Goal: Task Accomplishment & Management: Complete application form

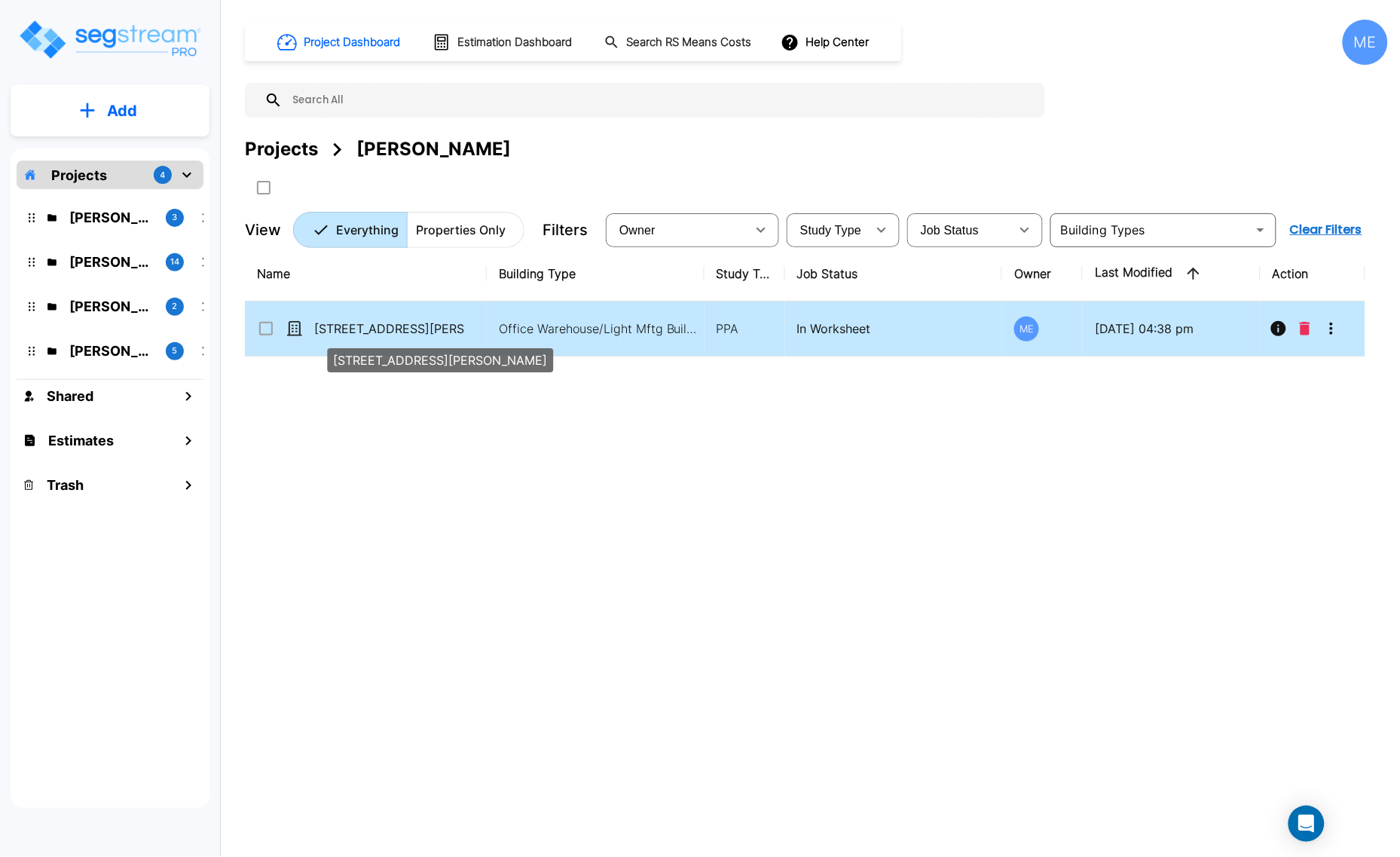
click at [347, 326] on p "[STREET_ADDRESS][PERSON_NAME]" at bounding box center [389, 328] width 151 height 18
checkbox input "true"
click at [347, 326] on p "[STREET_ADDRESS][PERSON_NAME]" at bounding box center [389, 328] width 151 height 18
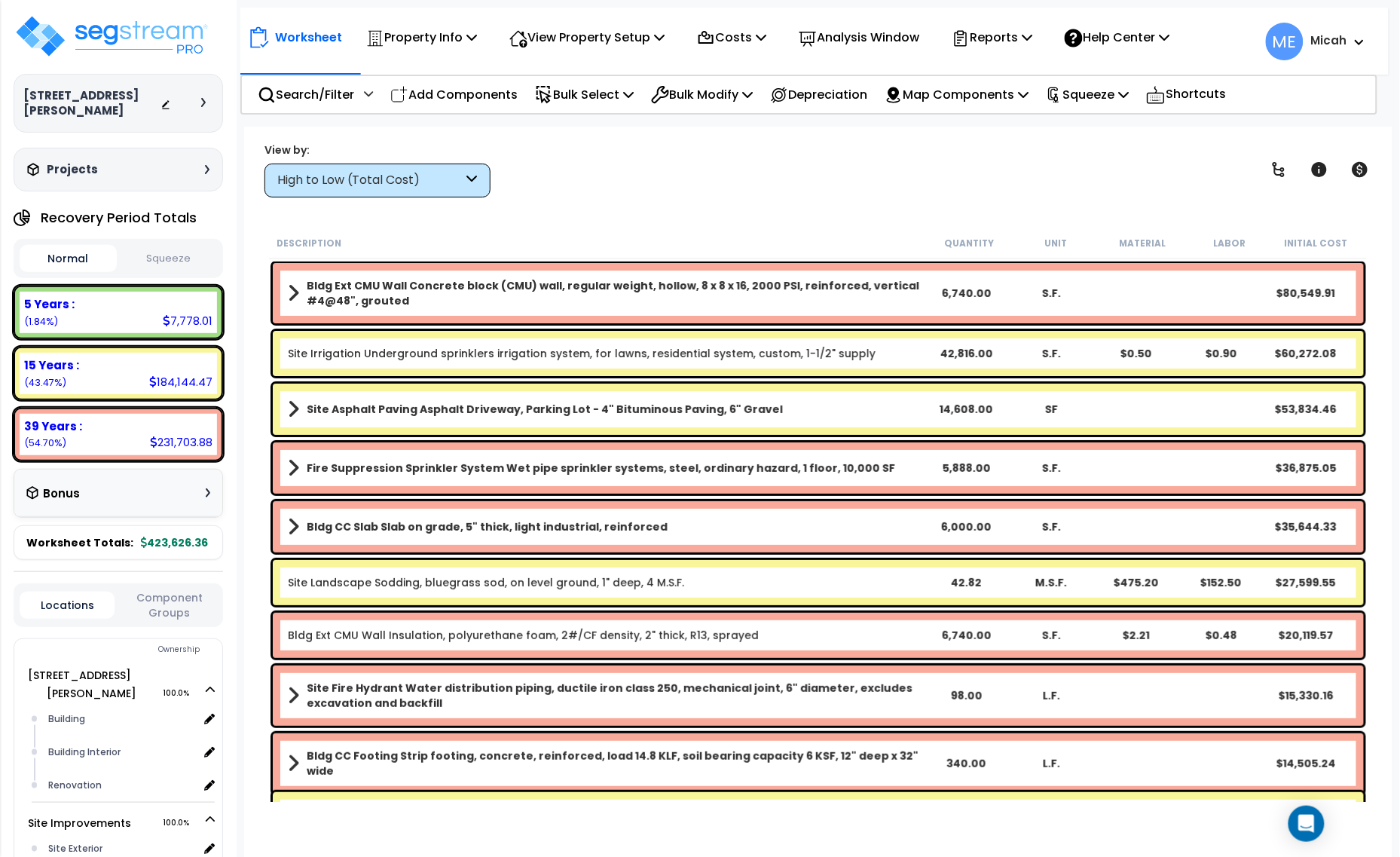
click at [476, 185] on icon at bounding box center [472, 180] width 10 height 18
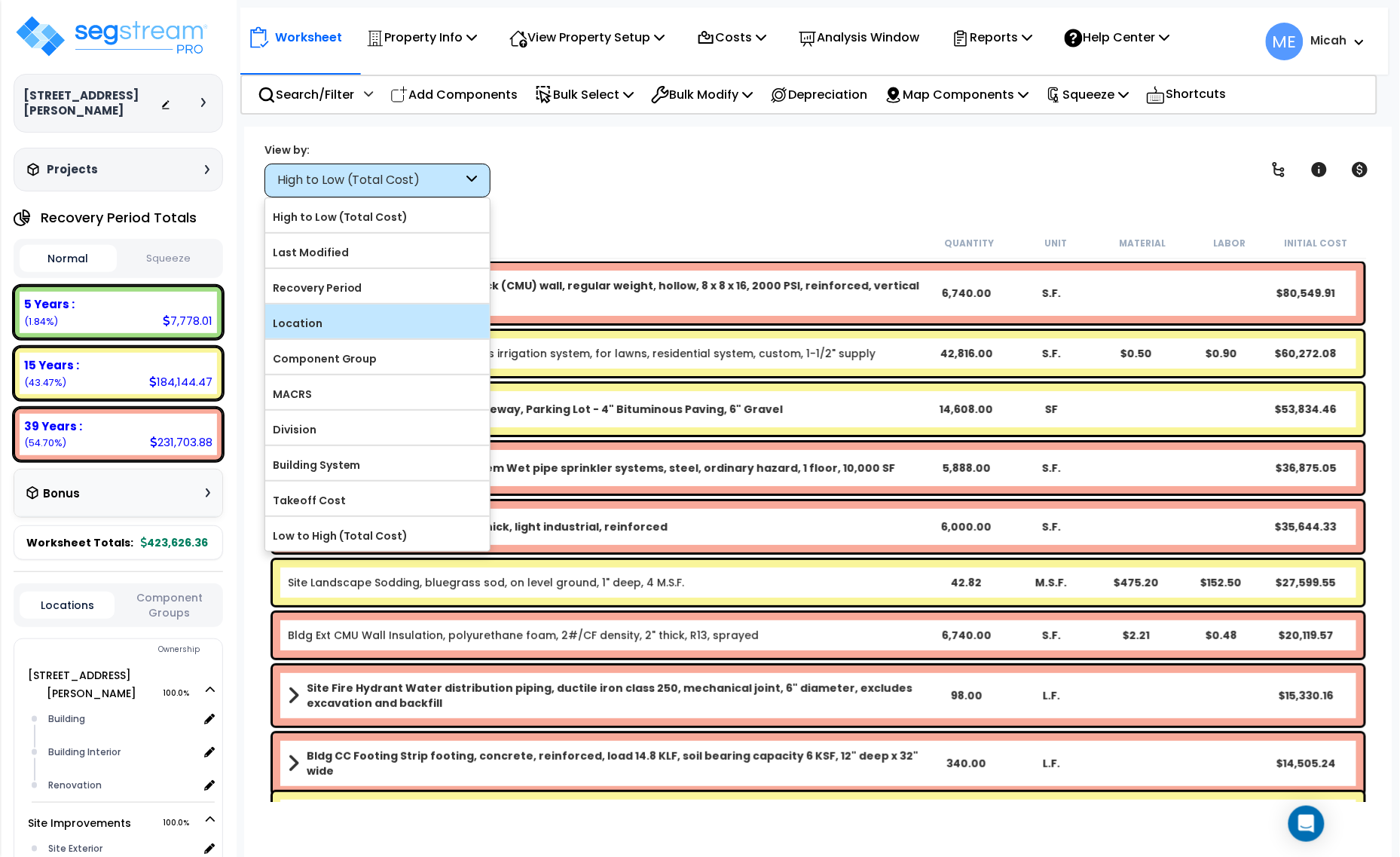
click at [430, 328] on label "Location" at bounding box center [377, 323] width 224 height 22
click at [0, 0] on input "Location" at bounding box center [0, 0] width 0 height 0
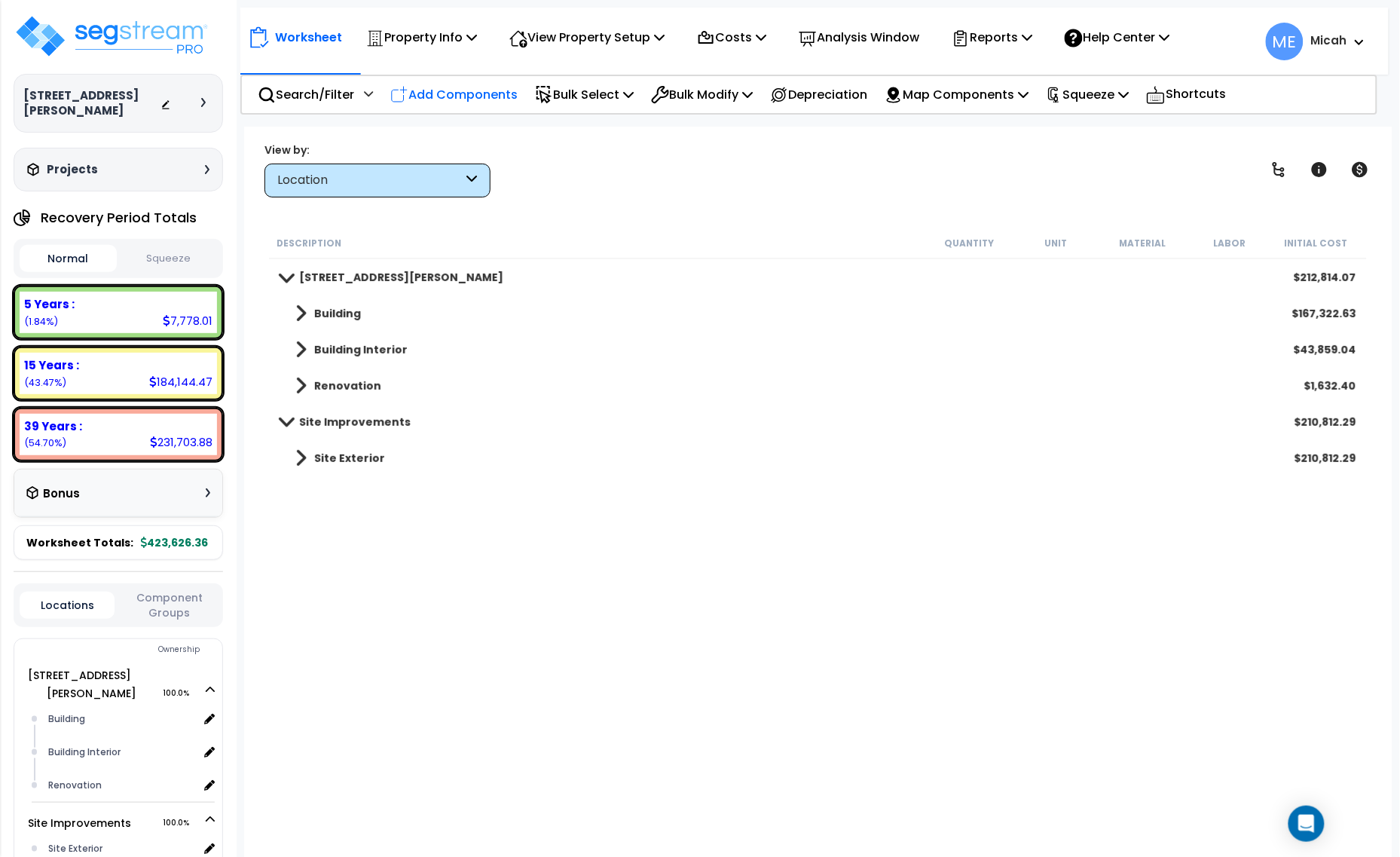
click at [467, 92] on p "Add Components" at bounding box center [453, 94] width 127 height 20
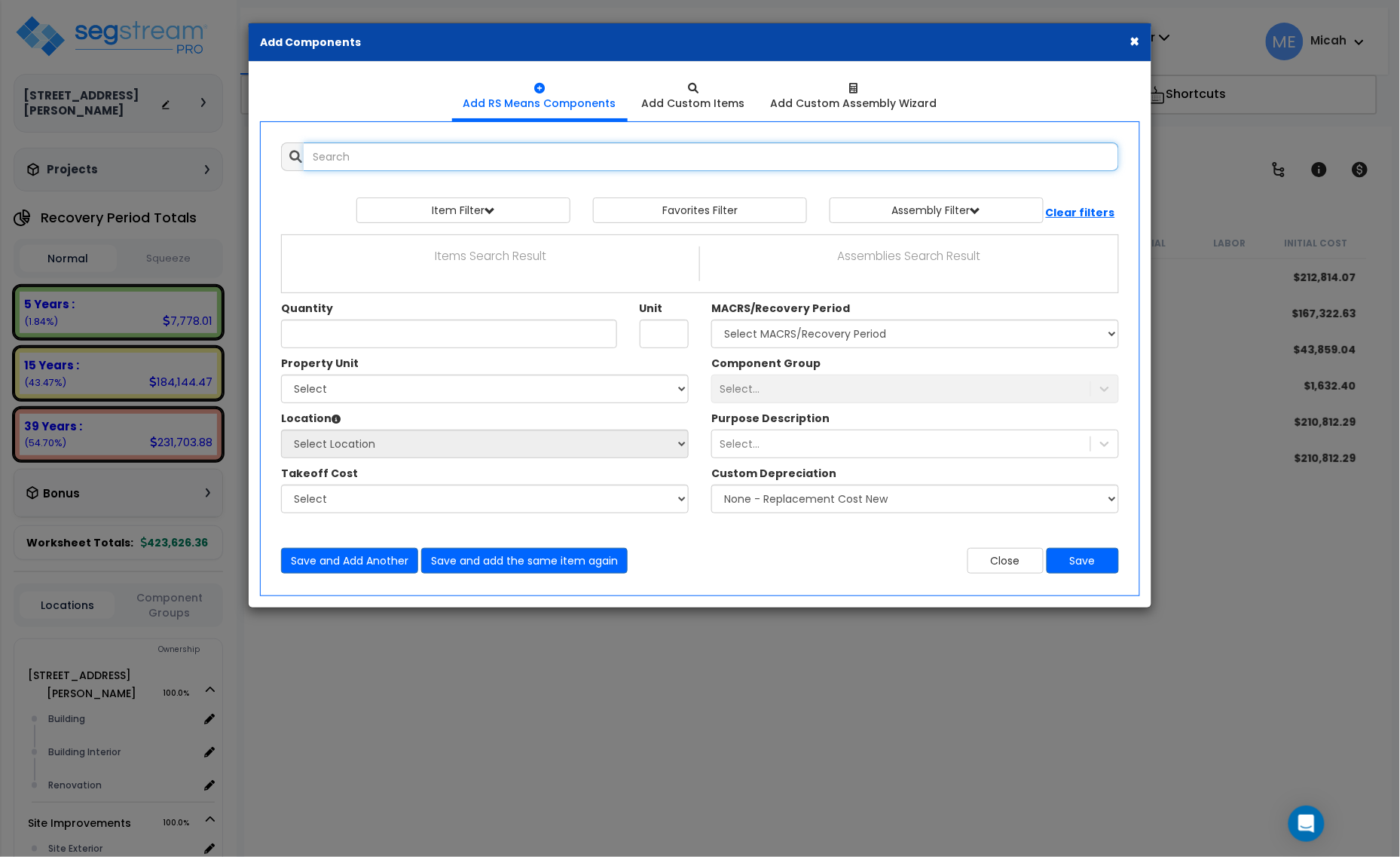
click at [369, 159] on input "text" at bounding box center [711, 157] width 815 height 29
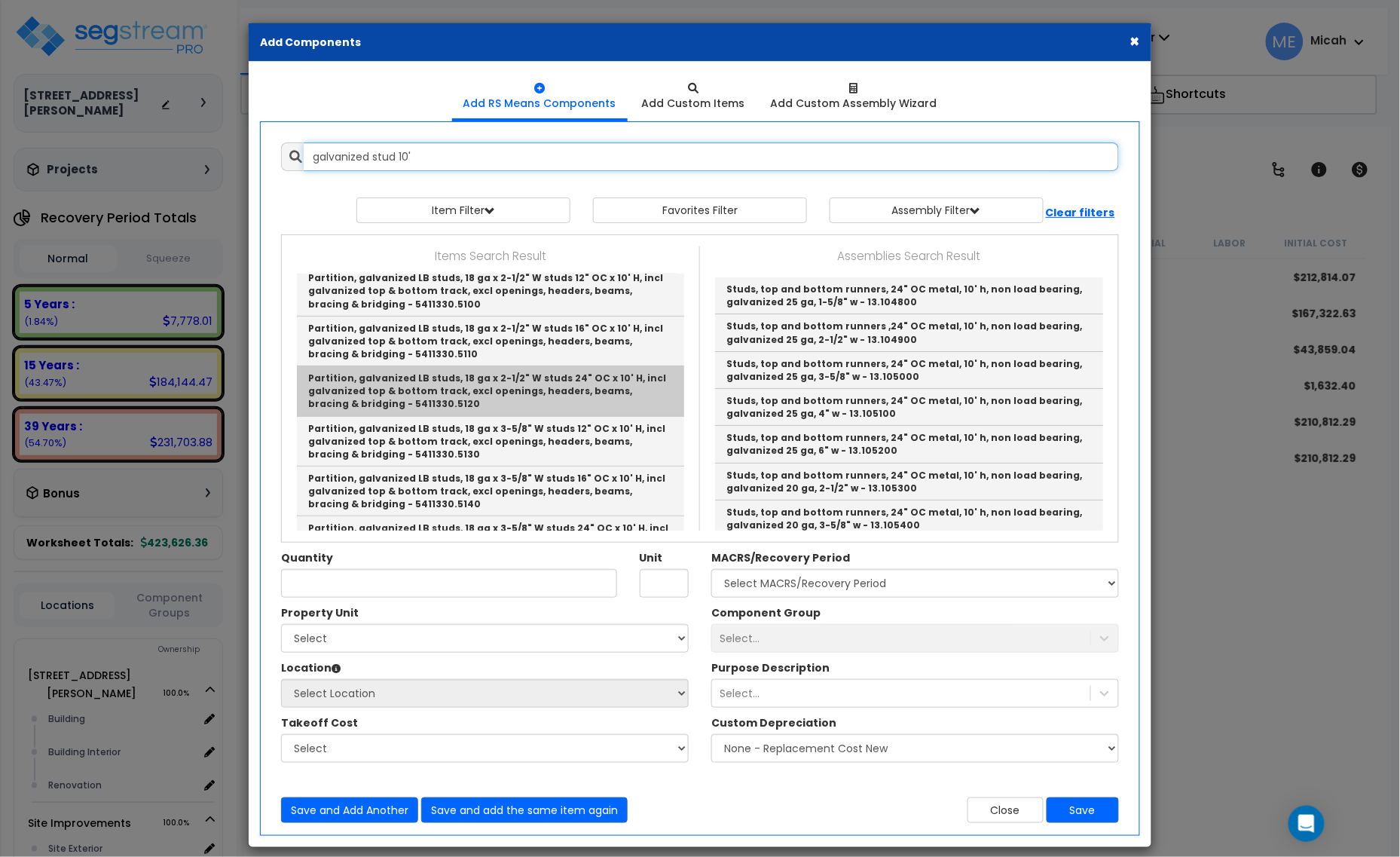
scroll to position [188, 0]
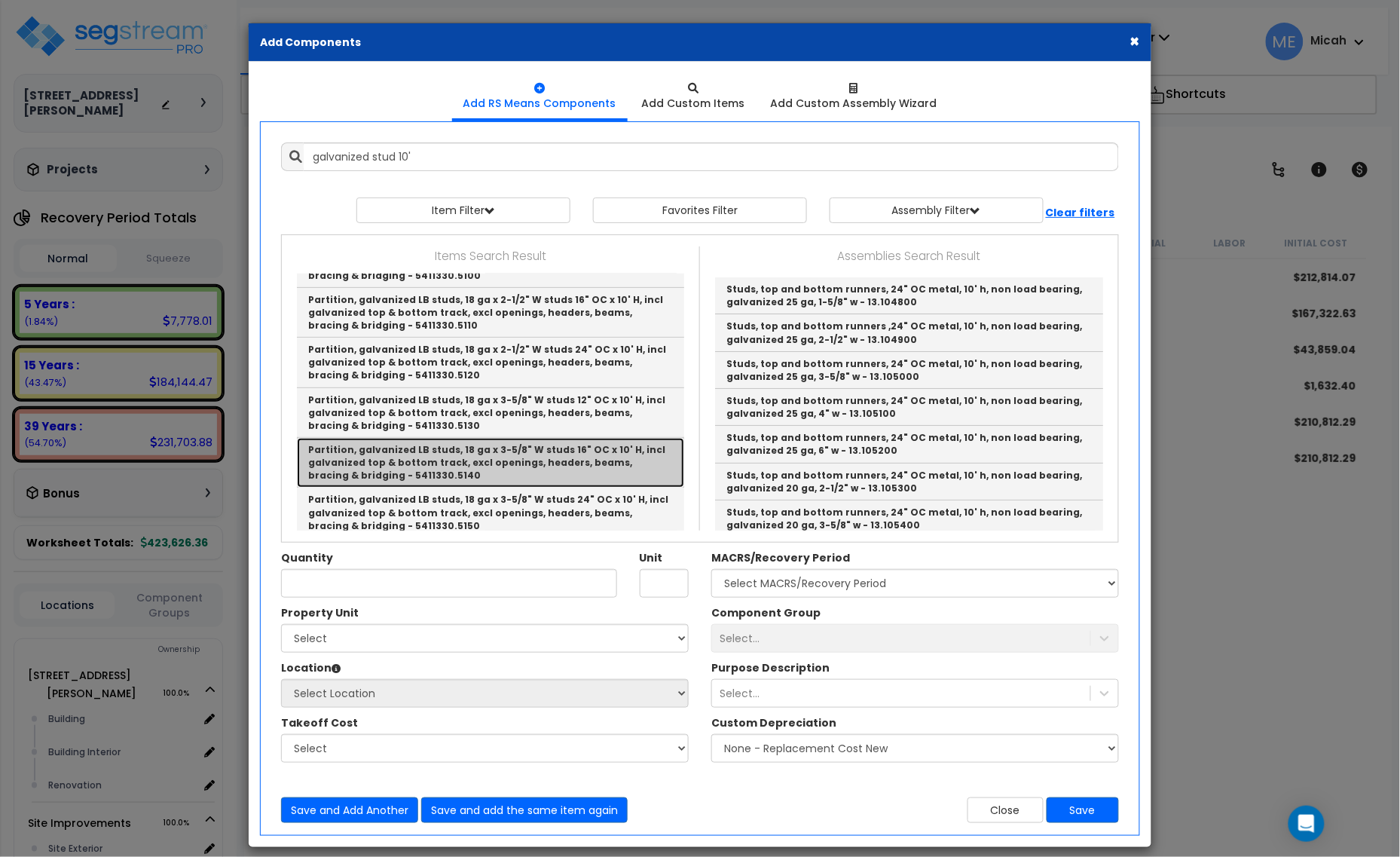
click at [586, 462] on link "Partition, galvanized LB studs, 18 ga x 3-5/8" W studs 16" OC x 10' H, incl gal…" at bounding box center [491, 463] width 388 height 50
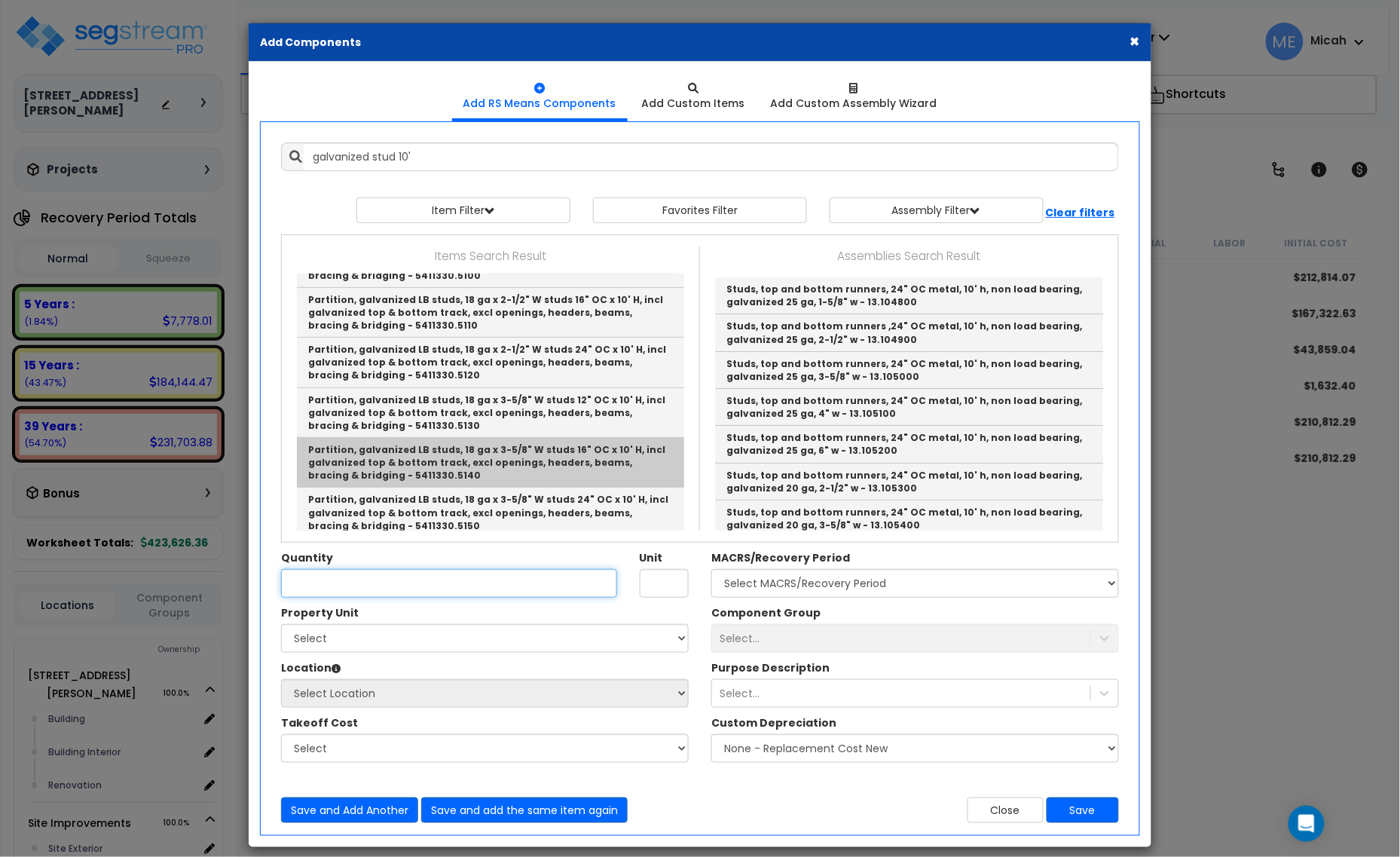
type input "Partition, galvanized LB studs, 18 ga x 3-5/8" W studs 16" OC x 10' H, incl gal…"
type input "L.F."
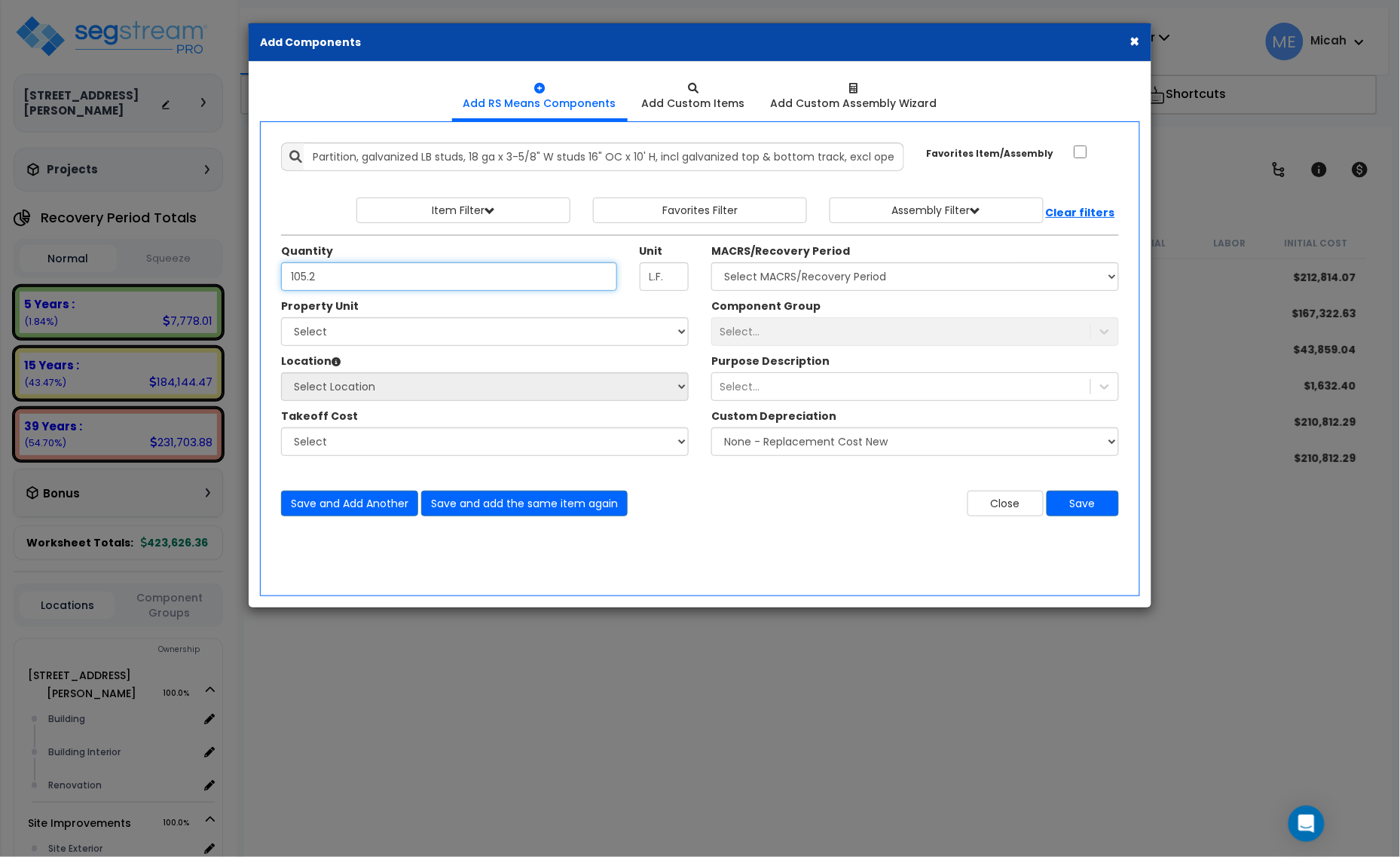
type input "105.2"
click at [518, 323] on select "Select [STREET_ADDRESS][PERSON_NAME] Site Improvements" at bounding box center [485, 332] width 408 height 29
select select "165265"
click at [281, 318] on select "Select [STREET_ADDRESS][PERSON_NAME] Site Improvements" at bounding box center [485, 332] width 408 height 29
click at [471, 388] on select "Select Building Building Interior Renovation Add Additional Location" at bounding box center [485, 387] width 408 height 29
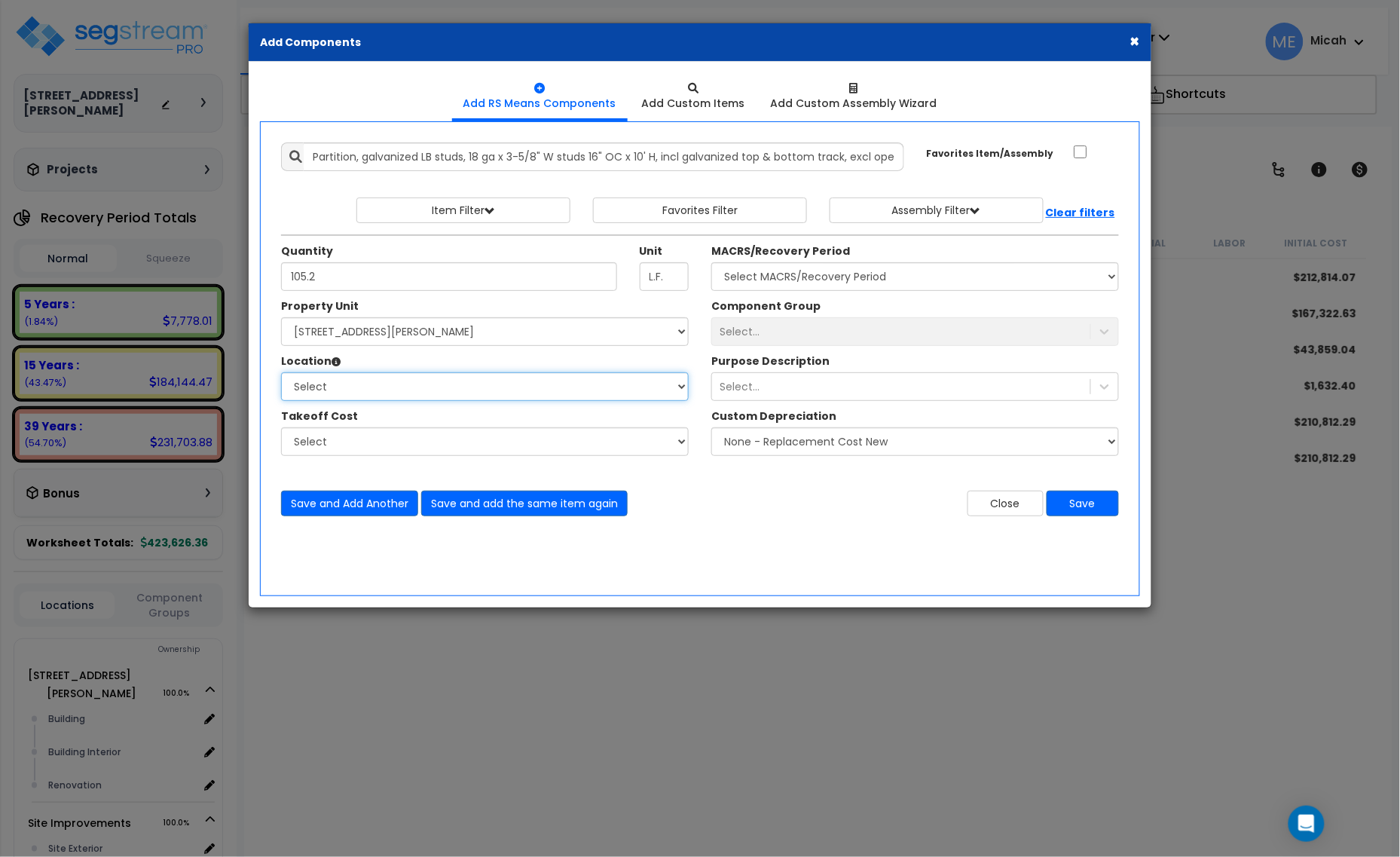
select select "461"
click at [281, 373] on select "Select Building Building Interior Renovation Add Additional Location" at bounding box center [485, 387] width 408 height 29
click at [883, 281] on select "Select MACRS/Recovery Period 5 Years - 57.0 - Distributive Trades & Services 5 …" at bounding box center [915, 276] width 408 height 29
select select "3669"
click at [711, 263] on select "Select MACRS/Recovery Period 5 Years - 57.0 - Distributive Trades & Services 5 …" at bounding box center [915, 276] width 408 height 29
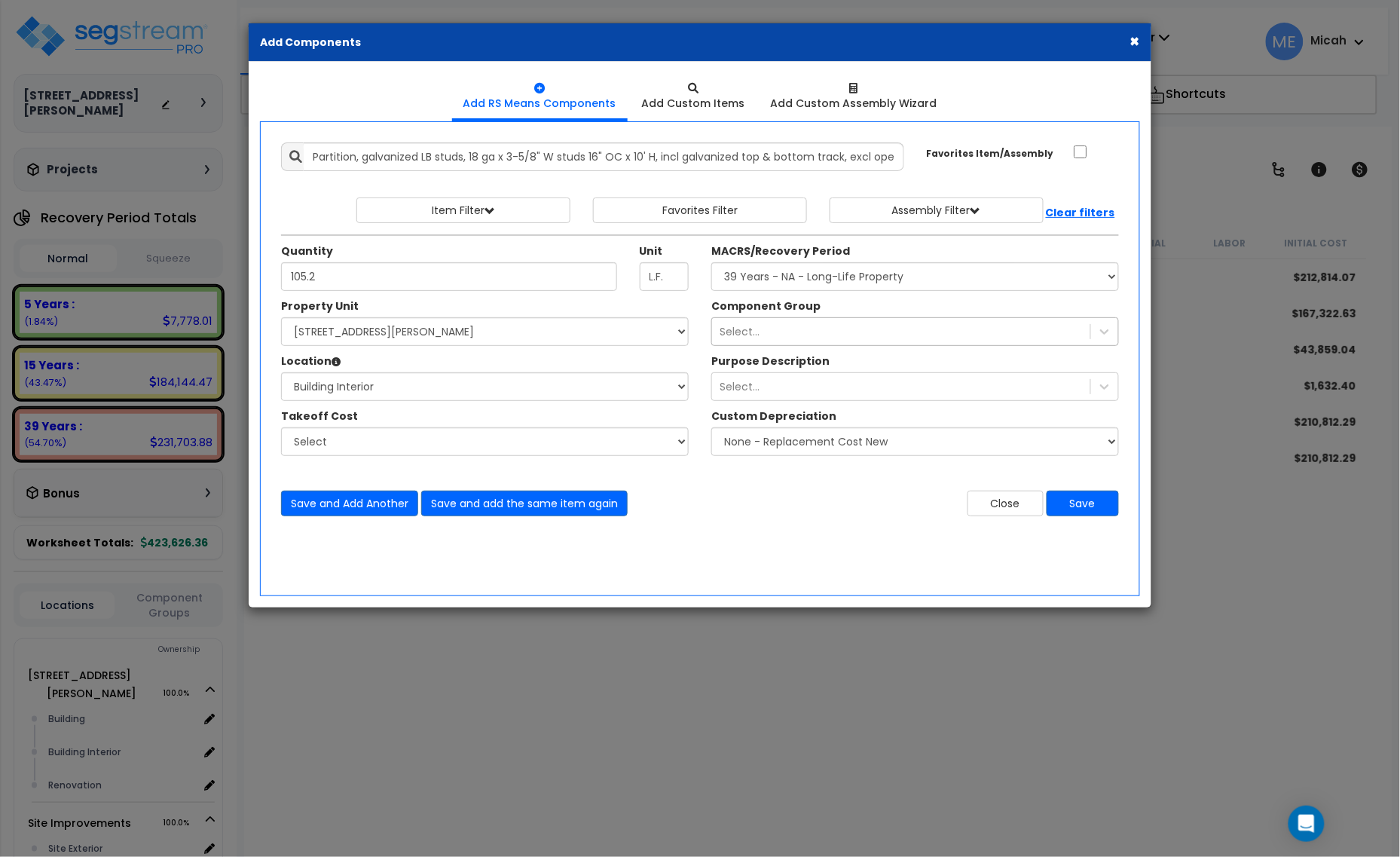
click at [822, 332] on div "Select..." at bounding box center [901, 332] width 378 height 24
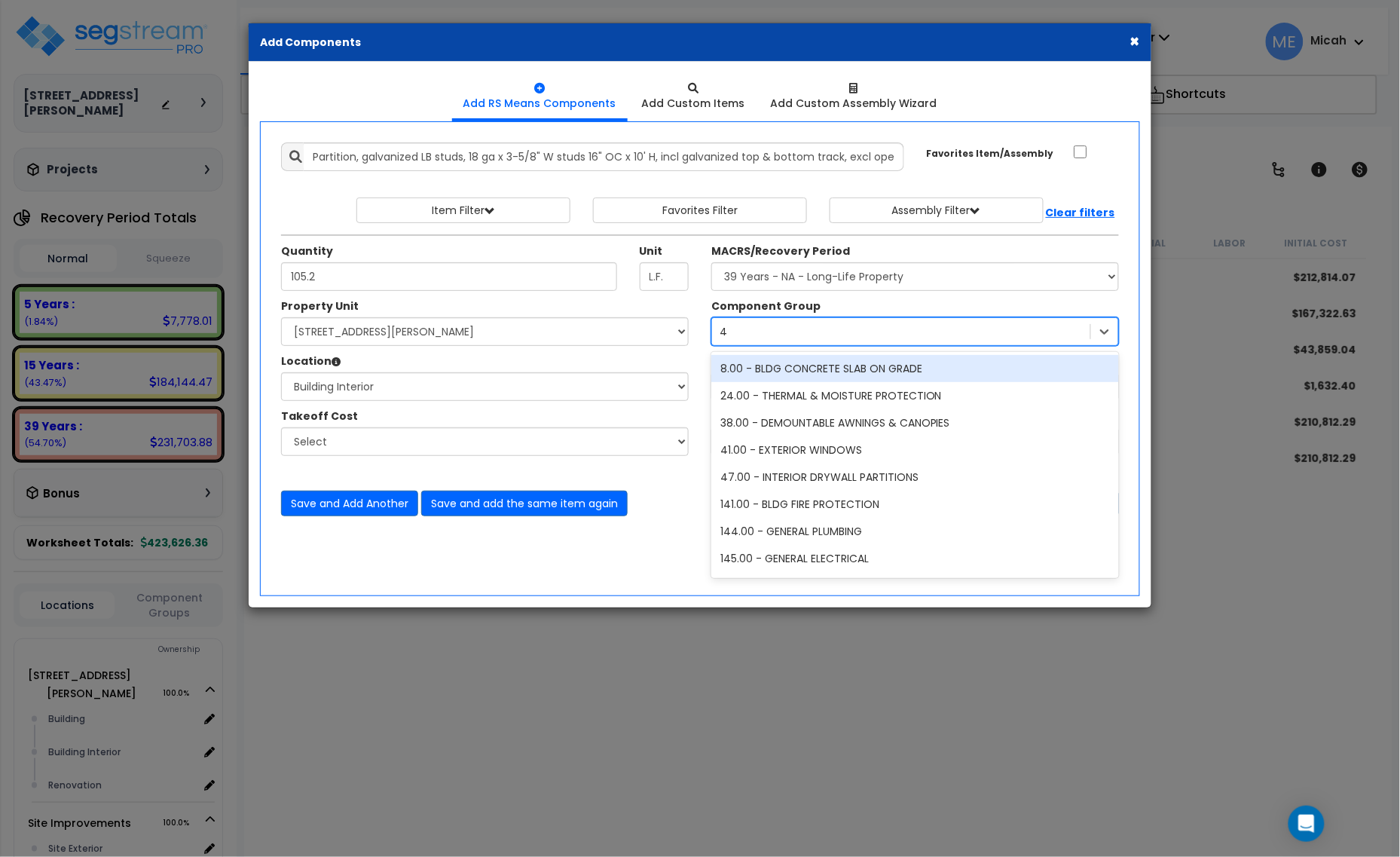
type input "47"
click at [825, 372] on div "47.00 - INTERIOR DRYWALL PARTITIONS" at bounding box center [915, 368] width 408 height 27
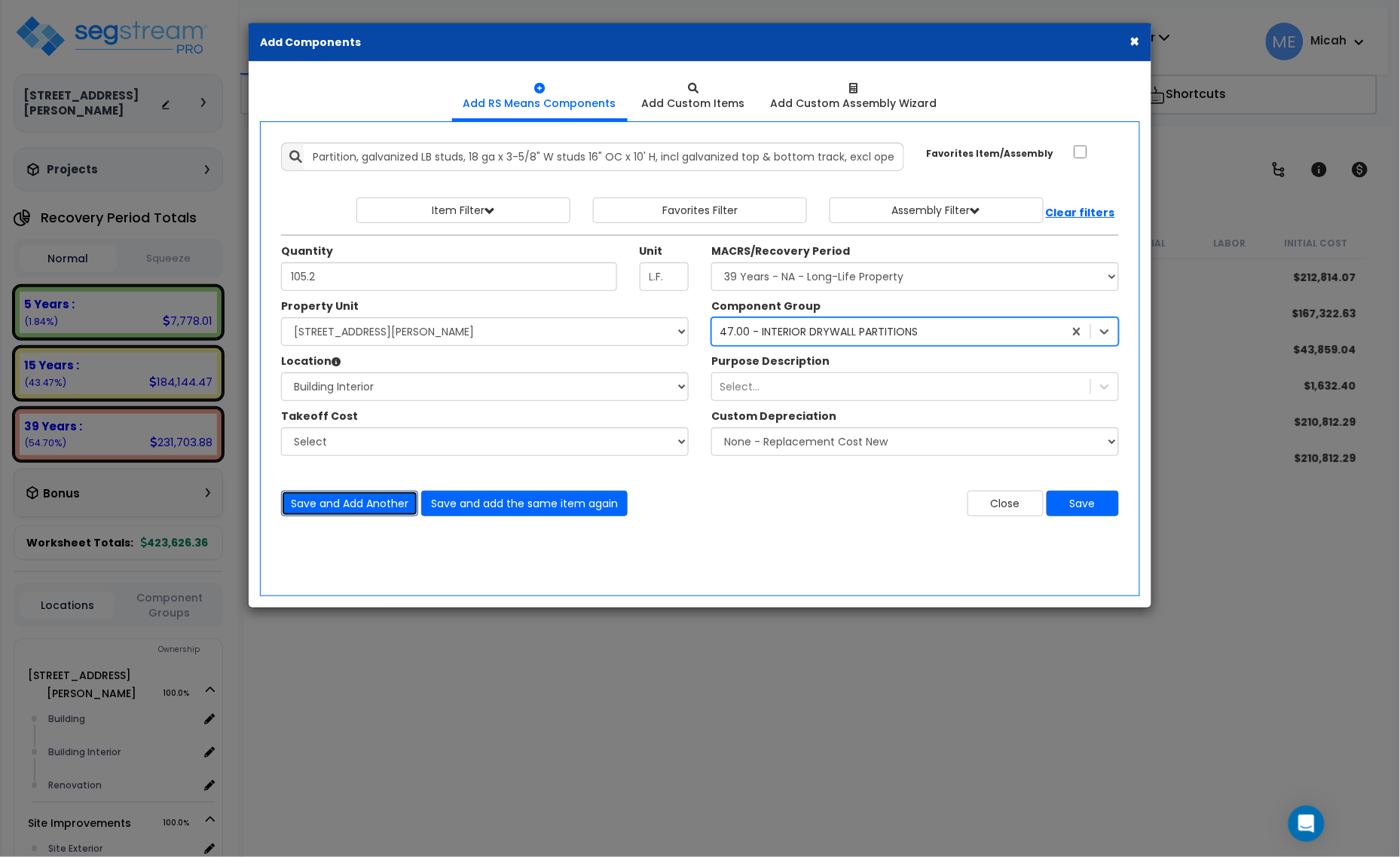
click at [364, 505] on button "Save and Add Another" at bounding box center [349, 503] width 137 height 26
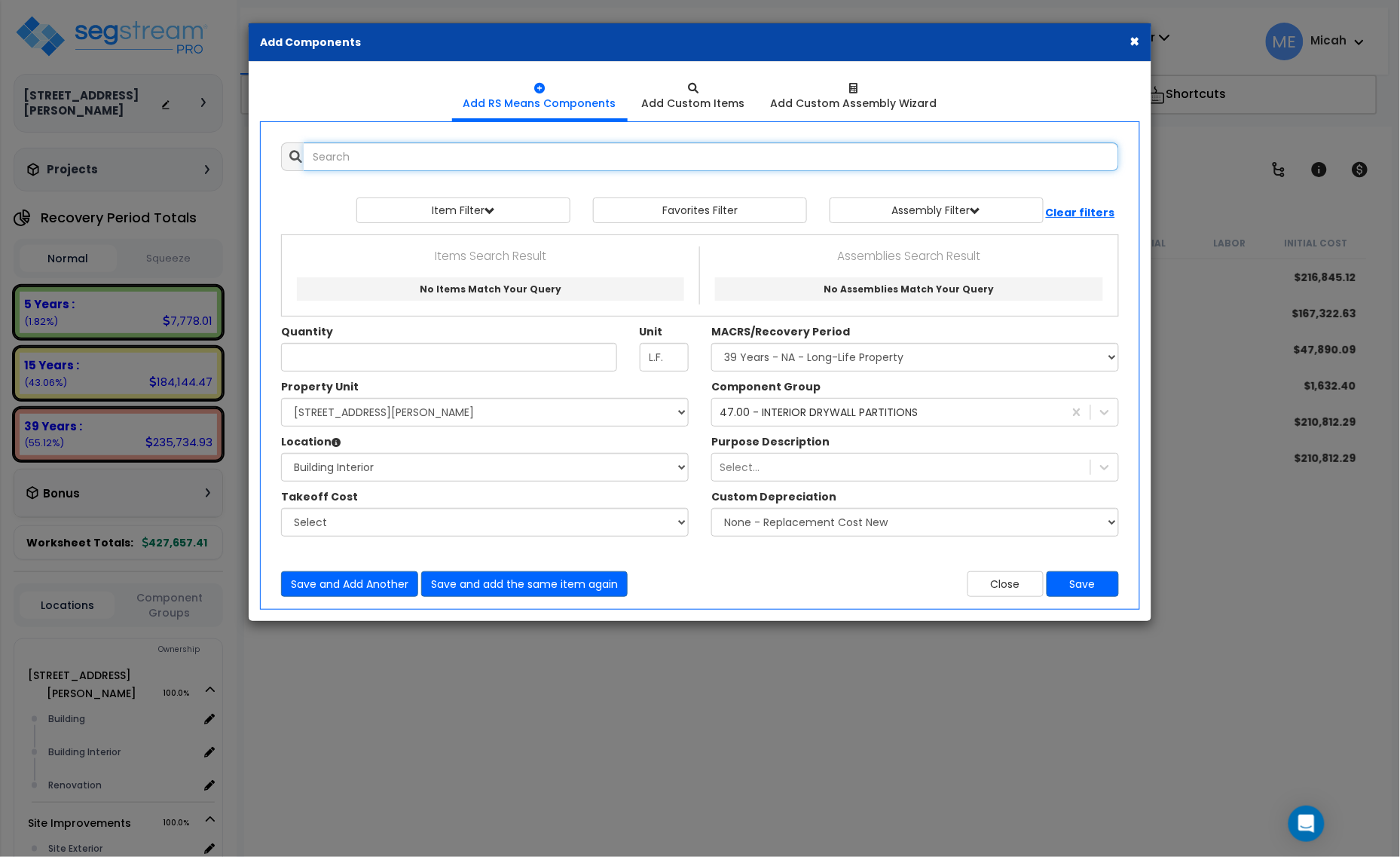
click at [343, 149] on input "text" at bounding box center [711, 157] width 815 height 29
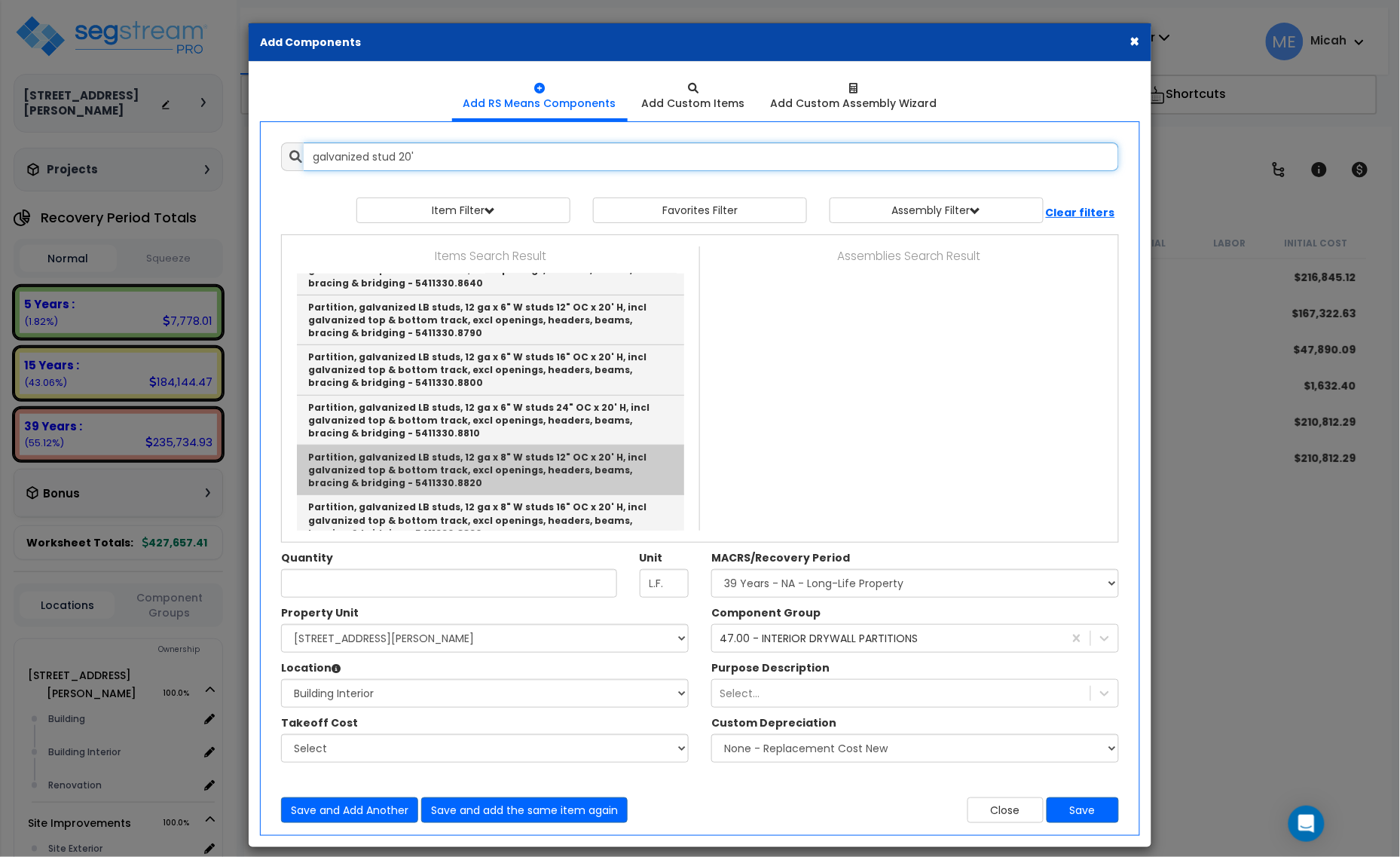
scroll to position [376, 0]
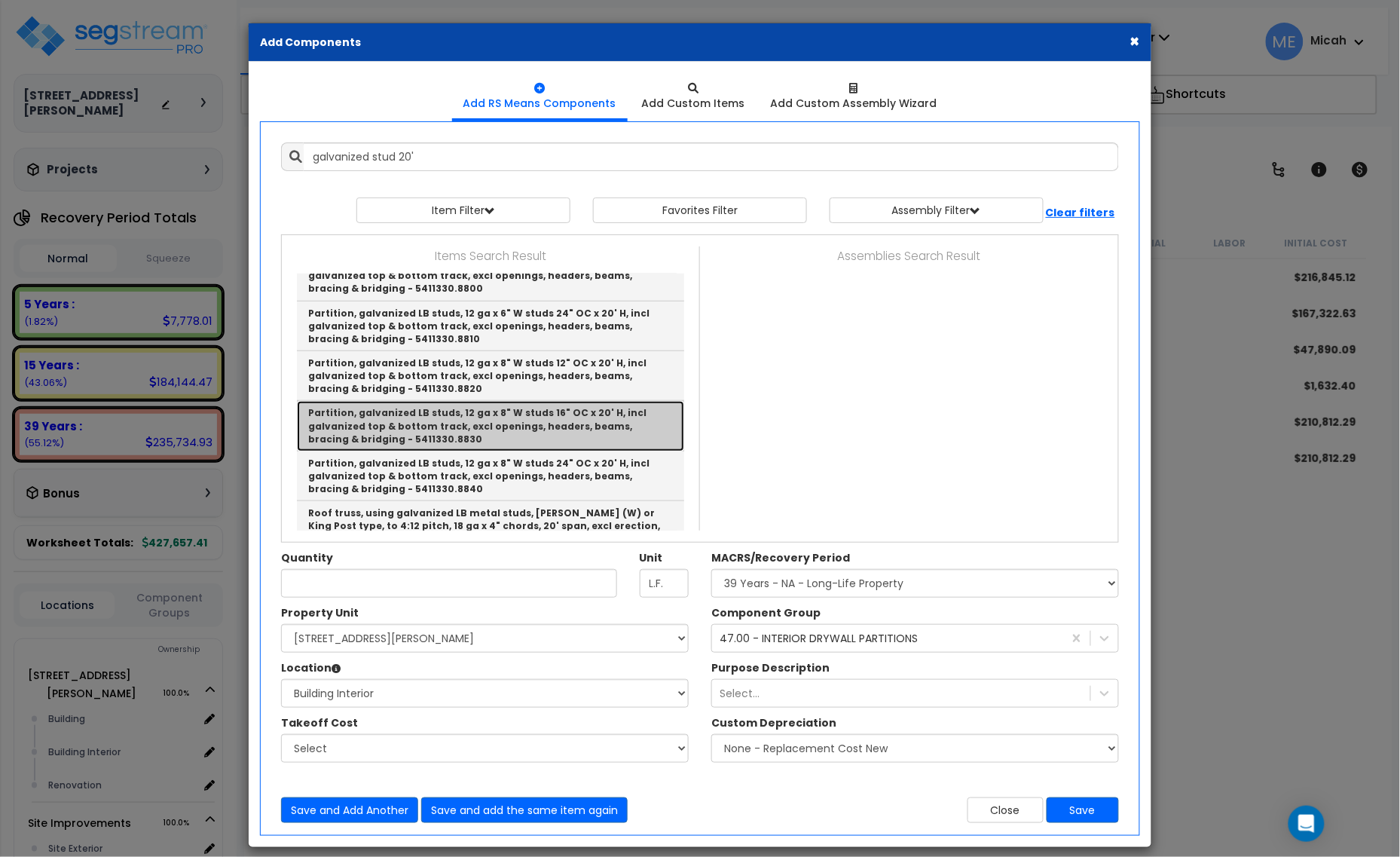
click at [532, 429] on link "Partition, galvanized LB studs, 12 ga x 8" W studs 16" OC x 20' H, incl galvani…" at bounding box center [491, 425] width 388 height 50
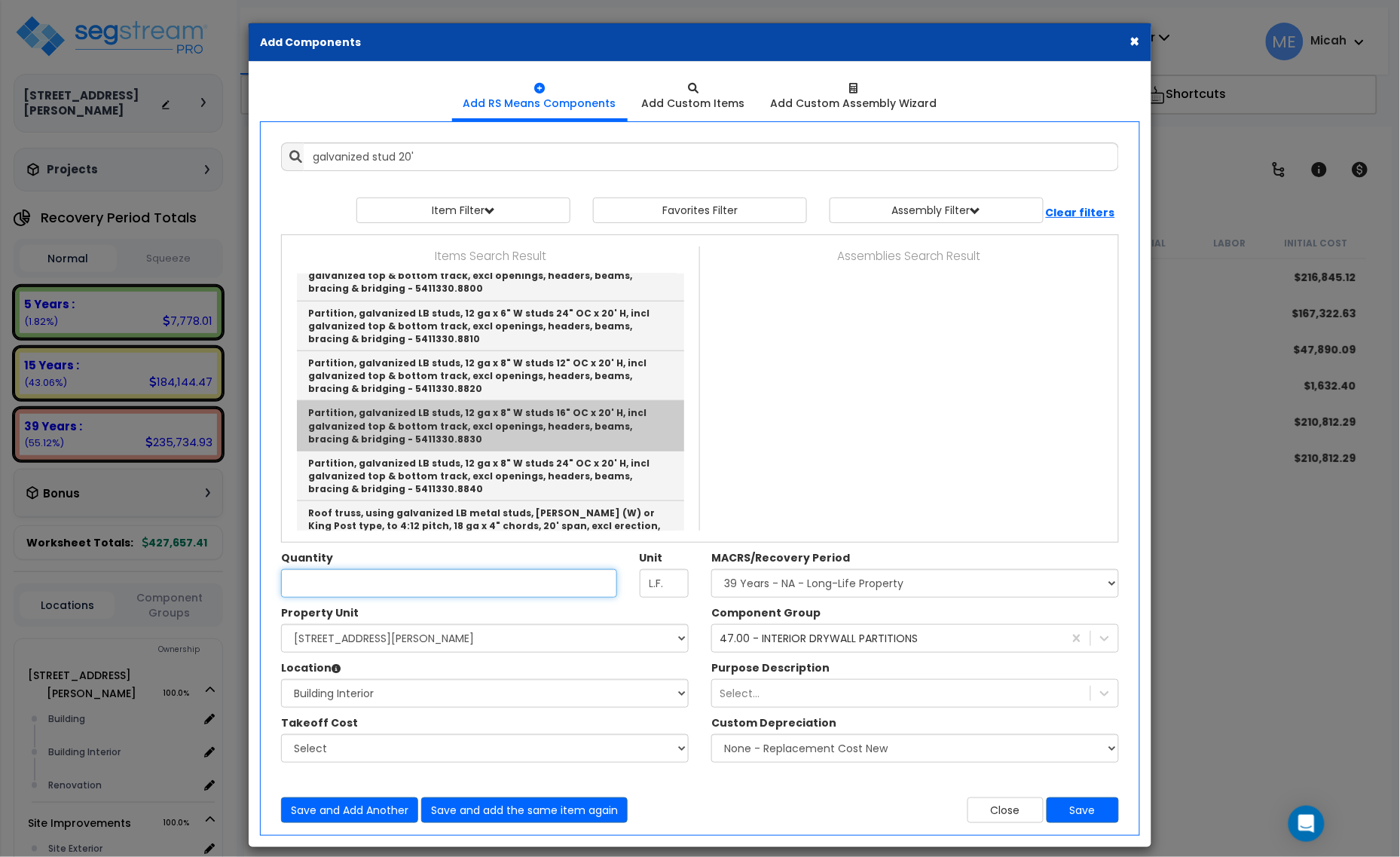
type input "Partition, galvanized LB studs, 12 ga x 8" W studs 16" OC x 20' H, incl galvani…"
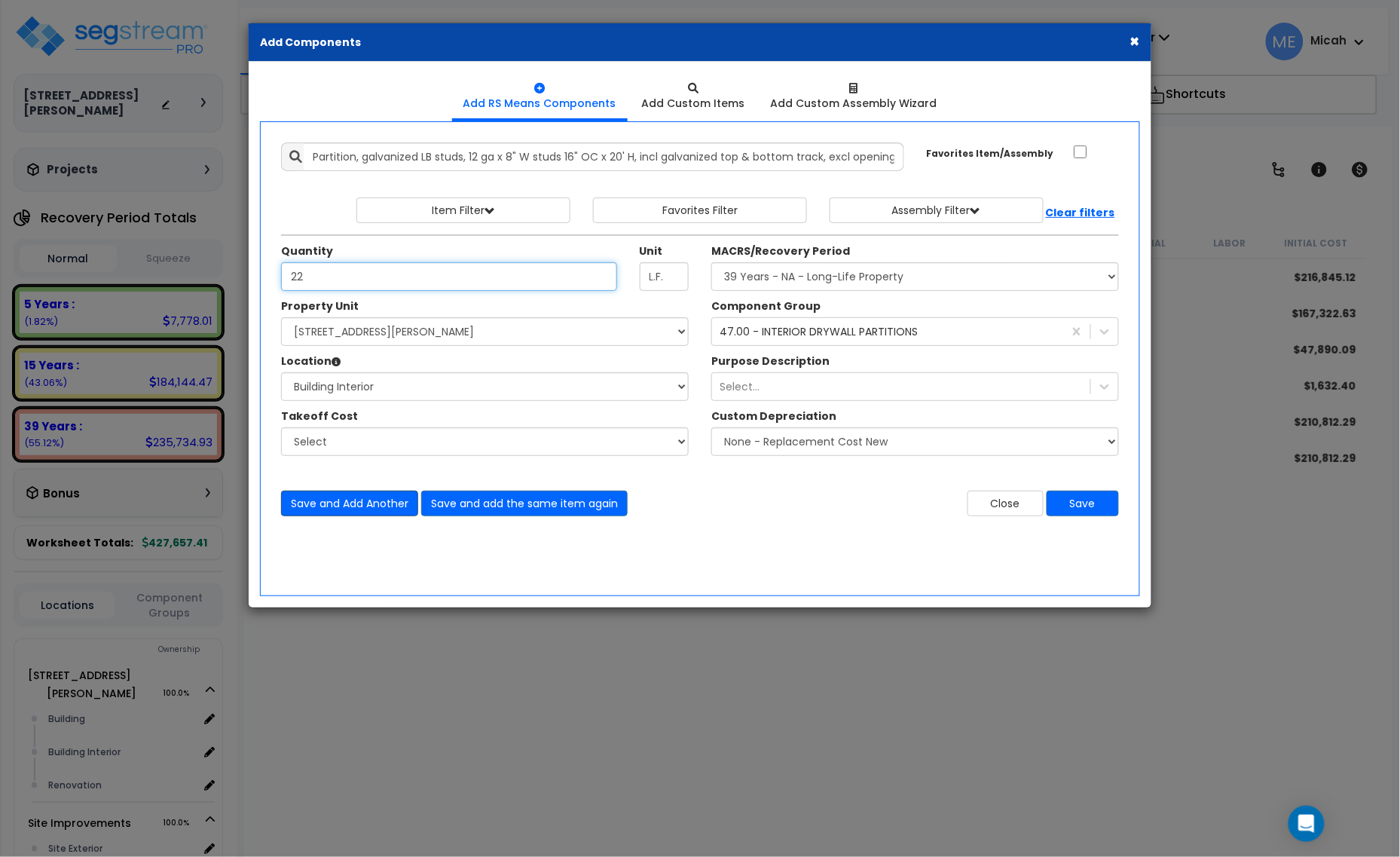
type input "22"
click at [352, 509] on button "Save and Add Another" at bounding box center [349, 503] width 137 height 26
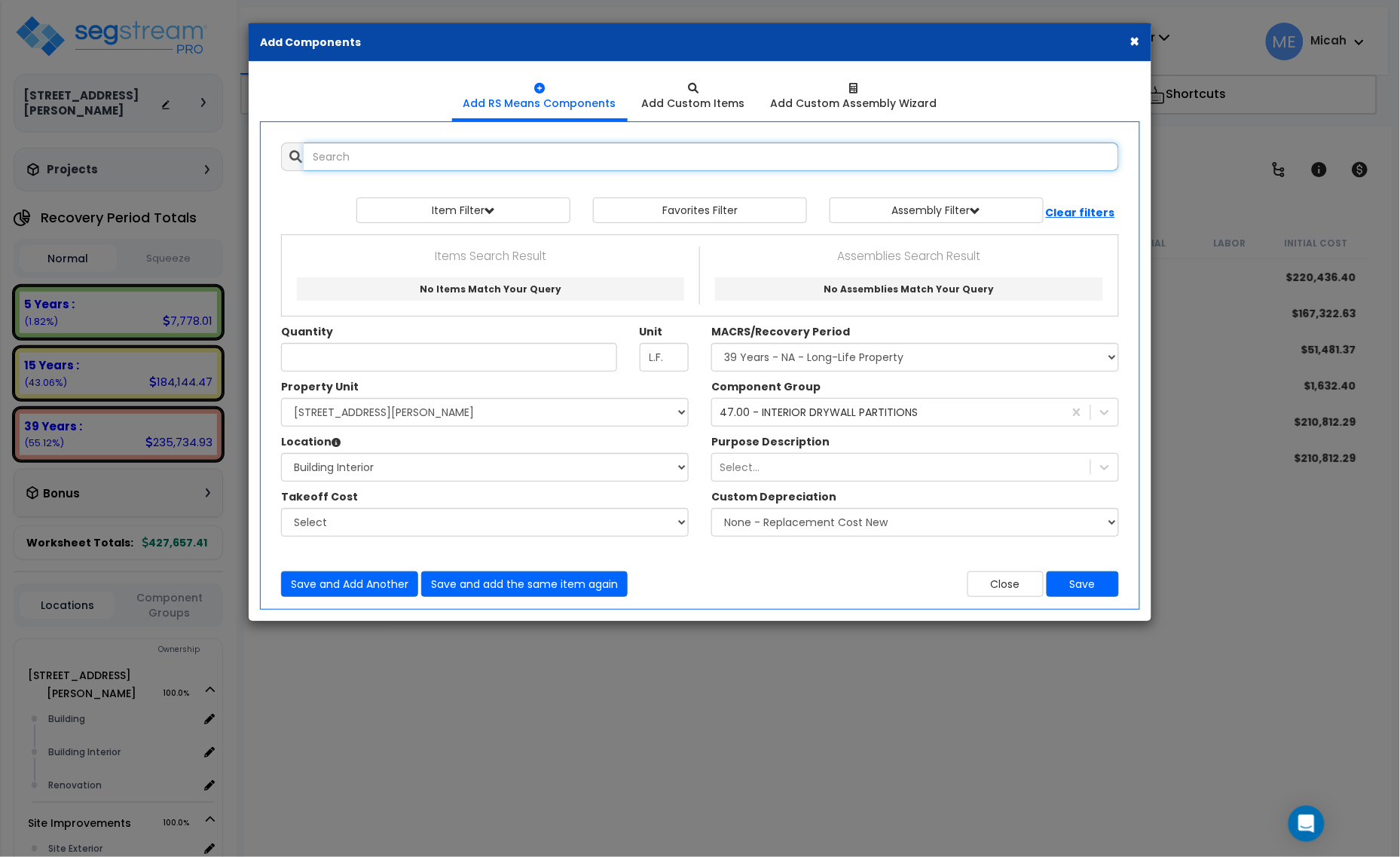
scroll to position [0, 0]
click at [486, 159] on input "text" at bounding box center [711, 157] width 815 height 29
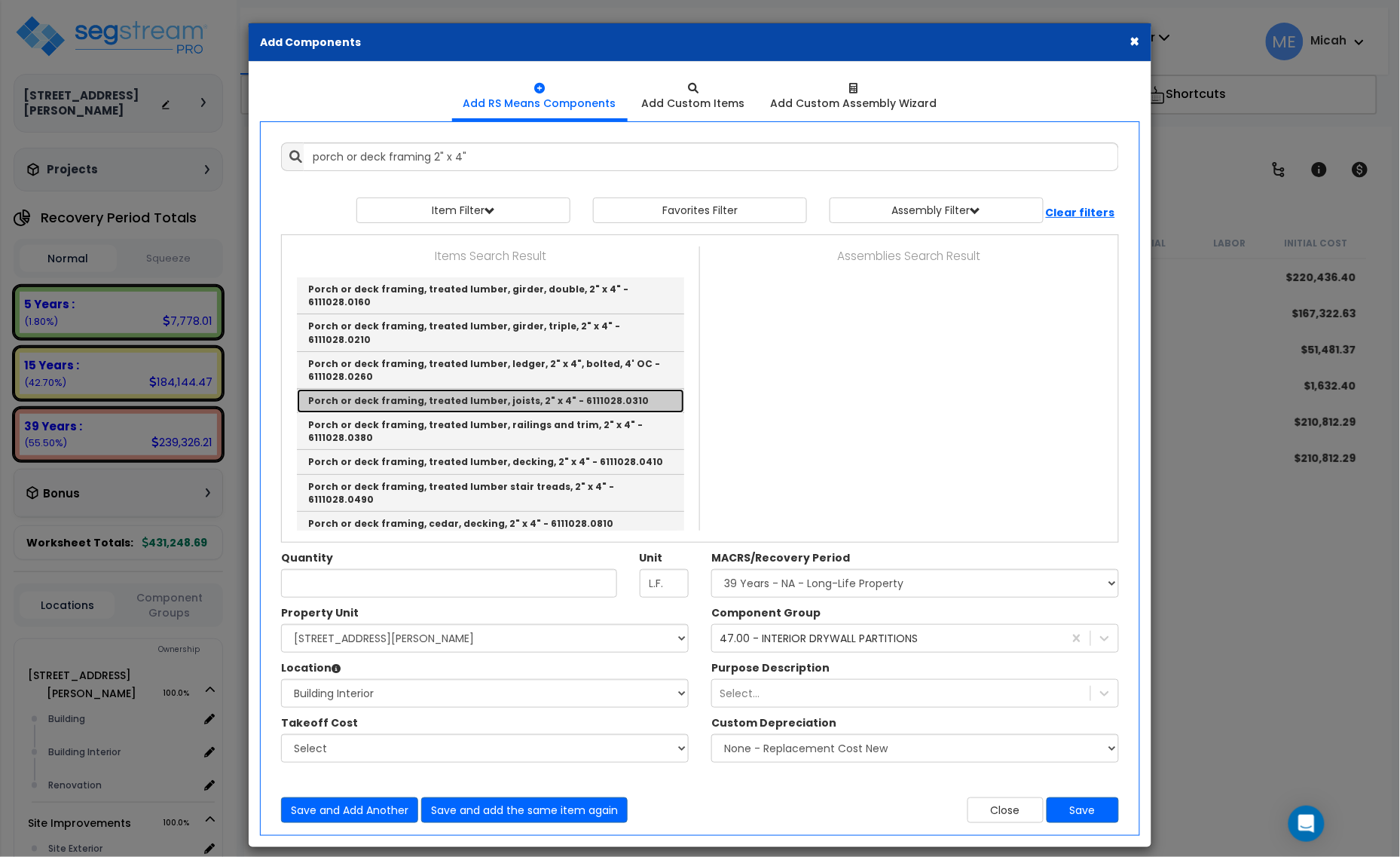
click at [616, 388] on link "Porch or deck framing, treated lumber, joists, 2" x 4" - 6111028.0310" at bounding box center [491, 400] width 388 height 24
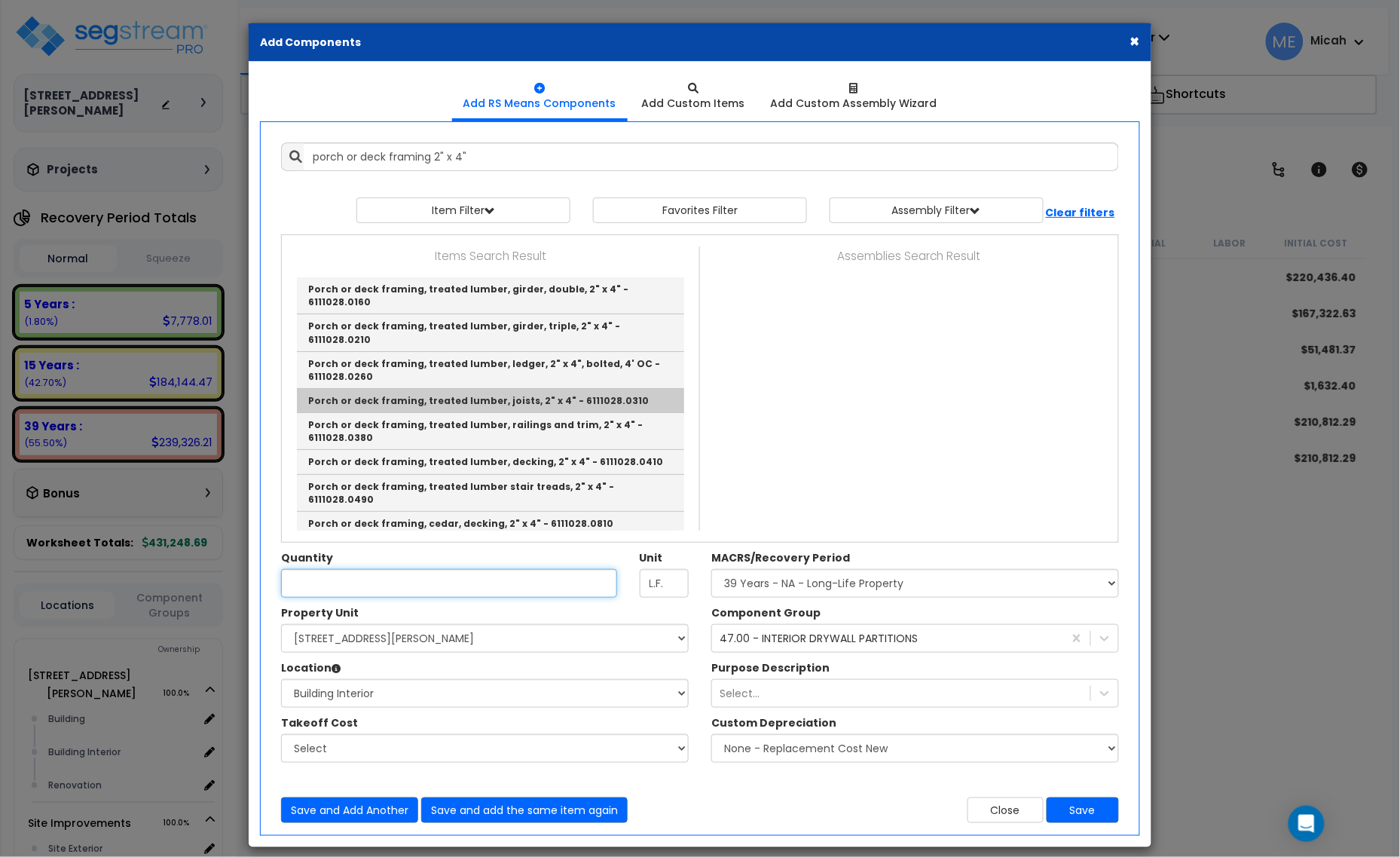
type input "Porch or deck framing, treated lumber, joists, 2" x 4" - 6111028.0310"
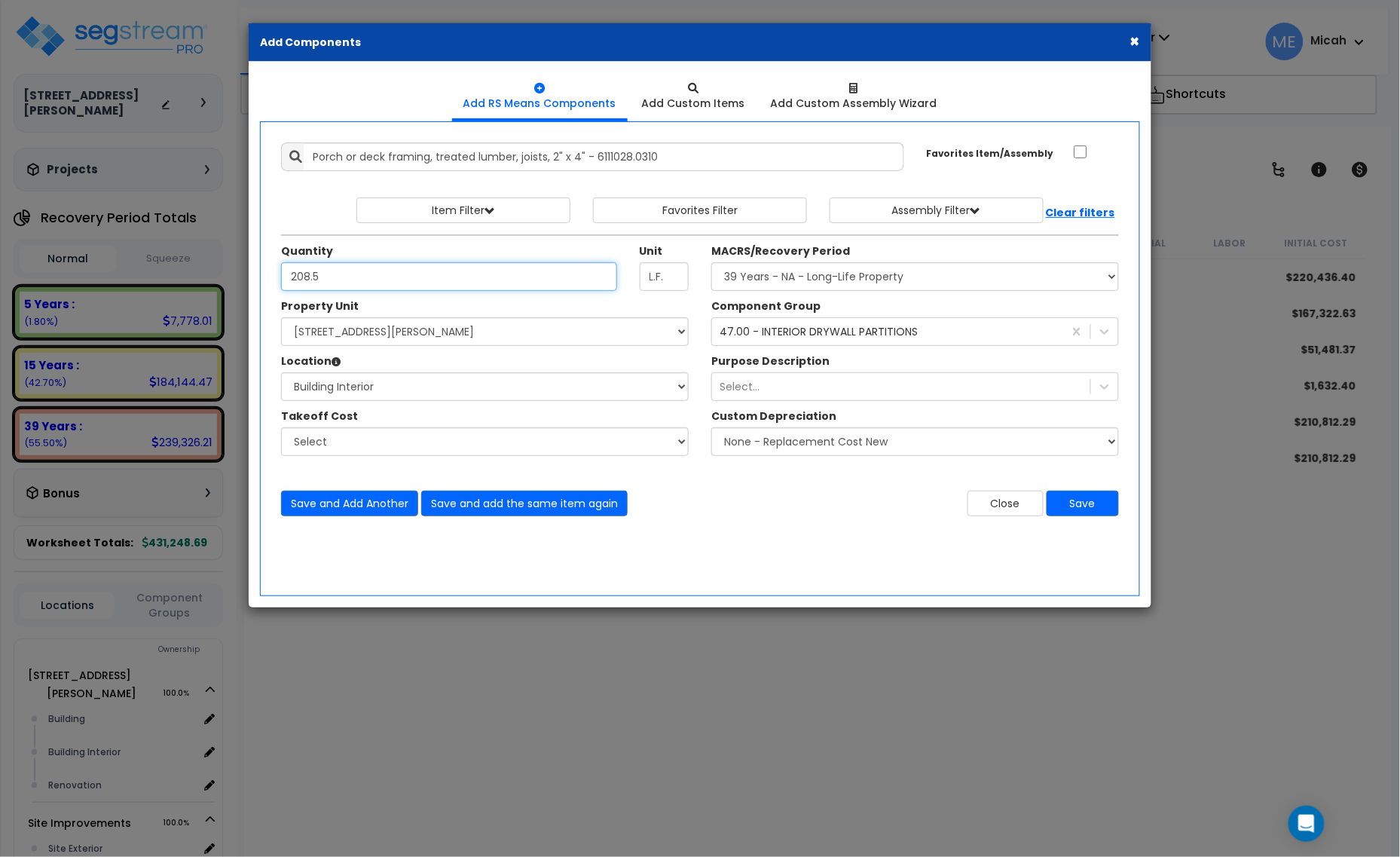
type input "208.5"
click at [846, 329] on div "47.00 - INTERIOR DRYWALL PARTITIONS" at bounding box center [818, 332] width 198 height 15
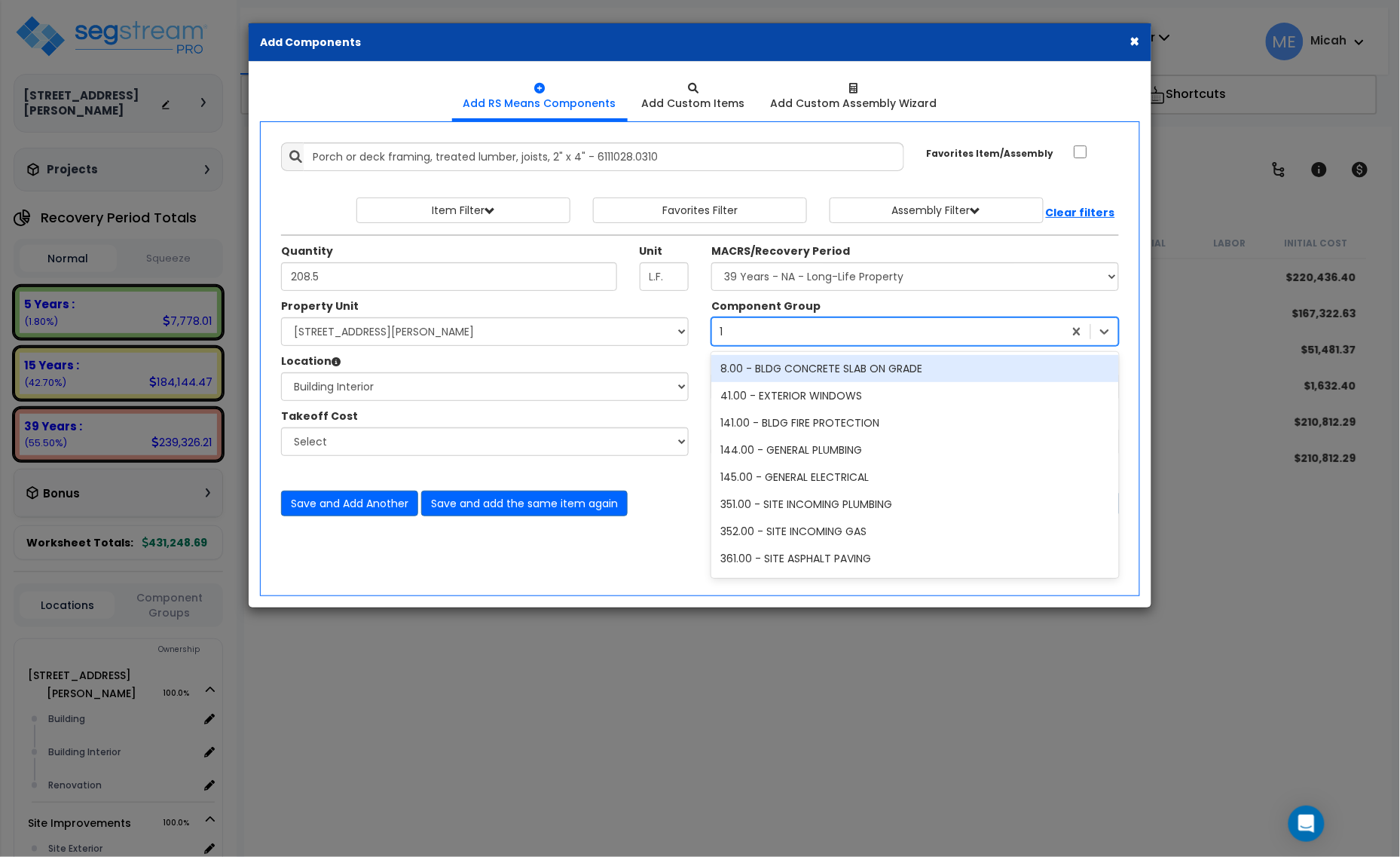
type input "12"
click at [827, 366] on div "12.00 - WOOD & PLASTICS" at bounding box center [915, 368] width 408 height 27
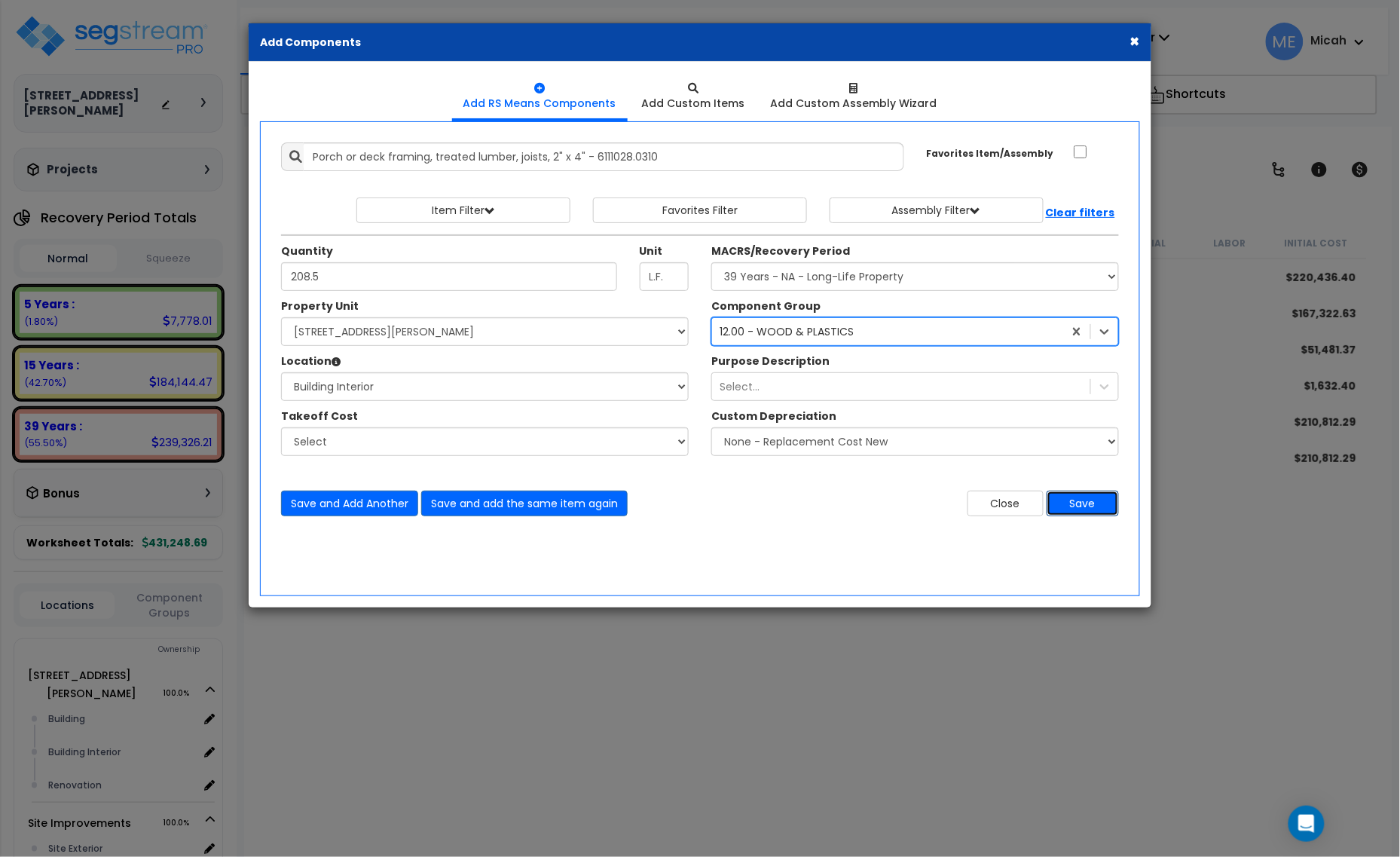
click at [1098, 505] on button "Save" at bounding box center [1083, 503] width 72 height 26
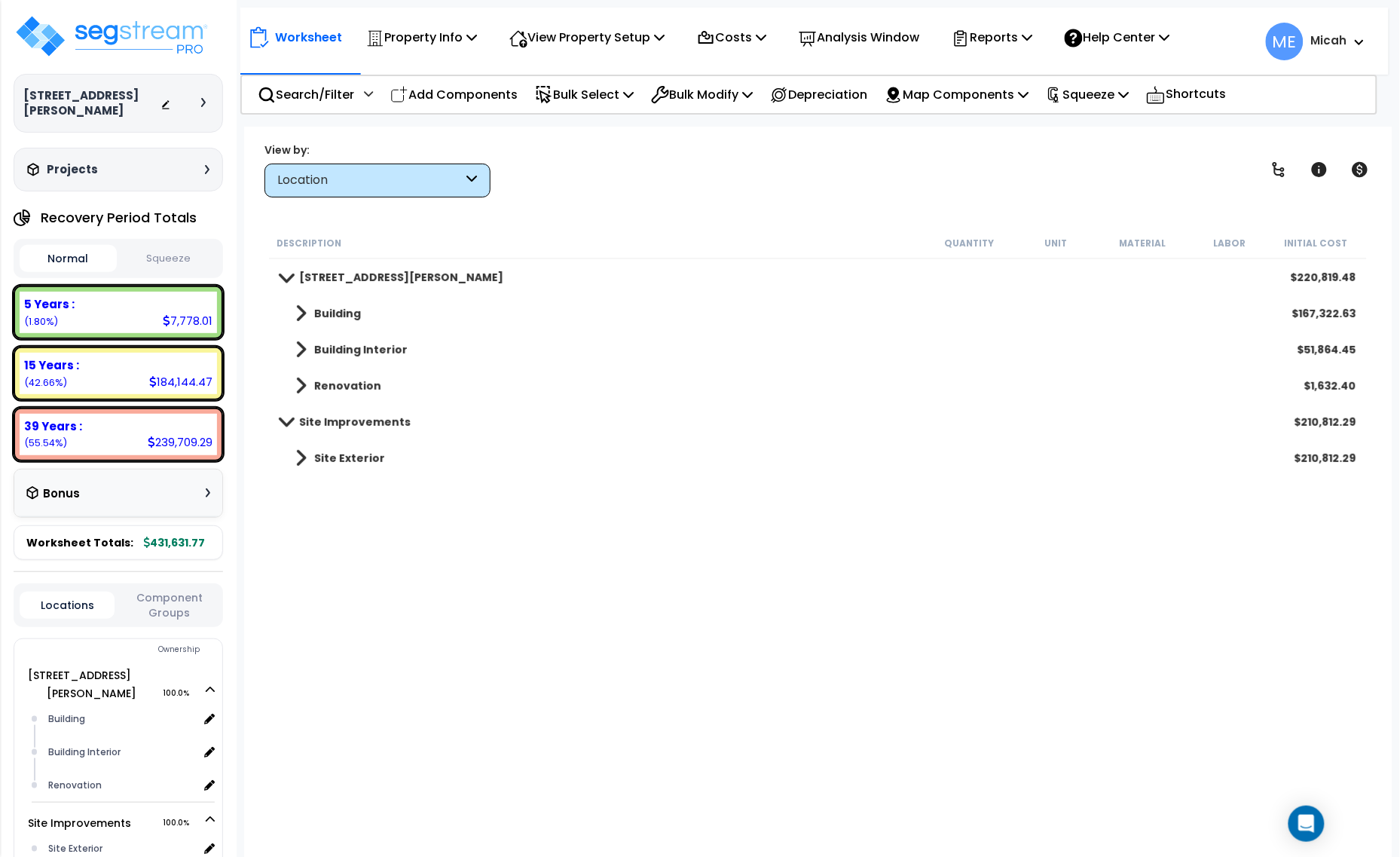
click at [298, 356] on span at bounding box center [301, 349] width 11 height 21
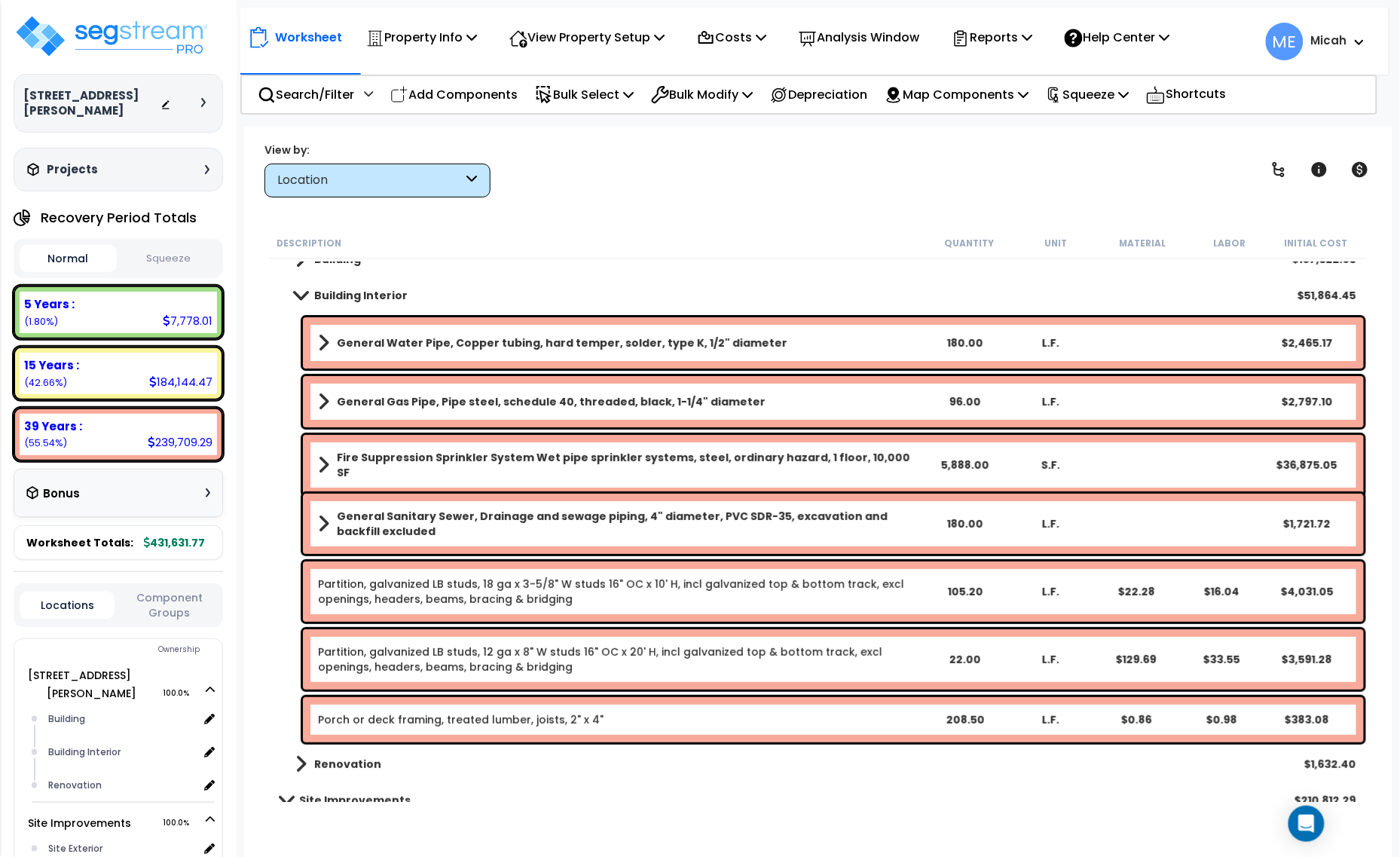
scroll to position [107, 0]
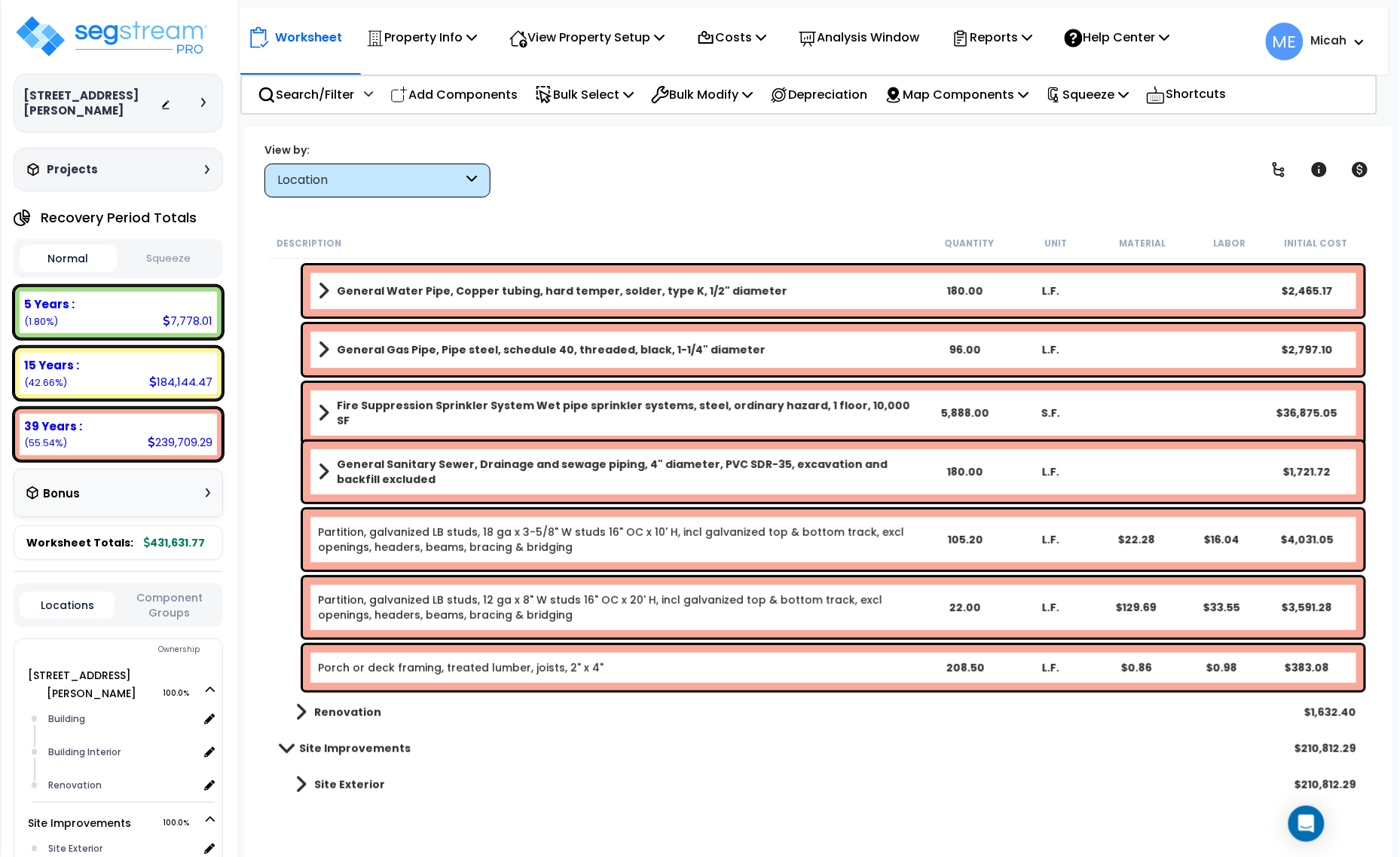
click at [487, 671] on link "Porch or deck framing, treated lumber, joists, 2" x 4"" at bounding box center [461, 667] width 286 height 15
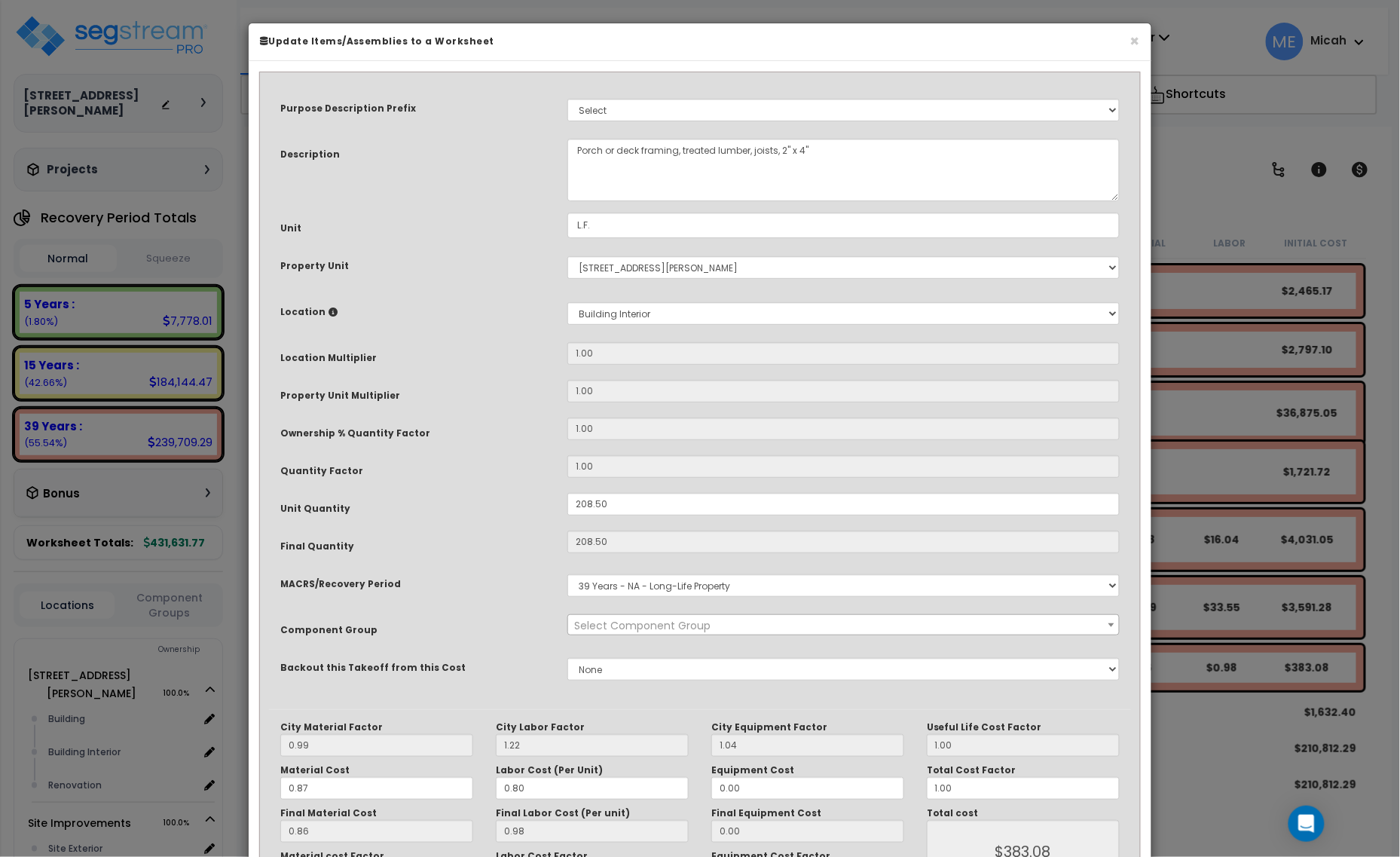
select select "57245"
drag, startPoint x: 638, startPoint y: 149, endPoint x: 561, endPoint y: 149, distance: 77.0
click at [561, 149] on div "Porch or deck framing, treated lumber, joists, 2" x 4"" at bounding box center [843, 170] width 575 height 62
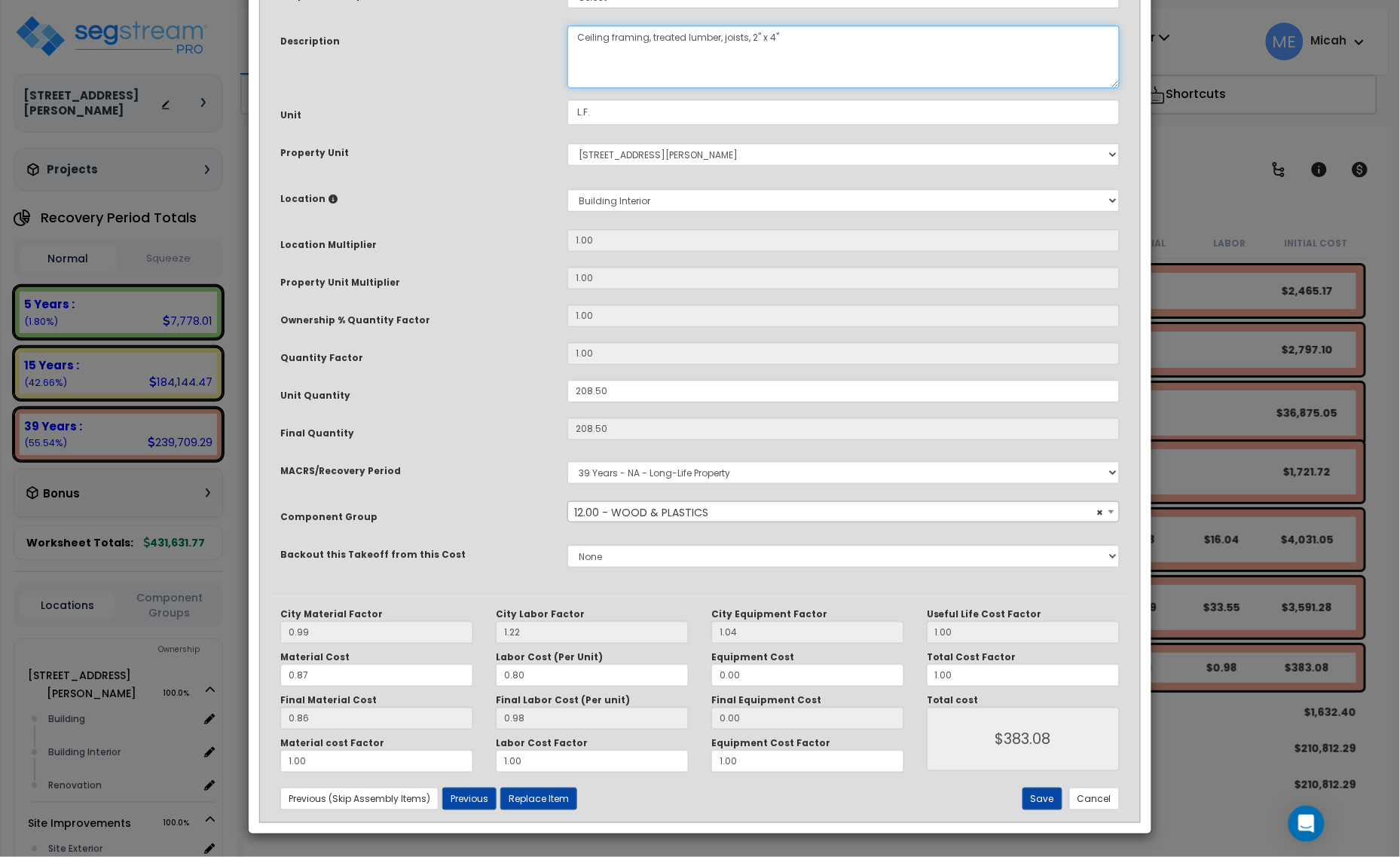
scroll to position [114, 0]
type textarea "Ceiling framing, treated lumber, joists, 2" x 4""
click at [1042, 792] on button "Save" at bounding box center [1043, 799] width 40 height 22
type input "383.08"
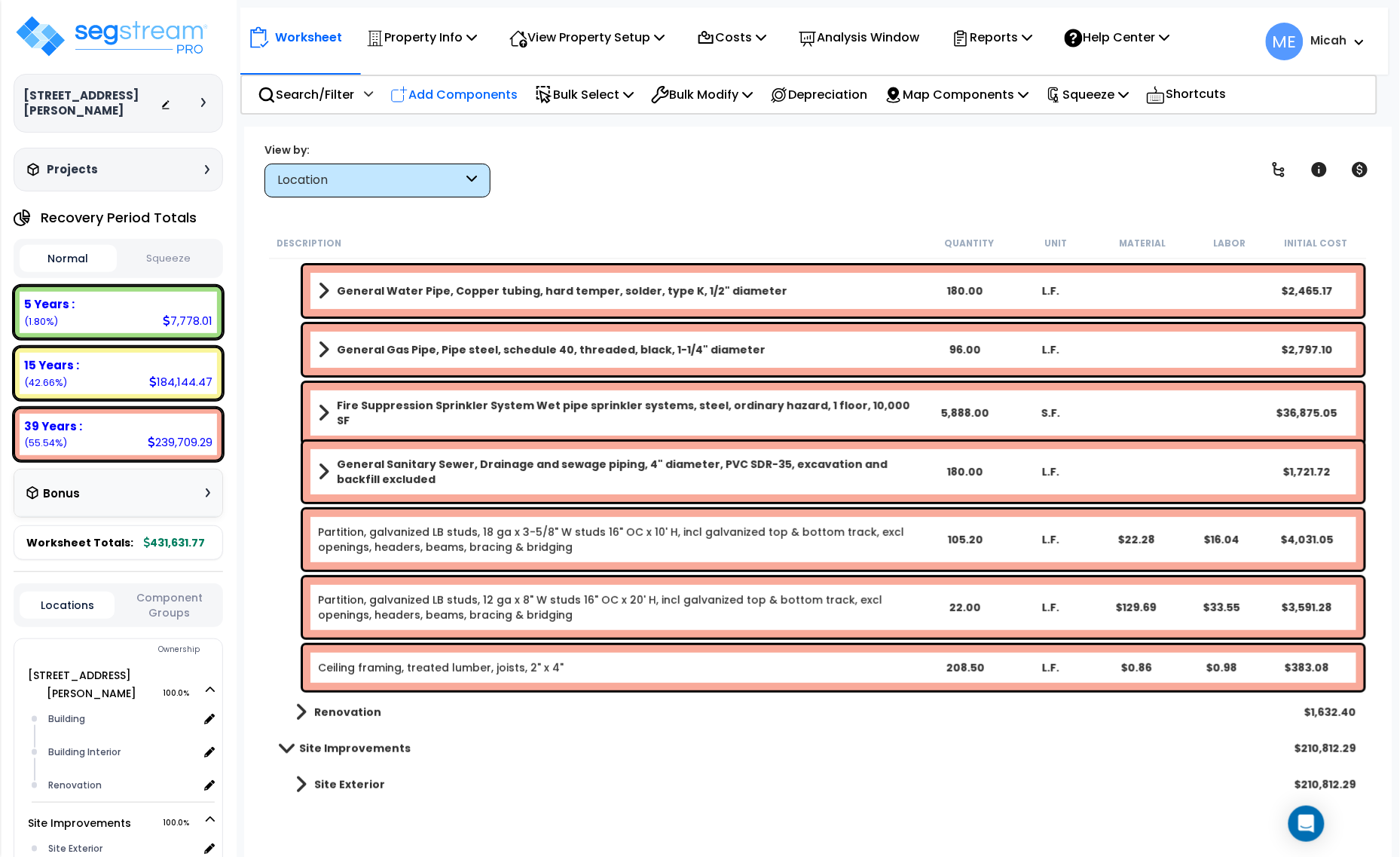
click at [442, 85] on p "Add Components" at bounding box center [453, 94] width 127 height 20
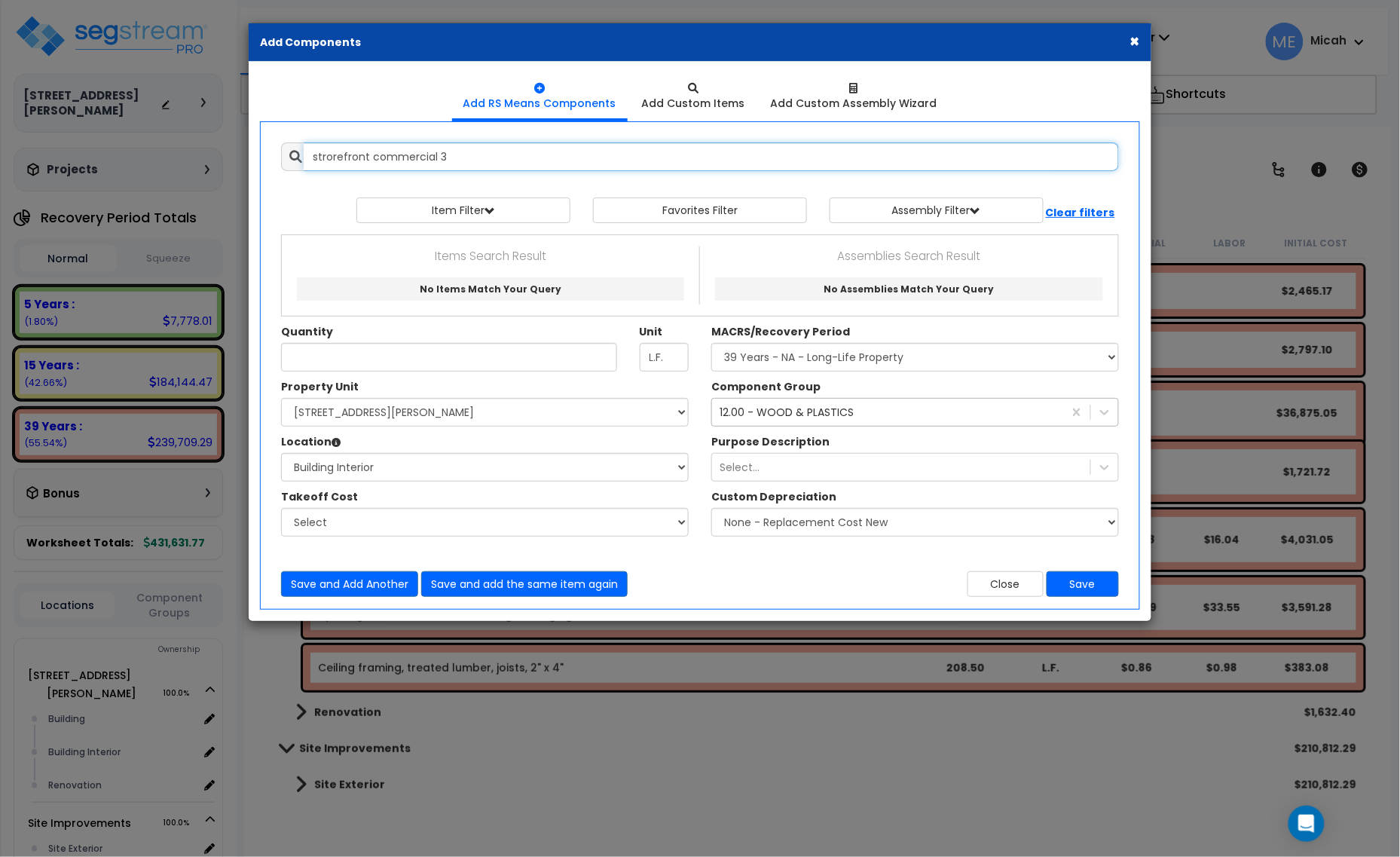
click at [340, 151] on input "strorefront commercial 3" at bounding box center [711, 157] width 815 height 29
click at [326, 153] on input "strore front commercial 3" at bounding box center [711, 157] width 815 height 29
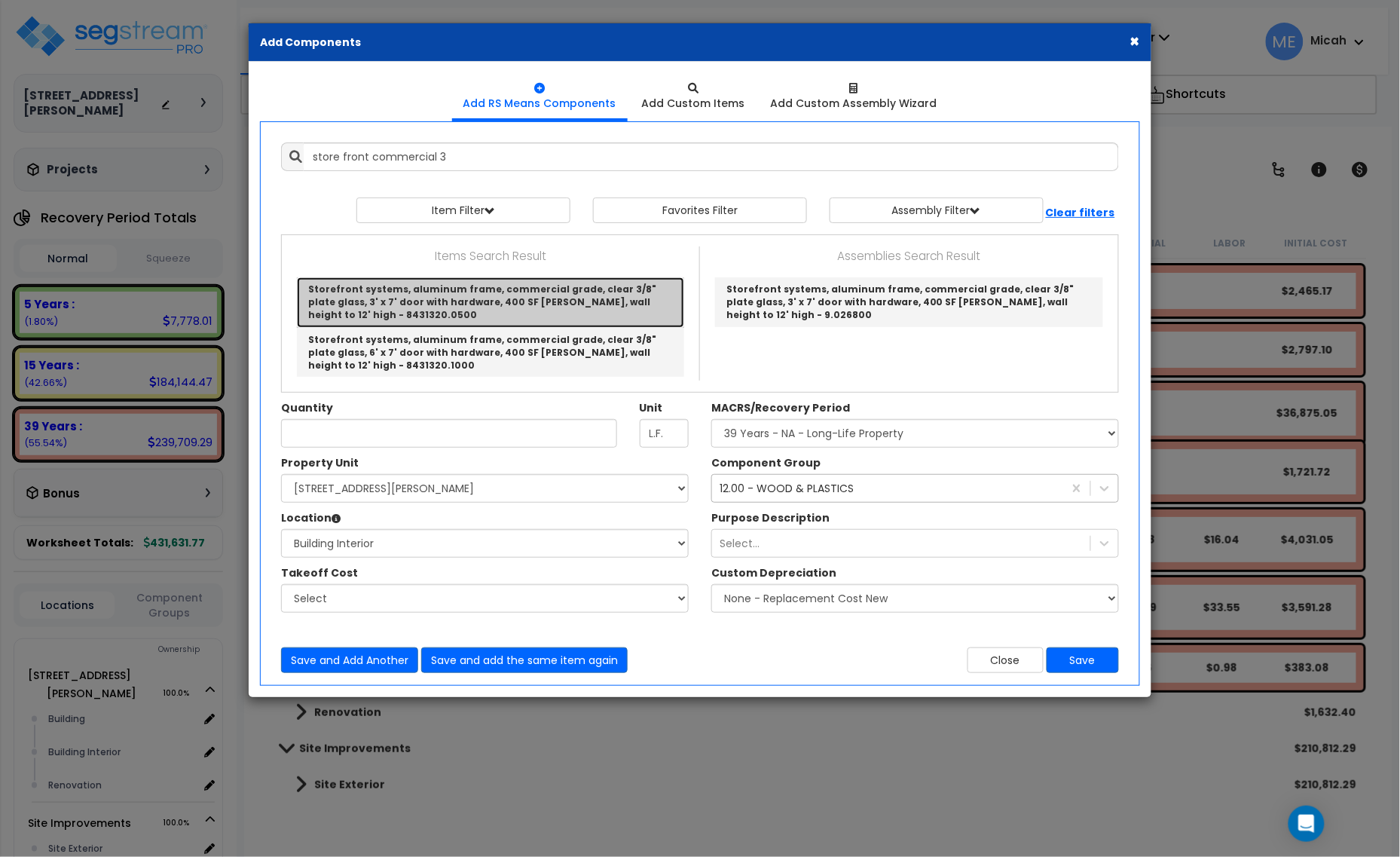
click at [449, 290] on link "Storefront systems, aluminum frame, commercial grade, clear 3/8" plate glass, 3…" at bounding box center [491, 302] width 388 height 50
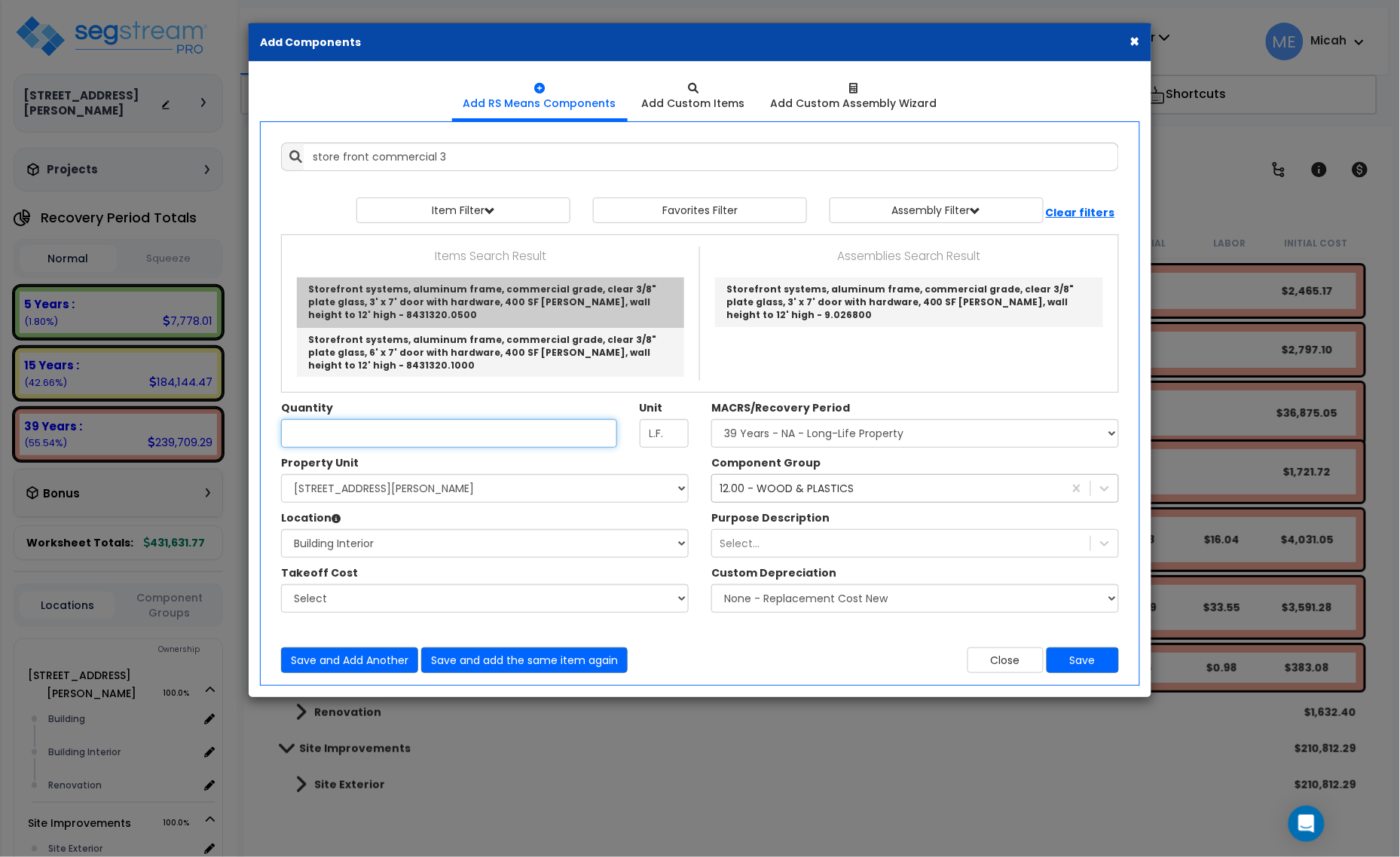
type input "Storefront systems, aluminum frame, commercial grade, clear 3/8" plate glass, 3…"
type input "S.F."
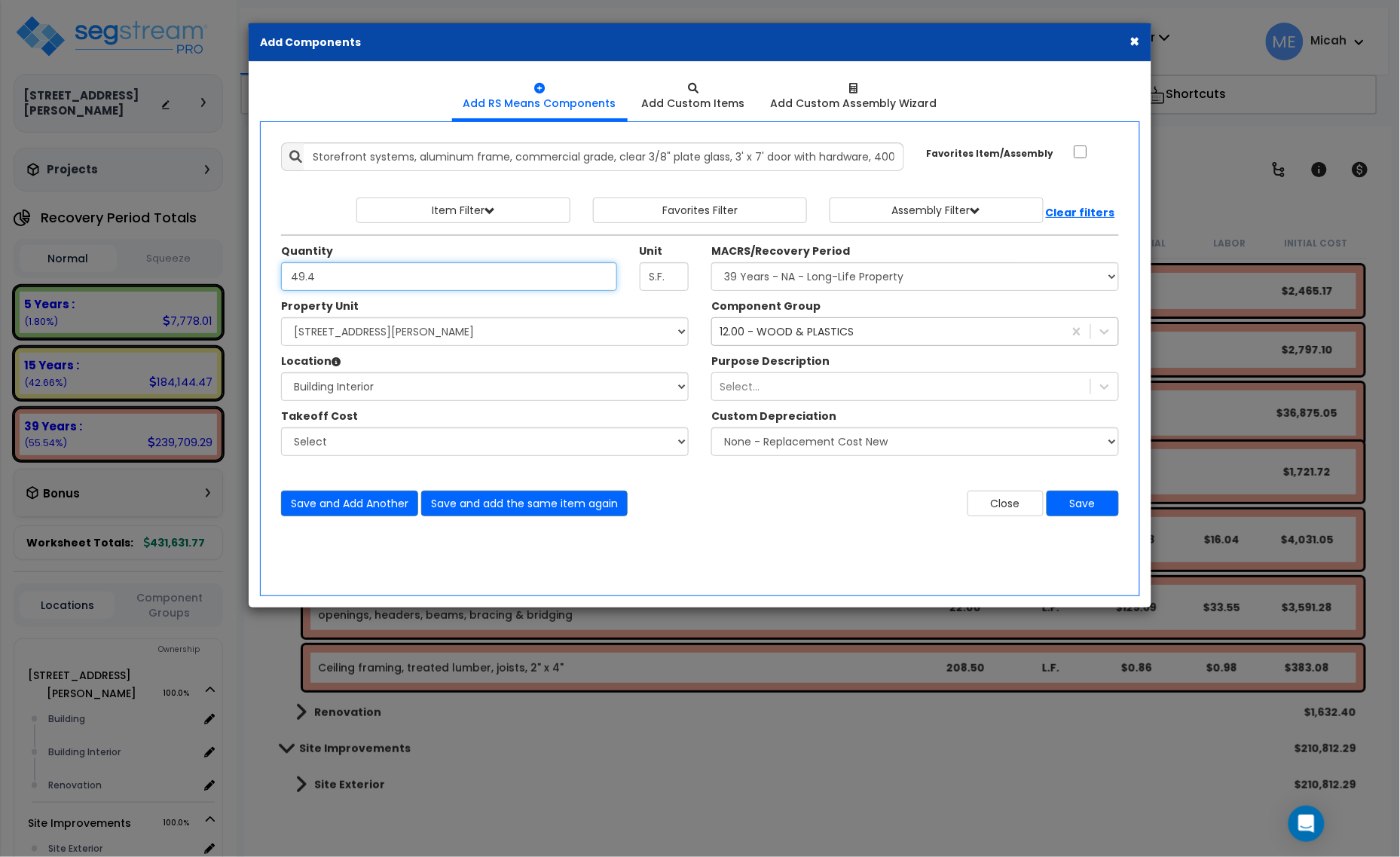
type input "49.4"
click at [827, 328] on div "12.00 - WOOD & PLASTICS" at bounding box center [786, 332] width 134 height 15
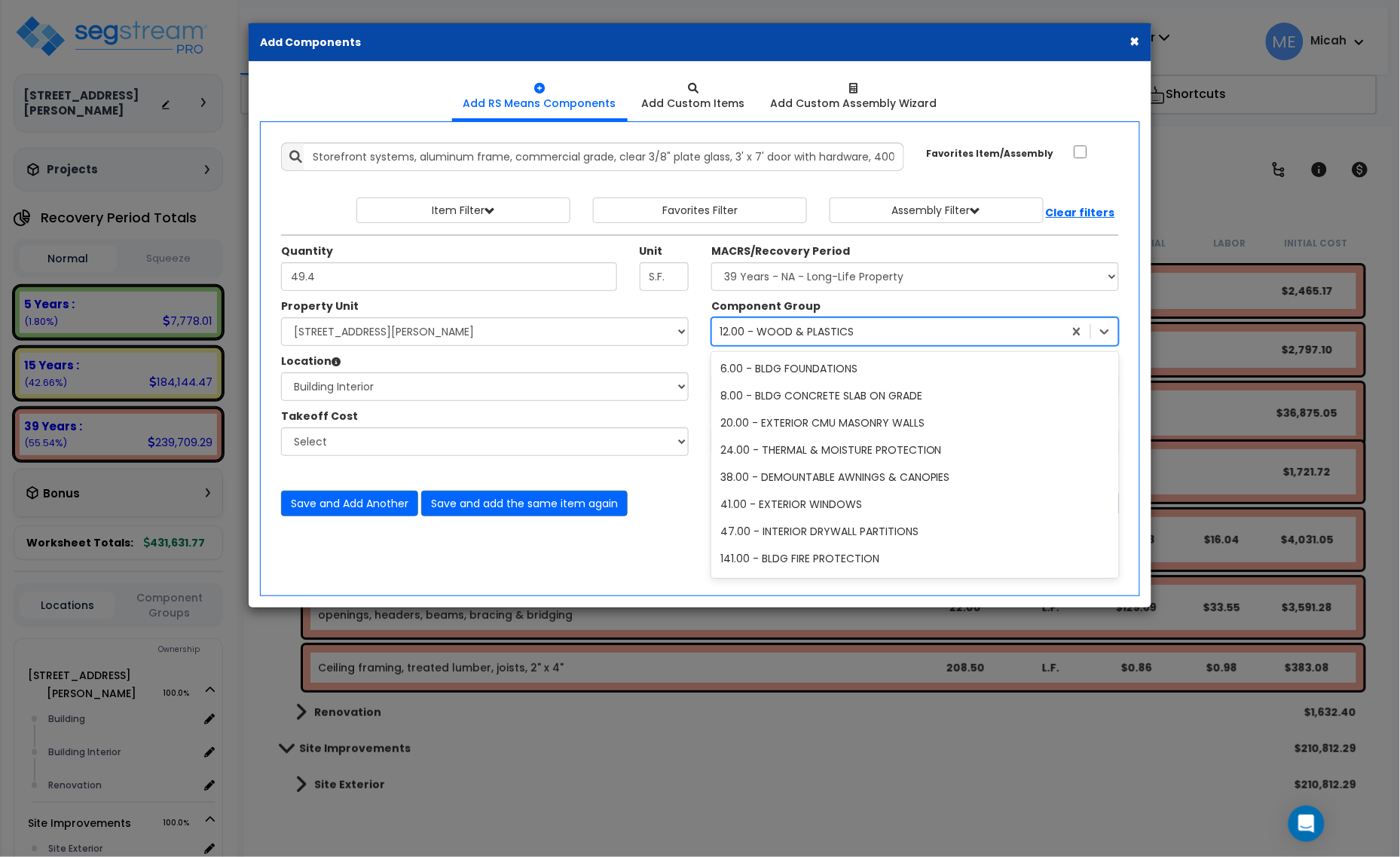
scroll to position [654, 0]
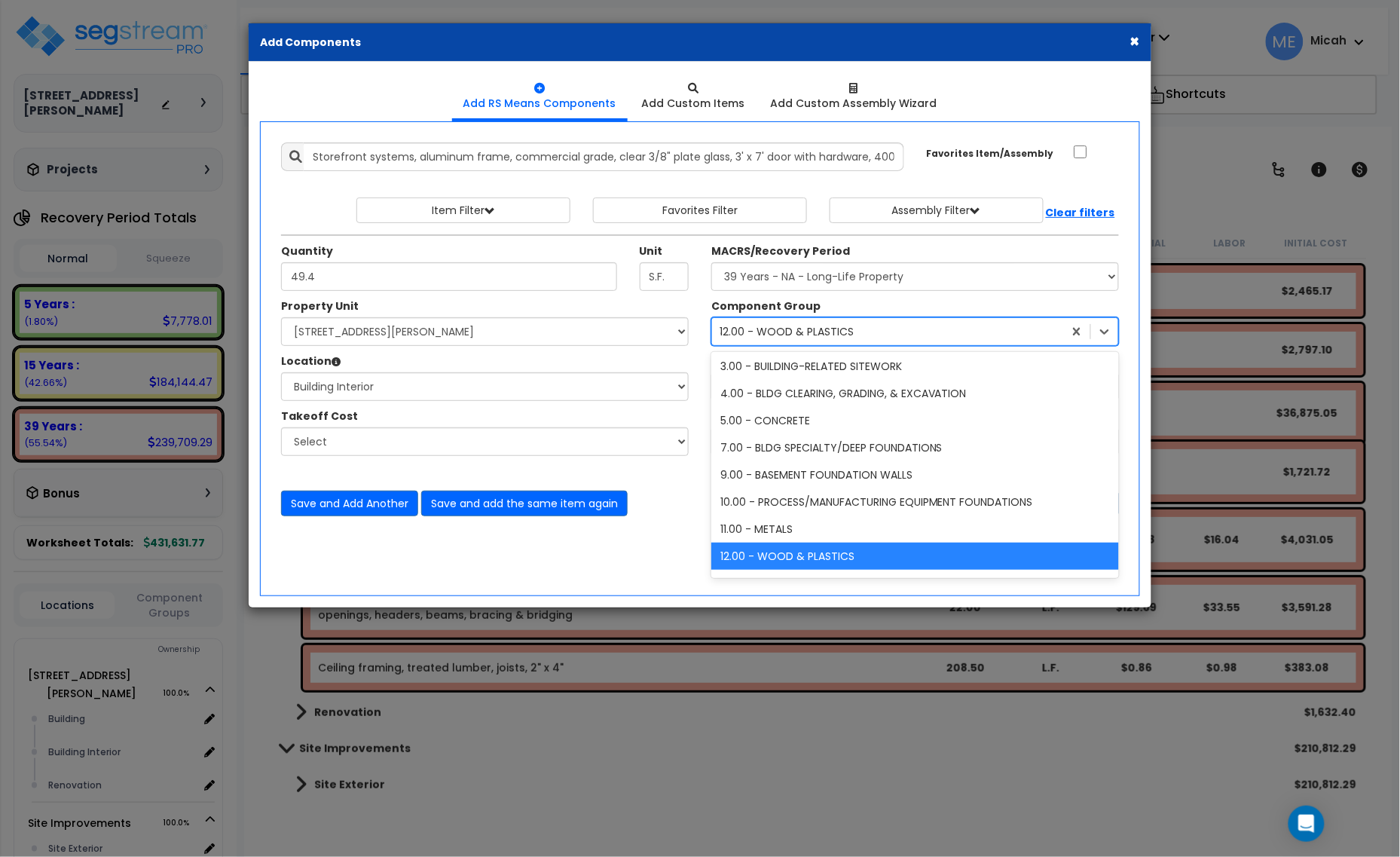
type input "44"
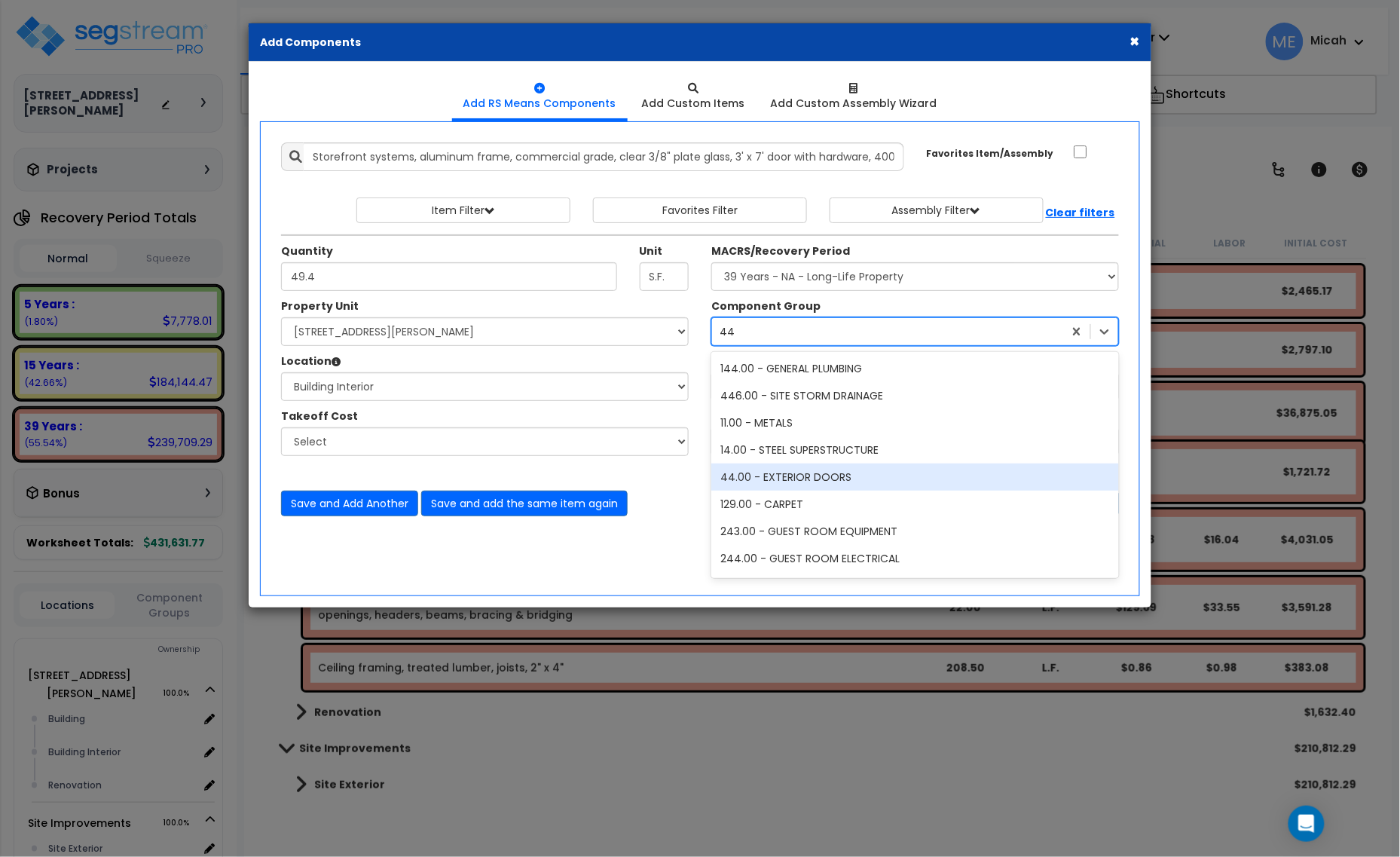
click at [827, 477] on div "44.00 - EXTERIOR DOORS" at bounding box center [915, 477] width 408 height 27
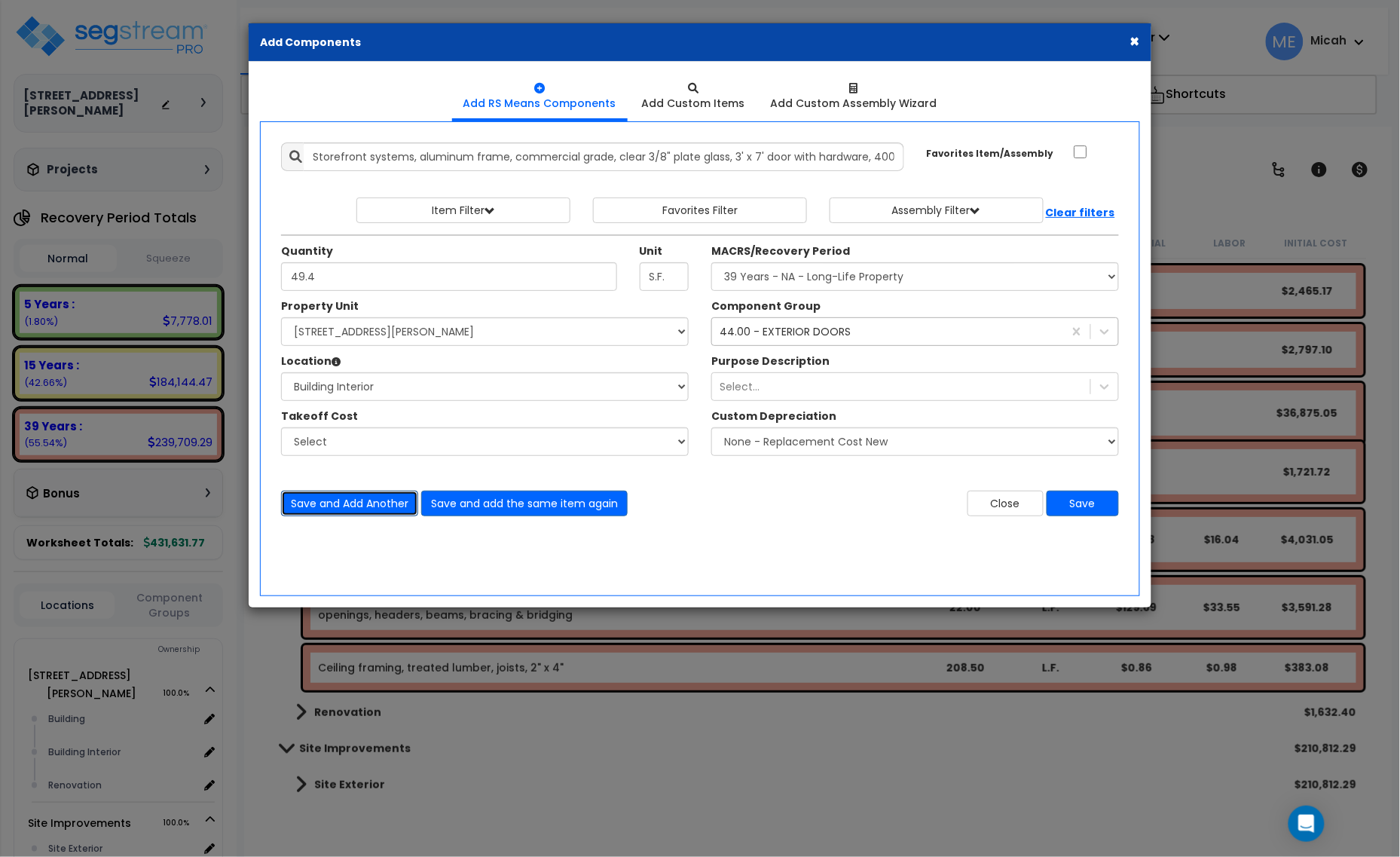
click at [340, 500] on button "Save and Add Another" at bounding box center [349, 503] width 137 height 26
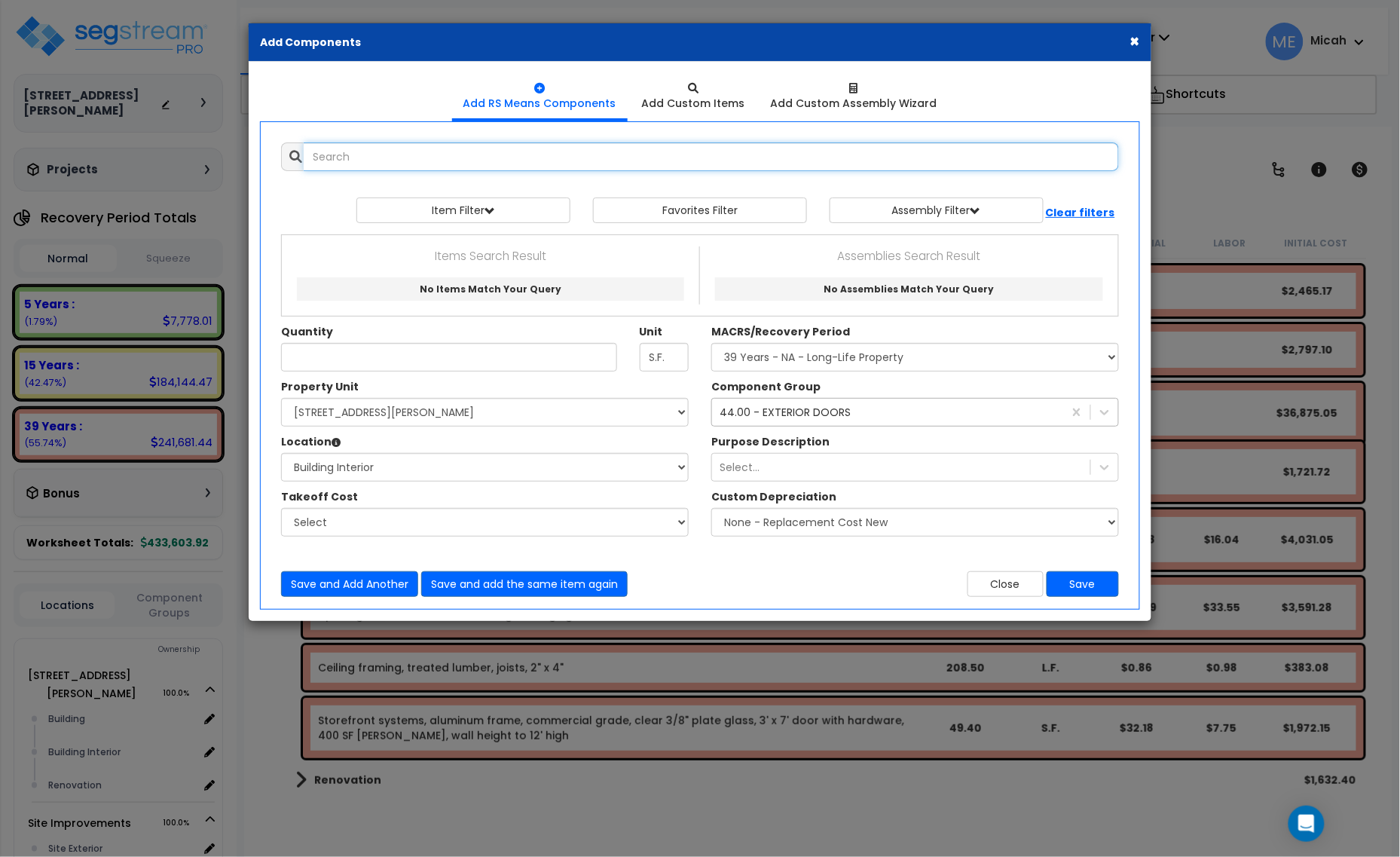
click at [481, 159] on input "text" at bounding box center [711, 157] width 815 height 29
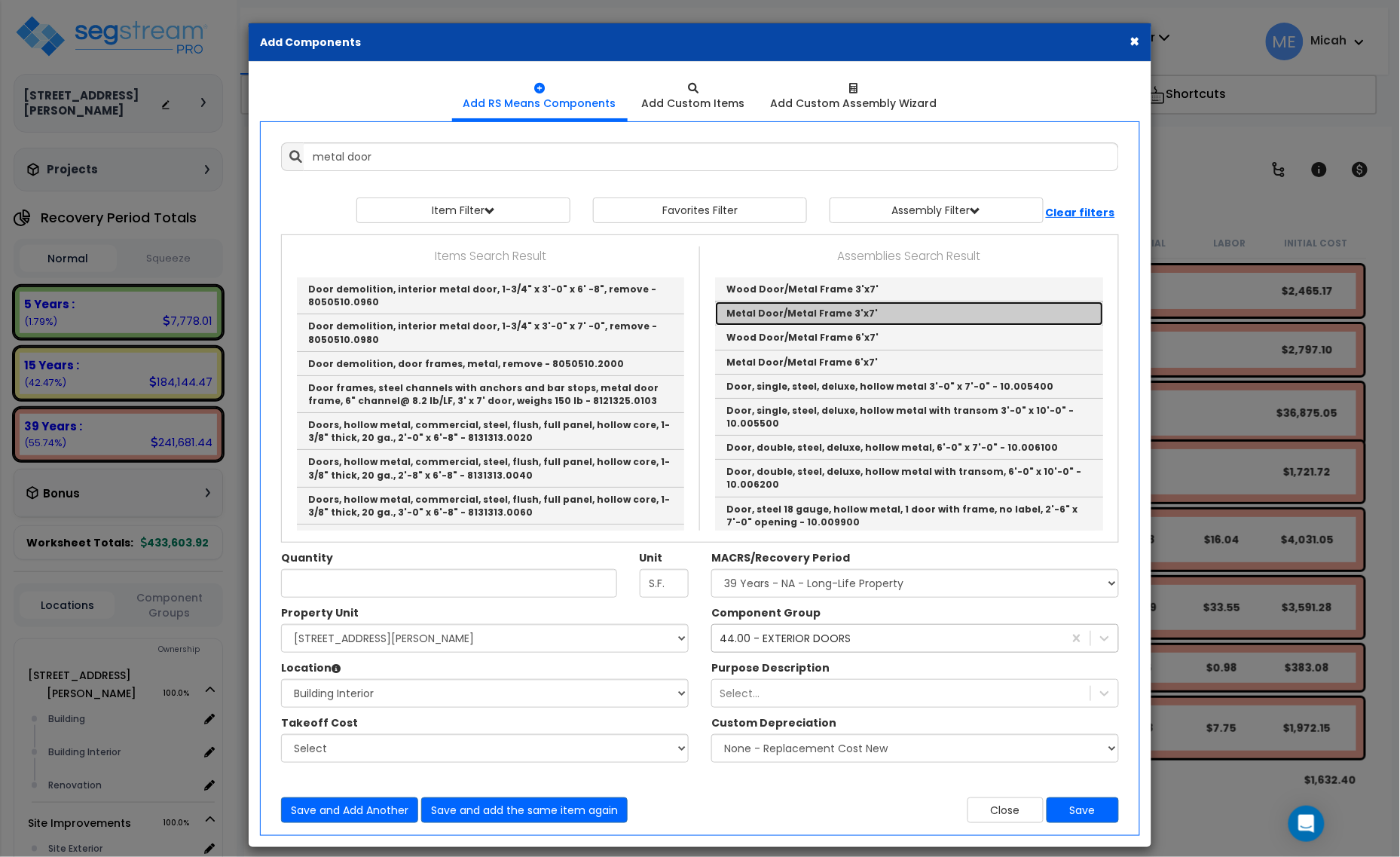
click at [819, 317] on link "Metal Door/Metal Frame 3'x7'" at bounding box center [909, 313] width 388 height 24
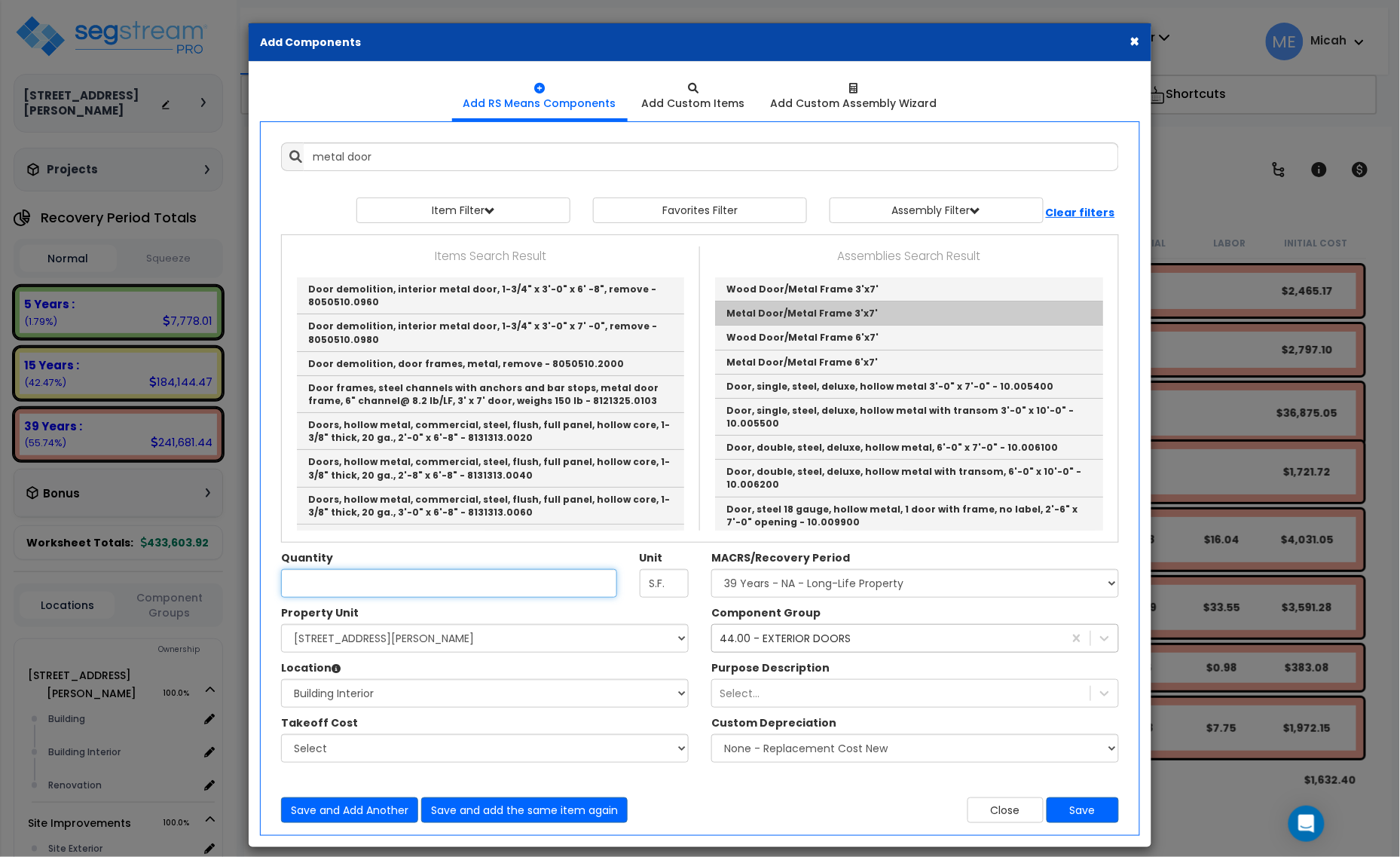
type input "Metal Door/Metal Frame 3'x7'"
checkbox input "true"
type input "EA"
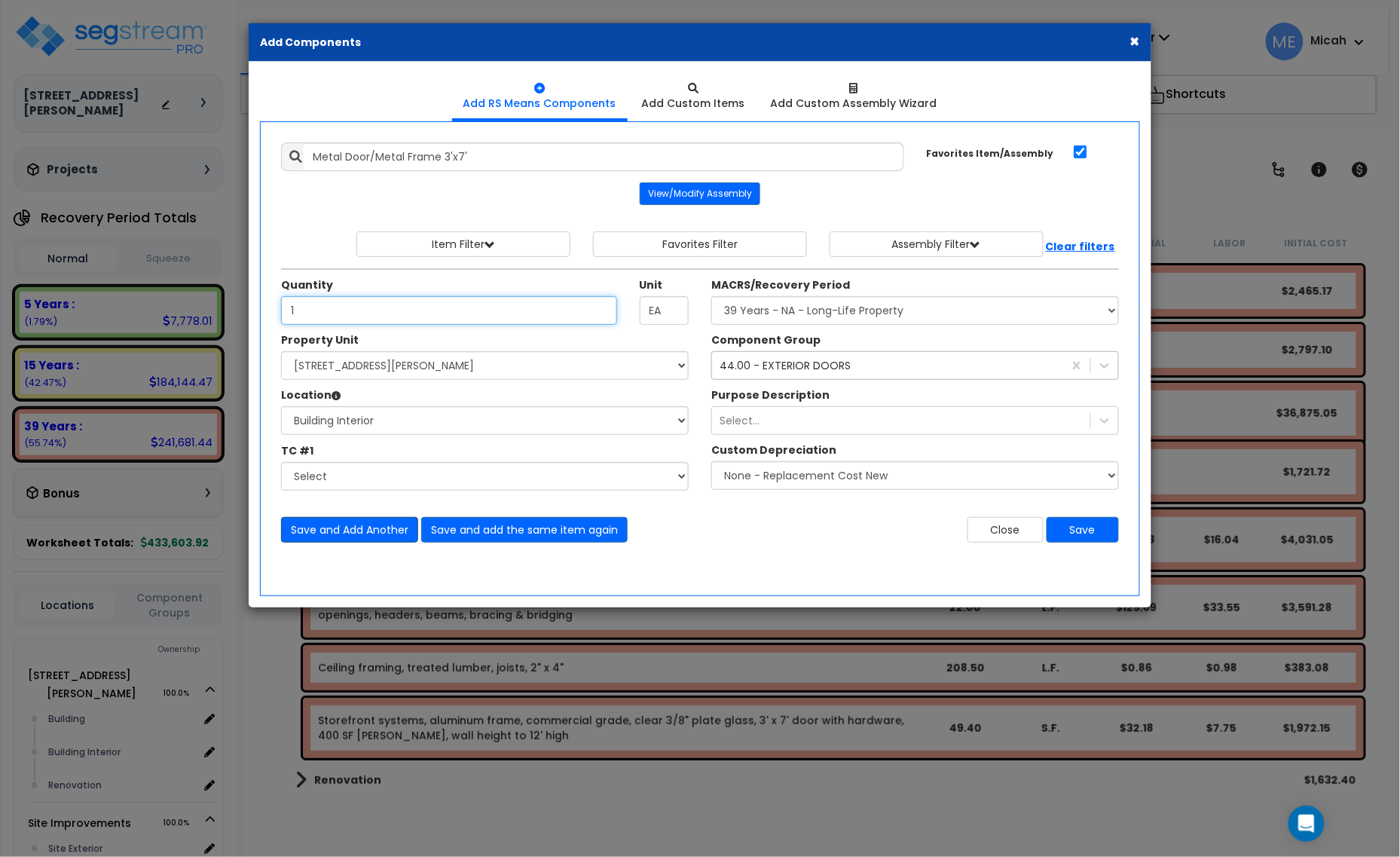
type input "1"
click at [388, 532] on button "Save and Add Another" at bounding box center [349, 529] width 137 height 26
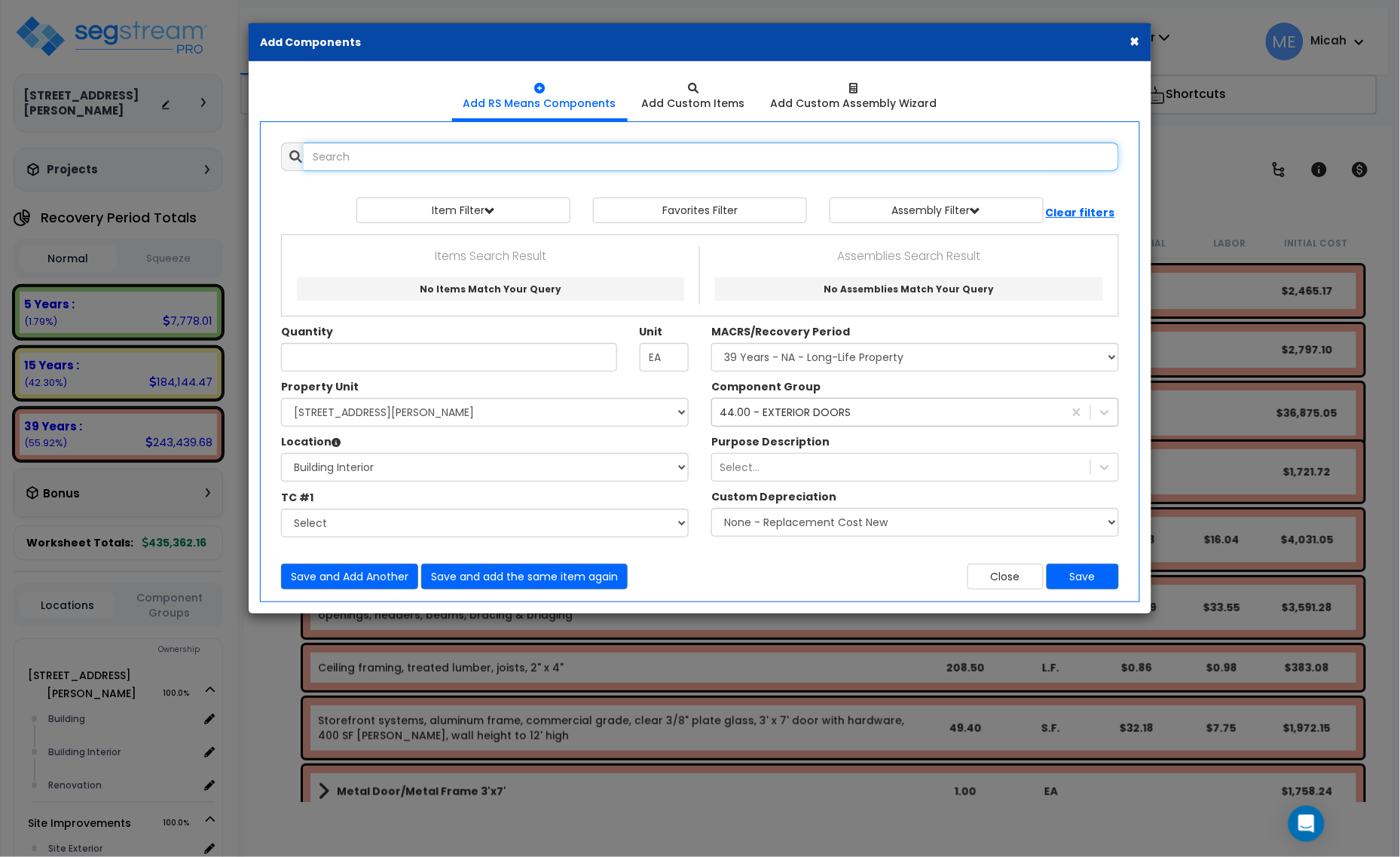
click at [427, 155] on input "text" at bounding box center [711, 157] width 815 height 29
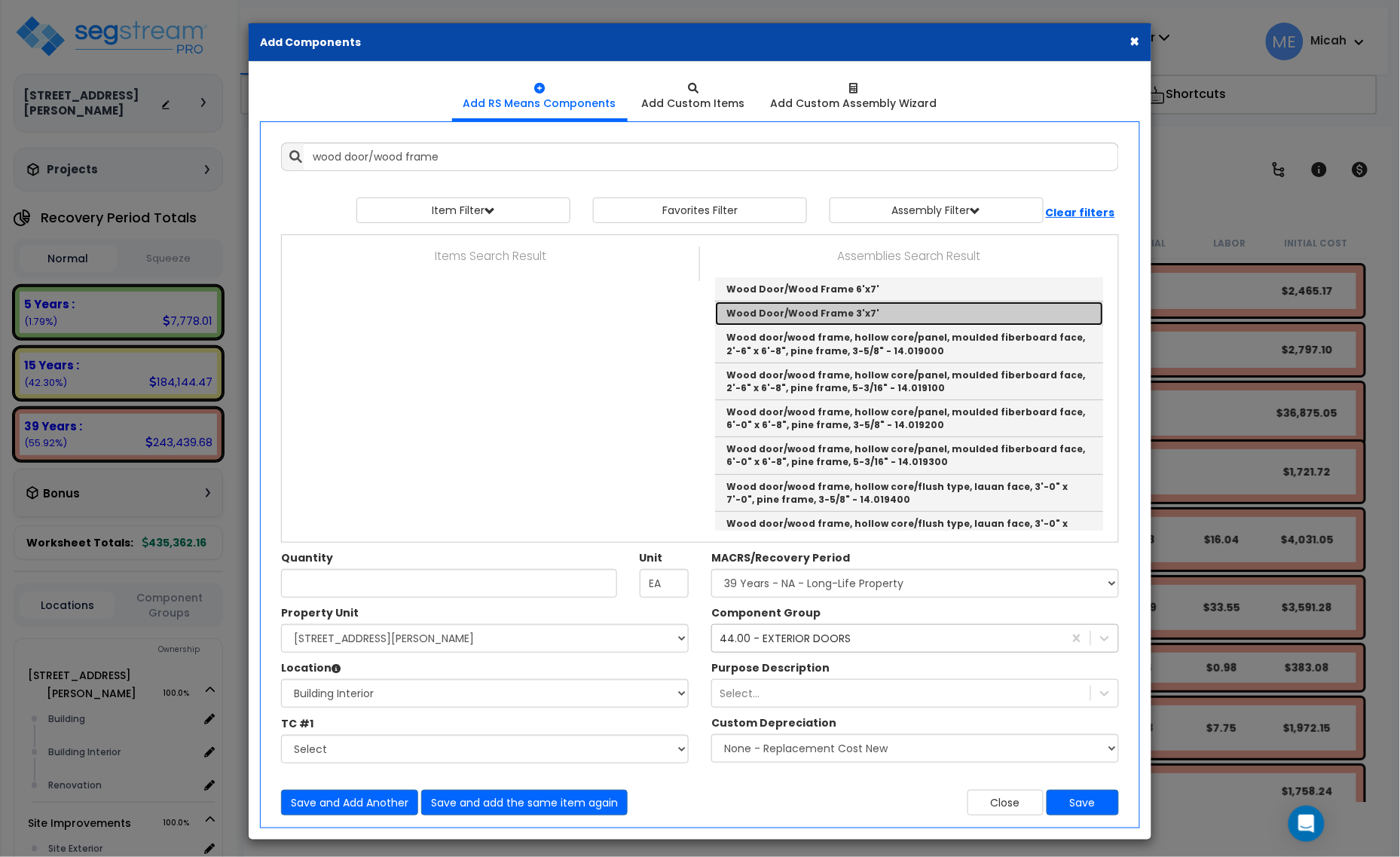
click at [895, 309] on link "Wood Door/Wood Frame 3'x7'" at bounding box center [909, 313] width 388 height 24
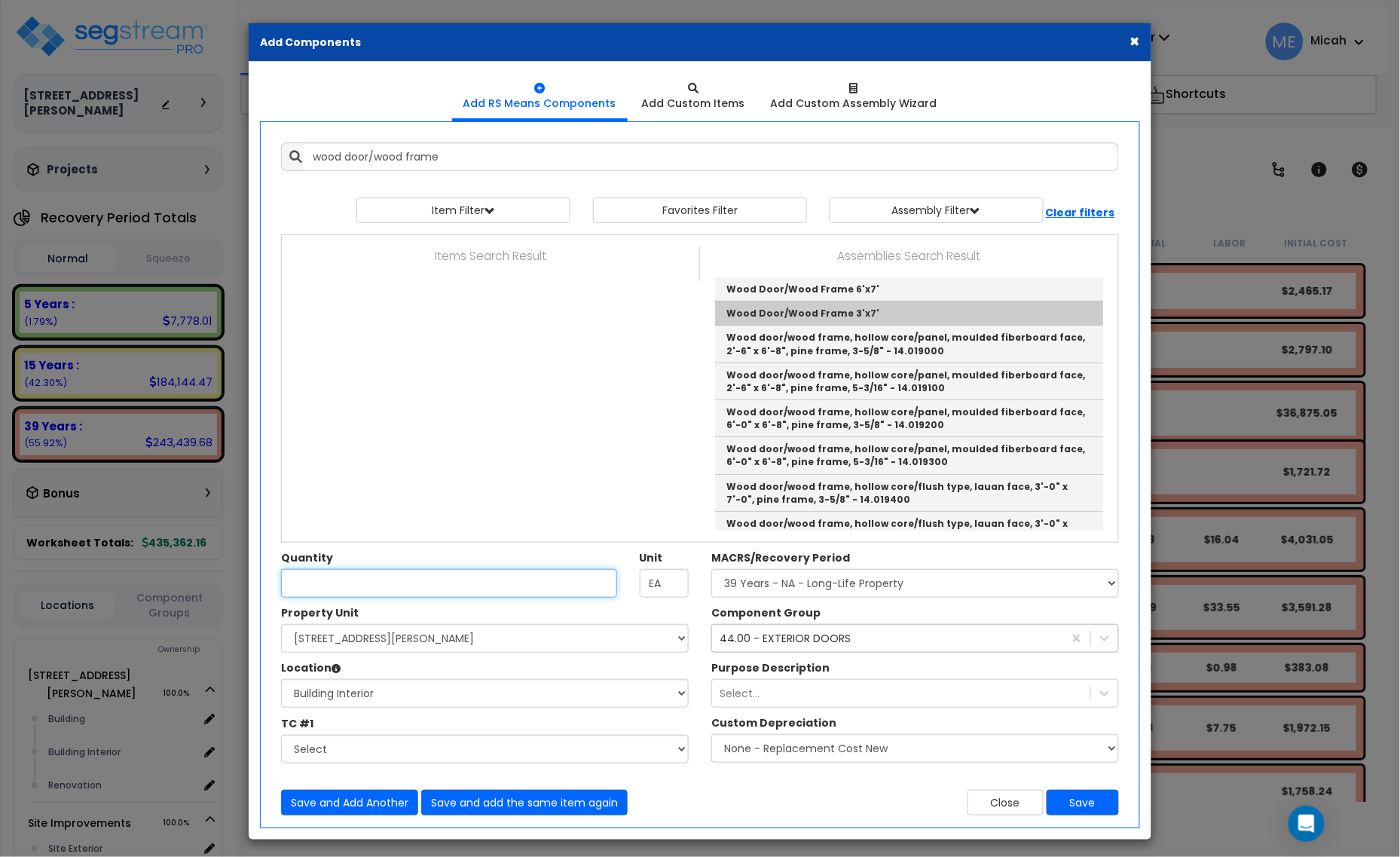
type input "Wood Door/Wood Frame 3'x7'"
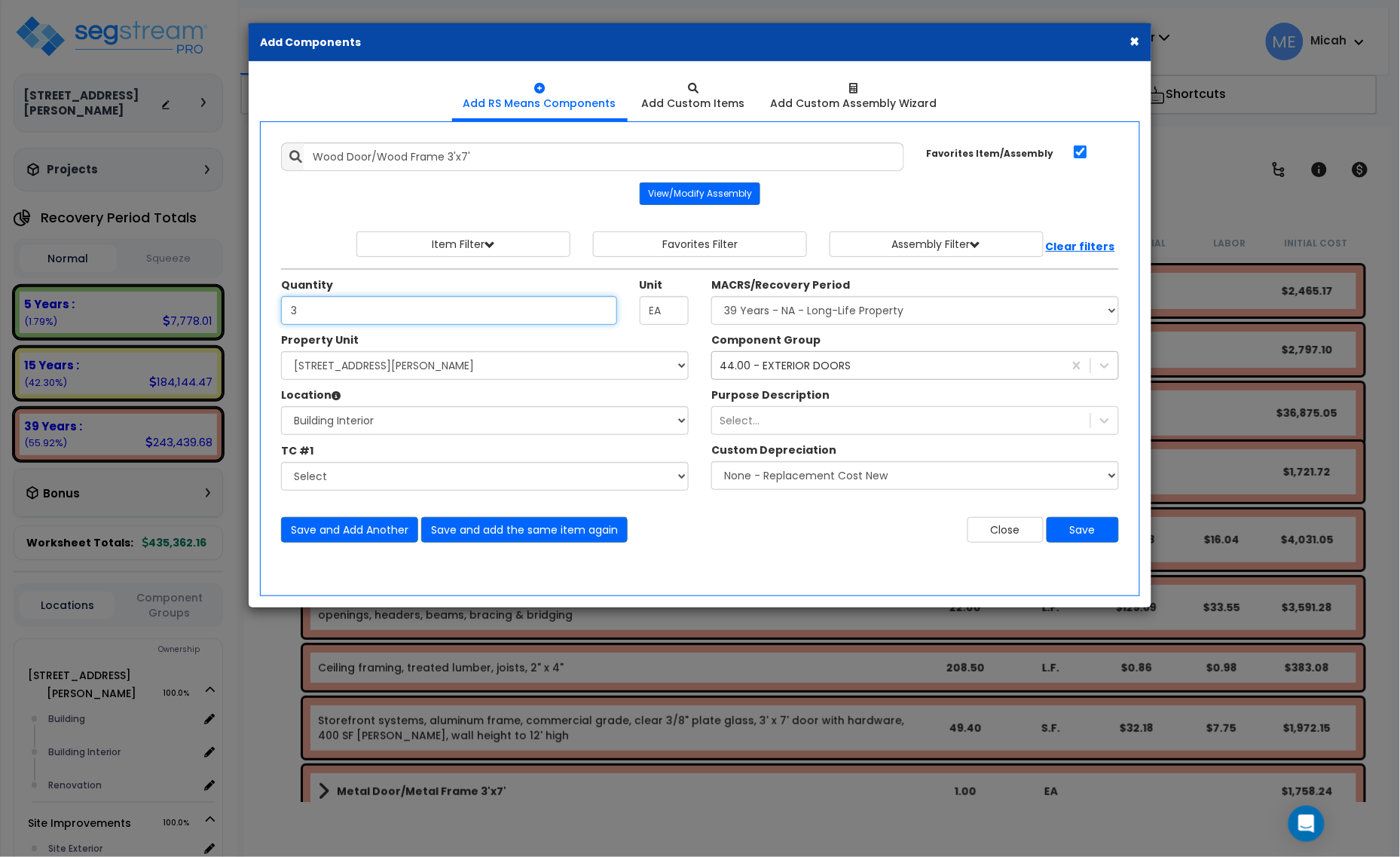
type input "3"
click at [836, 371] on div "44.00 - EXTERIOR DOORS" at bounding box center [785, 365] width 131 height 15
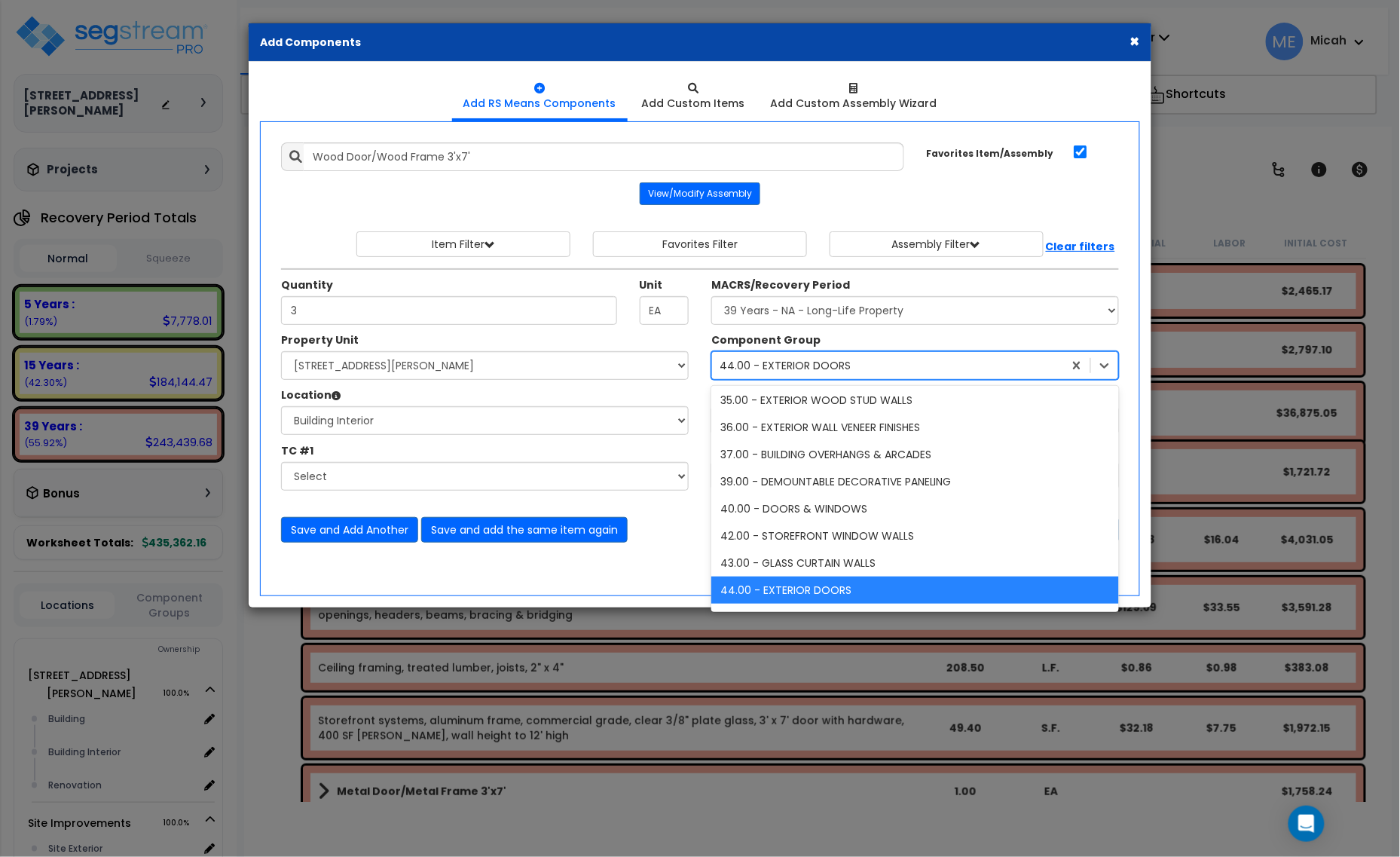
type input "40"
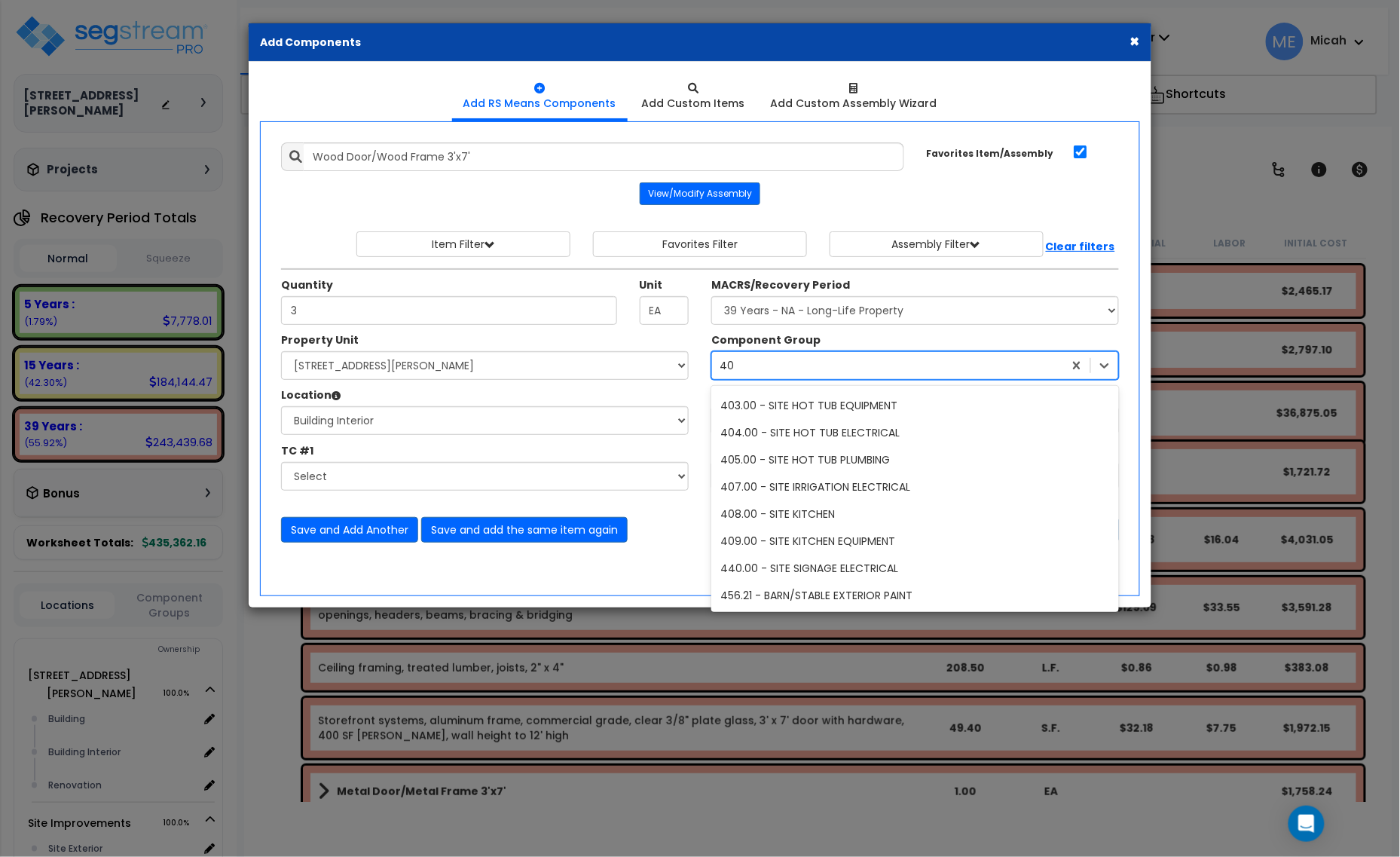
scroll to position [2, 0]
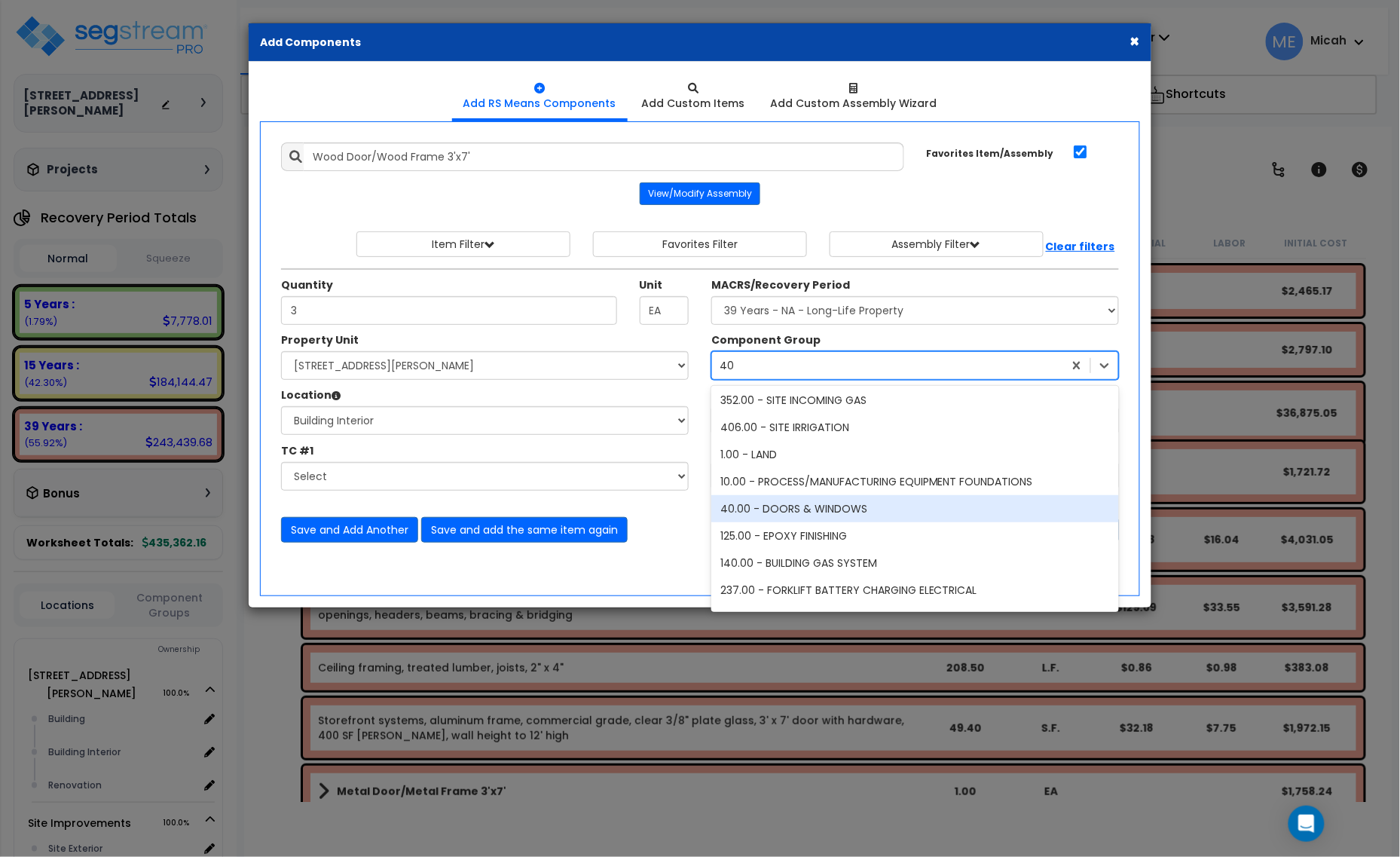
click at [815, 511] on div "40.00 - DOORS & WINDOWS" at bounding box center [915, 509] width 408 height 27
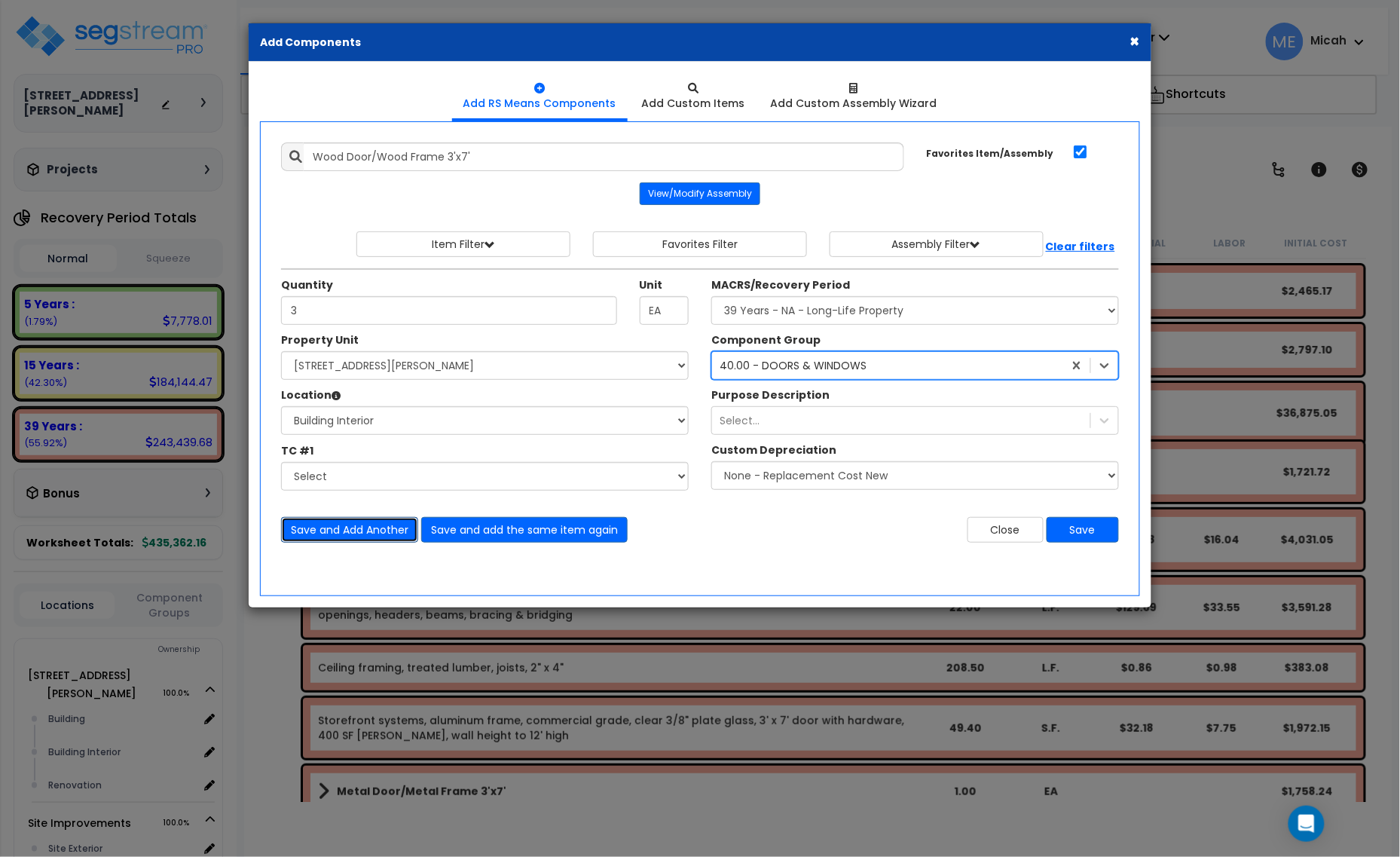
click at [366, 525] on button "Save and Add Another" at bounding box center [349, 529] width 137 height 26
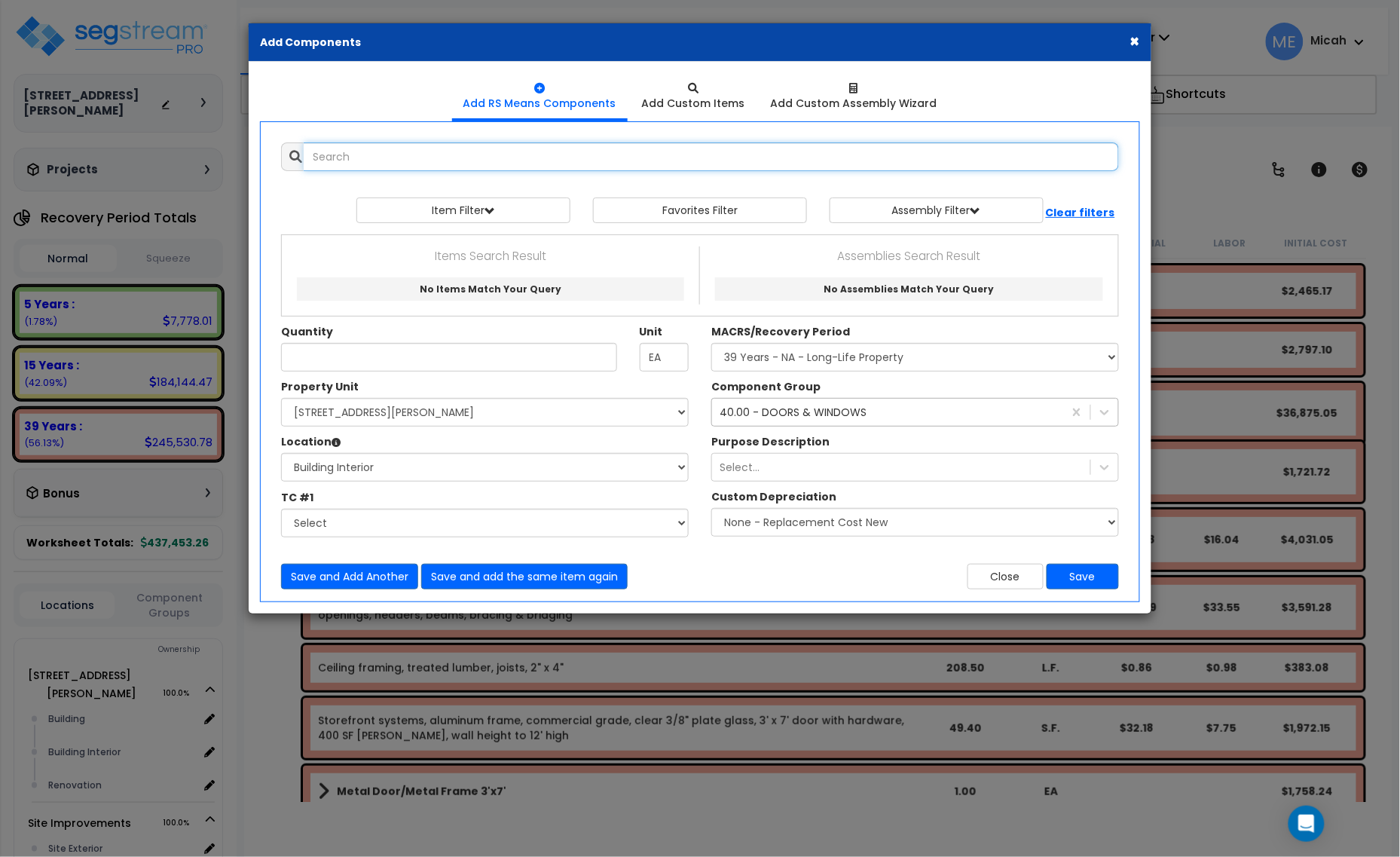
click at [449, 163] on input "text" at bounding box center [711, 157] width 815 height 29
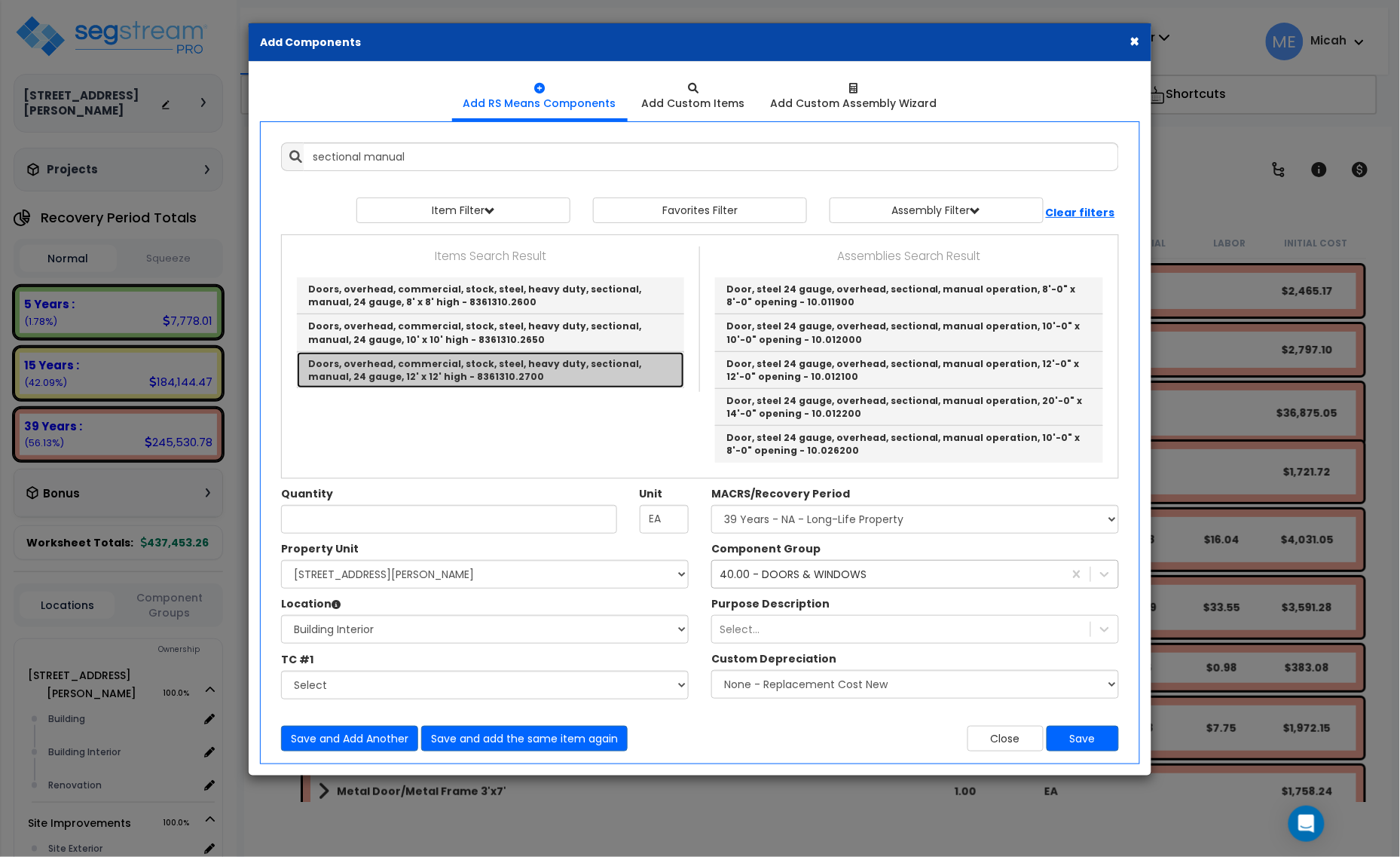
click at [469, 371] on link "Doors, overhead, commercial, stock, steel, heavy duty, sectional, manual, 24 ga…" at bounding box center [491, 369] width 388 height 36
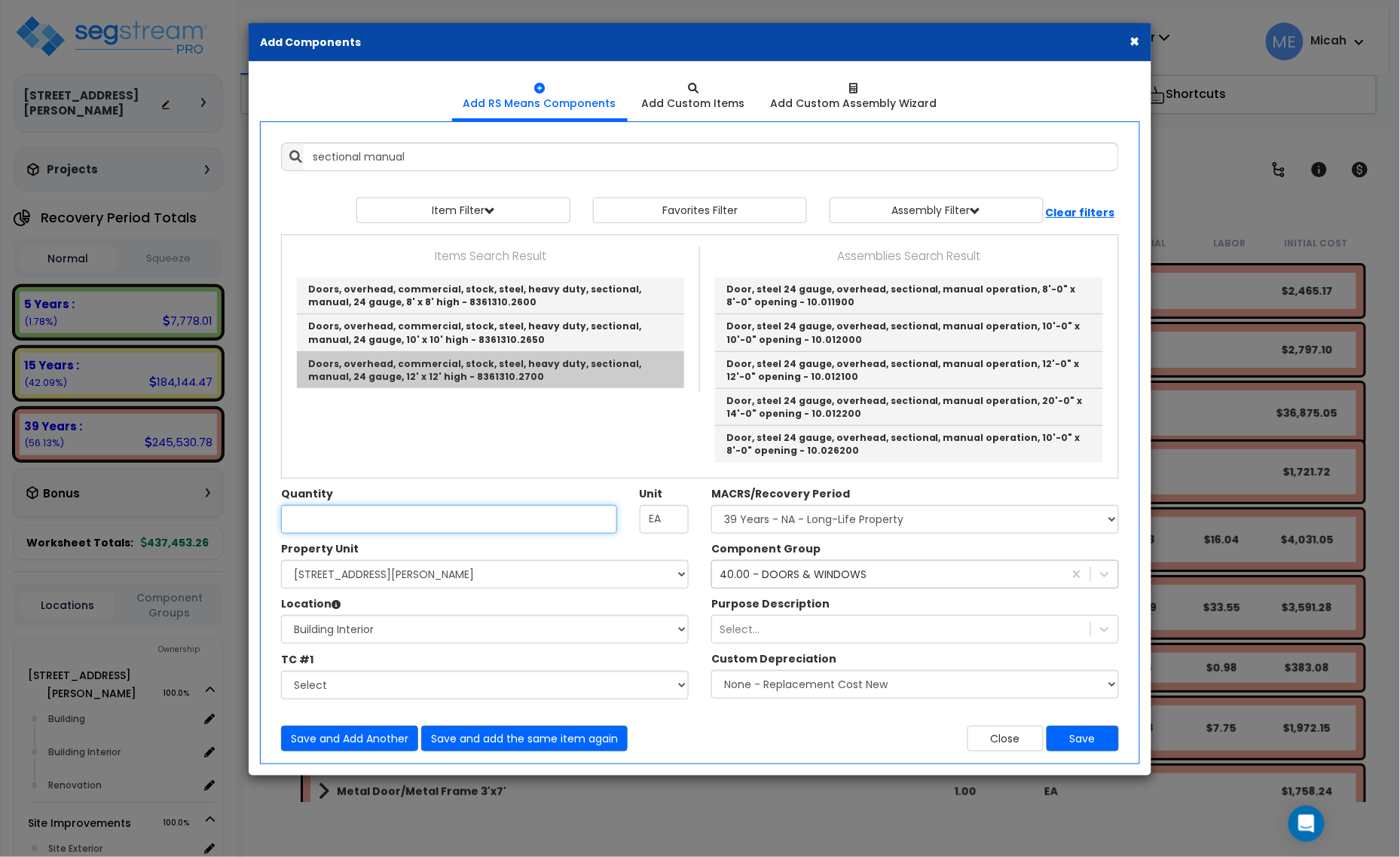
type input "Doors, overhead, commercial, stock, steel, heavy duty, sectional, manual, 24 ga…"
checkbox input "false"
type input "Ea."
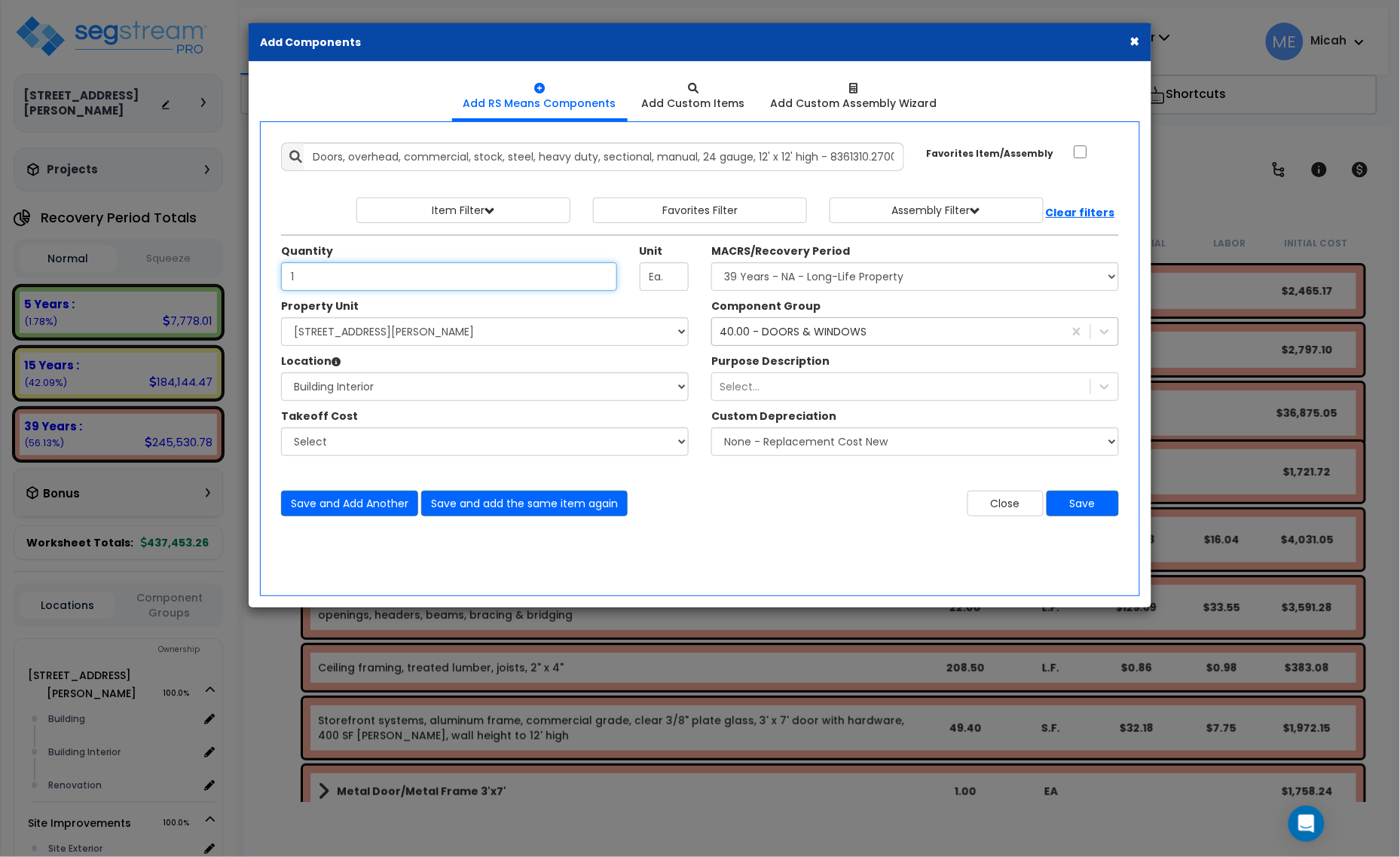
type input "1"
click at [829, 284] on select "Select MACRS/Recovery Period 5 Years - 57.0 - Distributive Trades & Services 5 …" at bounding box center [915, 276] width 408 height 29
select select "3667"
click at [711, 263] on select "Select MACRS/Recovery Period 5 Years - 57.0 - Distributive Trades & Services 5 …" at bounding box center [915, 276] width 408 height 29
click at [814, 336] on div "40.00 - DOORS & WINDOWS" at bounding box center [792, 332] width 147 height 15
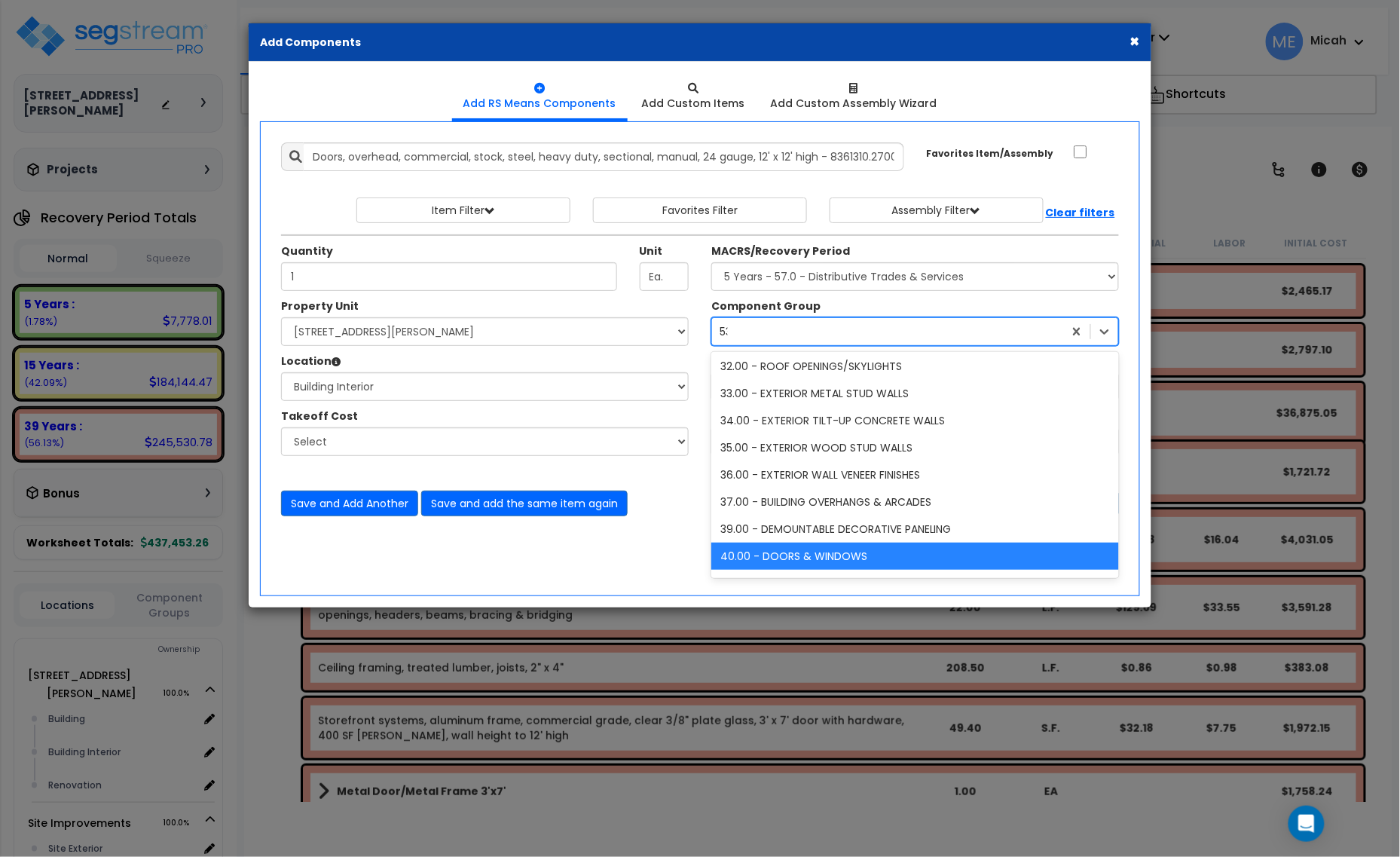
scroll to position [268, 0]
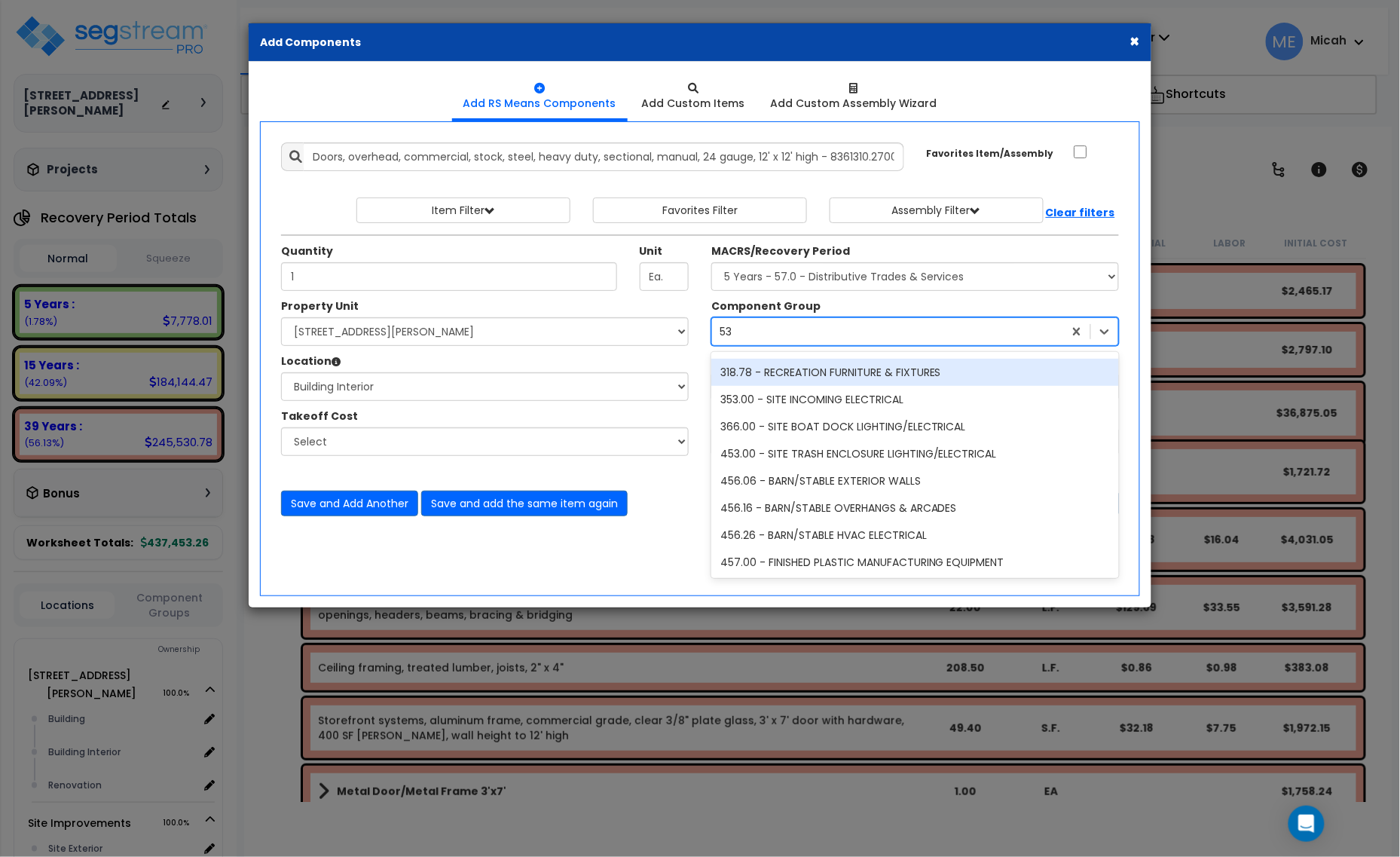
type input "5"
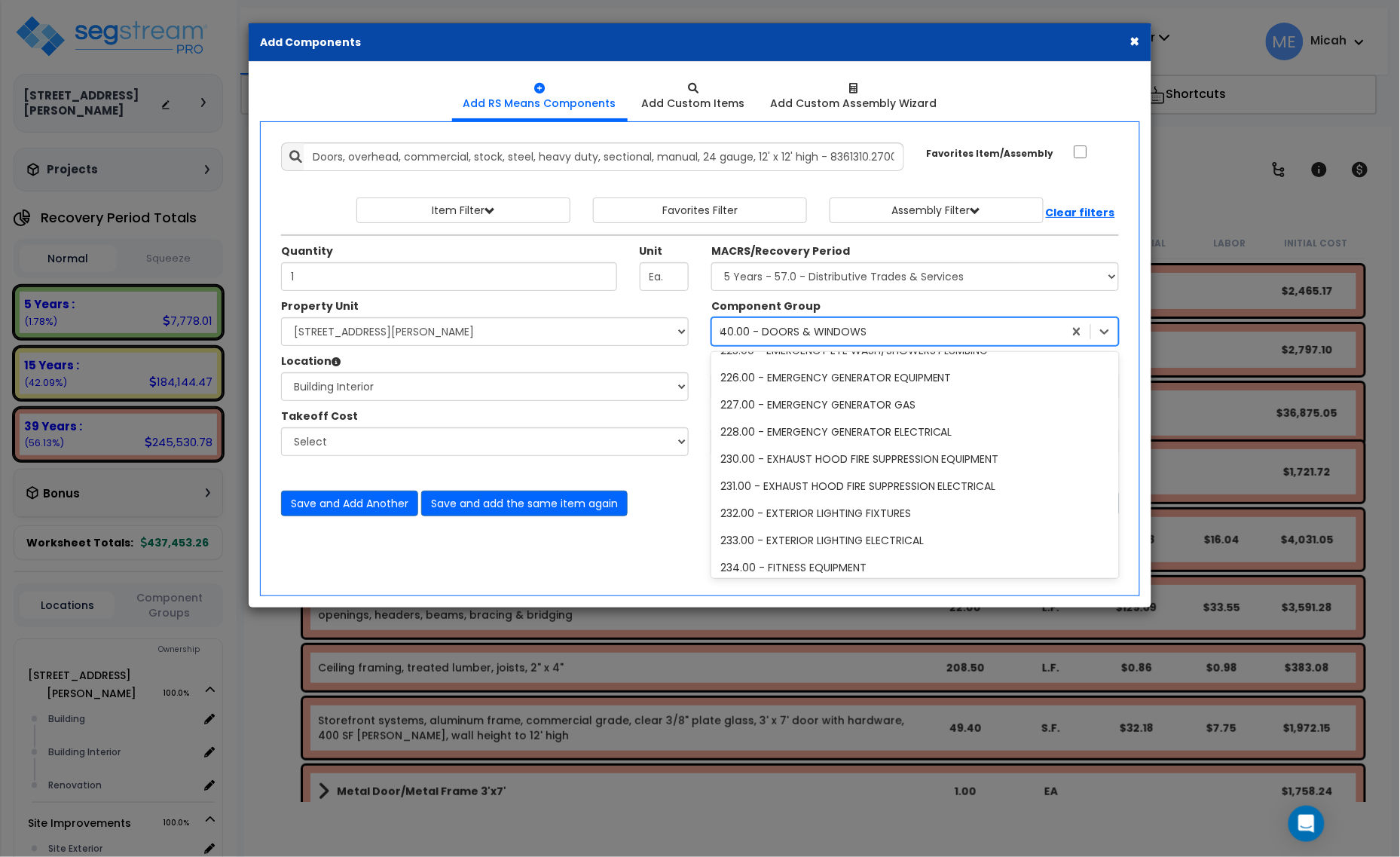
type input "63"
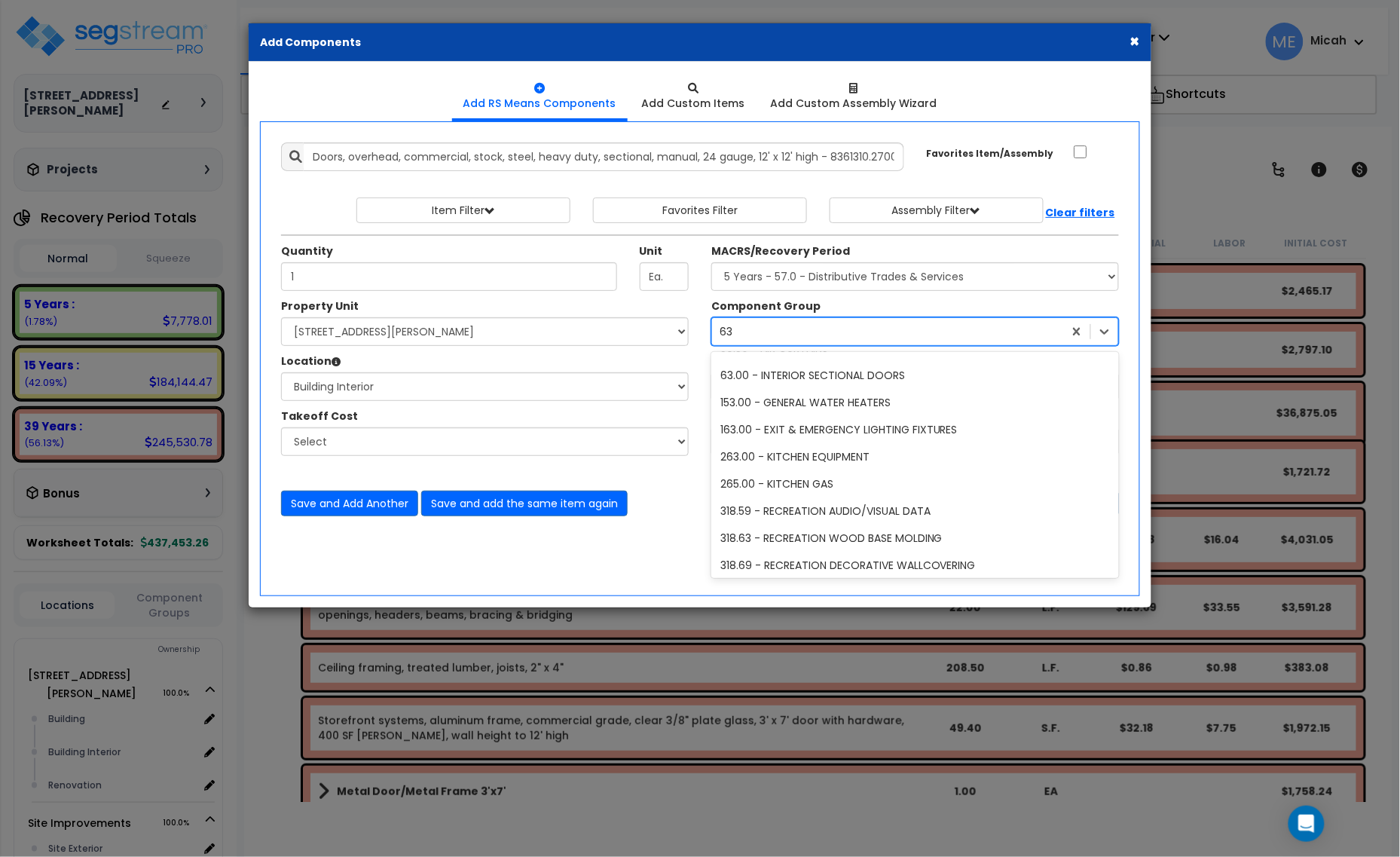
scroll to position [14, 0]
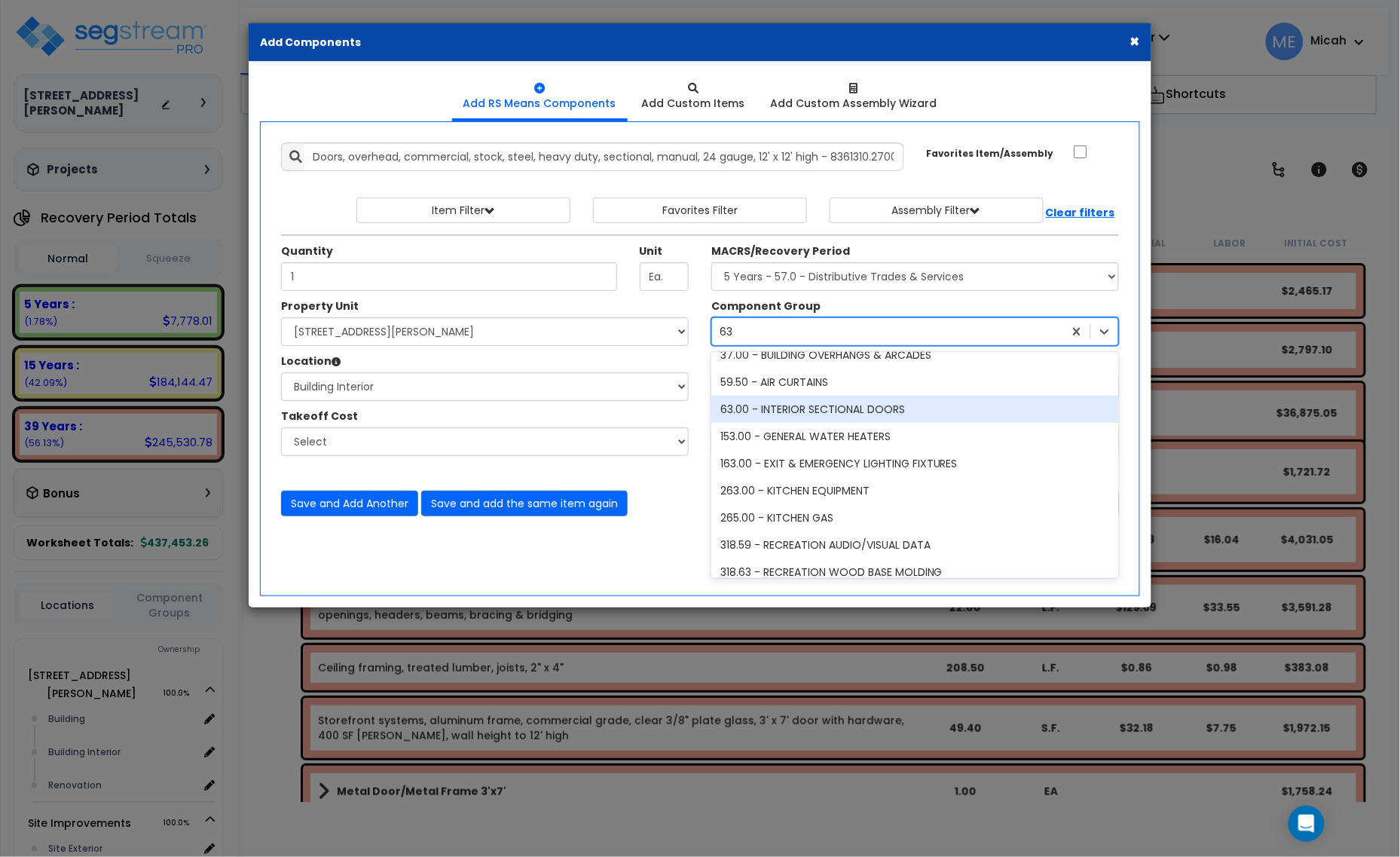
click at [819, 408] on div "63.00 - INTERIOR SECTIONAL DOORS" at bounding box center [915, 409] width 408 height 27
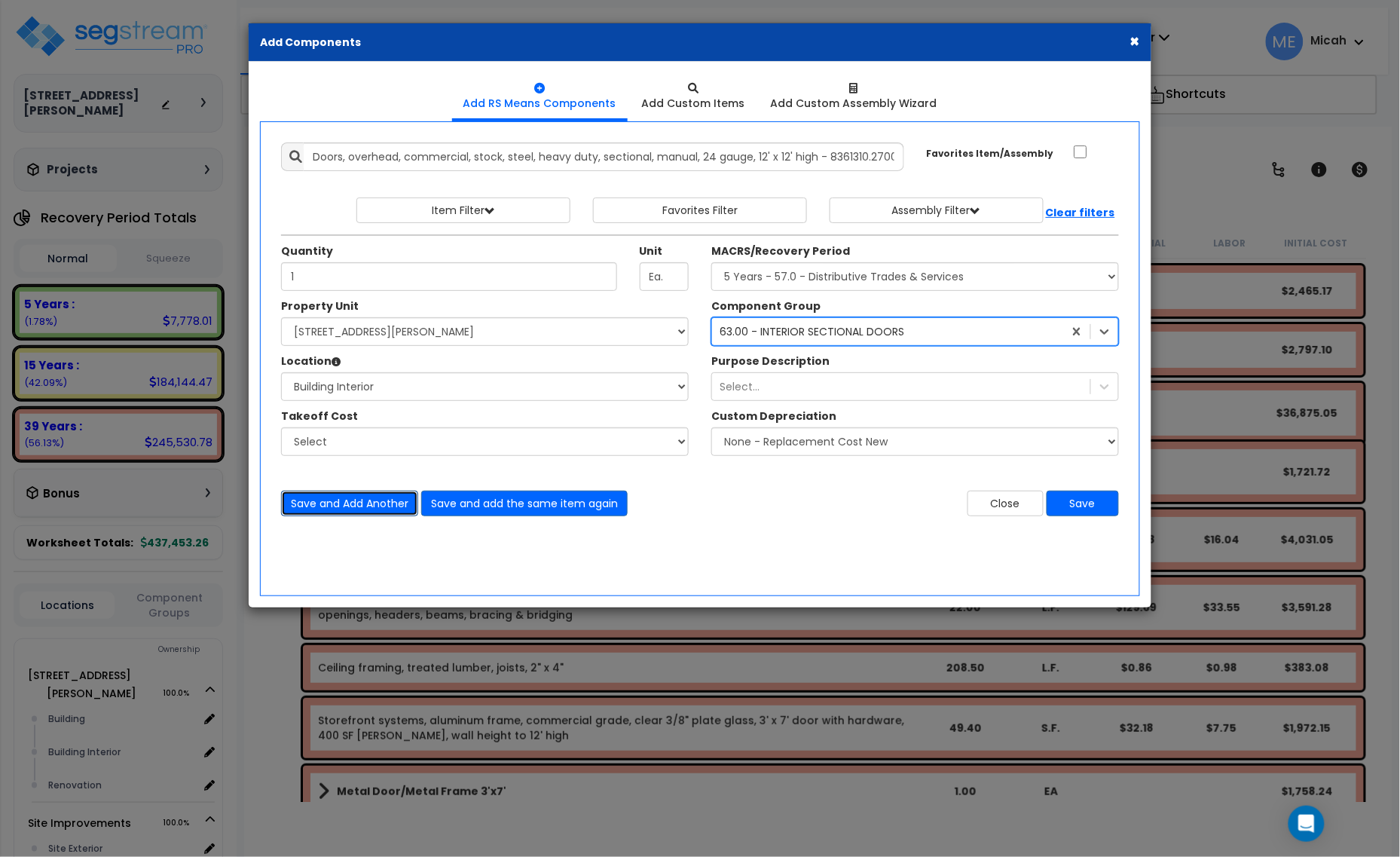
click at [355, 507] on button "Save and Add Another" at bounding box center [349, 503] width 137 height 26
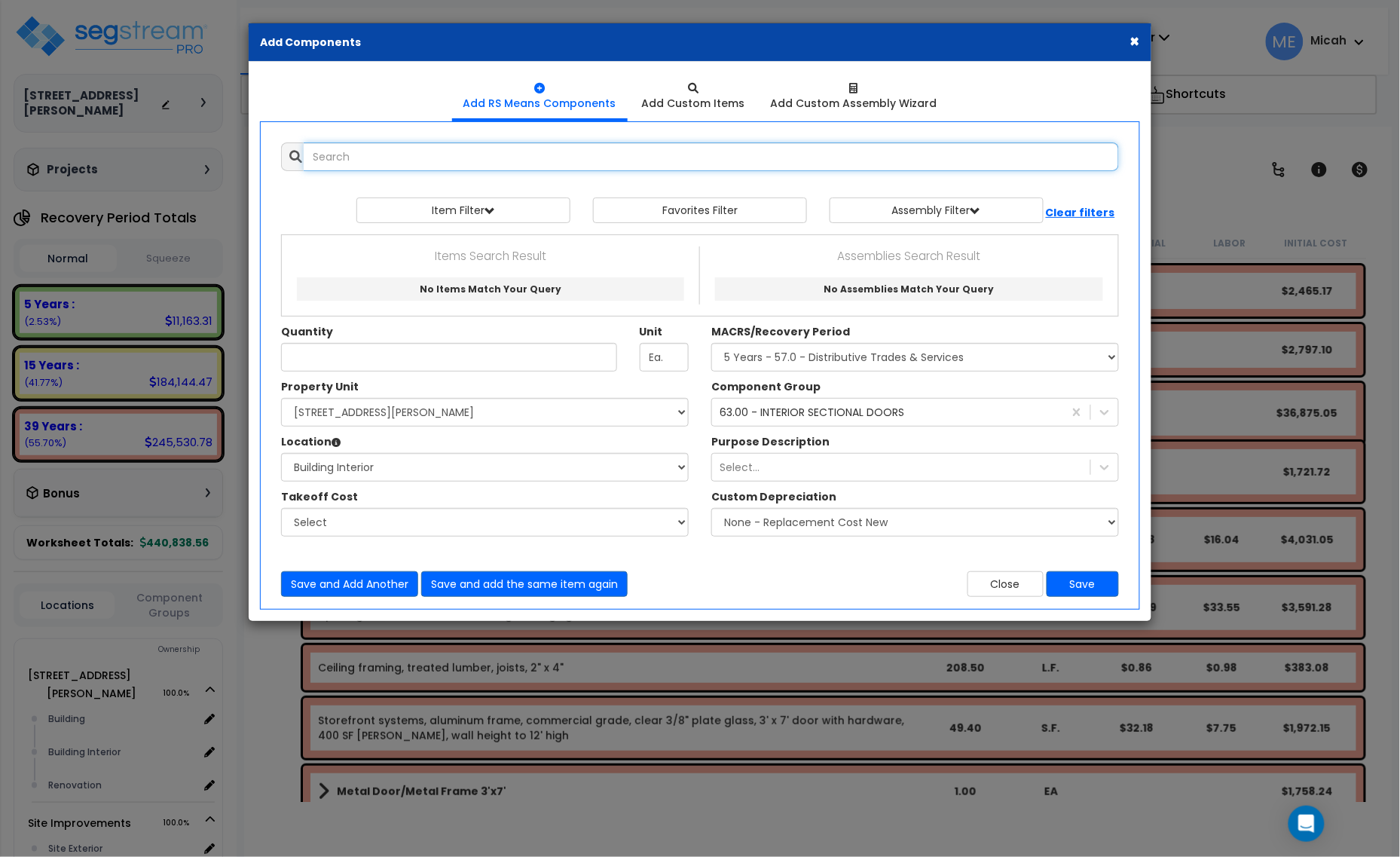
click at [385, 147] on input "text" at bounding box center [711, 157] width 815 height 29
type input "s"
click at [403, 157] on input "doors commercail stock sectional electric trolley" at bounding box center [711, 157] width 815 height 29
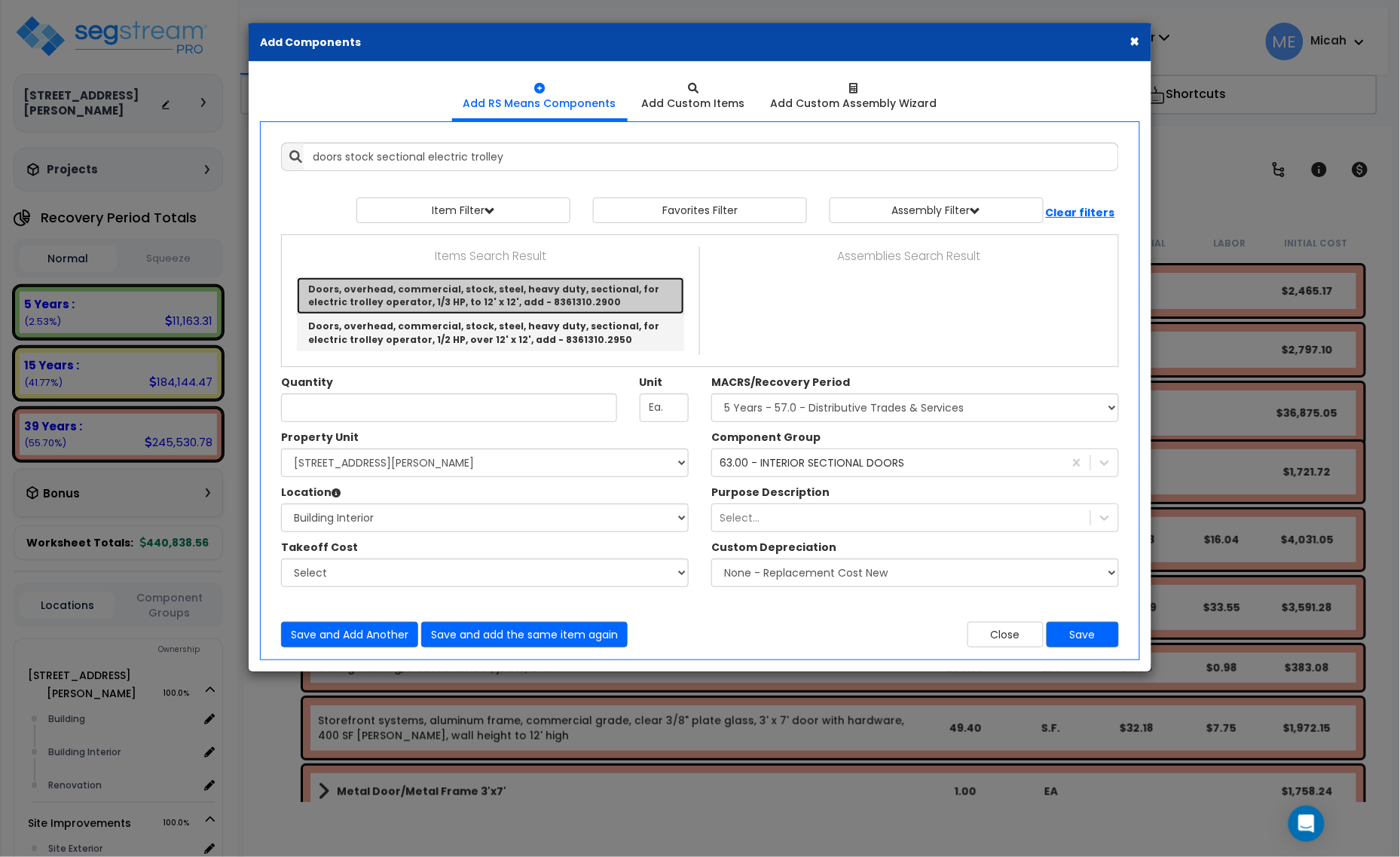
click at [486, 288] on link "Doors, overhead, commercial, stock, steel, heavy duty, sectional, for electric …" at bounding box center [491, 296] width 388 height 37
type input "Doors, overhead, commercial, stock, steel, heavy duty, sectional, for electric …"
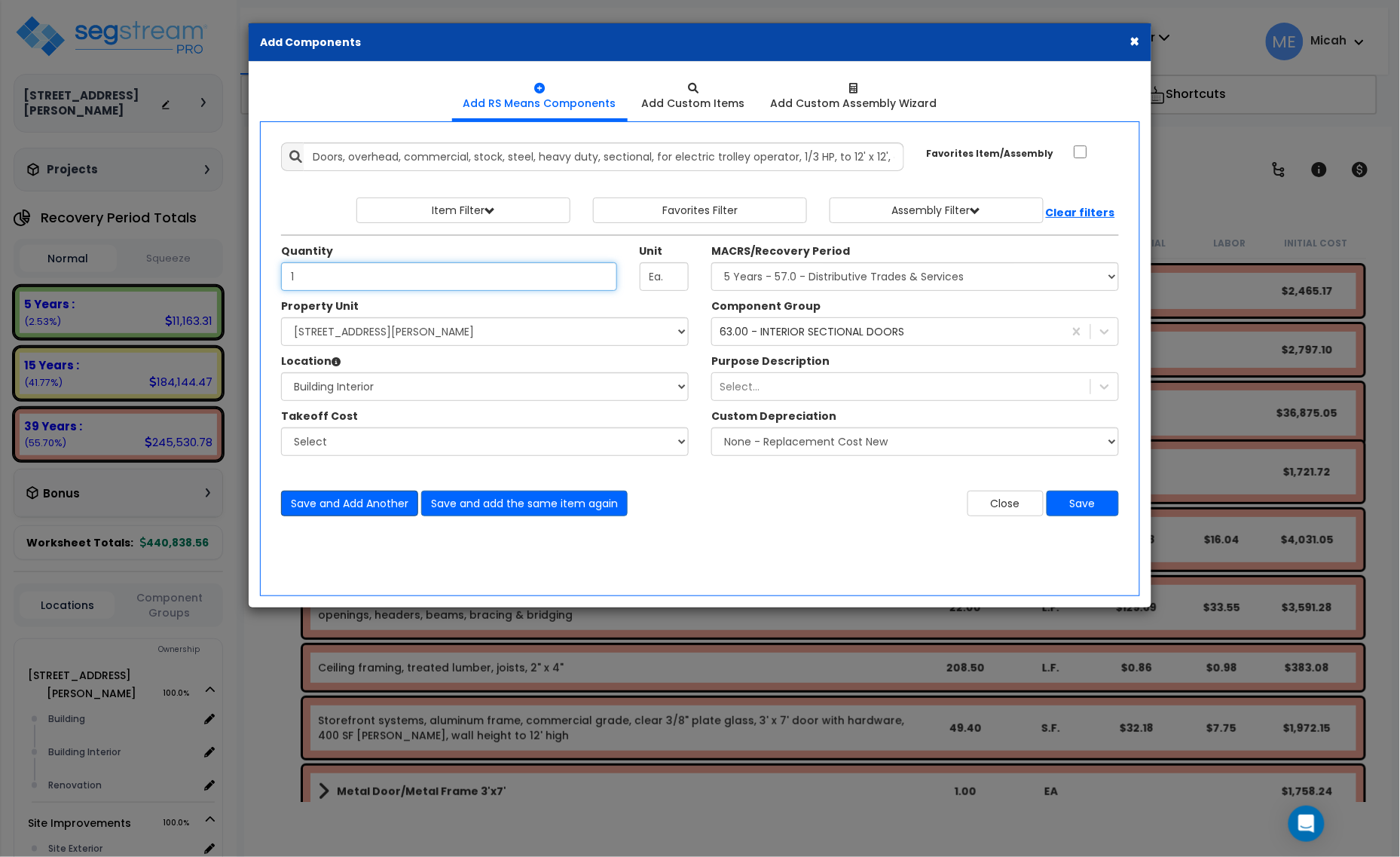
type input "1"
click at [367, 509] on button "Save and Add Another" at bounding box center [349, 503] width 137 height 26
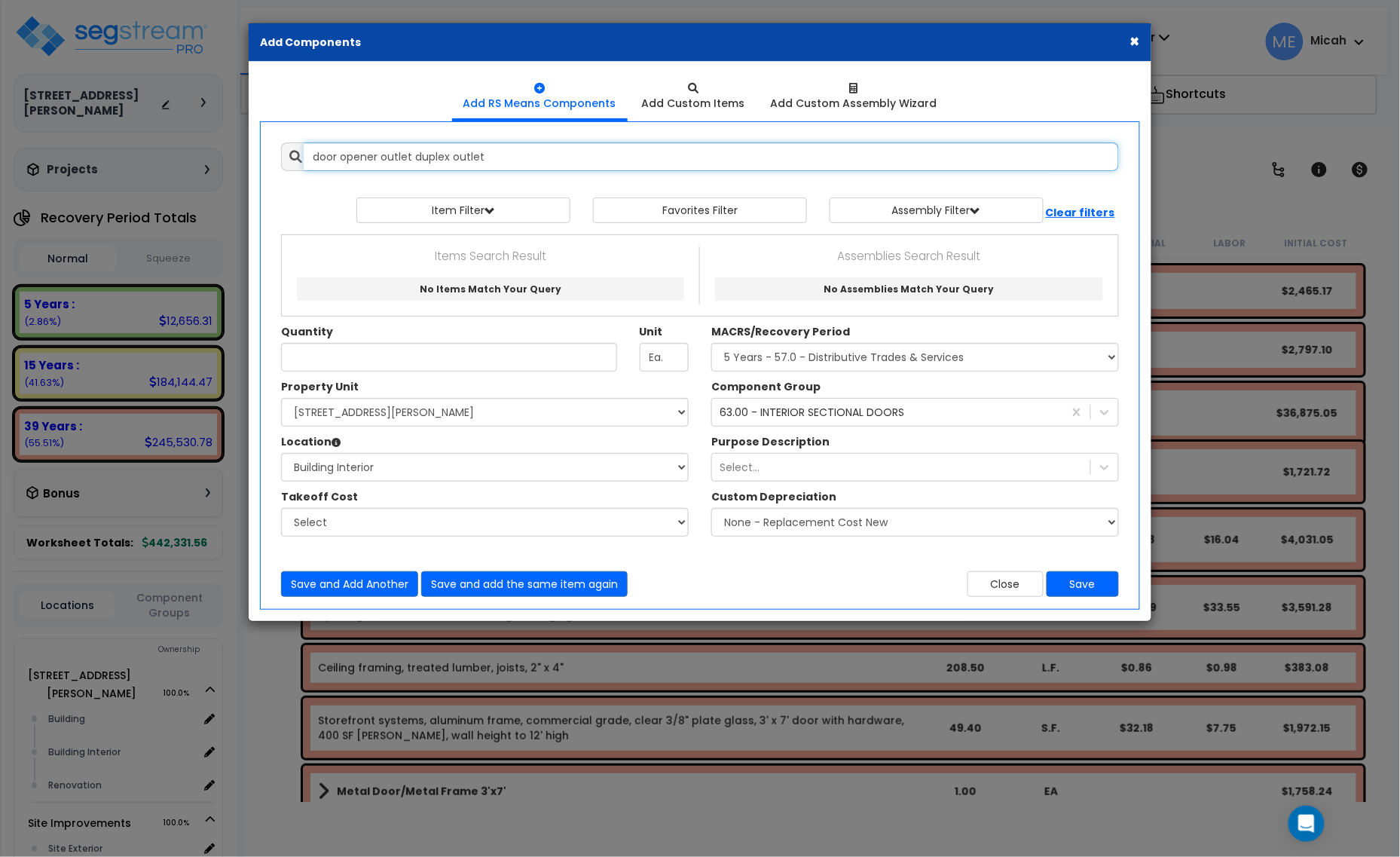
drag, startPoint x: 400, startPoint y: 157, endPoint x: 259, endPoint y: 162, distance: 141.1
click at [259, 162] on div "Add Items Add Assemblies Both door opener outlet duplex outlet" at bounding box center [700, 369] width 883 height 477
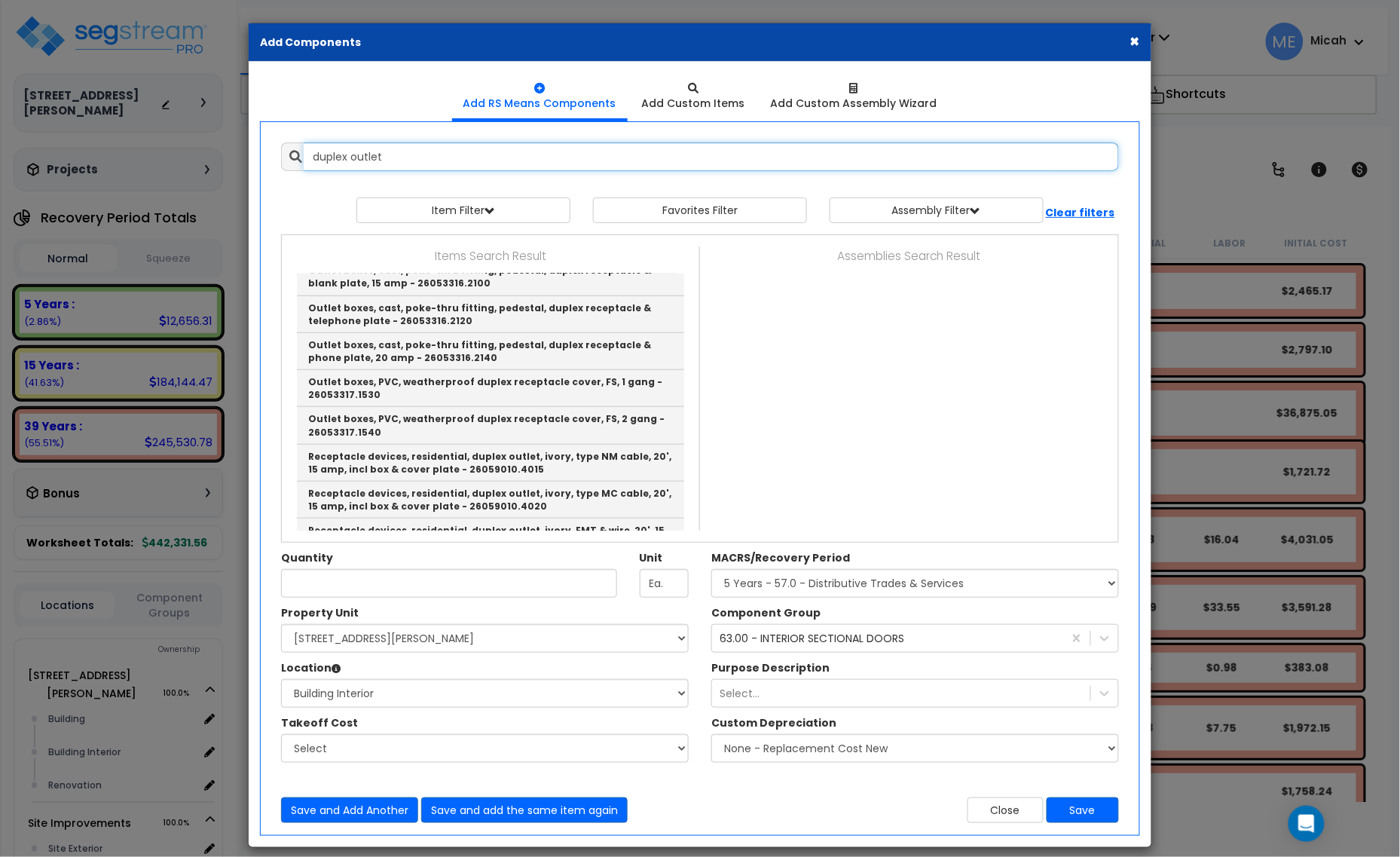
scroll to position [262, 0]
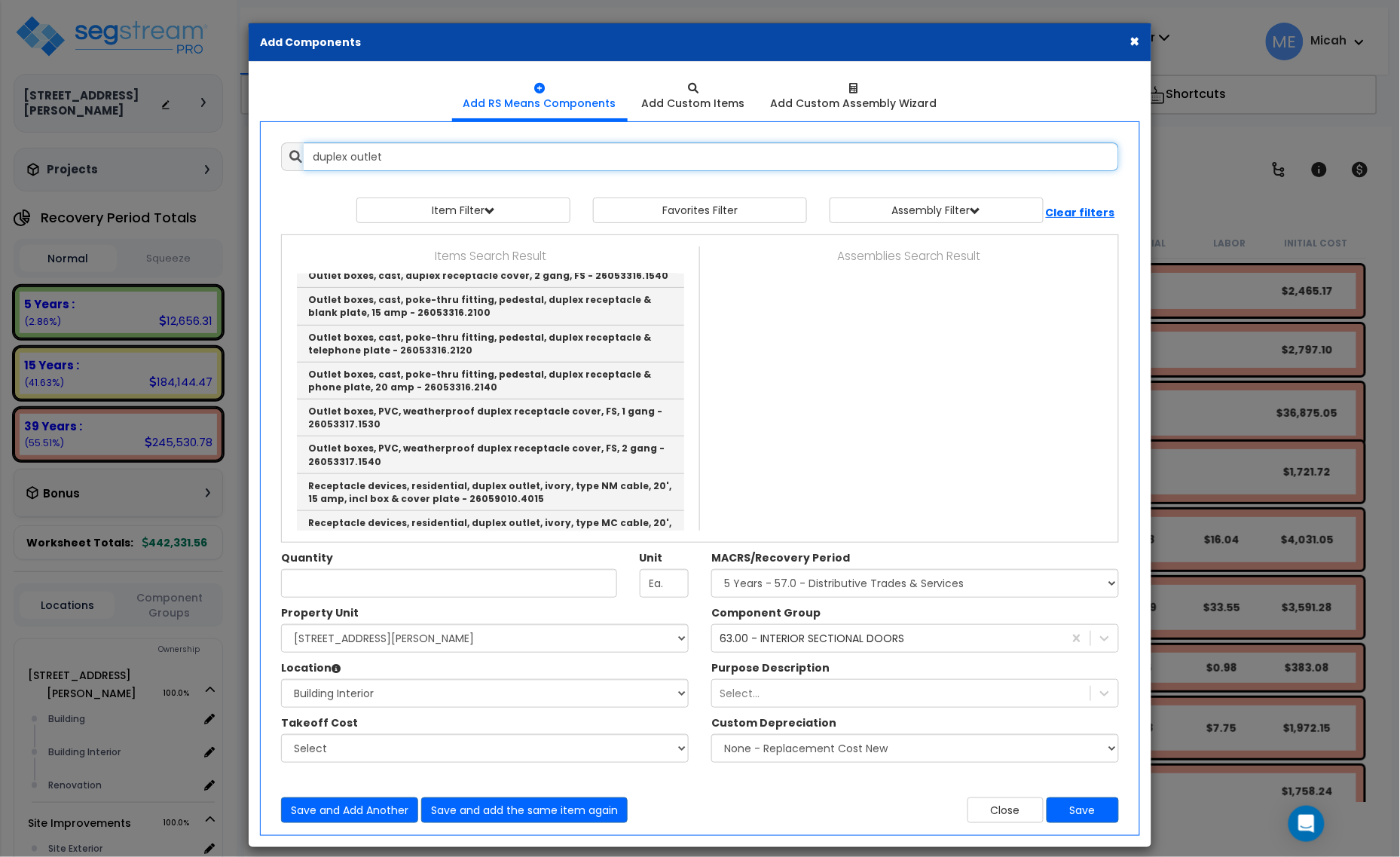
click at [434, 160] on input "duplex outlet" at bounding box center [711, 157] width 815 height 29
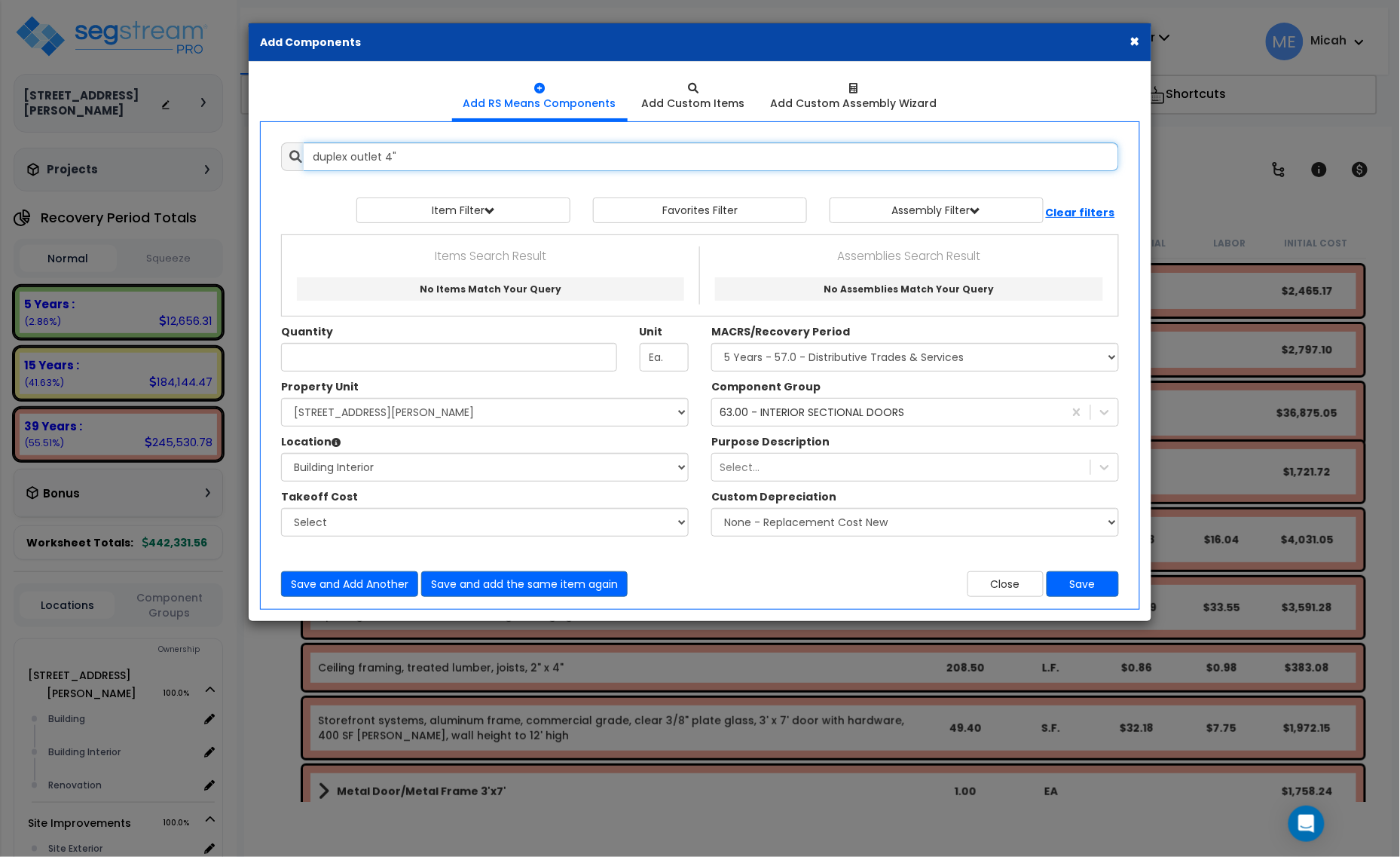
scroll to position [0, 0]
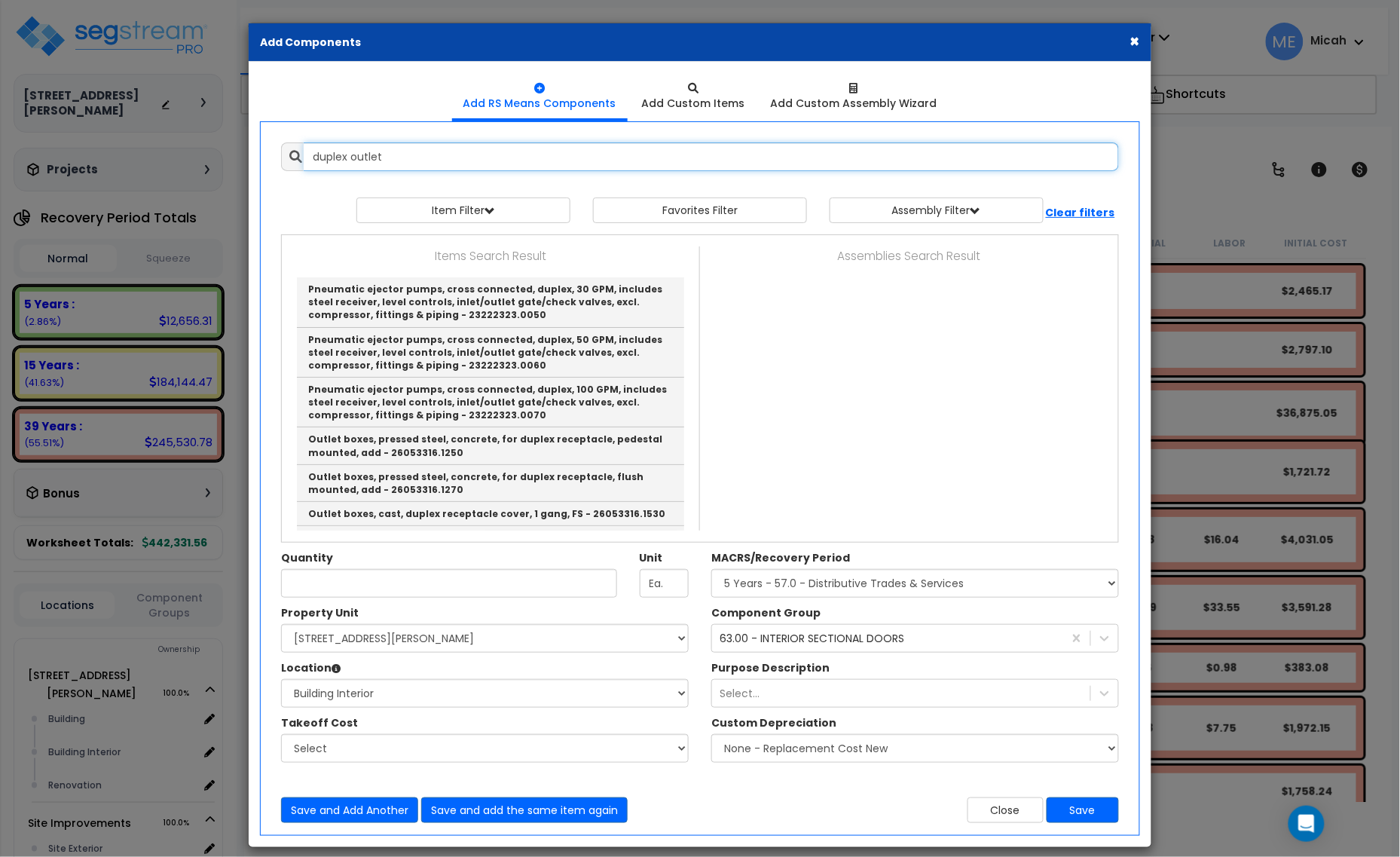
click at [437, 151] on input "duplex outlet" at bounding box center [711, 157] width 815 height 29
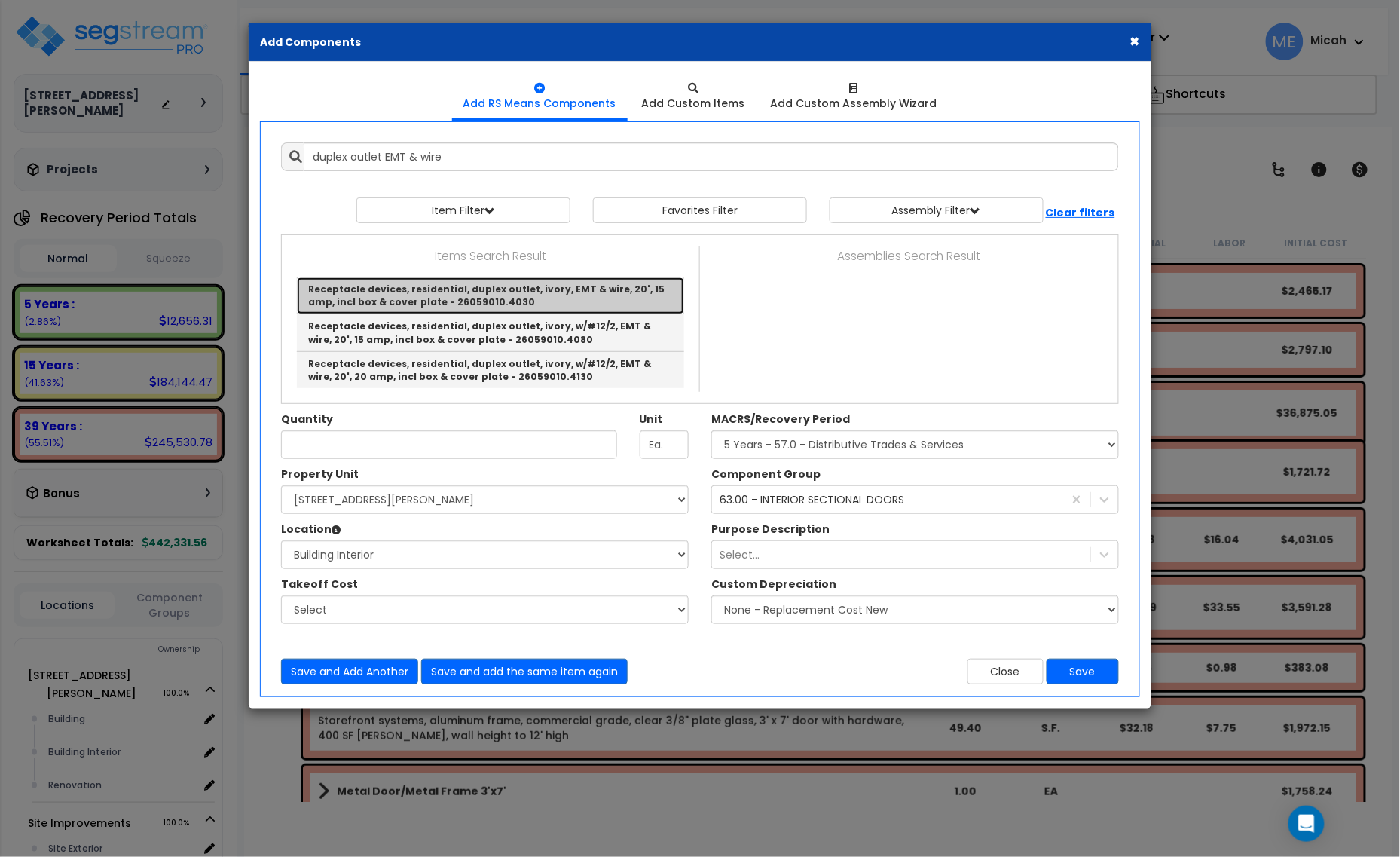
click at [562, 296] on link "Receptacle devices, residential, duplex outlet, ivory, EMT & wire, 20', 15 amp,…" at bounding box center [491, 296] width 388 height 37
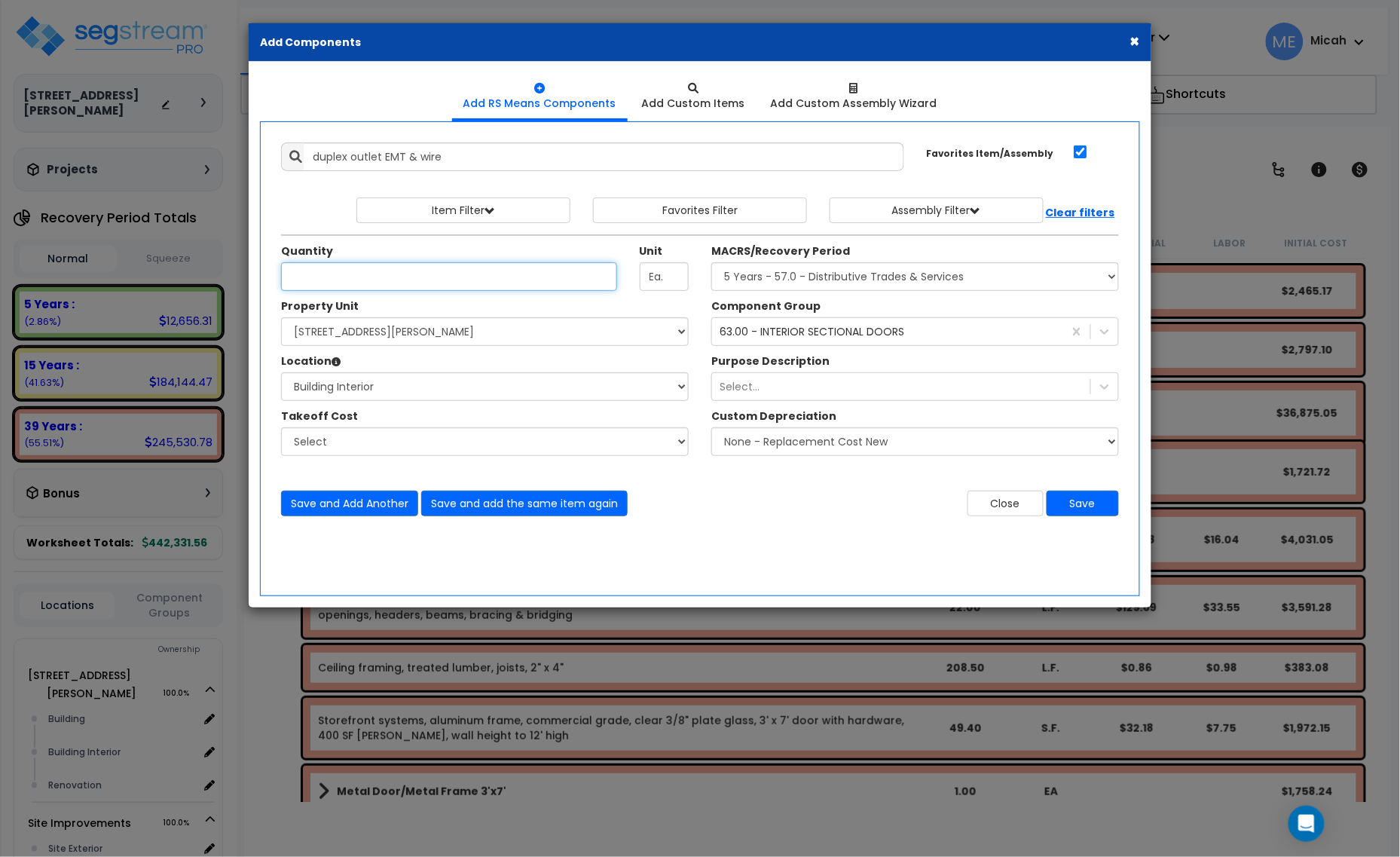
type input "Receptacle devices, residential, duplex outlet, ivory, EMT & wire, 20', 15 amp,…"
checkbox input "true"
type input "1"
click at [356, 499] on button "Save and Add Another" at bounding box center [349, 503] width 137 height 26
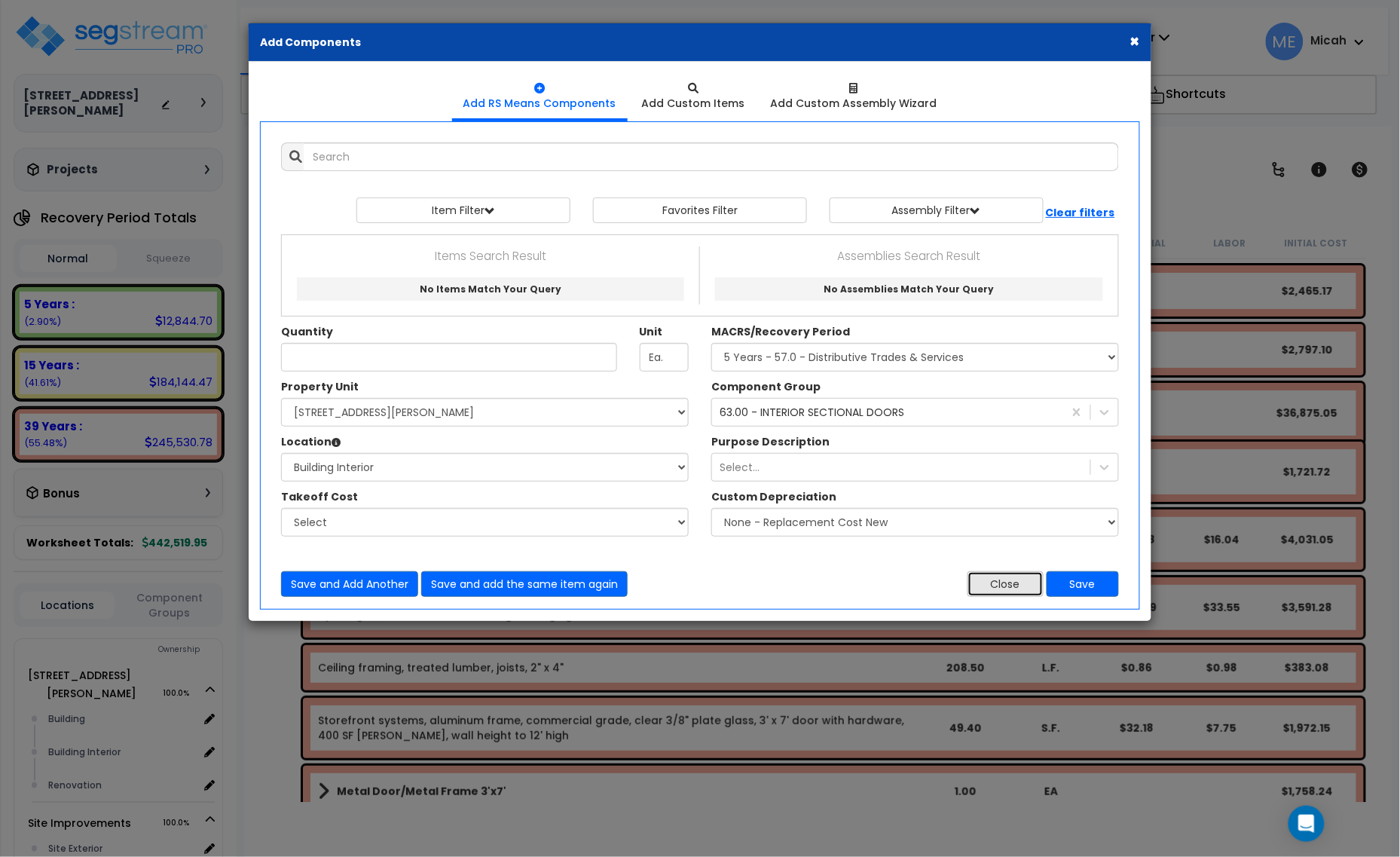
click at [1030, 586] on button "Close" at bounding box center [1005, 584] width 76 height 26
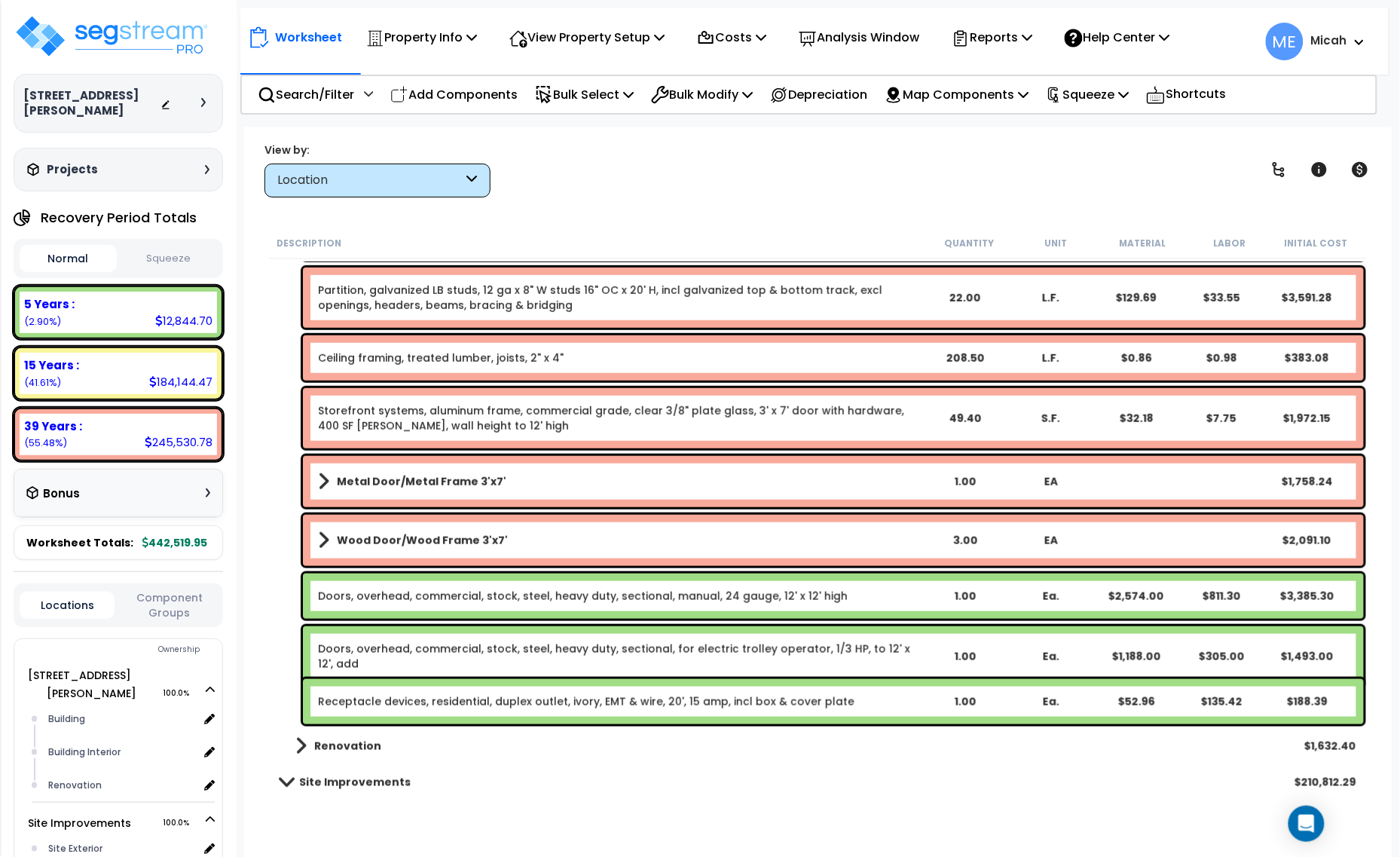
scroll to position [449, 0]
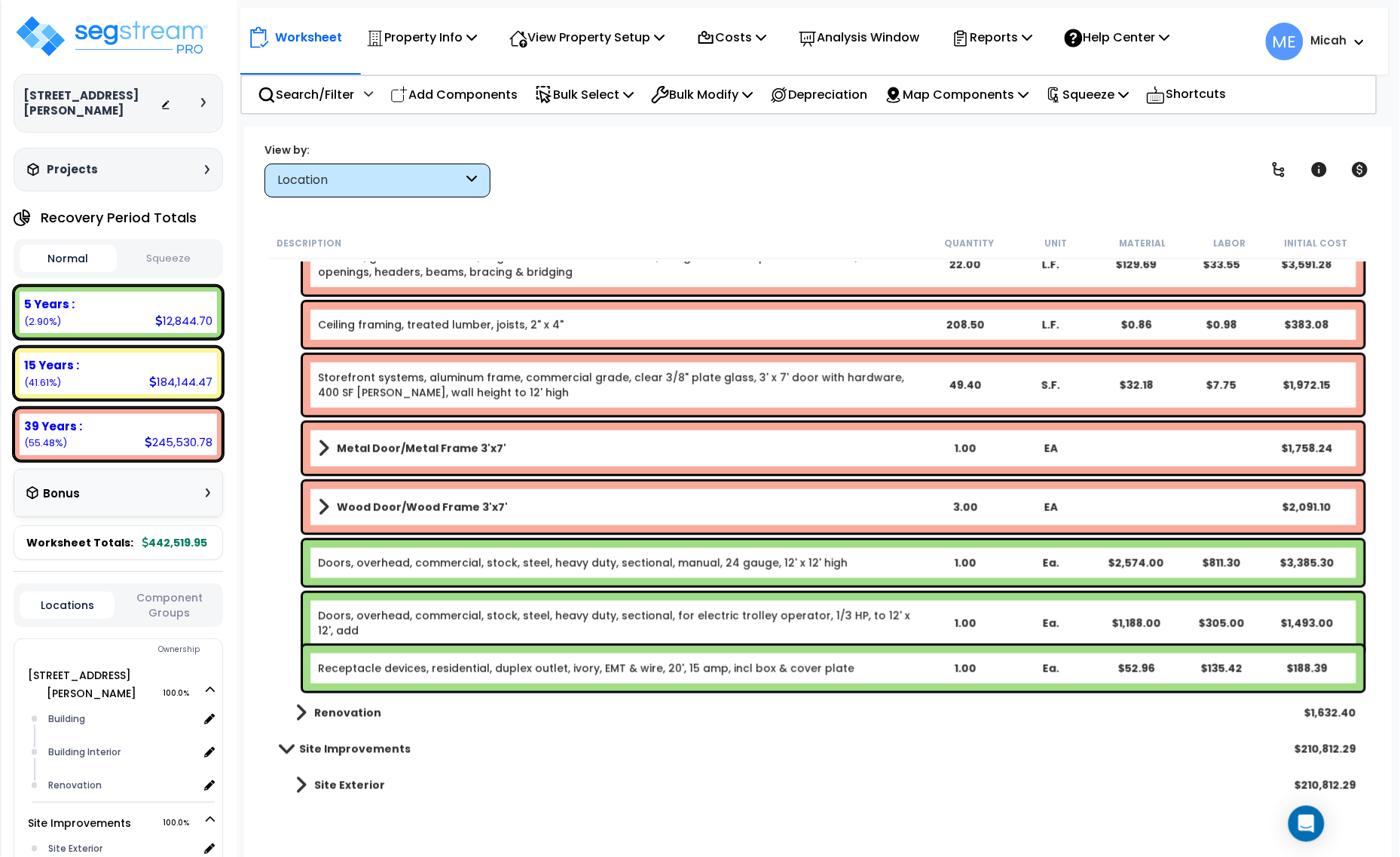
click at [469, 673] on link "Receptacle devices, residential, duplex outlet, ivory, EMT & wire, 20', 15 amp,…" at bounding box center [586, 668] width 537 height 15
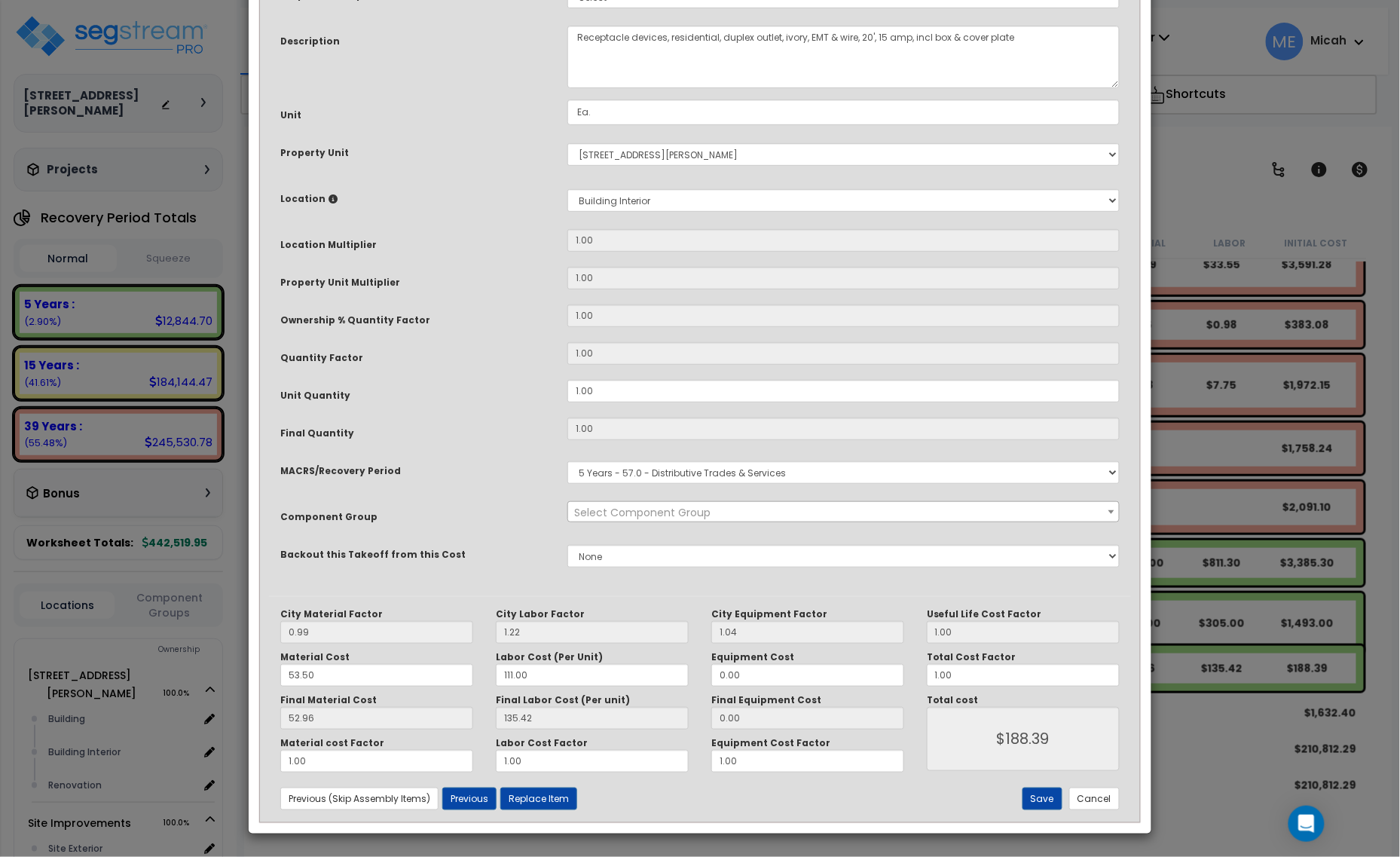
scroll to position [0, 0]
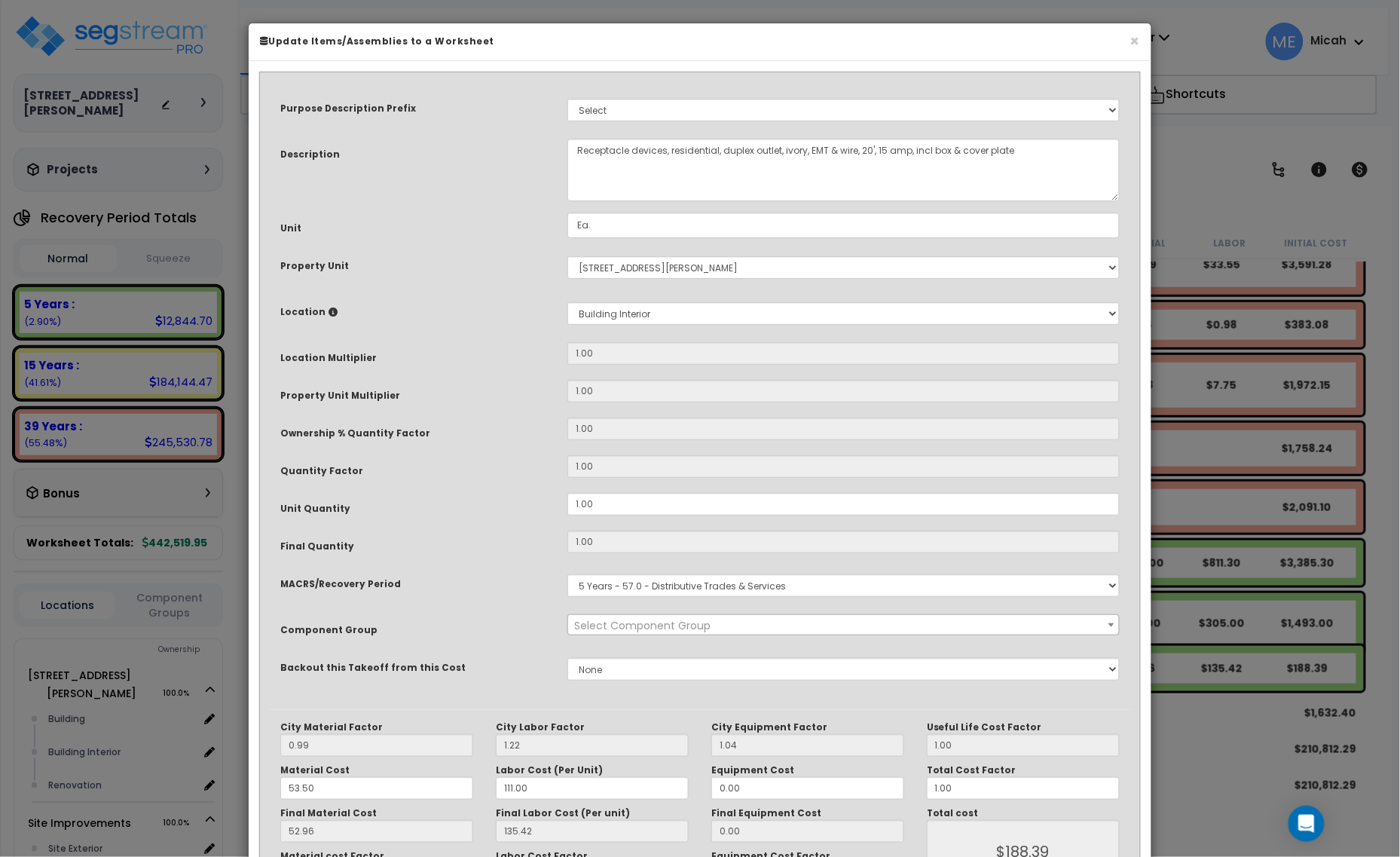
select select "56884"
click at [573, 144] on textarea "Receptacle devices, residential, duplex outlet, ivory, EMT & wire, 20', 15 amp,…" at bounding box center [843, 170] width 553 height 62
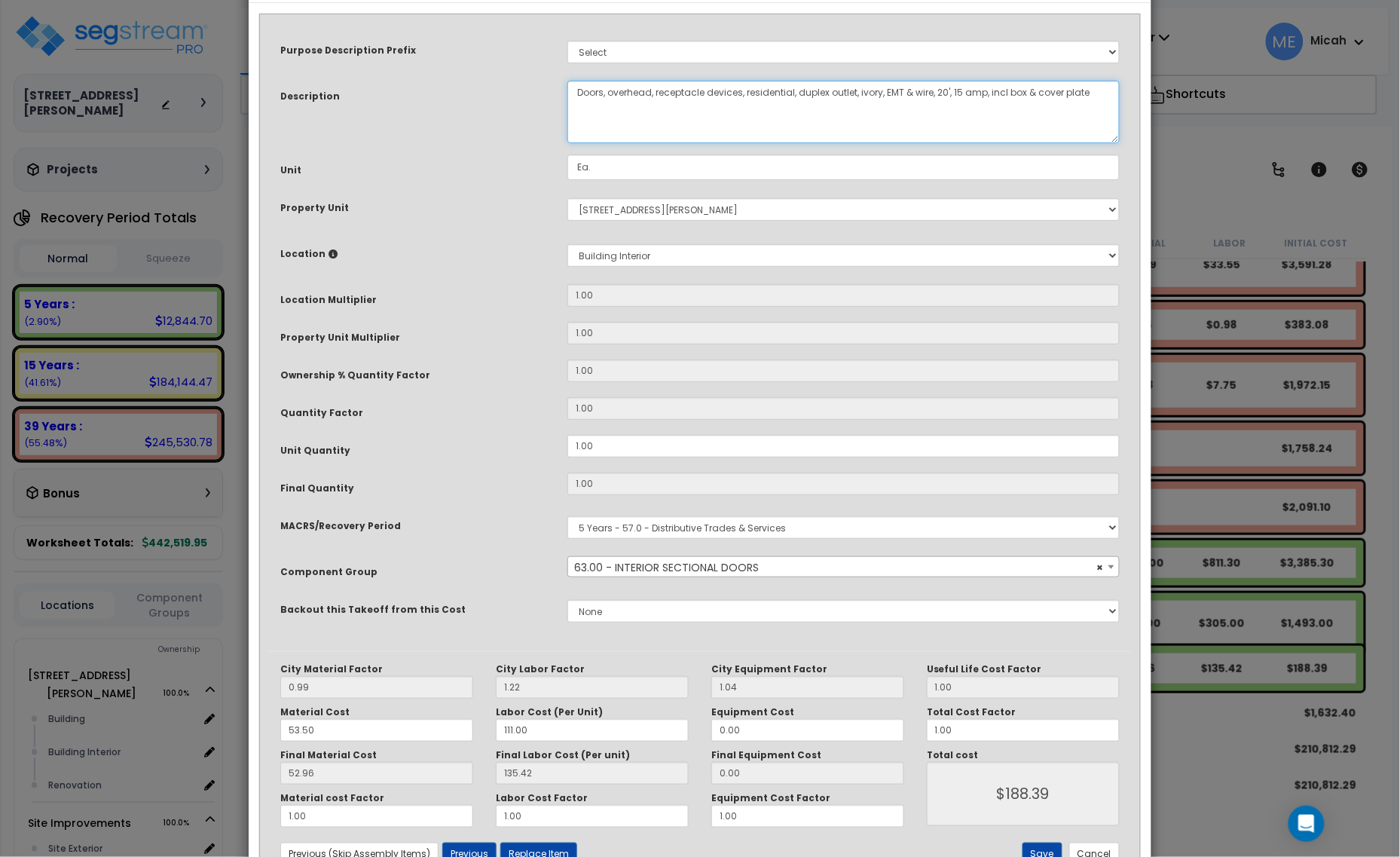
scroll to position [114, 0]
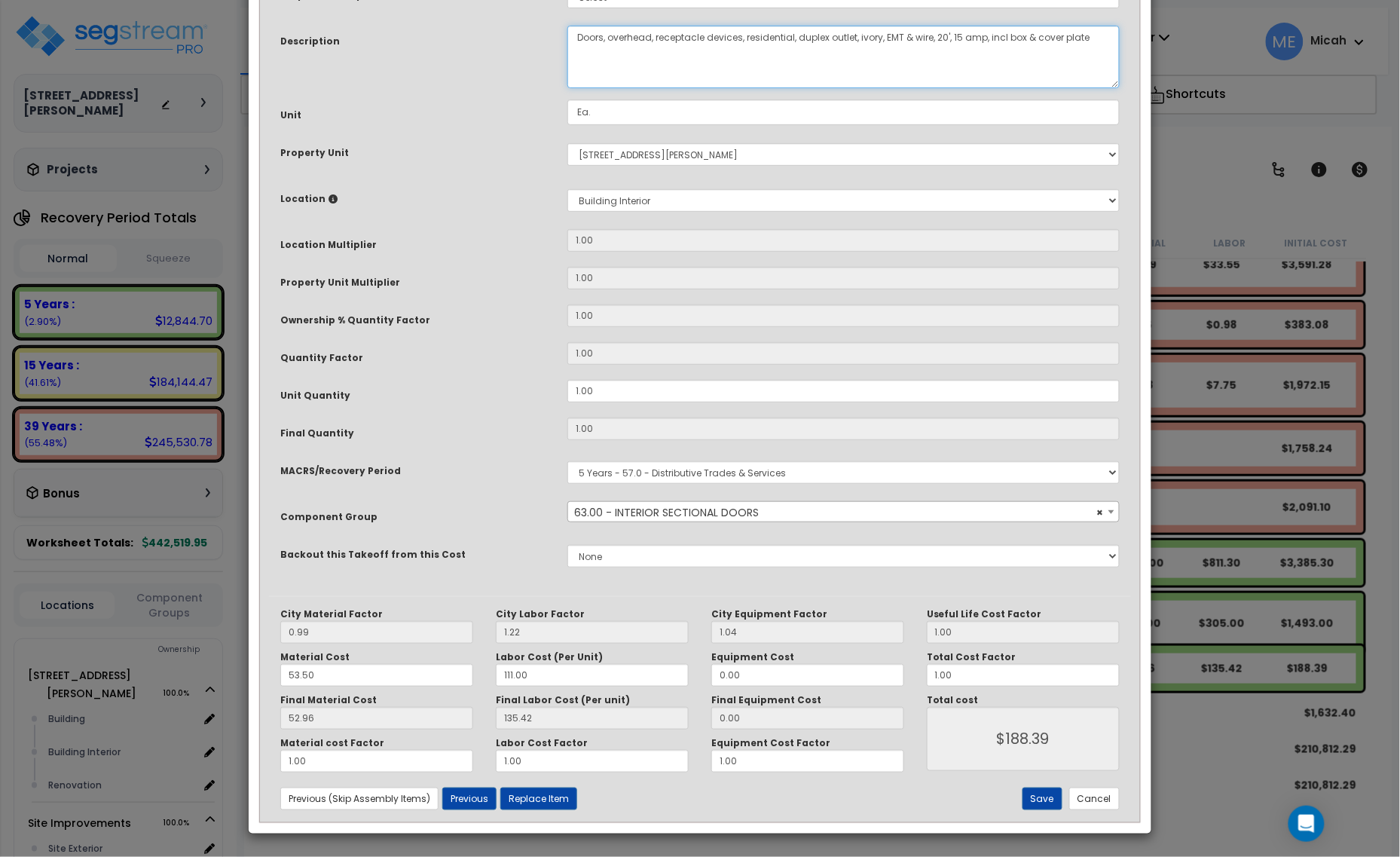
type textarea "Doors, overhead, receptacle devices, residential, duplex outlet, ivory, EMT & w…"
click at [1036, 800] on button "Save" at bounding box center [1043, 799] width 40 height 22
type input "188.39"
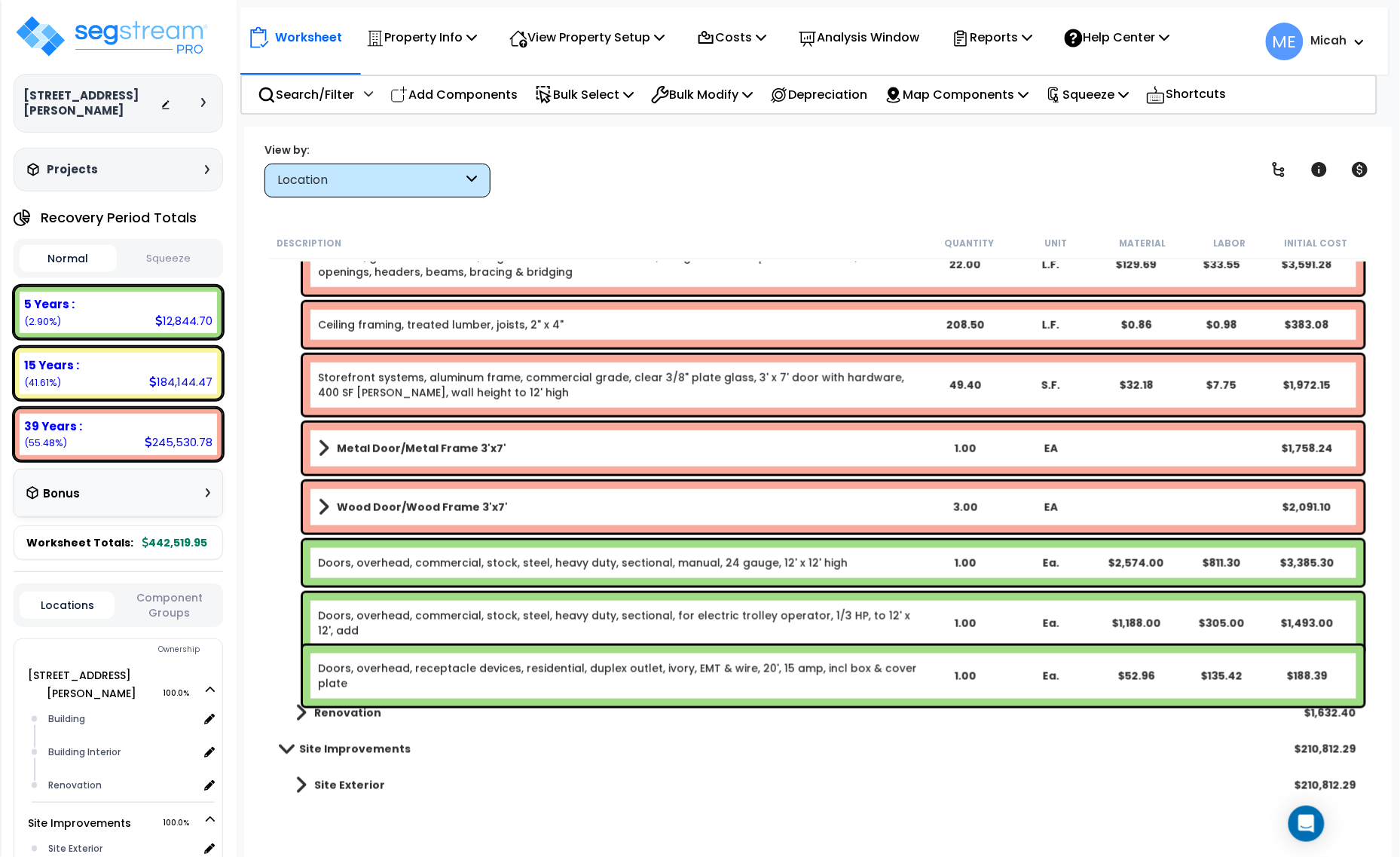
click at [323, 501] on span at bounding box center [324, 507] width 11 height 21
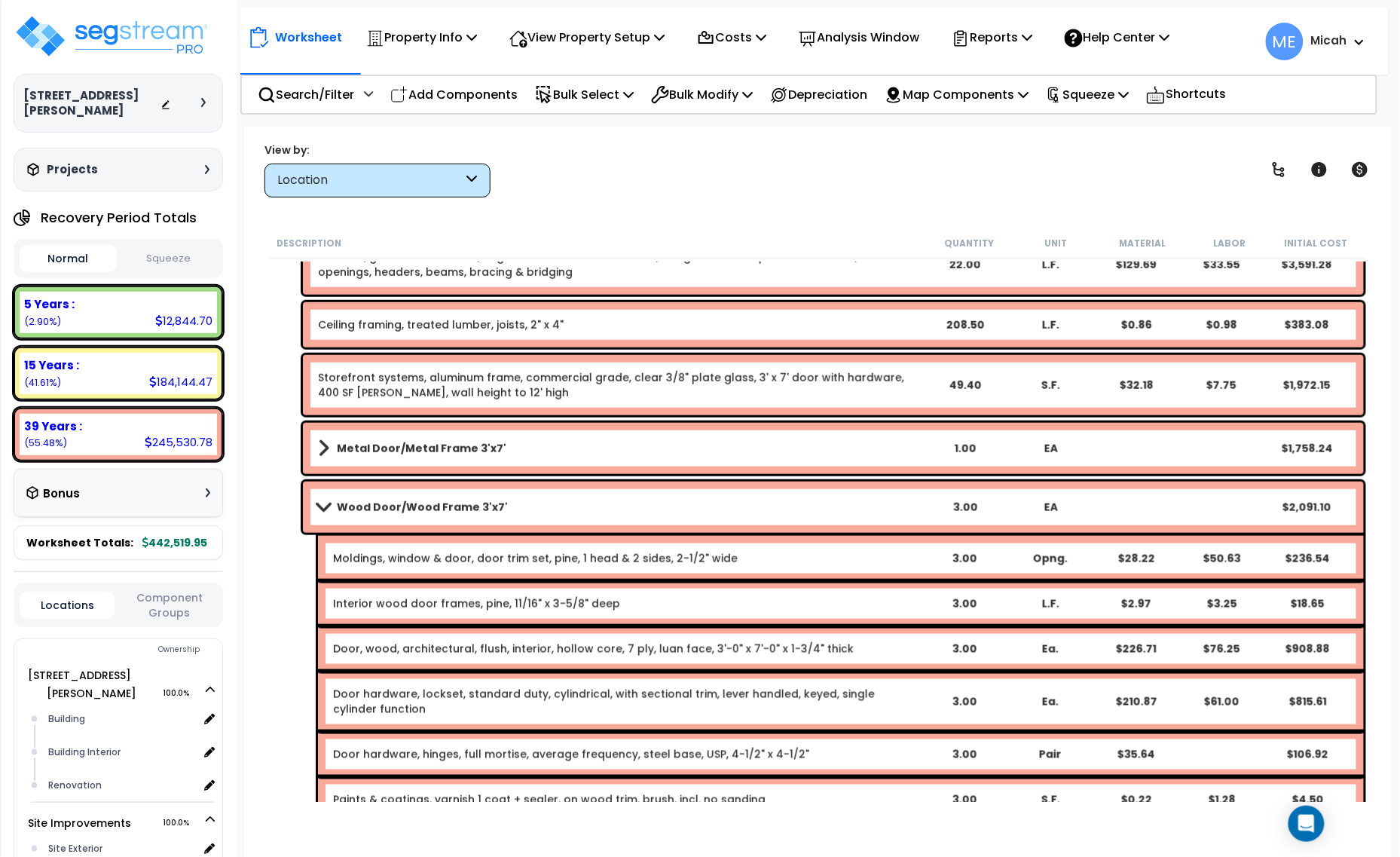
scroll to position [543, 0]
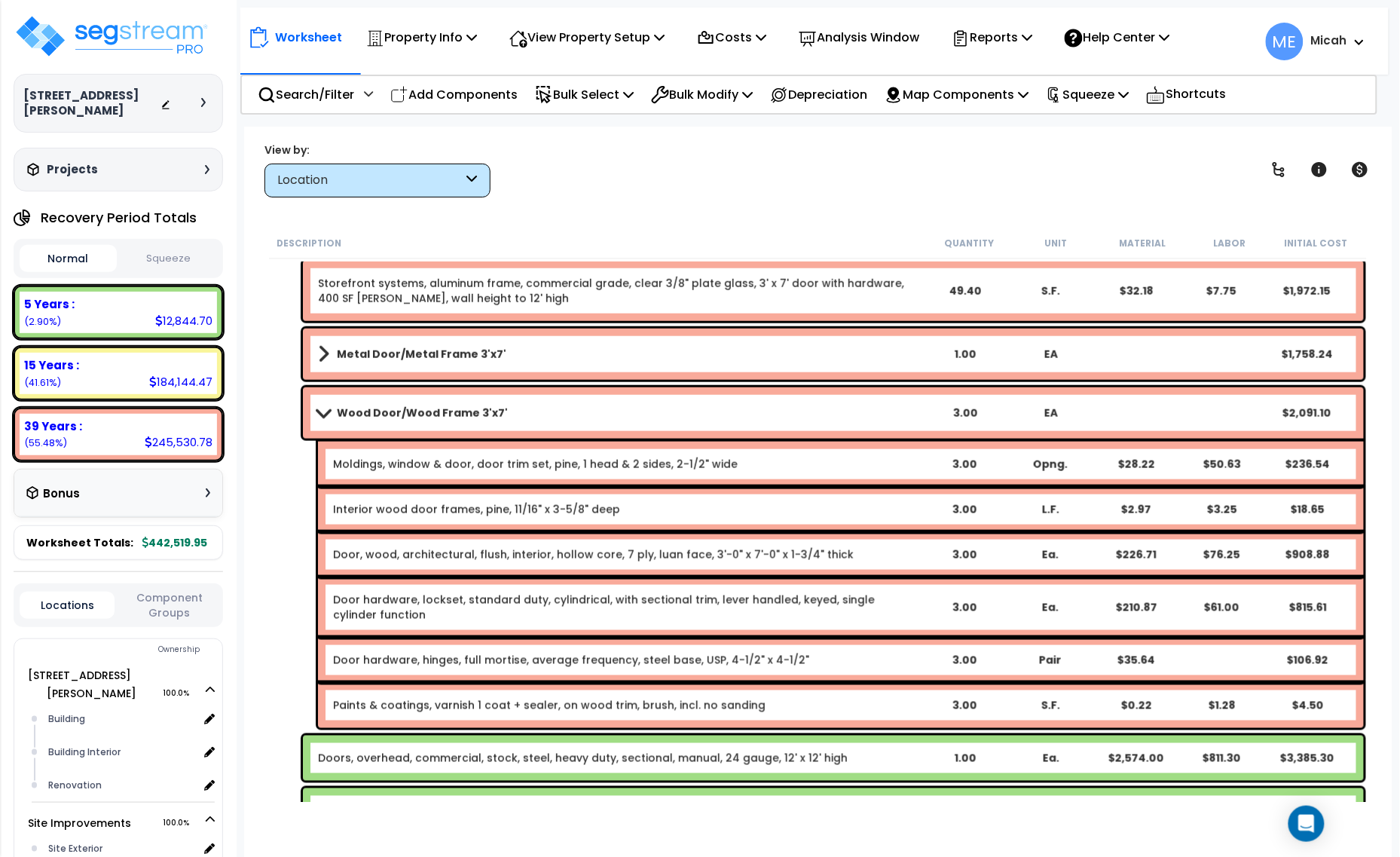
click at [622, 506] on b "Interior wood door frames, pine, 11/16" x 3-5/8" deep" at bounding box center [626, 509] width 587 height 15
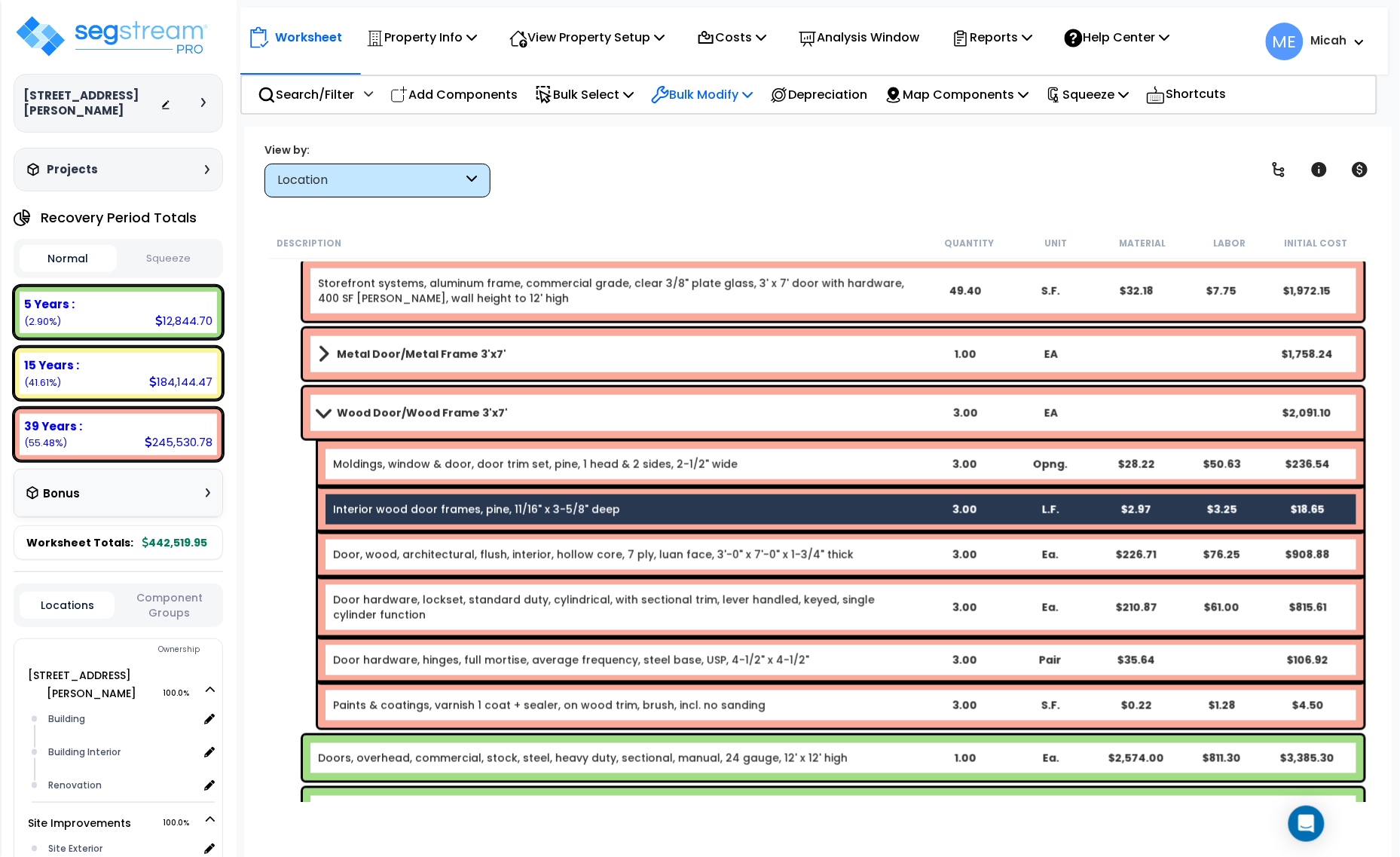
click at [734, 87] on p "Bulk Modify" at bounding box center [702, 94] width 102 height 20
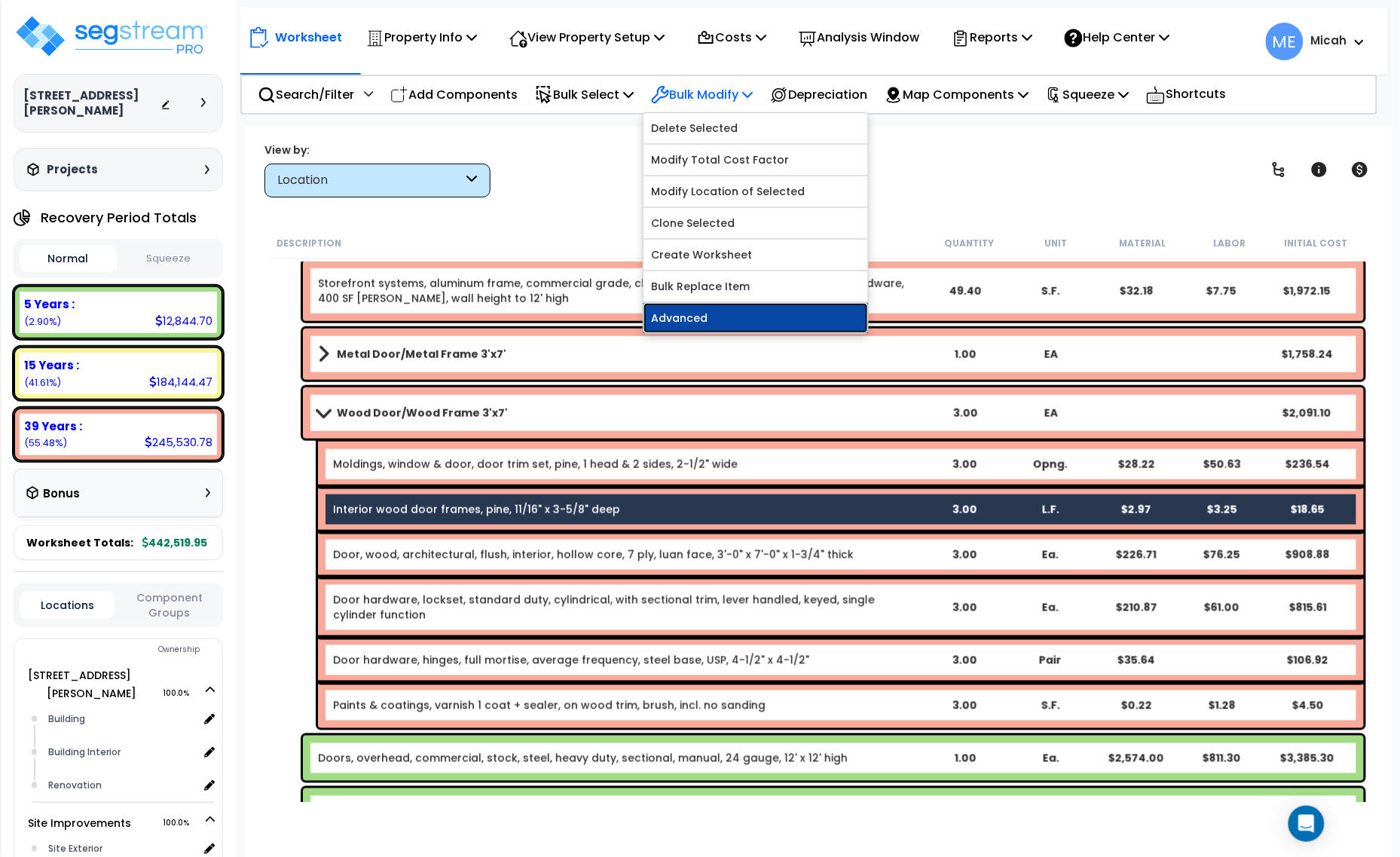
click at [755, 326] on link "Advanced" at bounding box center [755, 318] width 224 height 30
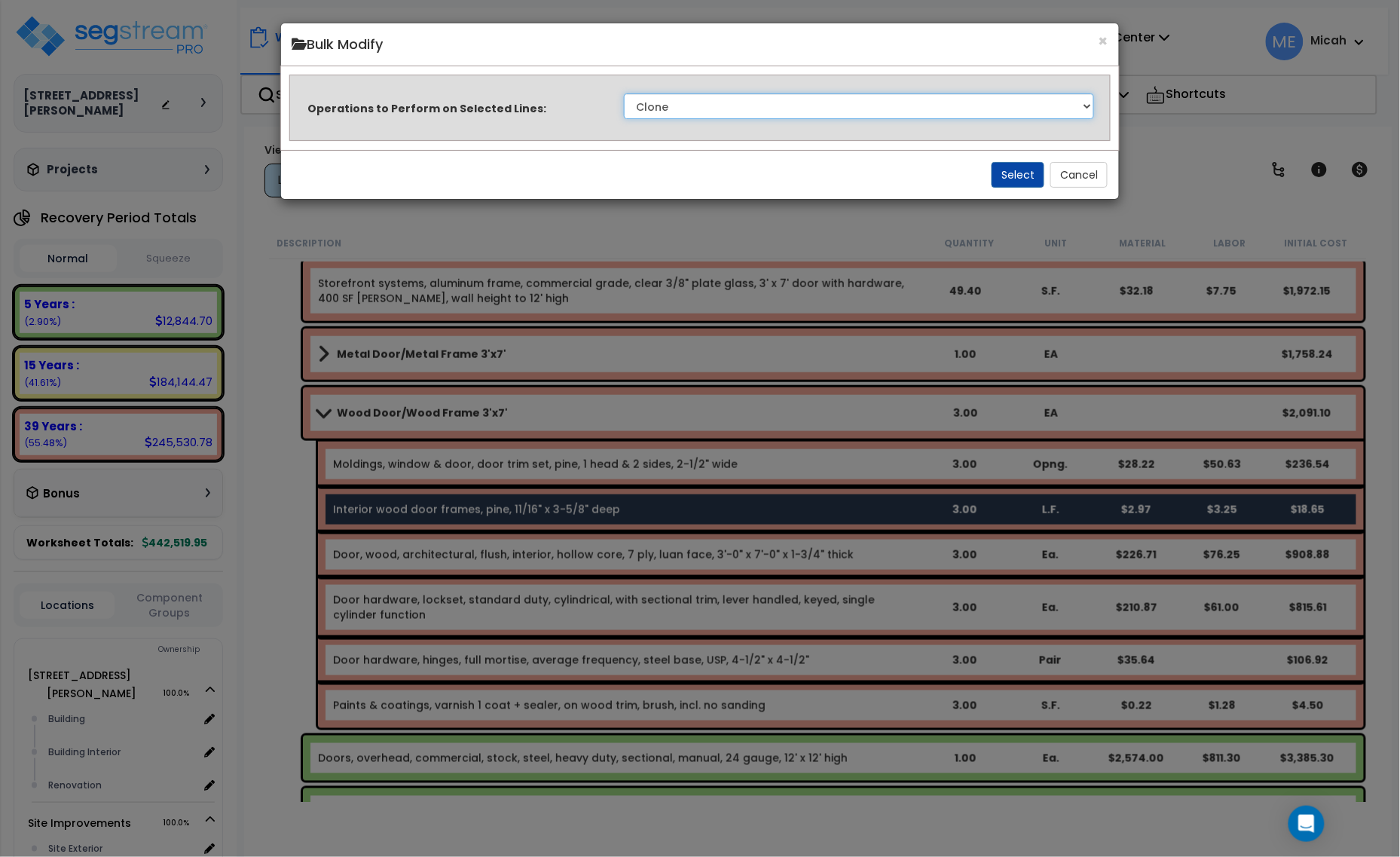
click at [874, 103] on select "Clone Delete Delete Zero Quantities Modify Component Group Modify Recovery Peri…" at bounding box center [859, 107] width 471 height 26
select select "update_quantity"
click at [624, 94] on select "Clone Delete Delete Zero Quantities Modify Component Group Modify Recovery Peri…" at bounding box center [859, 107] width 471 height 26
click at [1040, 178] on button "Select" at bounding box center [1018, 175] width 53 height 26
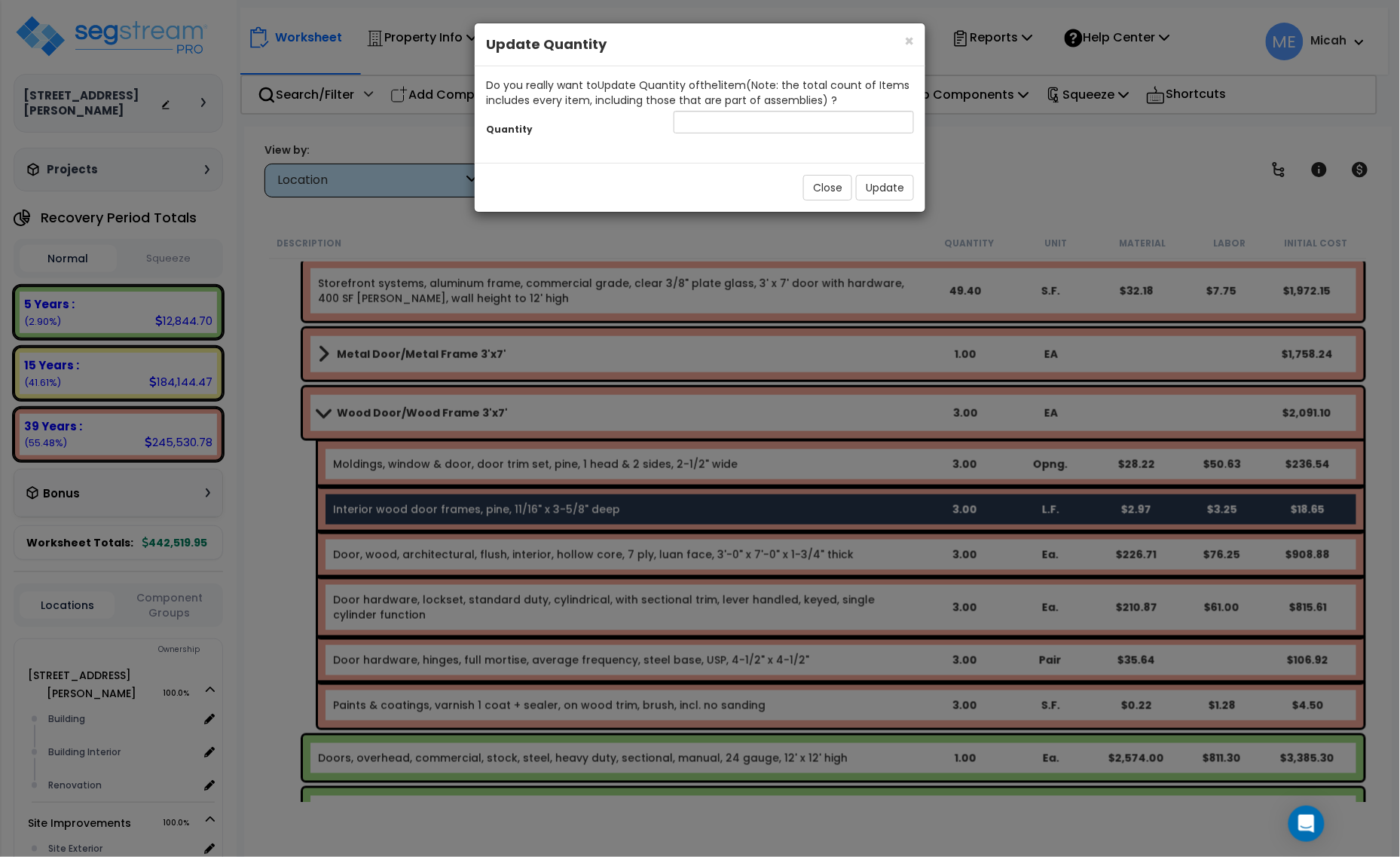
click at [791, 146] on div "Do you really want to Update Quantity of the 1 item (Note: the total count of I…" at bounding box center [700, 115] width 451 height 96
click at [769, 121] on input "number" at bounding box center [794, 122] width 240 height 22
type input "102"
click at [882, 185] on button "Update" at bounding box center [885, 187] width 58 height 26
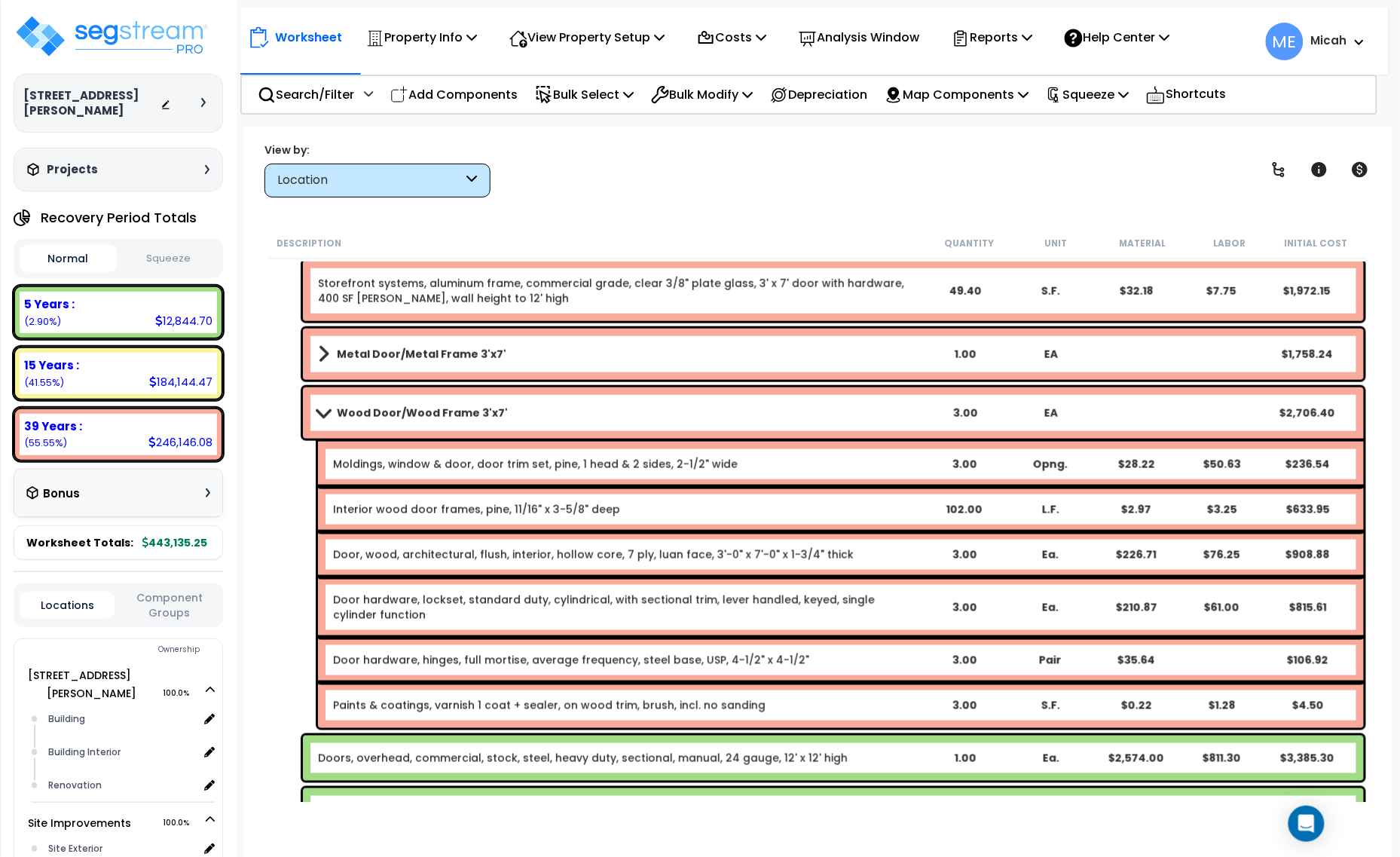
click at [773, 703] on b "Paints & coatings, varnish 1 coat + sealer, on wood trim, brush, incl. no sandi…" at bounding box center [626, 705] width 587 height 15
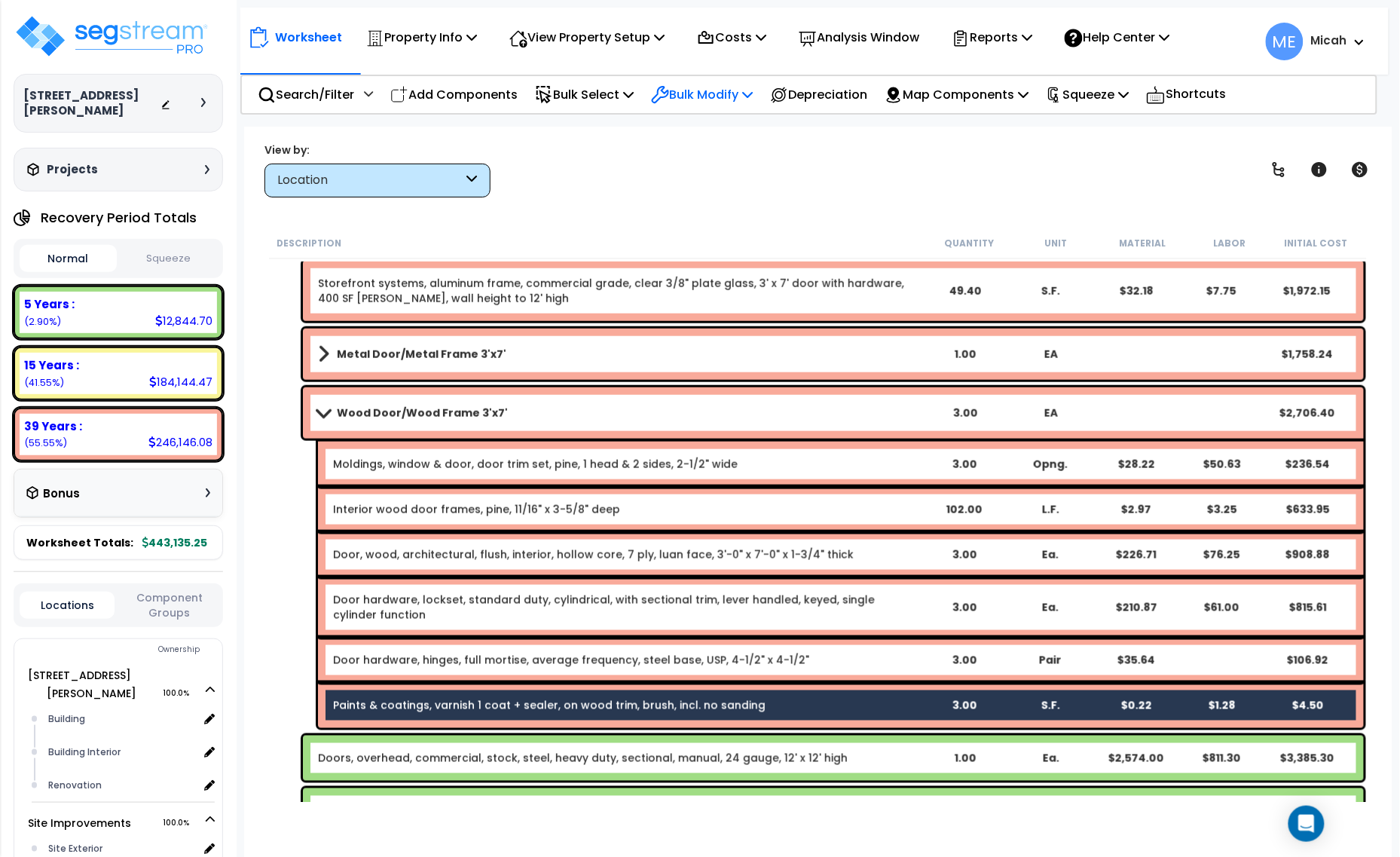
click at [753, 95] on p "Bulk Modify" at bounding box center [702, 94] width 102 height 20
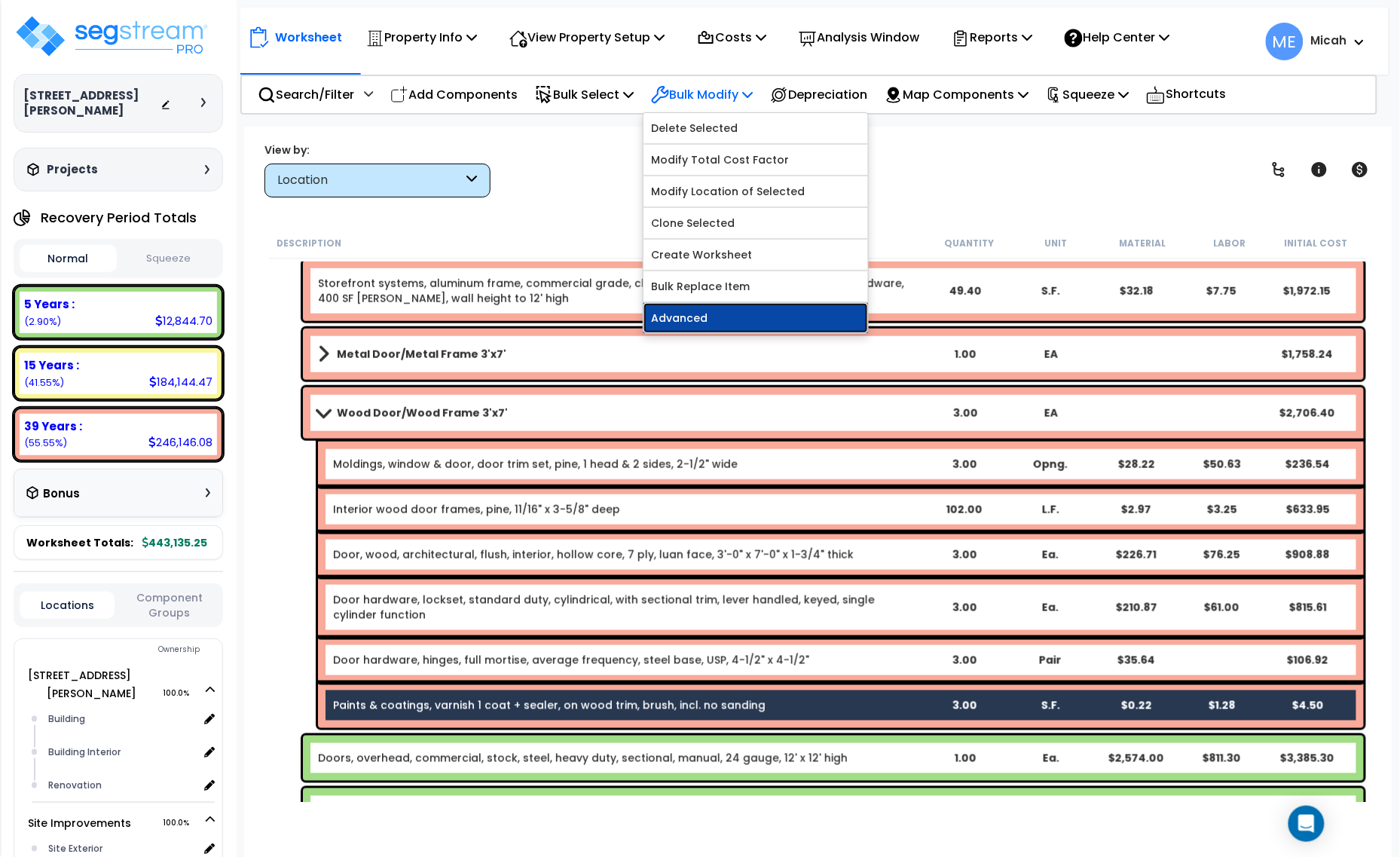
click at [762, 312] on link "Advanced" at bounding box center [755, 318] width 224 height 30
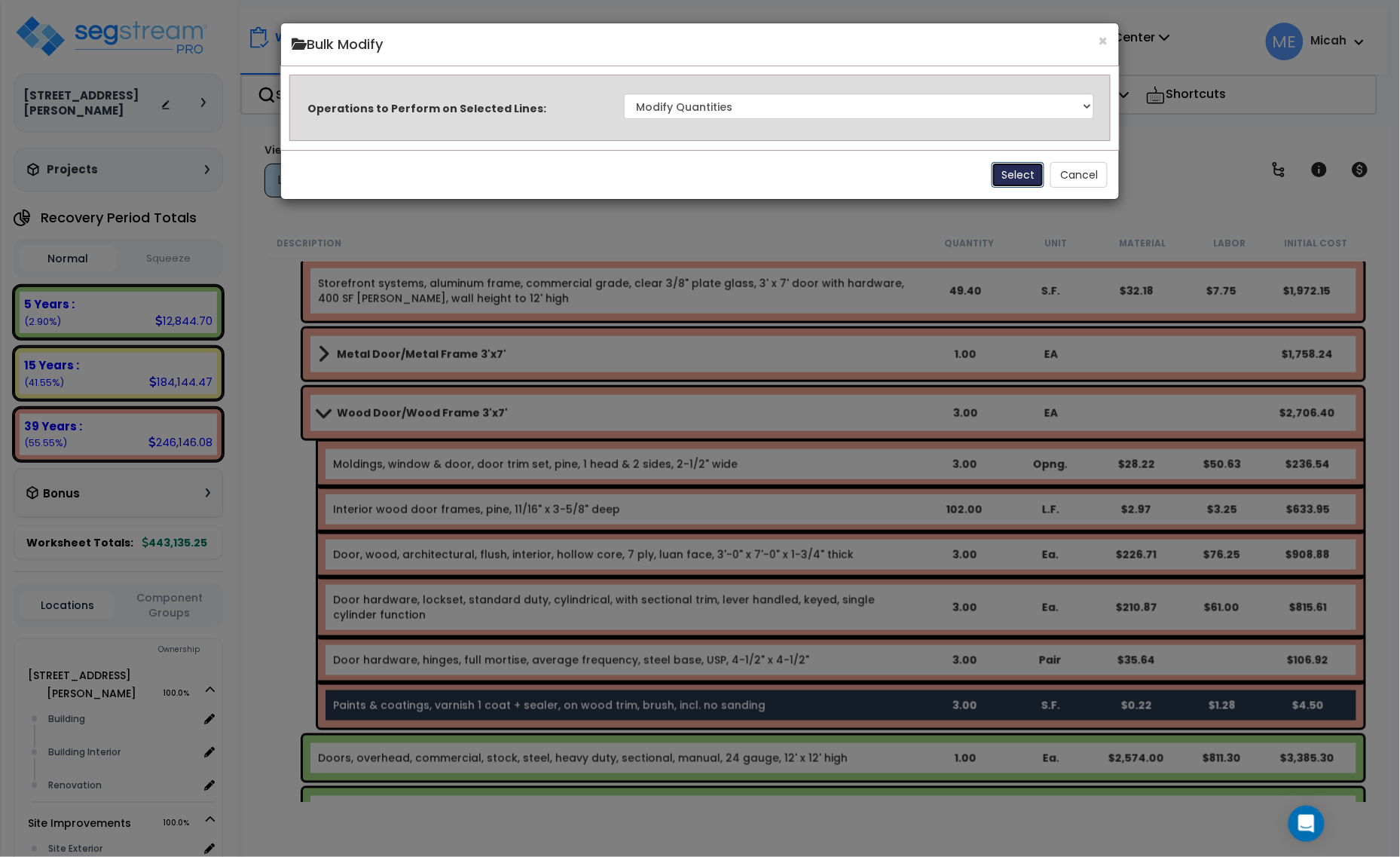
click at [1019, 163] on button "Select" at bounding box center [1018, 175] width 53 height 26
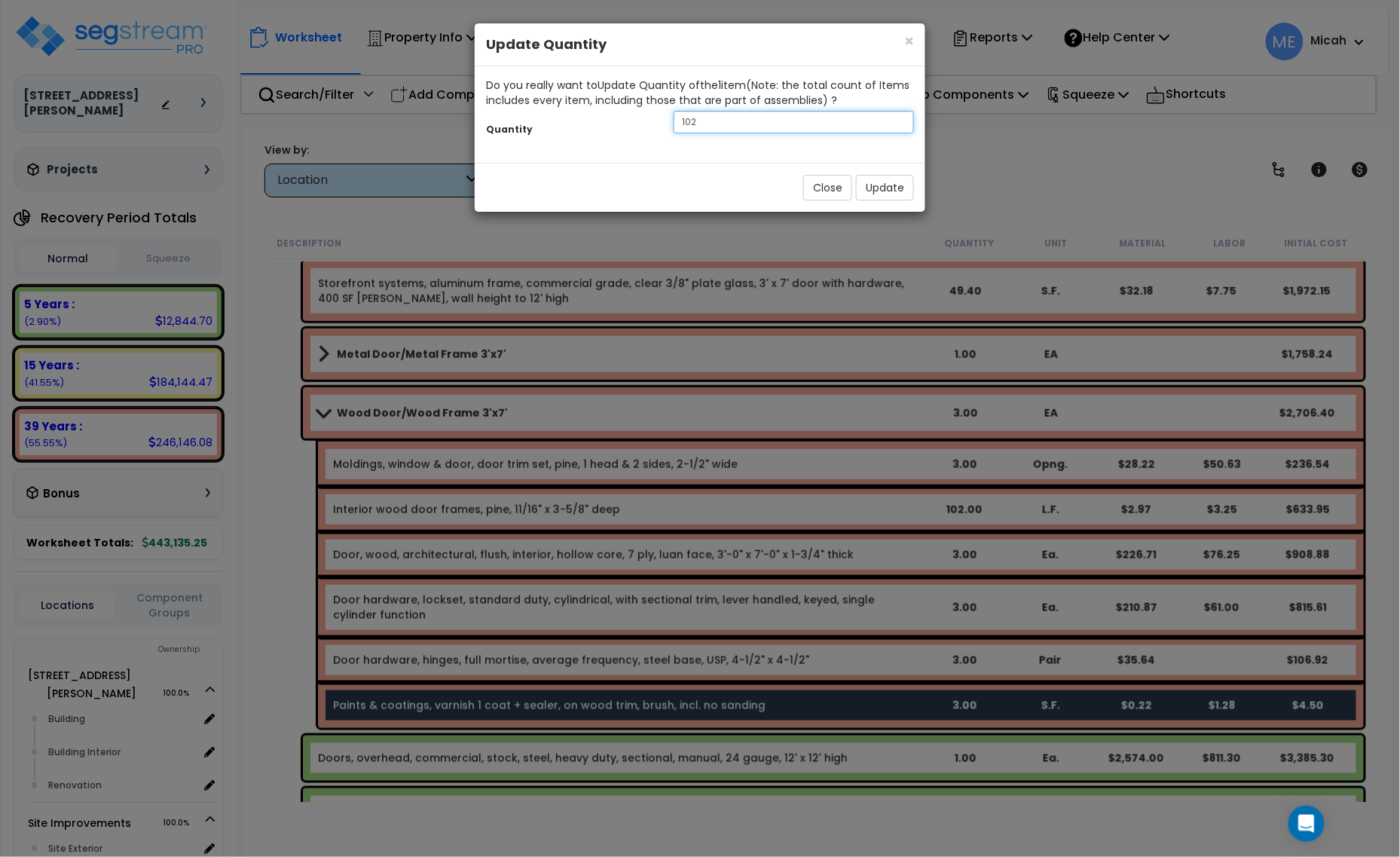
drag, startPoint x: 743, startPoint y: 119, endPoint x: 663, endPoint y: 122, distance: 80.1
click at [667, 122] on div "102" at bounding box center [794, 122] width 263 height 22
type input "126"
click at [889, 188] on button "Update" at bounding box center [885, 187] width 58 height 26
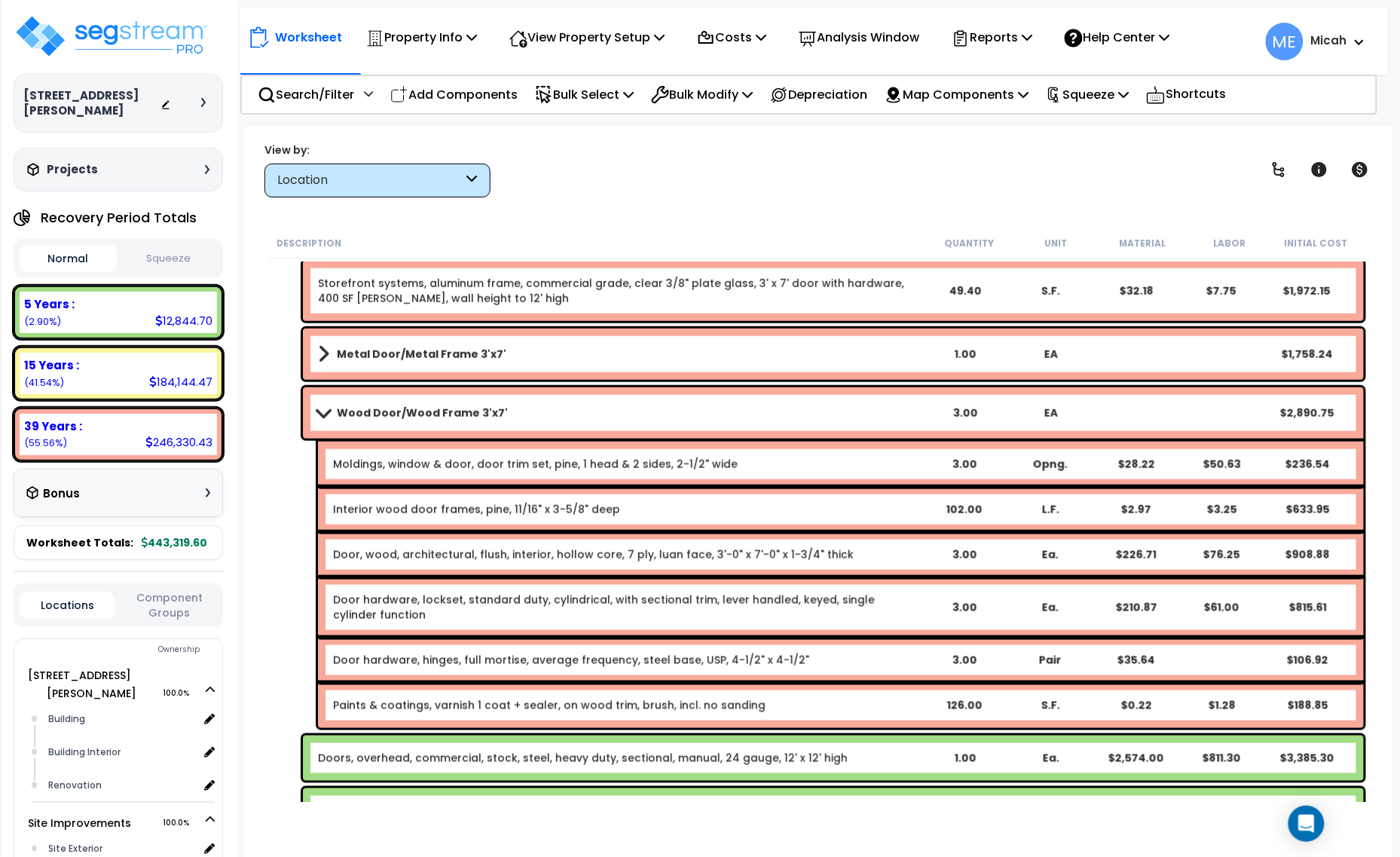
click at [319, 409] on span at bounding box center [323, 412] width 21 height 11
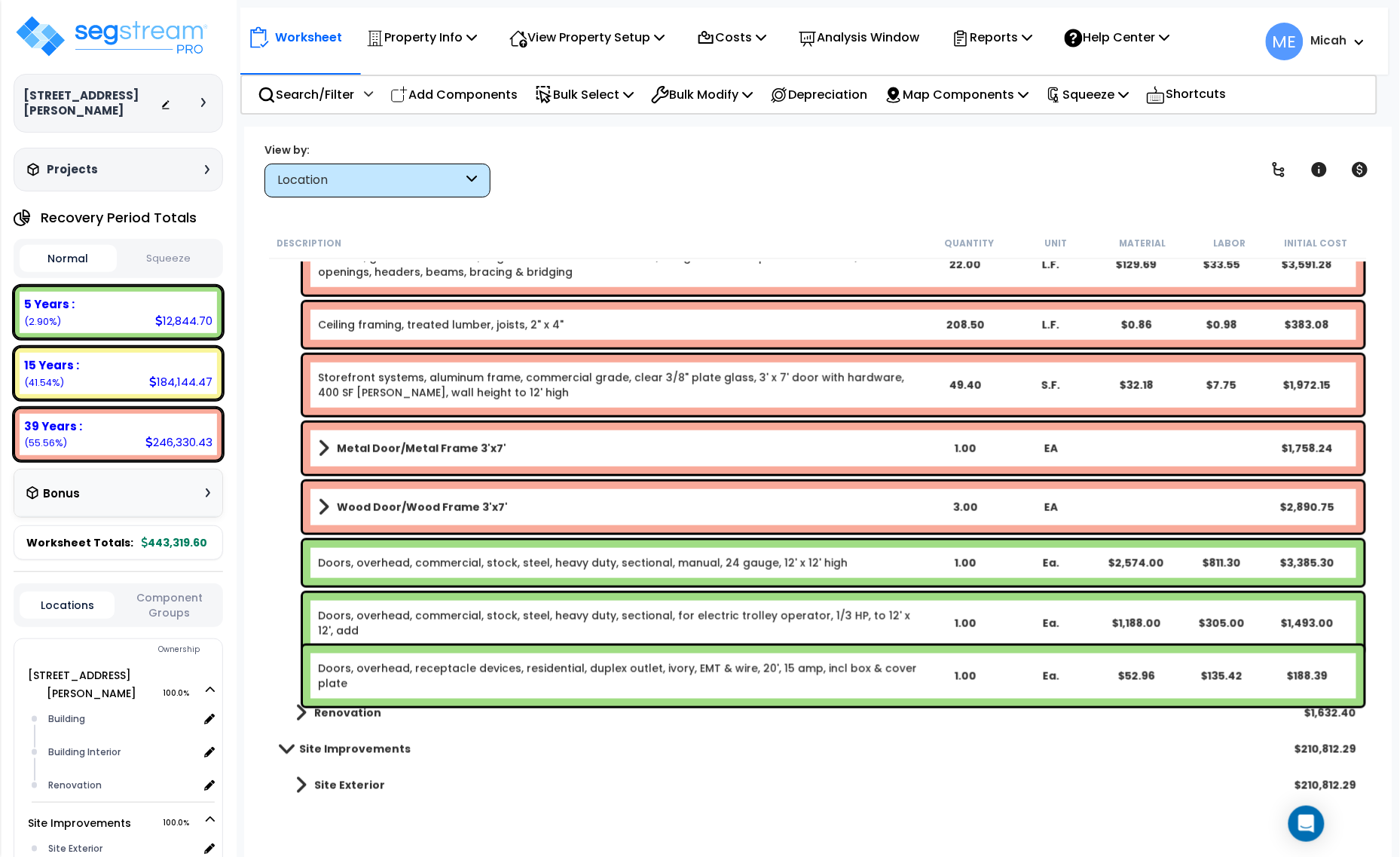
click at [323, 442] on span at bounding box center [324, 449] width 11 height 21
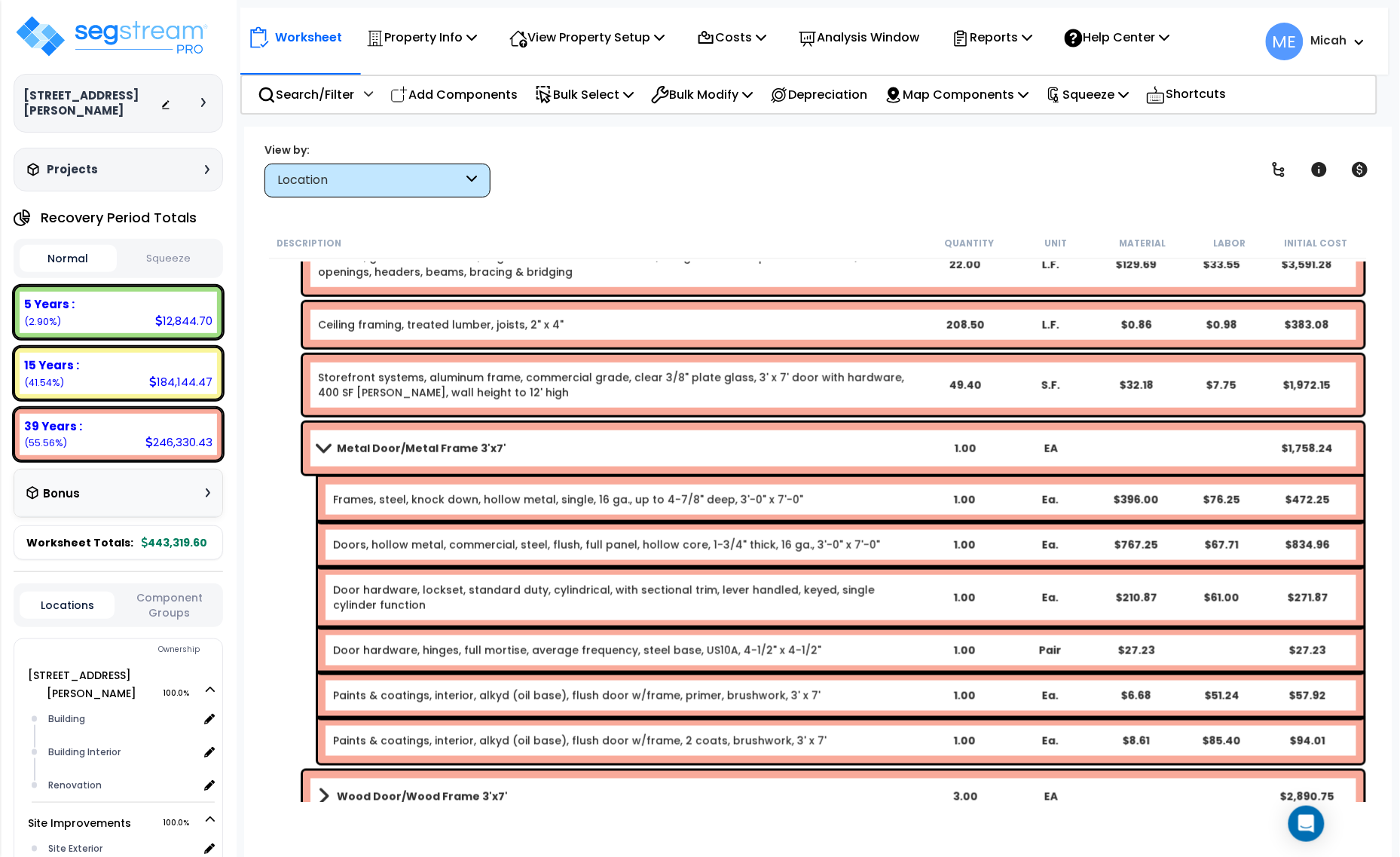
click at [323, 442] on span at bounding box center [323, 448] width 21 height 11
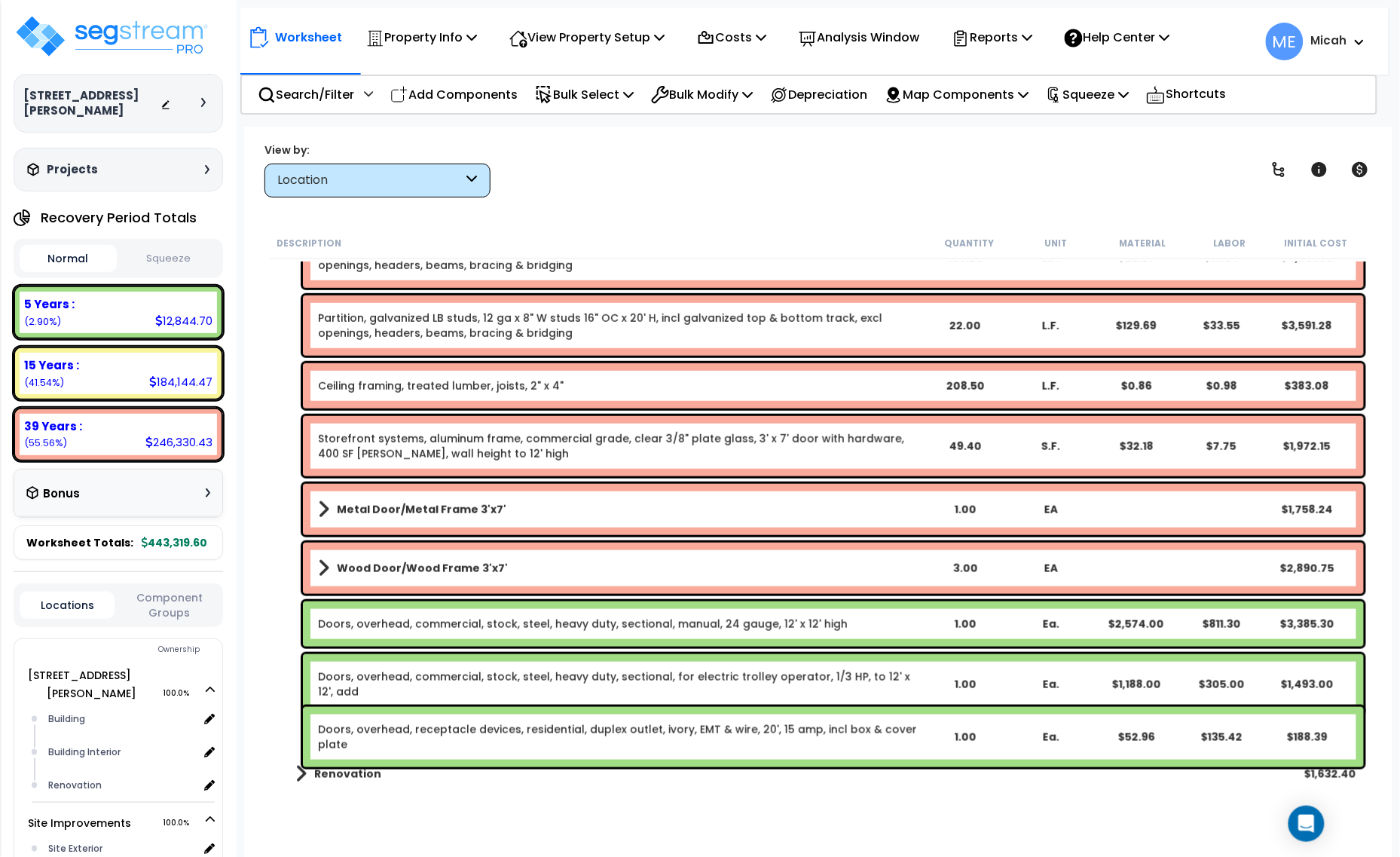
scroll to position [355, 0]
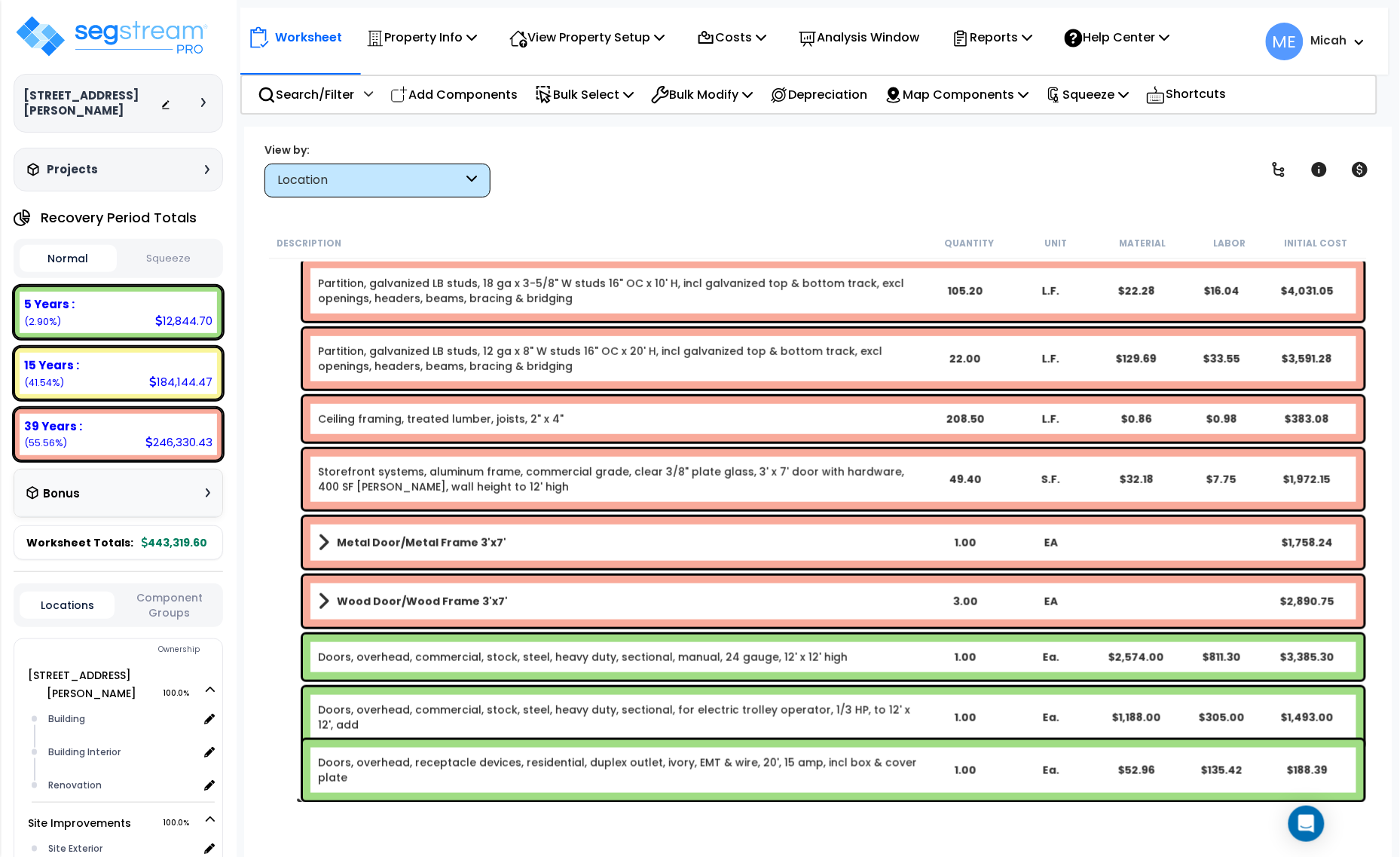
click at [578, 658] on link "Doors, overhead, commercial, stock, steel, heavy duty, sectional, manual, 24 ga…" at bounding box center [582, 657] width 529 height 15
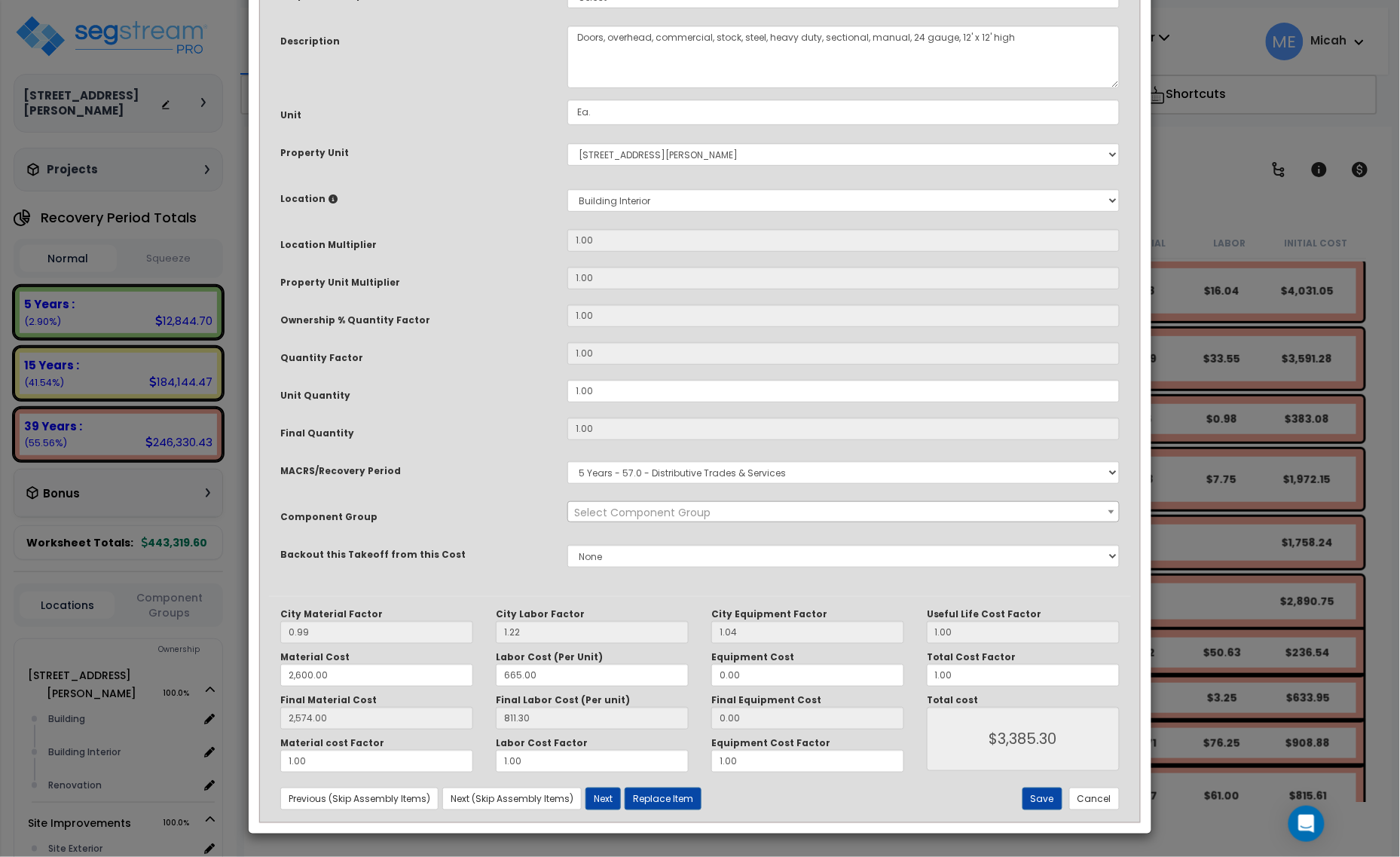
scroll to position [0, 0]
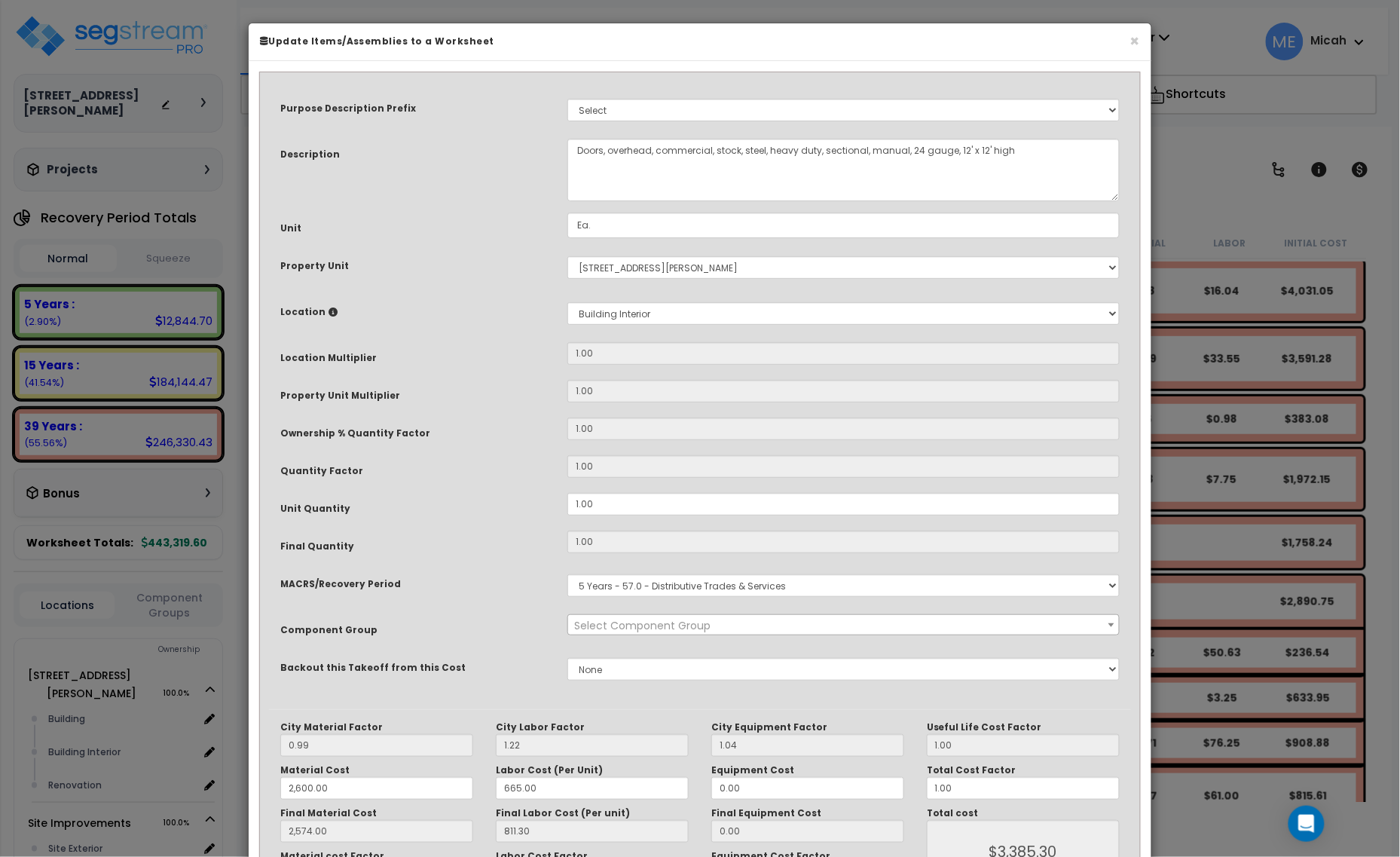
select select "56884"
click at [960, 147] on textarea "Doors, overhead, commercial, stock, steel, heavy duty, sectional, manual, 24 ga…" at bounding box center [843, 170] width 553 height 62
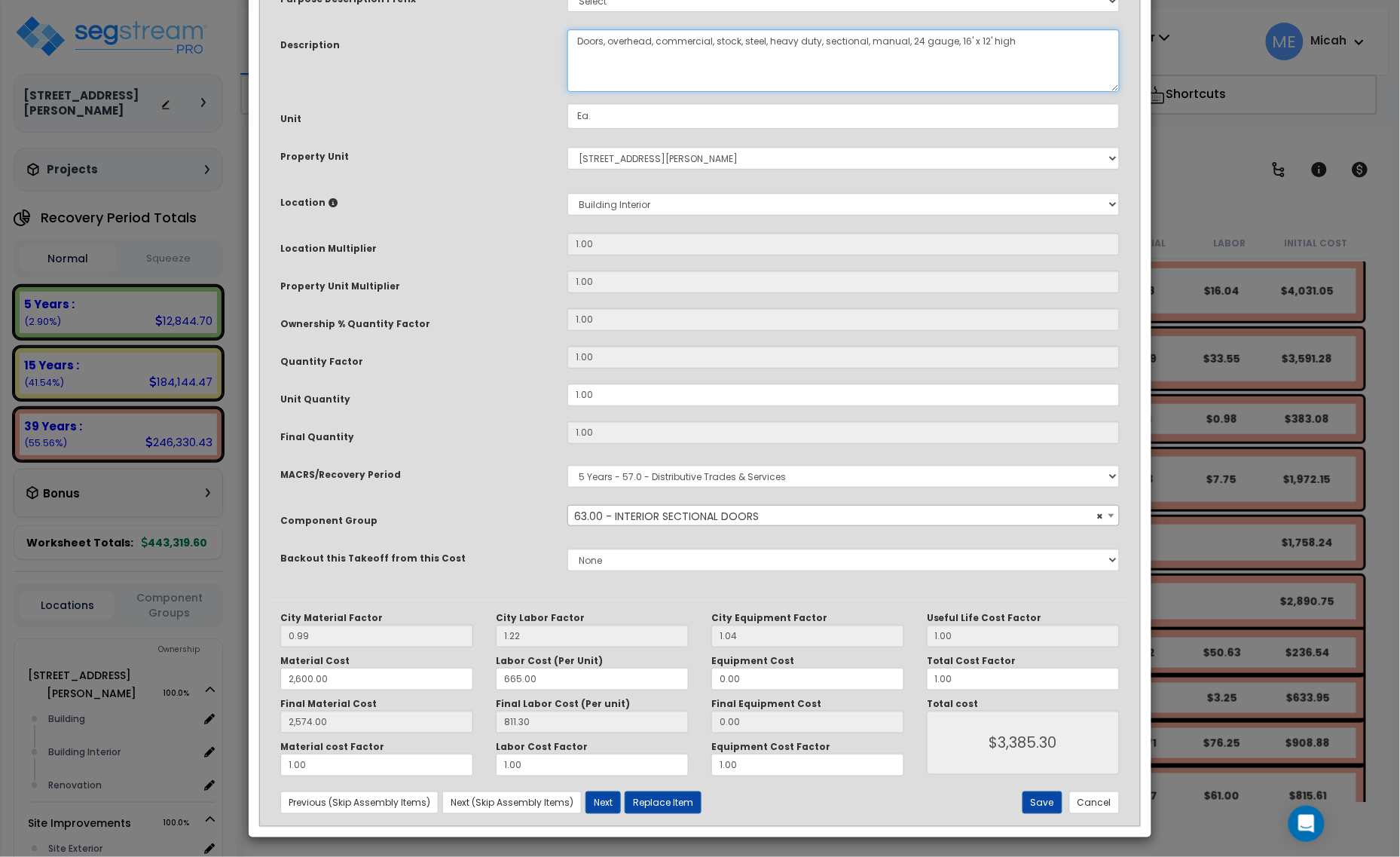
scroll to position [114, 0]
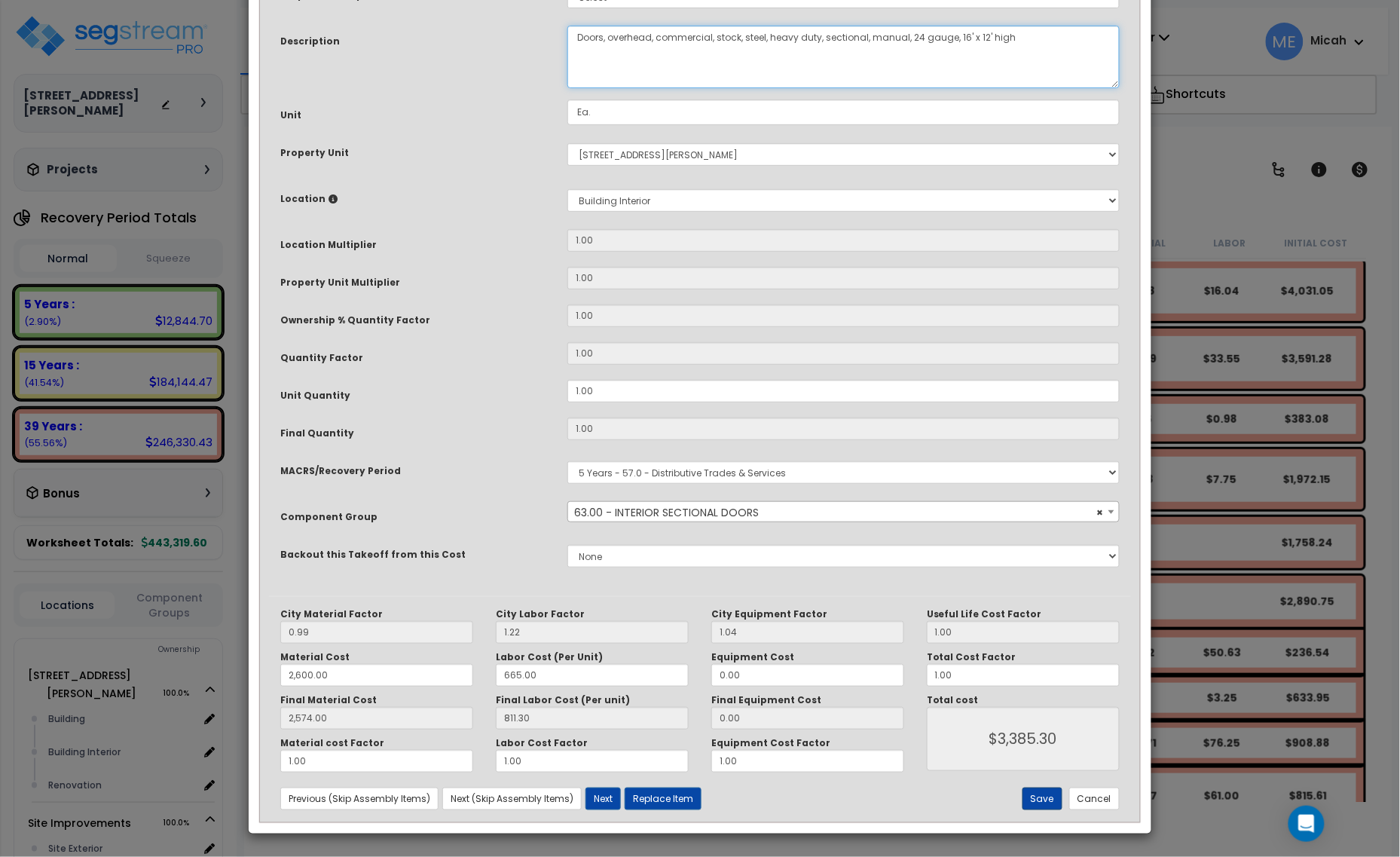
type textarea "Doors, overhead, commercial, stock, steel, heavy duty, sectional, manual, 24 ga…"
click at [1041, 803] on button "Save" at bounding box center [1043, 799] width 40 height 22
type input "2600.00"
type input "2574.00"
type input "3385.30"
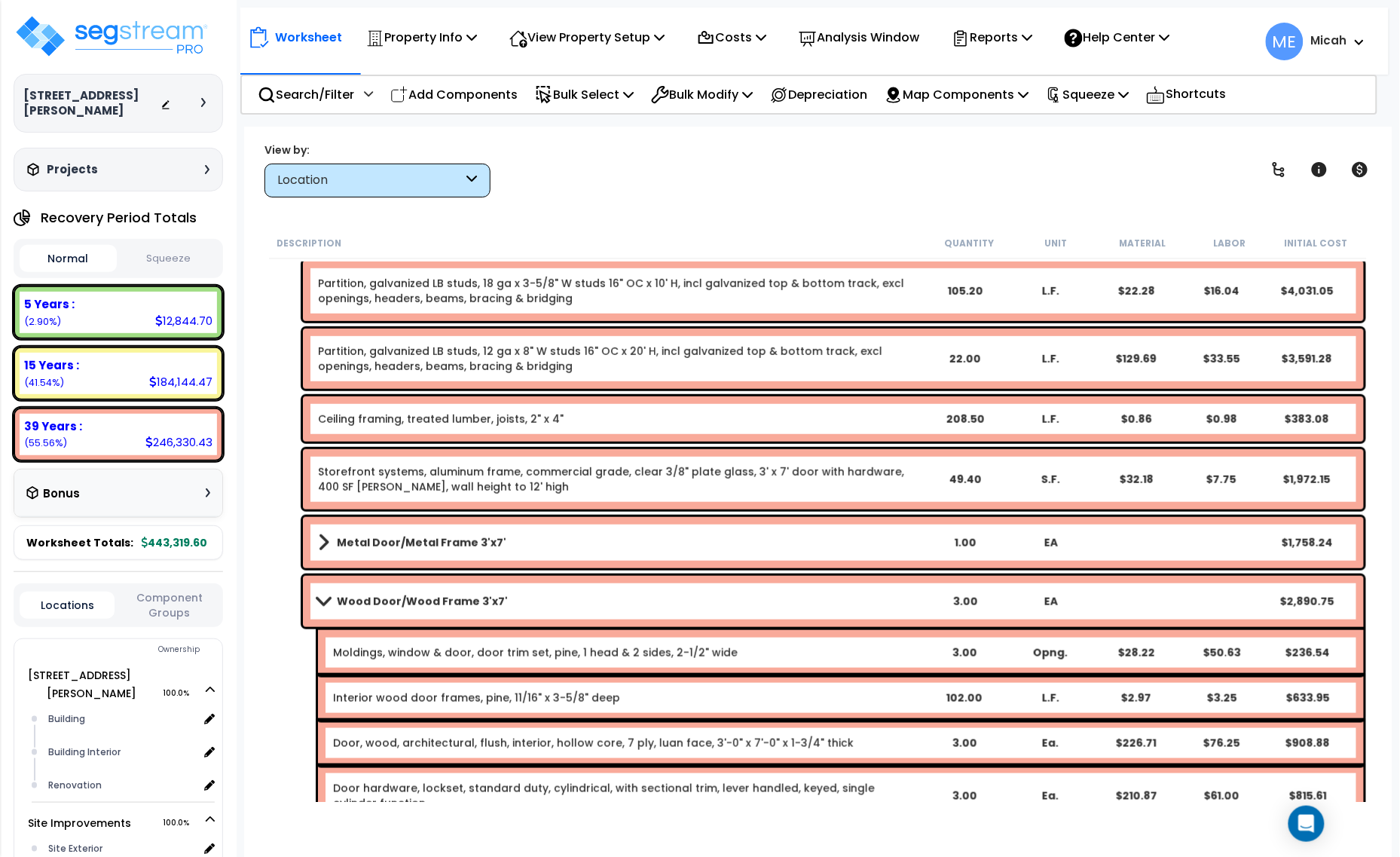
click at [321, 599] on span at bounding box center [323, 601] width 21 height 11
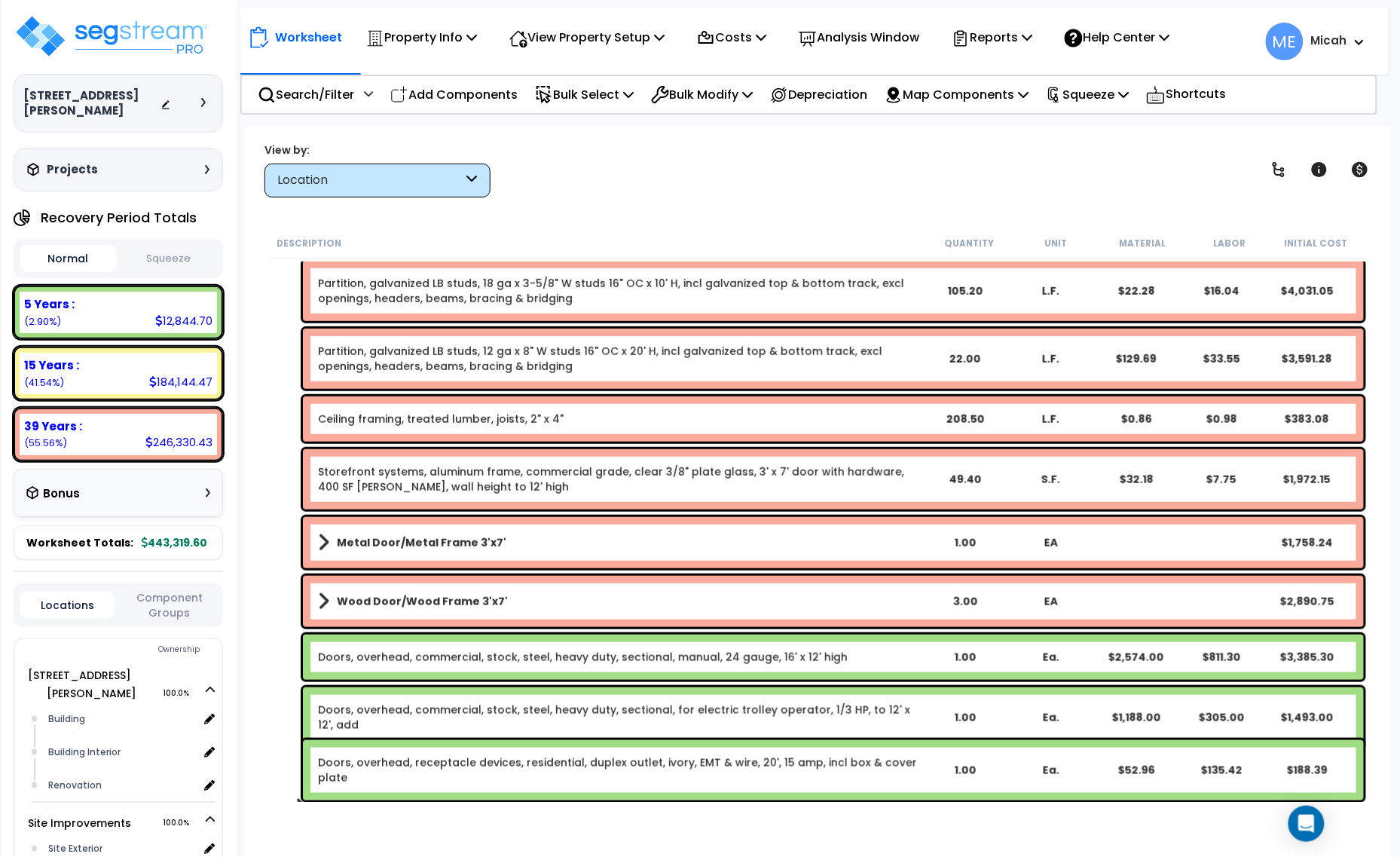
click at [476, 706] on link "Doors, overhead, commercial, stock, steel, heavy duty, sectional, for electric …" at bounding box center [620, 718] width 604 height 30
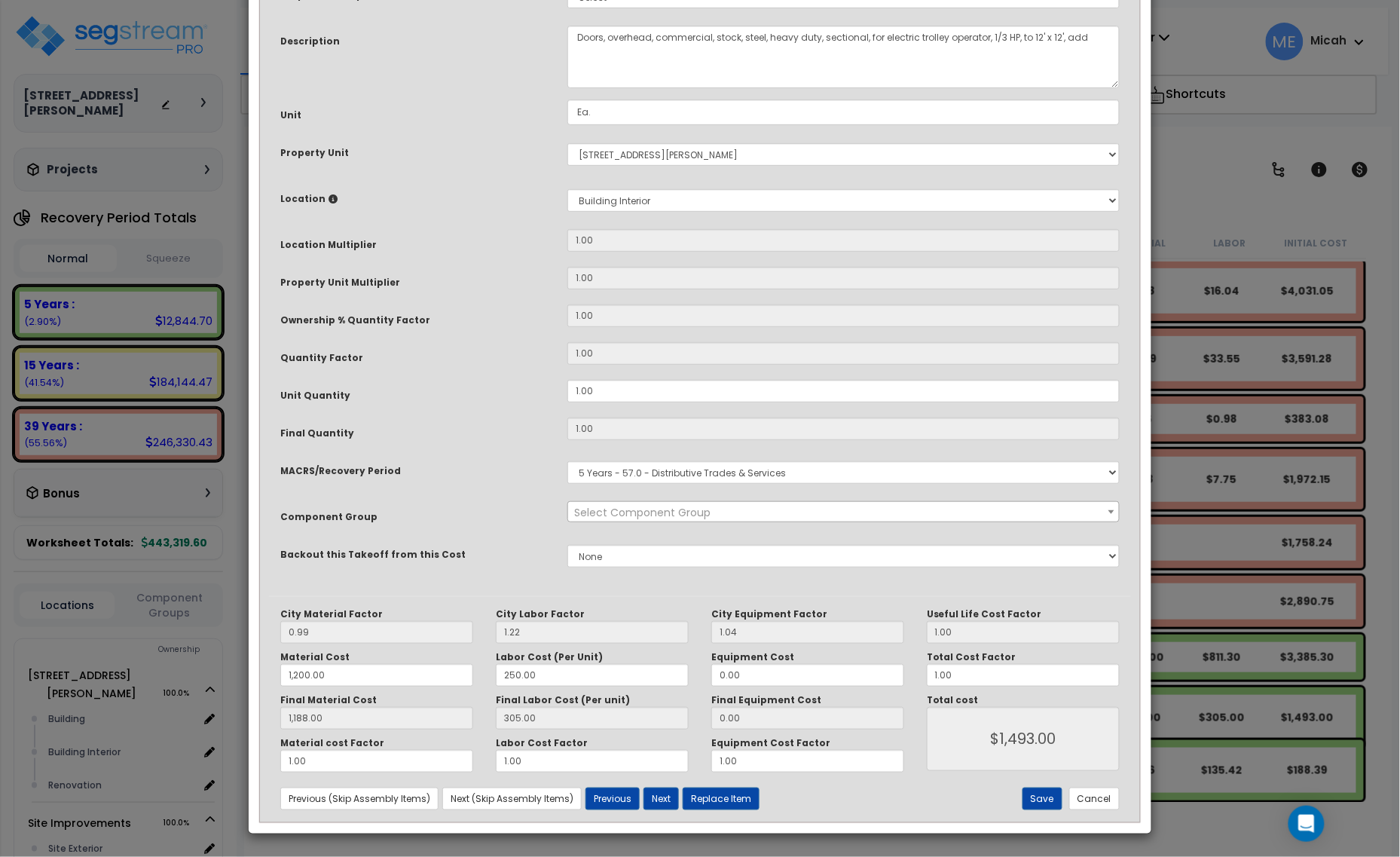
scroll to position [0, 0]
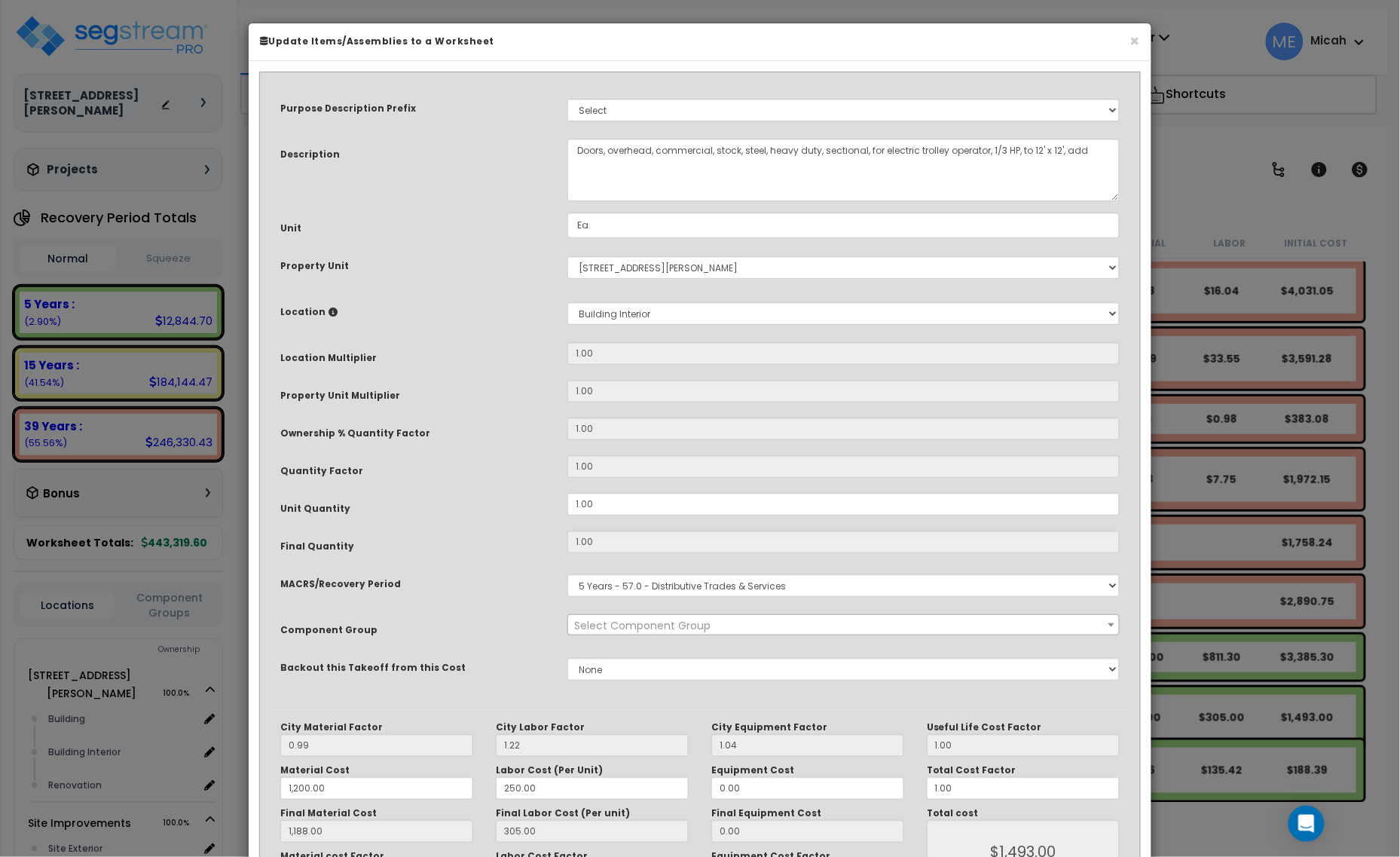
select select "56884"
click at [1041, 147] on textarea "Doors, overhead, commercial, stock, steel, heavy duty, sectional, for electric …" at bounding box center [843, 170] width 553 height 62
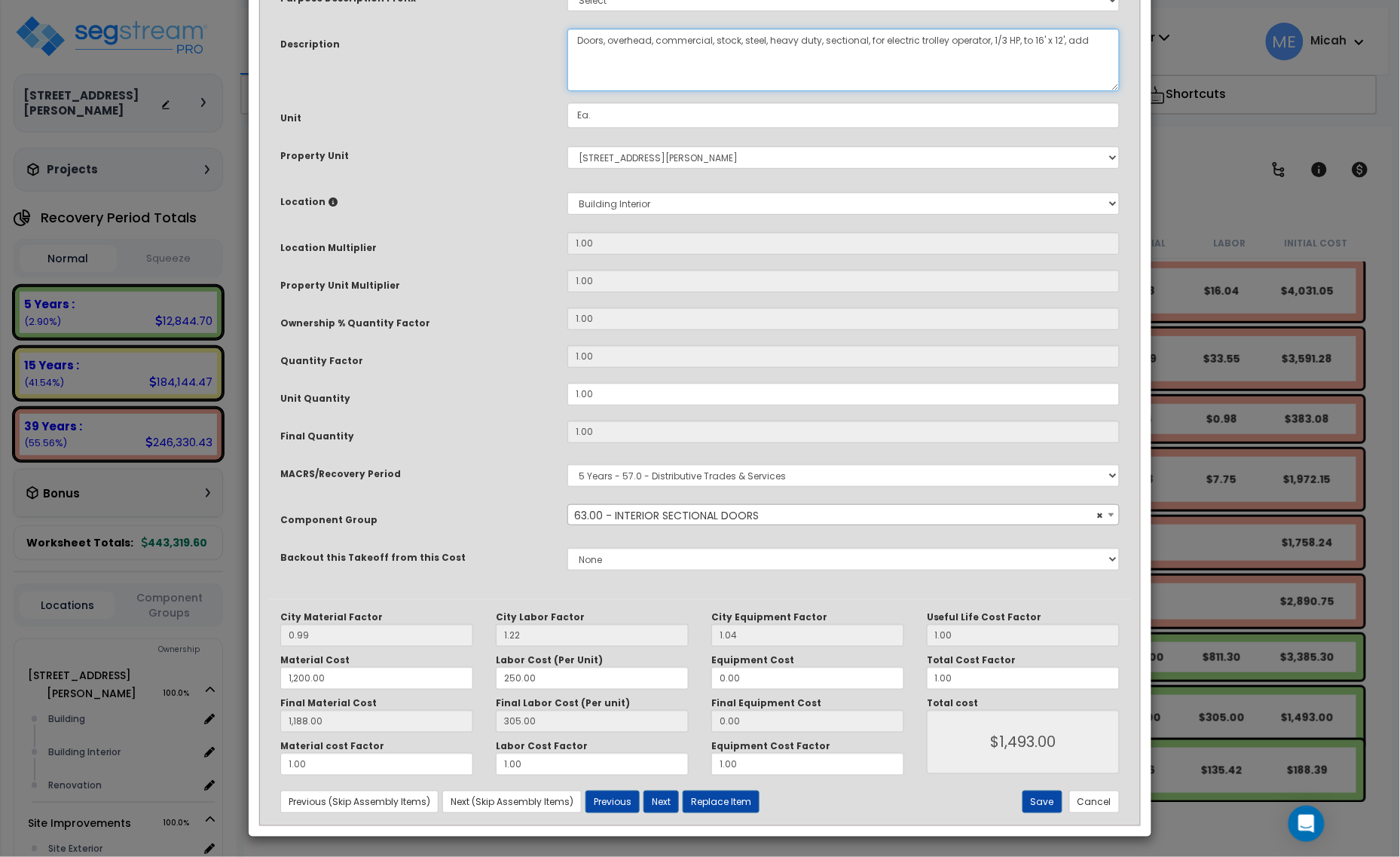
scroll to position [114, 0]
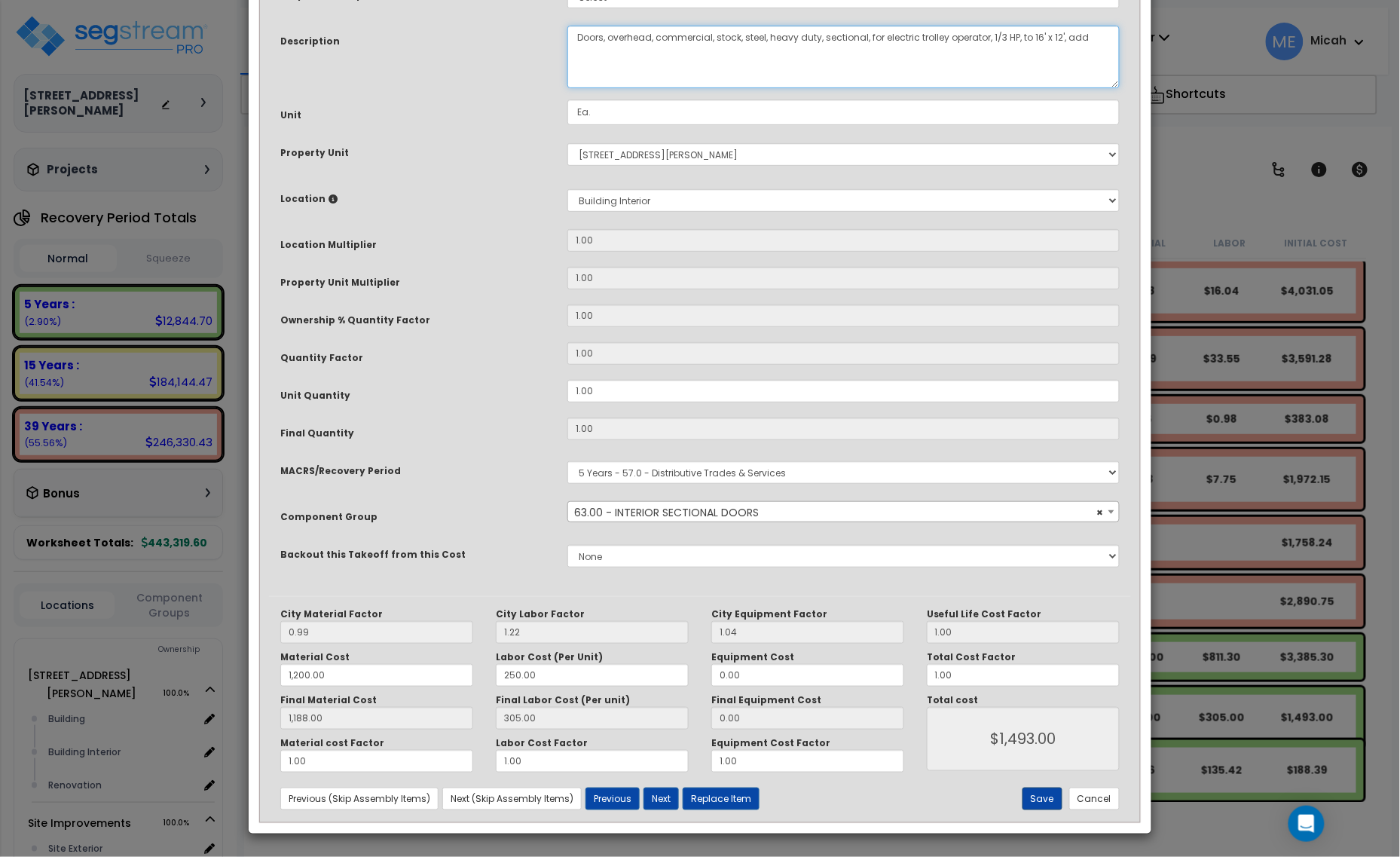
type textarea "Doors, overhead, commercial, stock, steel, heavy duty, sectional, for electric …"
click at [1037, 795] on button "Save" at bounding box center [1043, 799] width 40 height 22
type input "1200.00"
type input "1188.00"
type input "1493.00"
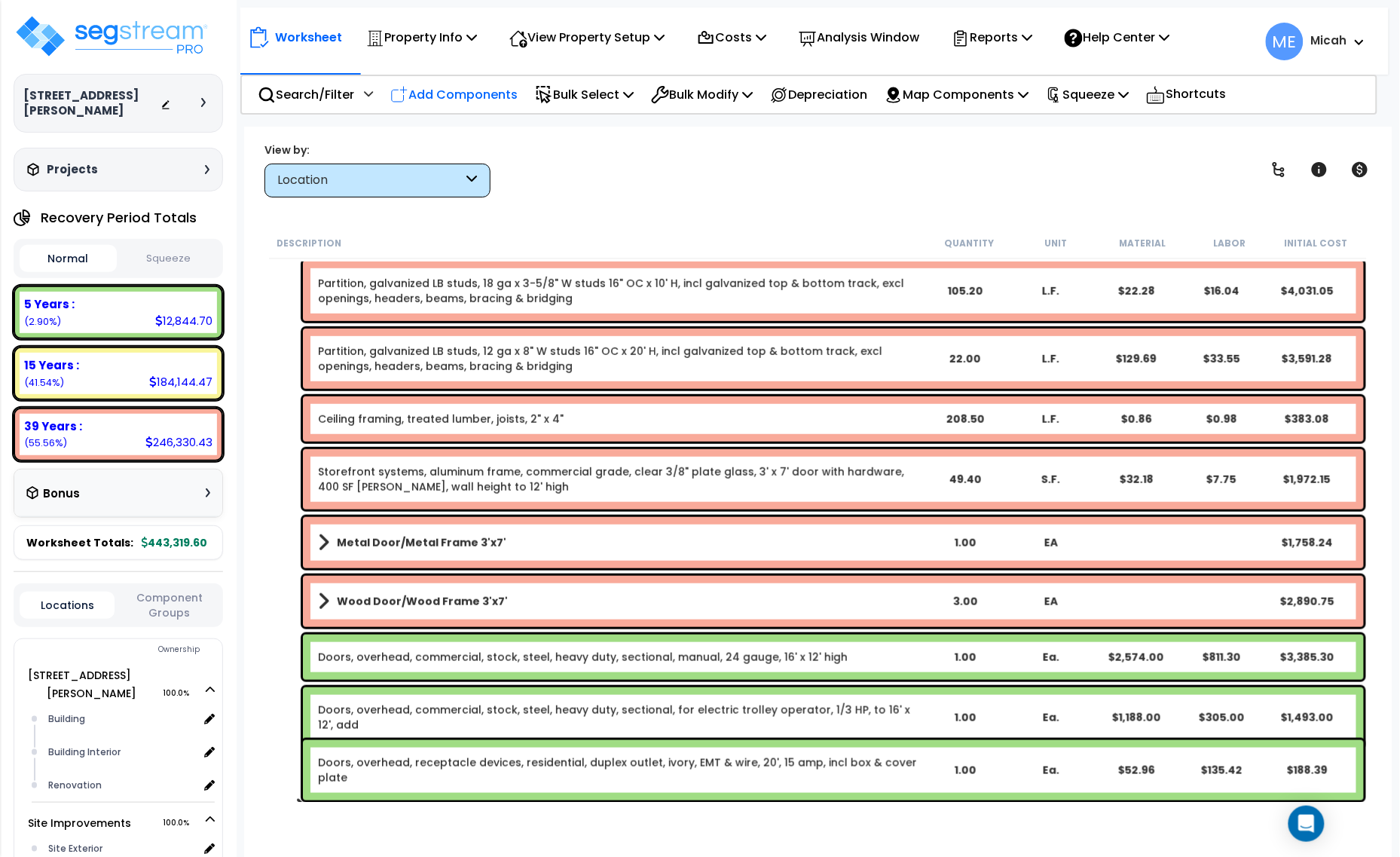
click at [472, 87] on p "Add Components" at bounding box center [453, 94] width 127 height 20
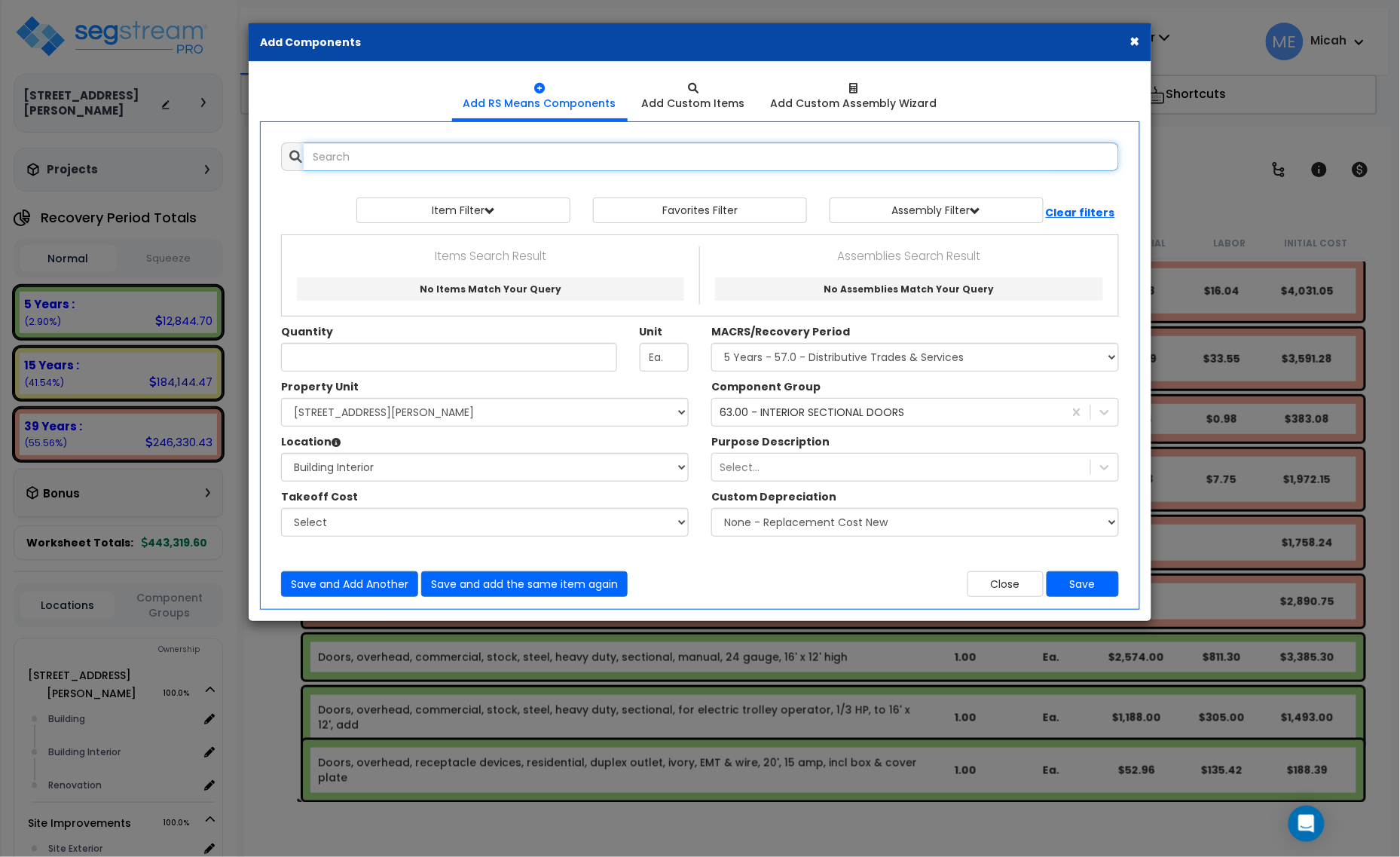
click at [473, 159] on input "text" at bounding box center [711, 157] width 815 height 29
click at [385, 151] on input "door closer reack 3 regular" at bounding box center [711, 157] width 815 height 29
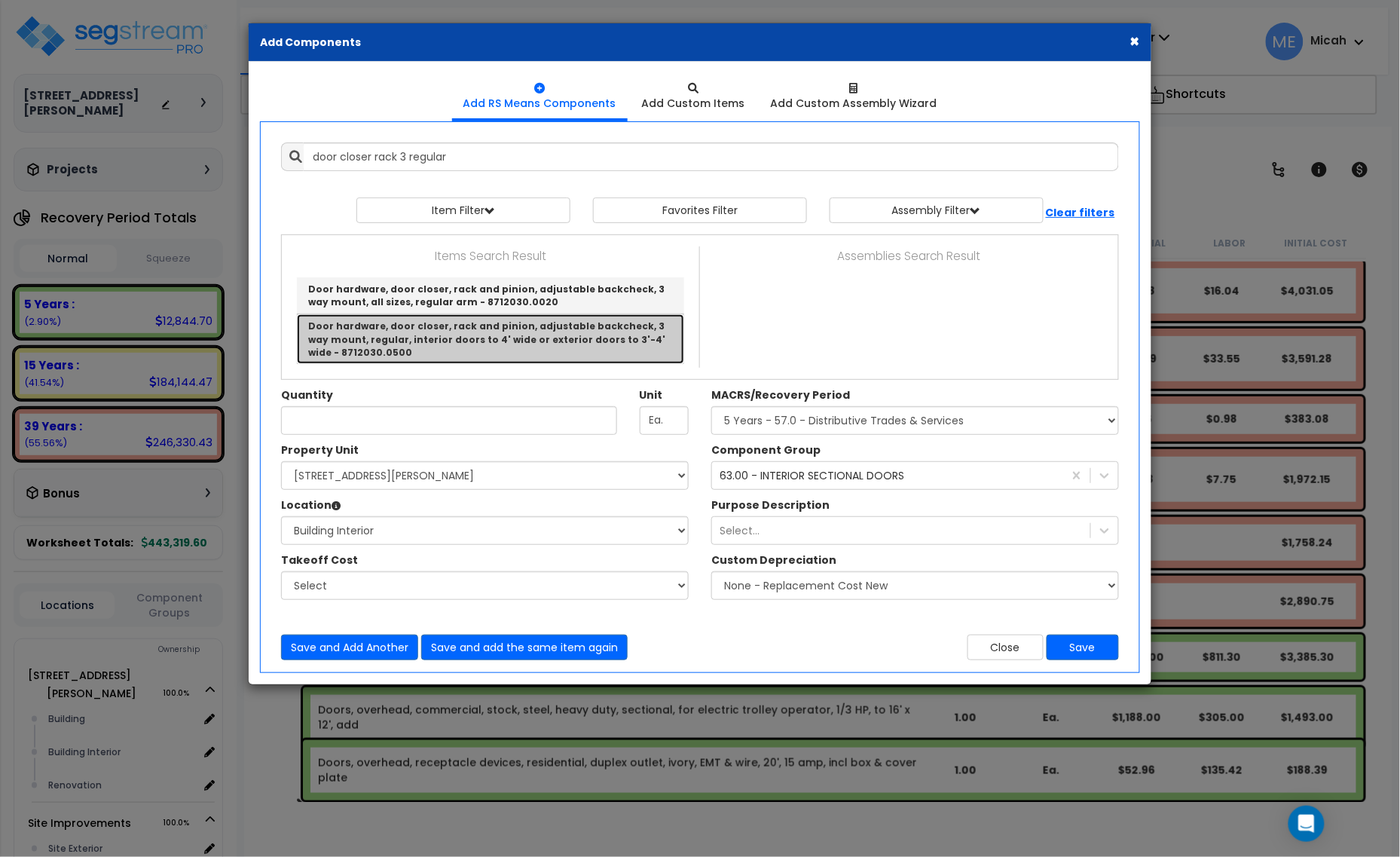
click at [613, 344] on link "Door hardware, door closer, rack and pinion, adjustable backcheck, 3 way mount,…" at bounding box center [491, 338] width 388 height 49
type input "Door hardware, door closer, rack and pinion, adjustable backcheck, 3 way mount,…"
checkbox input "false"
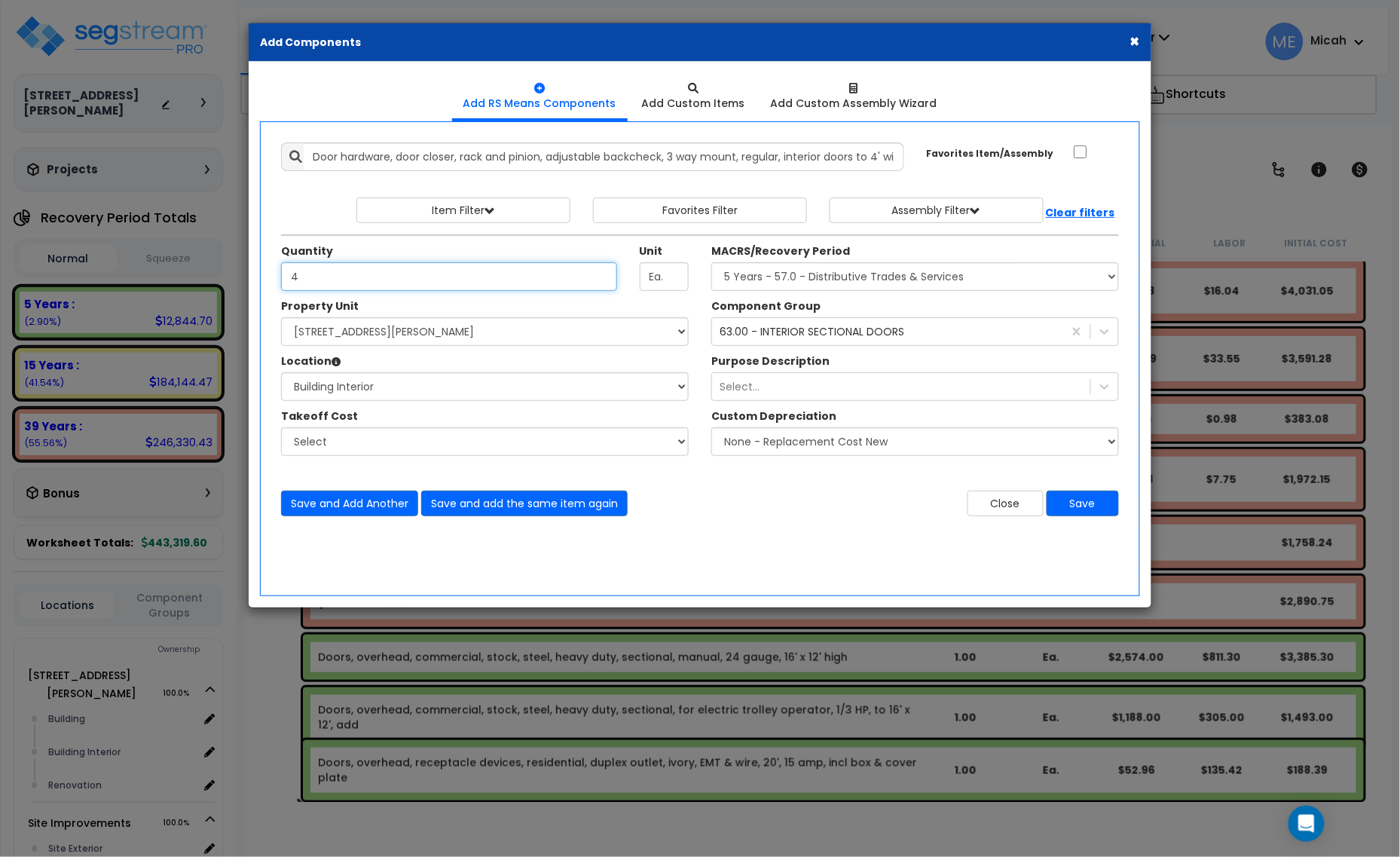
type input "4"
click at [790, 283] on select "Select MACRS/Recovery Period 5 Years - 57.0 - Distributive Trades & Services 5 …" at bounding box center [915, 276] width 408 height 29
select select "3669"
click at [711, 263] on select "Select MACRS/Recovery Period 5 Years - 57.0 - Distributive Trades & Services 5 …" at bounding box center [915, 276] width 408 height 29
click at [793, 336] on div "63.00 - INTERIOR SECTIONAL DOORS" at bounding box center [811, 332] width 184 height 15
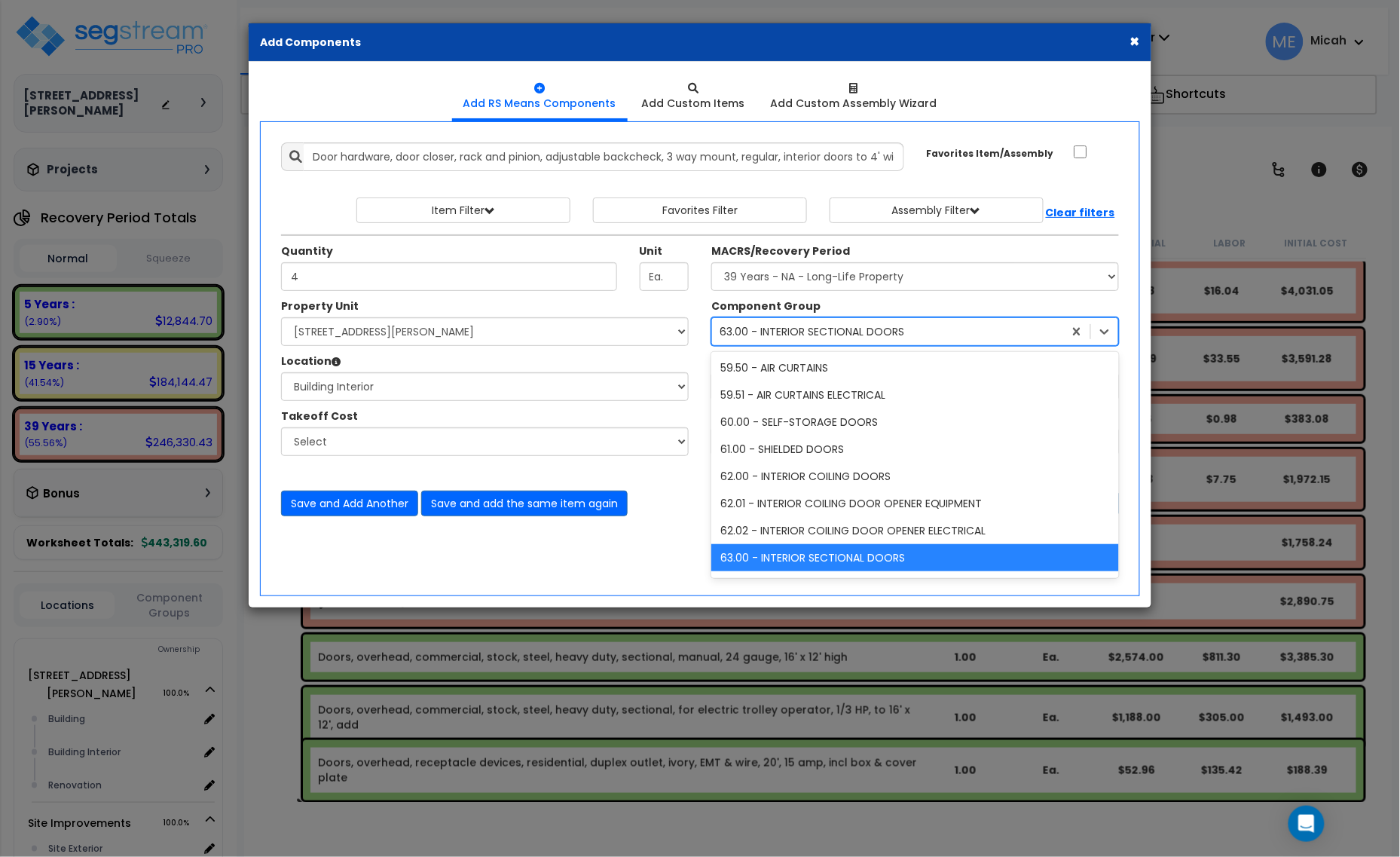
type input "40"
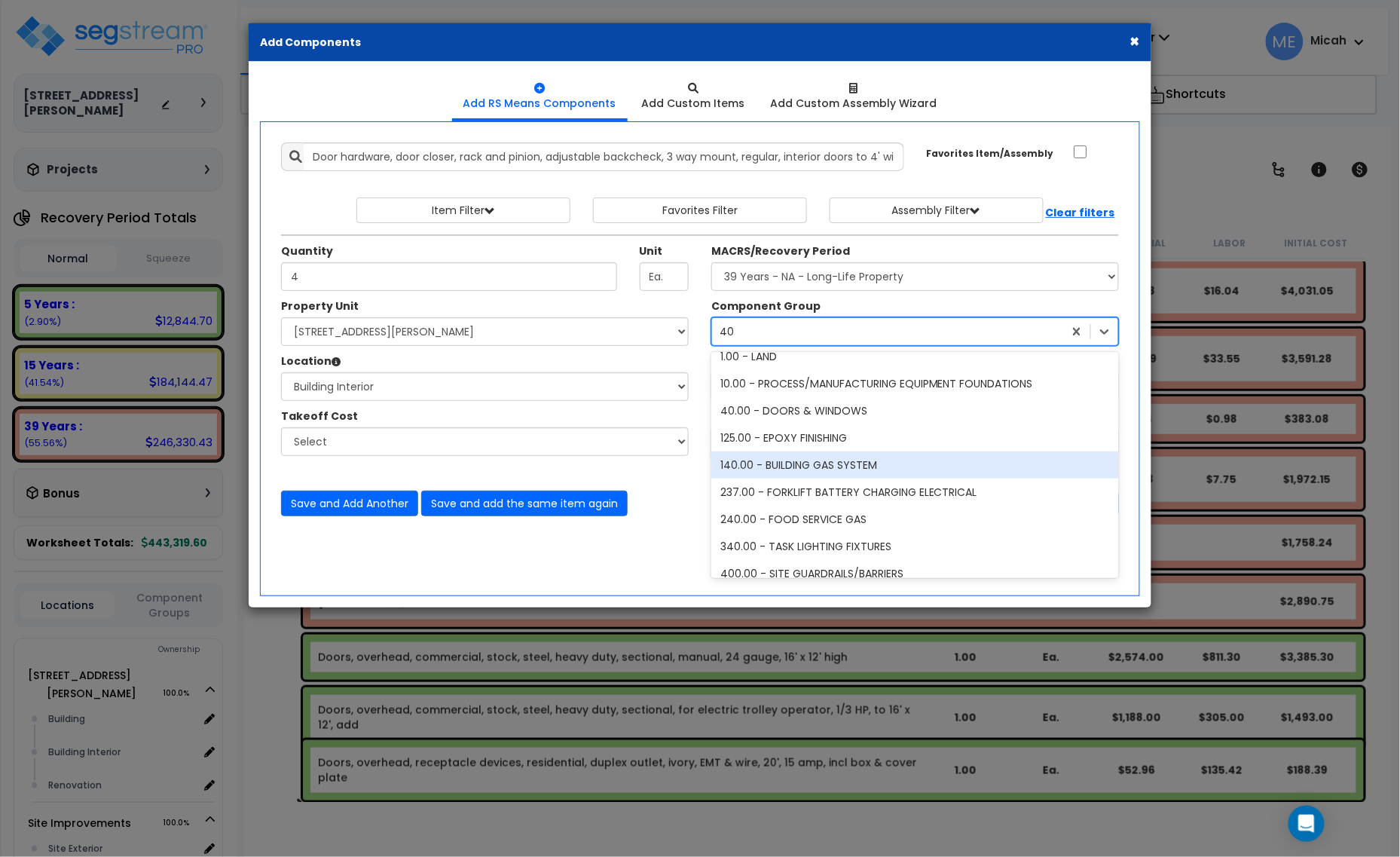
scroll to position [0, 0]
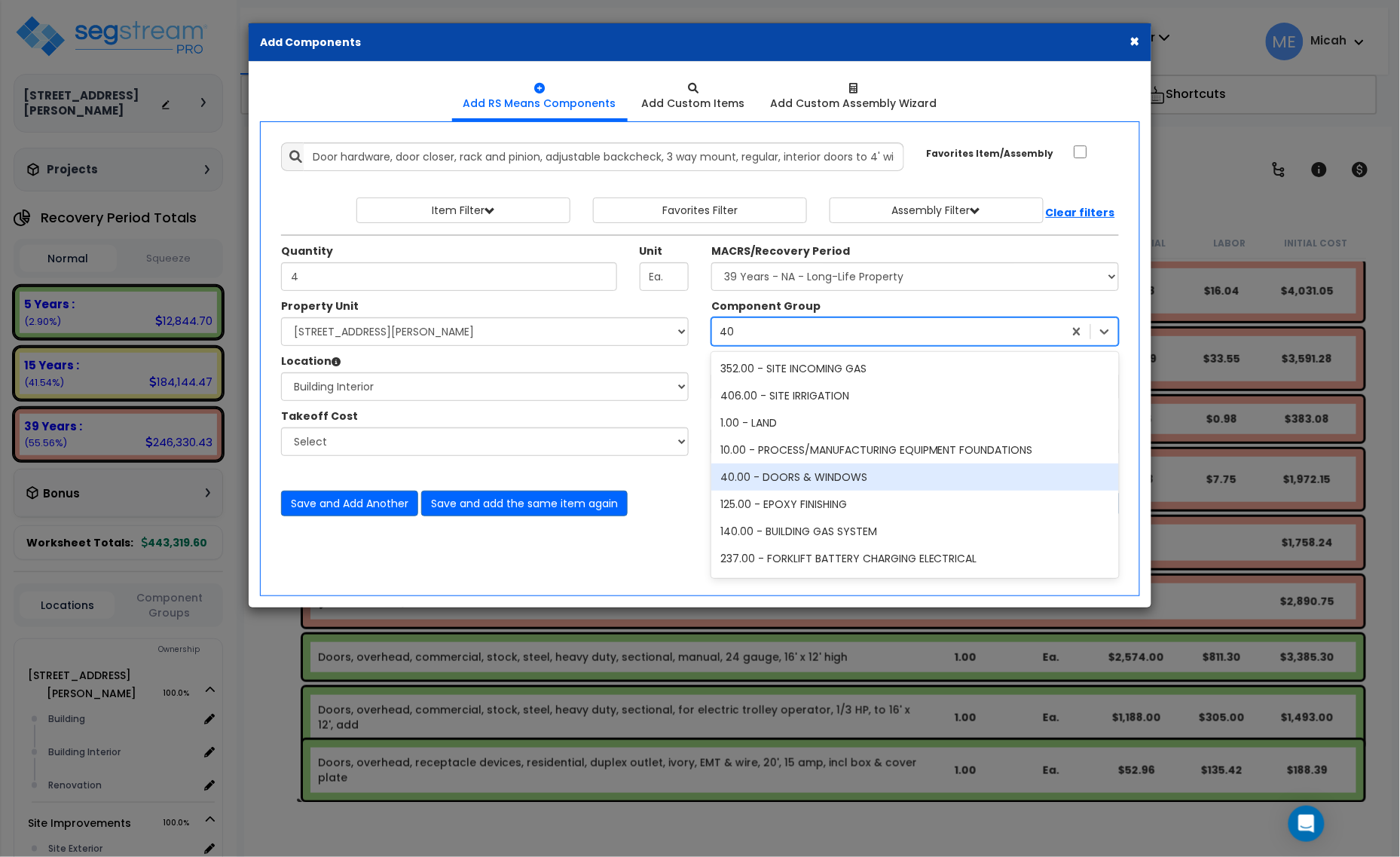
click at [814, 484] on div "40.00 - DOORS & WINDOWS" at bounding box center [915, 477] width 408 height 27
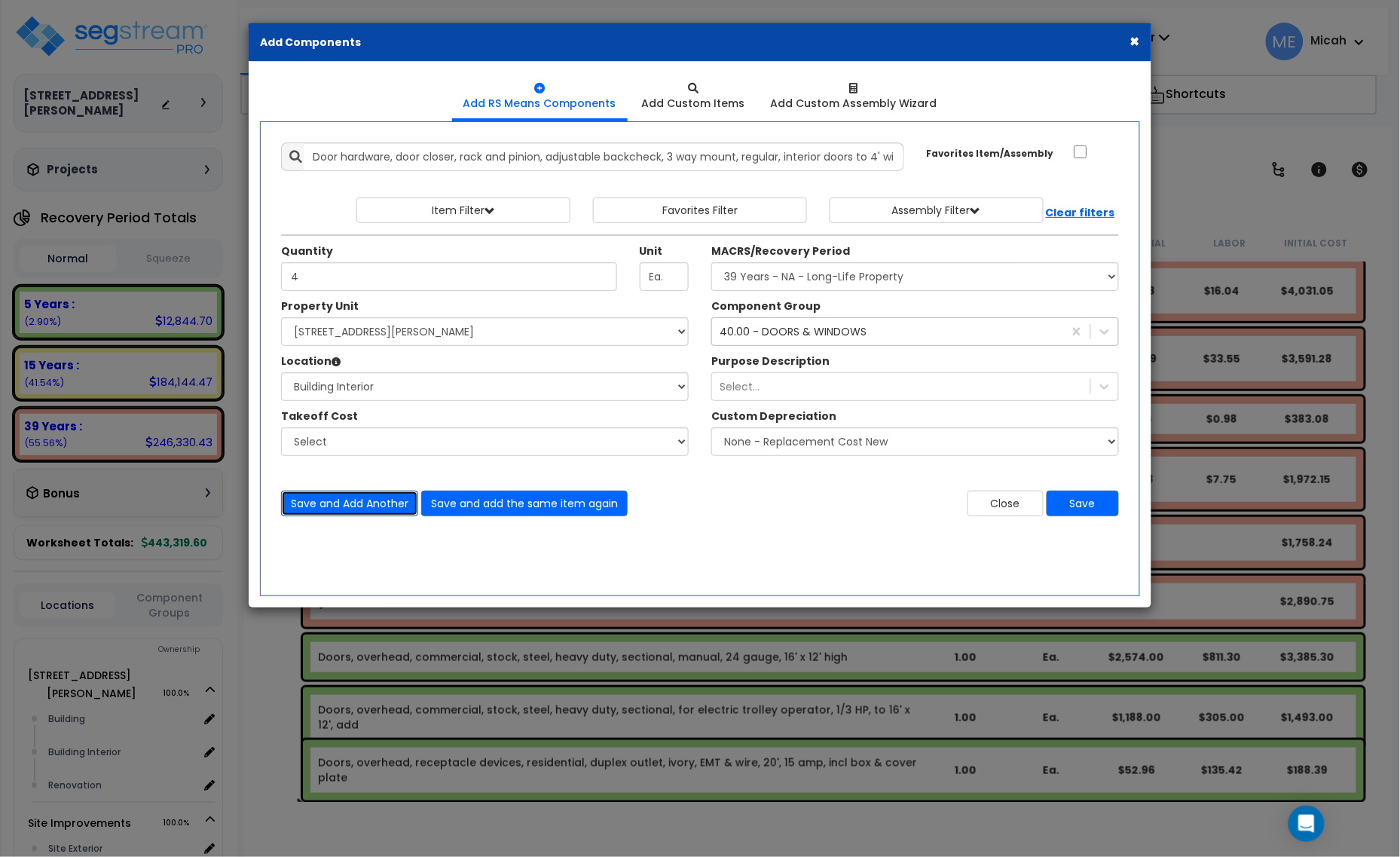
click at [367, 499] on button "Save and Add Another" at bounding box center [349, 503] width 137 height 26
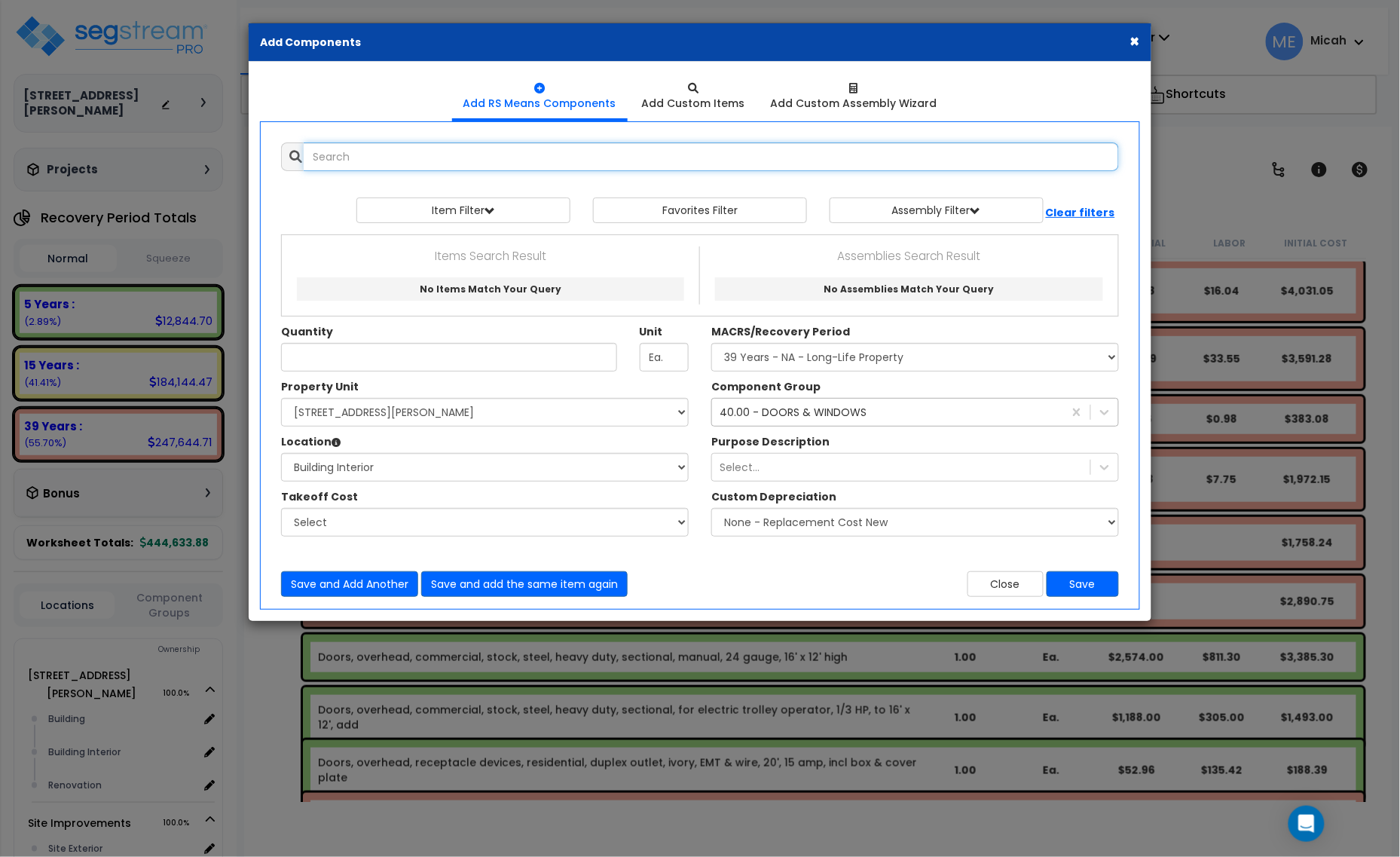
click at [366, 163] on input "text" at bounding box center [711, 157] width 815 height 29
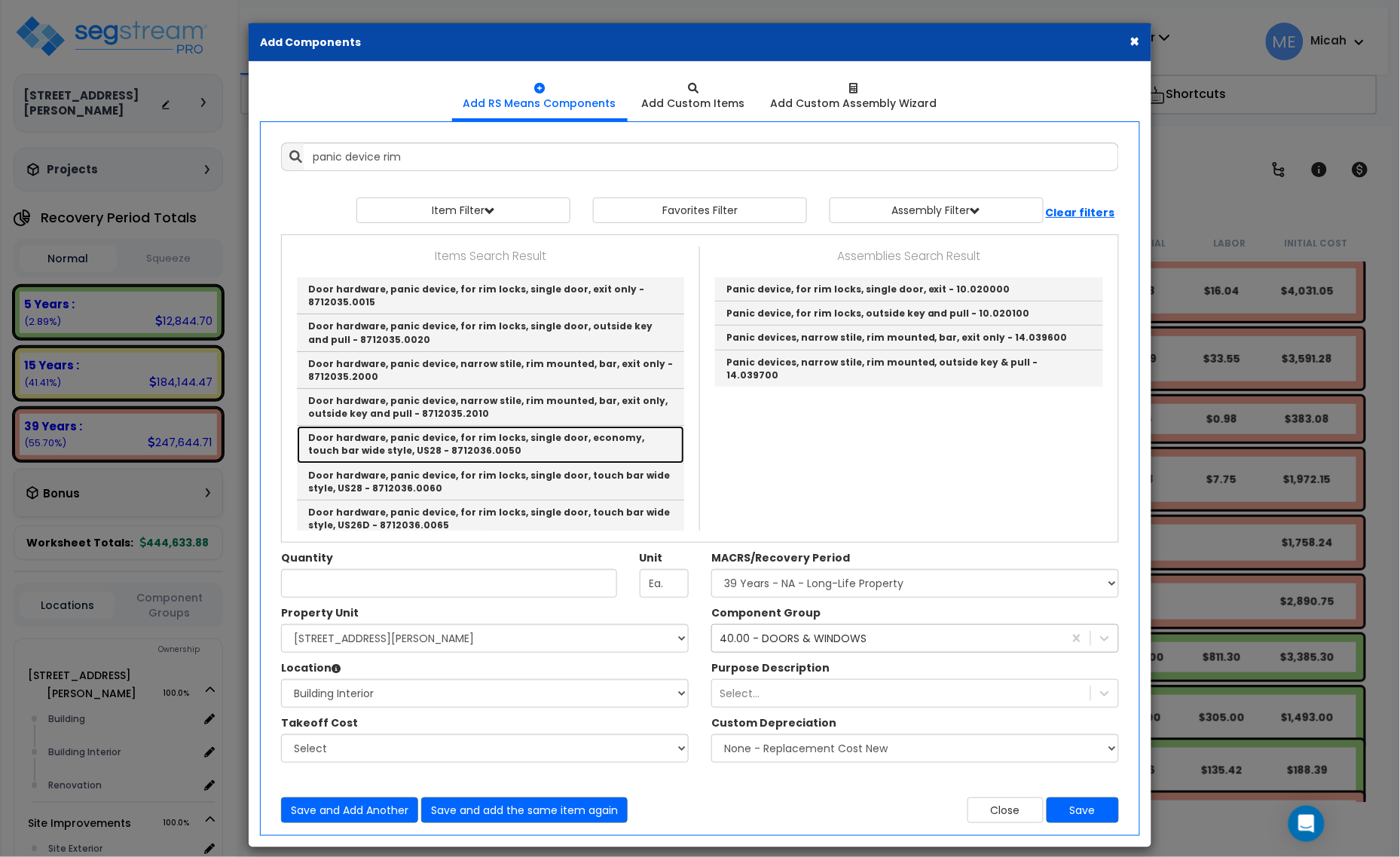
click at [507, 462] on link "Door hardware, panic device, for rim locks, single door, economy, touch bar wid…" at bounding box center [491, 445] width 388 height 37
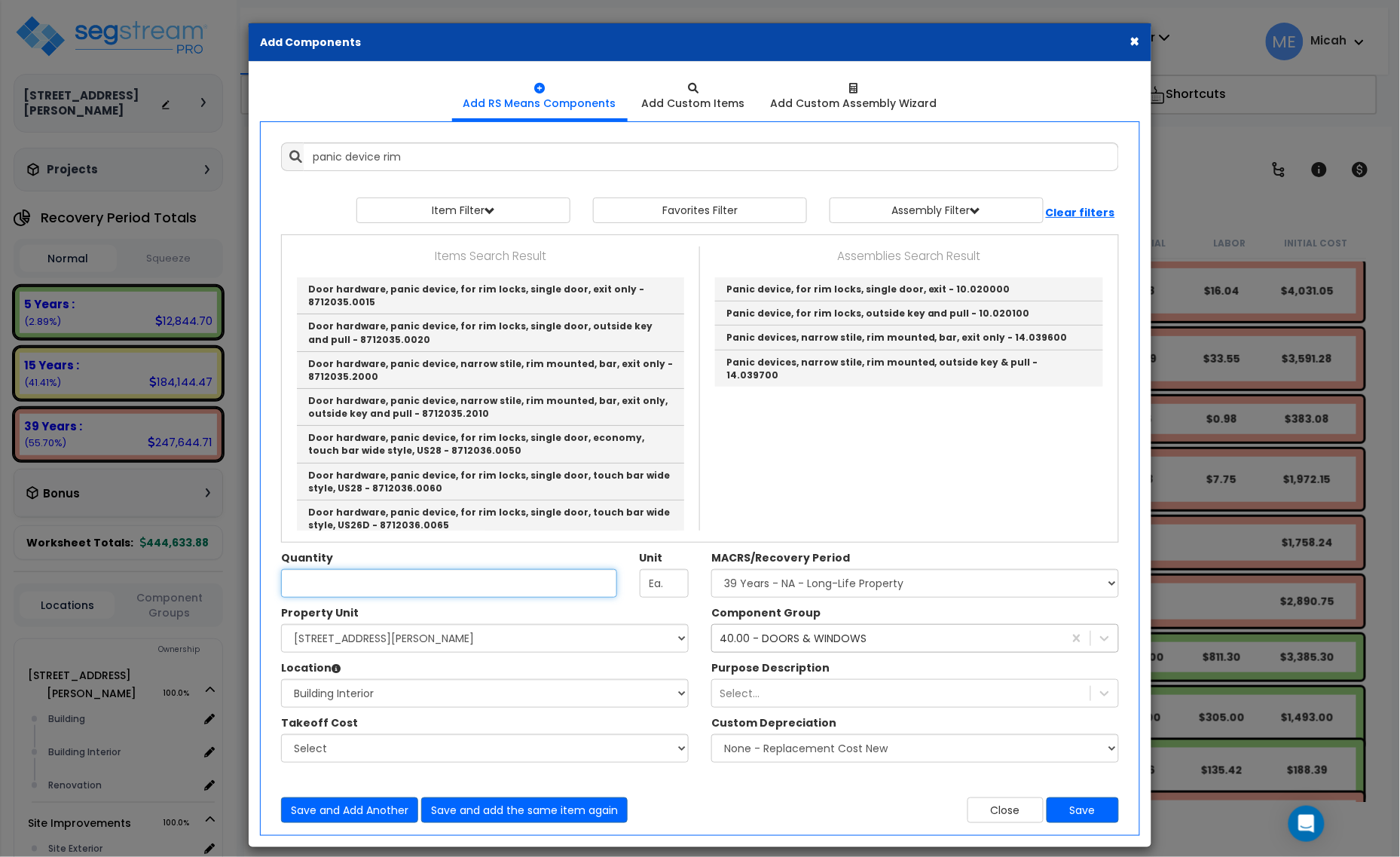
type input "Door hardware, panic device, for rim locks, single door, economy, touch bar wid…"
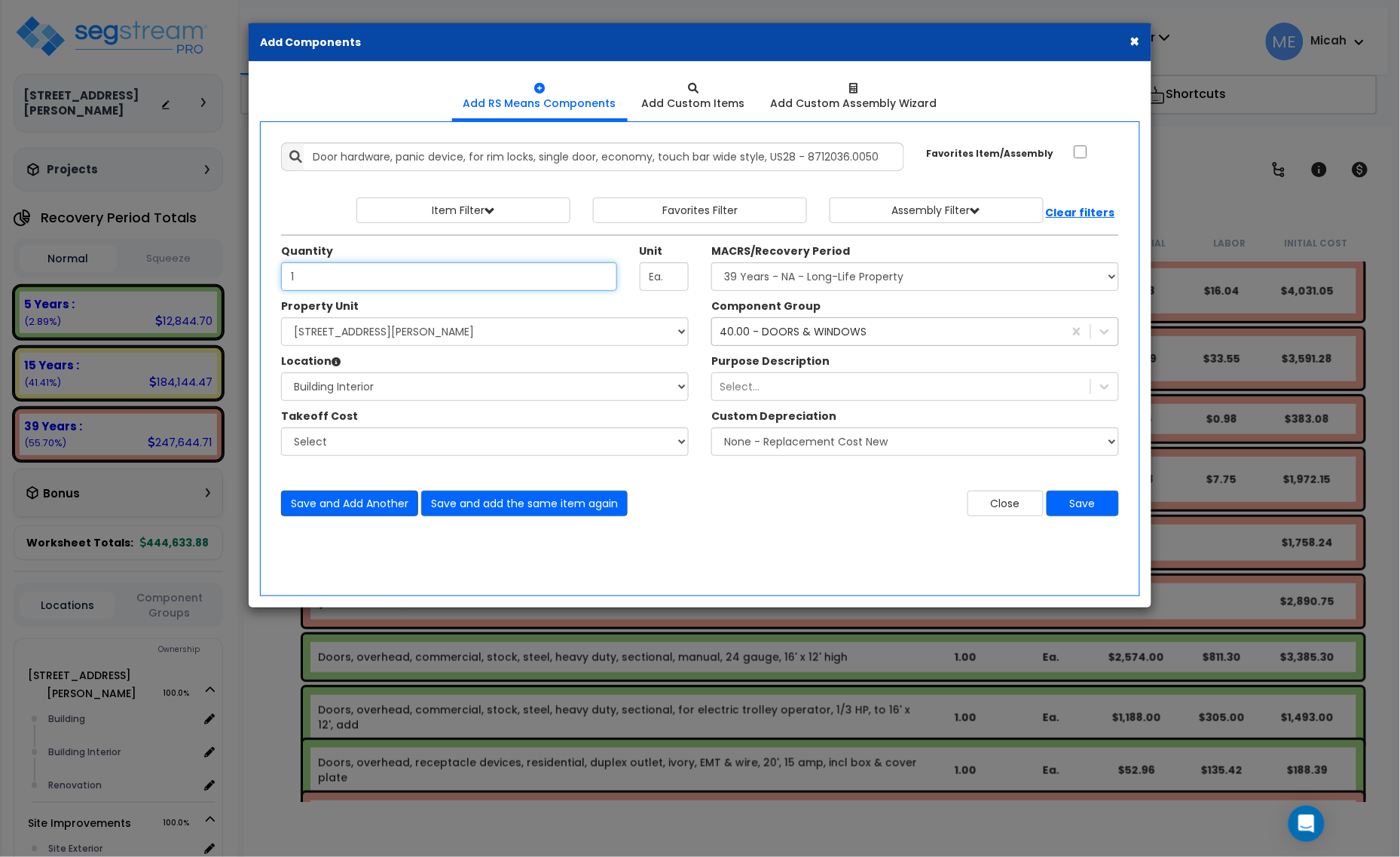
type input "1"
click at [340, 516] on button "Save and Add Another" at bounding box center [349, 503] width 137 height 26
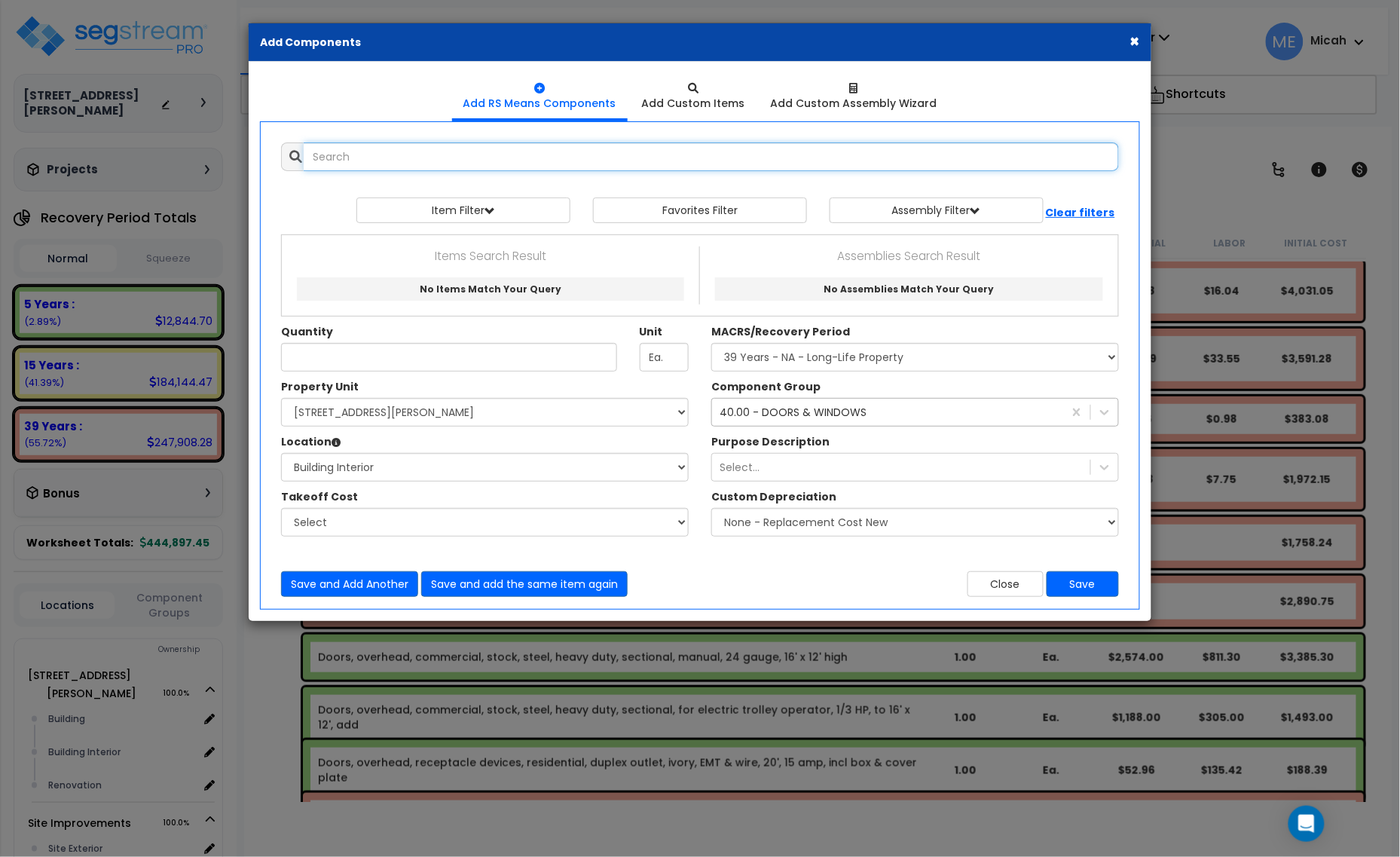
click at [404, 151] on input "text" at bounding box center [711, 157] width 815 height 29
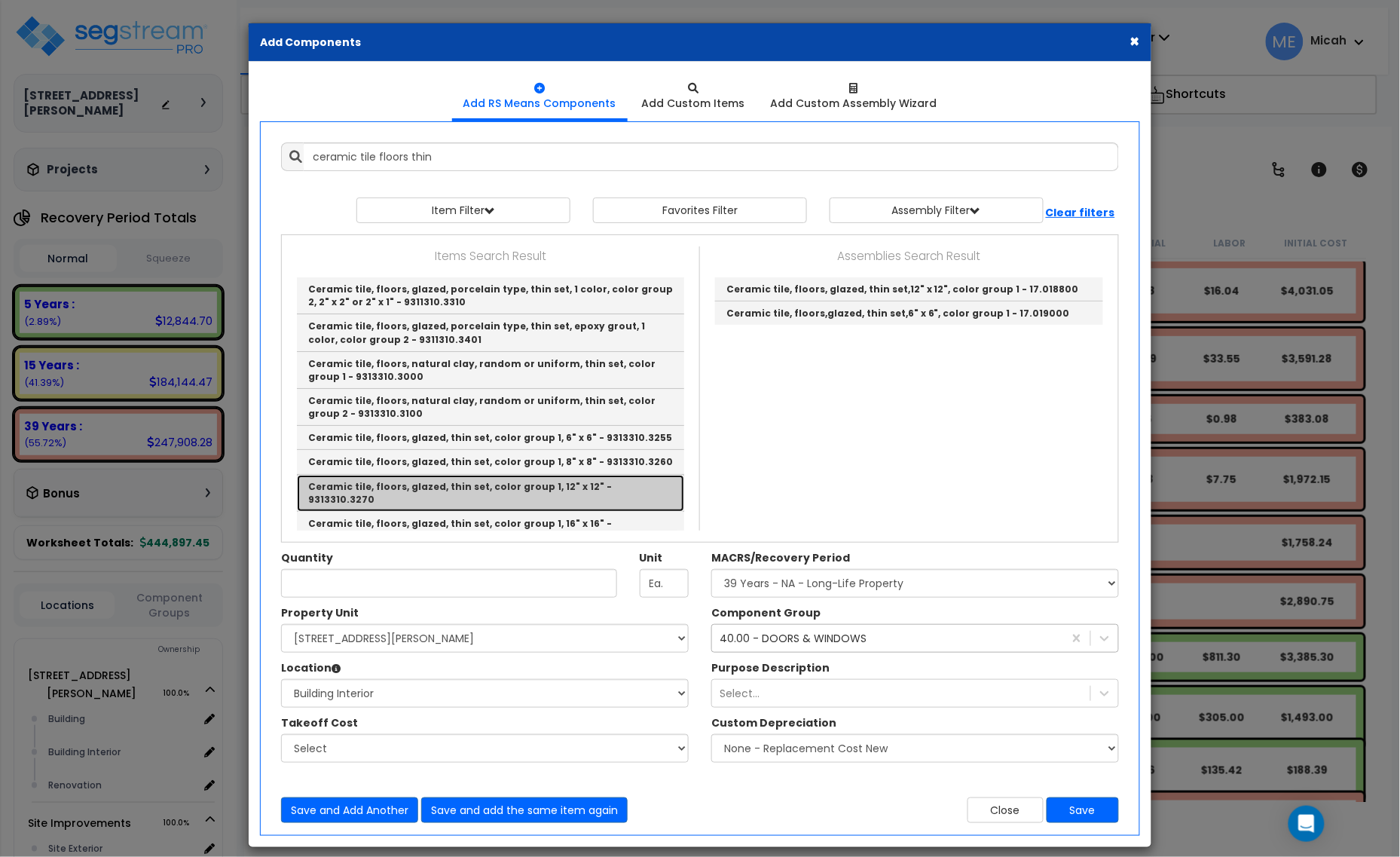
click at [503, 489] on link "Ceramic tile, floors, glazed, thin set, color group 1, 12" x 12" - 9313310.3270" at bounding box center [491, 493] width 388 height 37
type input "Ceramic tile, floors, glazed, thin set, color group 1, 12" x 12" - 9313310.3270"
type input "S.F."
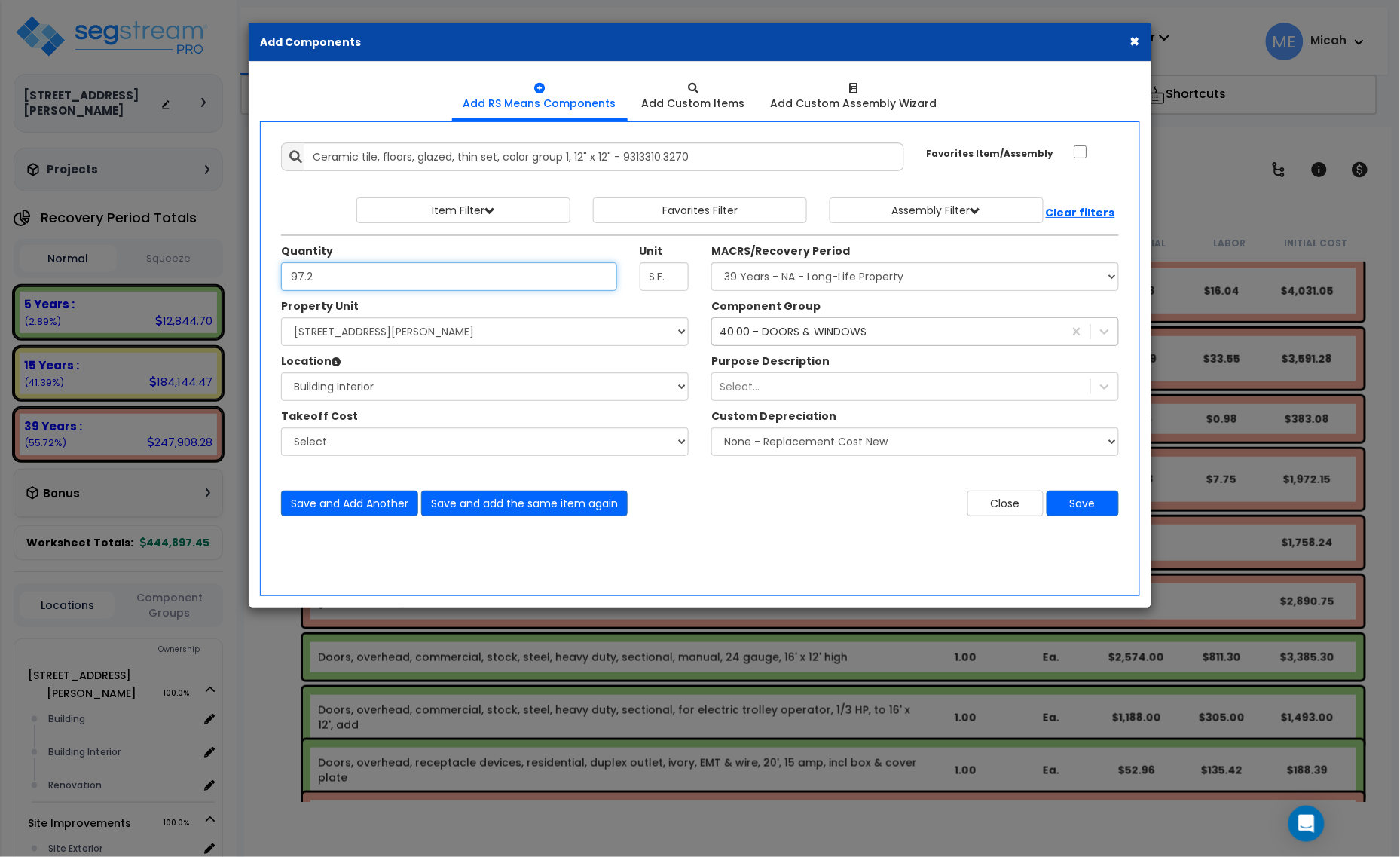
type input "97.2"
click at [927, 349] on div "Component Group 40.00 - DOORS & WINDOWS Purpose Description Select... None - Re…" at bounding box center [915, 381] width 430 height 165
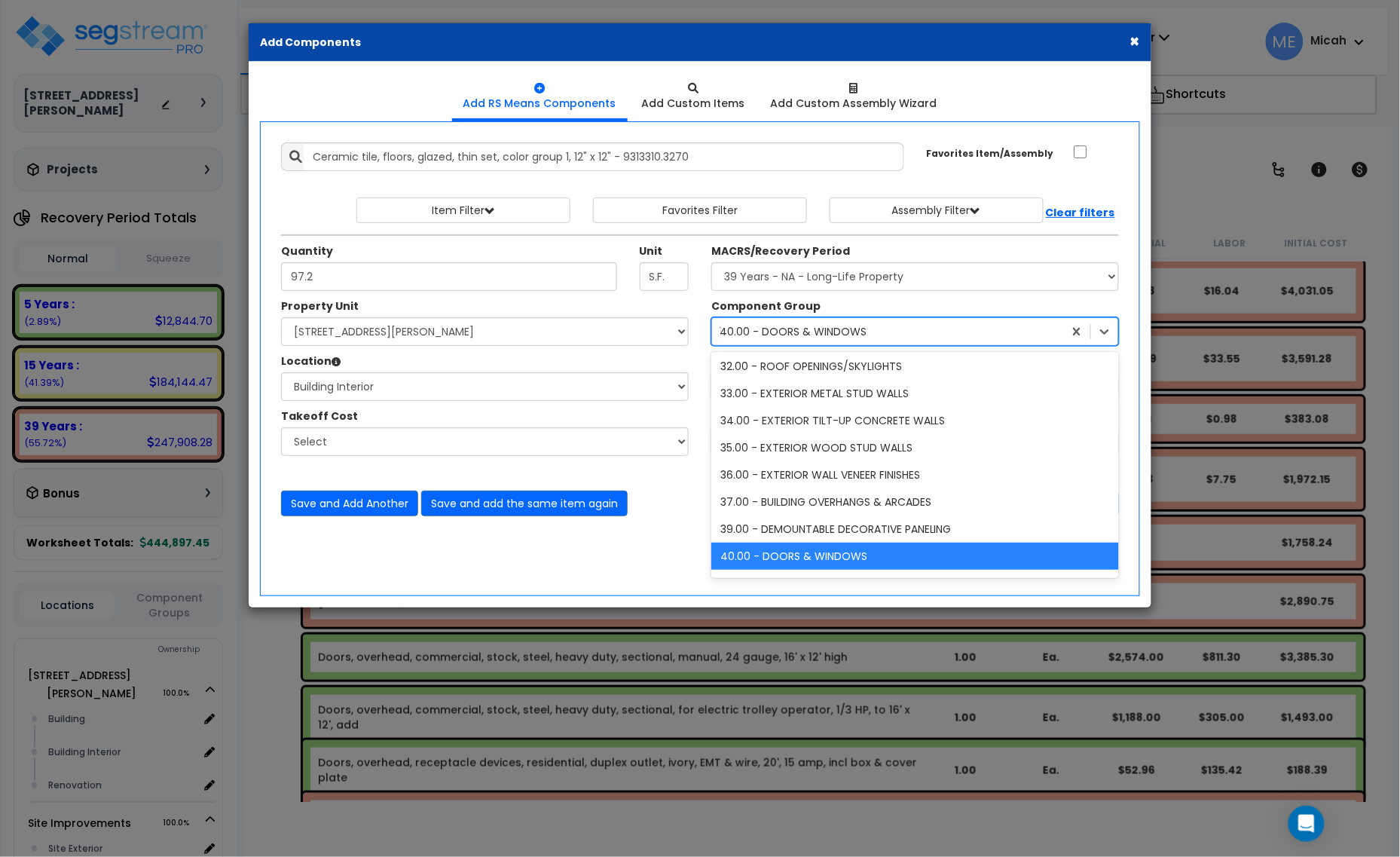
scroll to position [680, 0]
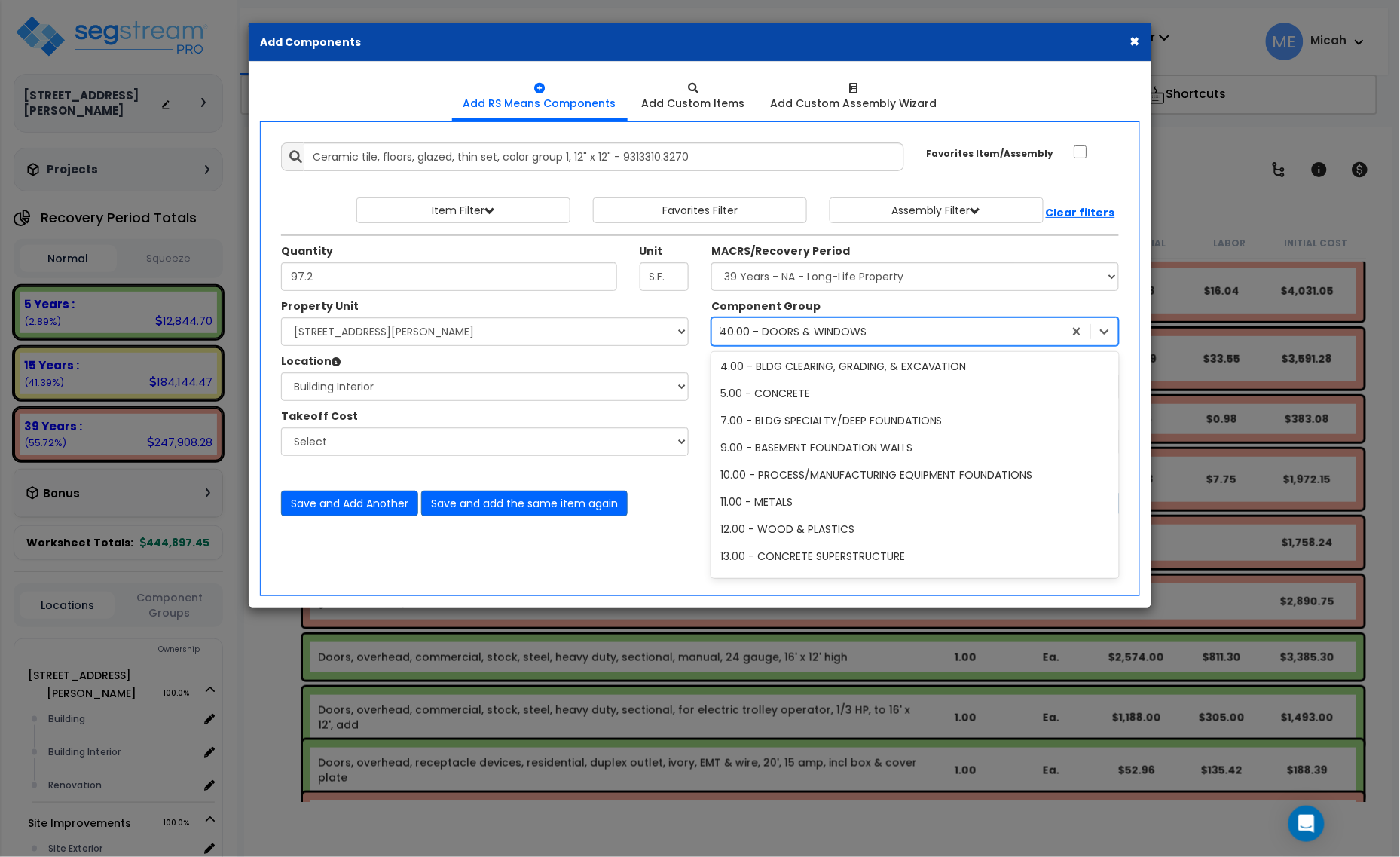
type input "123"
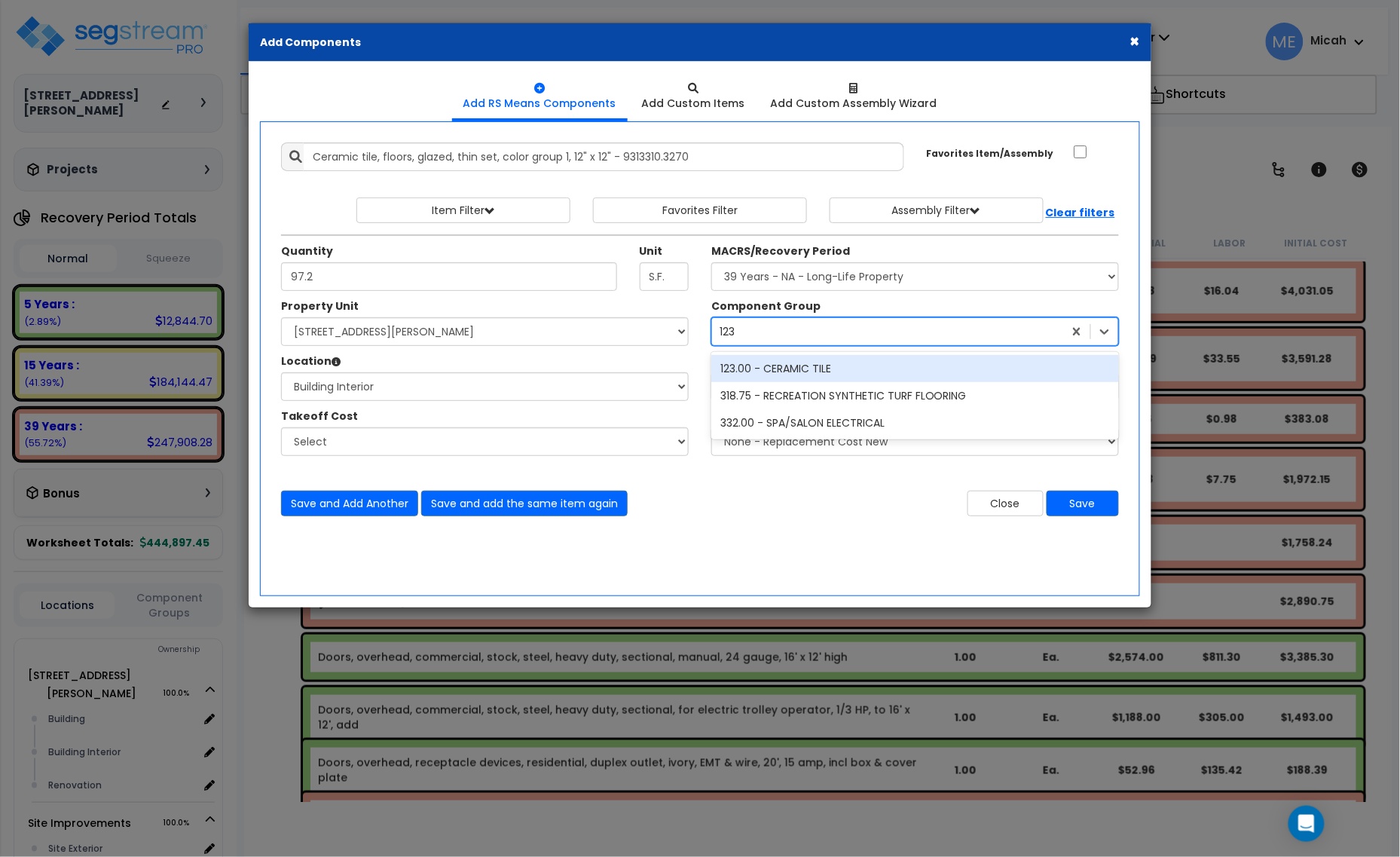
scroll to position [0, 0]
click at [837, 366] on div "123.00 - CERAMIC TILE" at bounding box center [915, 368] width 408 height 27
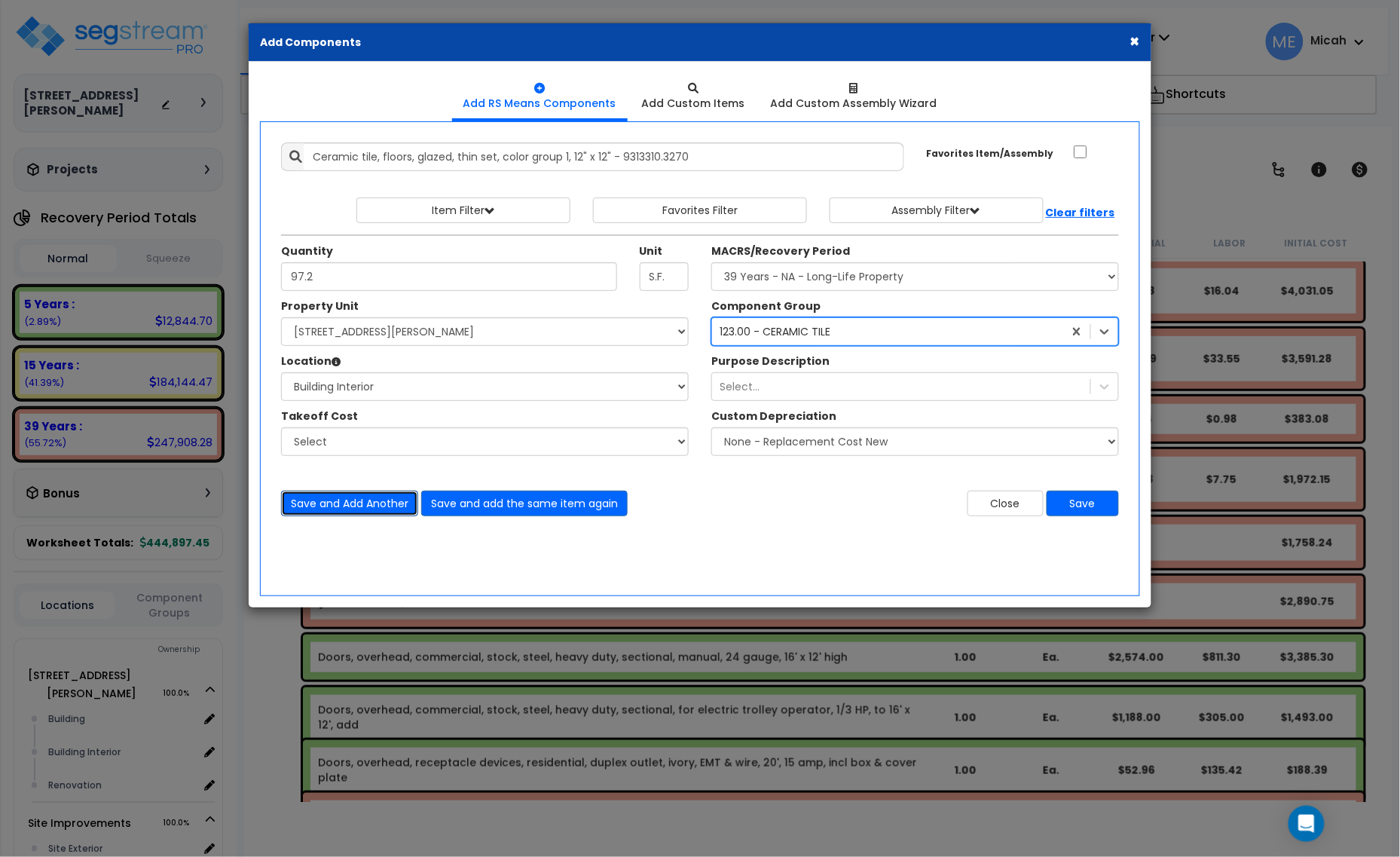
click at [356, 507] on button "Save and Add Another" at bounding box center [349, 503] width 137 height 26
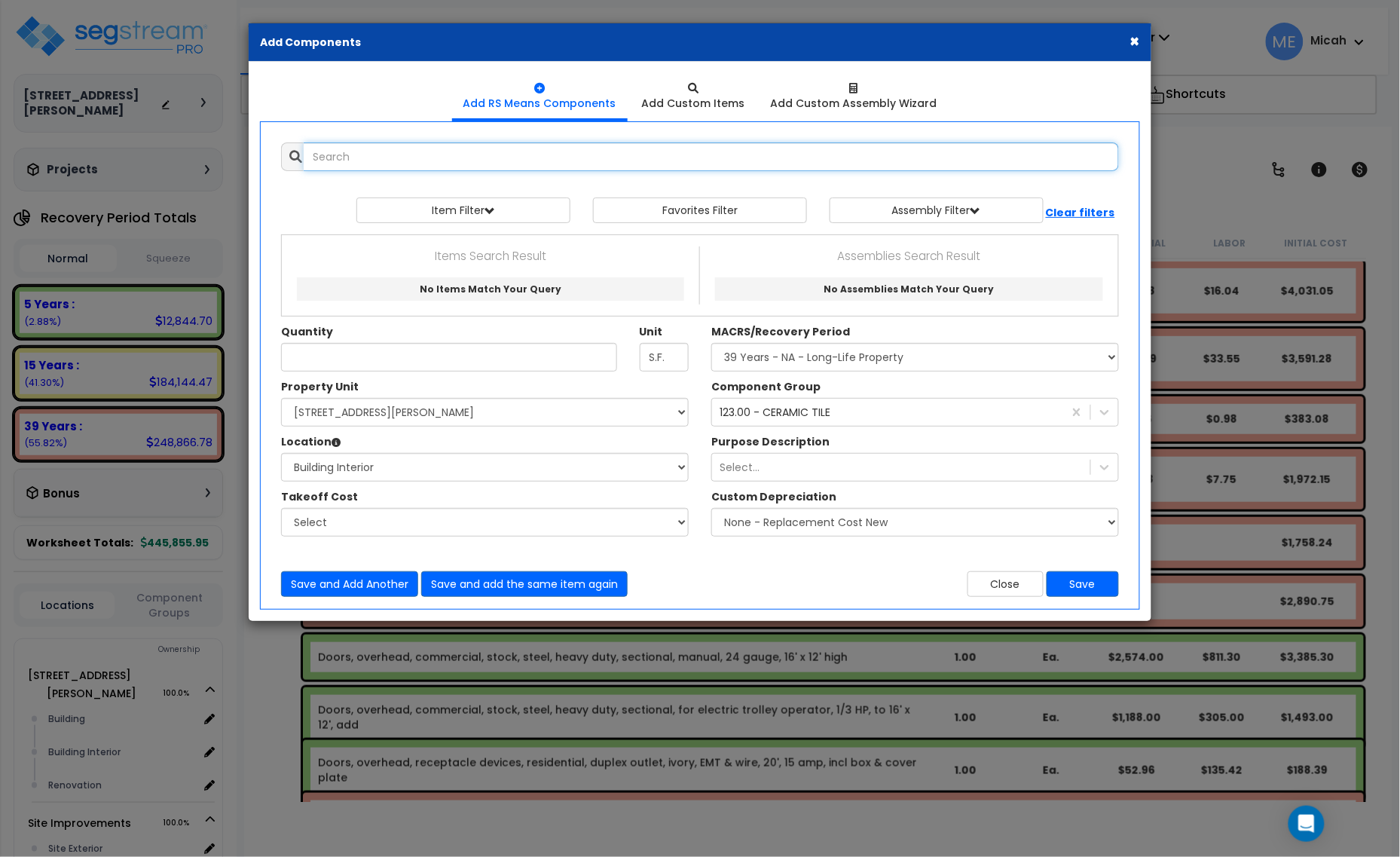
click at [356, 156] on input "text" at bounding box center [711, 157] width 815 height 29
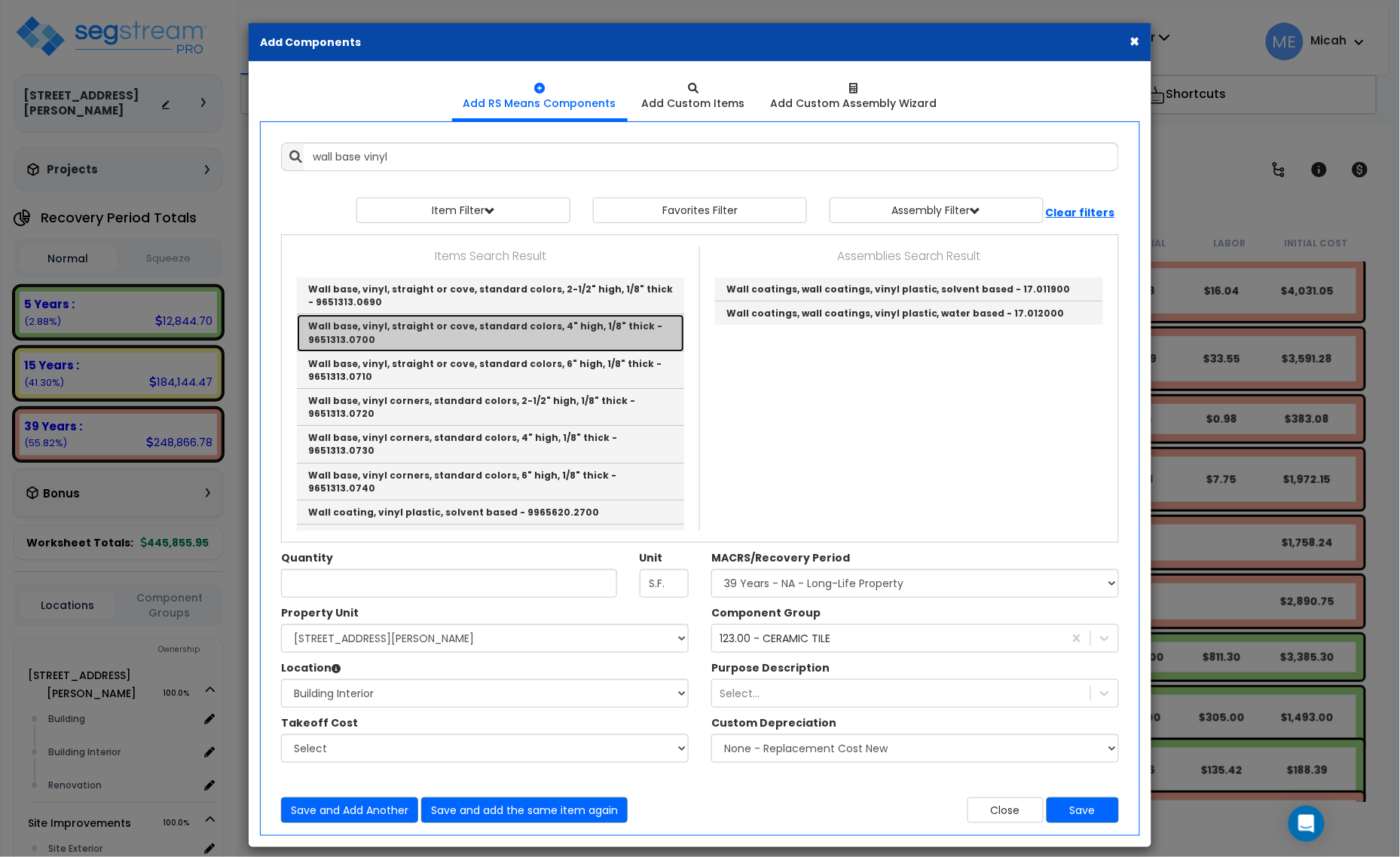
click at [465, 332] on link "Wall base, vinyl, straight or cove, standard colors, 4" high, 1/8" thick - 9651…" at bounding box center [491, 332] width 388 height 37
type input "Wall base, vinyl, straight or cove, standard colors, 4" high, 1/8" thick - 9651…"
type input "L.F."
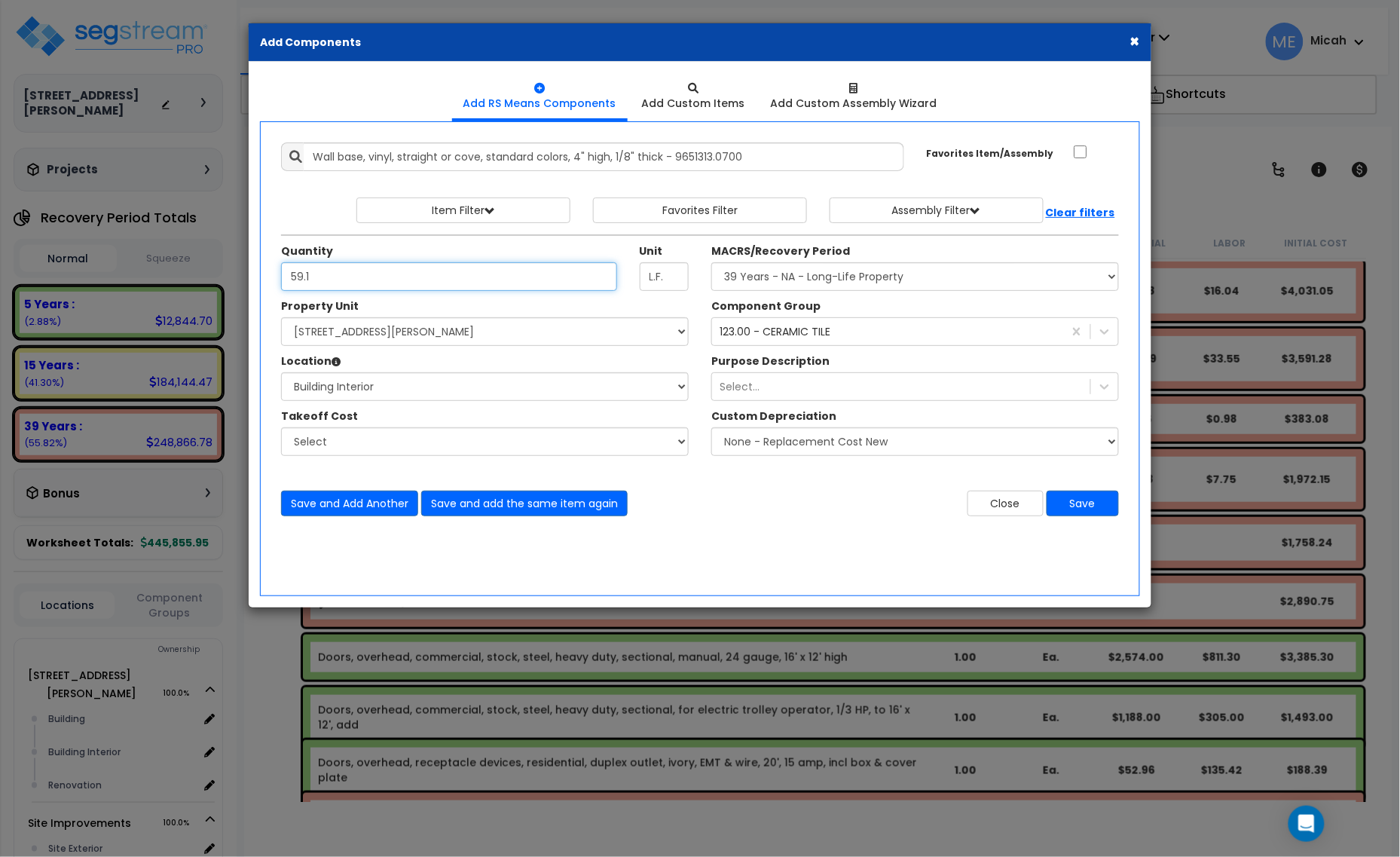
type input "59.1"
drag, startPoint x: 878, startPoint y: 272, endPoint x: 872, endPoint y: 277, distance: 7.8
click at [878, 272] on select "Select MACRS/Recovery Period 5 Years - 57.0 - Distributive Trades & Services 5 …" at bounding box center [915, 276] width 408 height 29
select select "3667"
click at [711, 263] on select "Select MACRS/Recovery Period 5 Years - 57.0 - Distributive Trades & Services 5 …" at bounding box center [915, 276] width 408 height 29
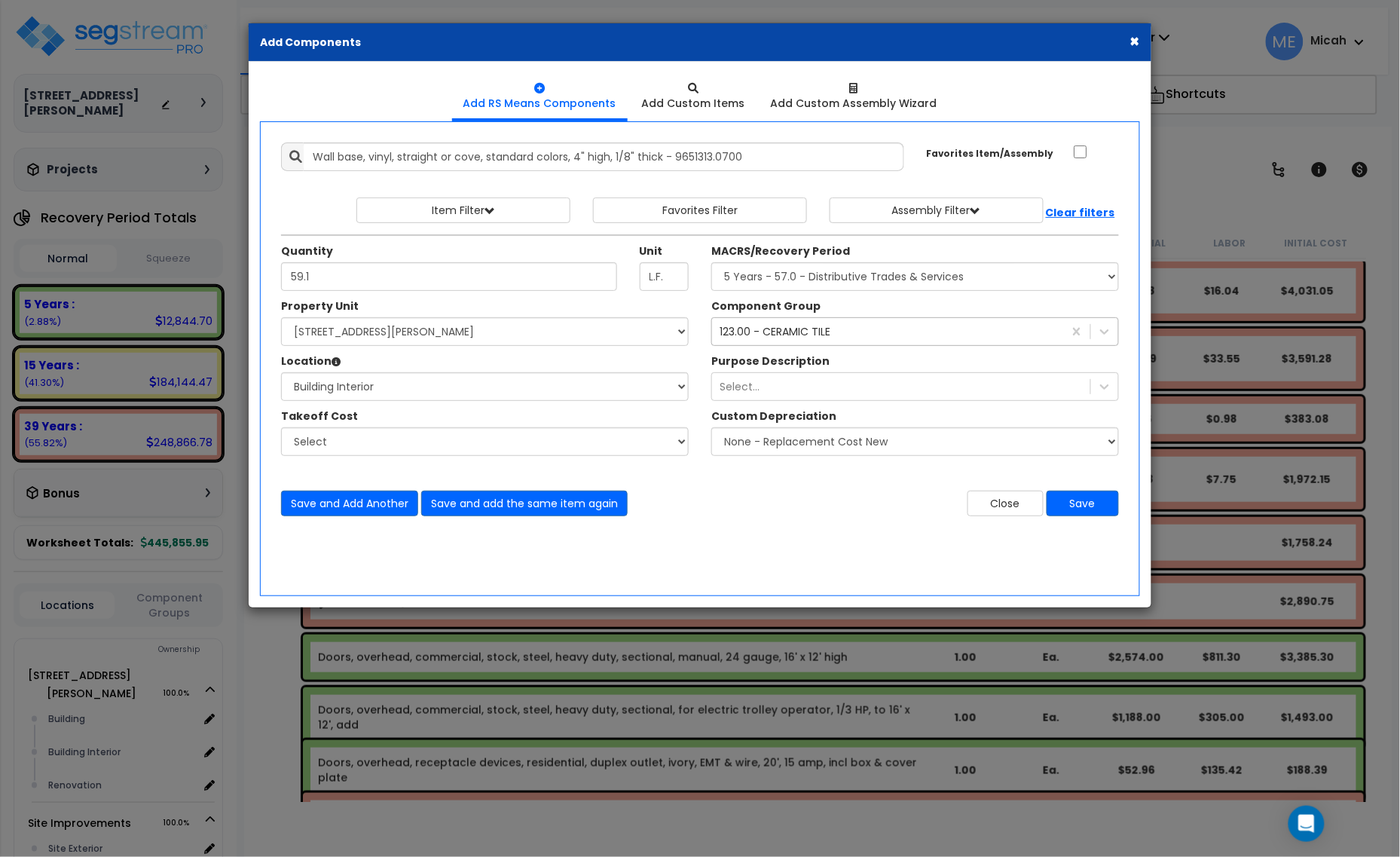
click at [777, 328] on div "123.00 - CERAMIC TILE" at bounding box center [774, 332] width 111 height 15
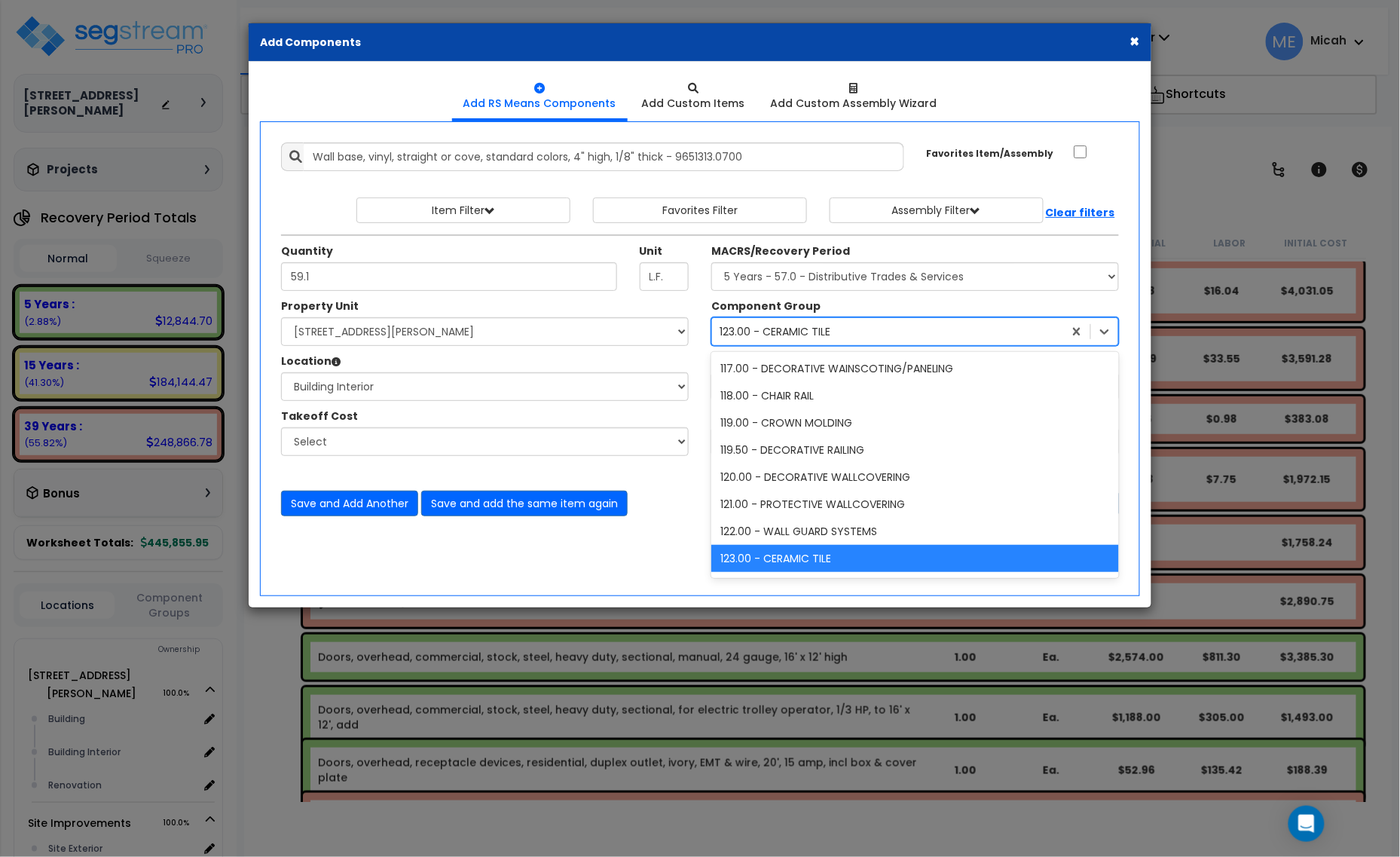
scroll to position [247, 0]
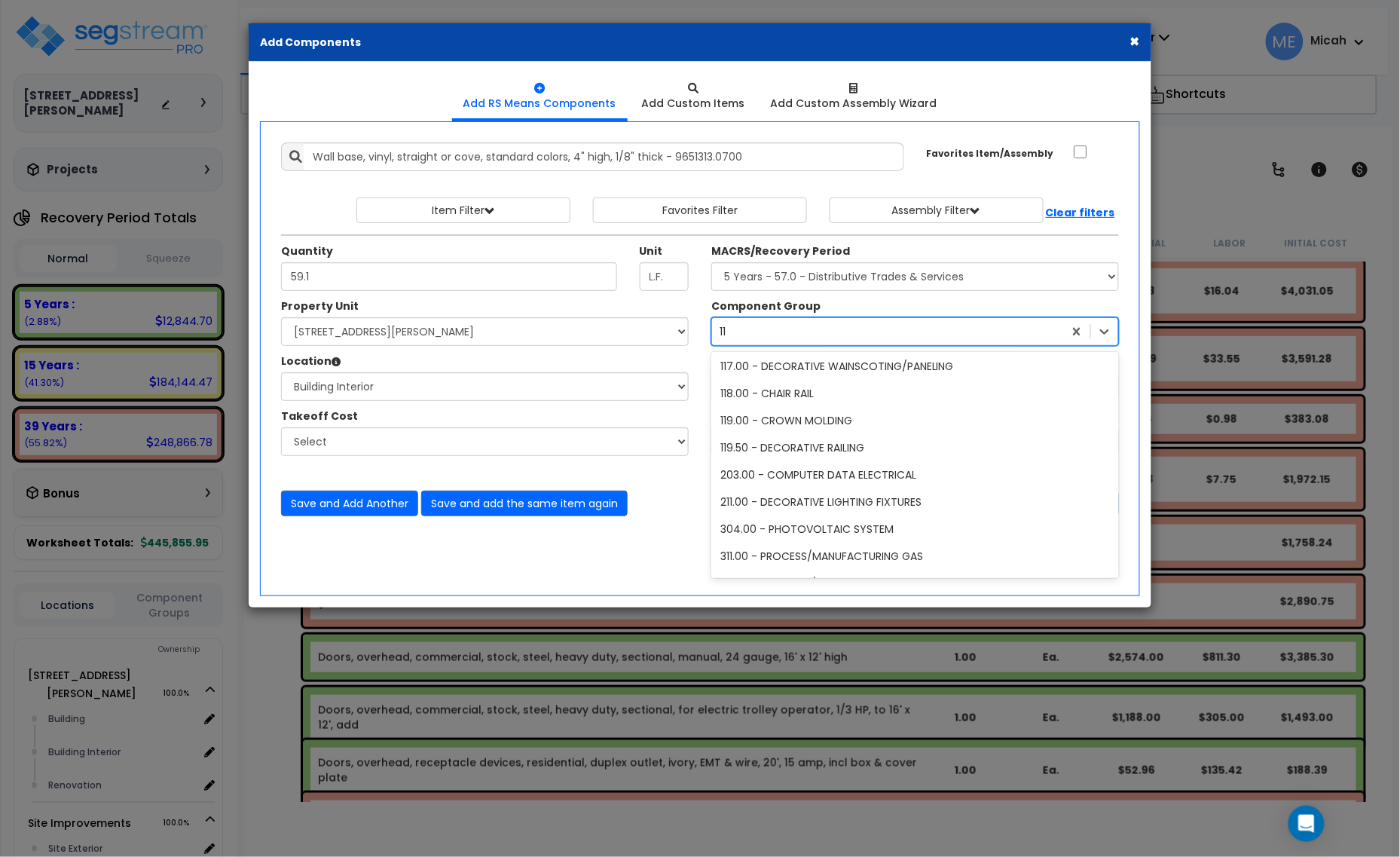
type input "114"
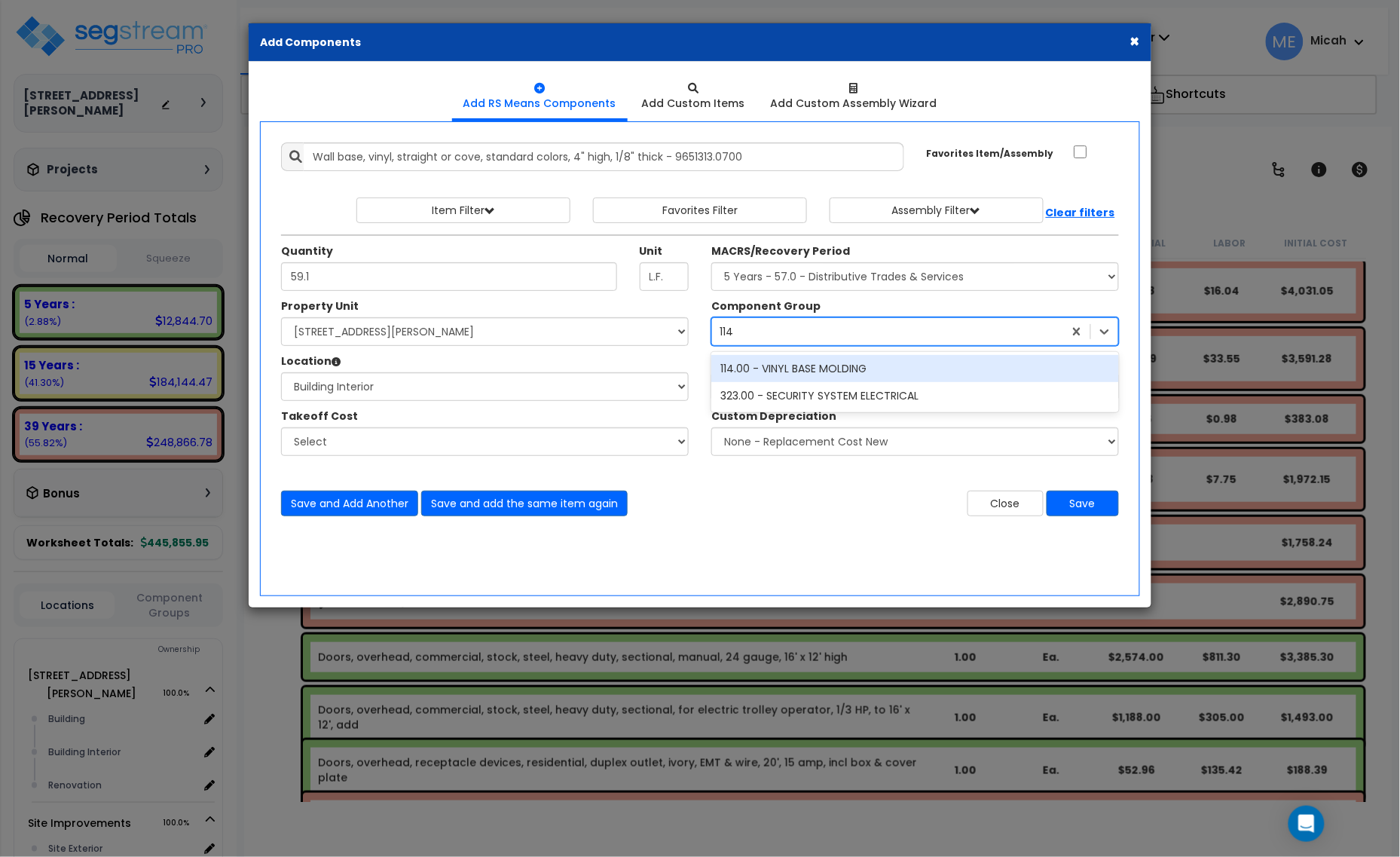
click at [777, 363] on div "114.00 - VINYL BASE MOLDING" at bounding box center [915, 368] width 408 height 27
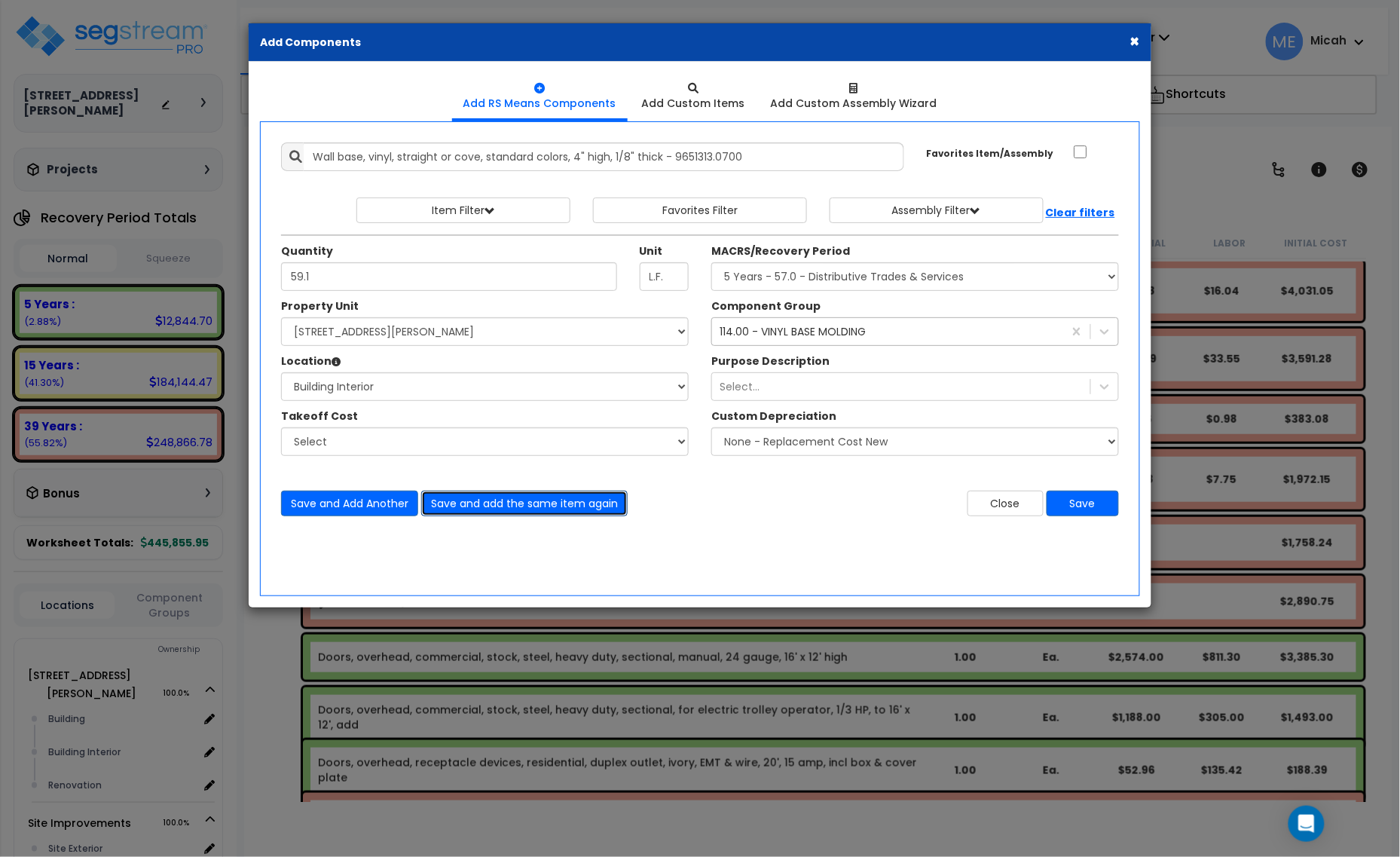
click at [481, 503] on button "Save and add the same item again" at bounding box center [525, 503] width 207 height 26
type input "38.1"
click at [386, 498] on button "Save and Add Another" at bounding box center [349, 503] width 137 height 26
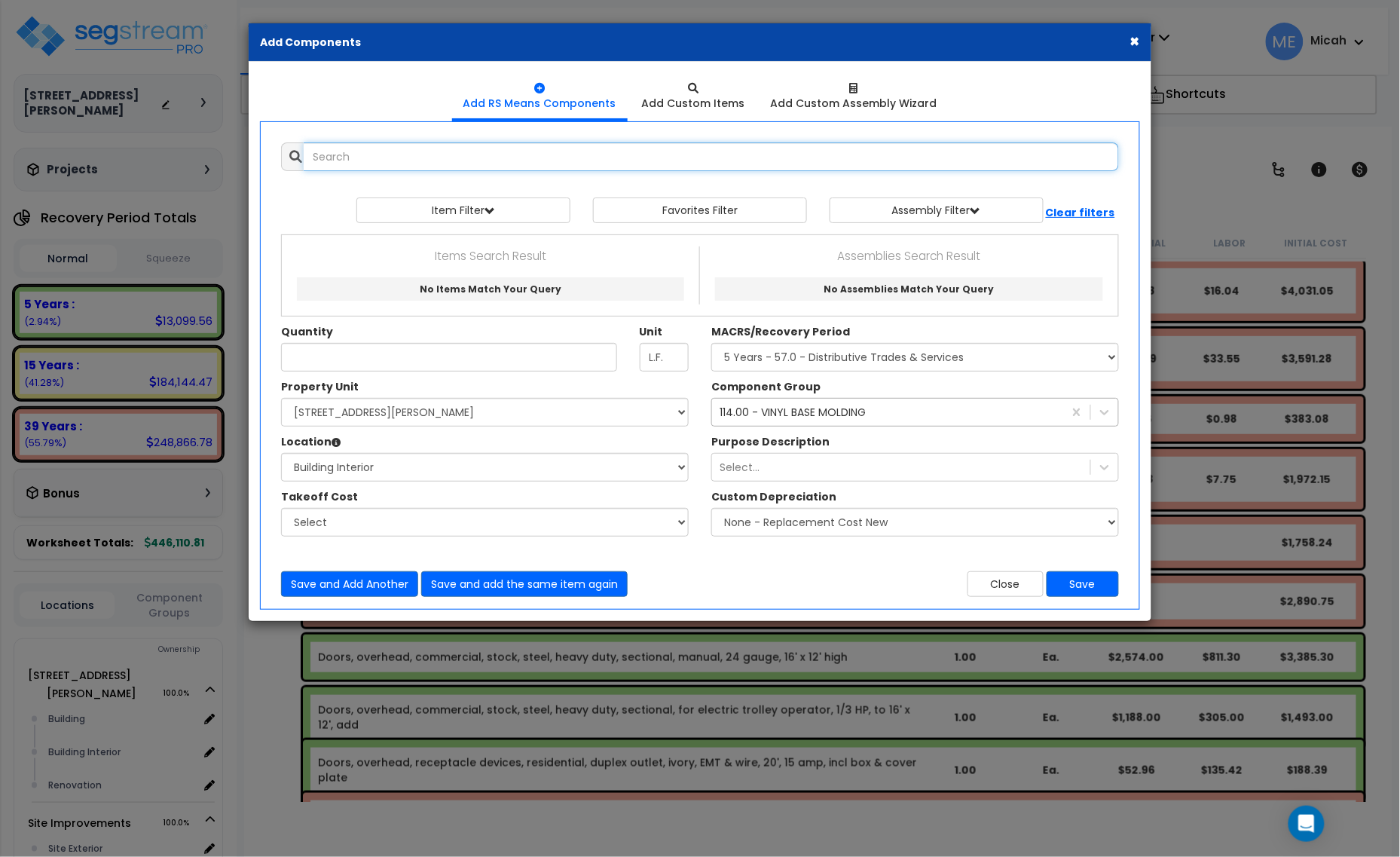
click at [360, 157] on input "text" at bounding box center [711, 157] width 815 height 29
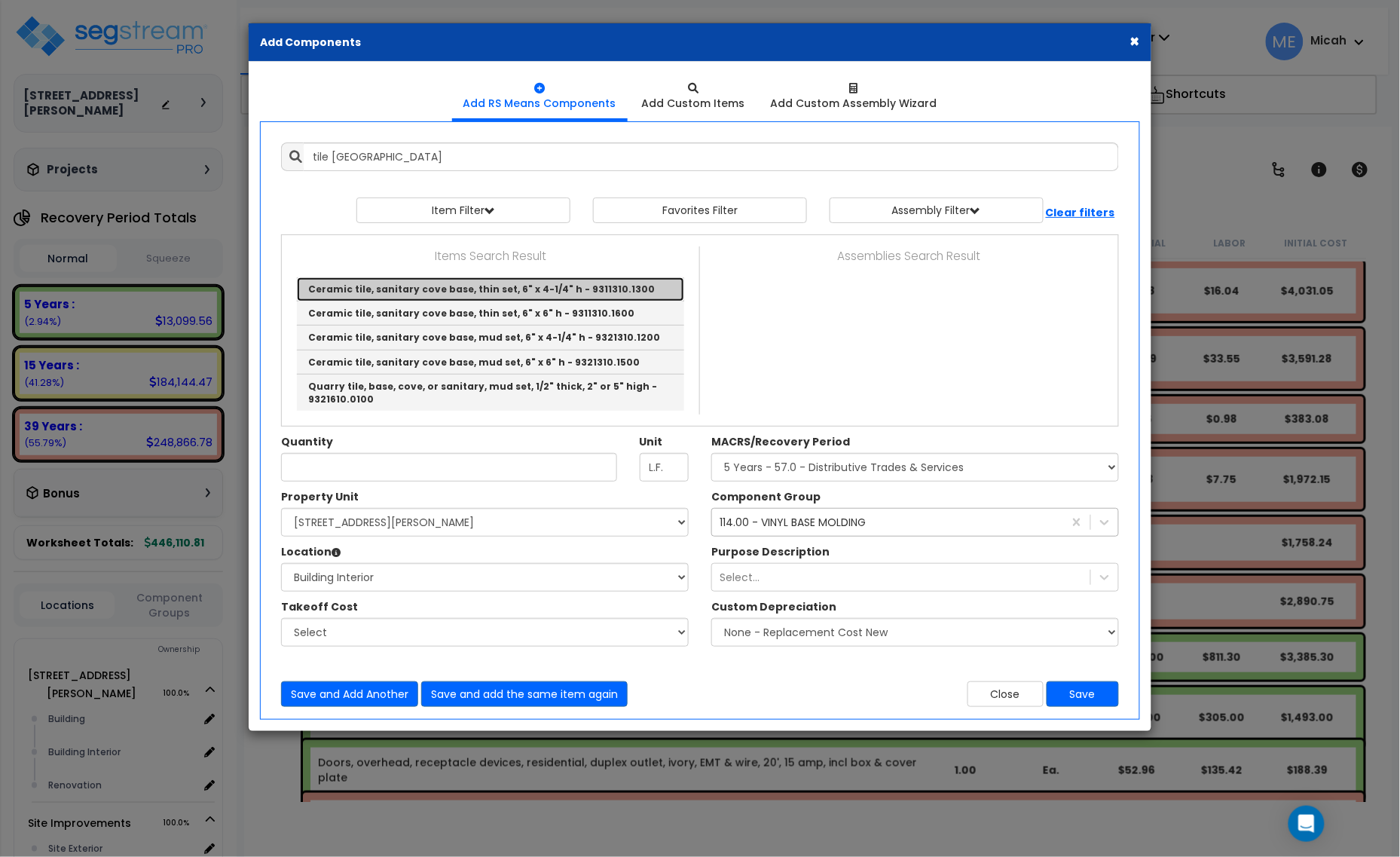
click at [517, 295] on link "Ceramic tile, sanitary cove base, thin set, 6" x 4-1/4" h - 9311310.1300" at bounding box center [491, 289] width 388 height 24
type input "Ceramic tile, sanitary cove base, thin set, 6" x 4-1/4" h - 9311310.1300"
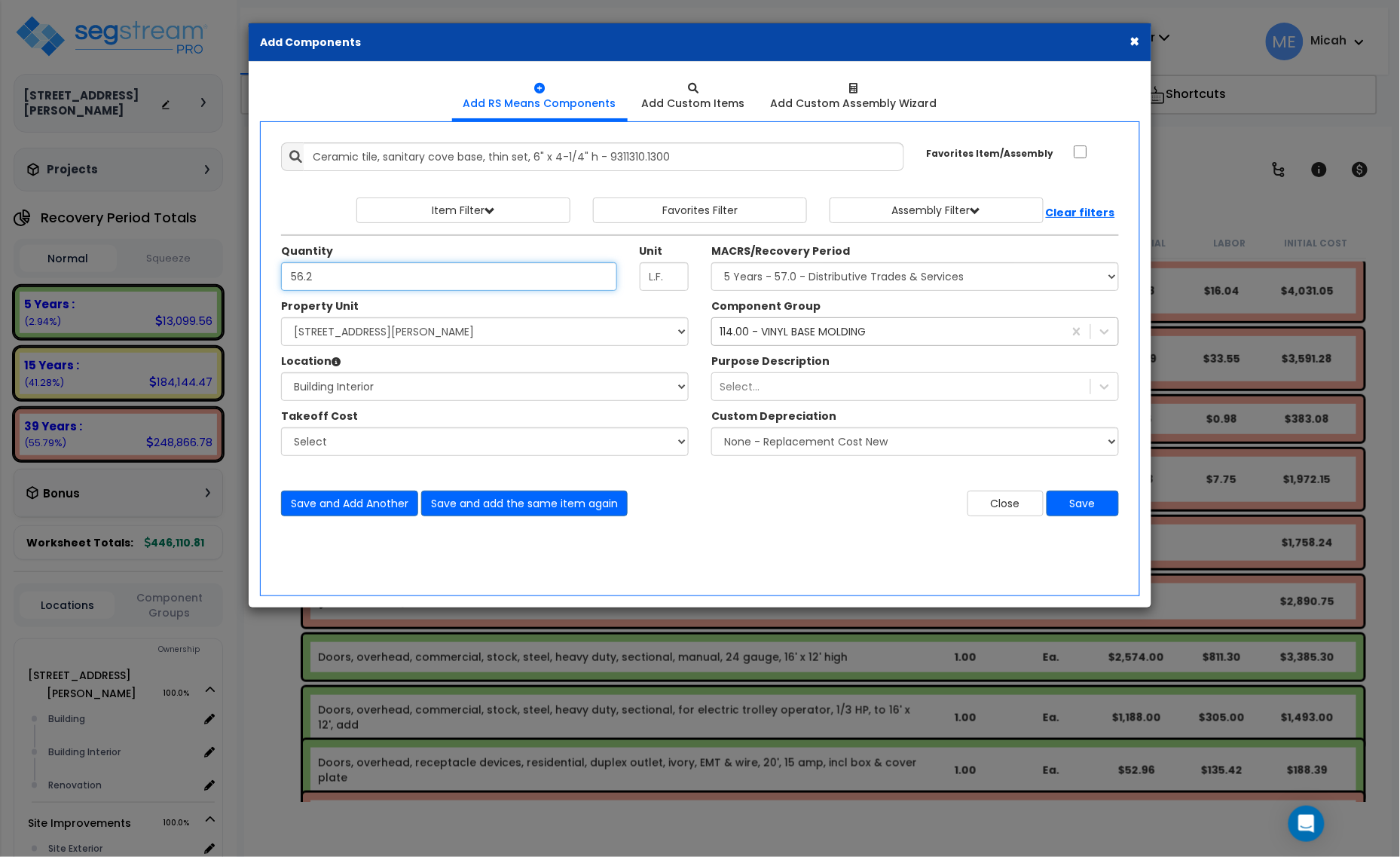
type input "56.2"
click at [810, 279] on select "Select MACRS/Recovery Period 5 Years - 57.0 - Distributive Trades & Services 5 …" at bounding box center [915, 276] width 408 height 29
select select "3669"
click at [711, 263] on select "Select MACRS/Recovery Period 5 Years - 57.0 - Distributive Trades & Services 5 …" at bounding box center [915, 276] width 408 height 29
click at [756, 337] on div "114.00 - VINYL BASE MOLDING" at bounding box center [792, 332] width 147 height 15
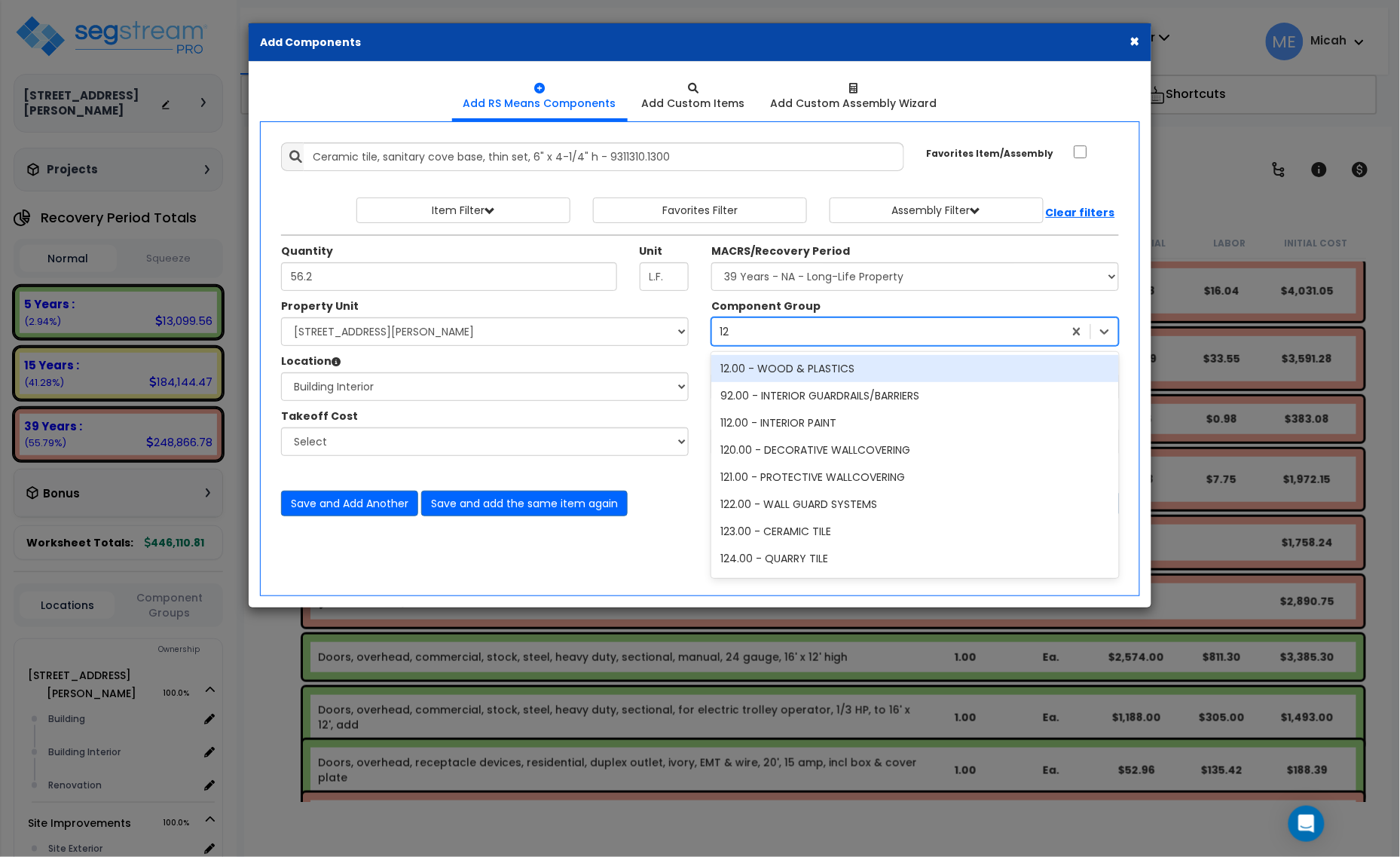
type input "123"
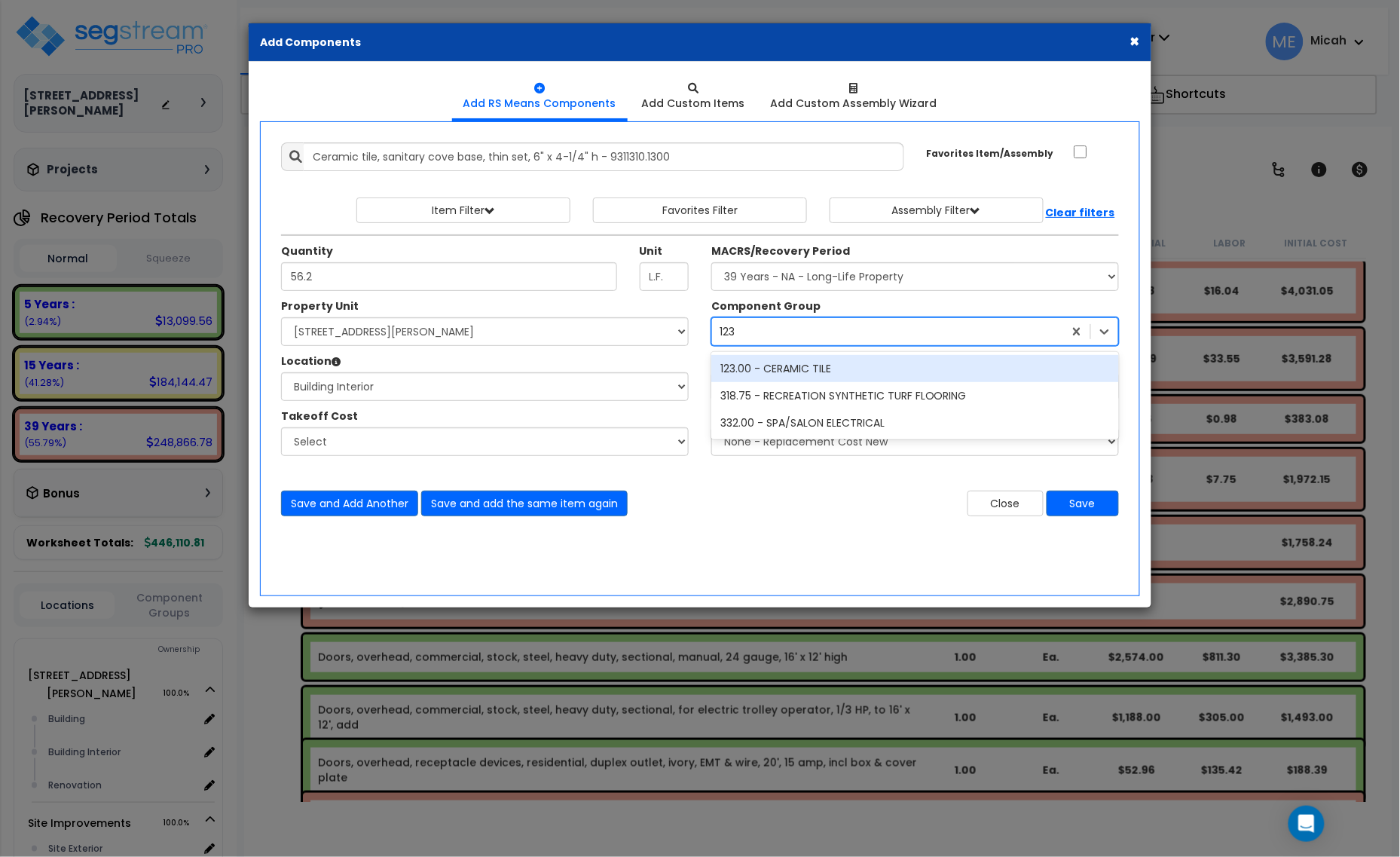
click at [778, 367] on div "123.00 - CERAMIC TILE" at bounding box center [915, 368] width 408 height 27
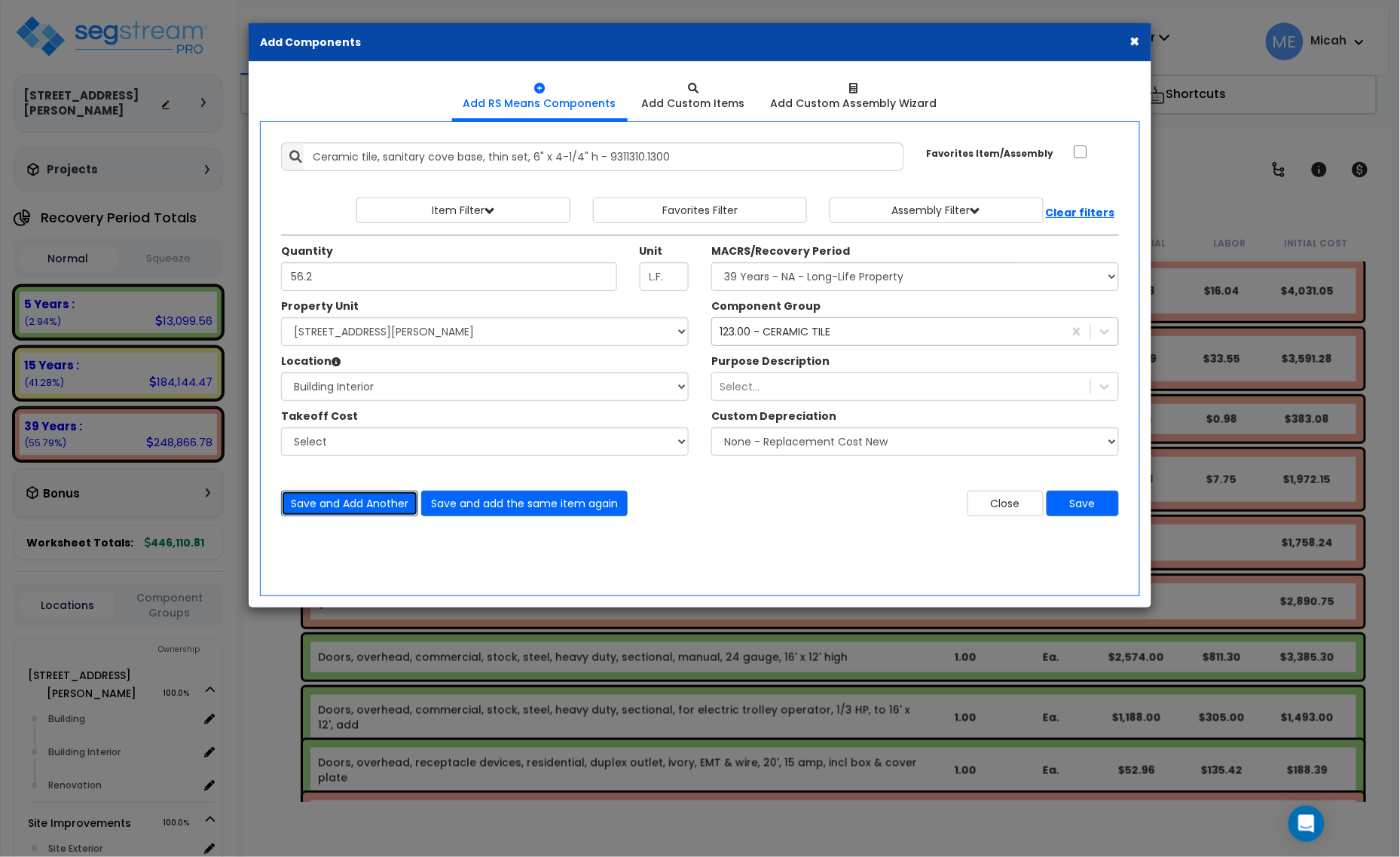
click at [369, 505] on button "Save and Add Another" at bounding box center [349, 503] width 137 height 26
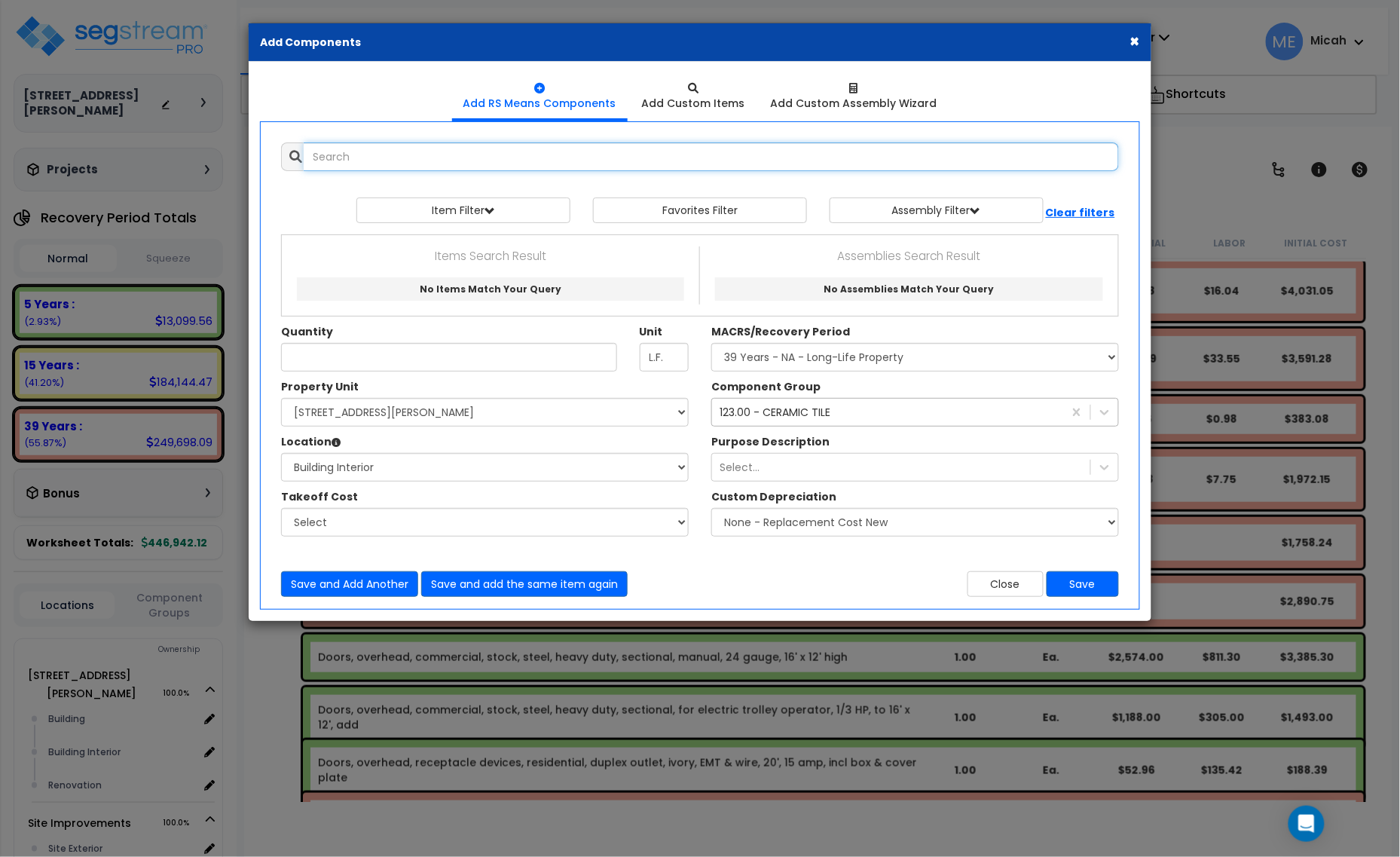
click at [352, 148] on input "text" at bounding box center [711, 157] width 815 height 29
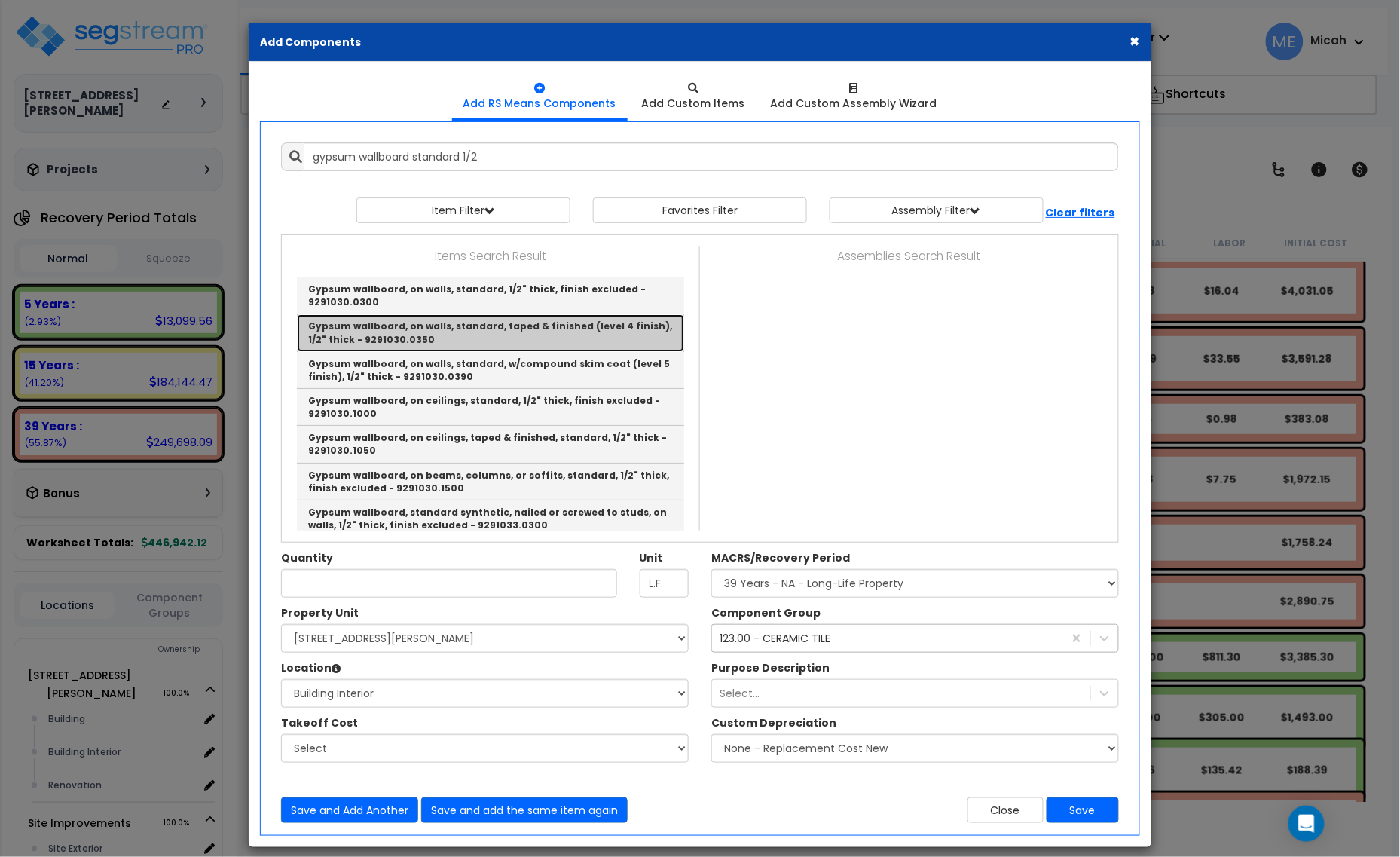
click at [566, 336] on link "Gypsum wallboard, on walls, standard, taped & finished (level 4 finish), 1/2" t…" at bounding box center [491, 332] width 388 height 37
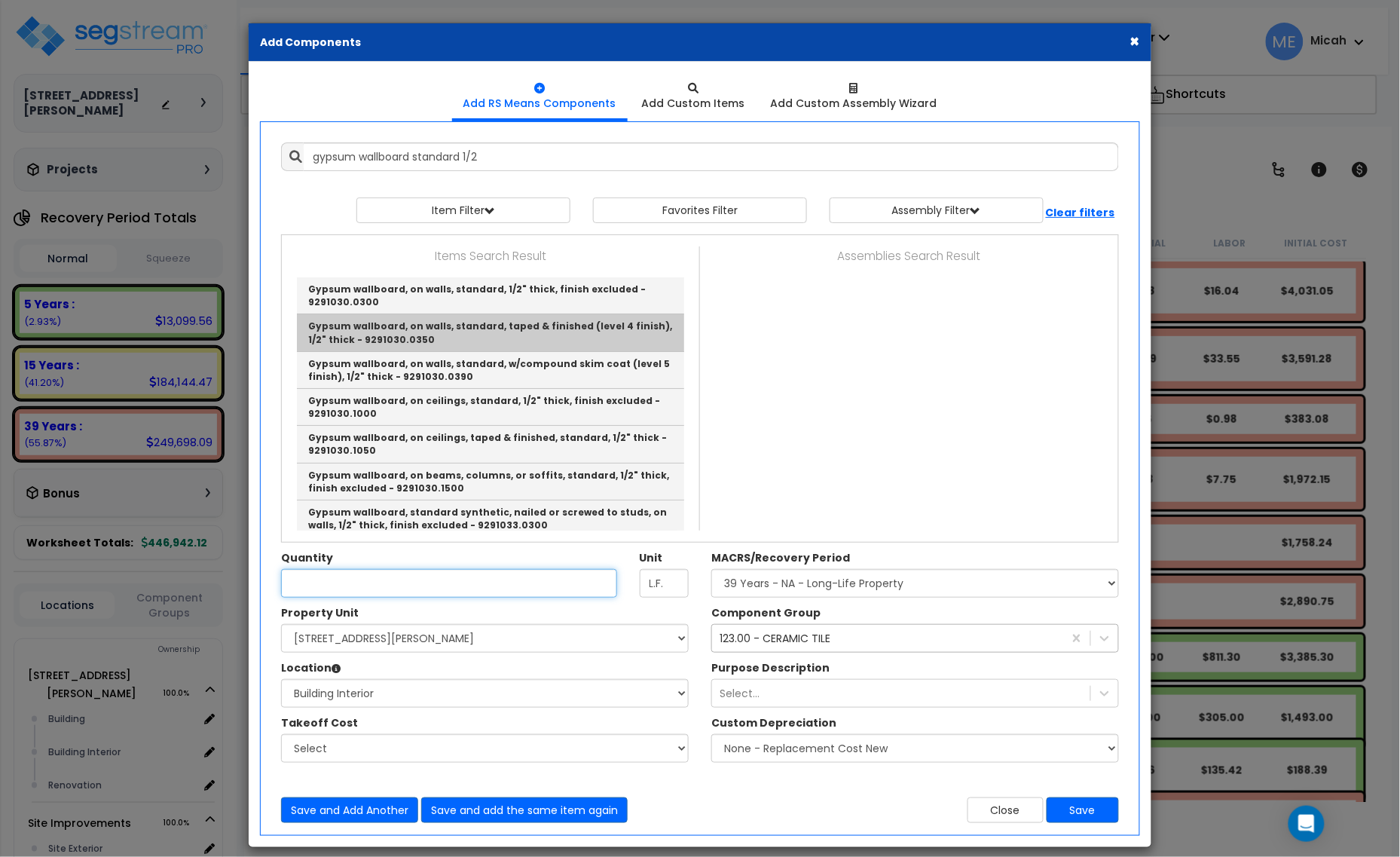
type input "Gypsum wallboard, on walls, standard, taped & finished (level 4 finish), 1/2" t…"
type input "S.F."
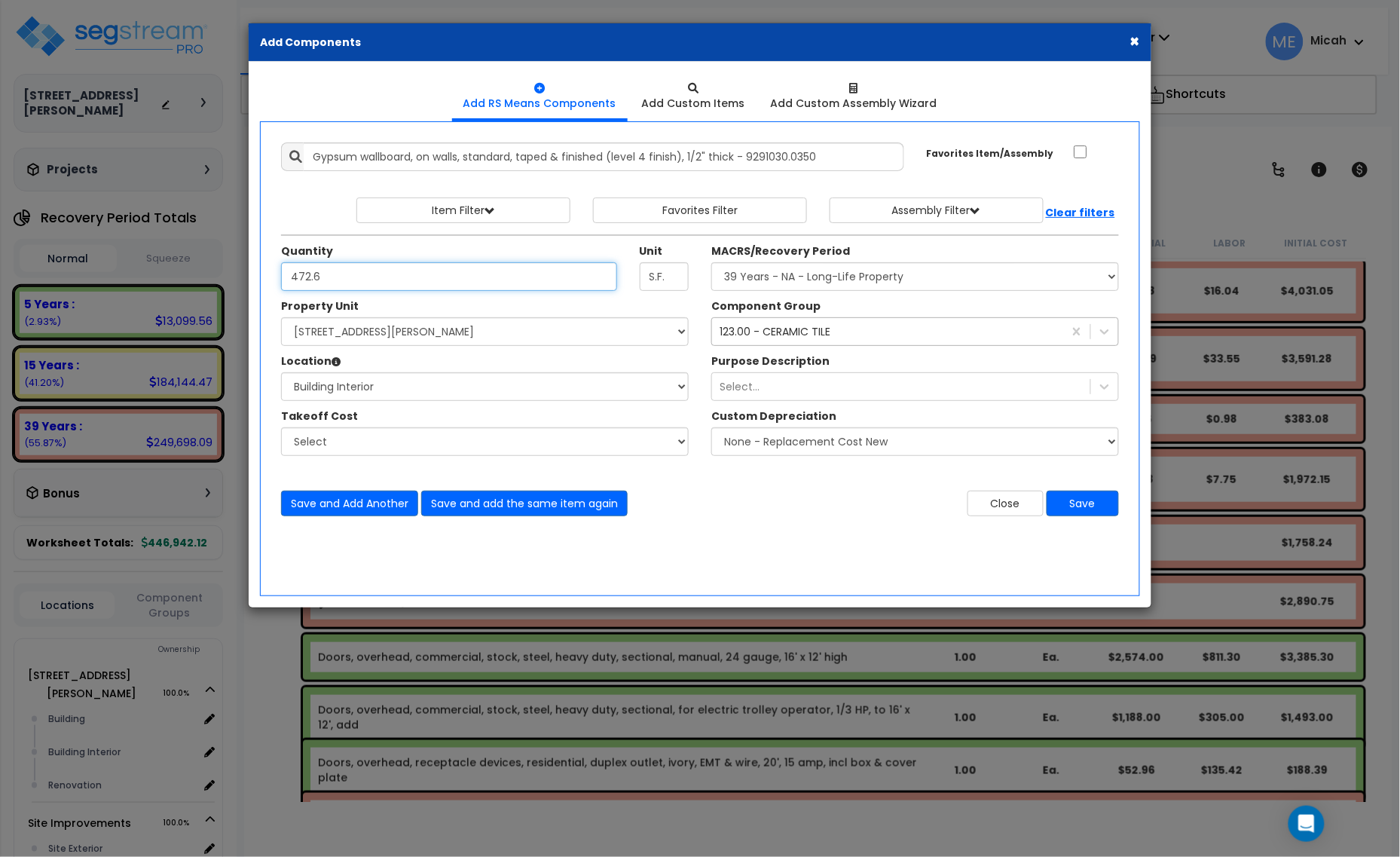
type input "472.6"
click at [919, 273] on select "Select MACRS/Recovery Period 5 Years - 57.0 - Distributive Trades & Services 5 …" at bounding box center [915, 276] width 408 height 29
click at [918, 276] on select "Select MACRS/Recovery Period 5 Years - 57.0 - Distributive Trades & Services 5 …" at bounding box center [915, 276] width 408 height 29
click at [899, 330] on div "123.00 - CERAMIC TILE" at bounding box center [887, 332] width 351 height 24
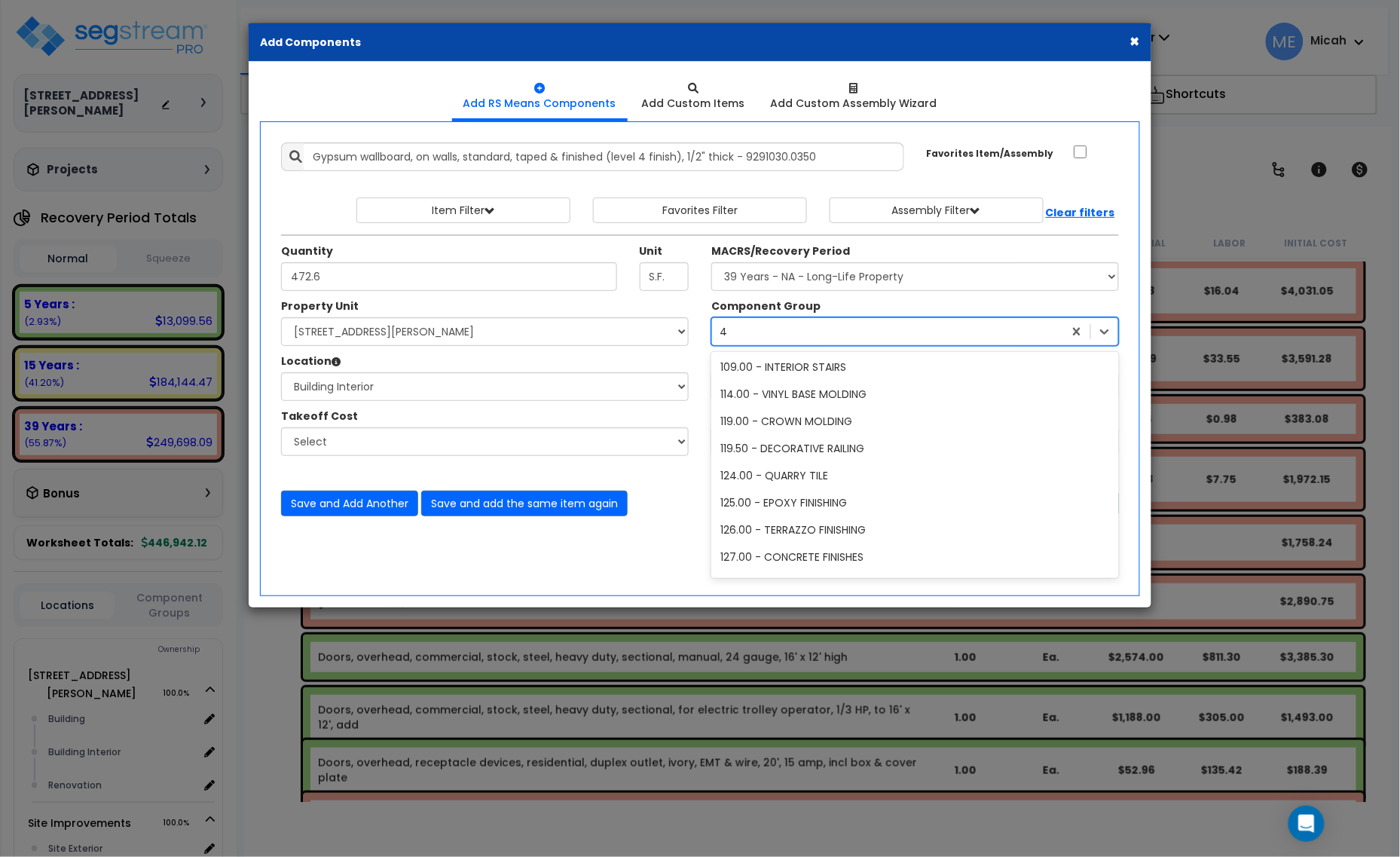
type input "47"
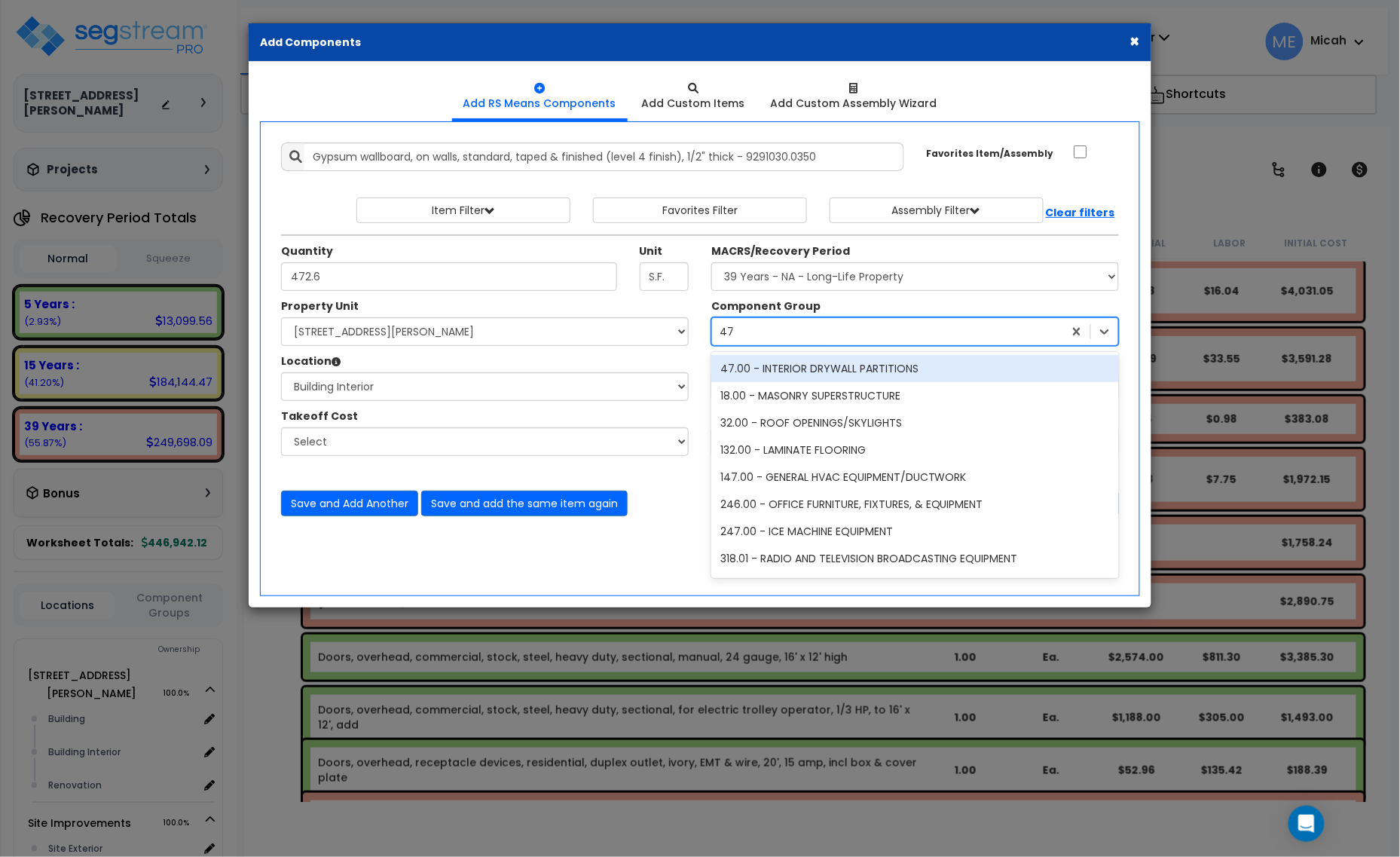
click at [868, 360] on div "47.00 - INTERIOR DRYWALL PARTITIONS" at bounding box center [915, 368] width 408 height 27
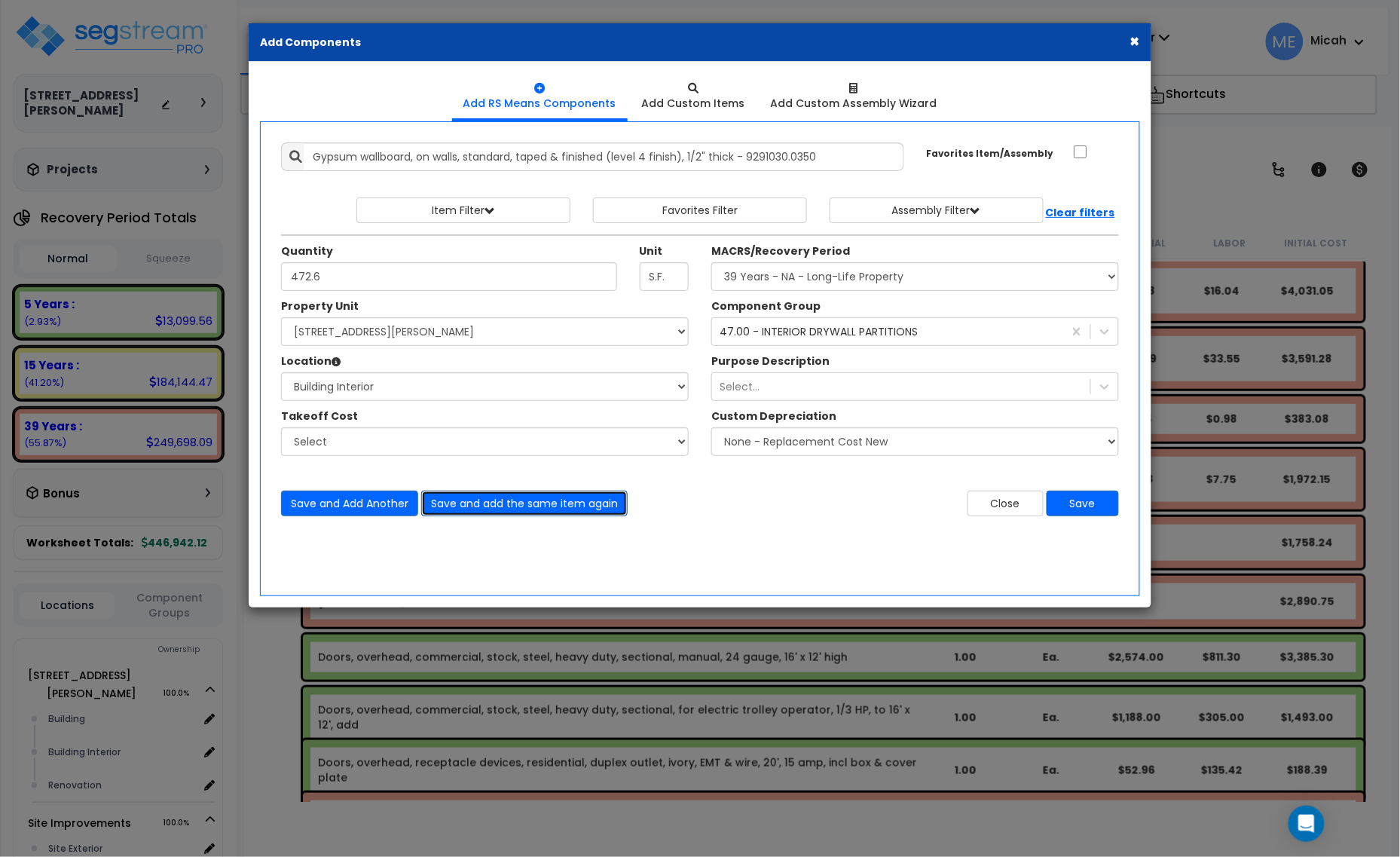
click at [540, 506] on button "Save and add the same item again" at bounding box center [525, 503] width 207 height 26
click at [312, 273] on input "Unit Quantity" at bounding box center [449, 276] width 336 height 29
type input "449.9"
click at [570, 505] on button "Save and add the same item again" at bounding box center [525, 503] width 207 height 26
type input "380.6"
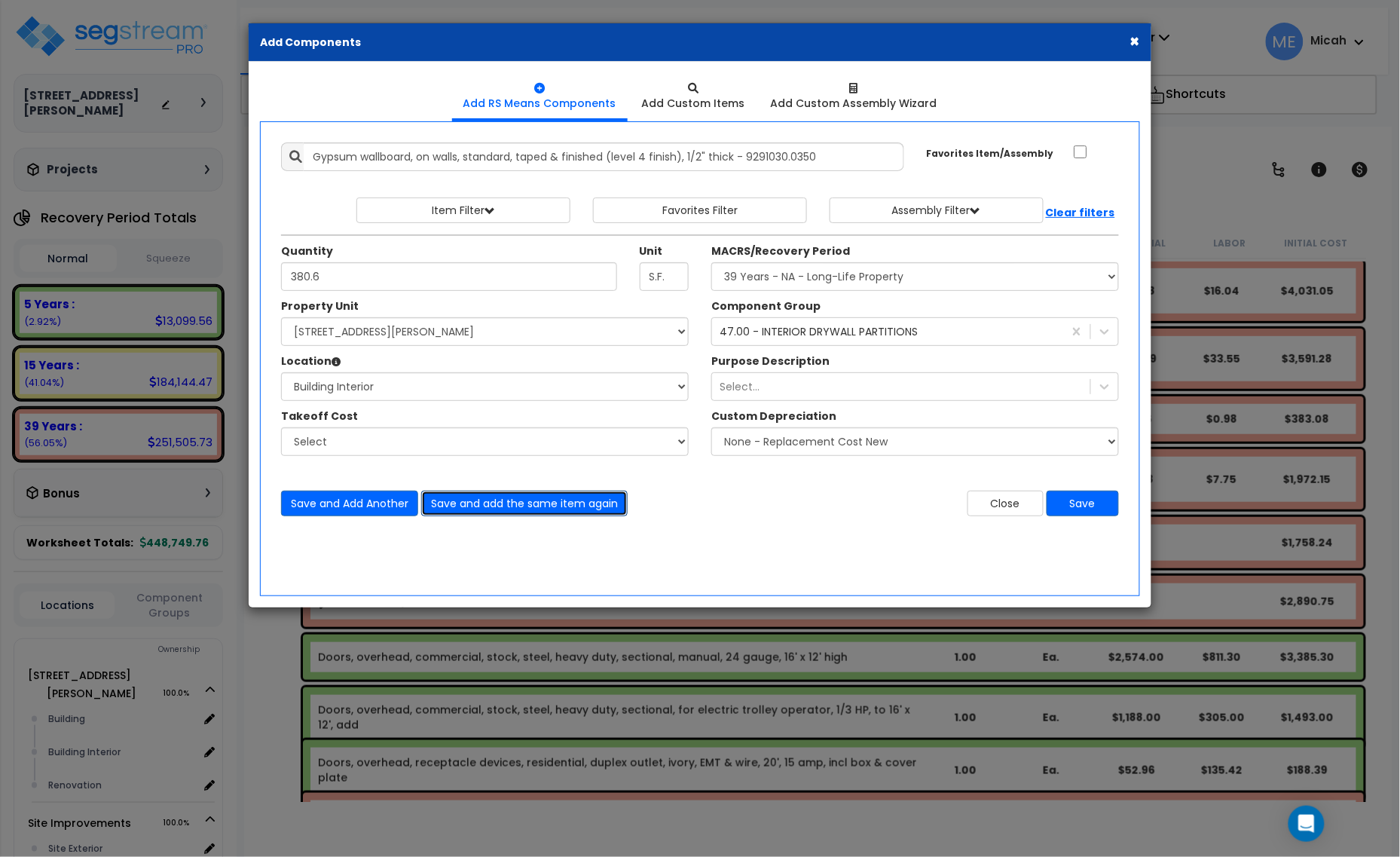
click at [499, 509] on button "Save and add the same item again" at bounding box center [525, 503] width 207 height 26
type input "887.6"
click at [351, 509] on button "Save and Add Another" at bounding box center [349, 503] width 137 height 26
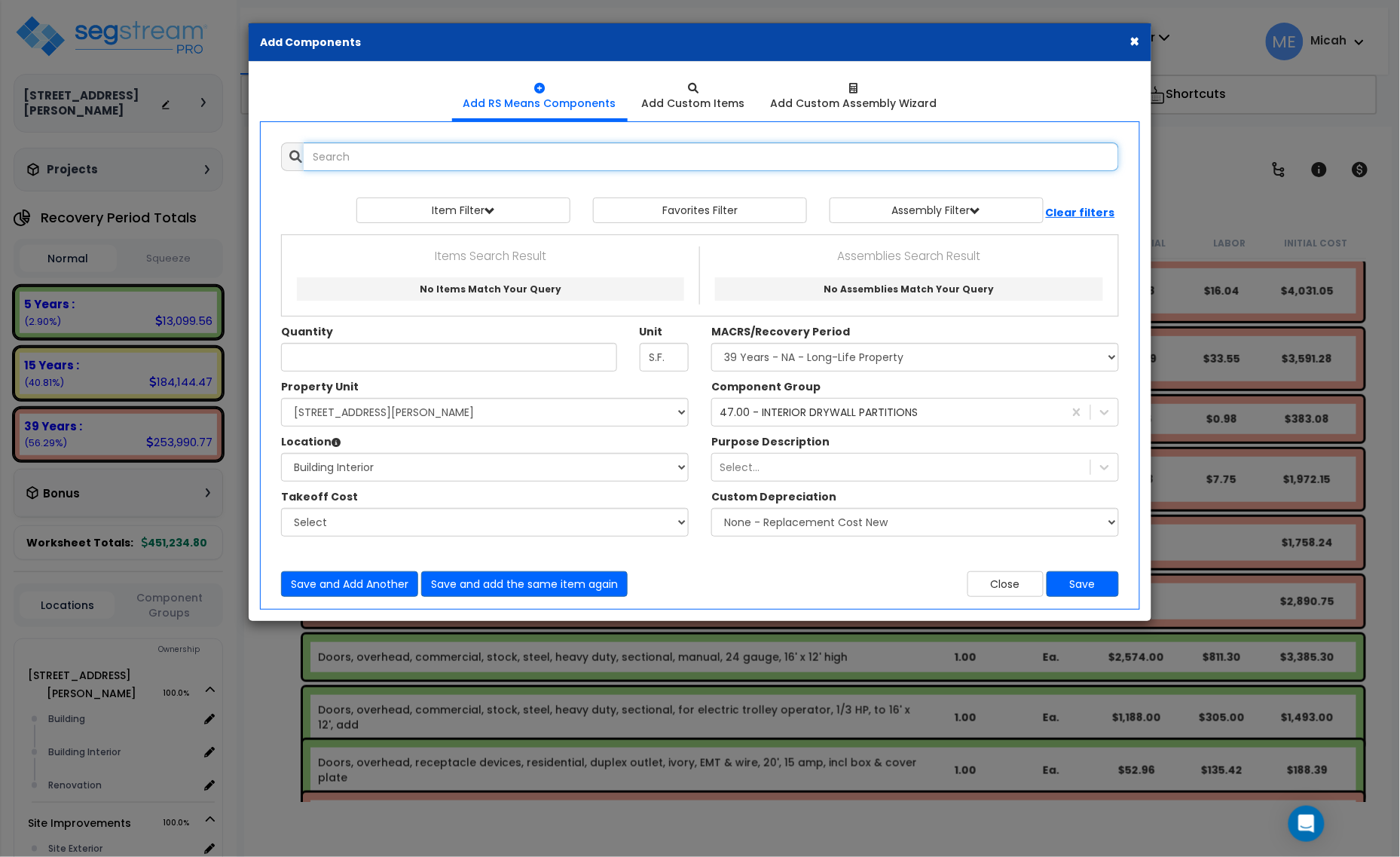
click at [394, 156] on input "text" at bounding box center [711, 157] width 815 height 29
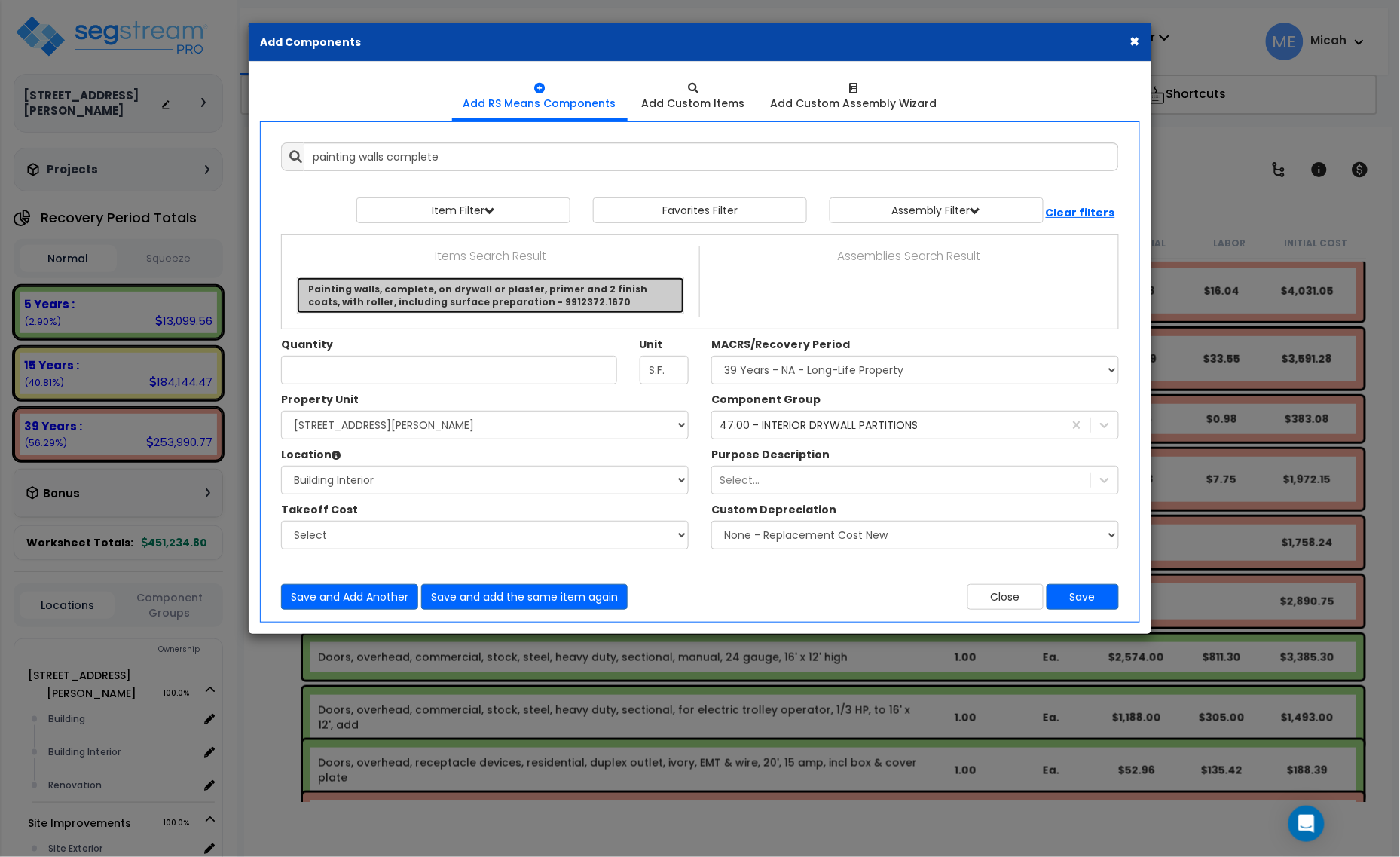
click at [434, 288] on link "Painting walls, complete, on drywall or plaster, primer and 2 finish coats, wit…" at bounding box center [491, 295] width 388 height 36
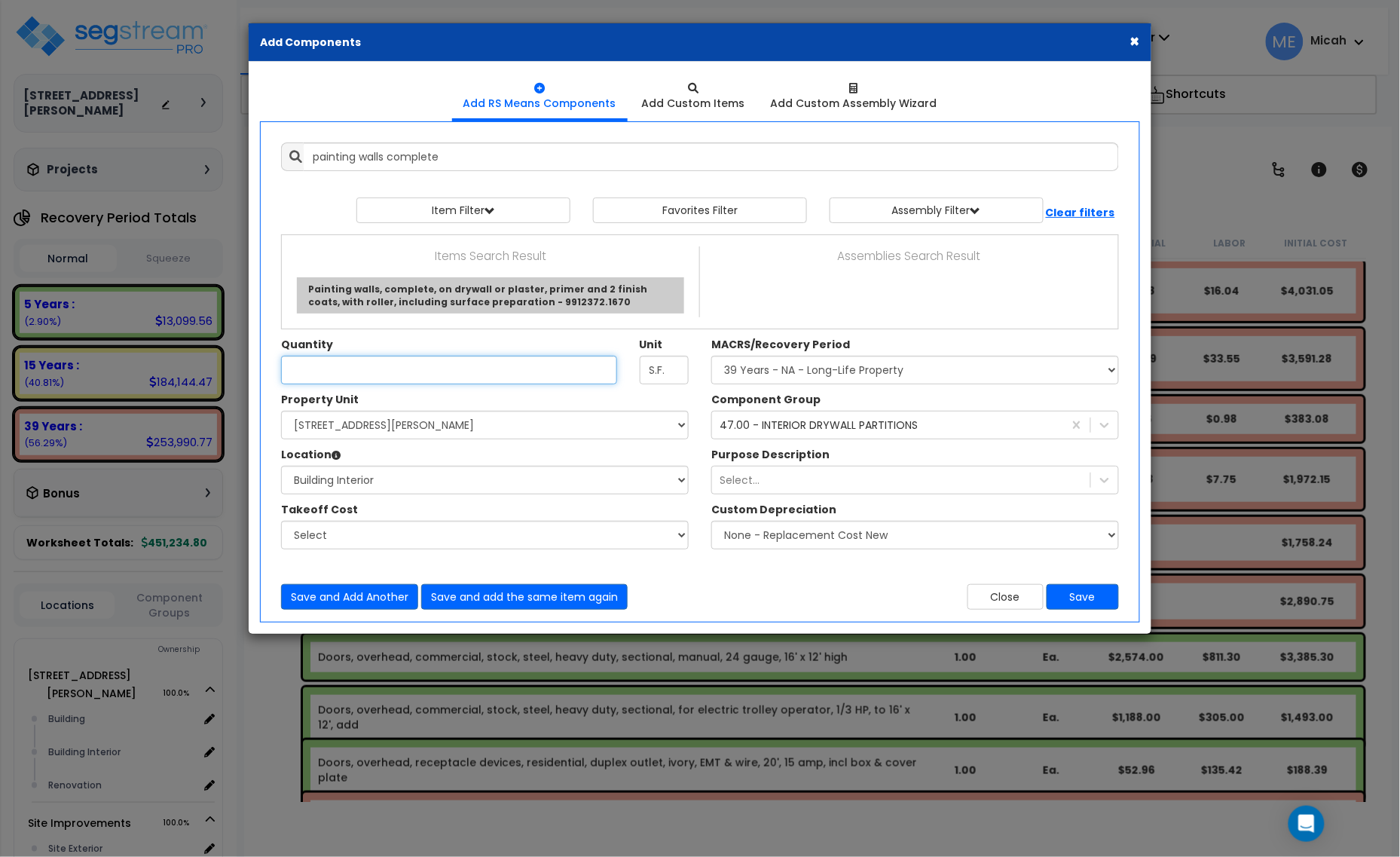
type input "Painting walls, complete, on drywall or plaster, primer and 2 finish coats, wit…"
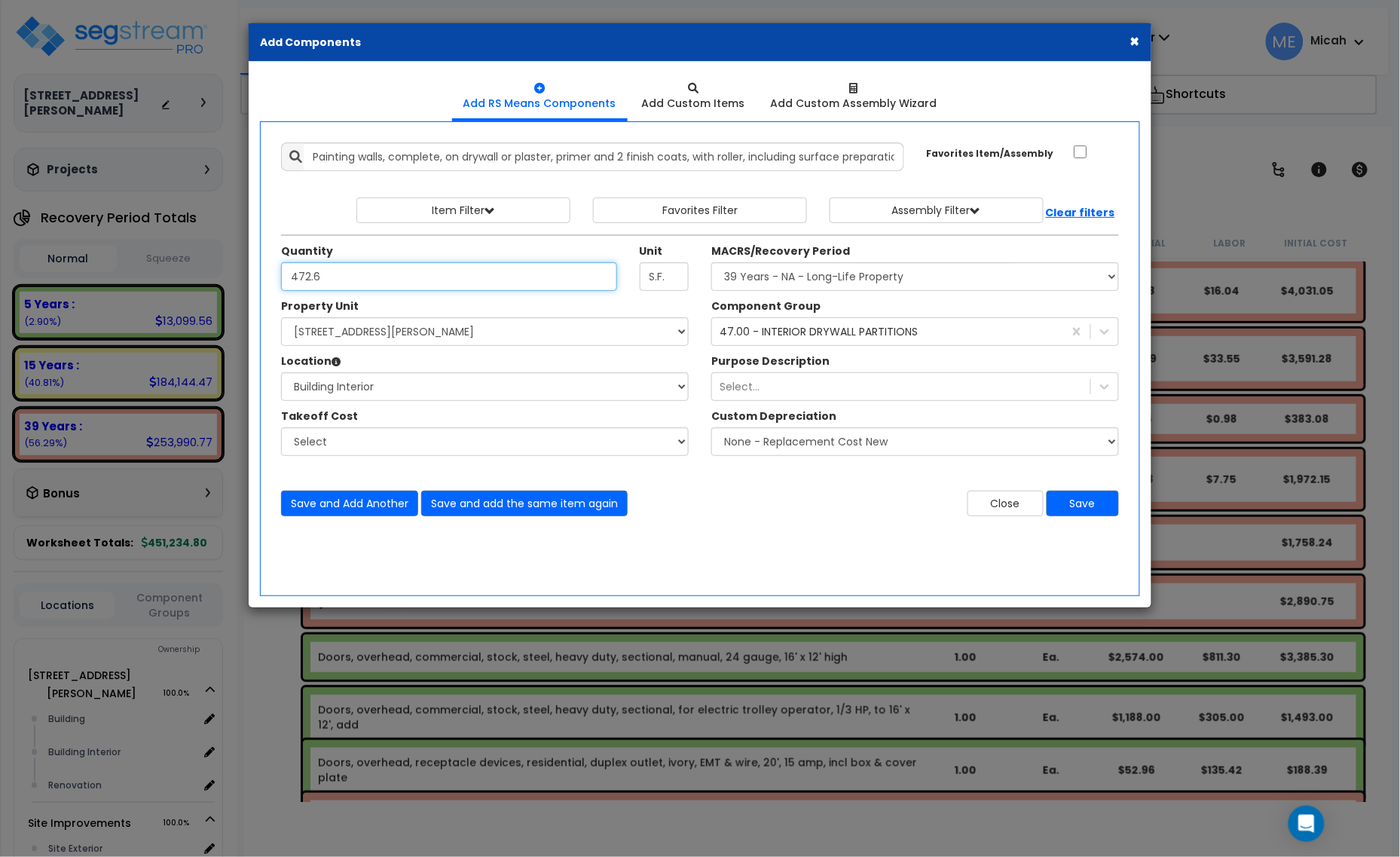
type input "472.6"
click at [786, 337] on div "47.00 - INTERIOR DRYWALL PARTITIONS" at bounding box center [818, 332] width 198 height 15
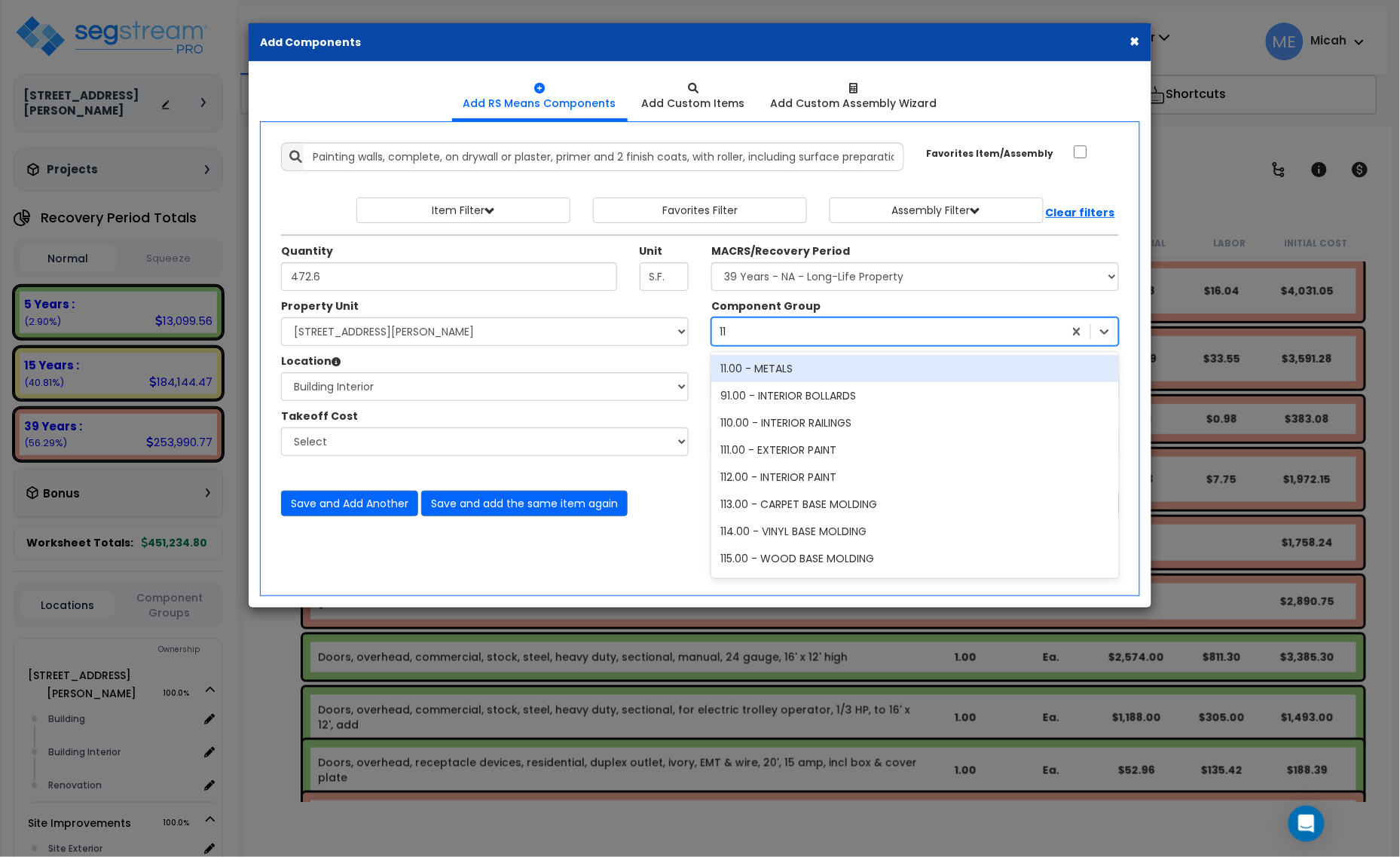
type input "112"
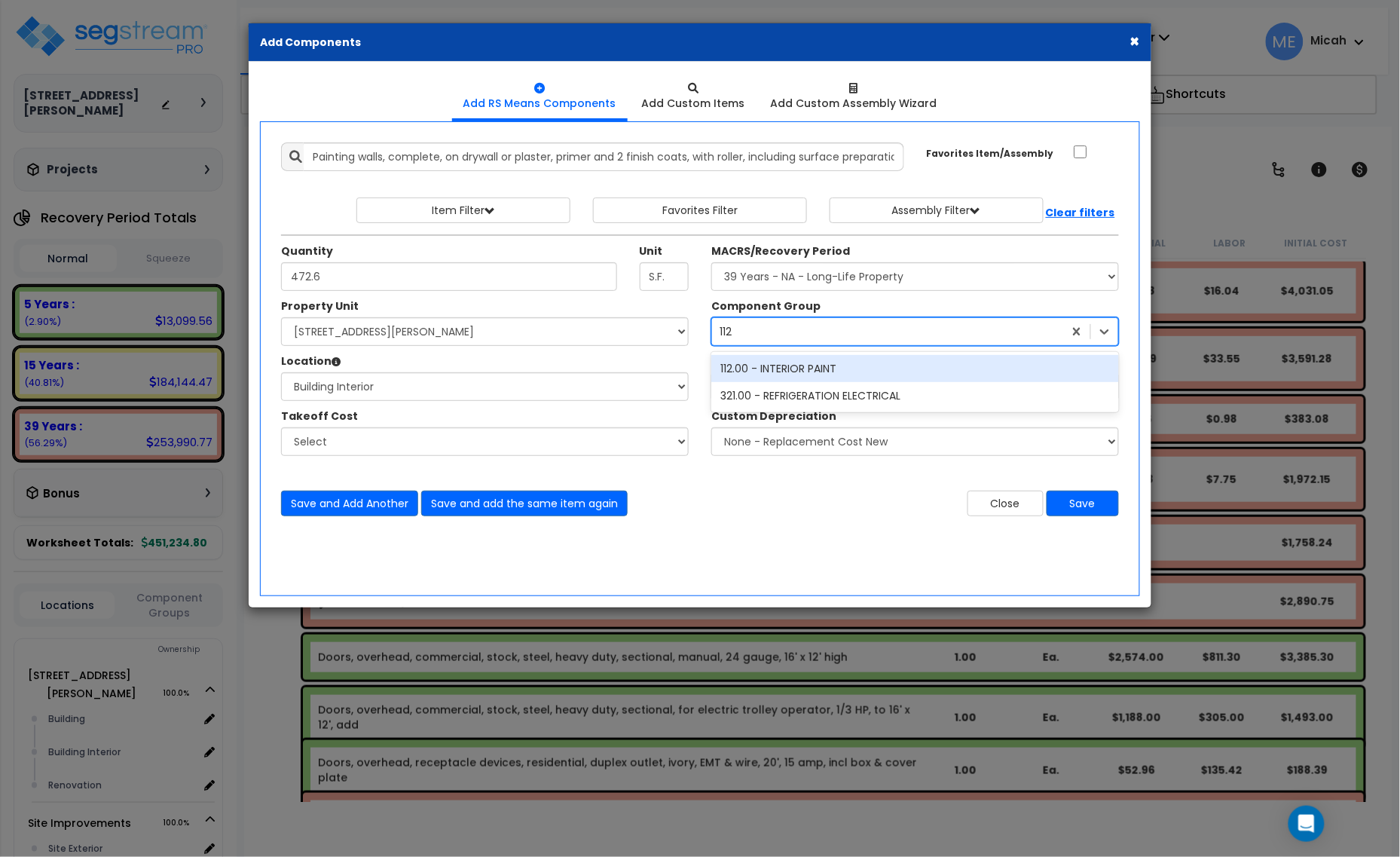
click at [800, 371] on div "112.00 - INTERIOR PAINT" at bounding box center [915, 368] width 408 height 27
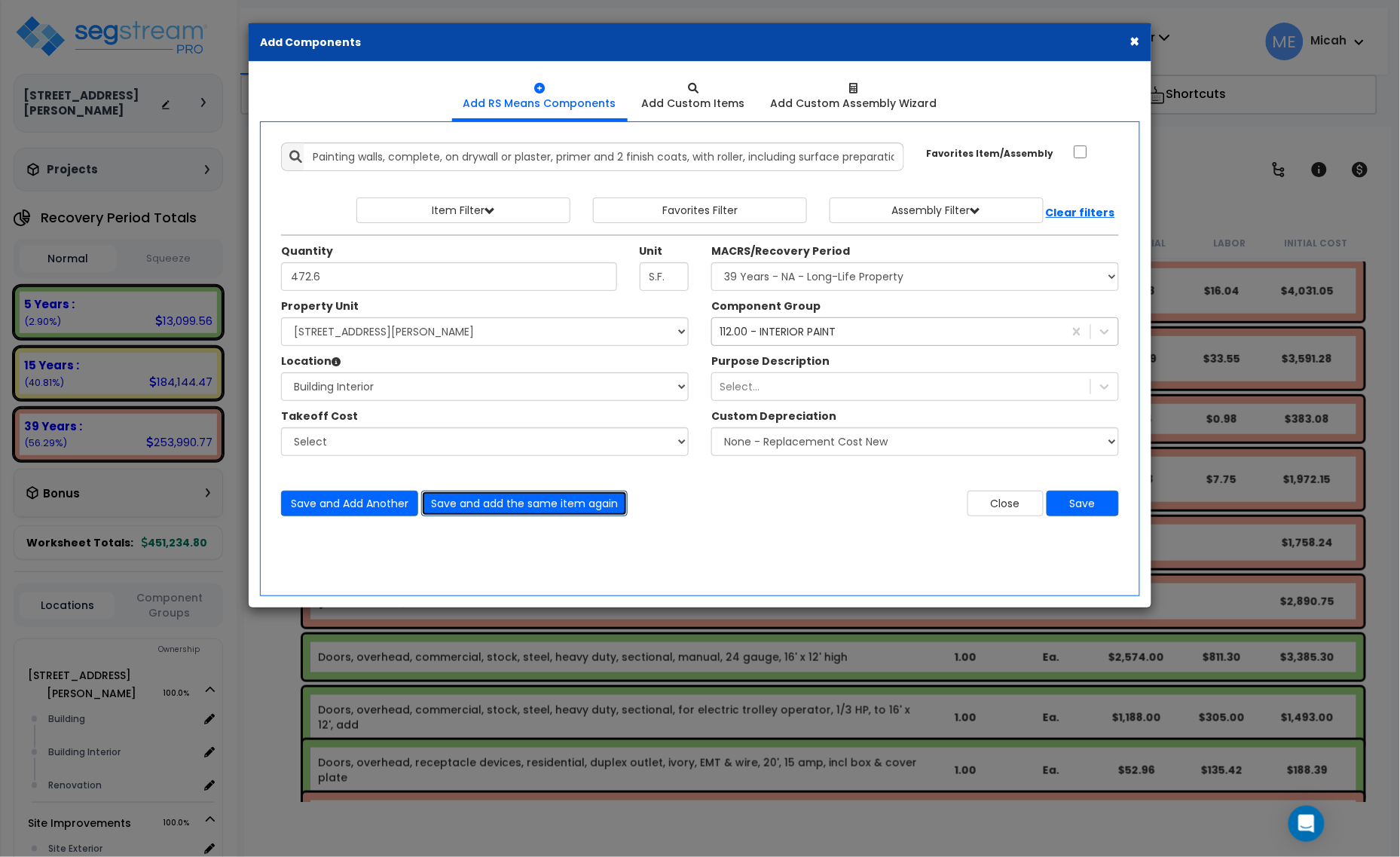
click at [537, 501] on button "Save and add the same item again" at bounding box center [525, 503] width 207 height 26
click at [315, 273] on input "Unit Quantity" at bounding box center [449, 276] width 336 height 29
type input "449.9"
click at [581, 503] on button "Save and add the same item again" at bounding box center [525, 503] width 207 height 26
click at [315, 268] on input "Unit Quantity" at bounding box center [449, 276] width 336 height 29
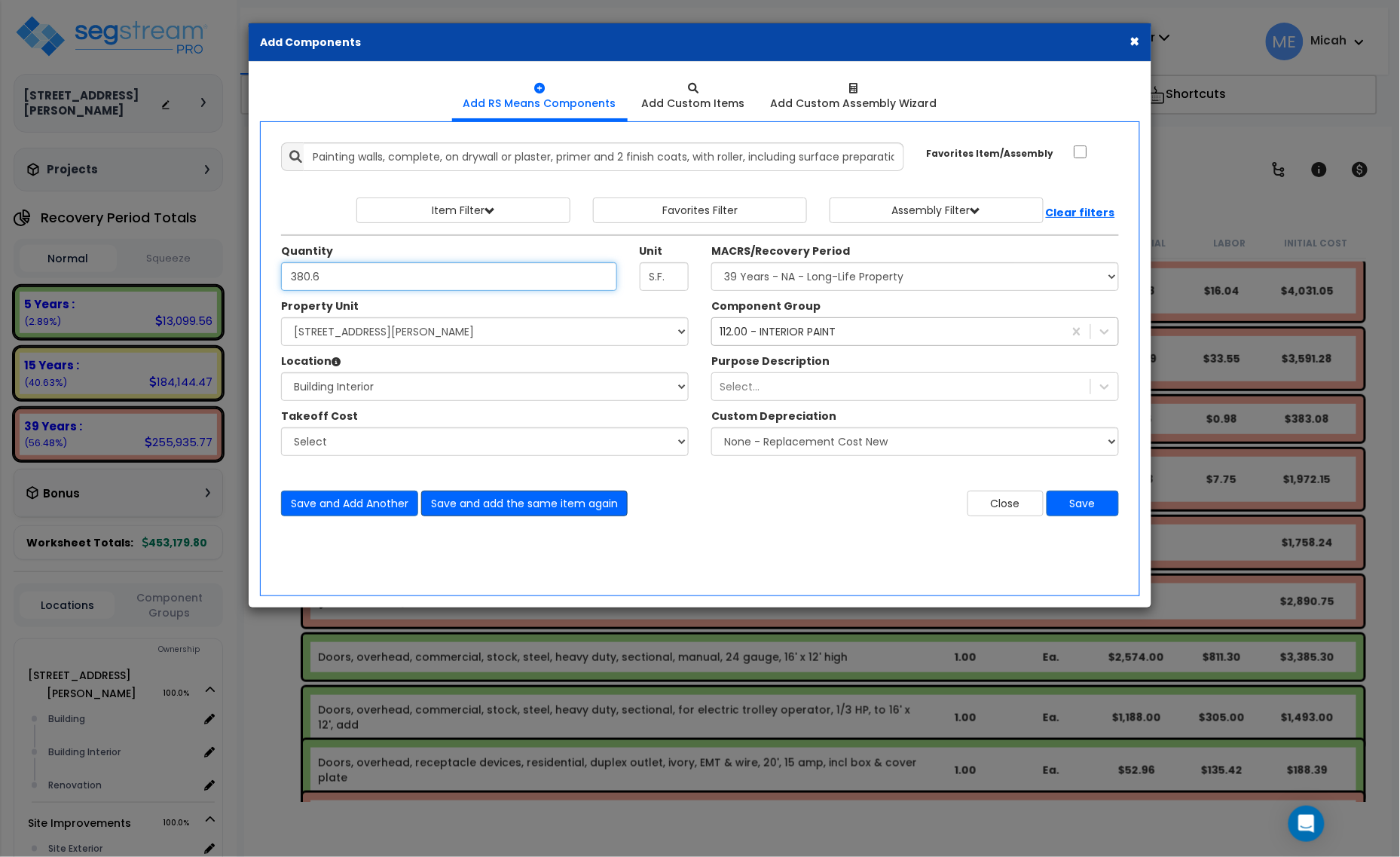
type input "380.6"
click at [537, 505] on button "Save and add the same item again" at bounding box center [525, 503] width 207 height 26
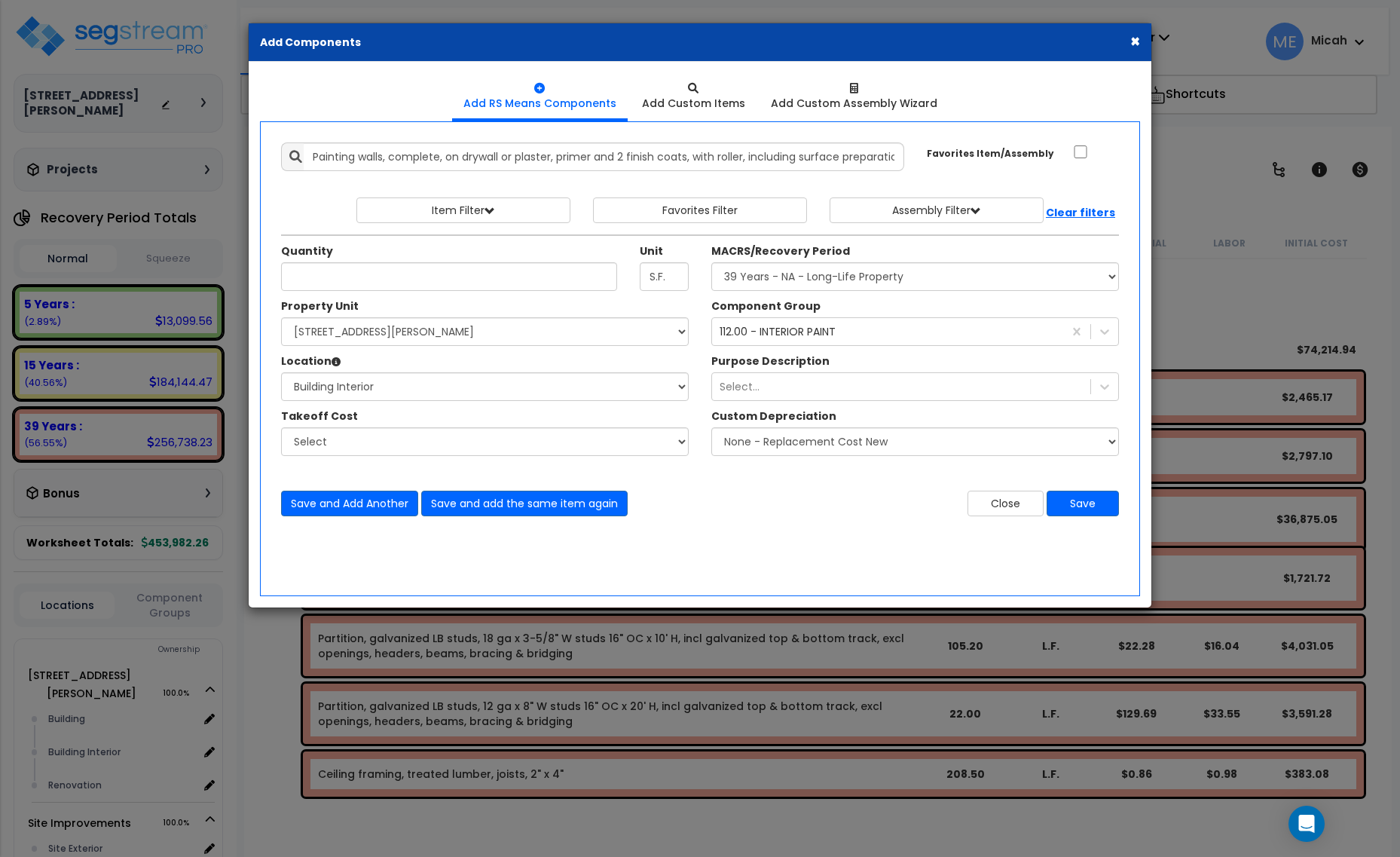
select select "3669"
select select "165265"
select select "461"
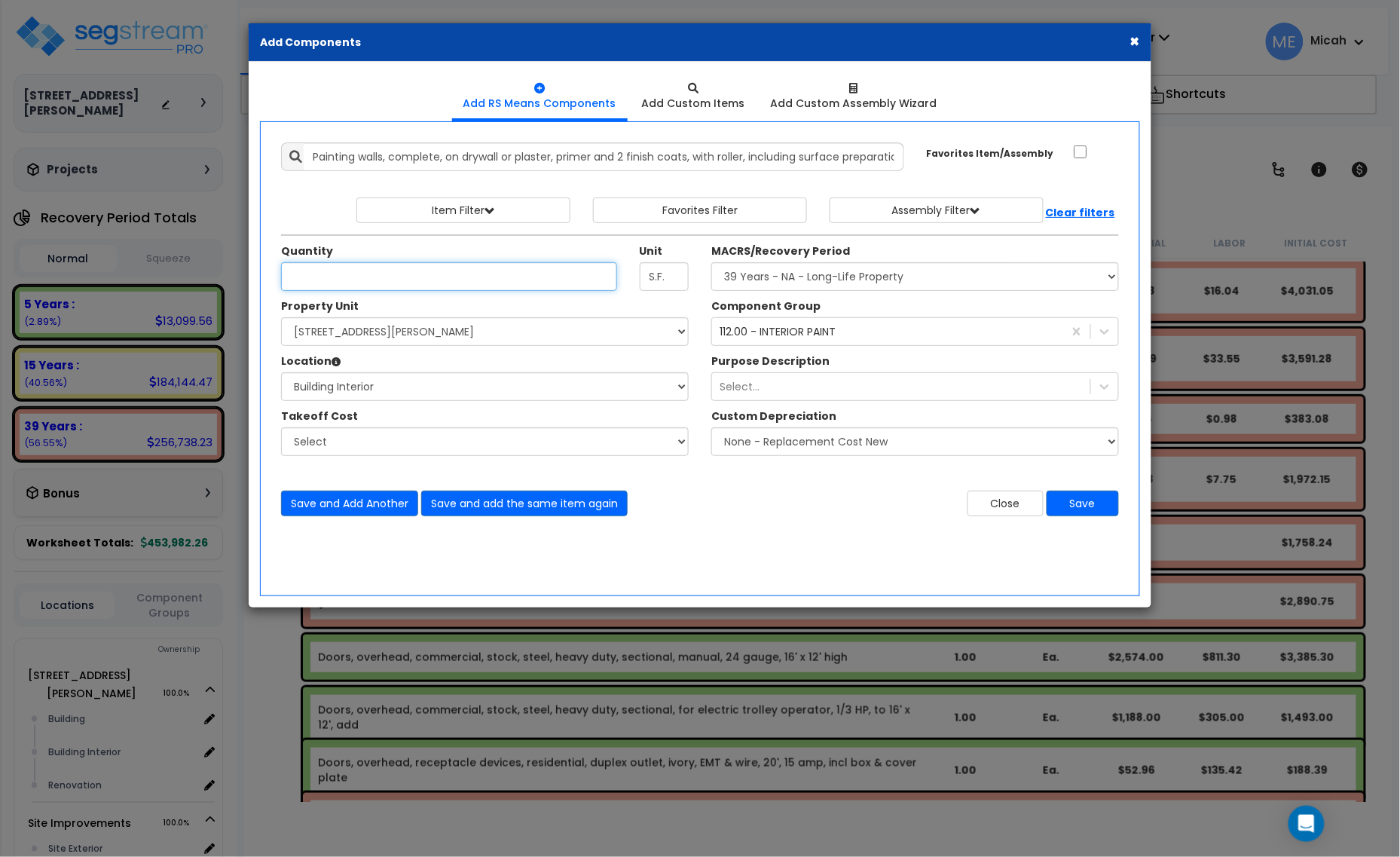
click at [396, 277] on input "Unit Quantity" at bounding box center [449, 276] width 336 height 29
type input "887.6"
click at [320, 503] on button "Save and Add Another" at bounding box center [349, 503] width 137 height 26
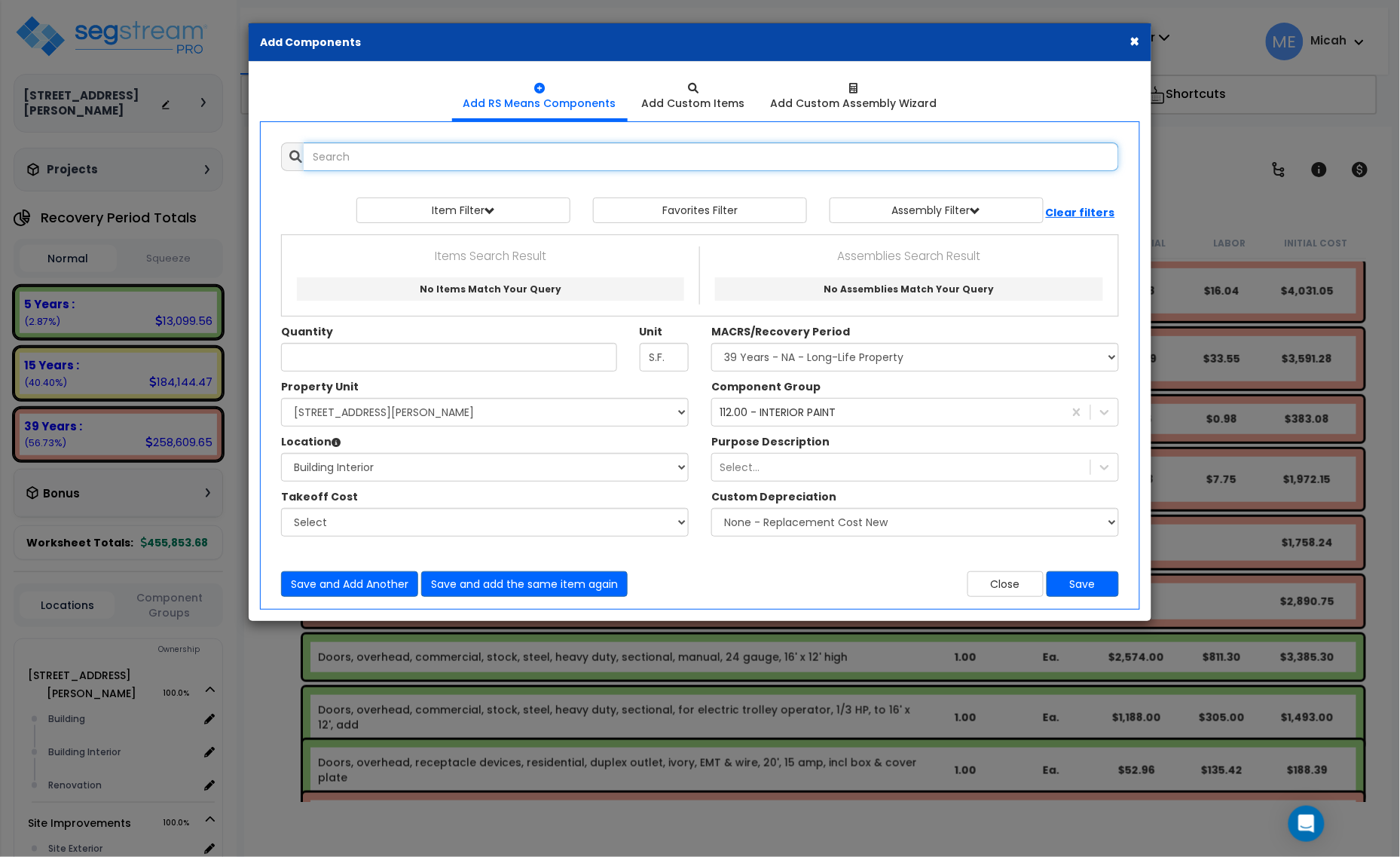
click at [352, 152] on input "text" at bounding box center [711, 157] width 815 height 29
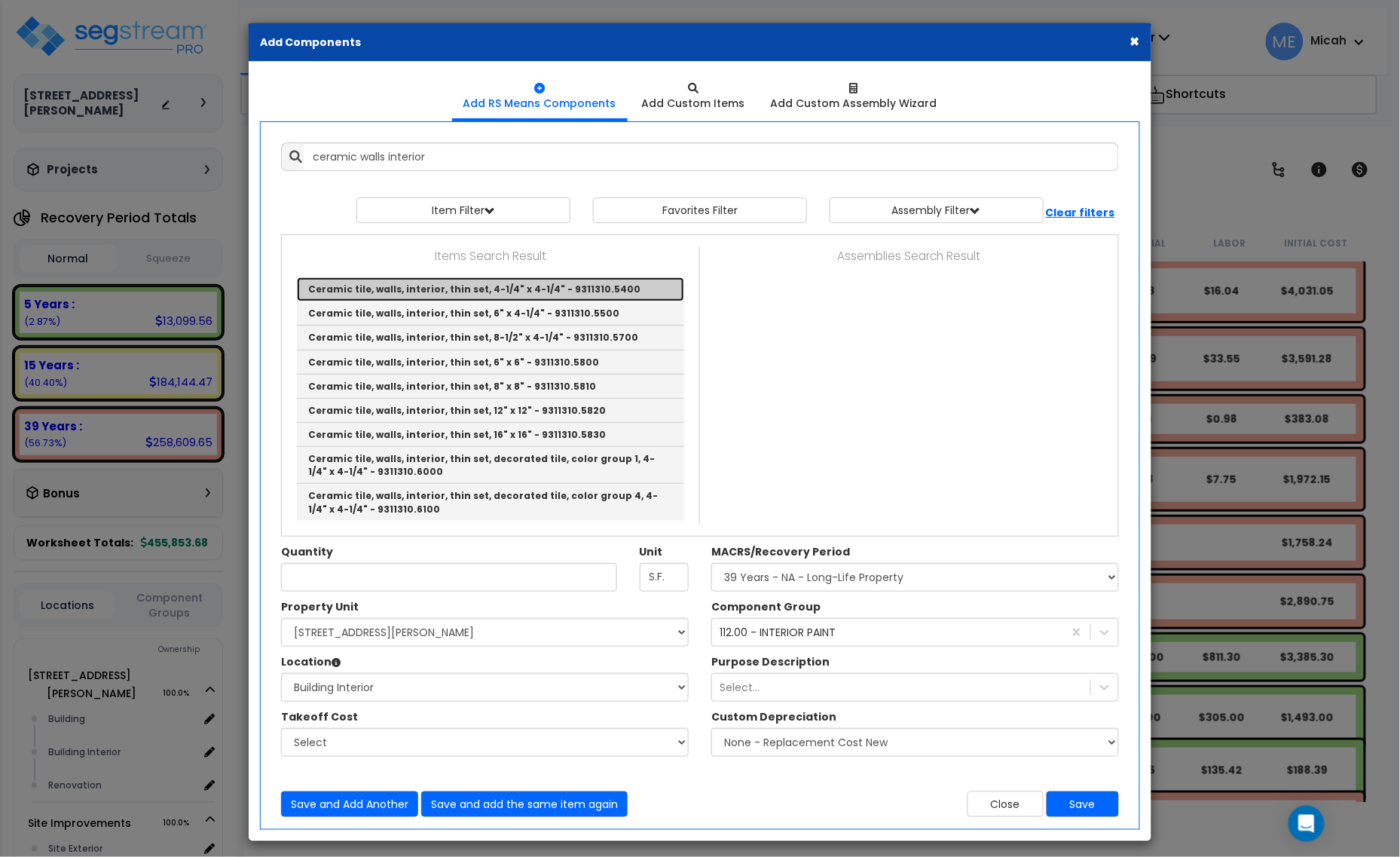
click at [578, 286] on link "Ceramic tile, walls, interior, thin set, 4-1/4" x 4-1/4" - 9311310.5400" at bounding box center [491, 289] width 388 height 24
type input "Ceramic tile, walls, interior, thin set, 4-1/4" x 4-1/4" - 9311310.5400"
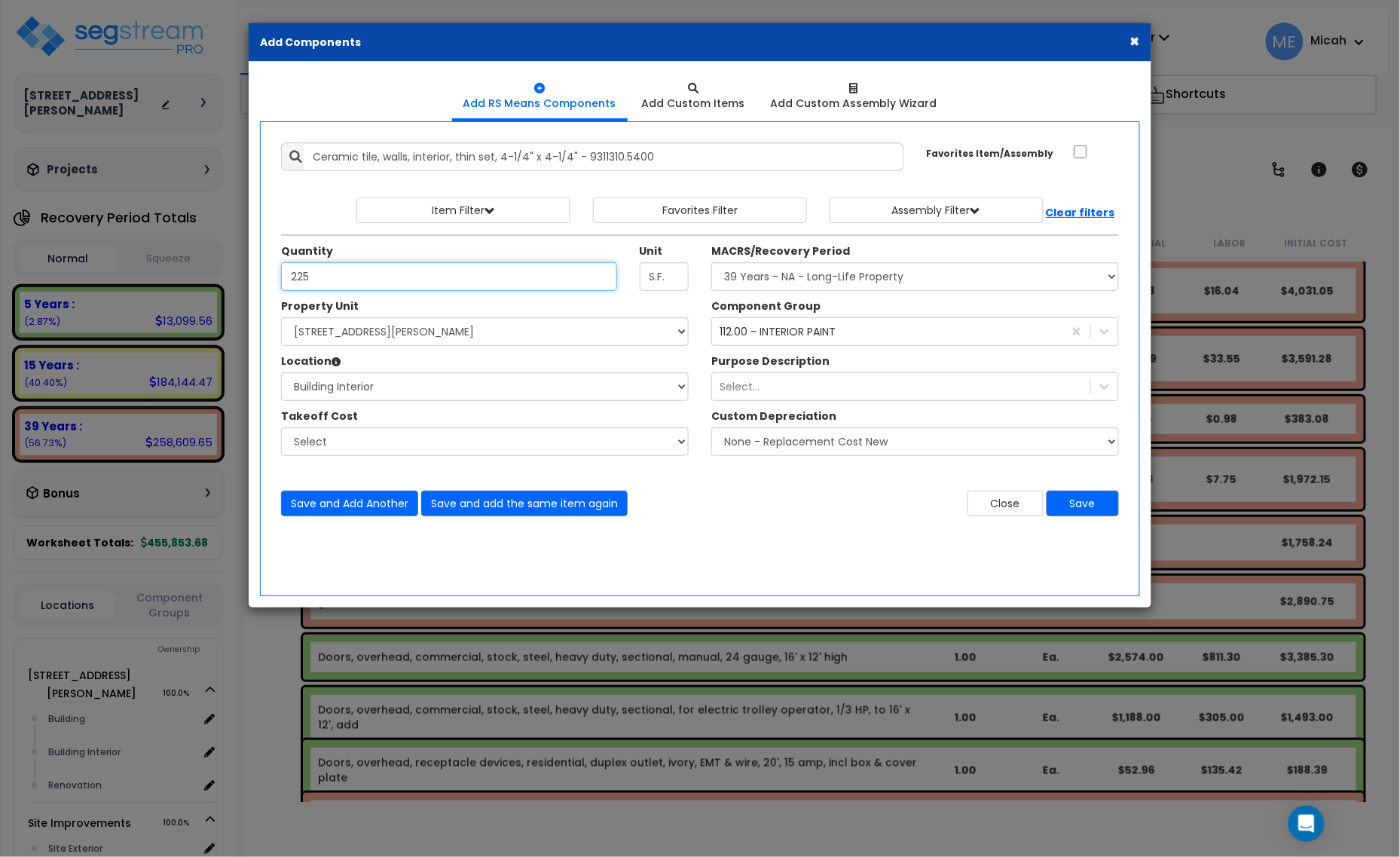
type input "225"
click at [752, 336] on div "112.00 - INTERIOR PAINT" at bounding box center [777, 332] width 116 height 15
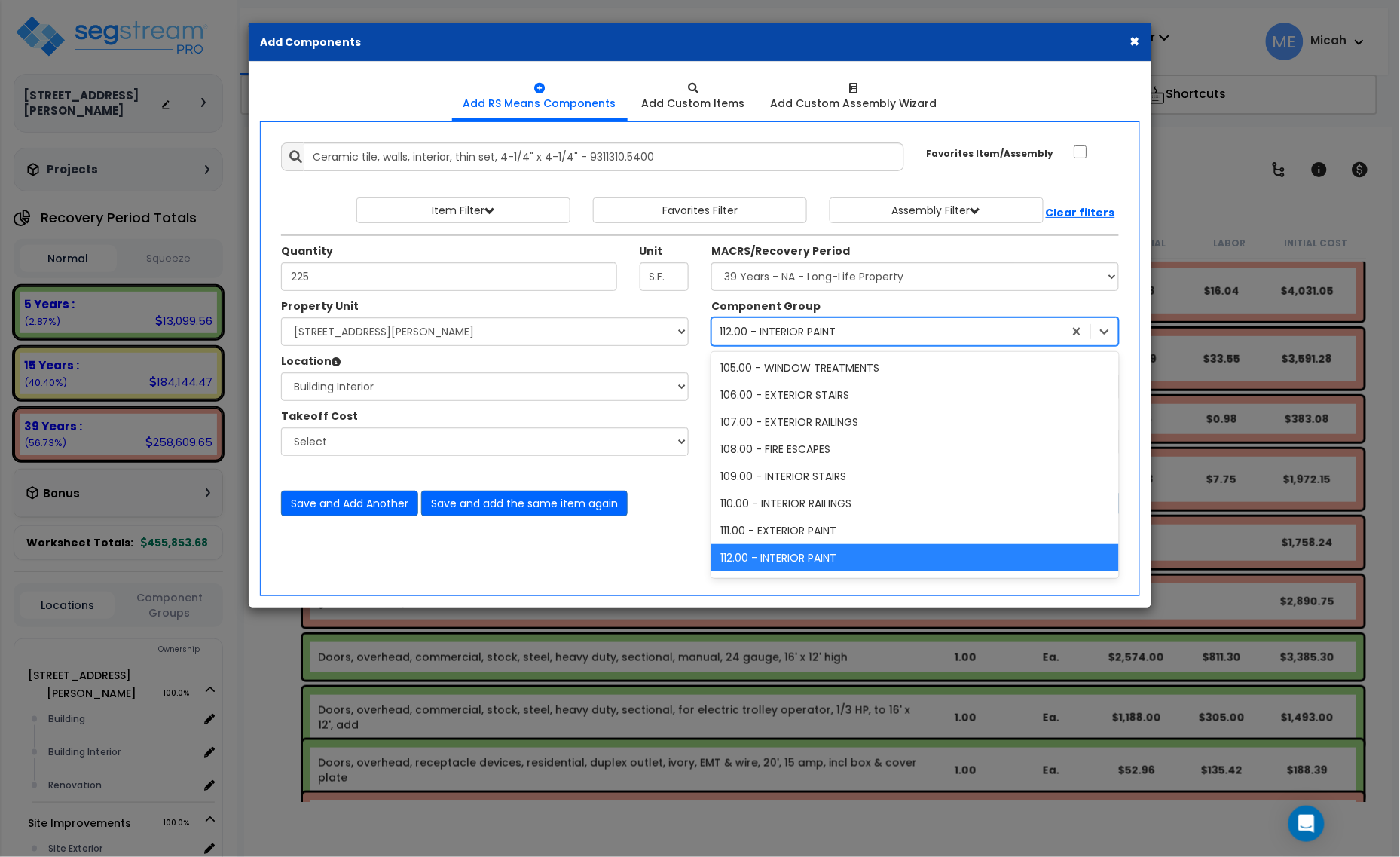
scroll to position [0, 0]
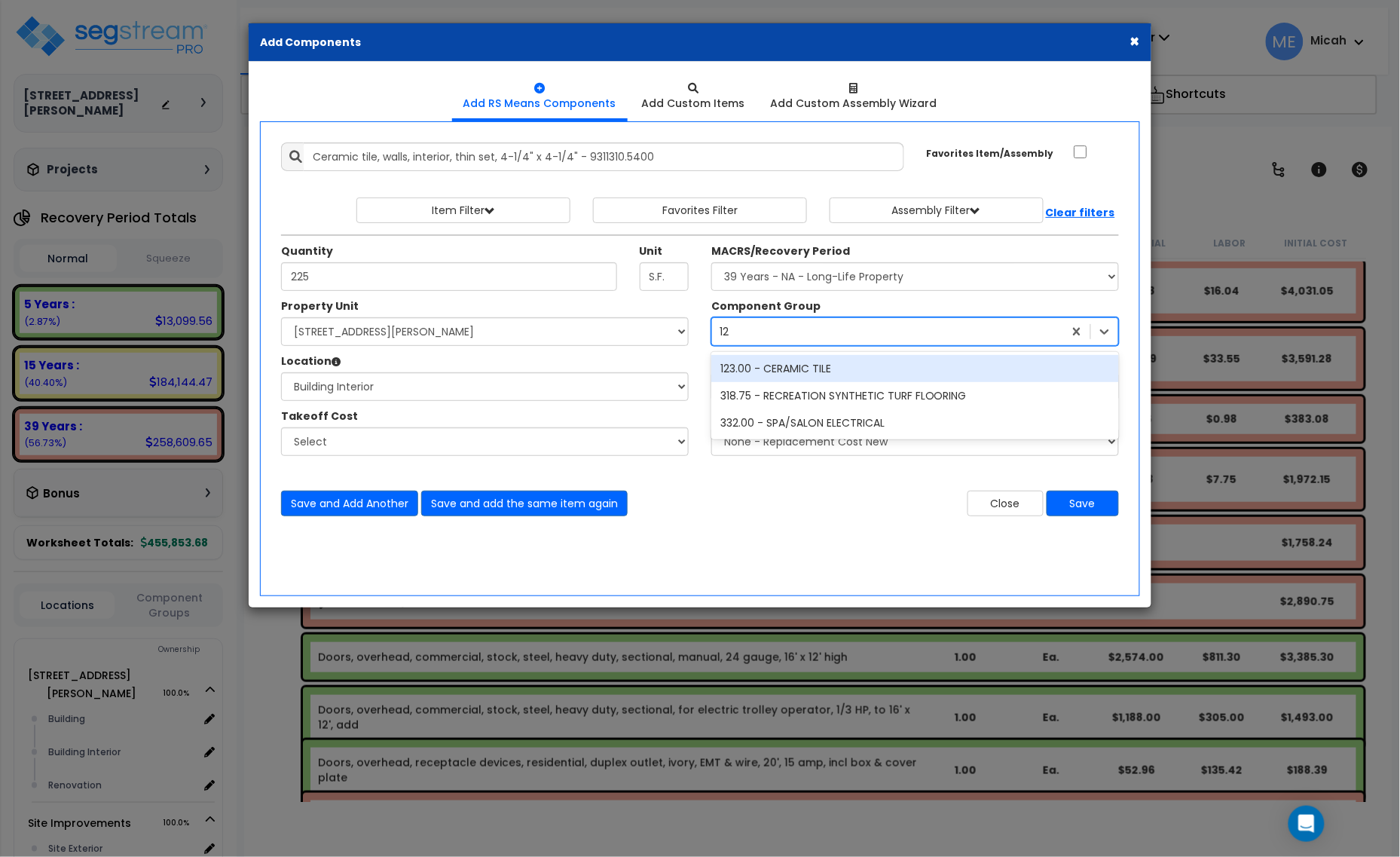
type input "123"
click at [784, 366] on div "123.00 - CERAMIC TILE" at bounding box center [915, 368] width 408 height 27
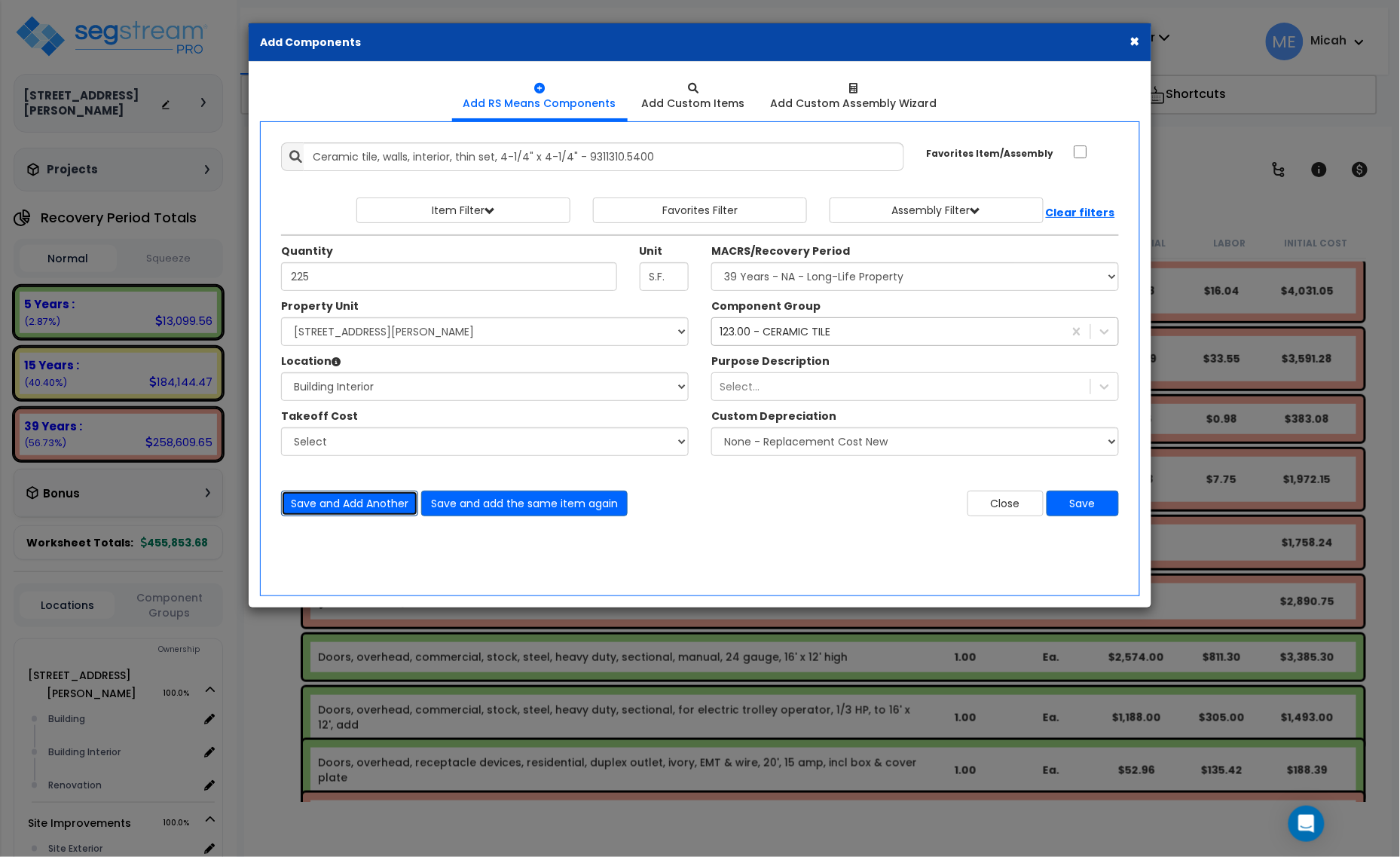
click at [352, 509] on button "Save and Add Another" at bounding box center [349, 503] width 137 height 26
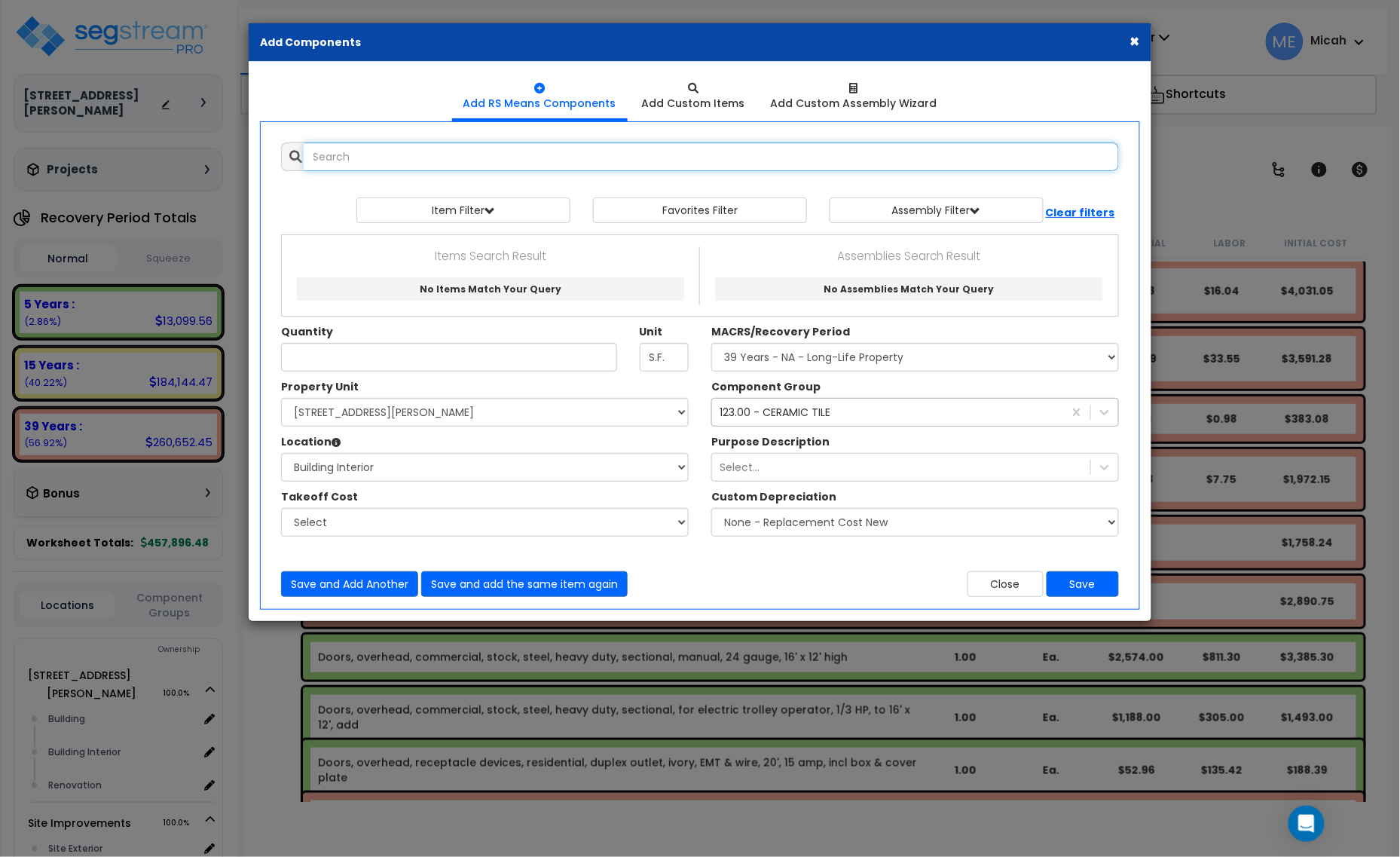
click at [375, 153] on input "text" at bounding box center [711, 157] width 815 height 29
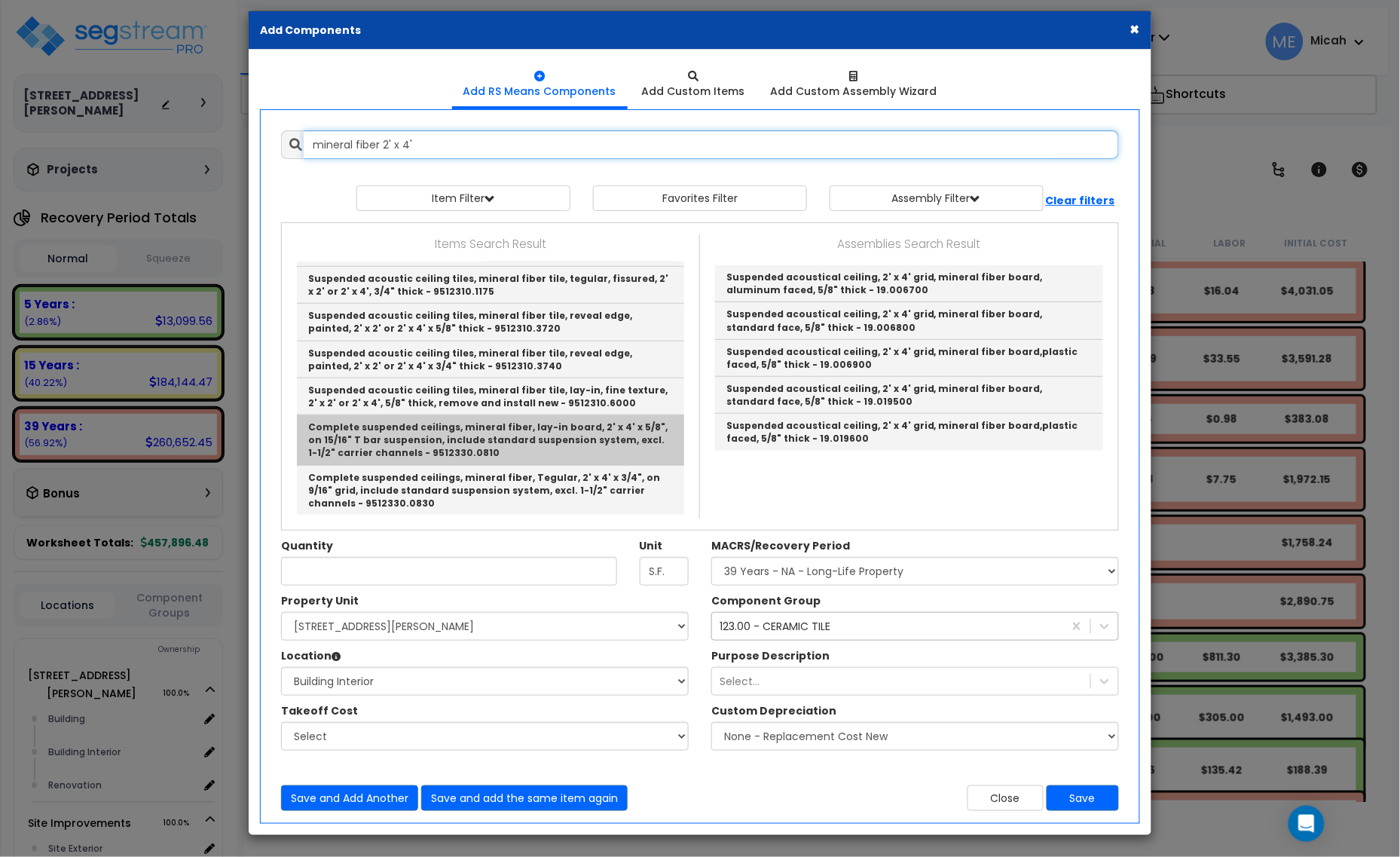
scroll to position [15, 0]
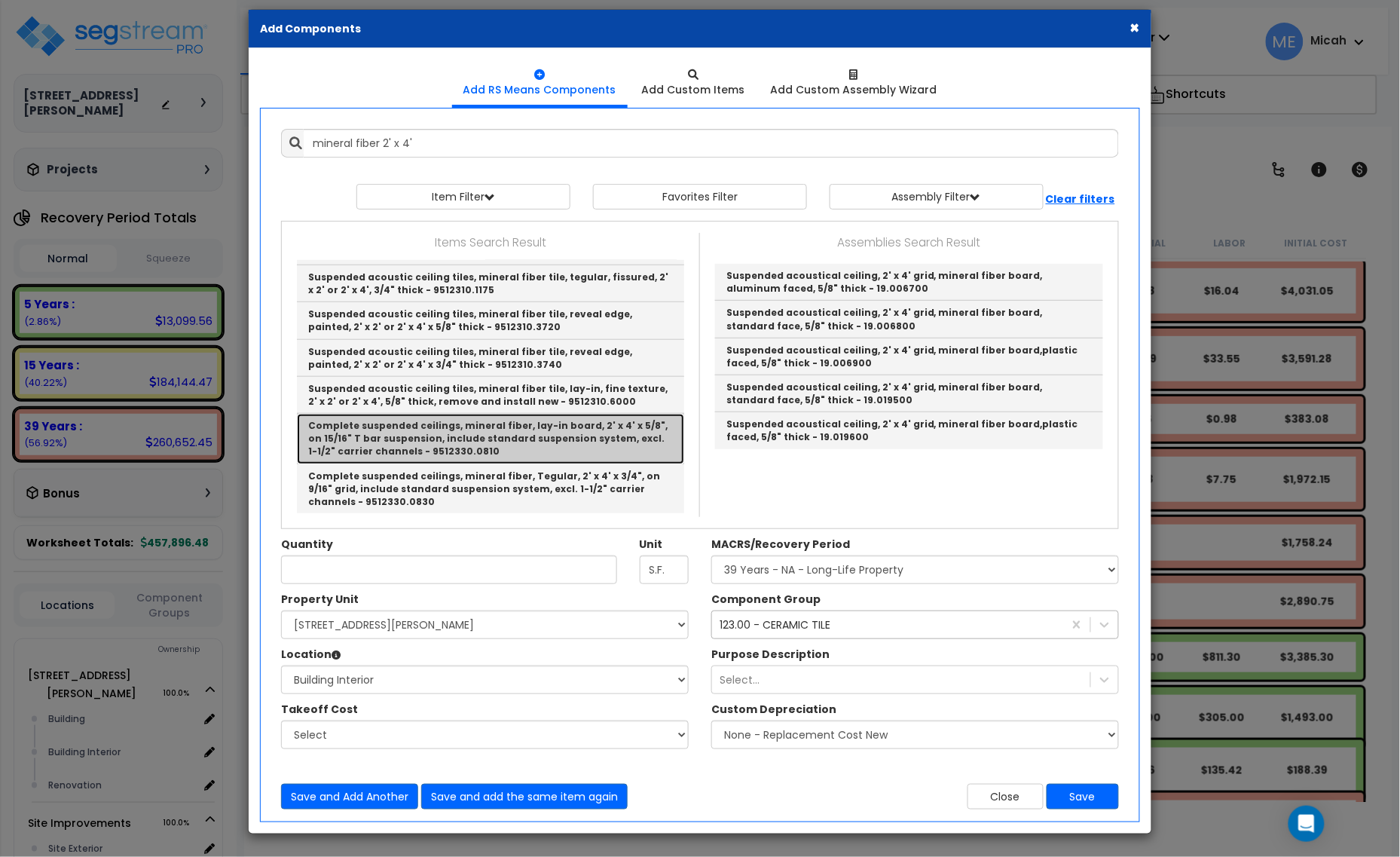
click at [578, 439] on link "Complete suspended ceilings, mineral fiber, lay-in board, 2' x 4' x 5/8", on 15…" at bounding box center [491, 438] width 388 height 50
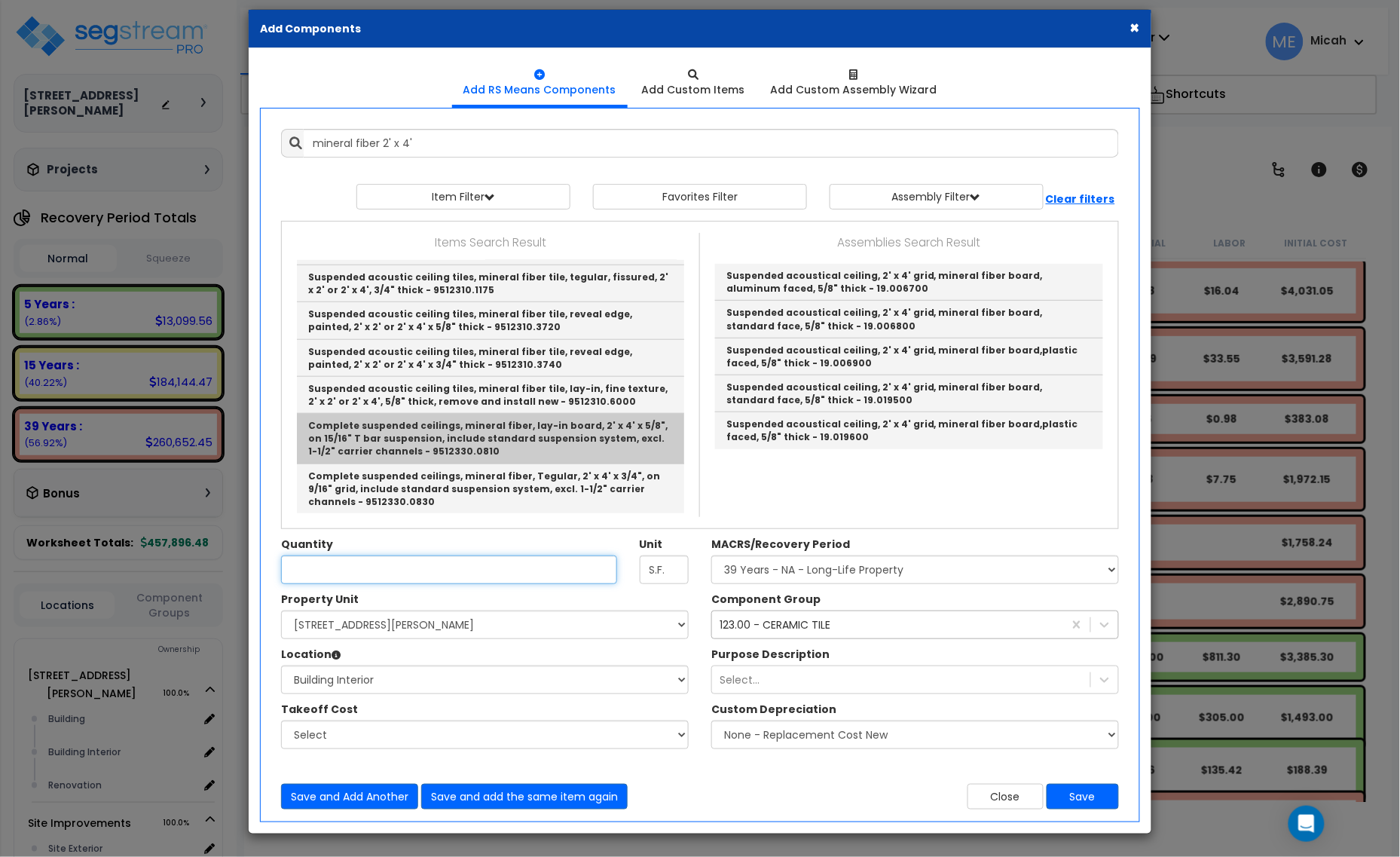
type input "Complete suspended ceilings, mineral fiber, lay-in board, 2' x 4' x 5/8", on 15…"
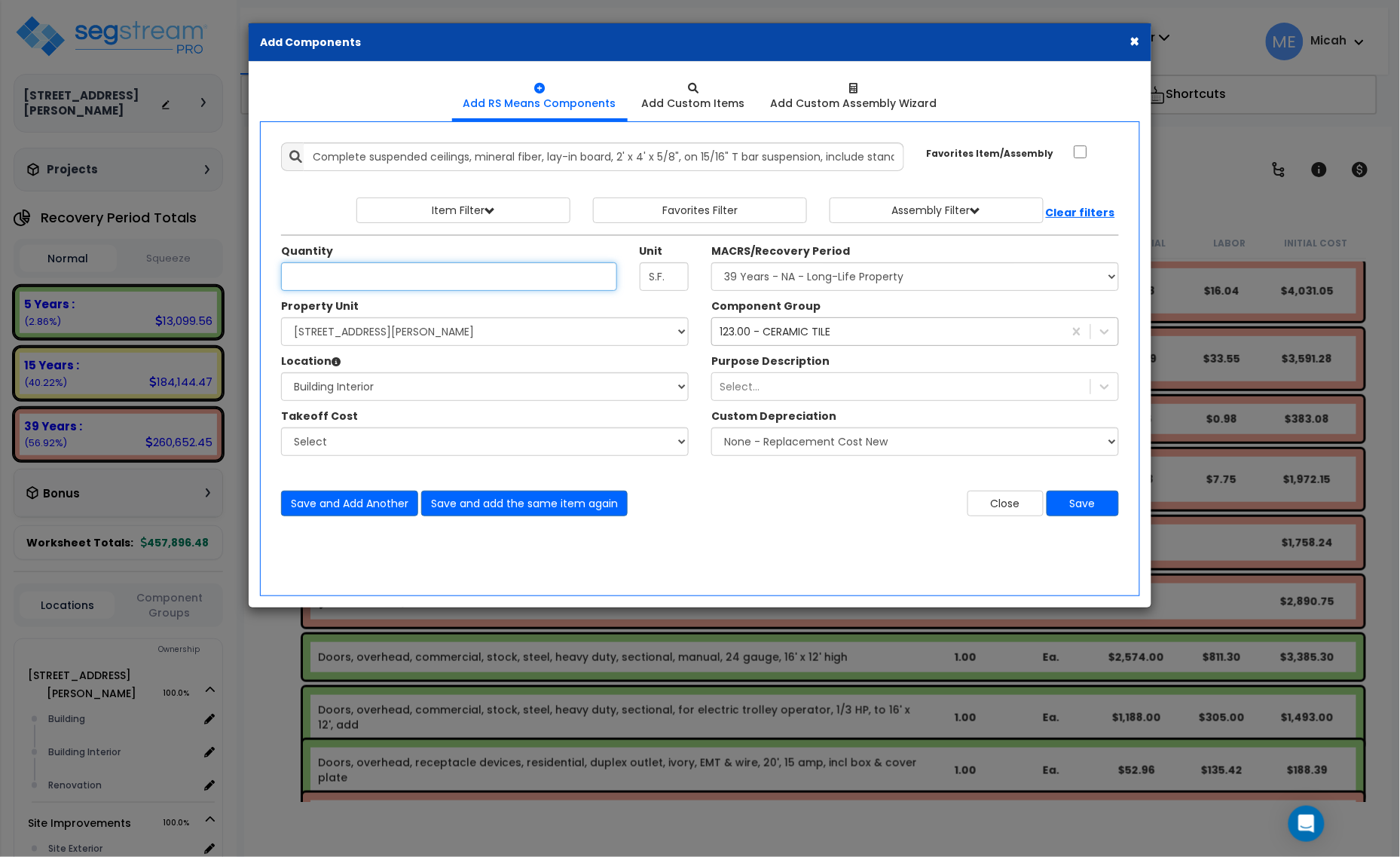
scroll to position [0, 0]
type input "215.7"
click at [886, 340] on div "123.00 - CERAMIC TILE 123" at bounding box center [887, 332] width 351 height 24
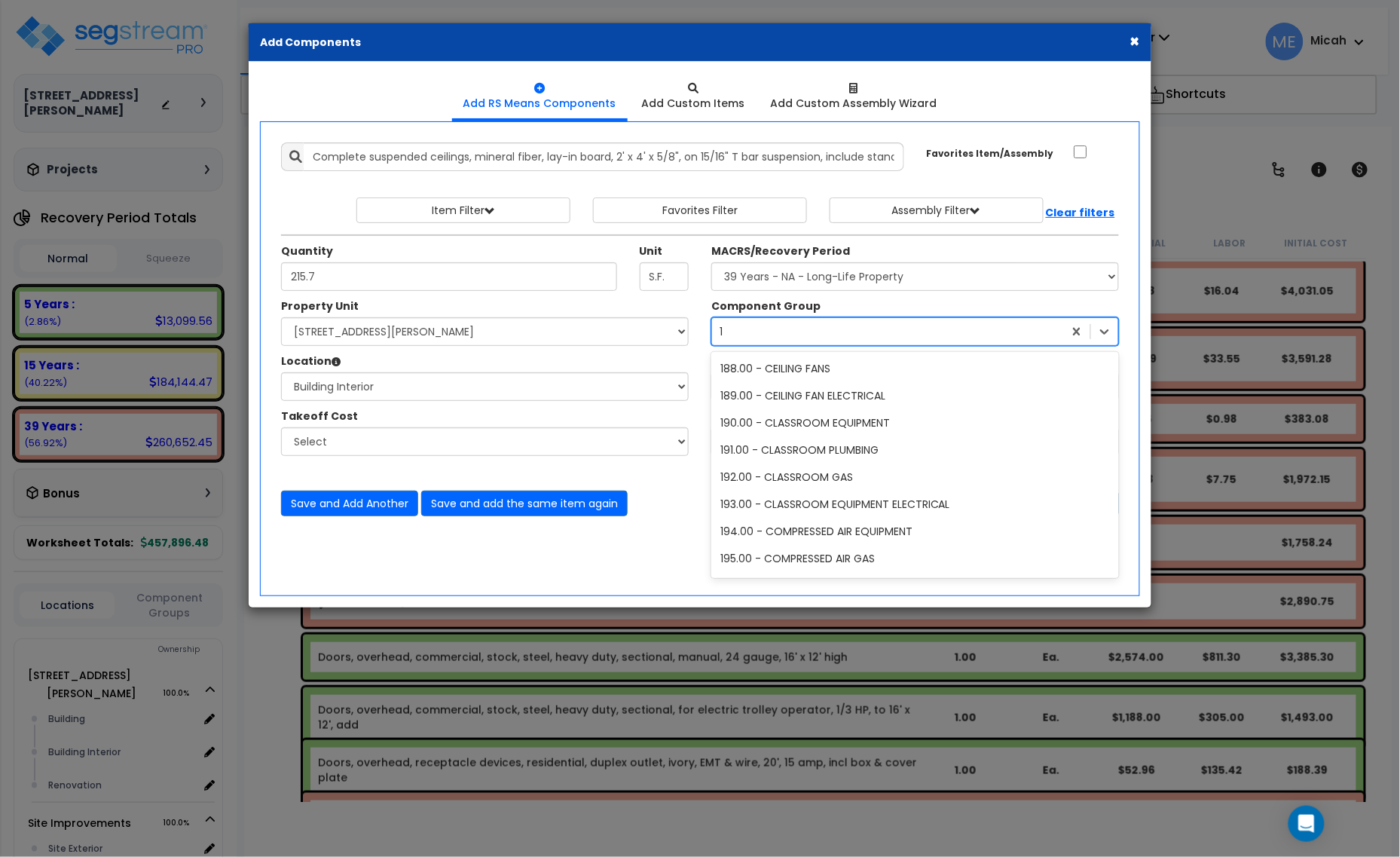
scroll to position [918, 0]
type input "134"
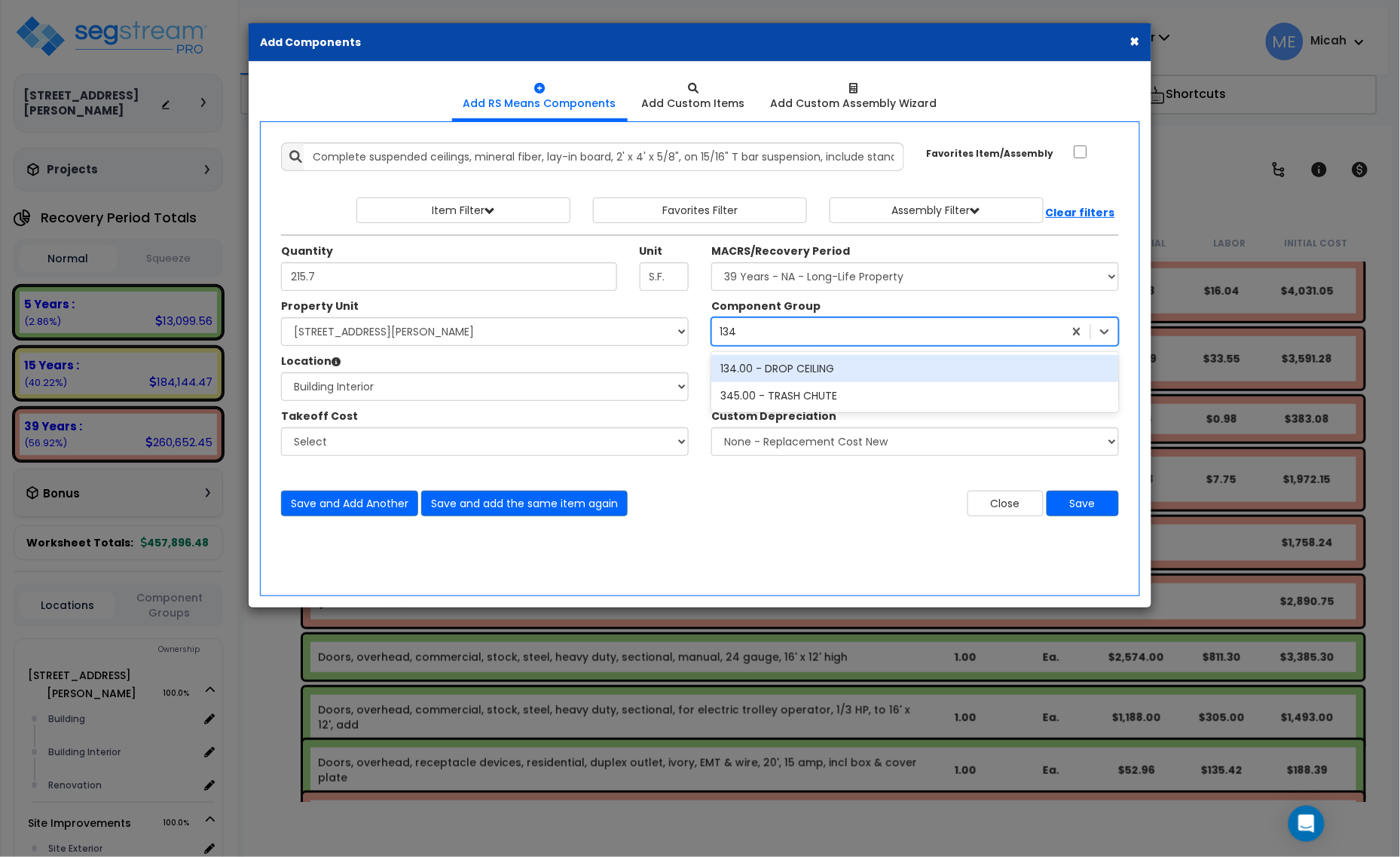
click at [767, 368] on div "134.00 - DROP CEILING" at bounding box center [915, 368] width 408 height 27
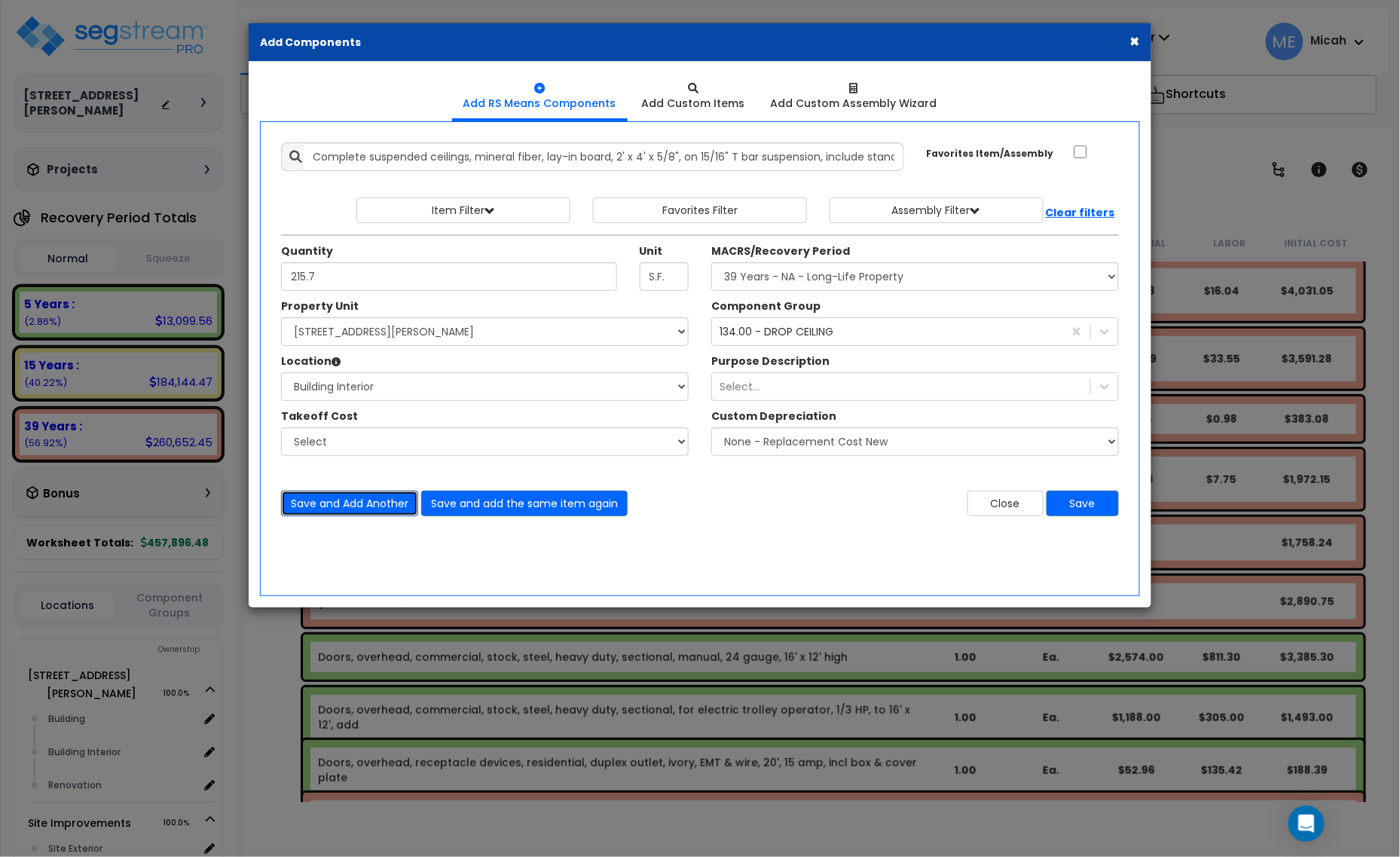
click at [345, 502] on button "Save and Add Another" at bounding box center [349, 503] width 137 height 26
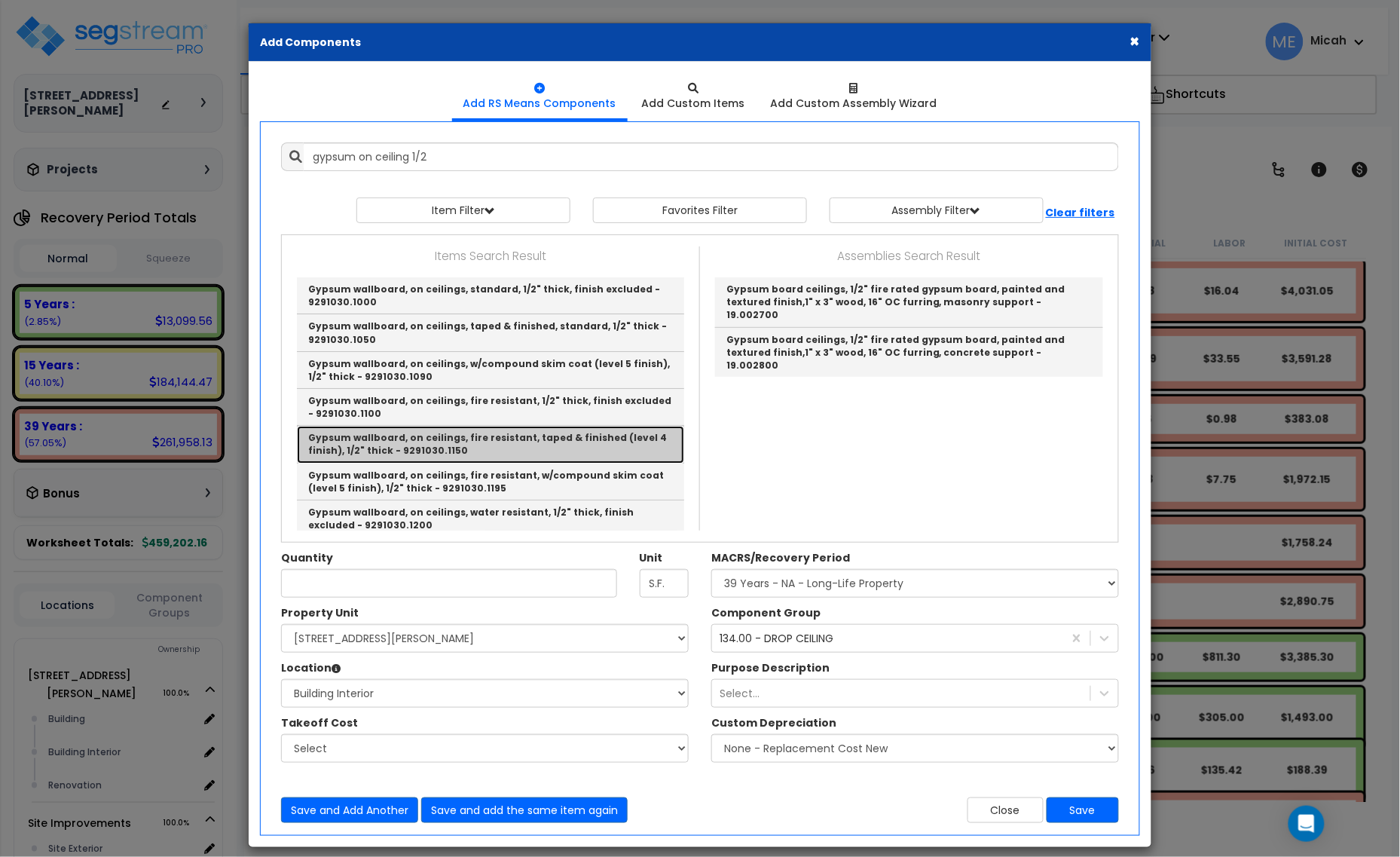
click at [513, 439] on link "Gypsum wallboard, on ceilings, fire resistant, taped & finished (level 4 finish…" at bounding box center [491, 445] width 388 height 37
type input "Gypsum wallboard, on ceilings, fire resistant, taped & finished (level 4 finish…"
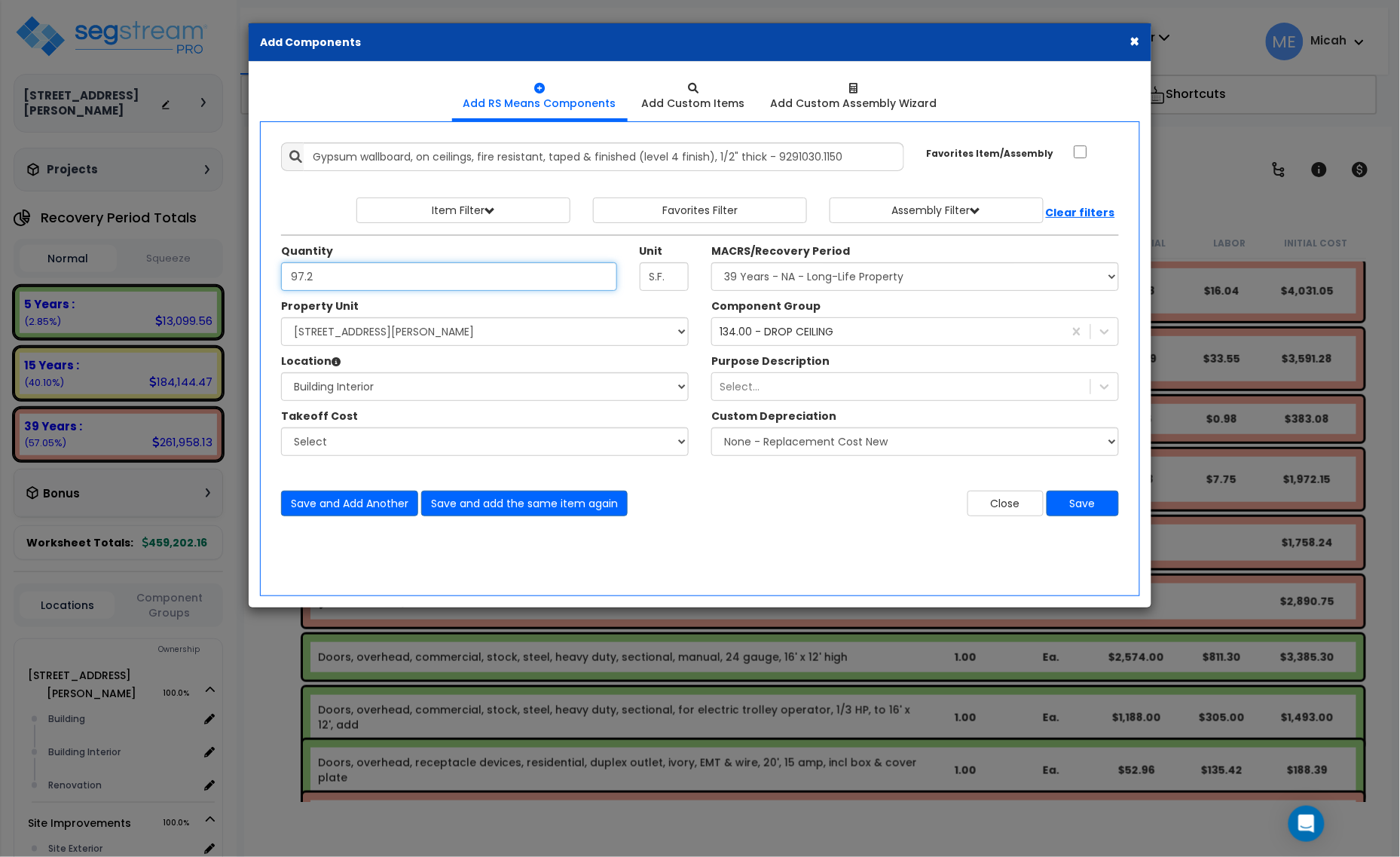
type input "97.2"
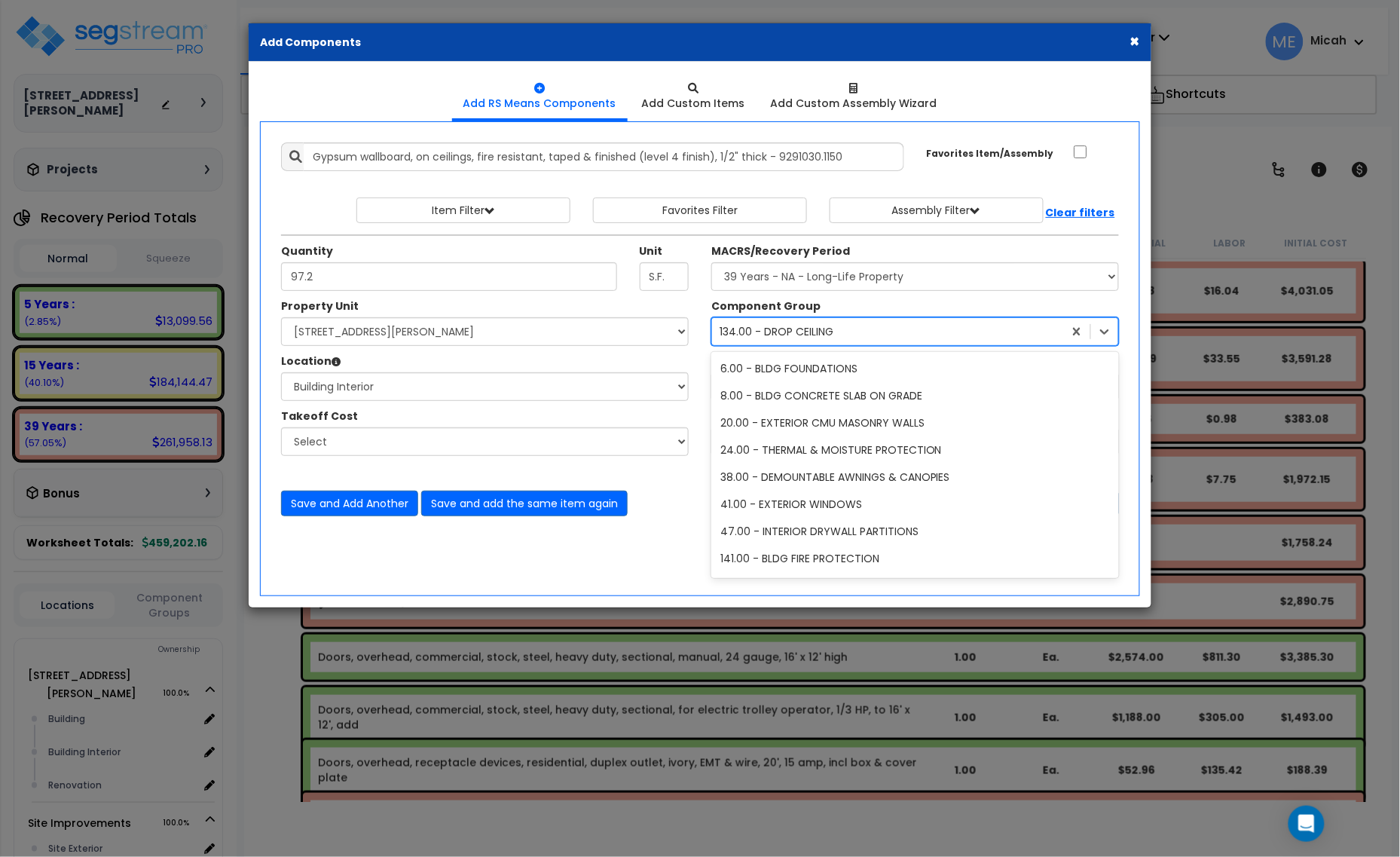
click at [770, 336] on div "134.00 - DROP CEILING" at bounding box center [776, 332] width 114 height 15
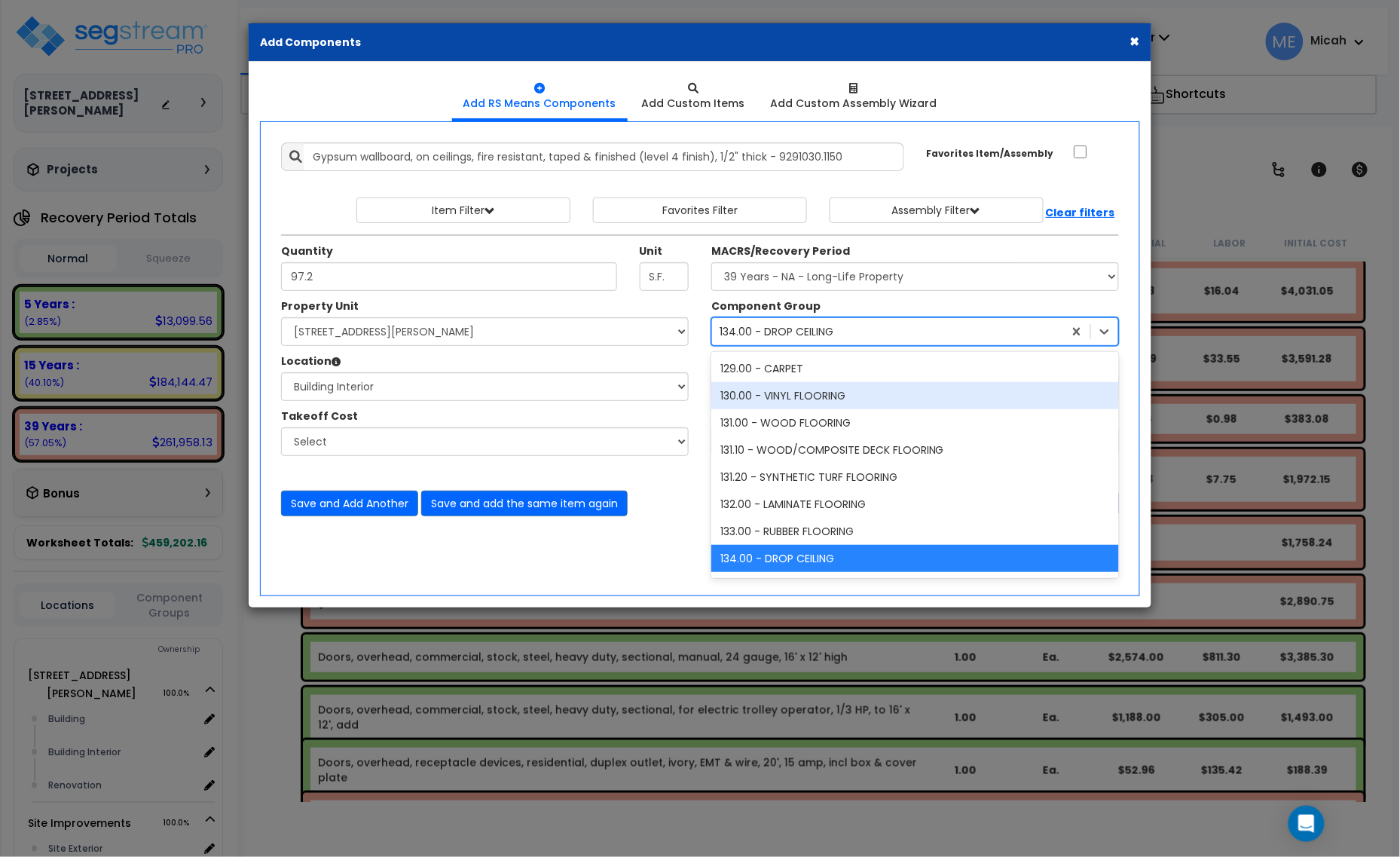
scroll to position [4217, 0]
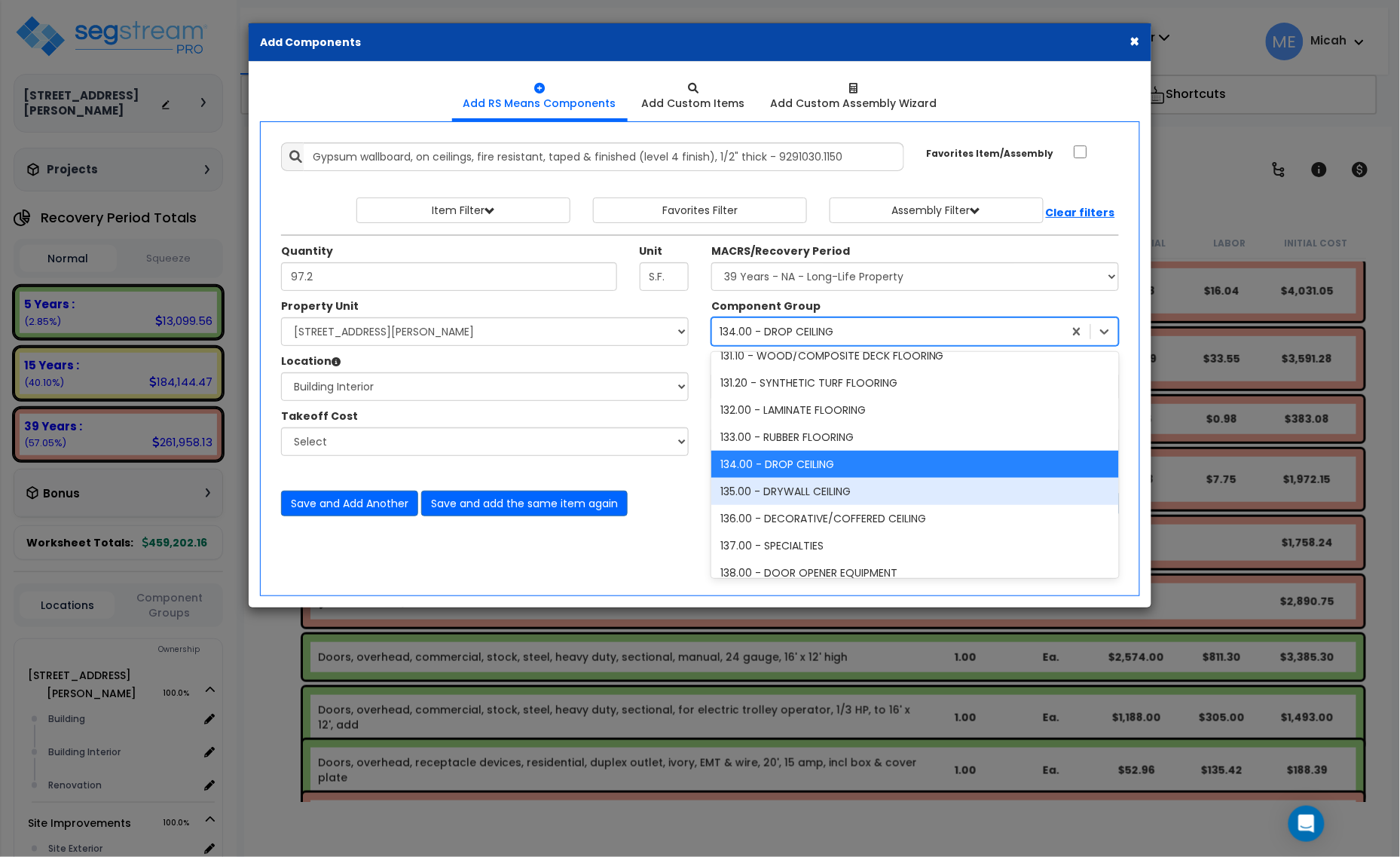
click at [787, 481] on div "135.00 - DRYWALL CEILING" at bounding box center [915, 491] width 408 height 27
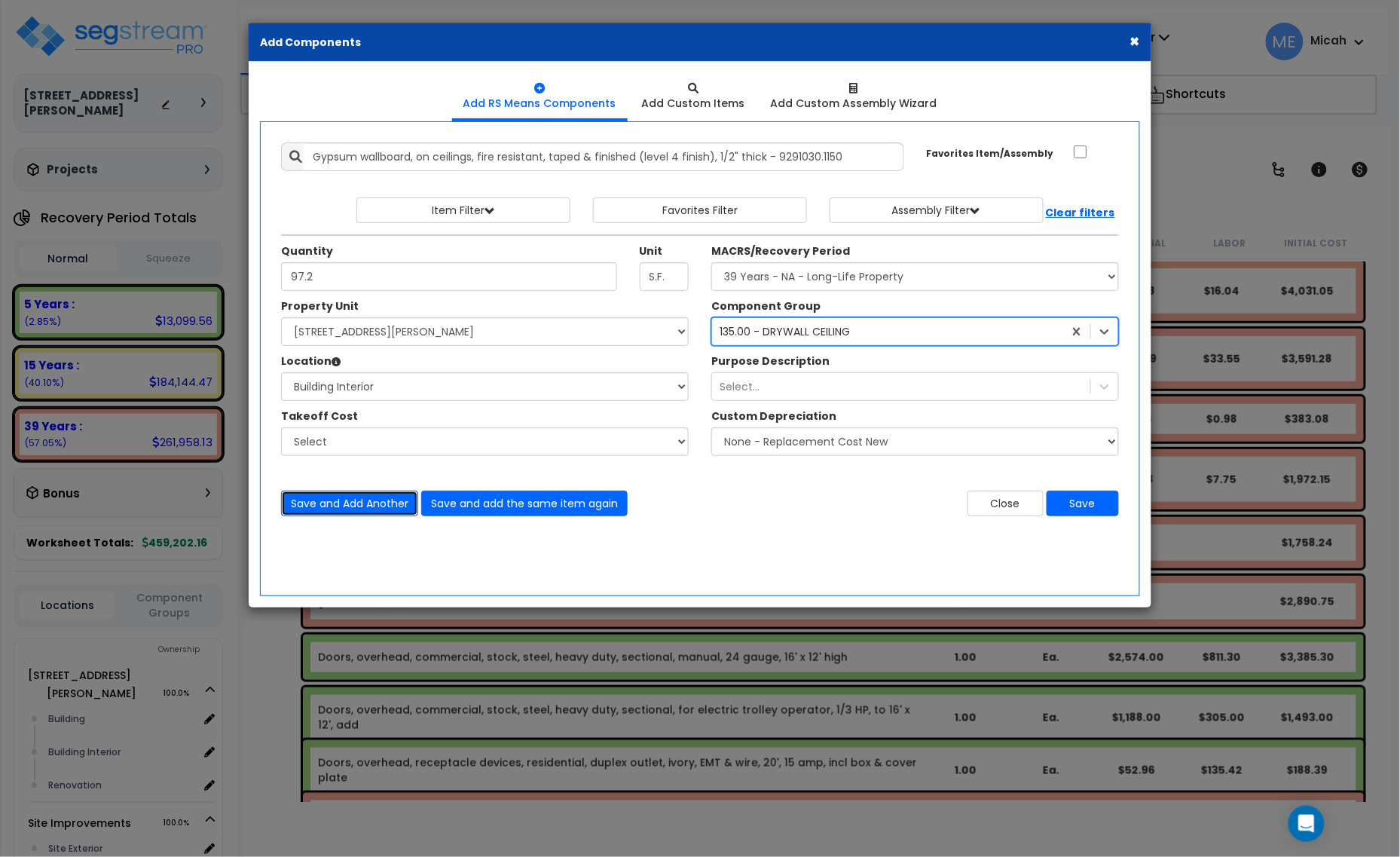
click at [352, 500] on button "Save and Add Another" at bounding box center [349, 503] width 137 height 26
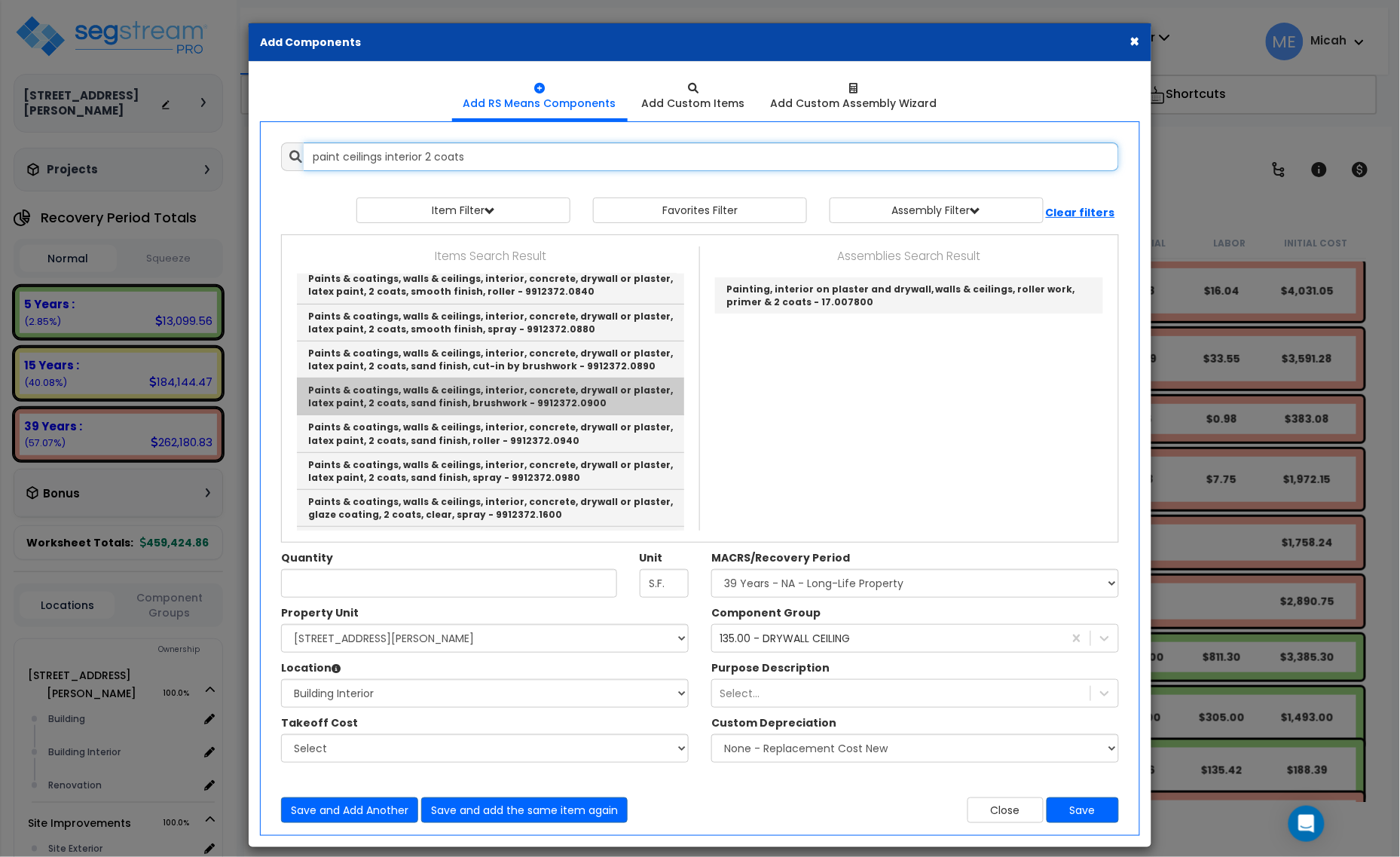
scroll to position [188, 0]
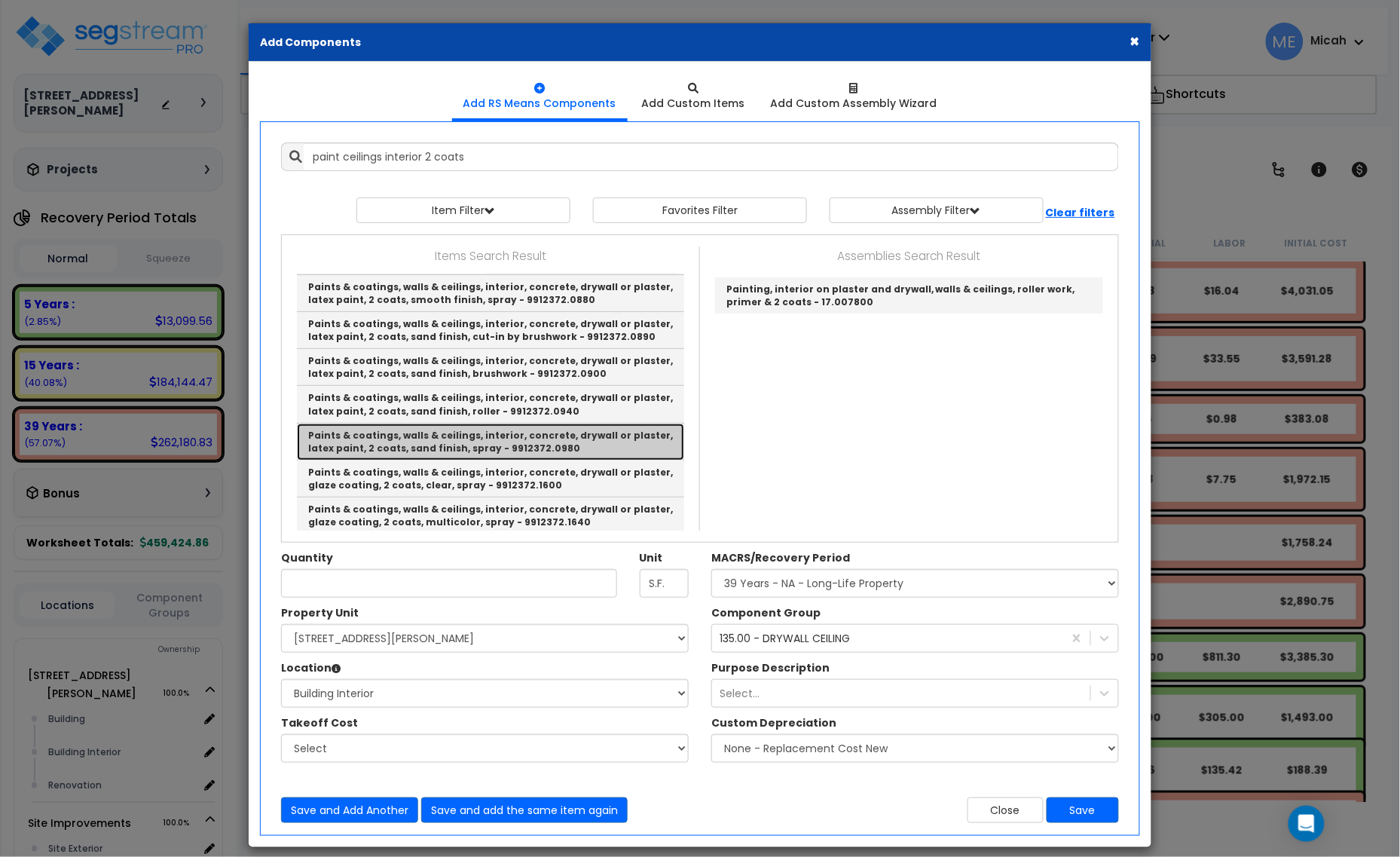
click at [634, 443] on link "Paints & coatings, walls & ceilings, interior, concrete, drywall or plaster, la…" at bounding box center [491, 442] width 388 height 37
type input "Paints & coatings, walls & ceilings, interior, concrete, drywall or plaster, la…"
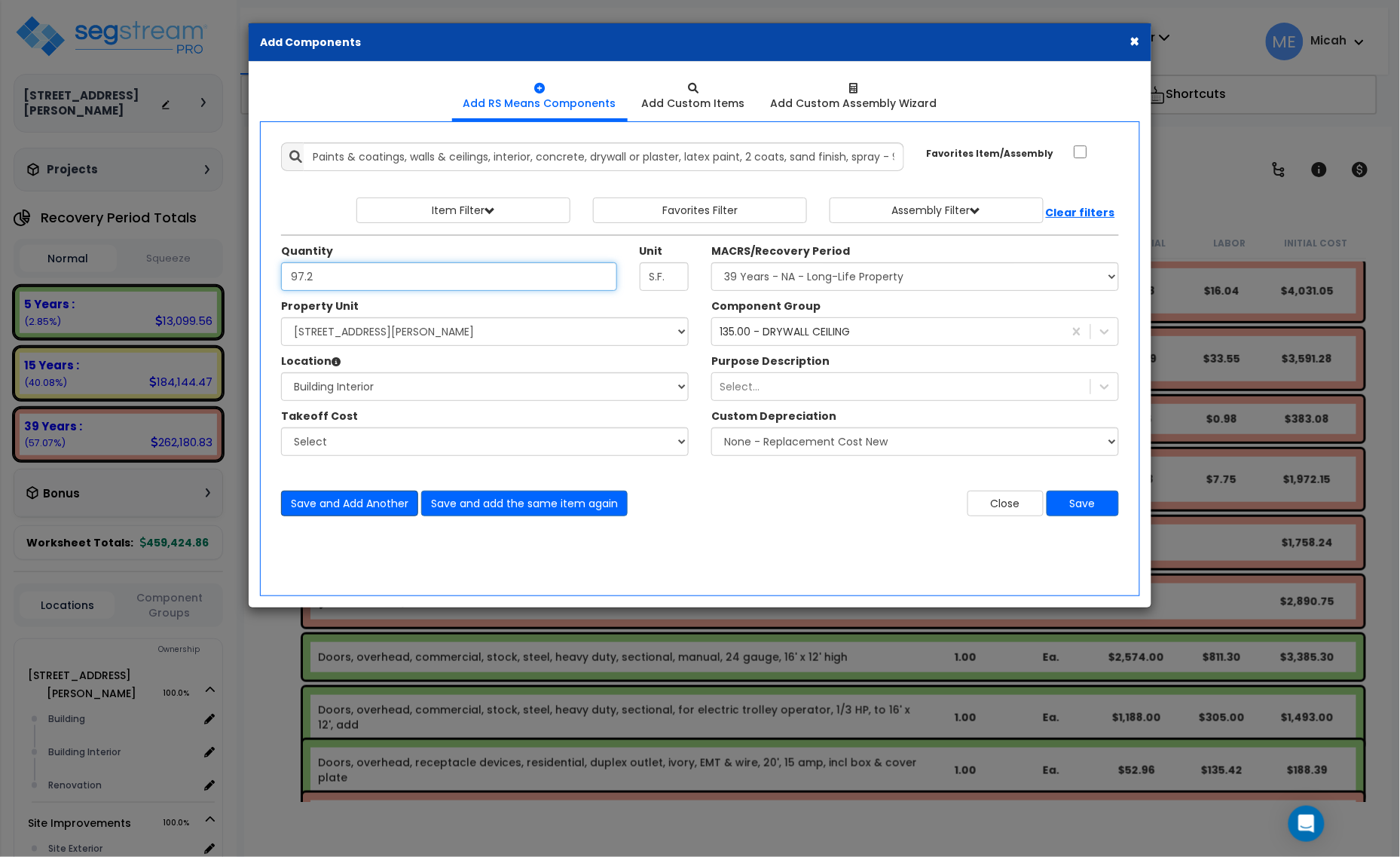
type input "97.2"
click at [383, 502] on button "Save and Add Another" at bounding box center [349, 503] width 137 height 26
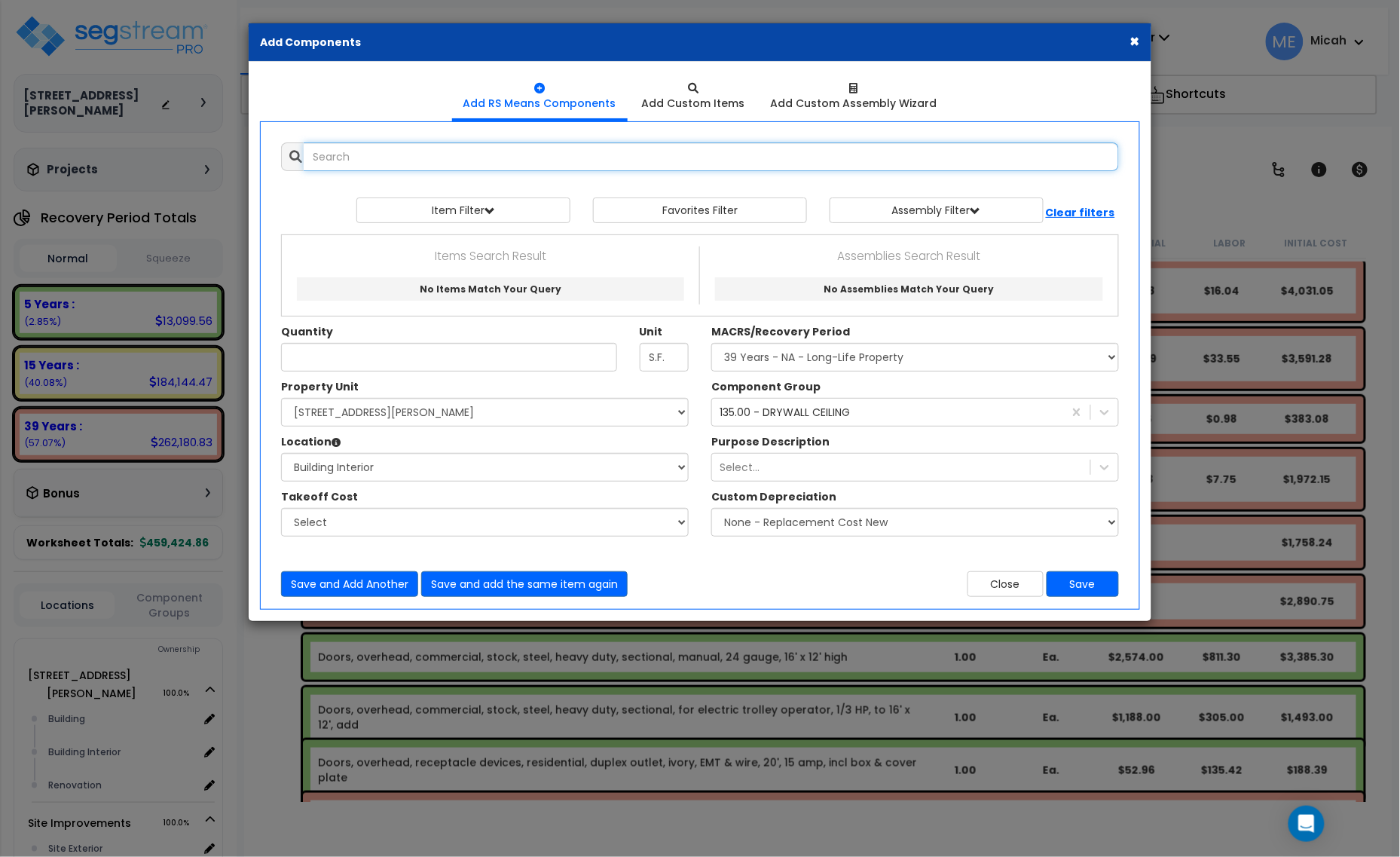
scroll to position [0, 0]
click at [411, 151] on input "text" at bounding box center [711, 157] width 815 height 29
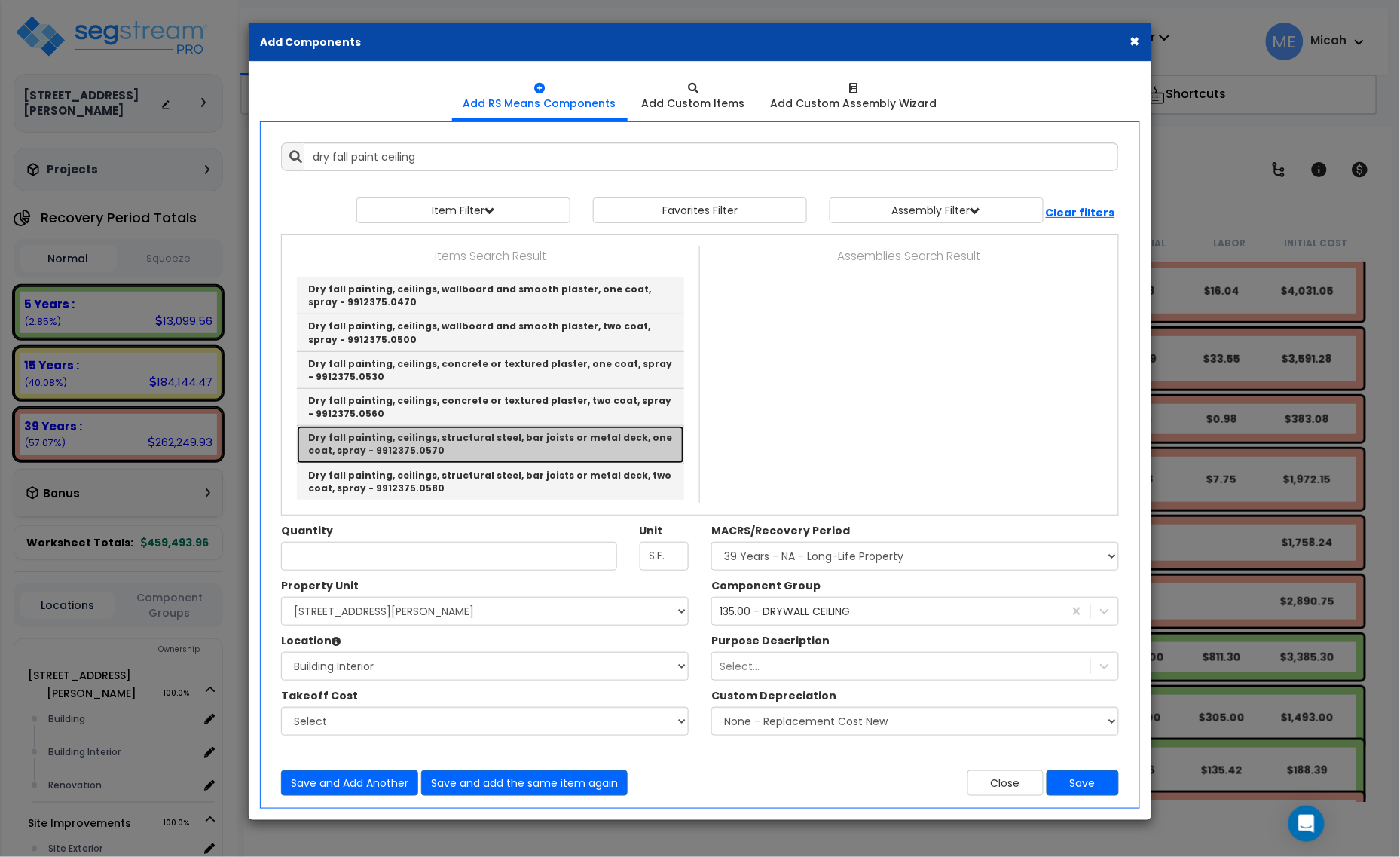
click at [567, 441] on link "Dry fall painting, ceilings, structural steel, bar joists or metal deck, one co…" at bounding box center [491, 445] width 388 height 37
type input "Dry fall painting, ceilings, structural steel, bar joists or metal deck, one co…"
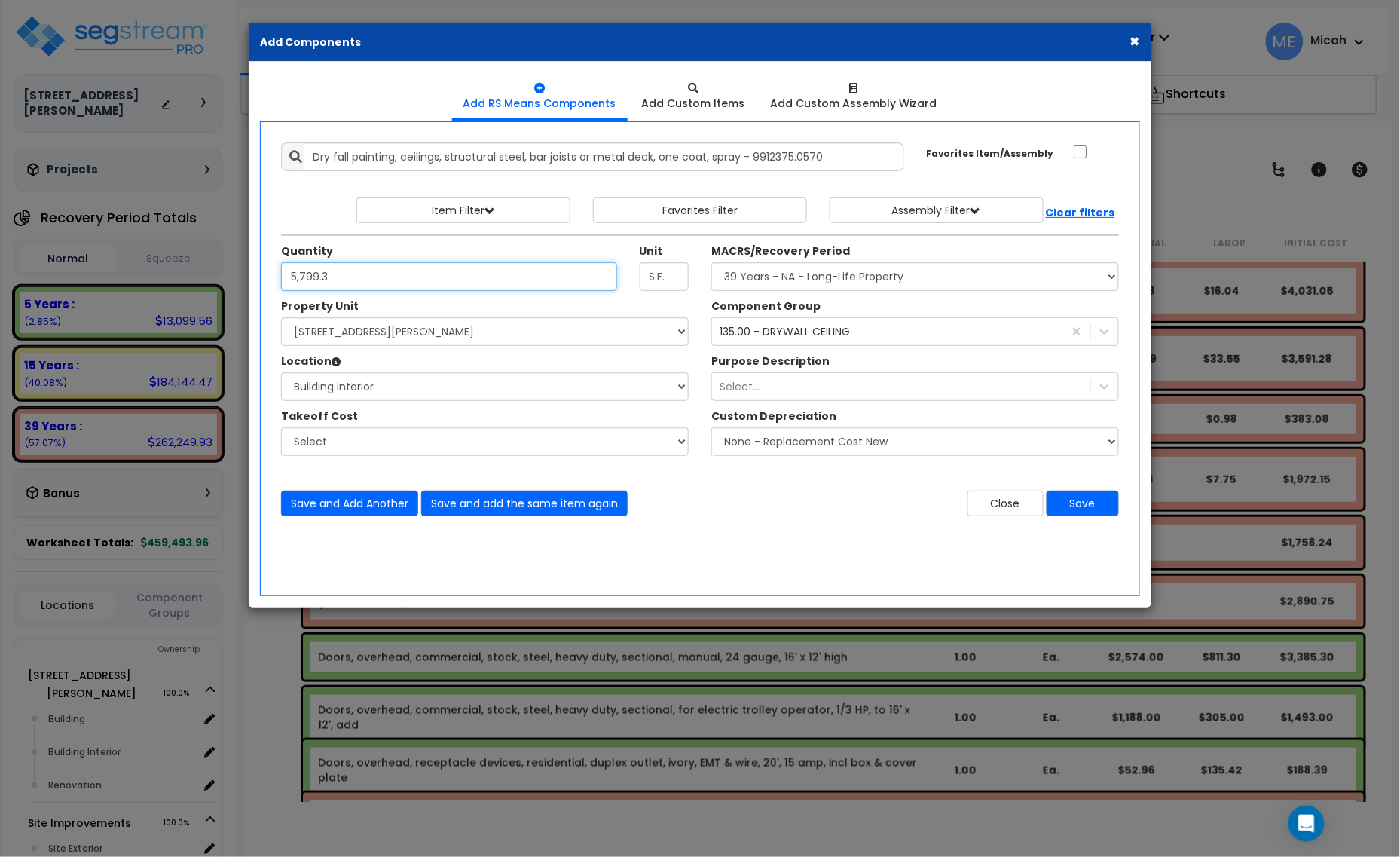
type input "5,799.3"
click at [350, 507] on button "Save and Add Another" at bounding box center [349, 503] width 137 height 26
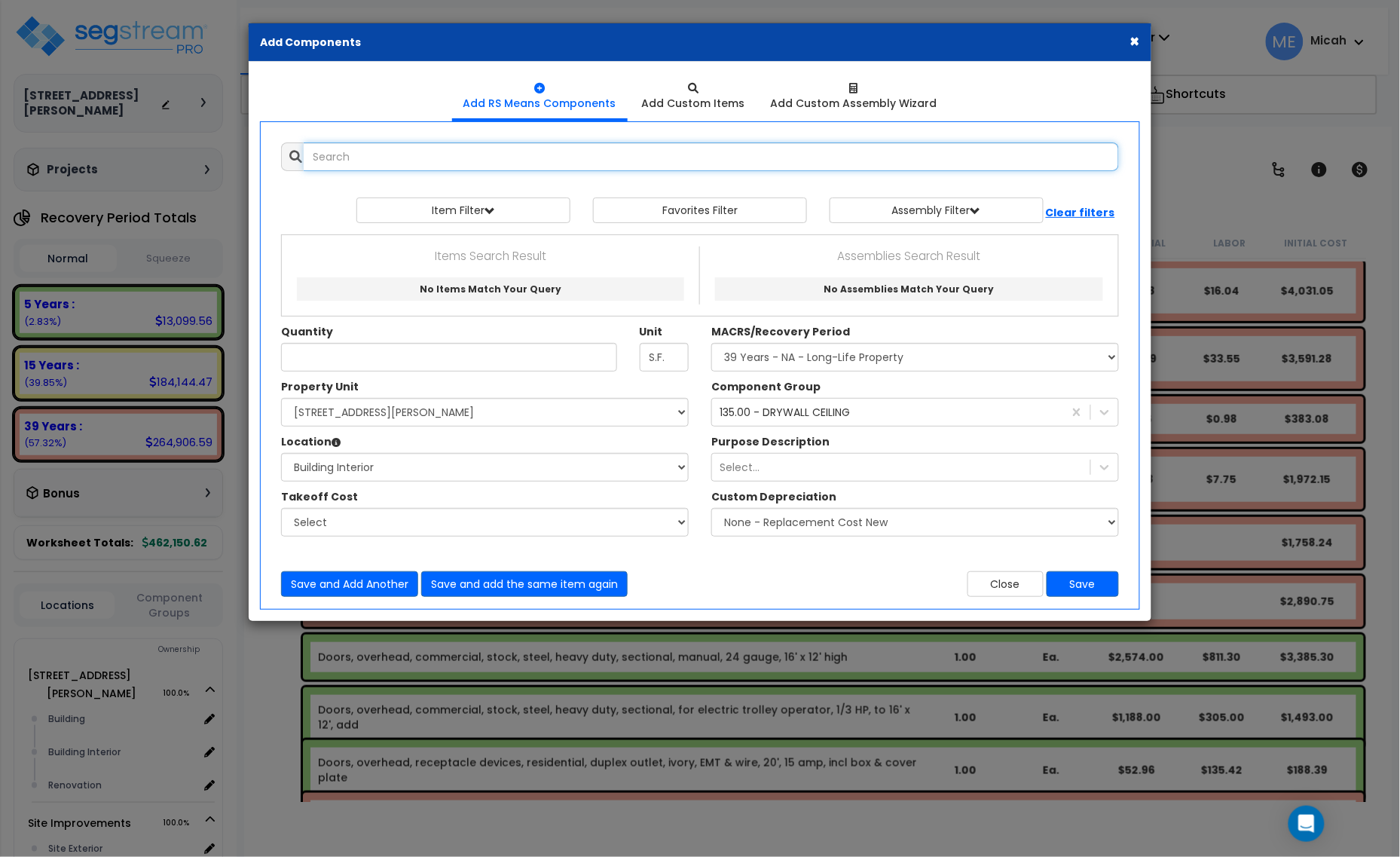
click at [500, 162] on input "text" at bounding box center [711, 157] width 815 height 29
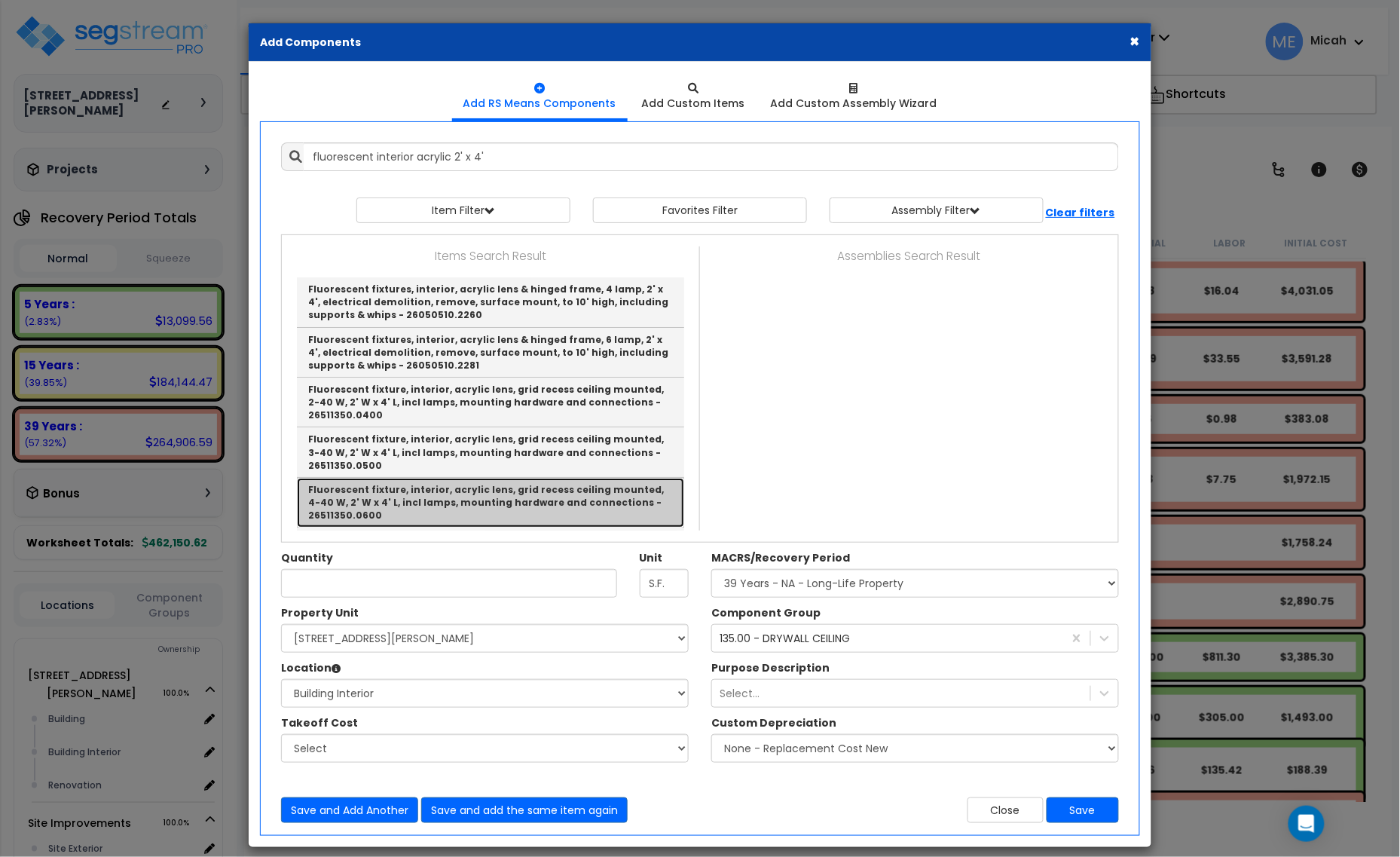
click at [618, 494] on link "Fluorescent fixture, interior, acrylic lens, grid recess ceiling mounted, 4-40 …" at bounding box center [491, 502] width 388 height 50
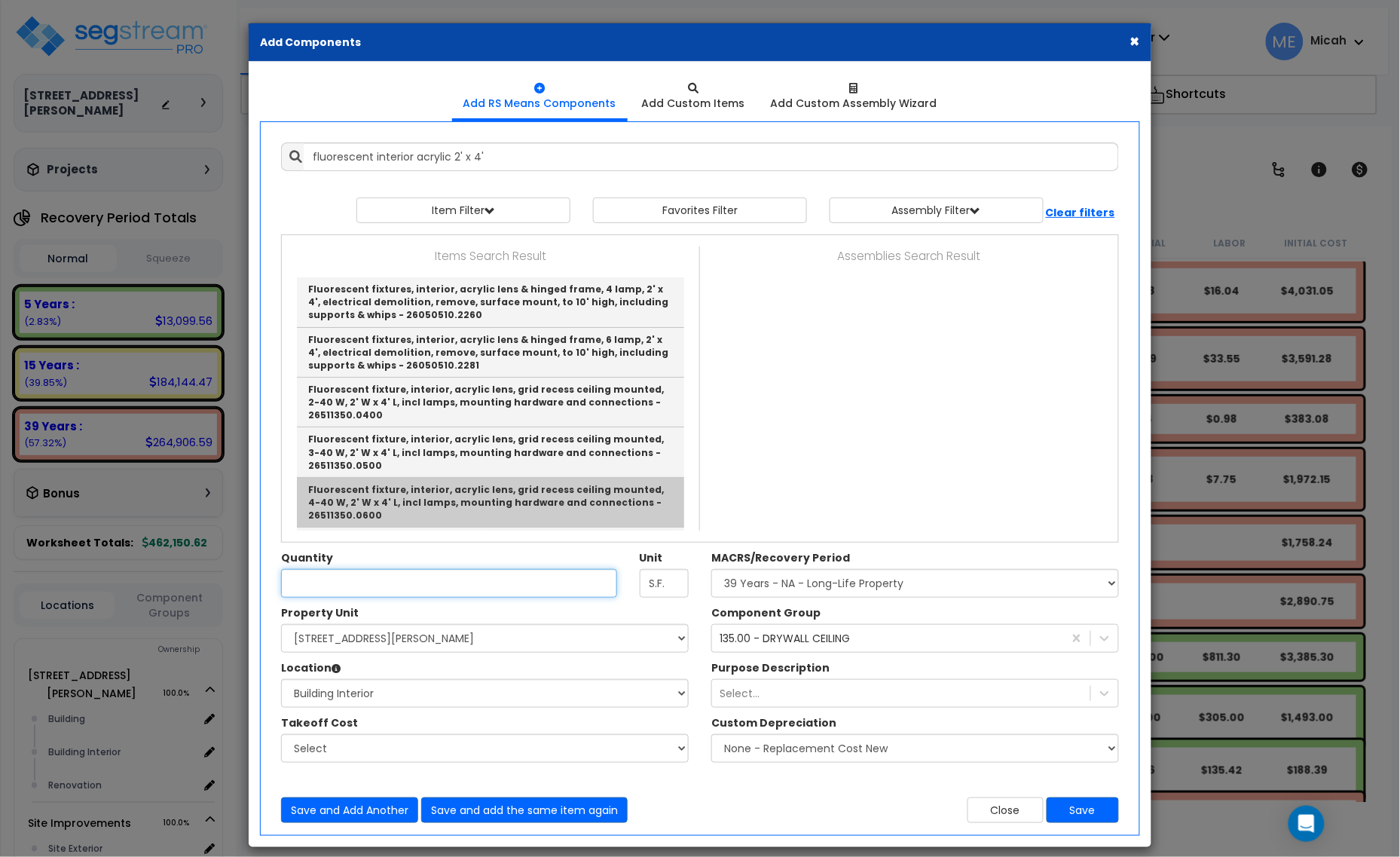
type input "Fluorescent fixture, interior, acrylic lens, grid recess ceiling mounted, 4-40 …"
checkbox input "true"
type input "Ea."
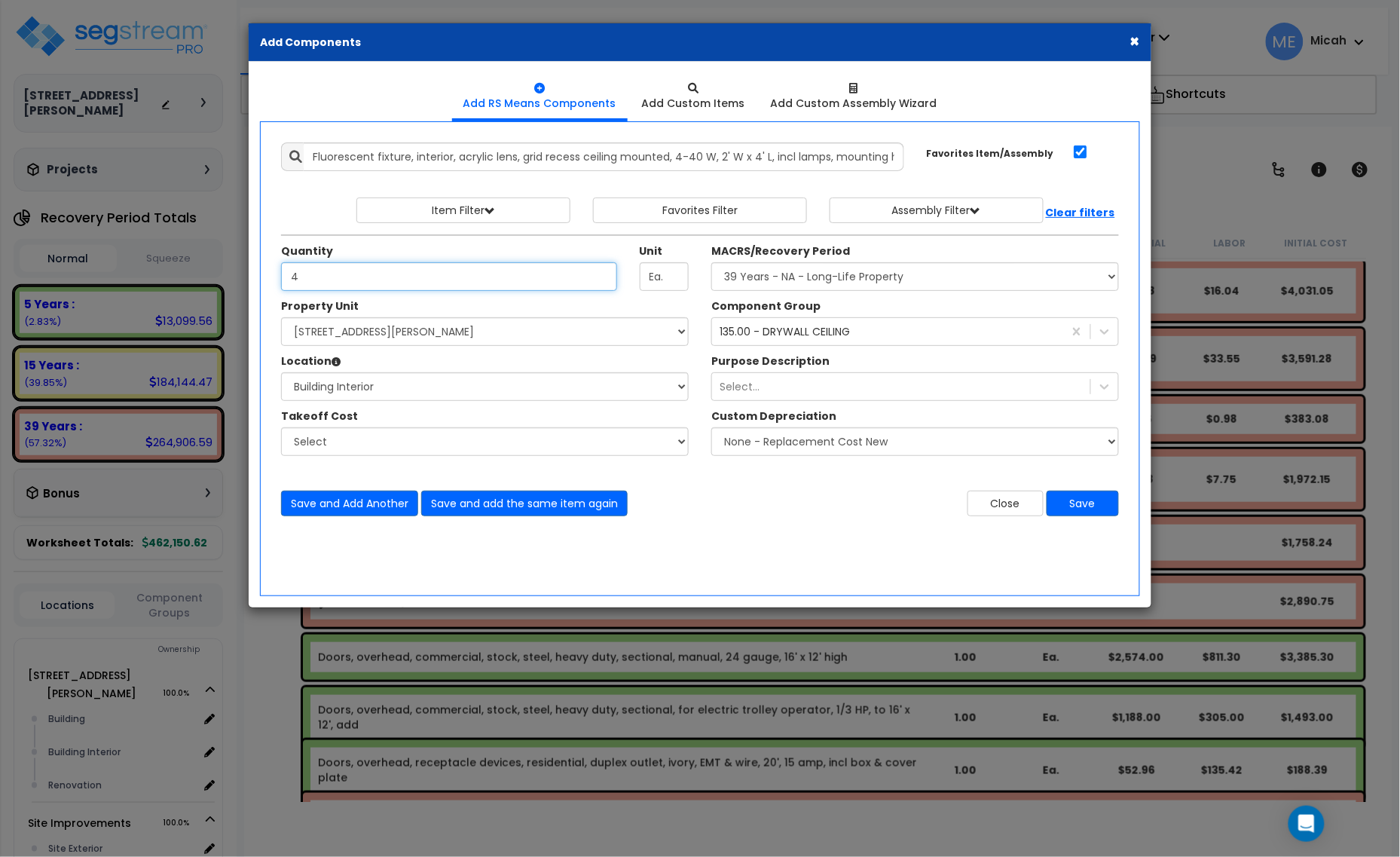
type input "4"
click at [961, 340] on div "135.00 - DRYWALL CEILING 134" at bounding box center [887, 332] width 351 height 24
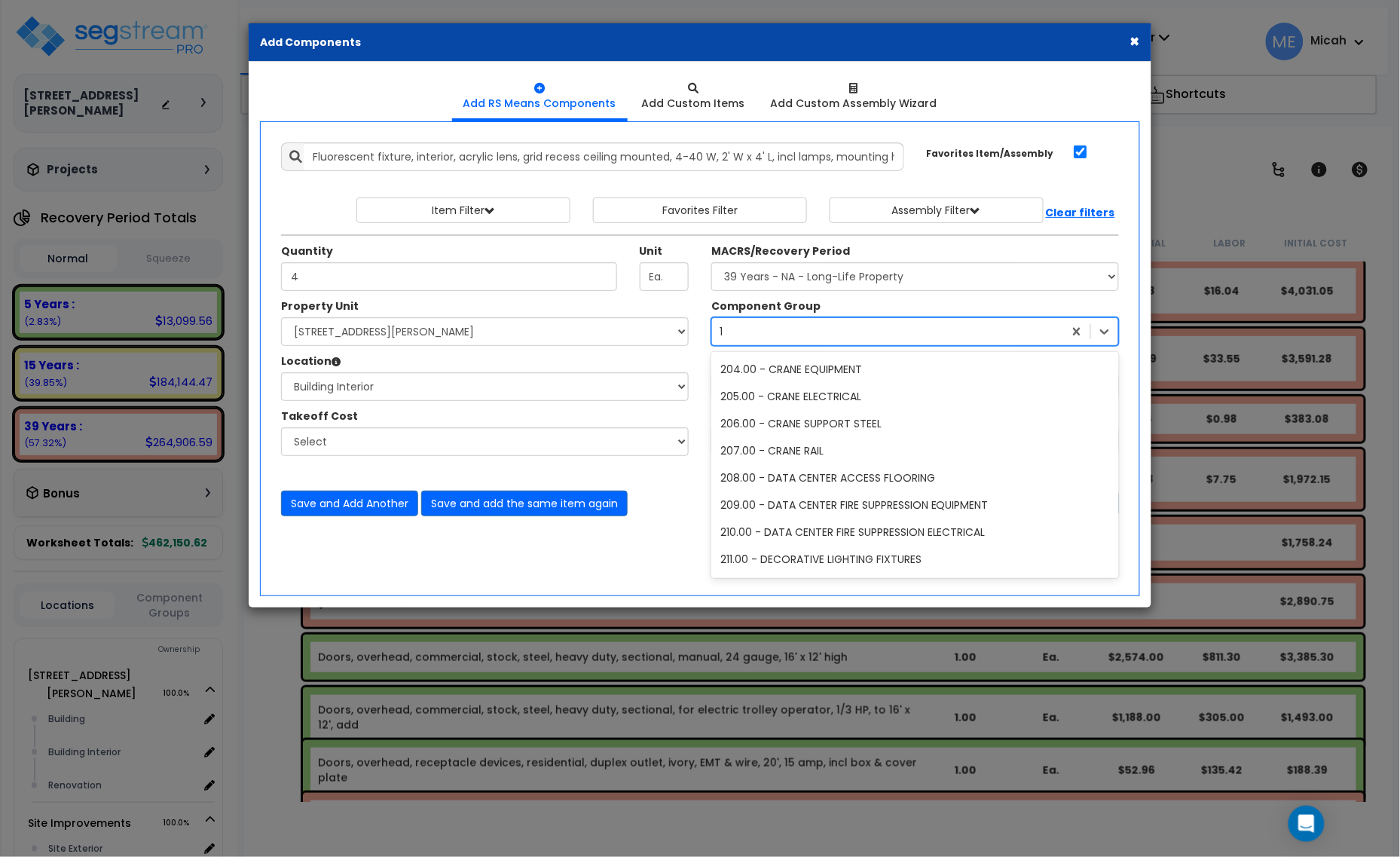
scroll to position [620, 0]
type input "151"
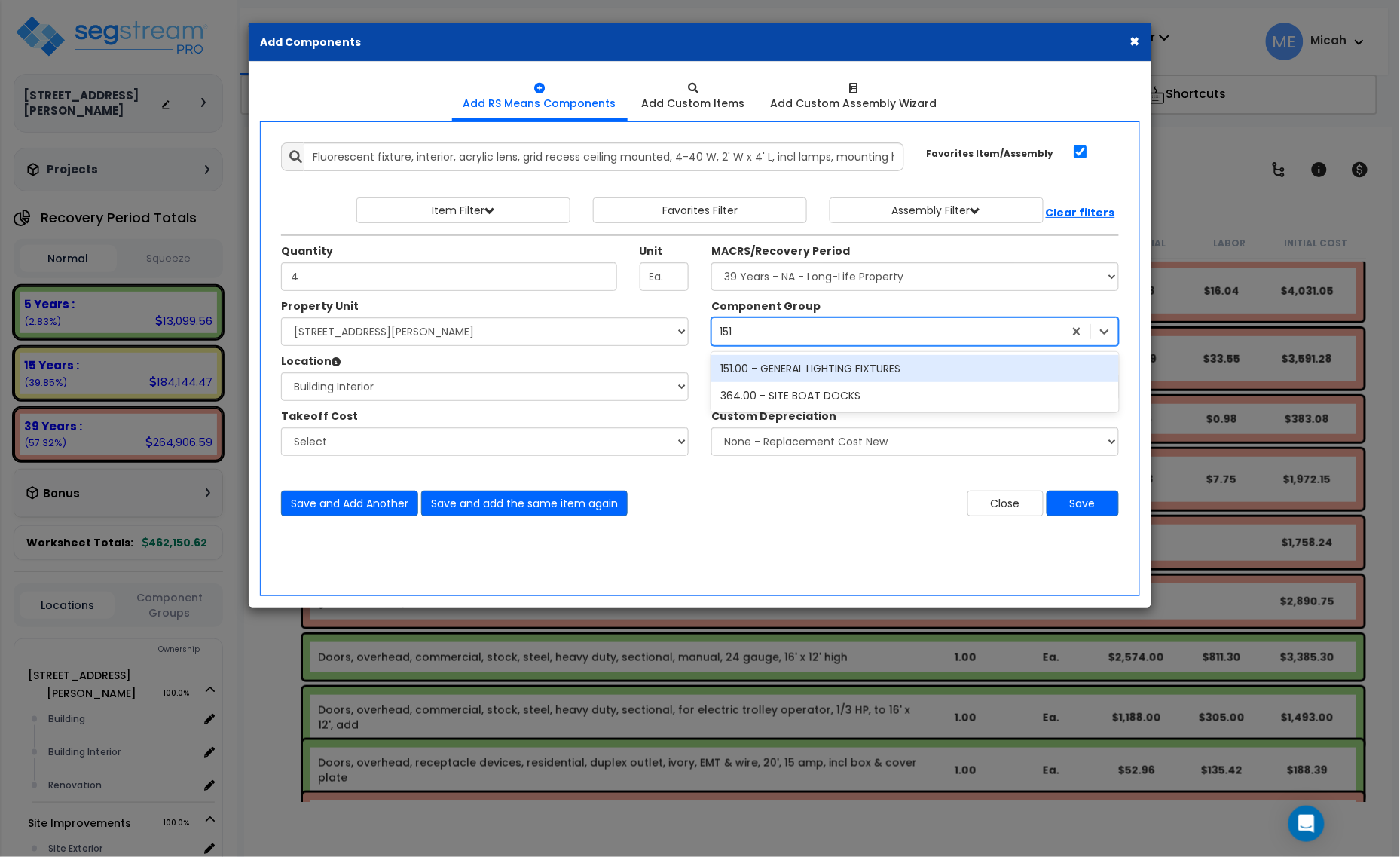
scroll to position [0, 0]
click at [891, 372] on div "151.00 - GENERAL LIGHTING FIXTURES" at bounding box center [915, 368] width 408 height 27
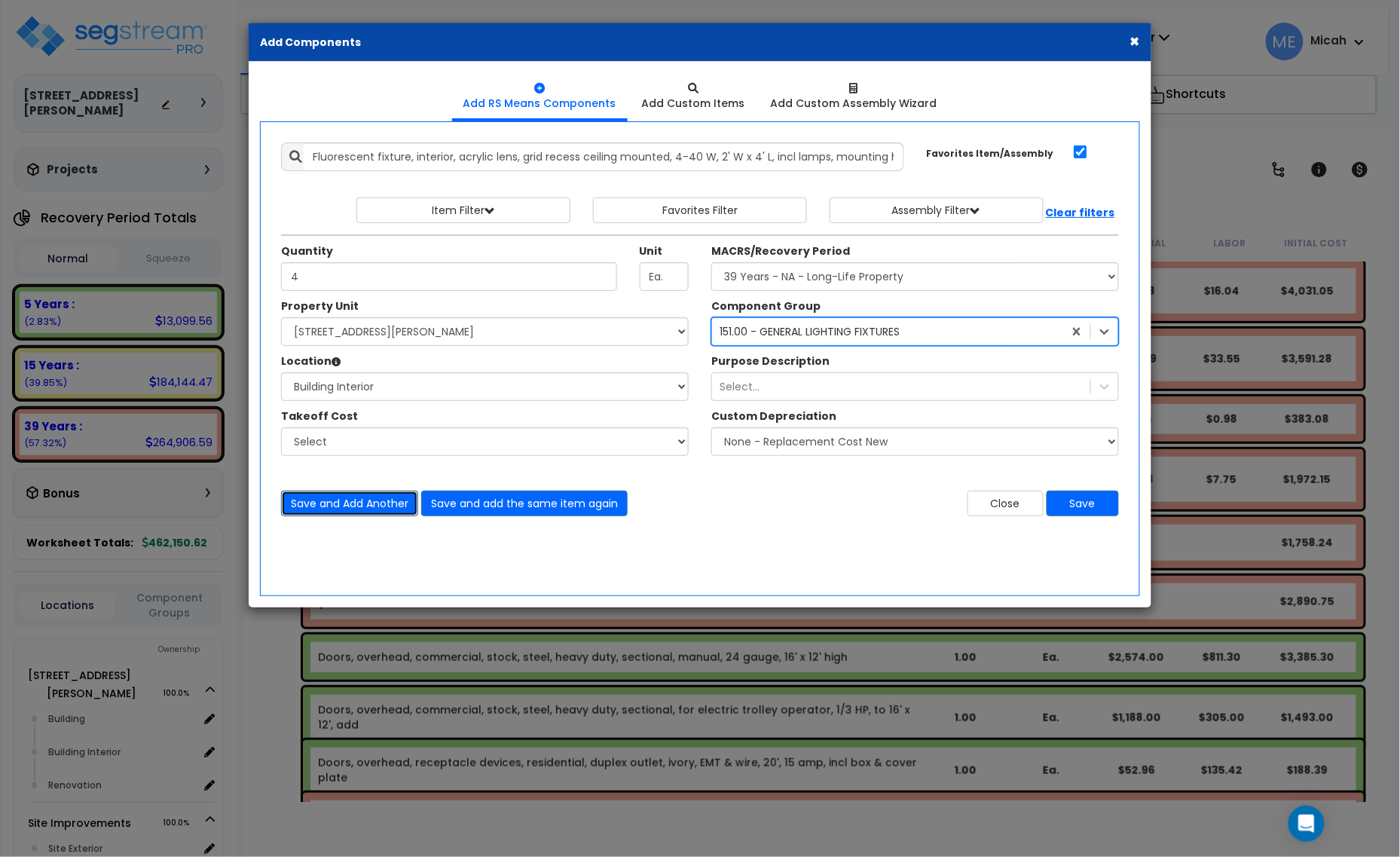
click at [322, 505] on button "Save and Add Another" at bounding box center [349, 503] width 137 height 26
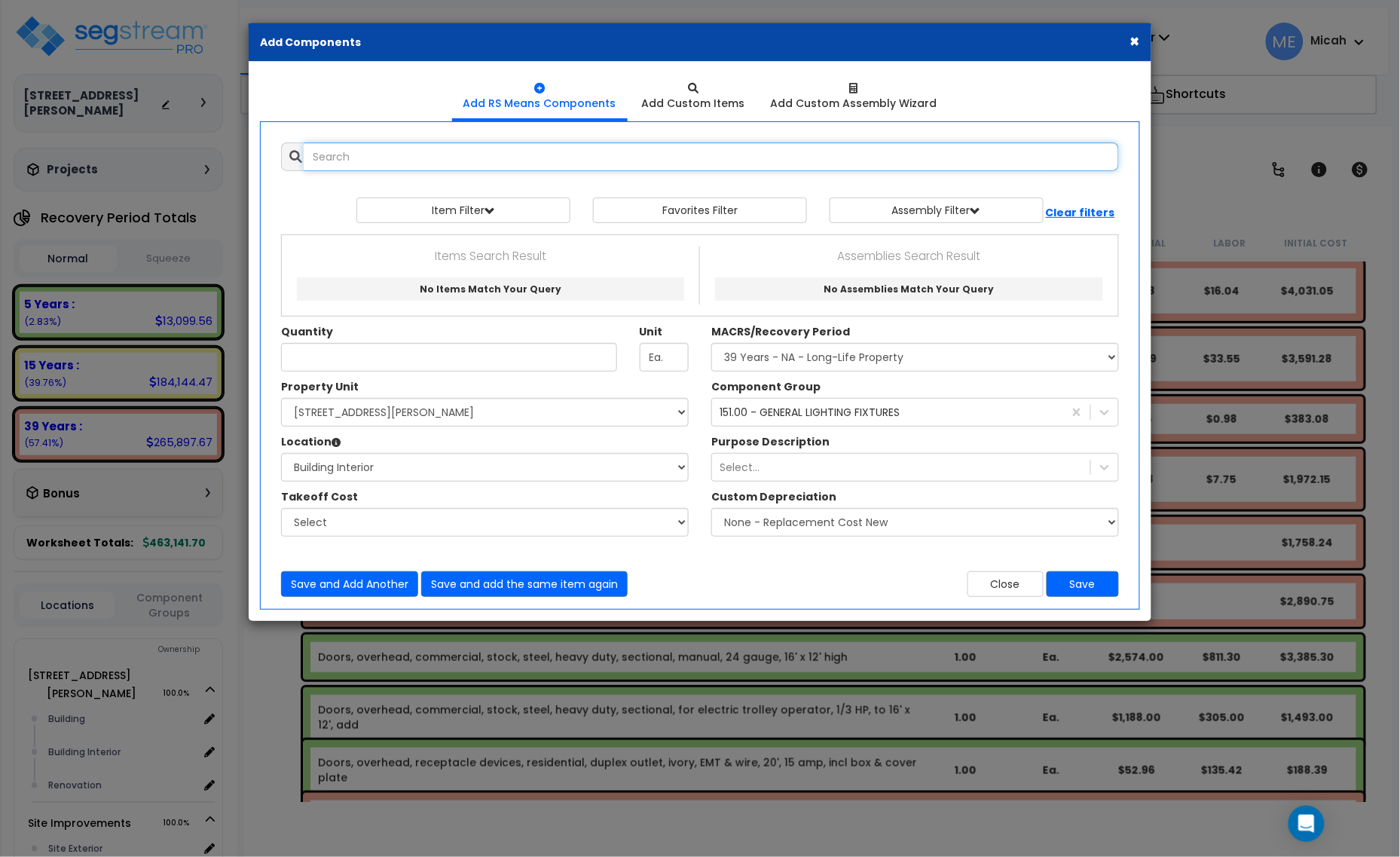
click at [372, 157] on input "text" at bounding box center [711, 157] width 815 height 29
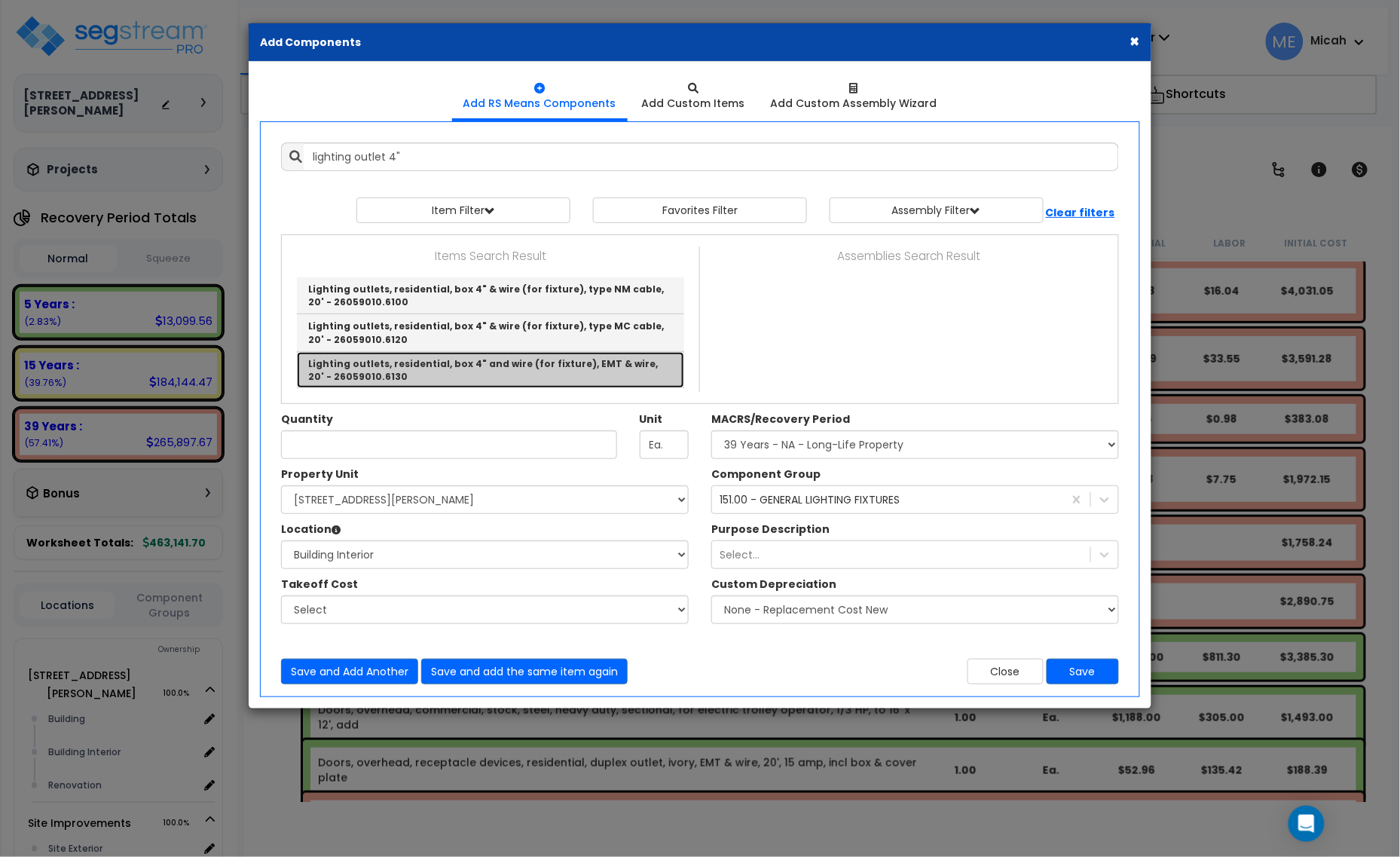
click at [601, 371] on link "Lighting outlets, residential, box 4" and wire (for fixture), EMT & wire, 20' -…" at bounding box center [491, 369] width 388 height 36
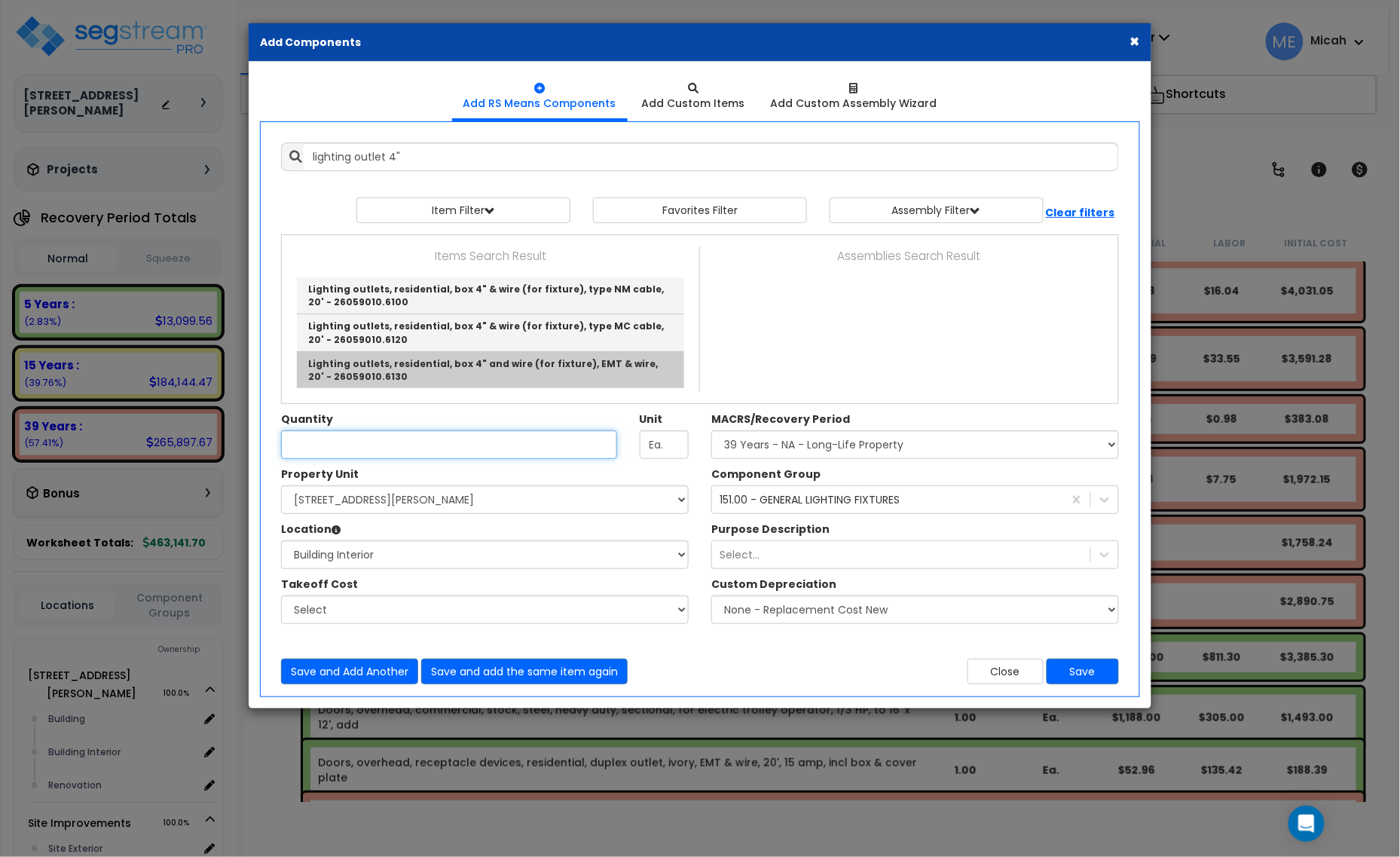
type input "Lighting outlets, residential, box 4" and wire (for fixture), EMT & wire, 20' -…"
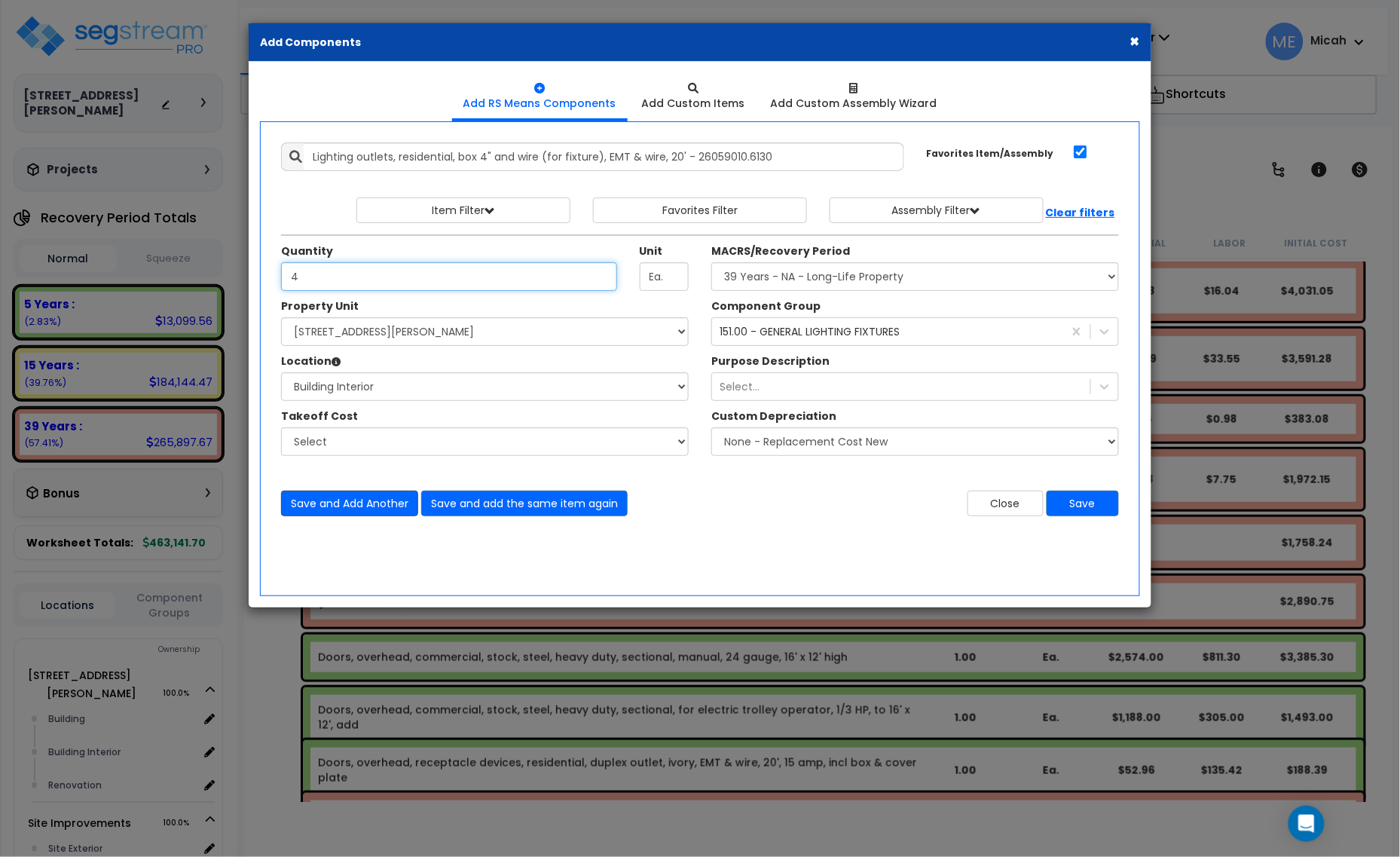
type input "4"
click at [332, 509] on button "Save and Add Another" at bounding box center [349, 503] width 137 height 26
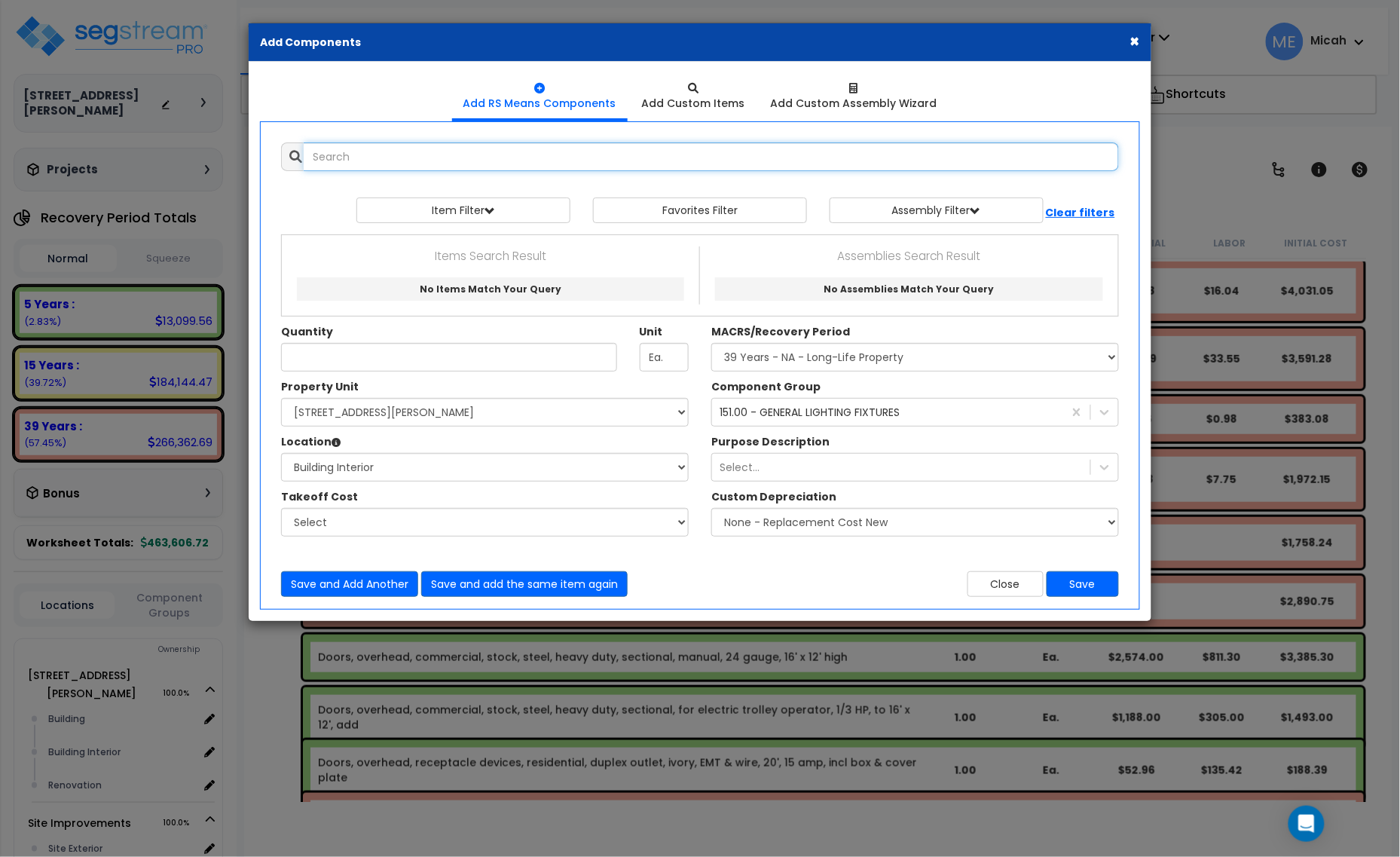
click at [337, 149] on input "text" at bounding box center [711, 157] width 815 height 29
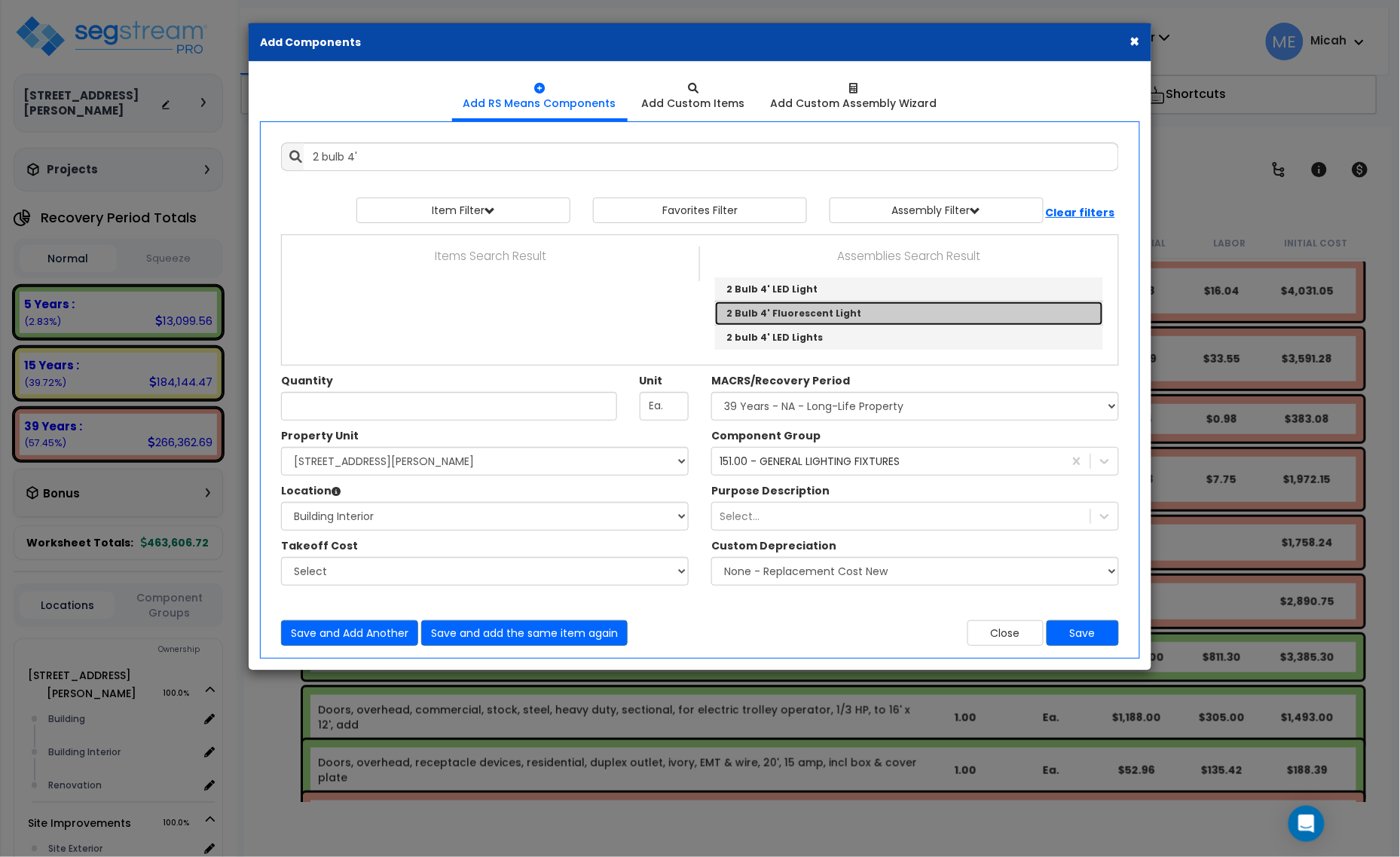
click at [831, 316] on link "2 Bulb 4' Fluorescent Light" at bounding box center [909, 313] width 388 height 24
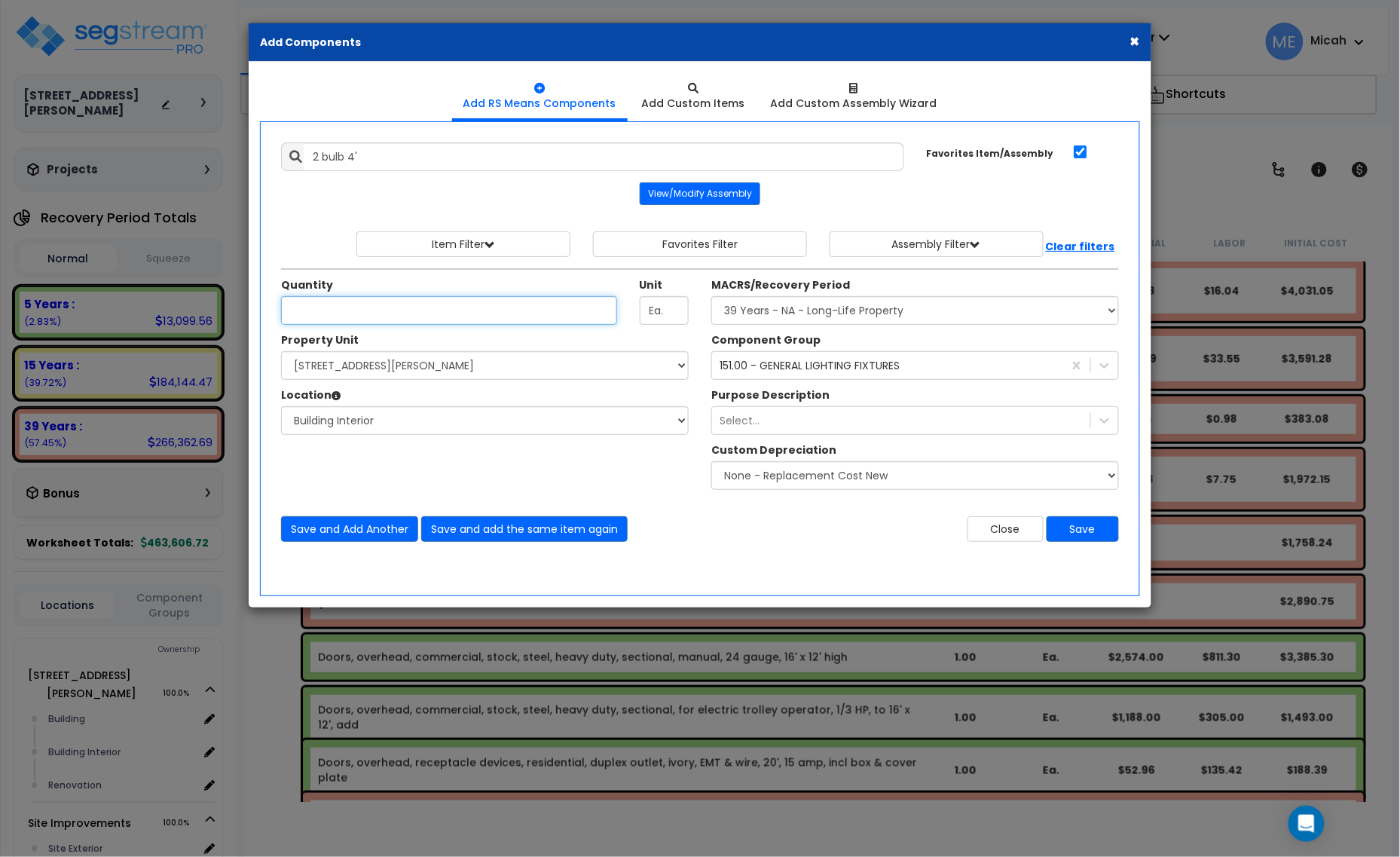
type input "2 Bulb 4' Fluorescent Light"
type input "EA"
type input "66"
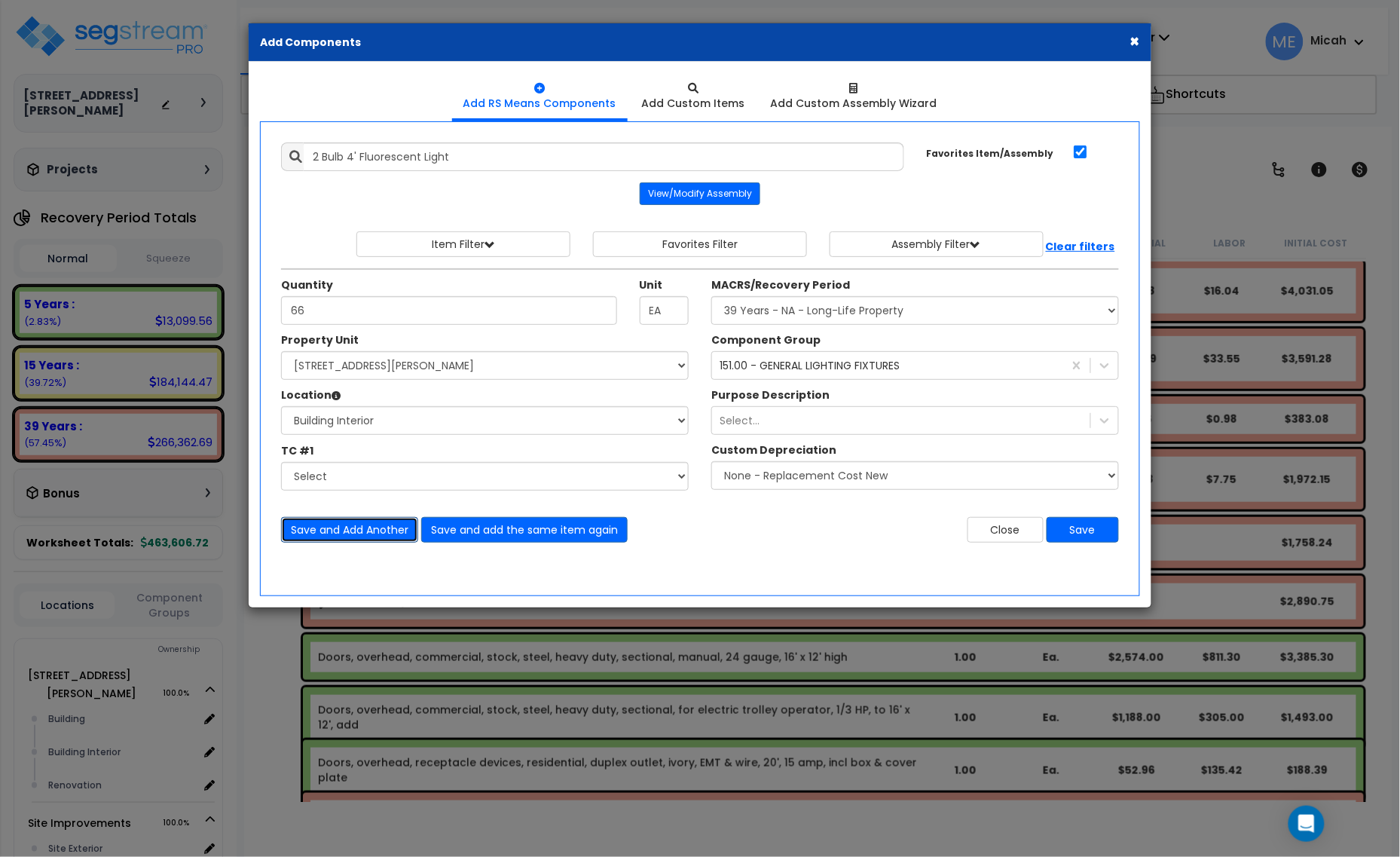
click at [369, 528] on button "Save and Add Another" at bounding box center [349, 529] width 137 height 26
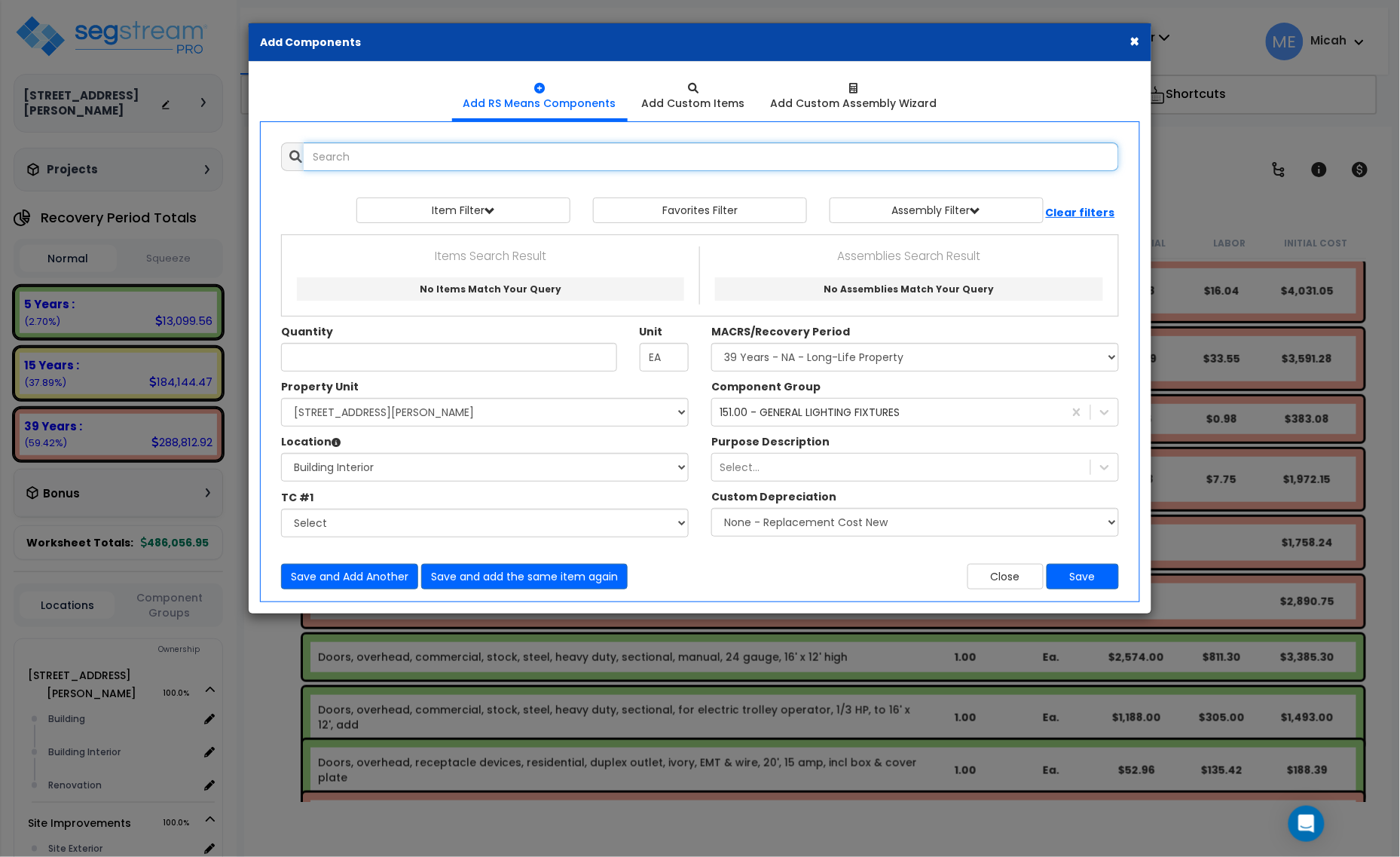
click at [401, 157] on input "text" at bounding box center [711, 157] width 815 height 29
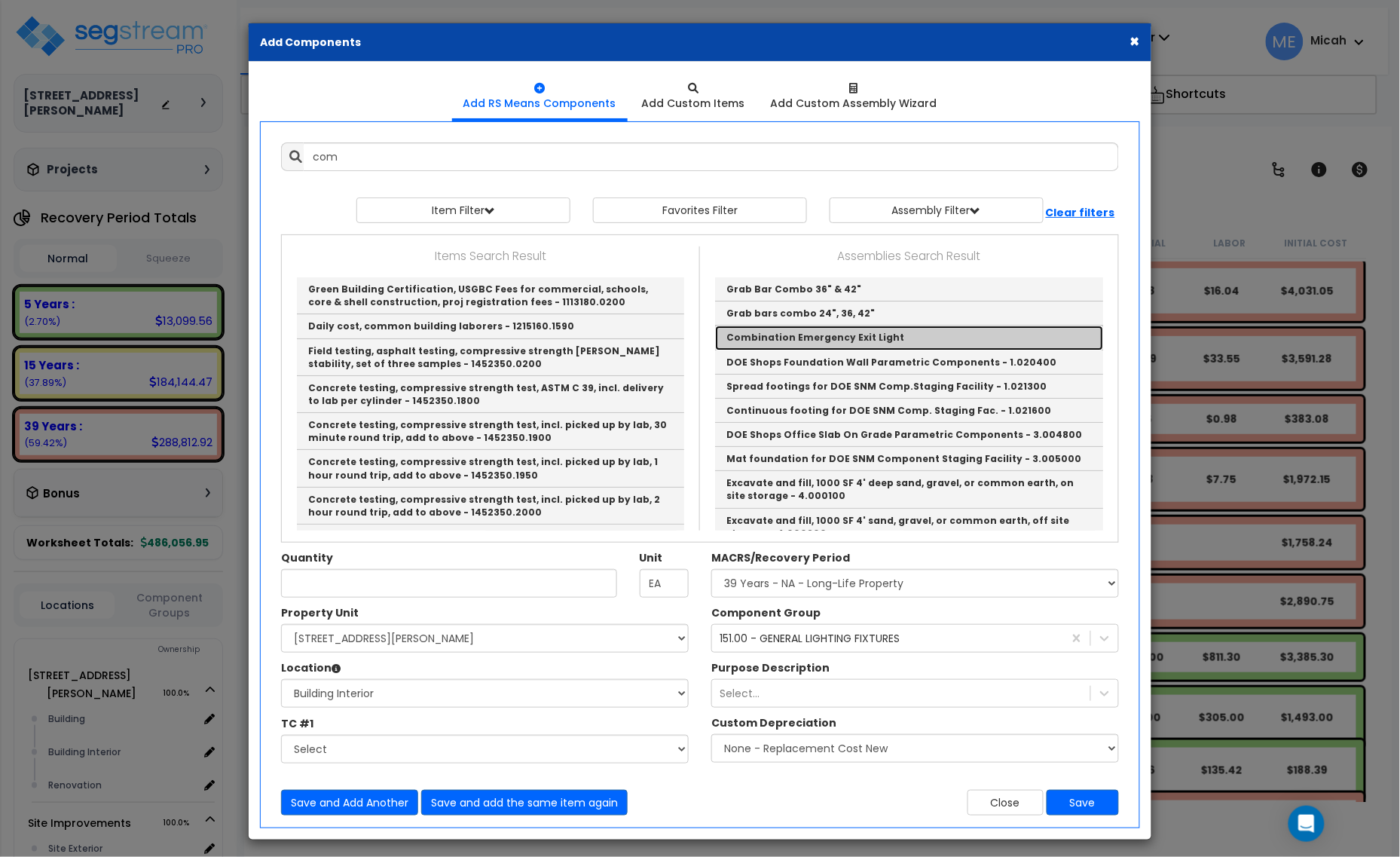
click at [852, 341] on link "Combination Emergency Exit Light" at bounding box center [909, 337] width 388 height 24
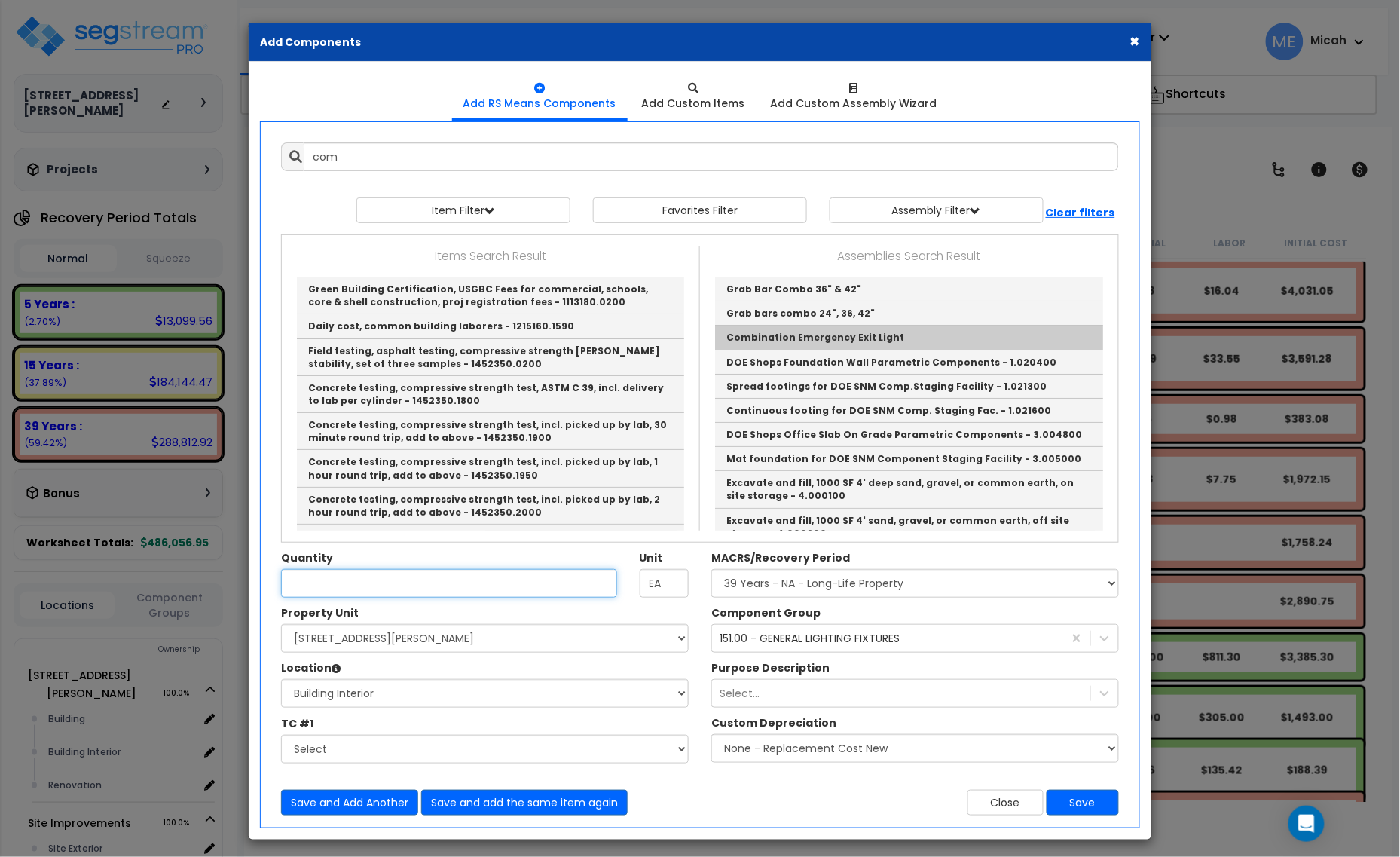
type input "Combination Emergency Exit Light"
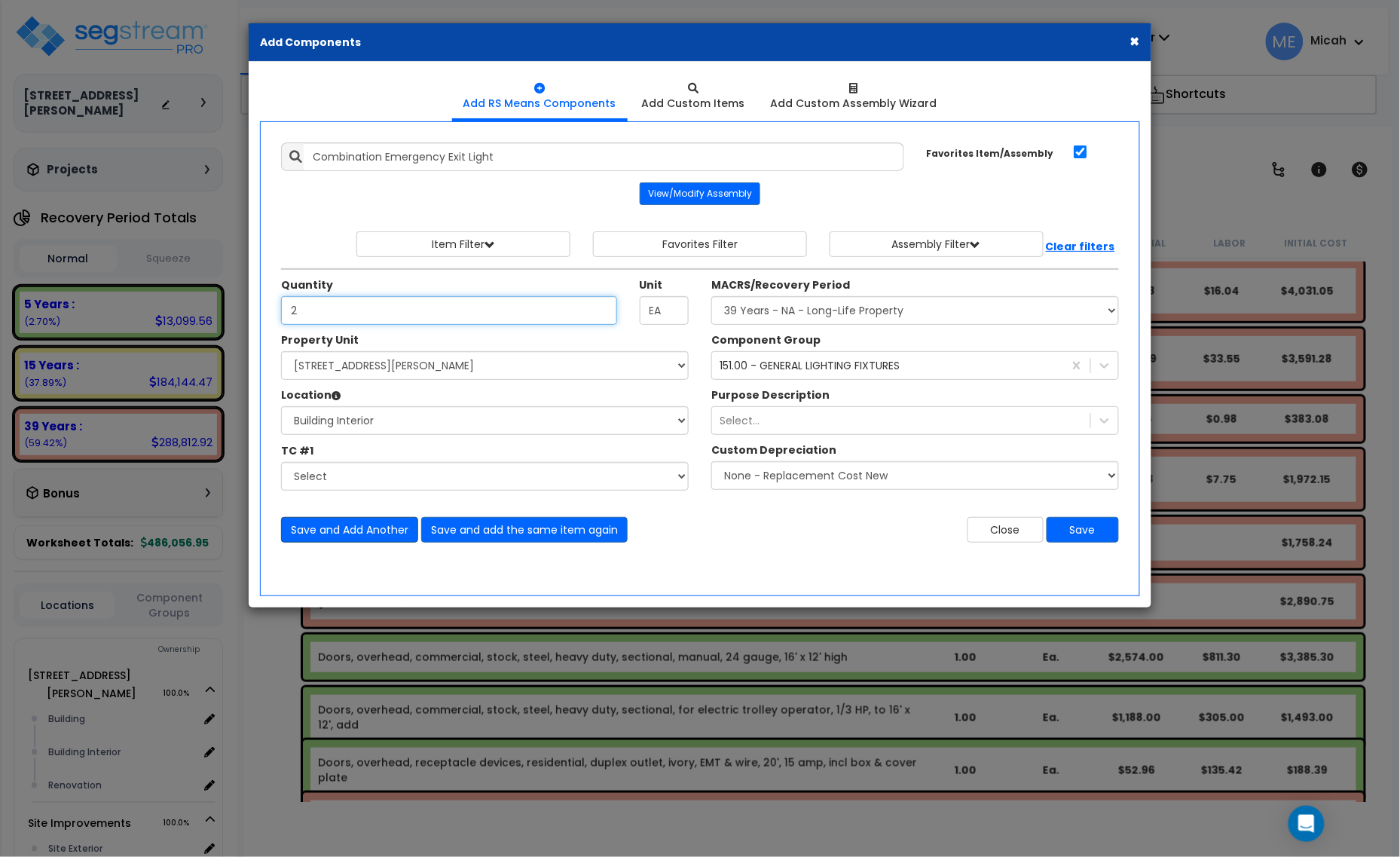
type input "2"
click at [365, 528] on button "Save and Add Another" at bounding box center [349, 529] width 137 height 26
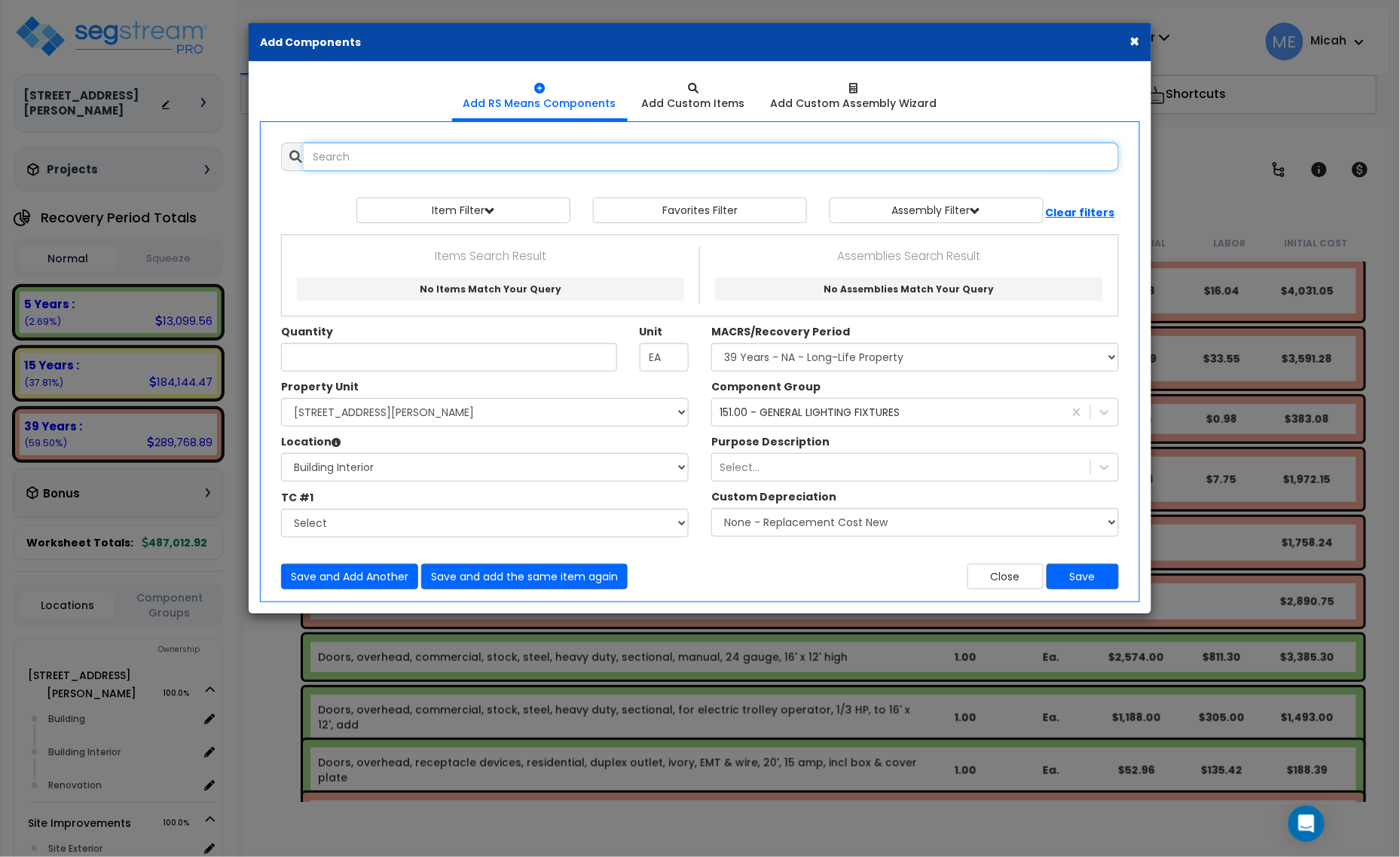
click at [392, 162] on input "text" at bounding box center [711, 157] width 815 height 29
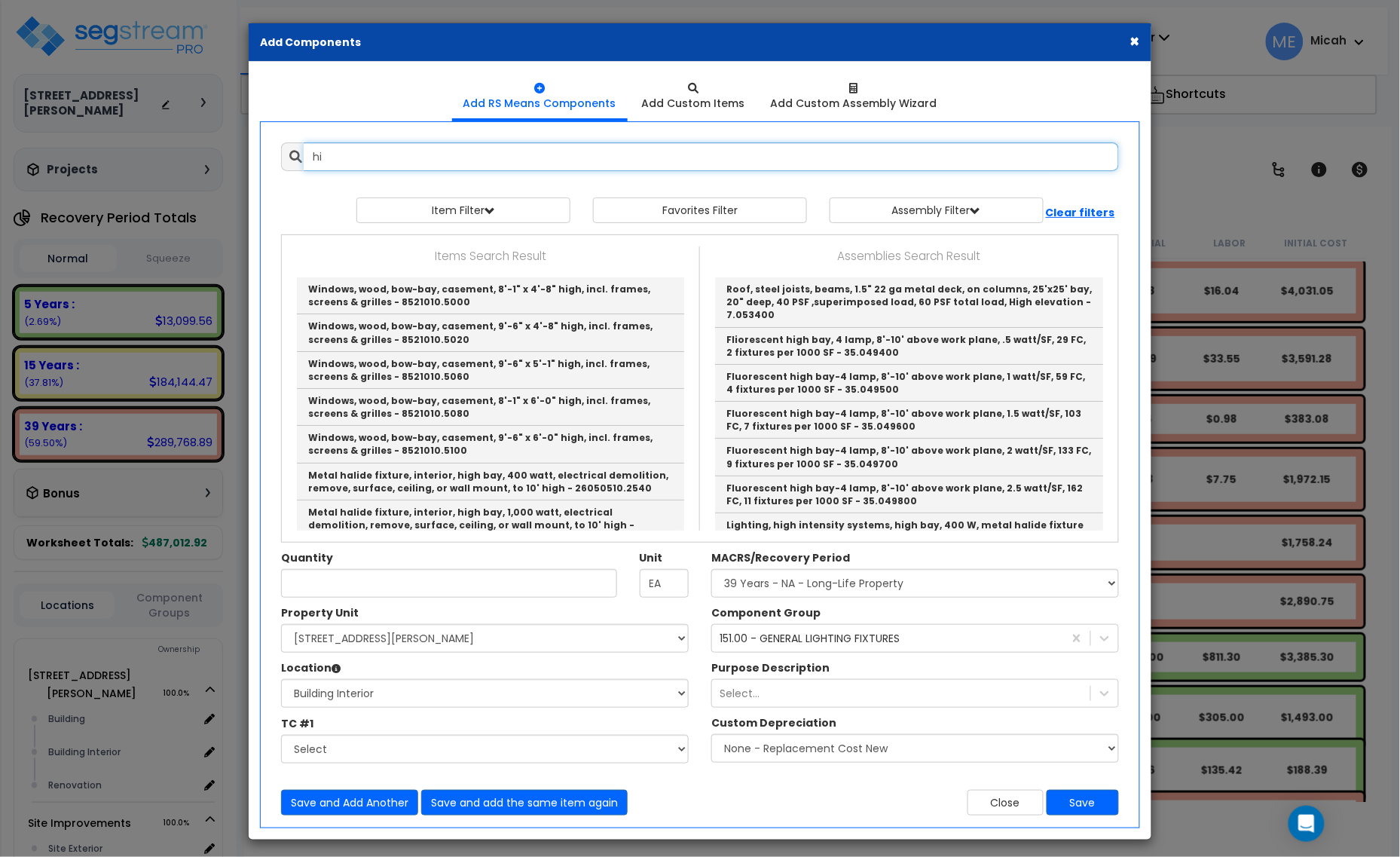
type input "h"
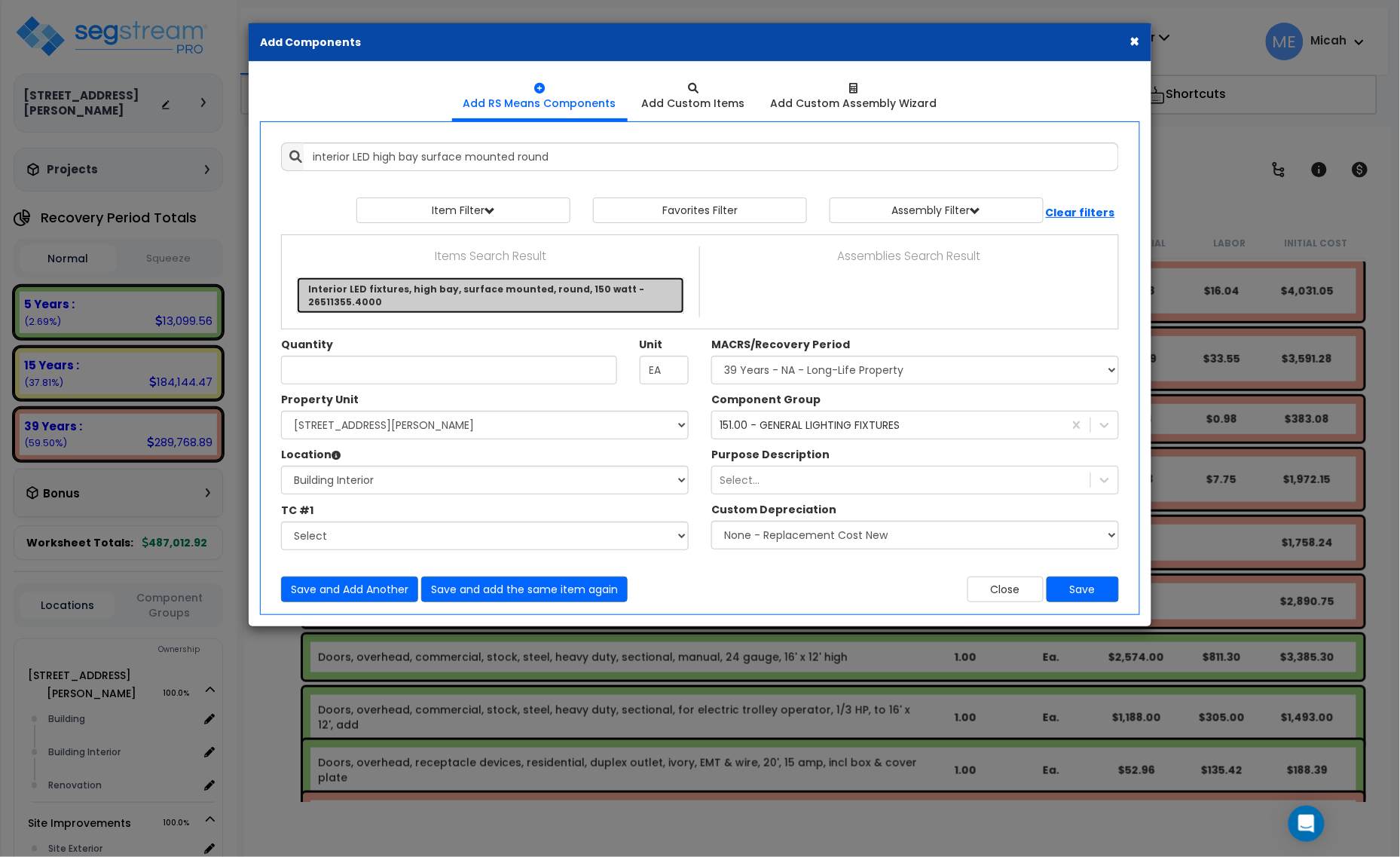
click at [438, 294] on link "Interior LED fixtures, high bay, surface mounted, round, 150 watt - 26511355.40…" at bounding box center [491, 295] width 388 height 36
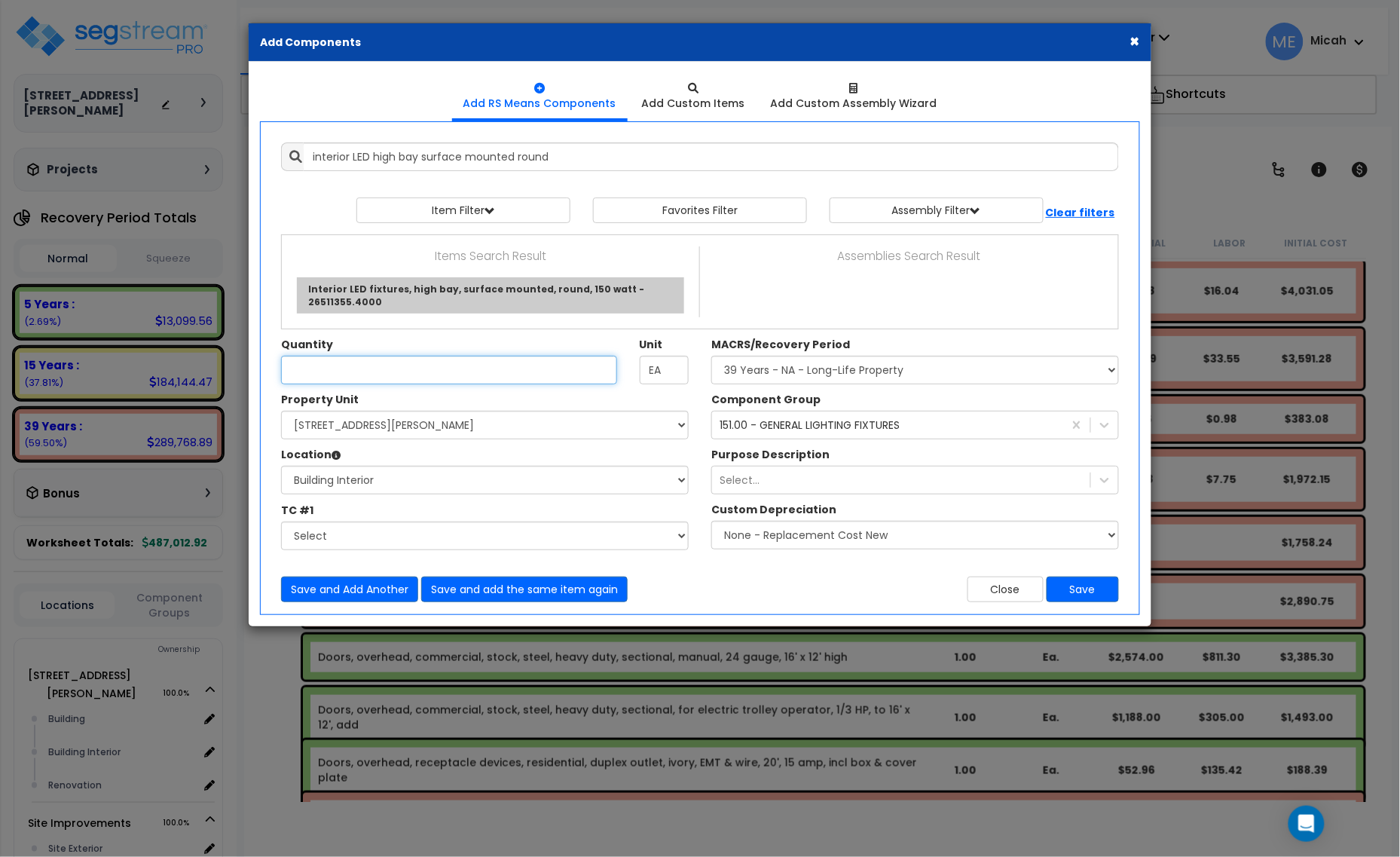
type input "Interior LED fixtures, high bay, surface mounted, round, 150 watt - 26511355.40…"
checkbox input "false"
type input "Ea."
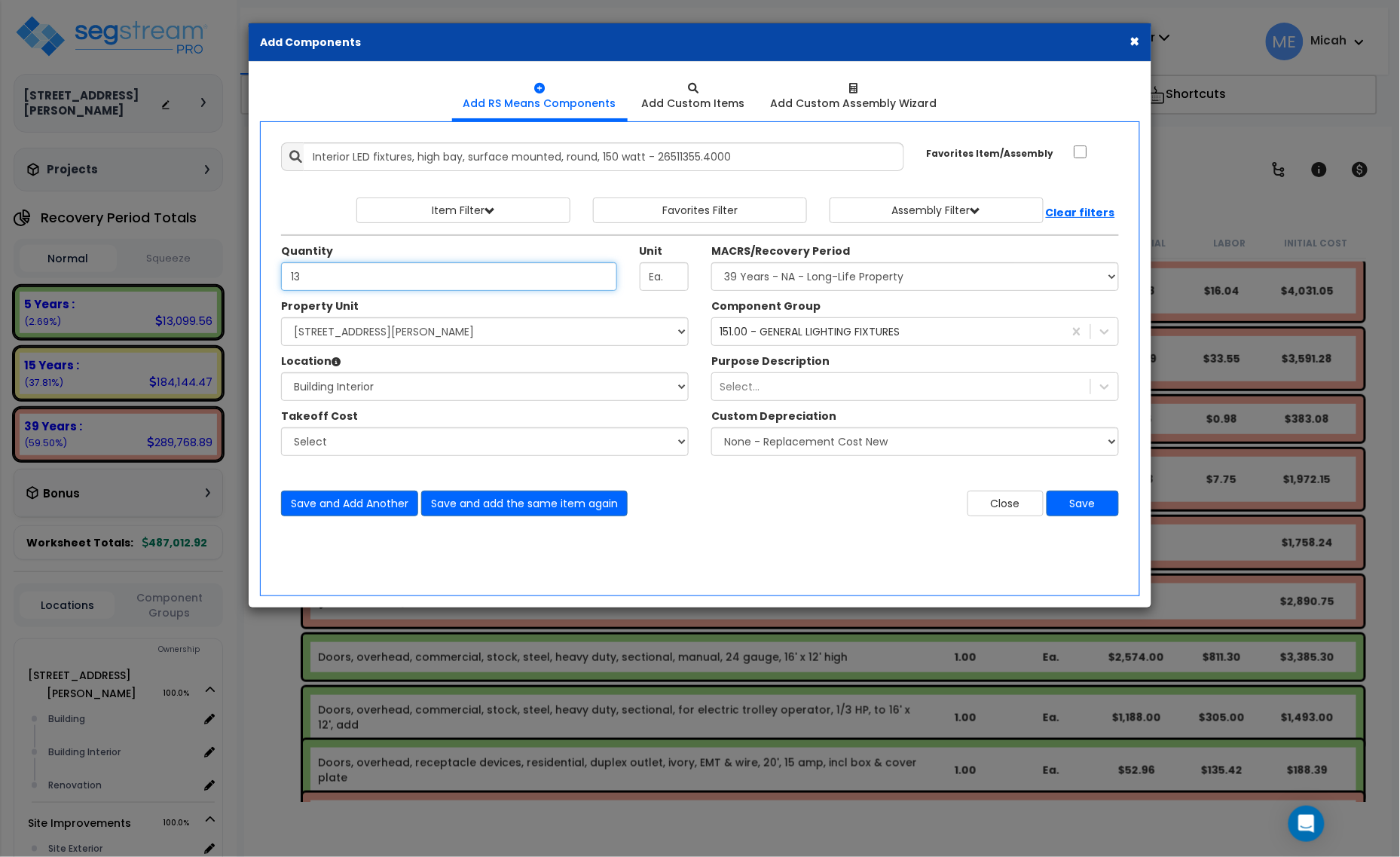
type input "13"
click at [853, 276] on select "Select MACRS/Recovery Period 5 Years - 57.0 - Distributive Trades & Services 5 …" at bounding box center [915, 276] width 408 height 29
select select "3667"
click at [711, 263] on select "Select MACRS/Recovery Period 5 Years - 57.0 - Distributive Trades & Services 5 …" at bounding box center [915, 276] width 408 height 29
click at [835, 330] on div "151.00 - GENERAL LIGHTING FIXTURES" at bounding box center [809, 332] width 180 height 15
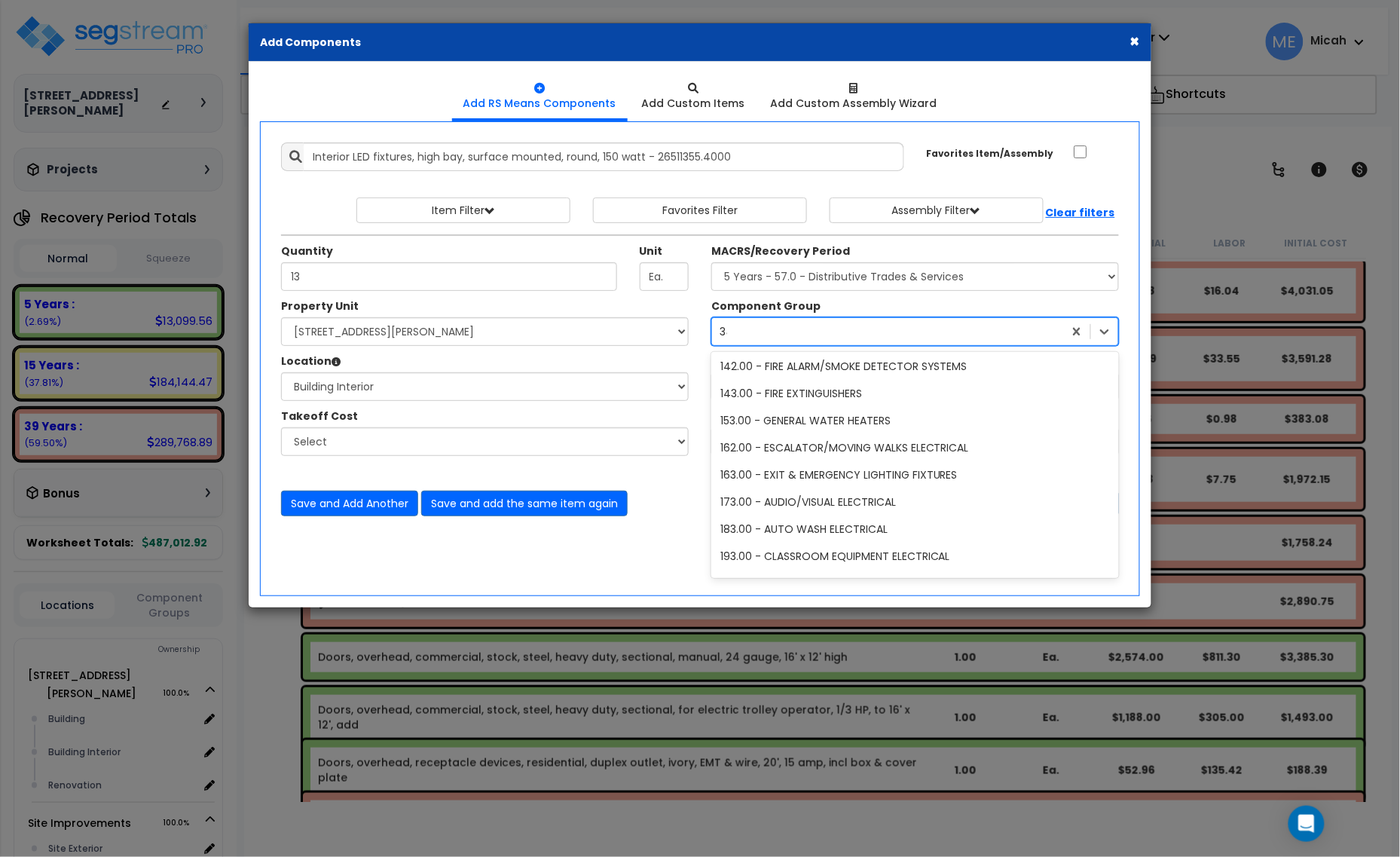
scroll to position [322, 0]
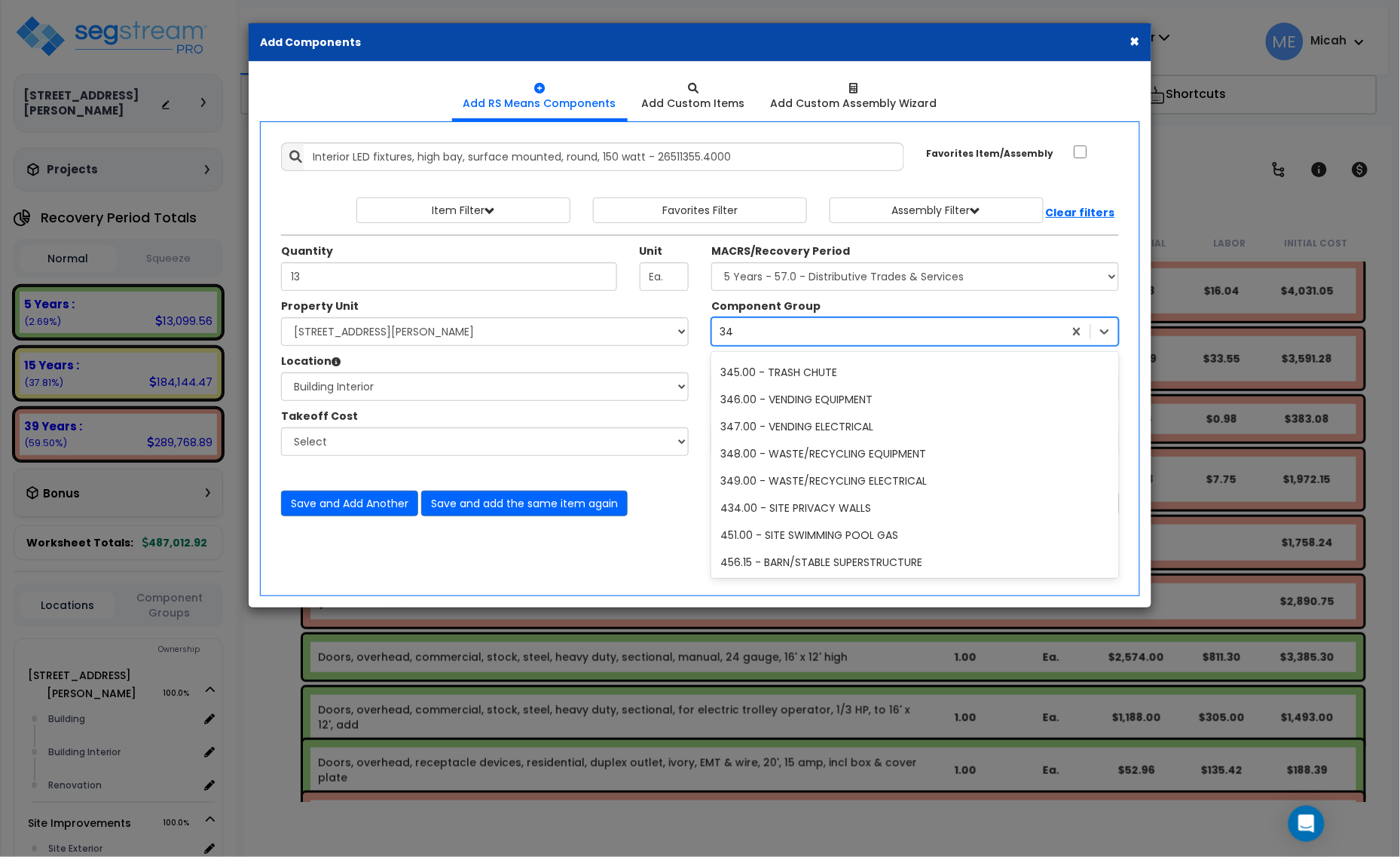
type input "341"
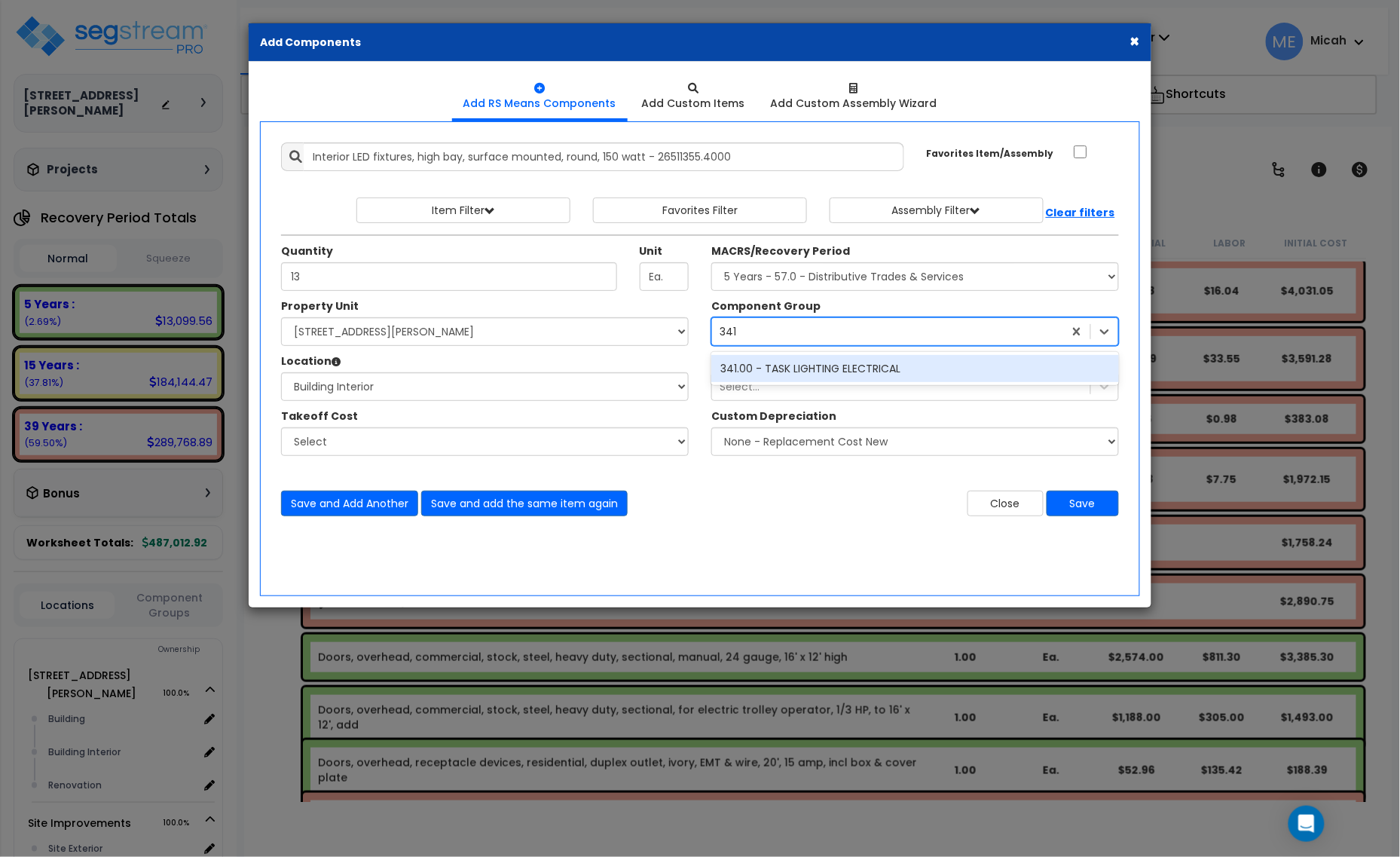
click at [861, 367] on div "341.00 - TASK LIGHTING ELECTRICAL" at bounding box center [915, 368] width 408 height 27
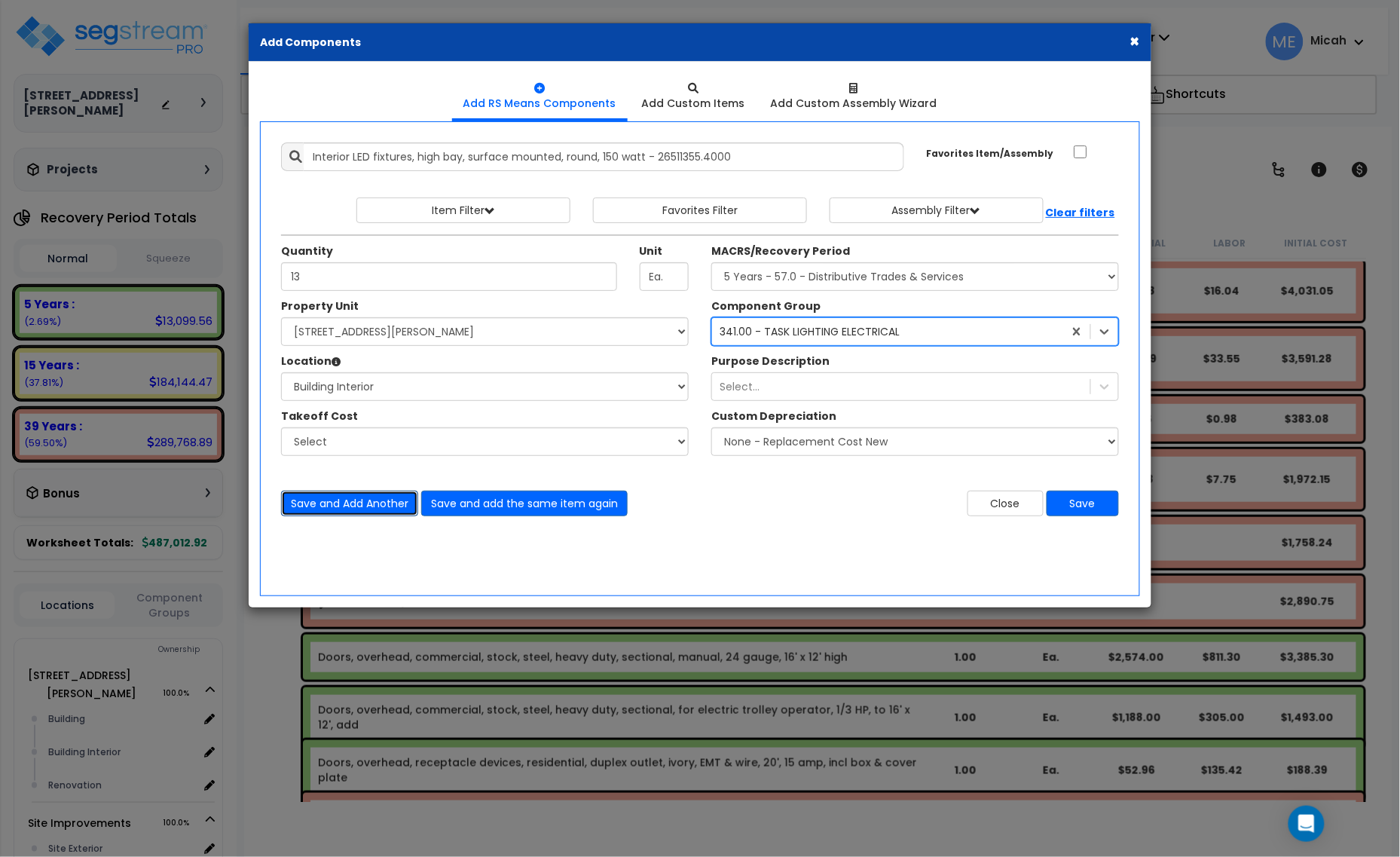
click at [340, 506] on button "Save and Add Another" at bounding box center [349, 503] width 137 height 26
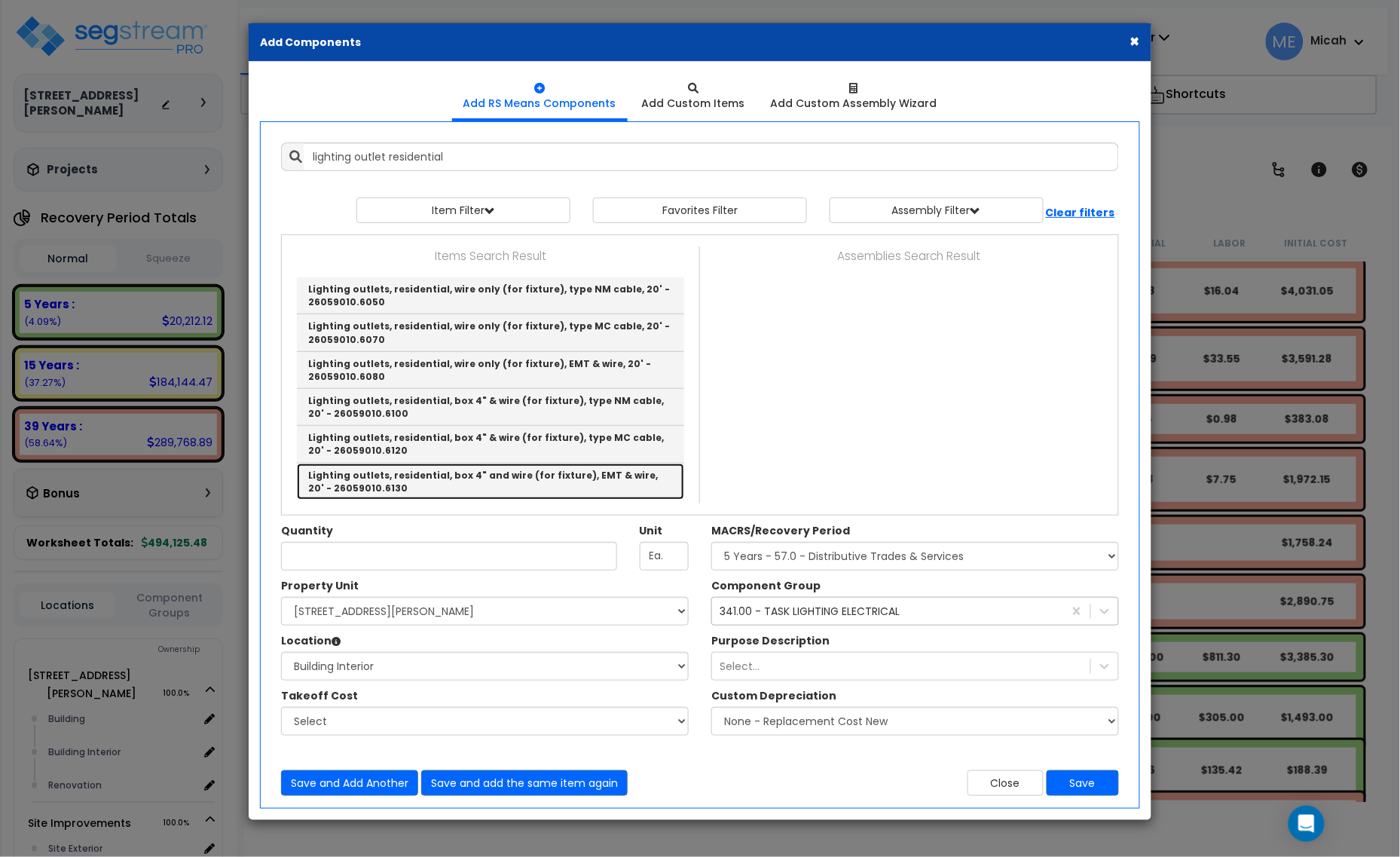
click at [558, 483] on link "Lighting outlets, residential, box 4" and wire (for fixture), EMT & wire, 20' -…" at bounding box center [491, 481] width 388 height 36
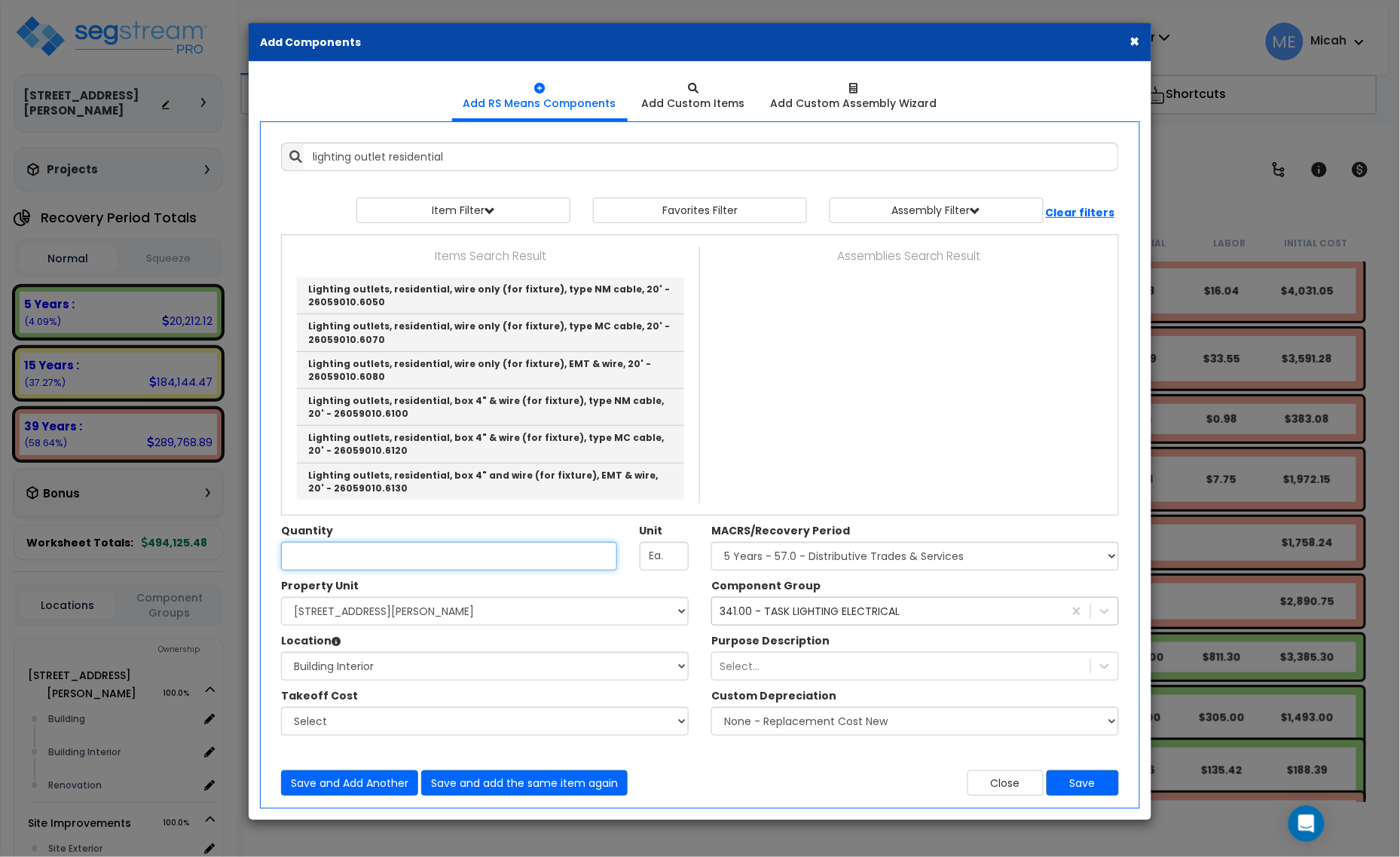
type input "Lighting outlets, residential, box 4" and wire (for fixture), EMT & wire, 20' -…"
checkbox input "true"
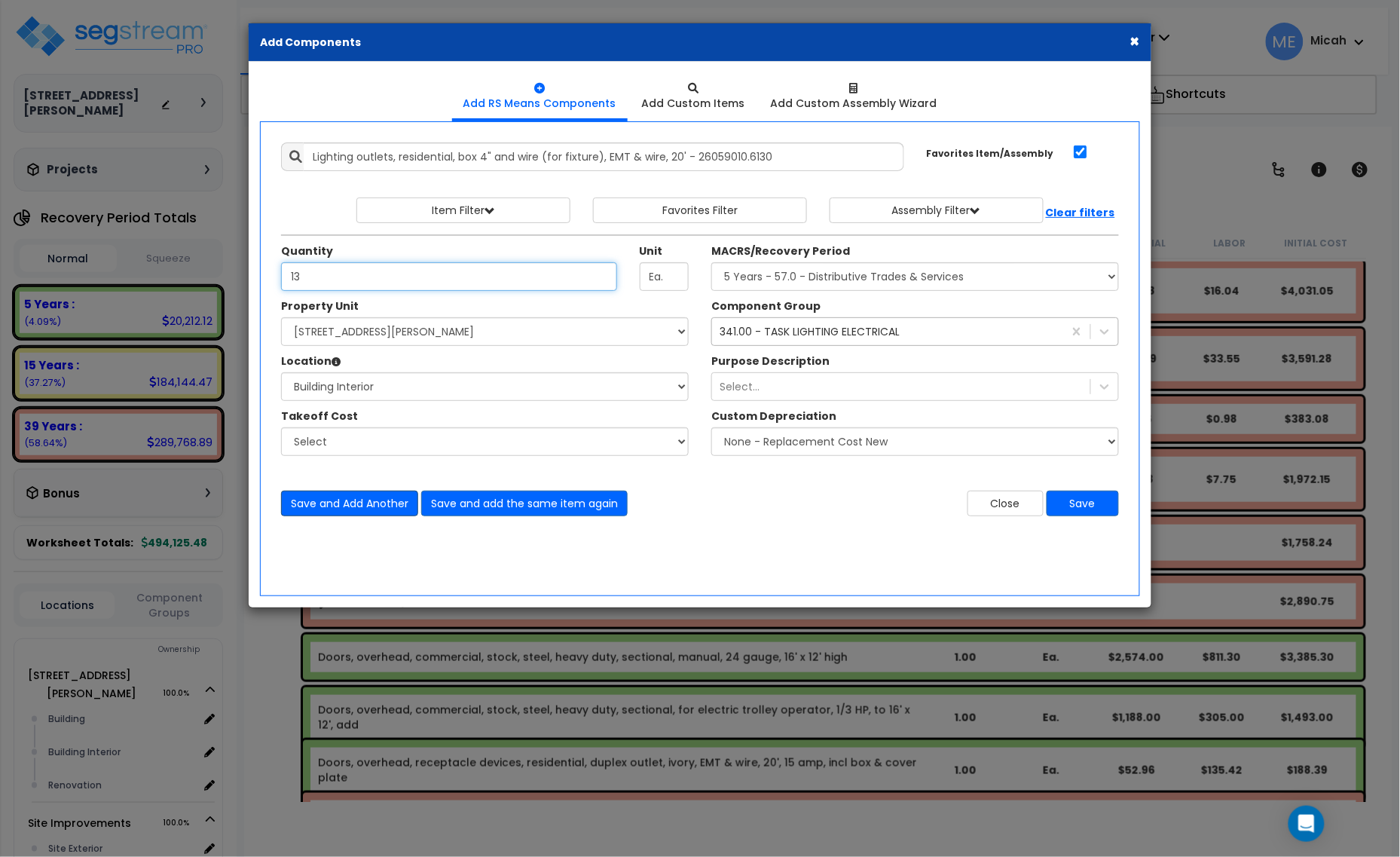
type input "13"
click at [336, 505] on button "Save and Add Another" at bounding box center [349, 503] width 137 height 26
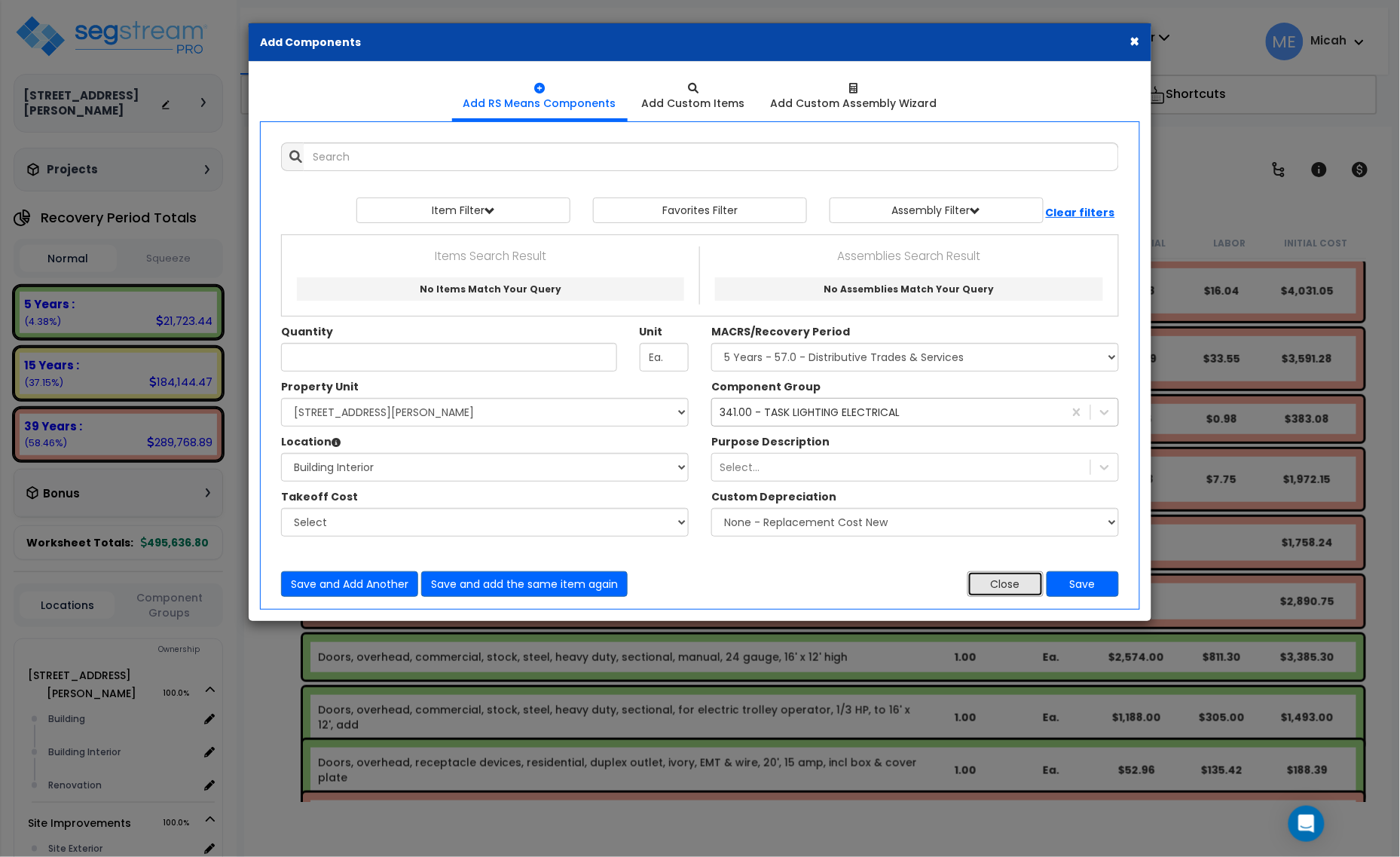
drag, startPoint x: 996, startPoint y: 592, endPoint x: 841, endPoint y: 666, distance: 171.8
click at [996, 592] on button "Close" at bounding box center [1005, 584] width 76 height 26
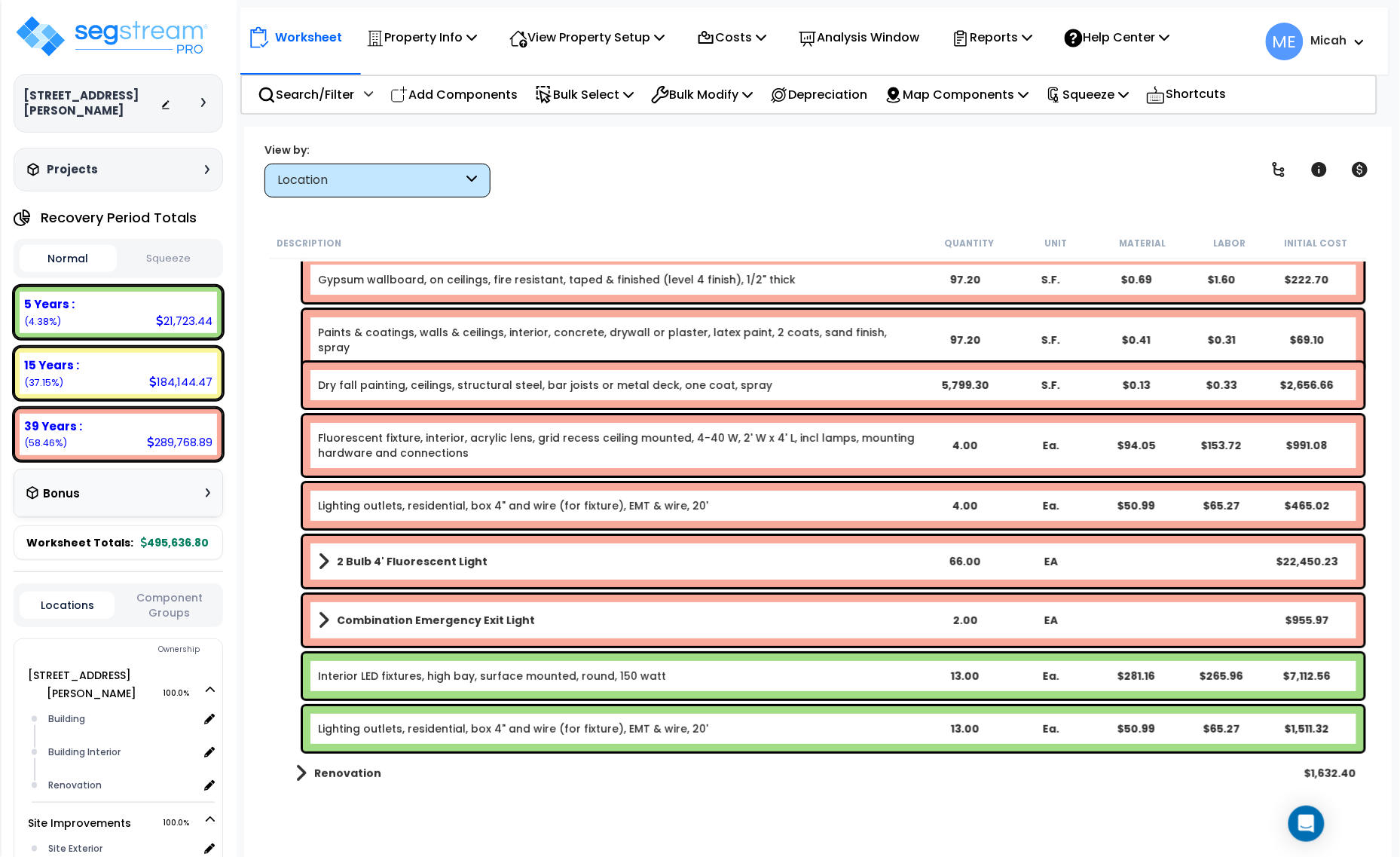
scroll to position [1825, 0]
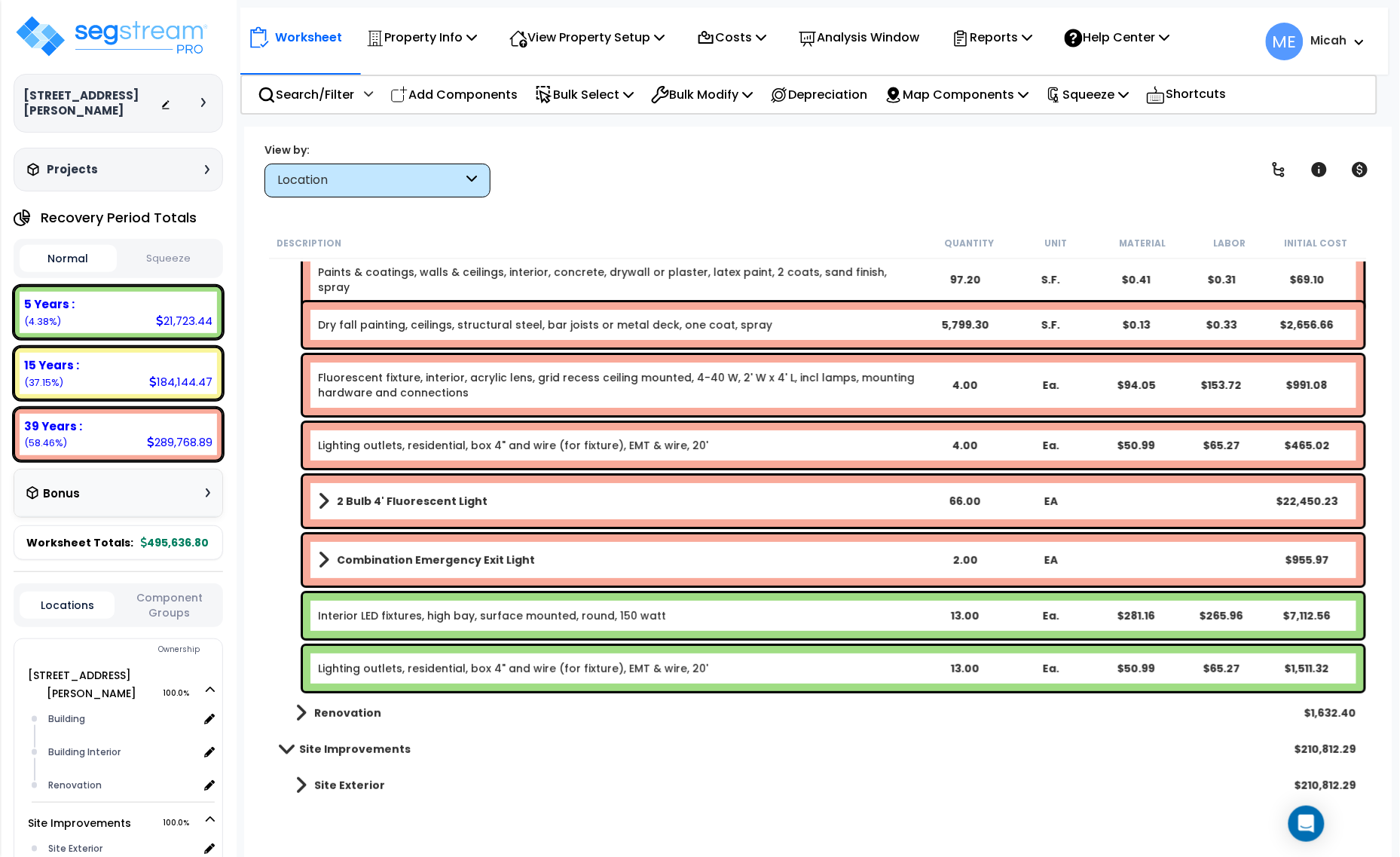
click at [437, 616] on link "Interior LED fixtures, high bay, surface mounted, round, 150 watt" at bounding box center [492, 615] width 348 height 15
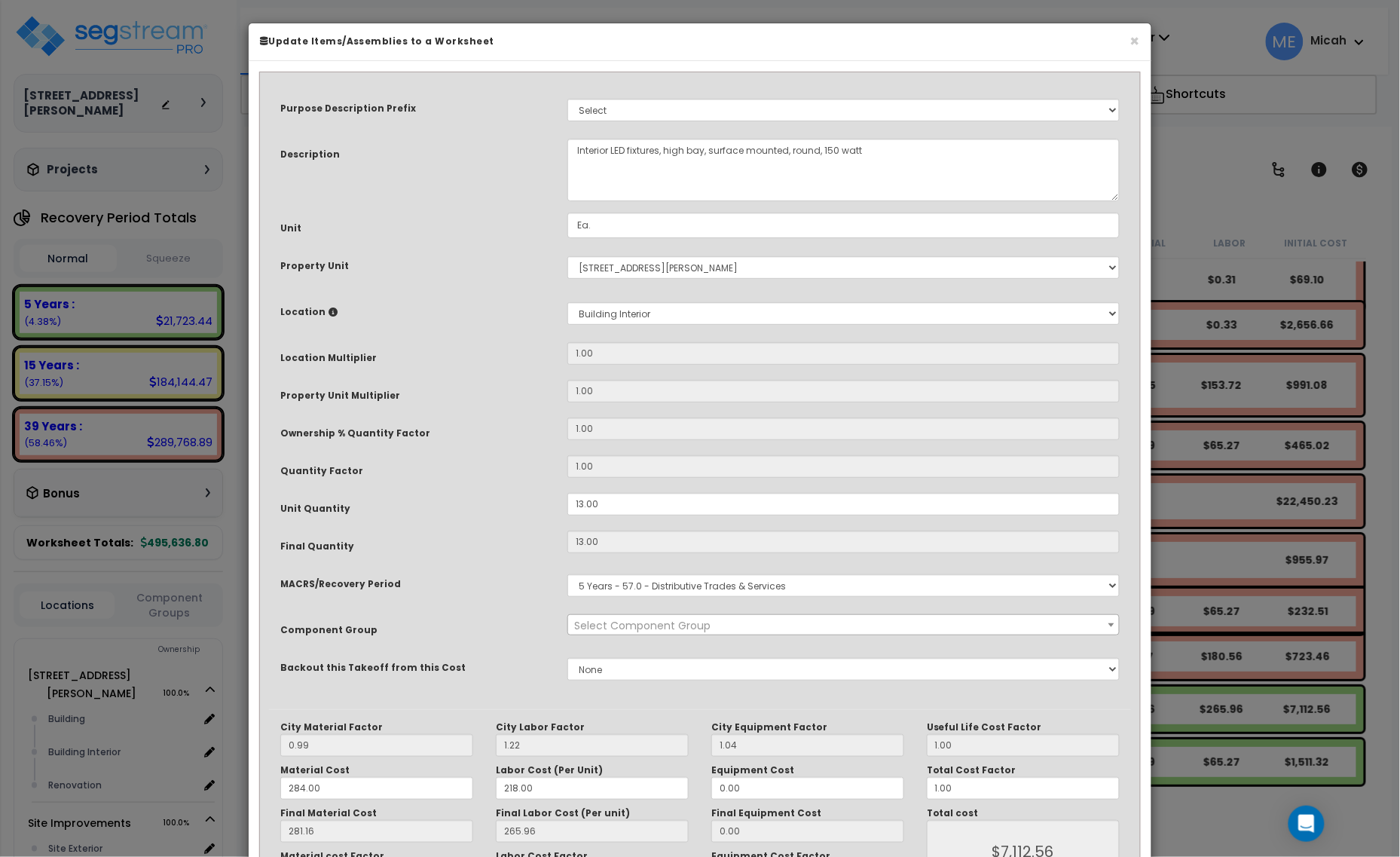
scroll to position [0, 0]
select select "57130"
click at [574, 149] on textarea "Interior LED fixtures, high bay, surface mounted, round, 150 watt" at bounding box center [843, 170] width 553 height 62
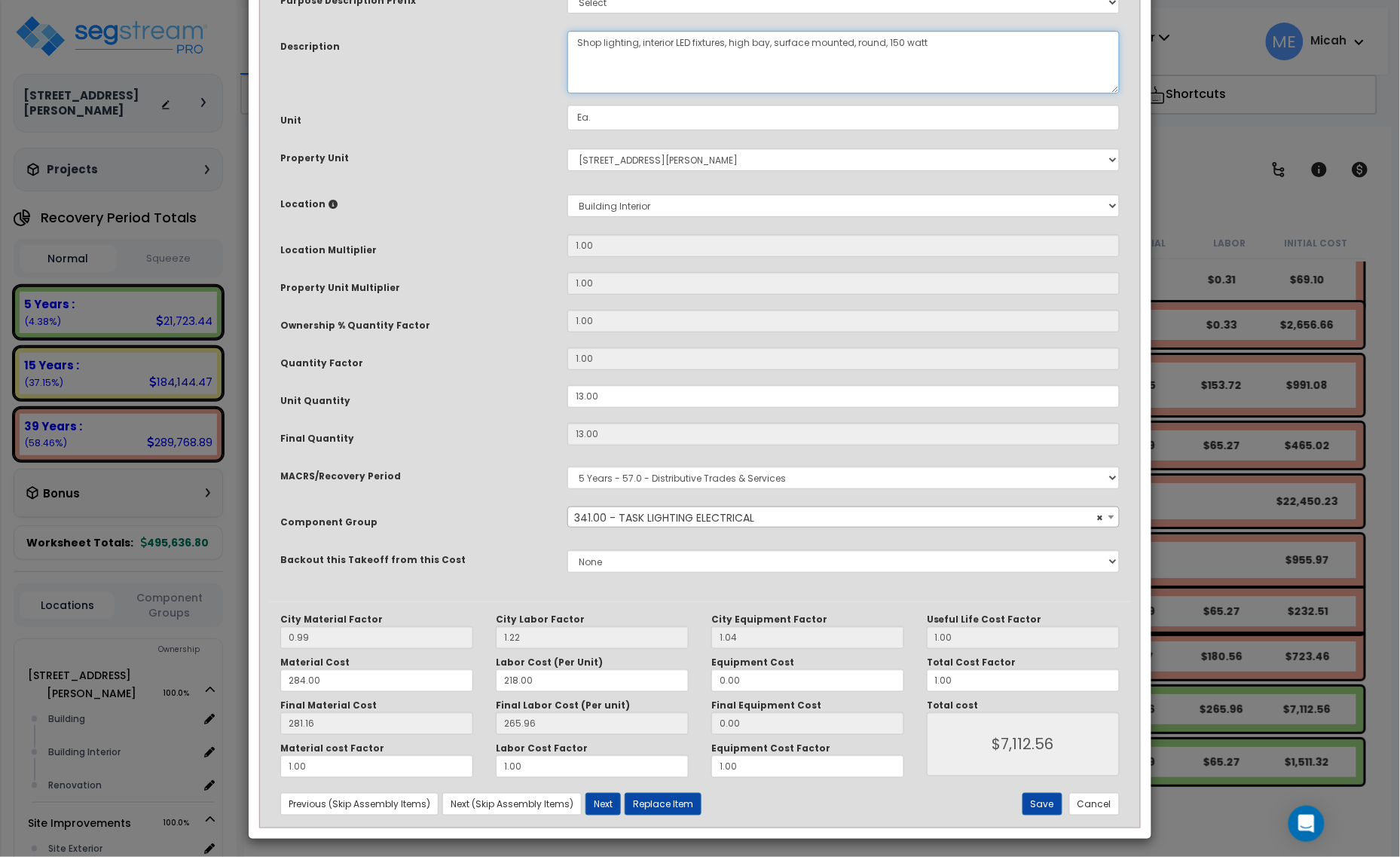
scroll to position [114, 0]
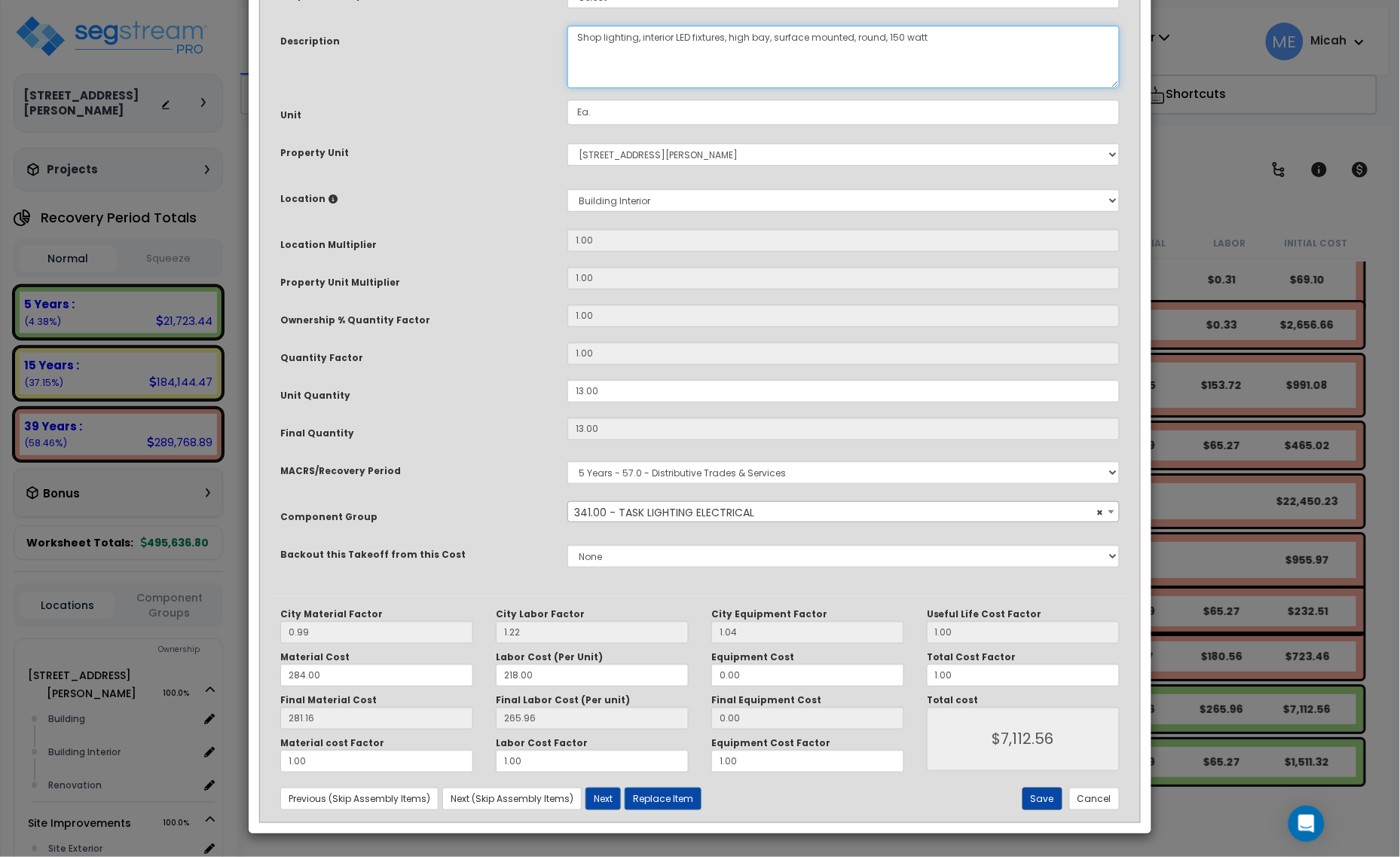
type textarea "Shop lighting, interior LED fixtures, high bay, surface mounted, round, 150 watt"
click at [1033, 801] on button "Save" at bounding box center [1043, 799] width 40 height 22
type input "7112.56"
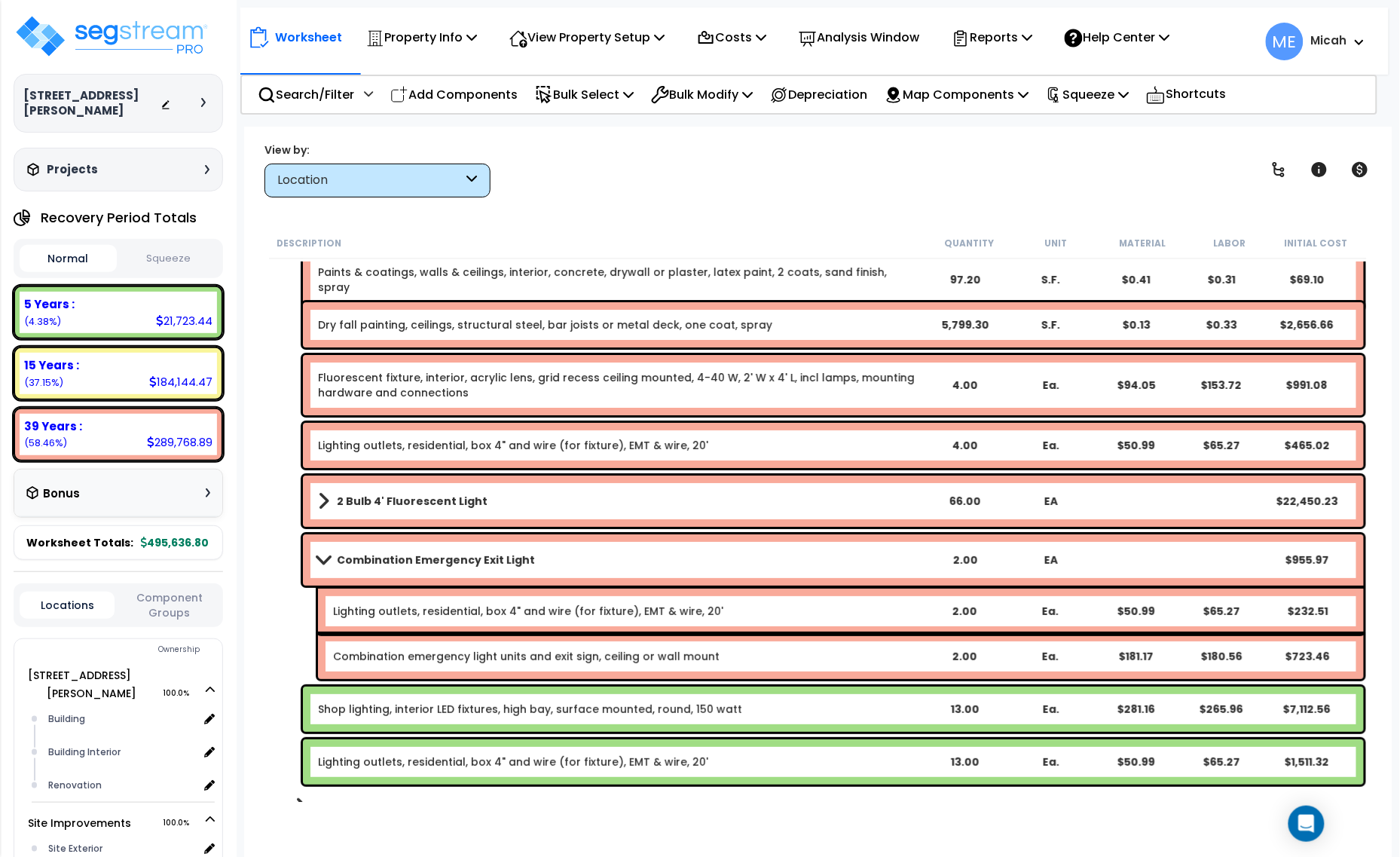
click at [533, 758] on link "Lighting outlets, residential, box 4" and wire (for fixture), EMT & wire, 20'" at bounding box center [513, 762] width 390 height 15
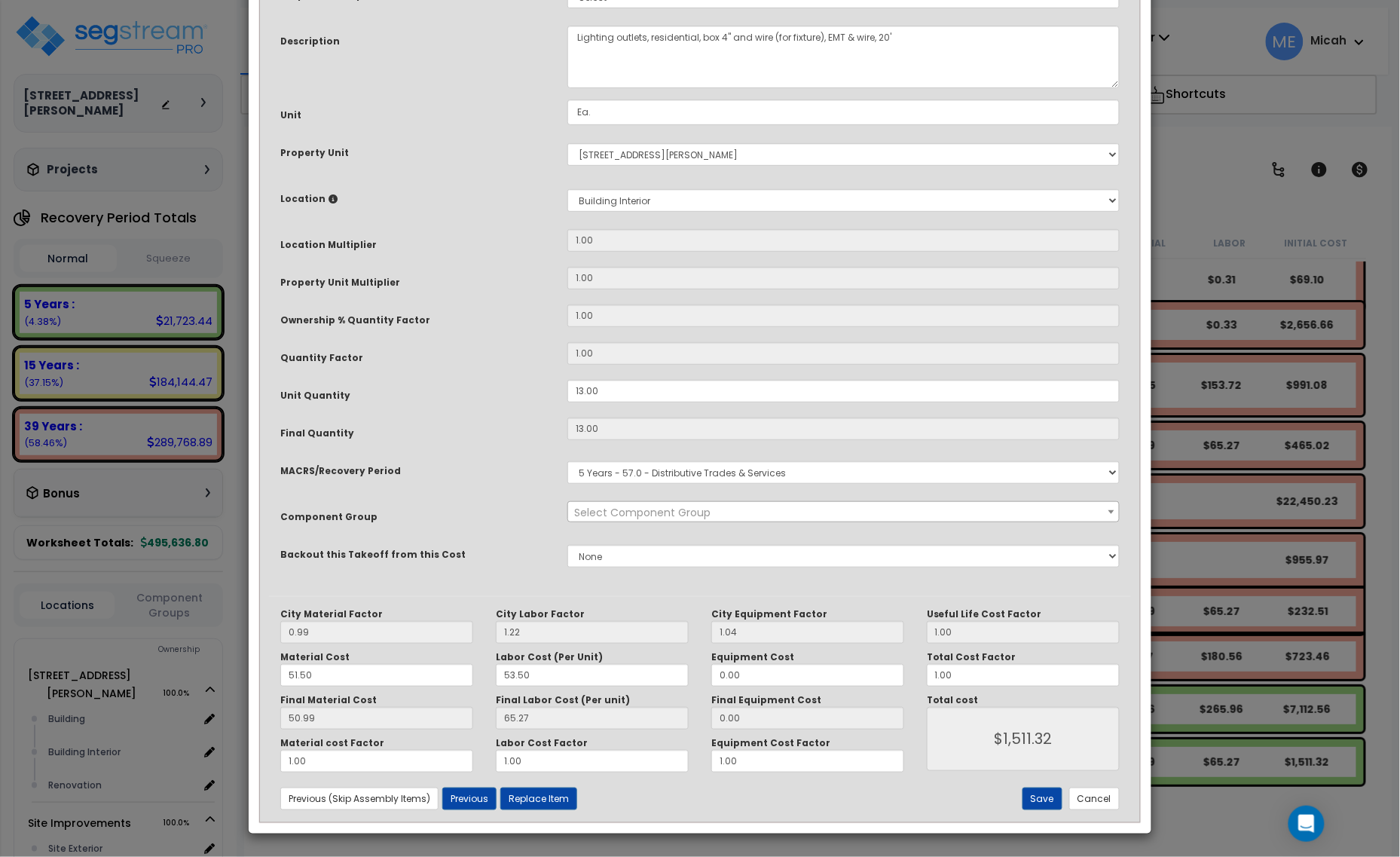
scroll to position [0, 0]
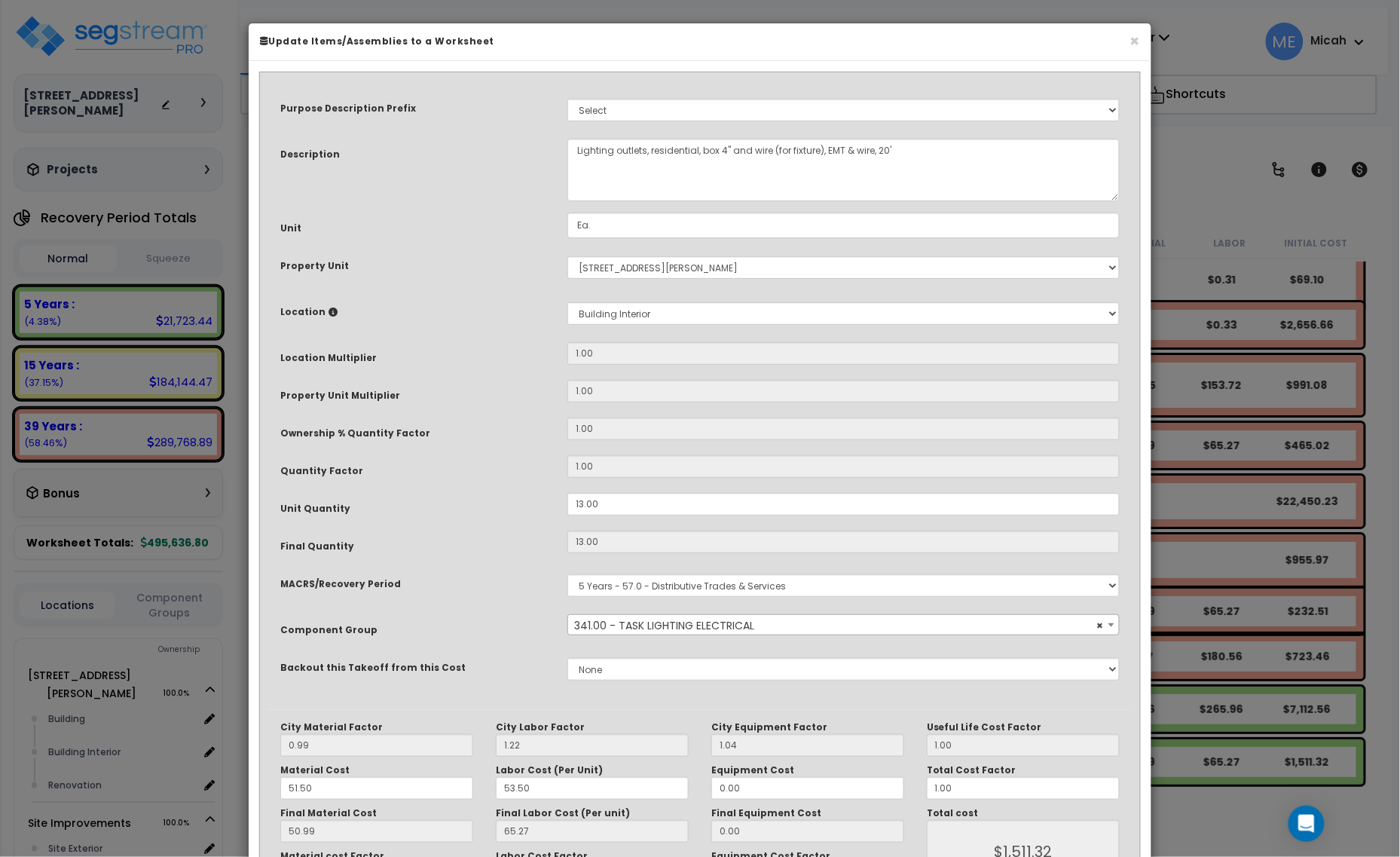
select select "57130"
click at [580, 147] on textarea "Lighting outlets, residential, box 4" and wire (for fixture), EMT & wire, 20'" at bounding box center [843, 170] width 553 height 62
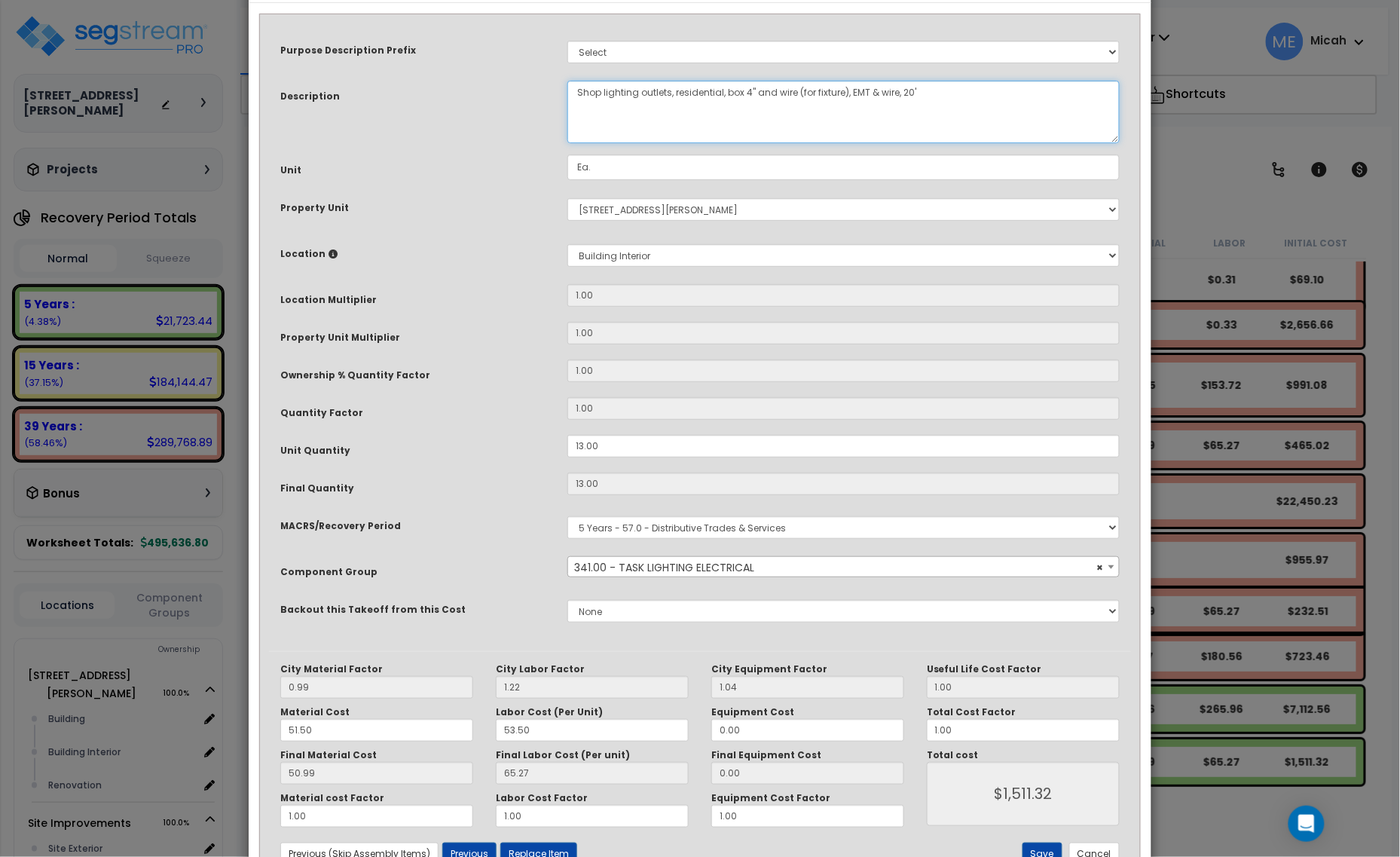
scroll to position [114, 0]
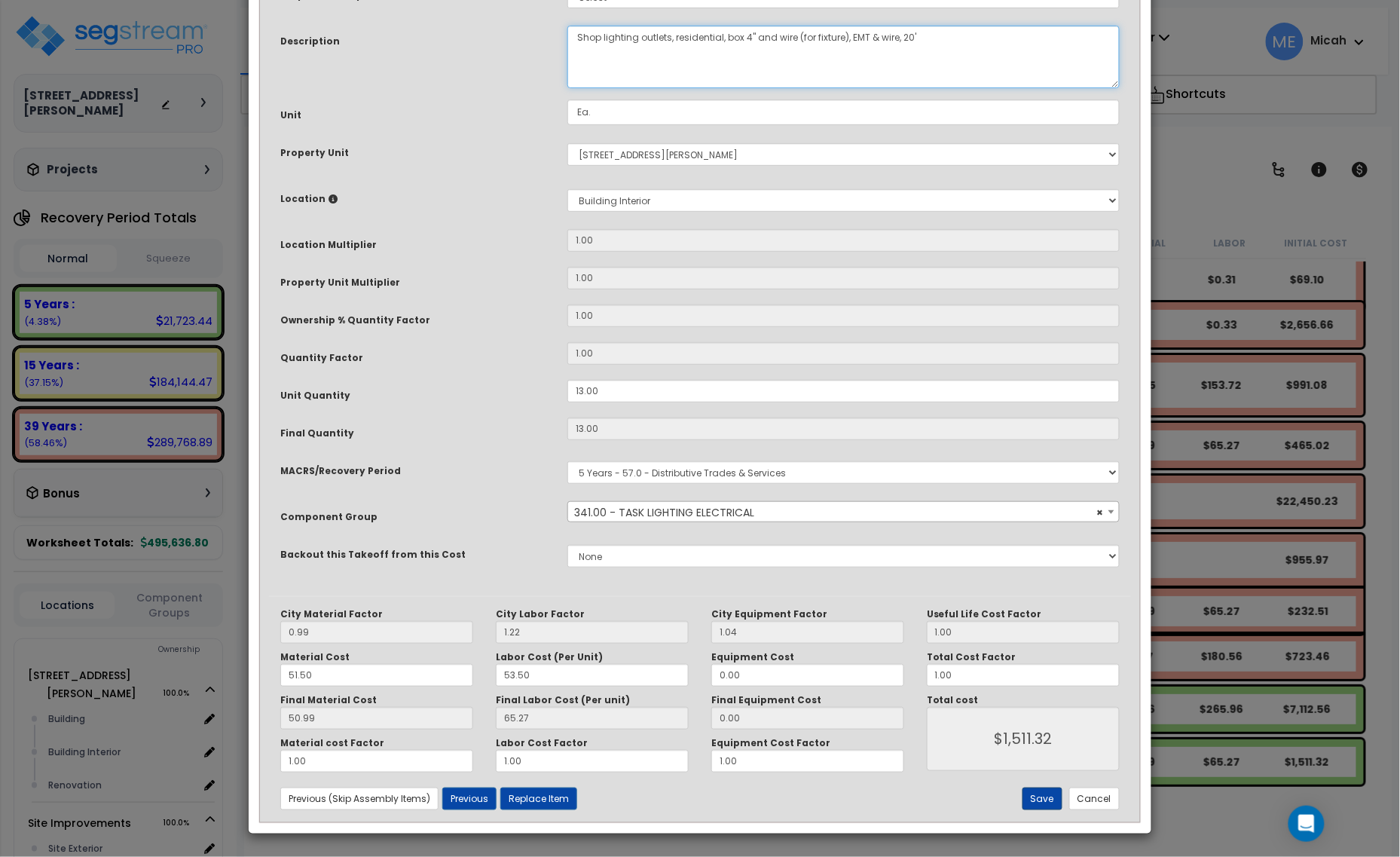
type textarea "Shop lighting outlets, residential, box 4" and wire (for fixture), EMT & wire, …"
click at [1051, 799] on button "Save" at bounding box center [1043, 799] width 40 height 22
type input "1511.32"
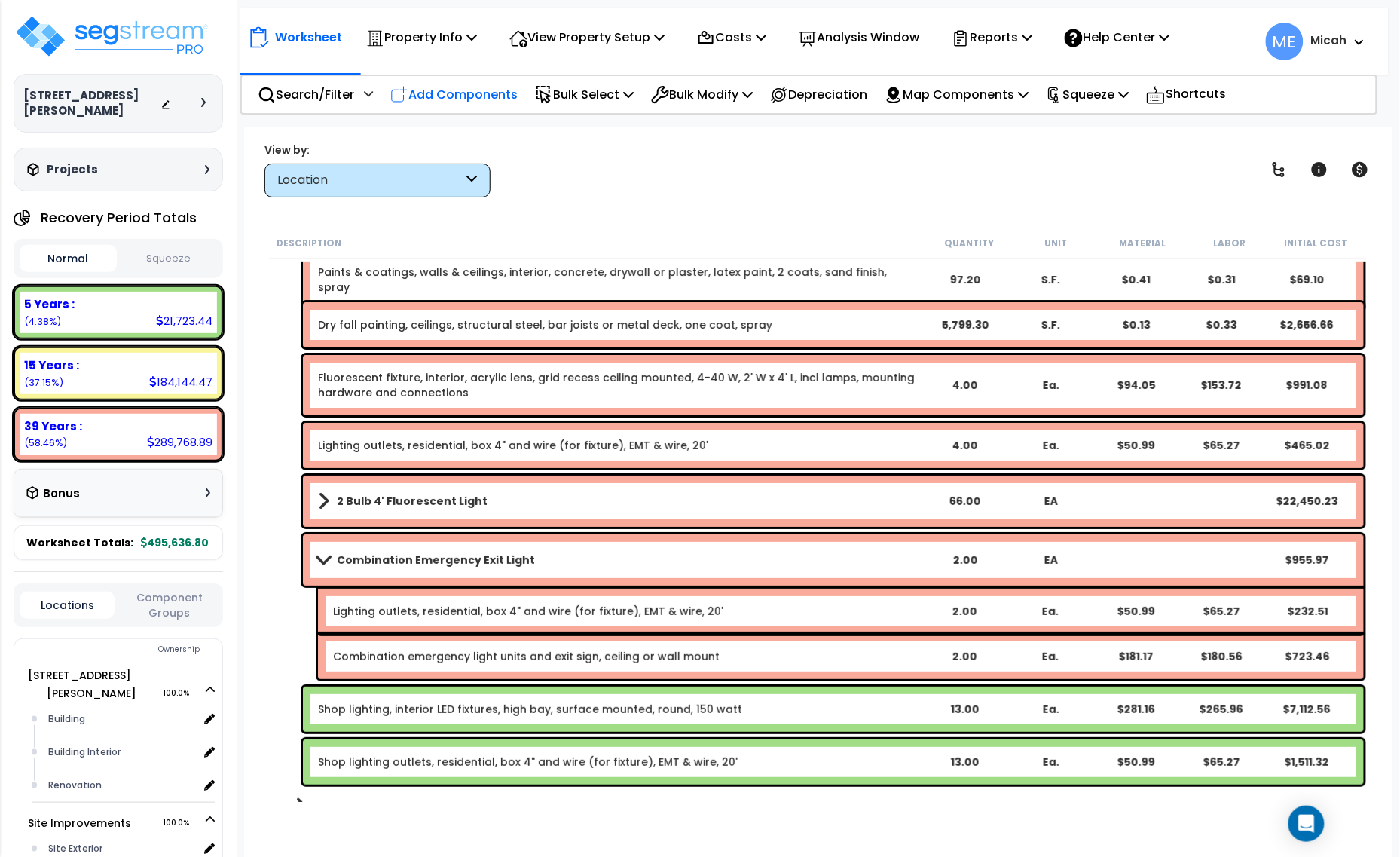
click at [445, 91] on p "Add Components" at bounding box center [453, 94] width 127 height 20
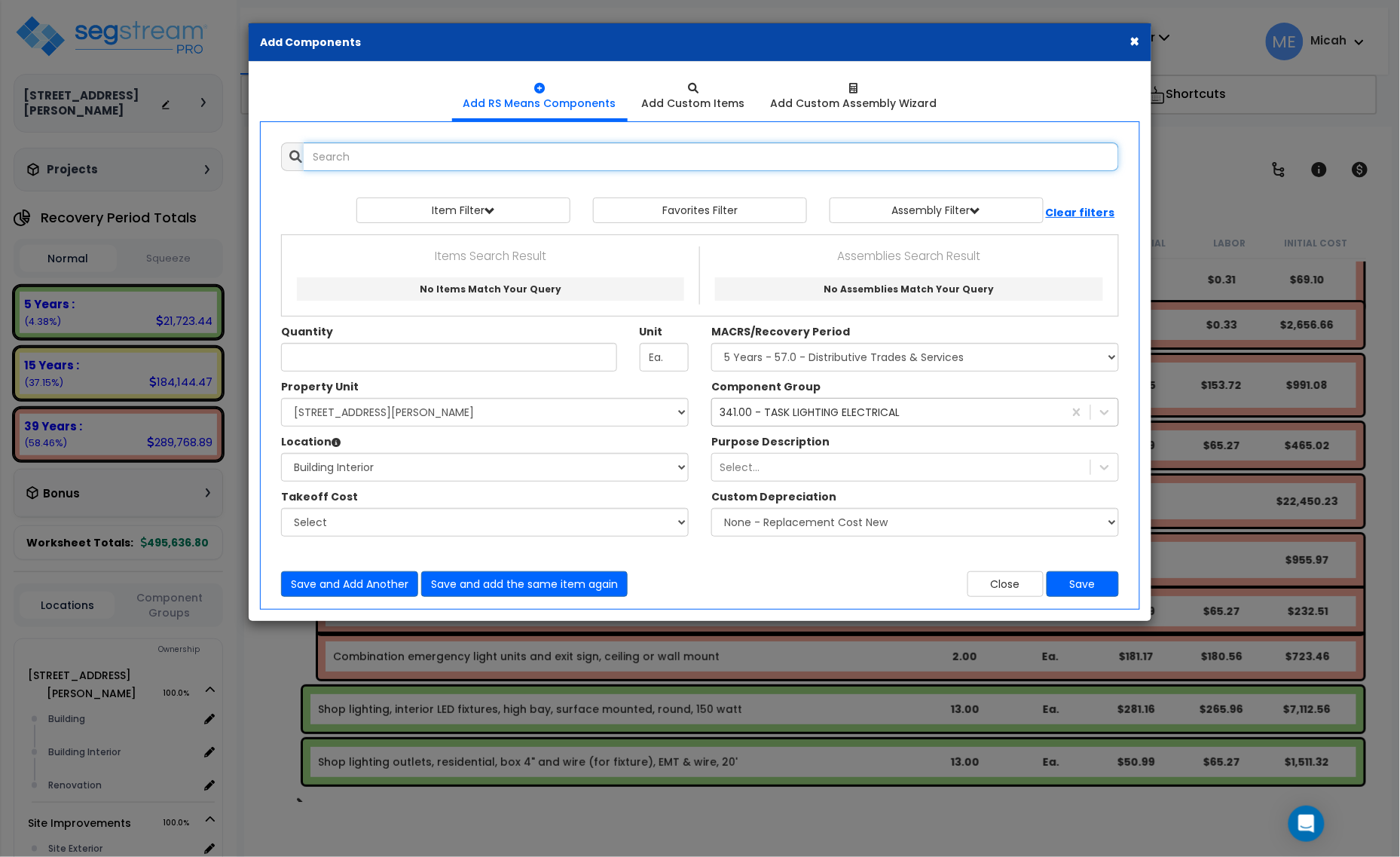
click at [394, 163] on input "text" at bounding box center [711, 157] width 815 height 29
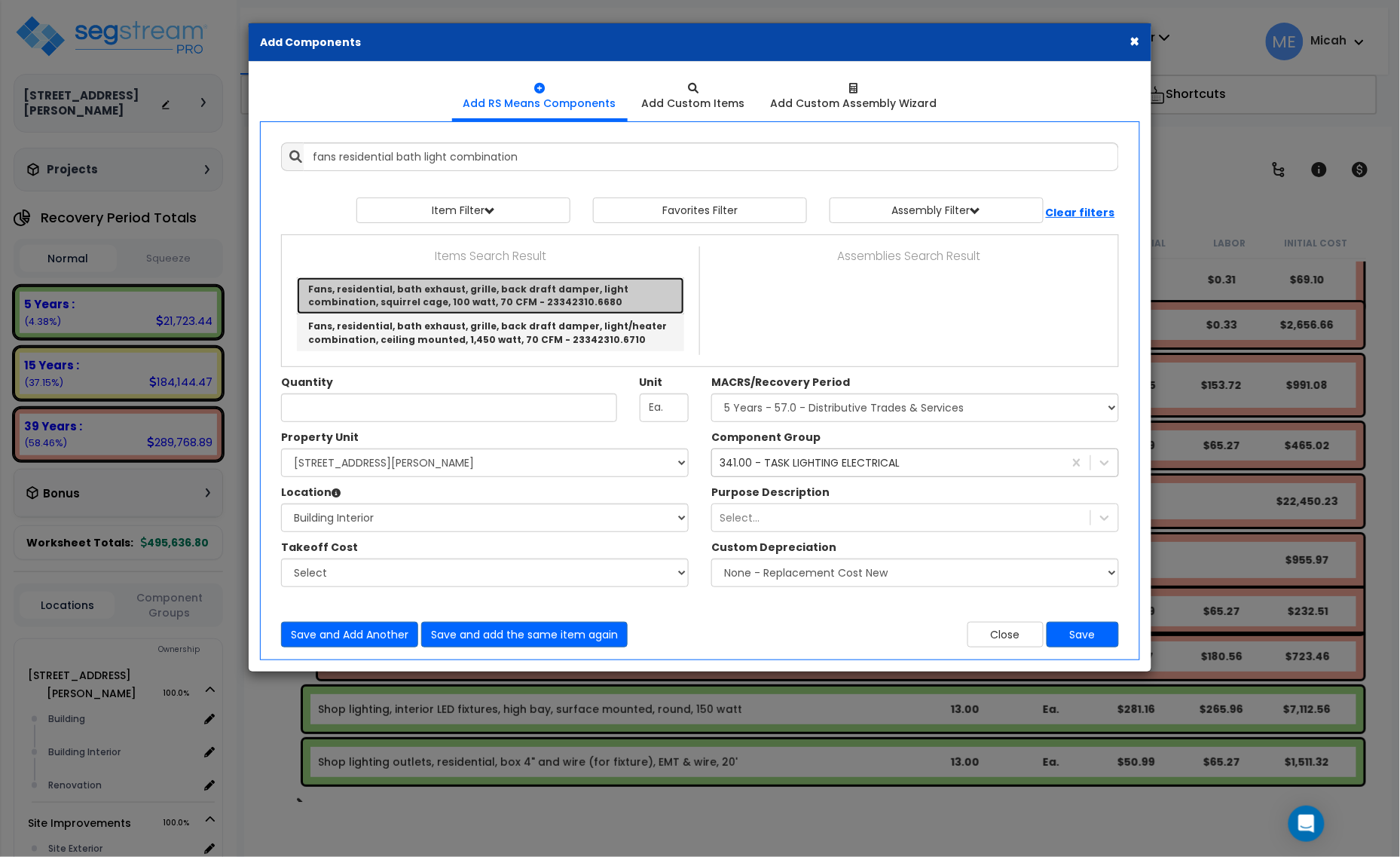
click at [556, 302] on link "Fans, residential, bath exhaust, grille, back draft damper, light combination, …" at bounding box center [491, 296] width 388 height 37
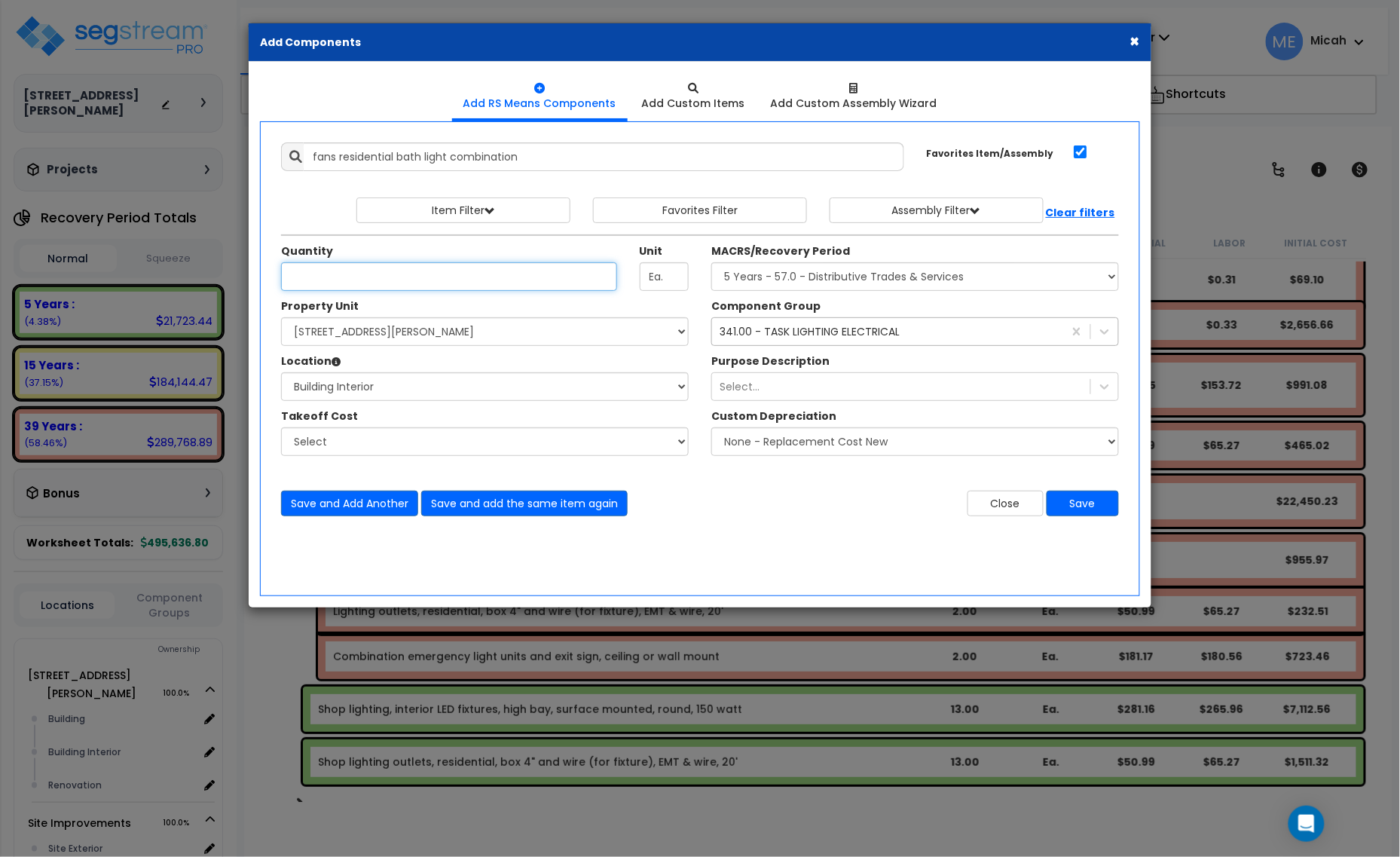
type input "Fans, residential, bath exhaust, grille, back draft damper, light combination, …"
type input "2"
click at [827, 276] on select "Select MACRS/Recovery Period 5 Years - 57.0 - Distributive Trades & Services 5 …" at bounding box center [915, 276] width 408 height 29
select select "3669"
click at [711, 263] on select "Select MACRS/Recovery Period 5 Years - 57.0 - Distributive Trades & Services 5 …" at bounding box center [915, 276] width 408 height 29
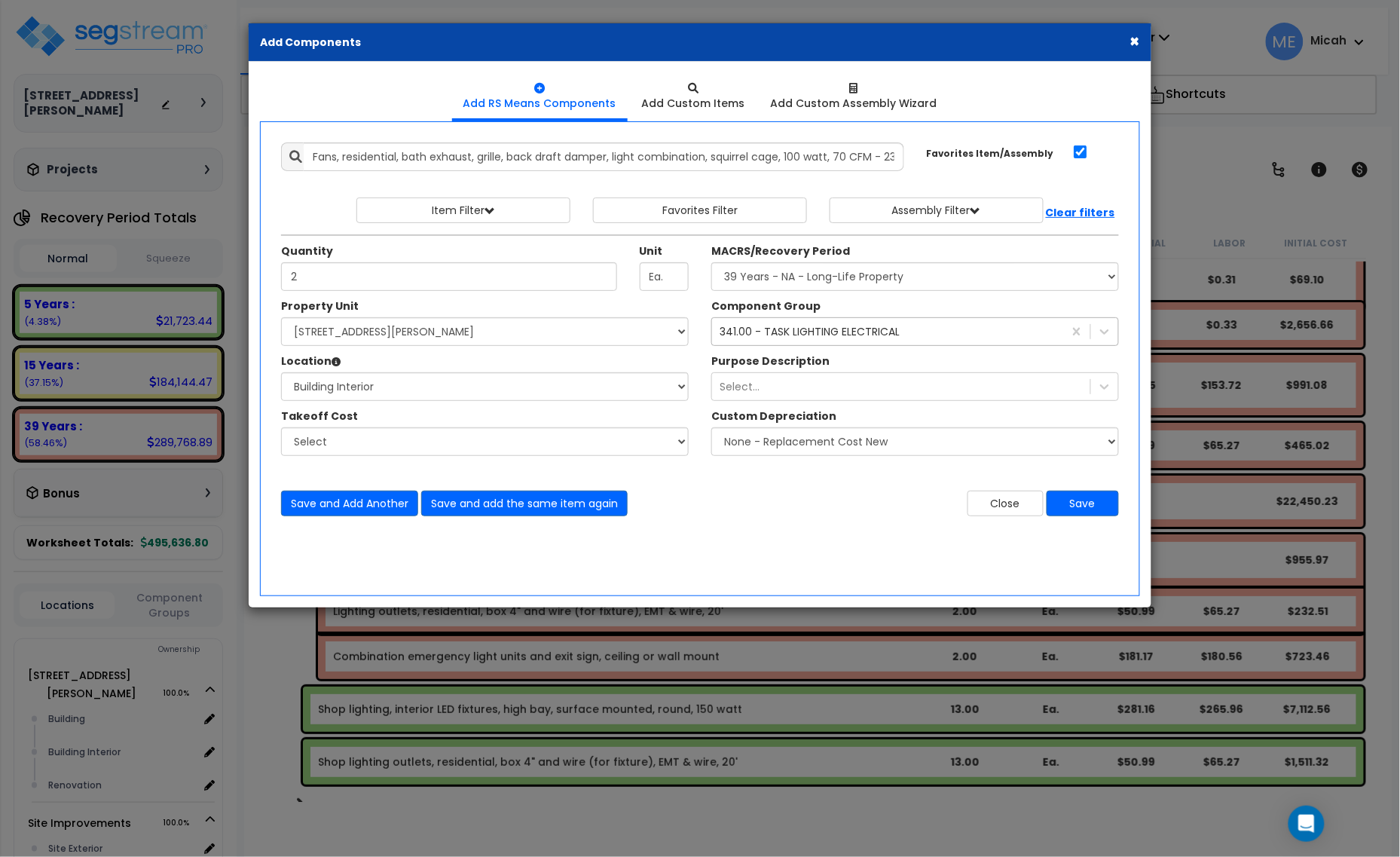
click at [770, 330] on div "341.00 - TASK LIGHTING ELECTRICAL" at bounding box center [809, 332] width 180 height 15
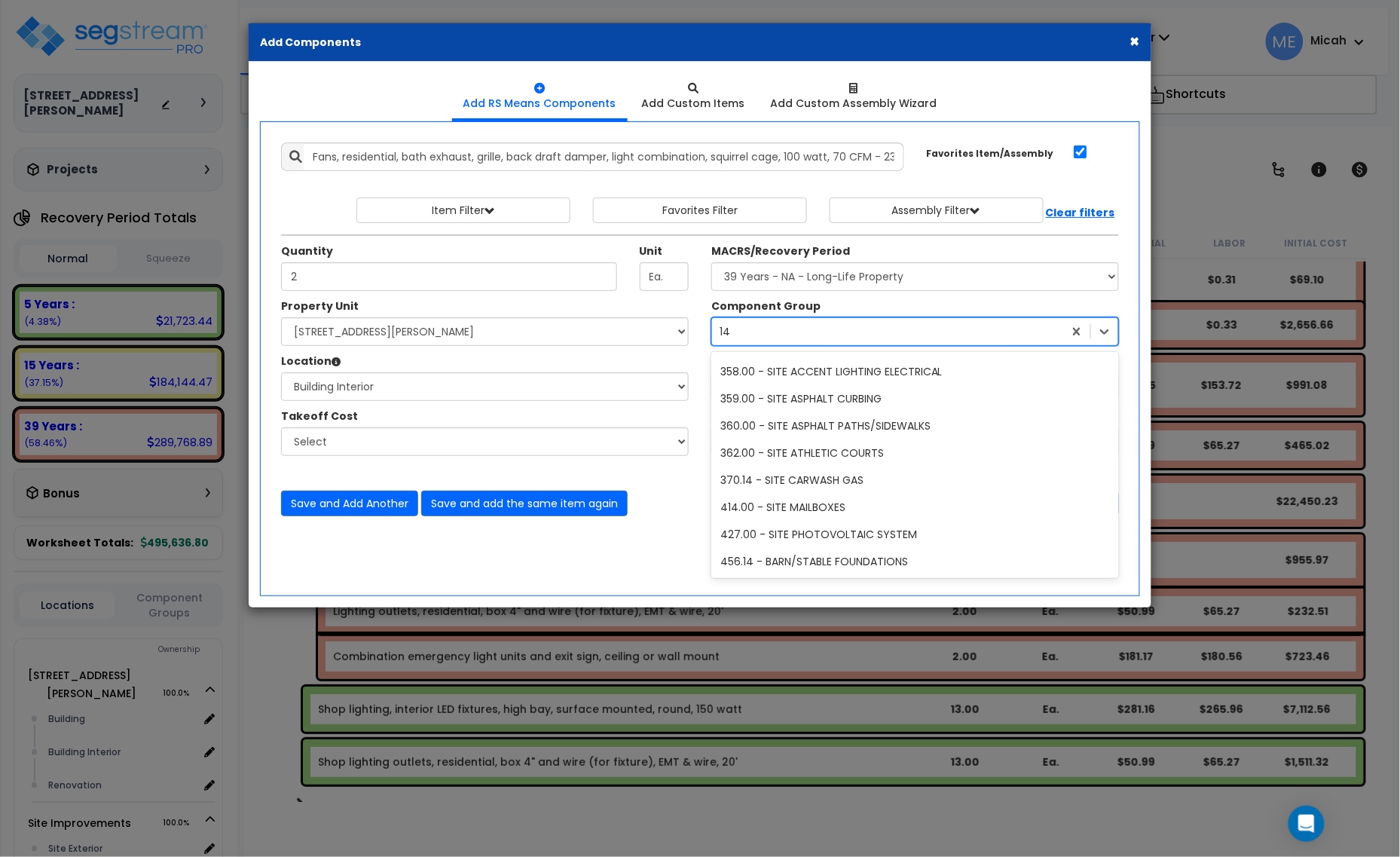
scroll to position [0, 0]
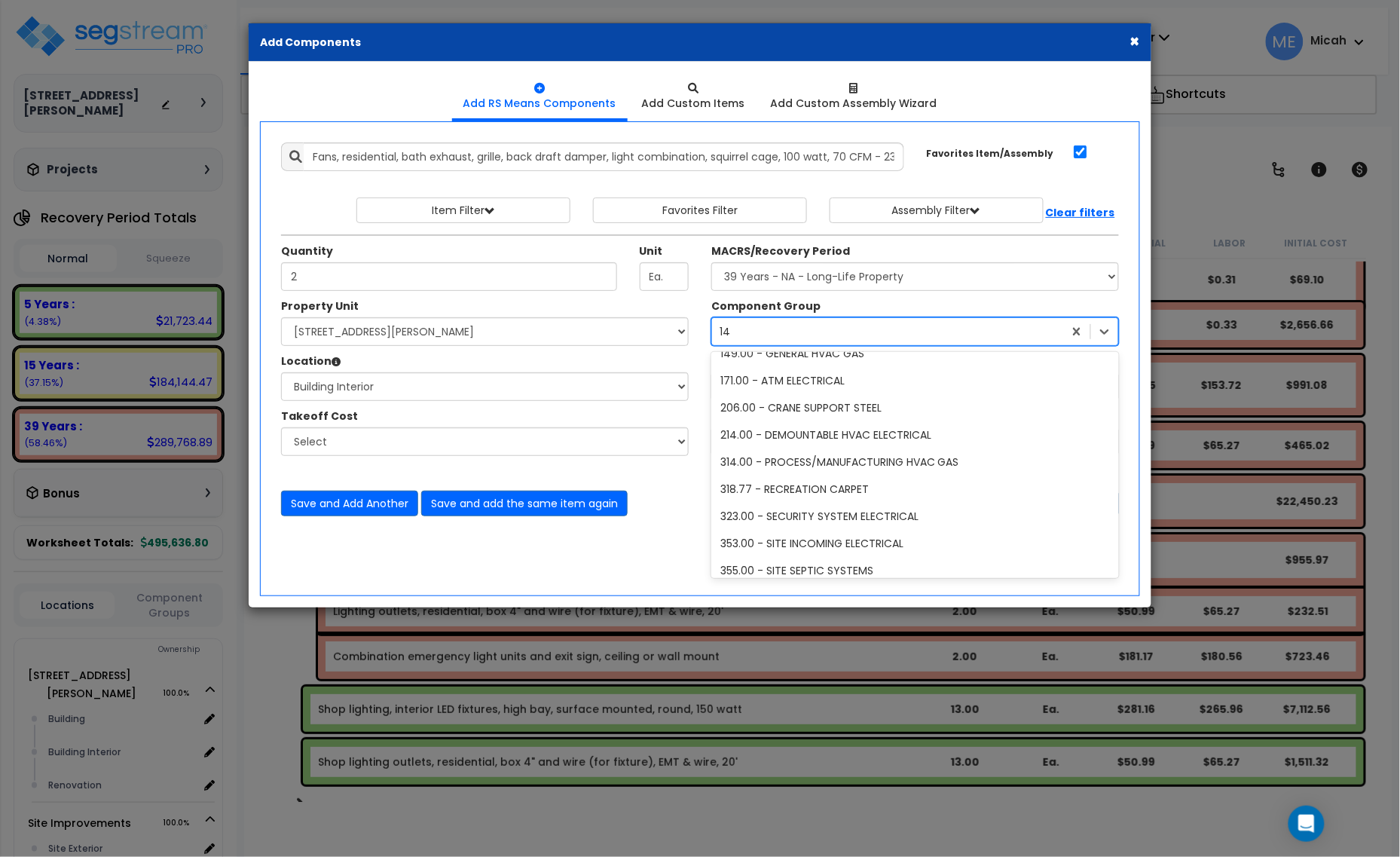
type input "147"
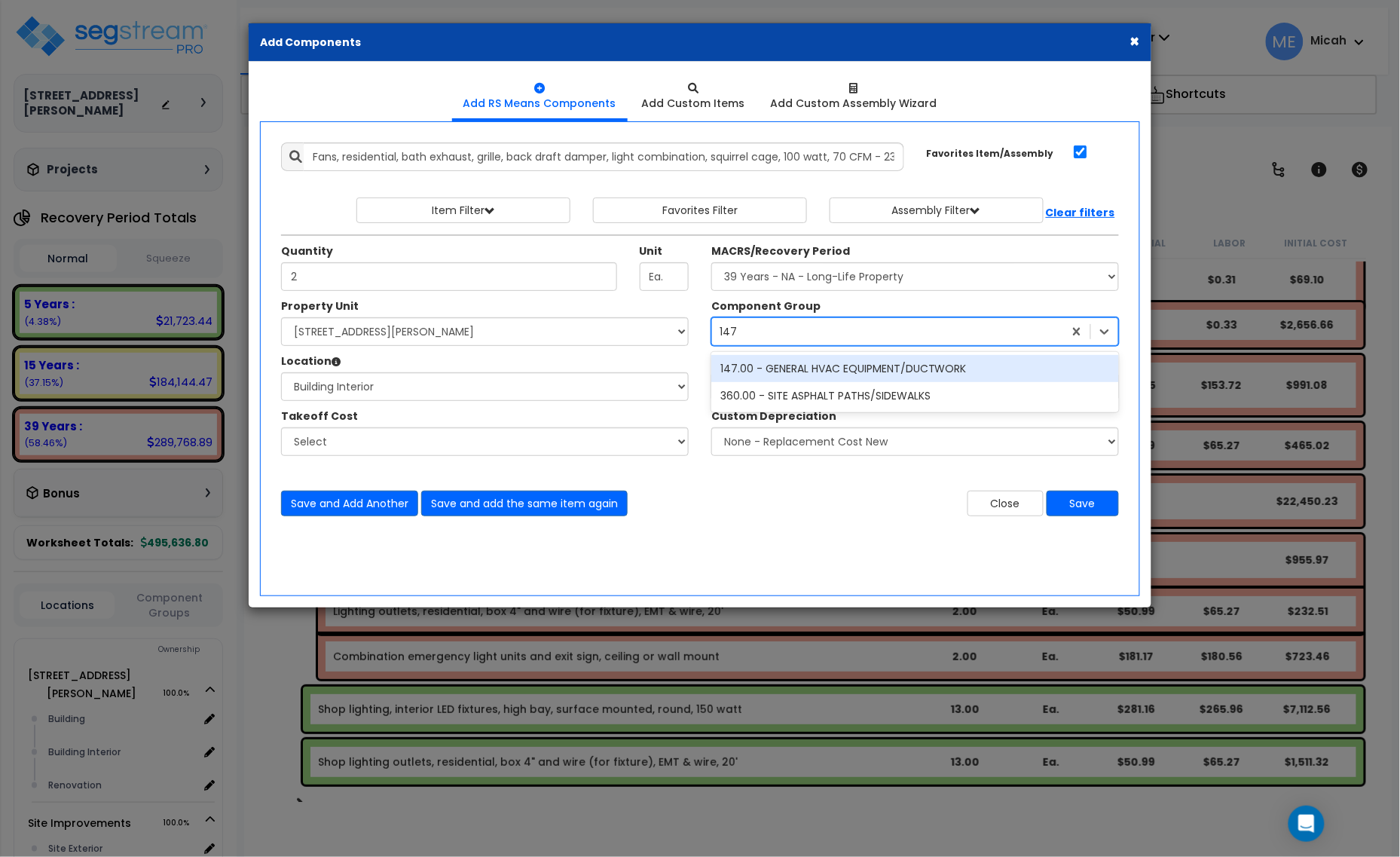
click at [807, 373] on div "147.00 - GENERAL HVAC EQUIPMENT/DUCTWORK" at bounding box center [915, 368] width 408 height 27
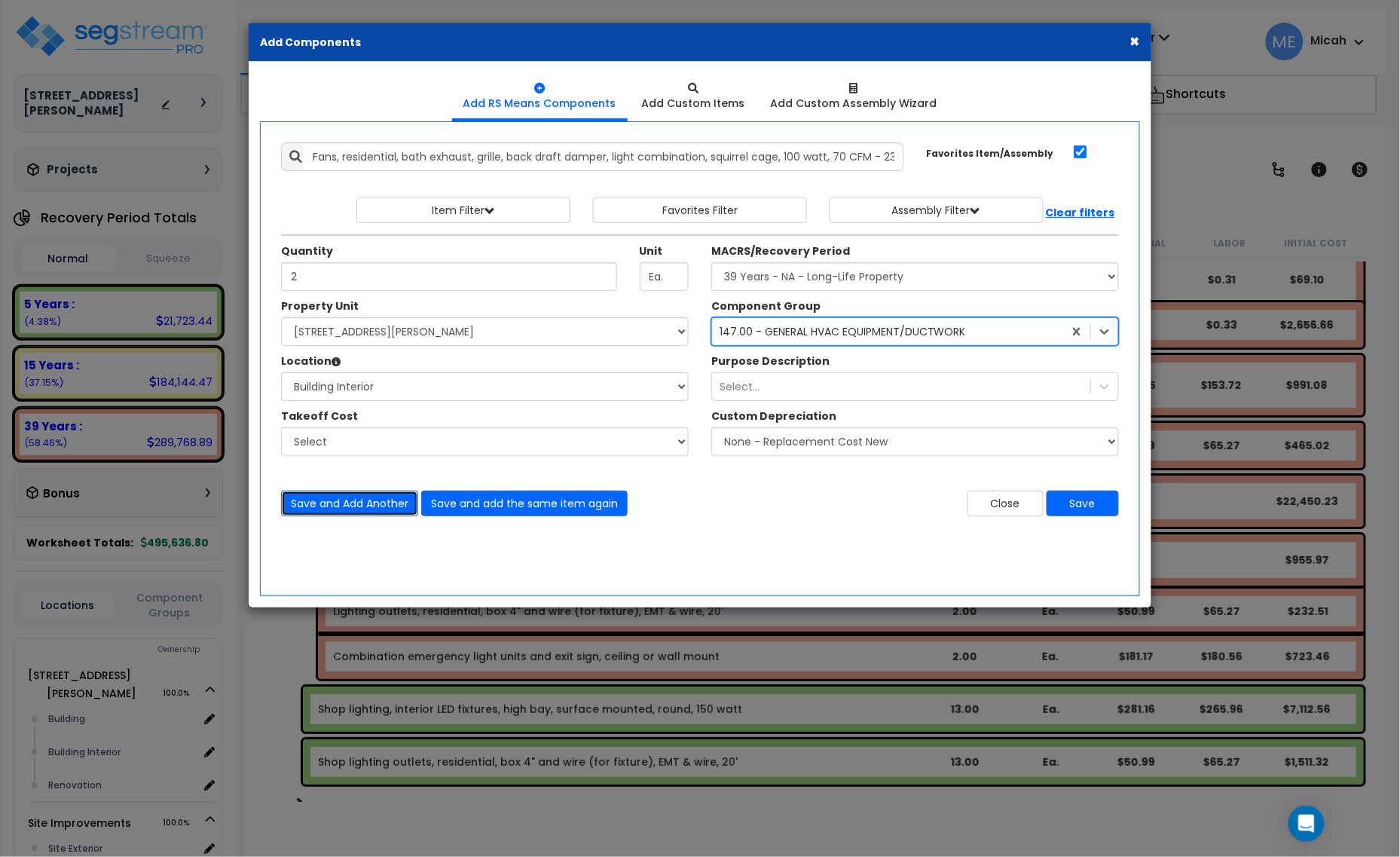
click at [348, 501] on button "Save and Add Another" at bounding box center [349, 503] width 137 height 26
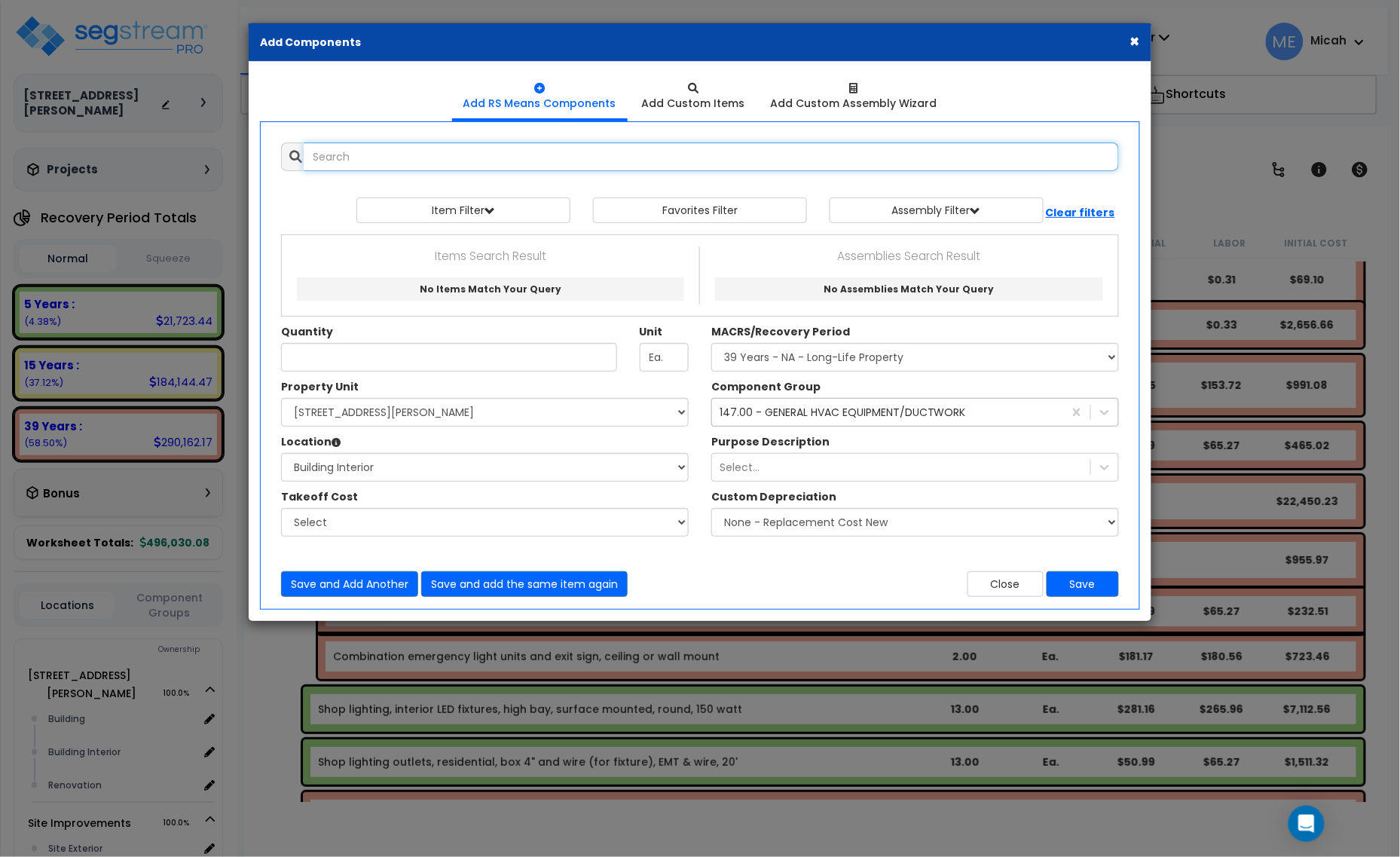
click at [340, 155] on input "text" at bounding box center [711, 157] width 815 height 29
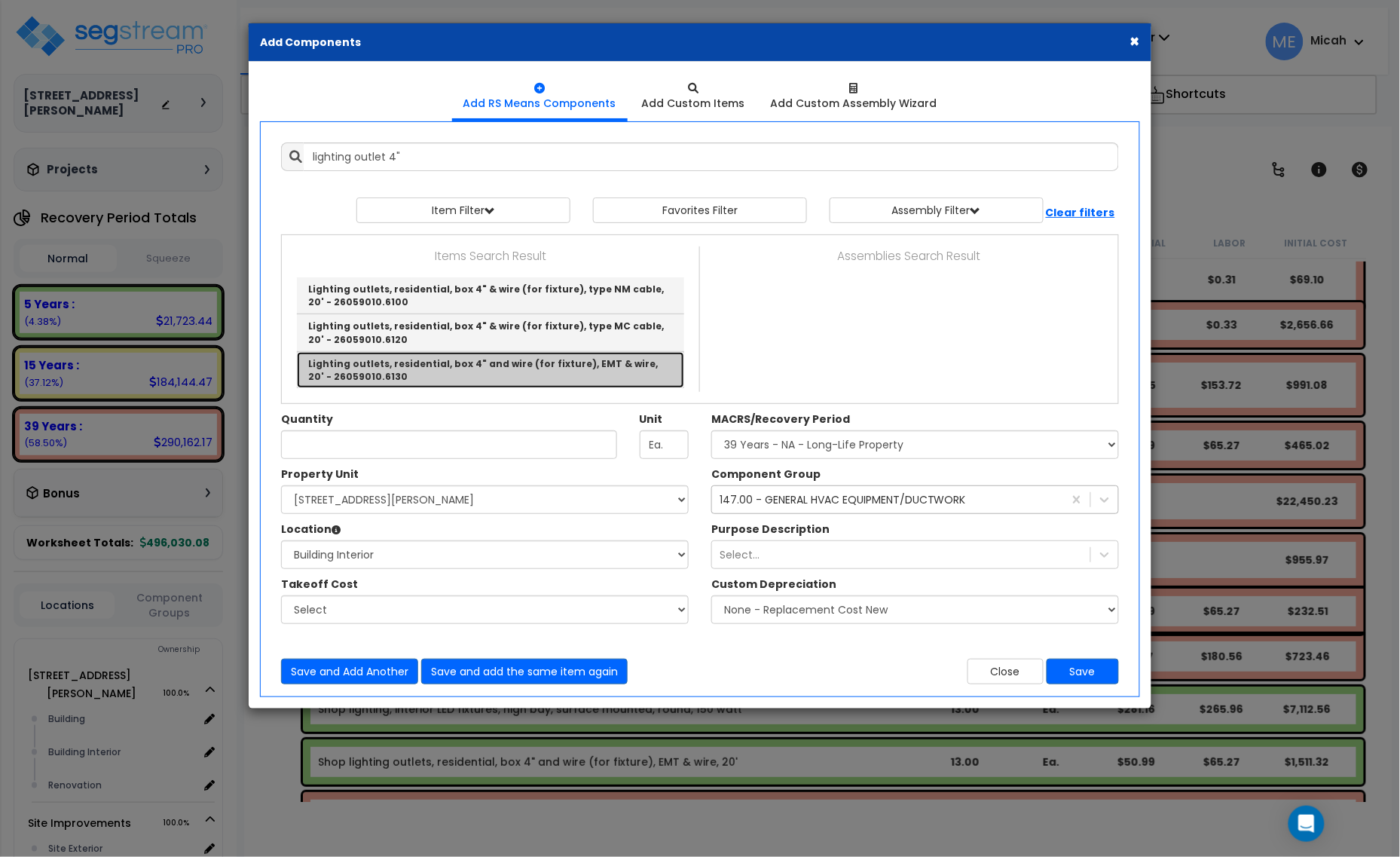
click at [457, 371] on link "Lighting outlets, residential, box 4" and wire (for fixture), EMT & wire, 20' -…" at bounding box center [491, 369] width 388 height 36
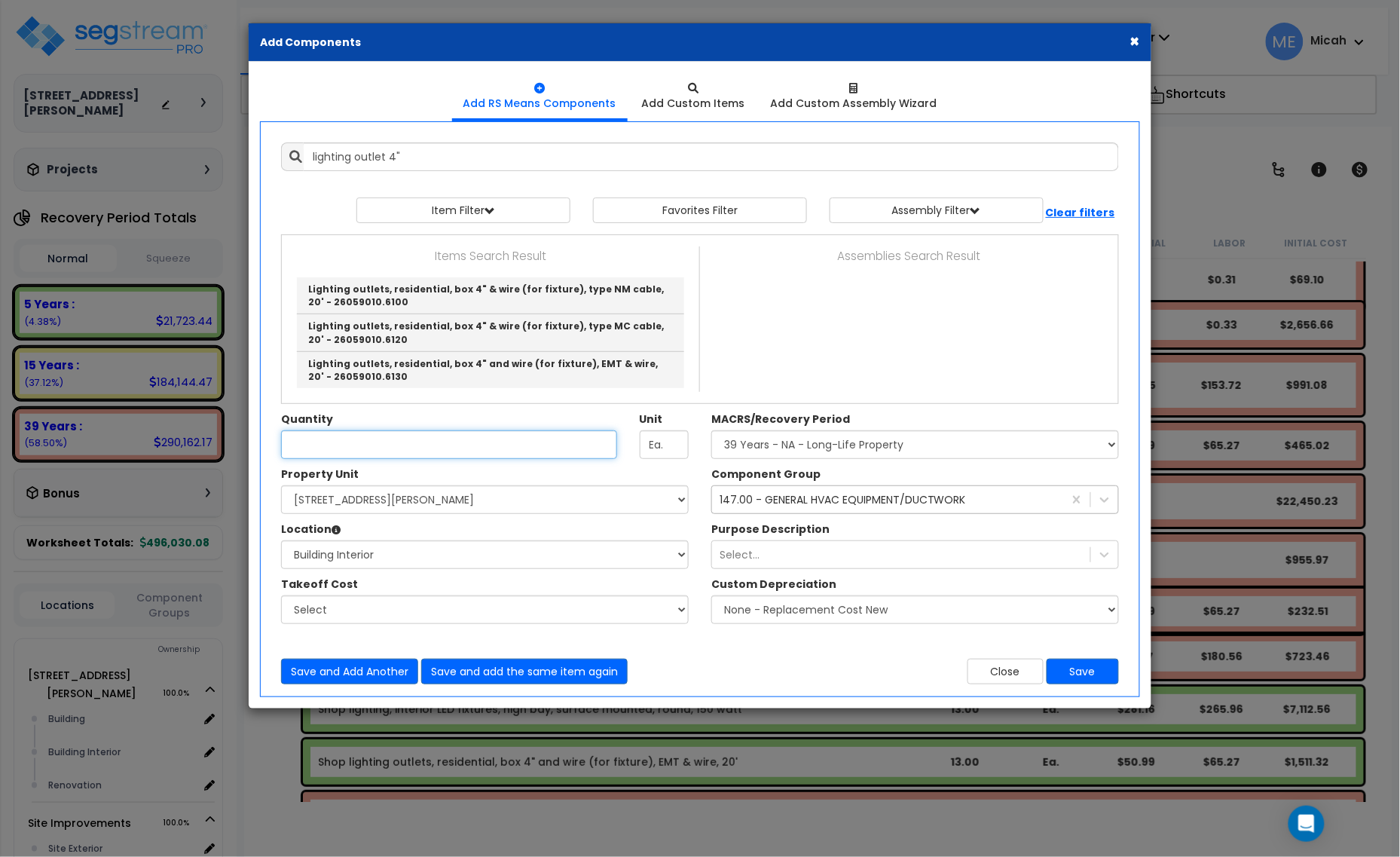
type input "Lighting outlets, residential, box 4" and wire (for fixture), EMT & wire, 20' -…"
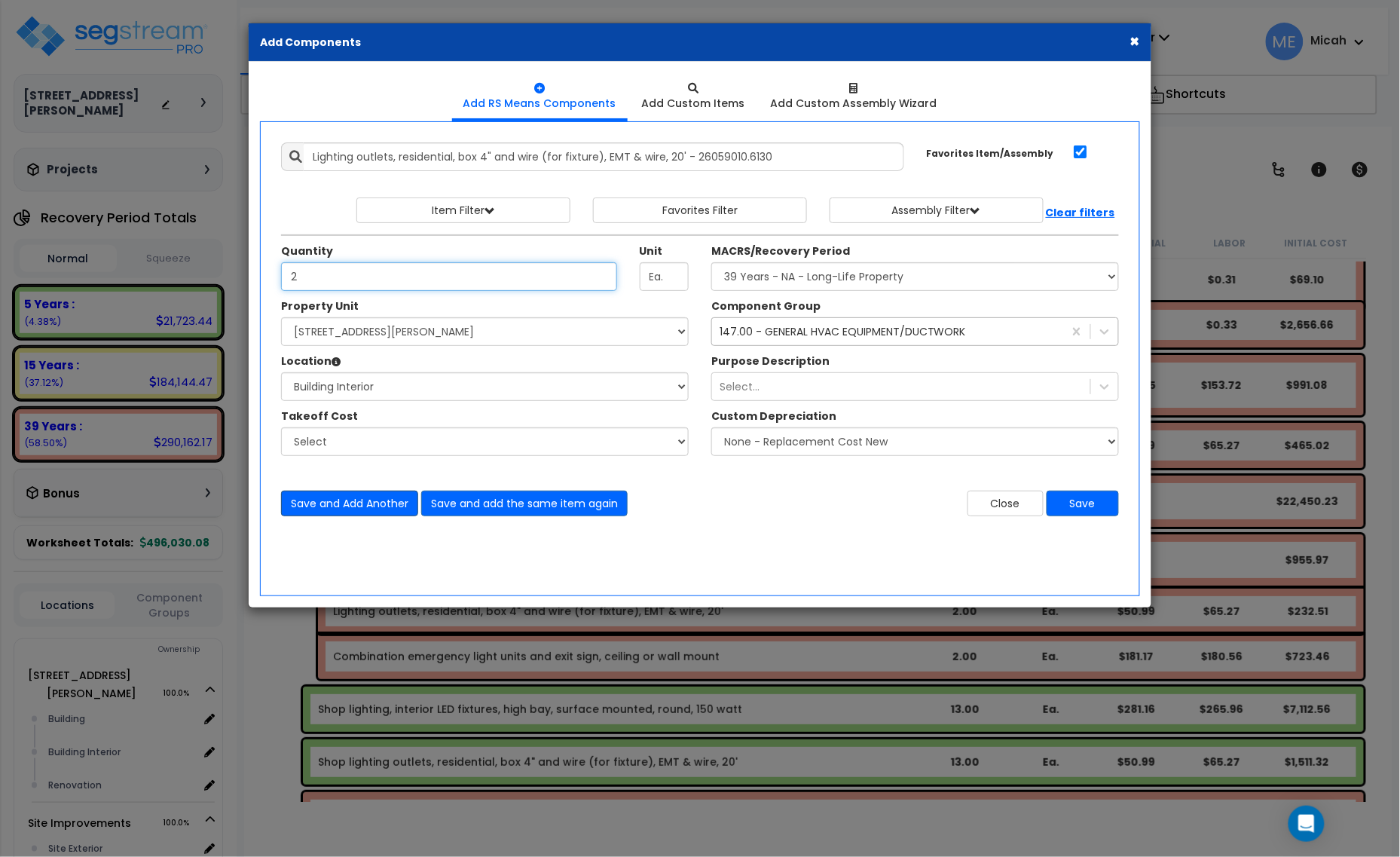
type input "2"
click at [366, 509] on button "Save and Add Another" at bounding box center [349, 503] width 137 height 26
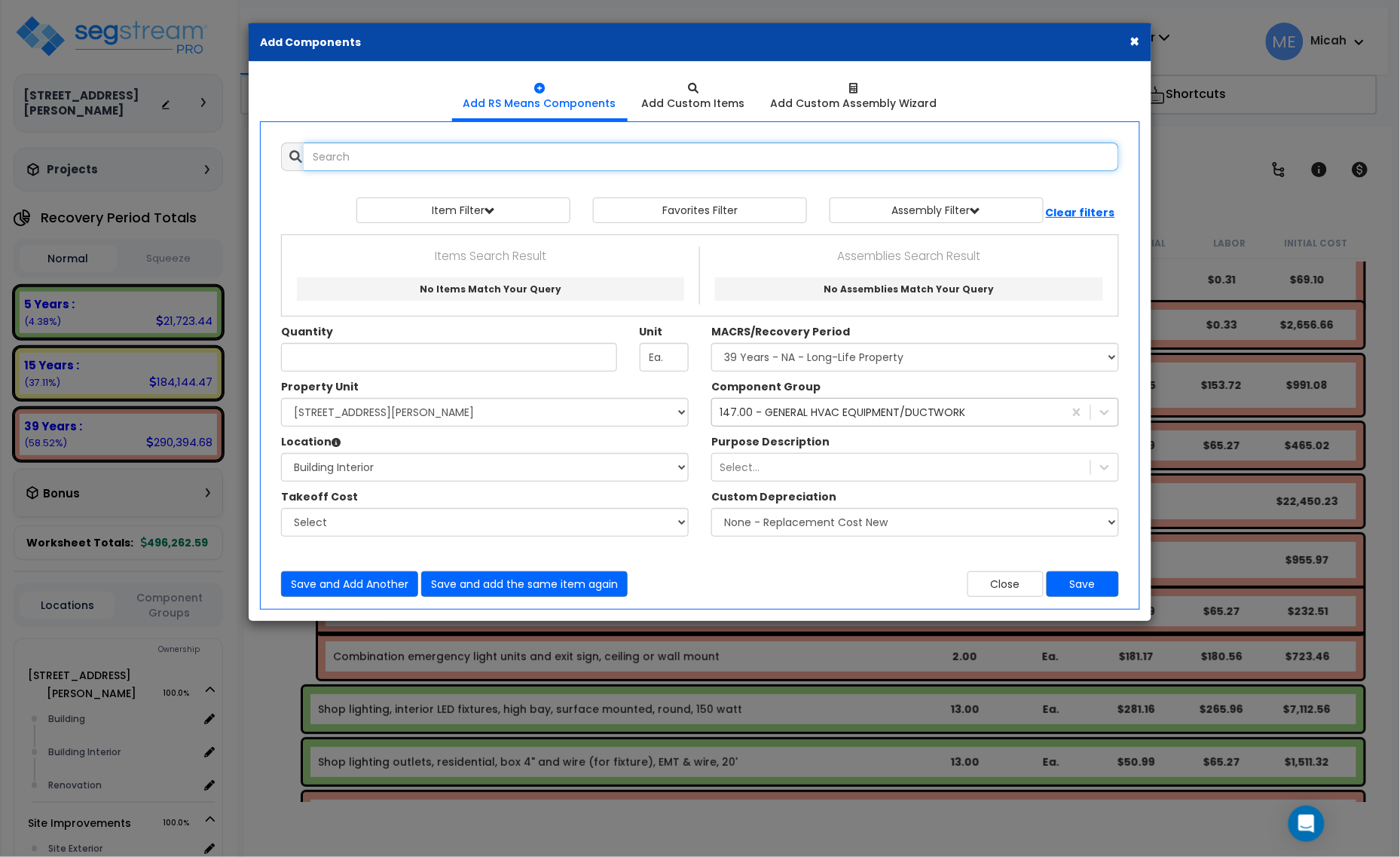
click at [350, 159] on input "text" at bounding box center [711, 157] width 815 height 29
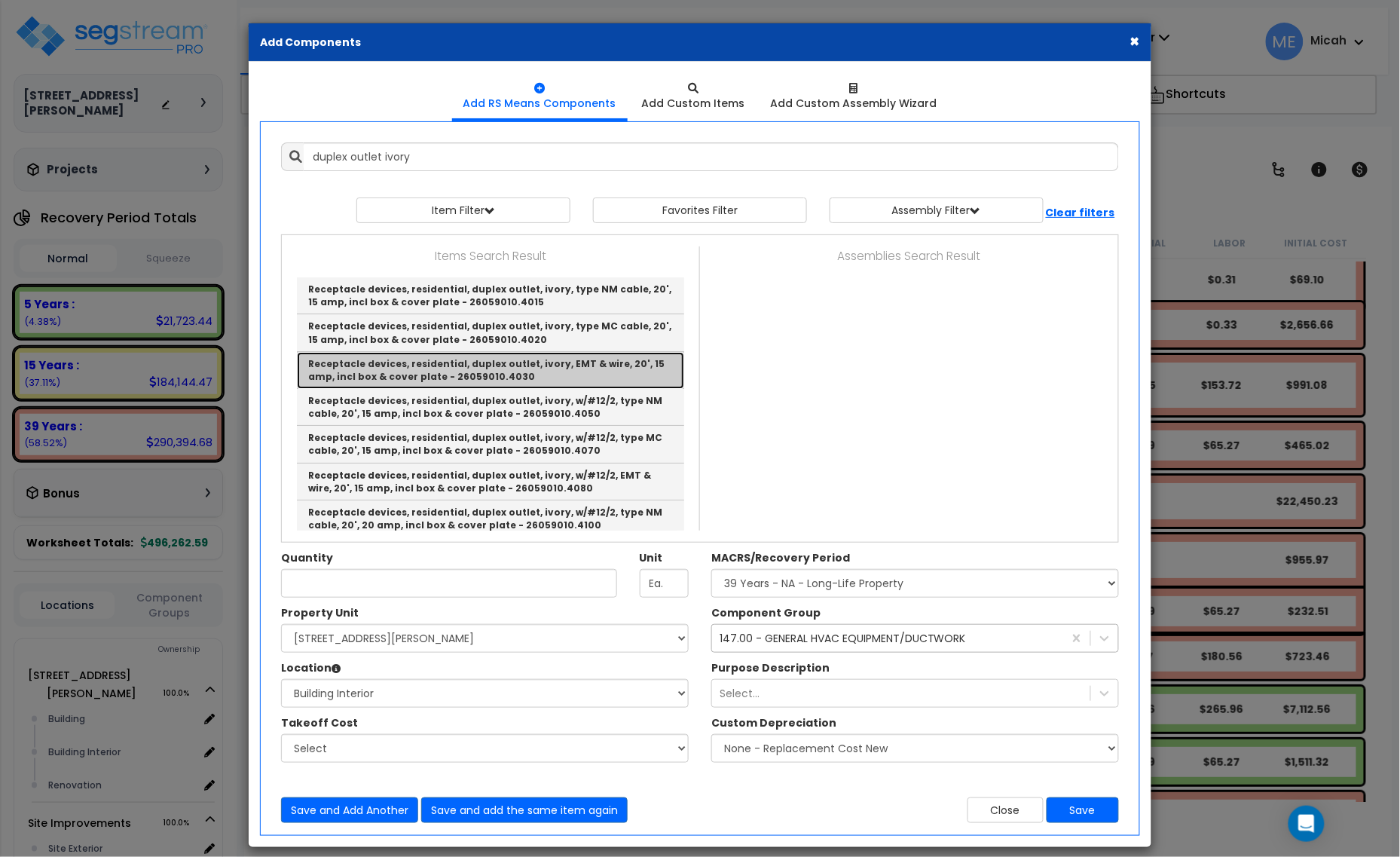
click at [580, 373] on link "Receptacle devices, residential, duplex outlet, ivory, EMT & wire, 20', 15 amp,…" at bounding box center [491, 370] width 388 height 37
type input "Receptacle devices, residential, duplex outlet, ivory, EMT & wire, 20', 15 amp,…"
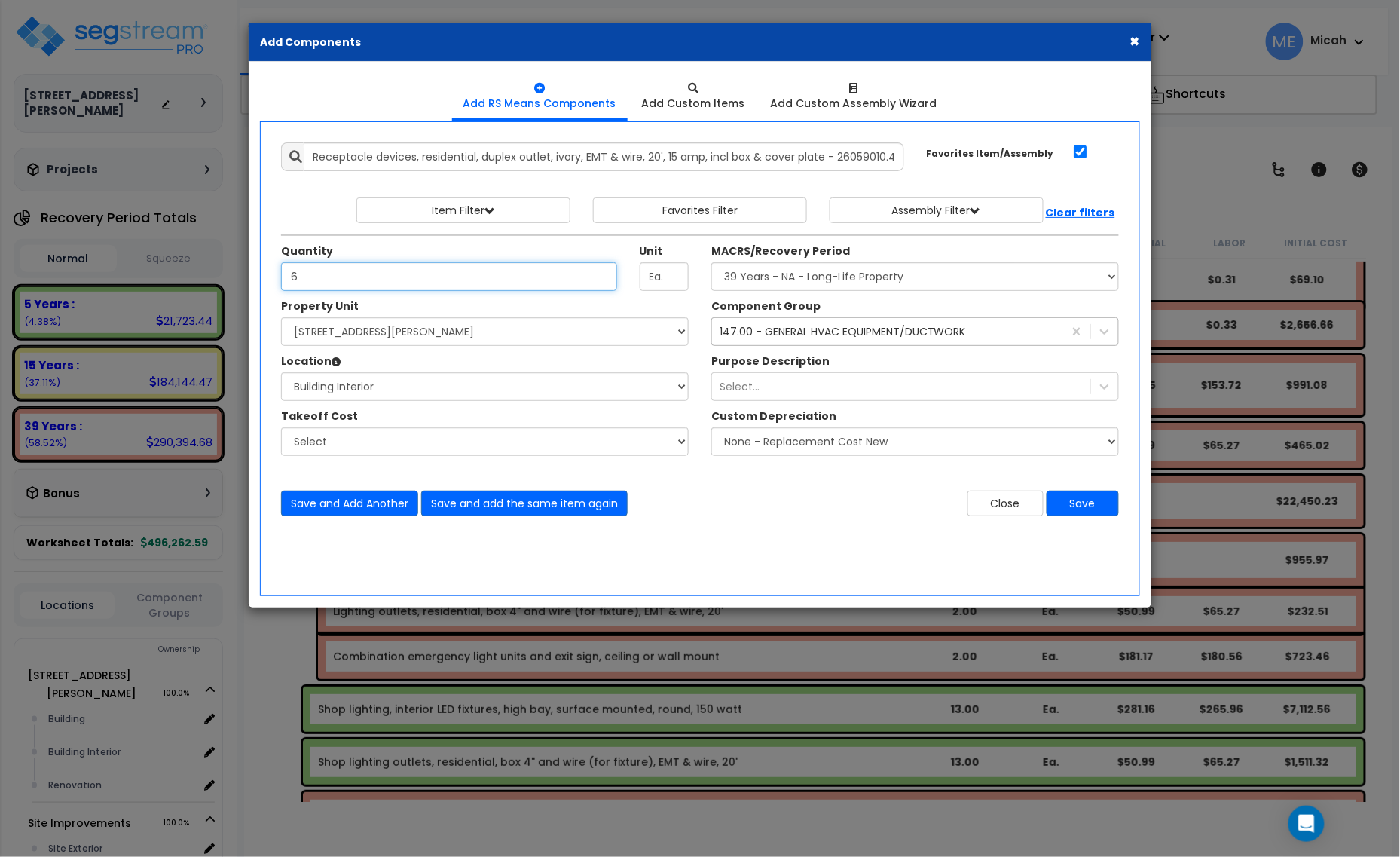
type input "6"
click at [766, 336] on div "147.00 - GENERAL HVAC EQUIPMENT/DUCTWORK" at bounding box center [843, 332] width 247 height 15
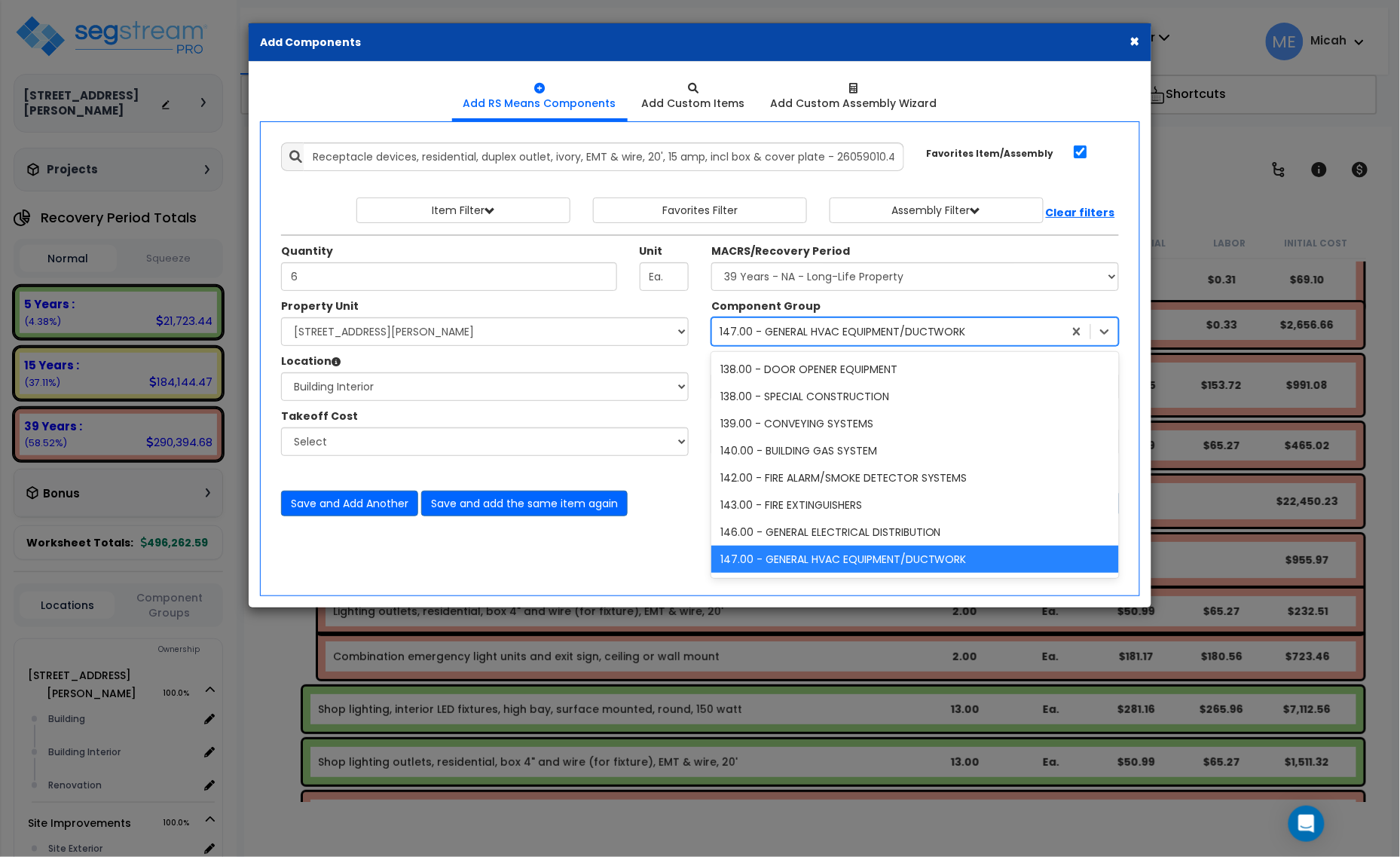
scroll to position [2442, 0]
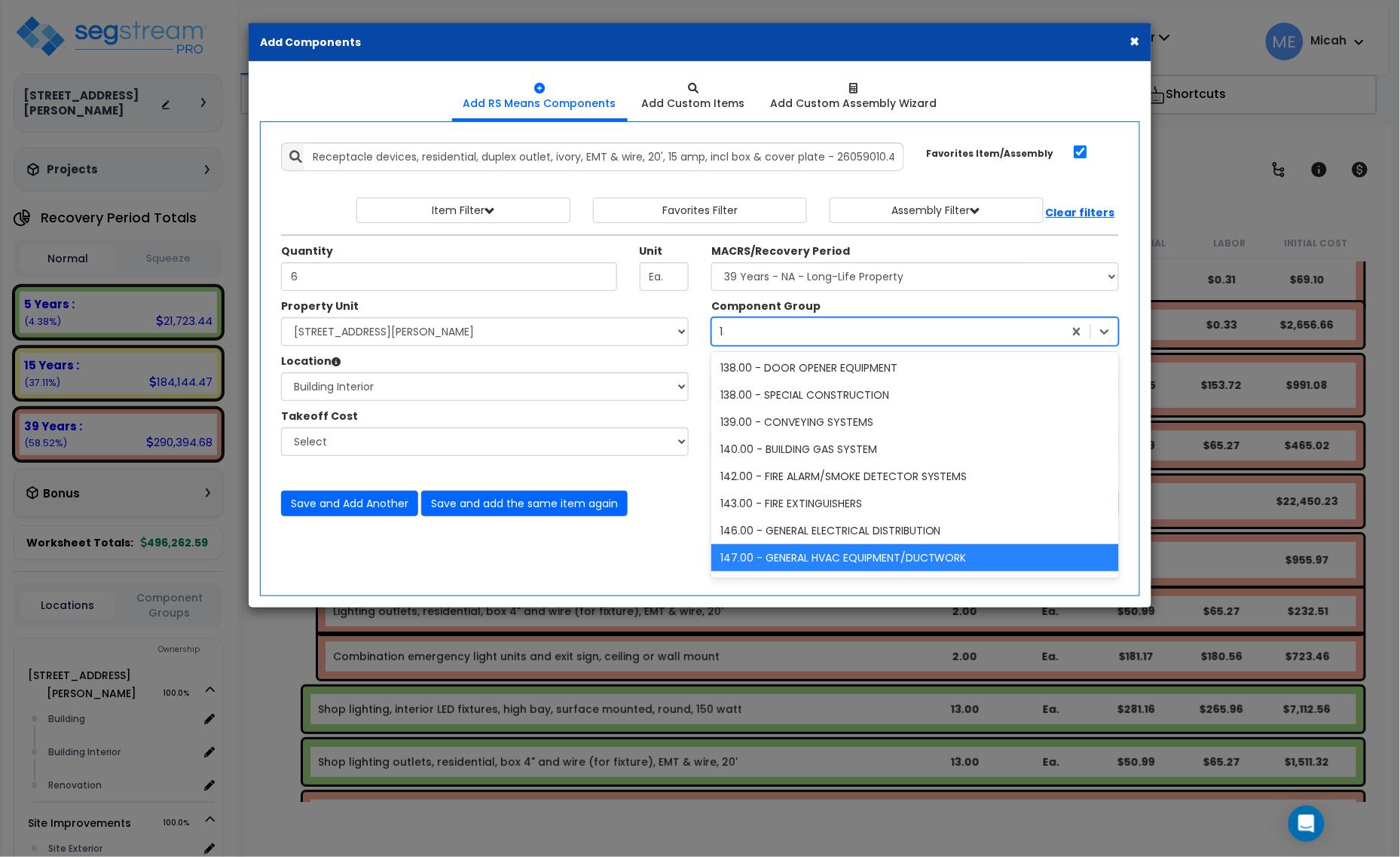
type input "145"
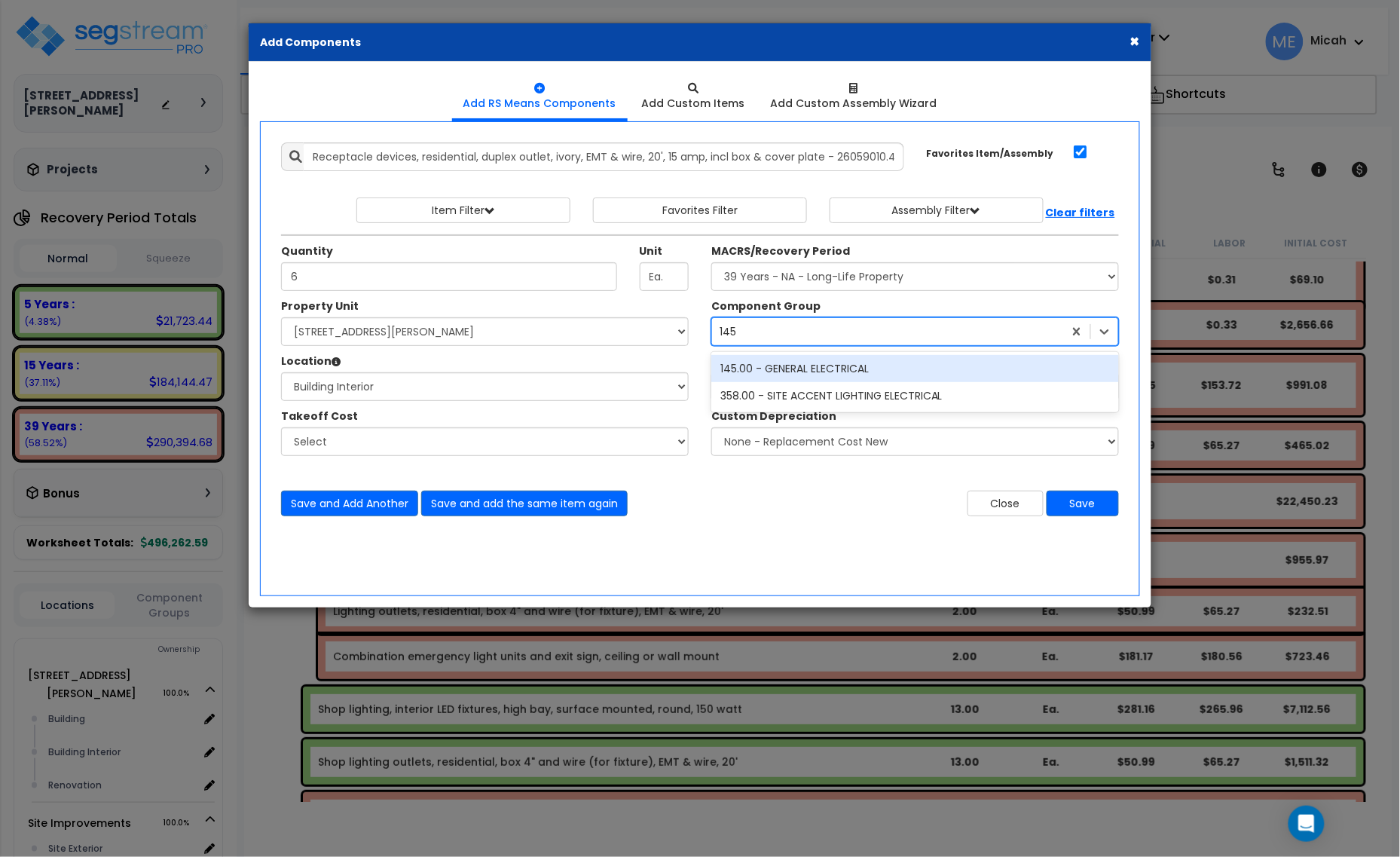
click at [795, 366] on div "145.00 - GENERAL ELECTRICAL" at bounding box center [915, 368] width 408 height 27
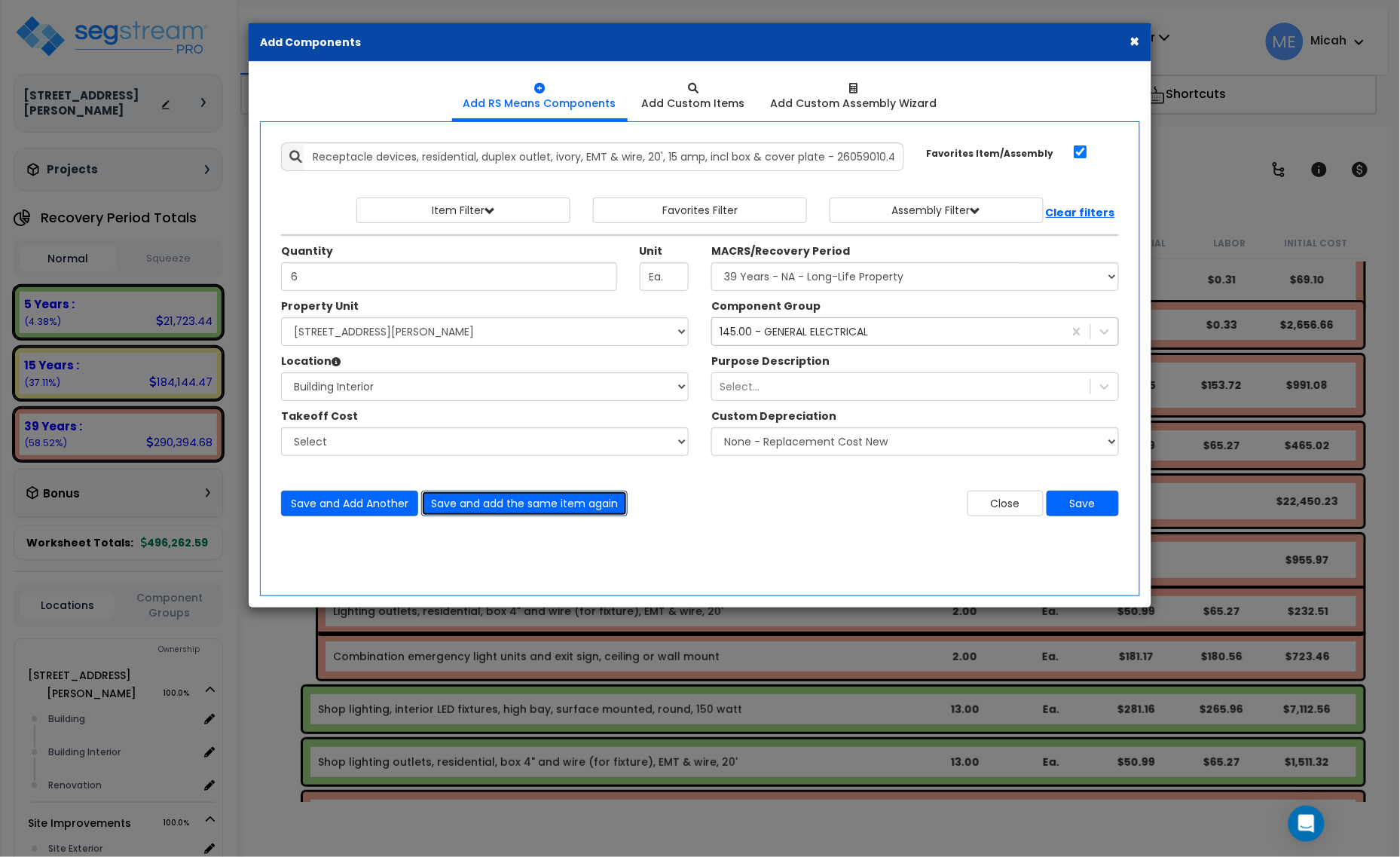
click at [510, 511] on button "Save and add the same item again" at bounding box center [525, 503] width 207 height 26
click at [343, 280] on input "Unit Quantity" at bounding box center [449, 276] width 336 height 29
type input "20"
click at [479, 501] on button "Save and add the same item again" at bounding box center [525, 503] width 207 height 26
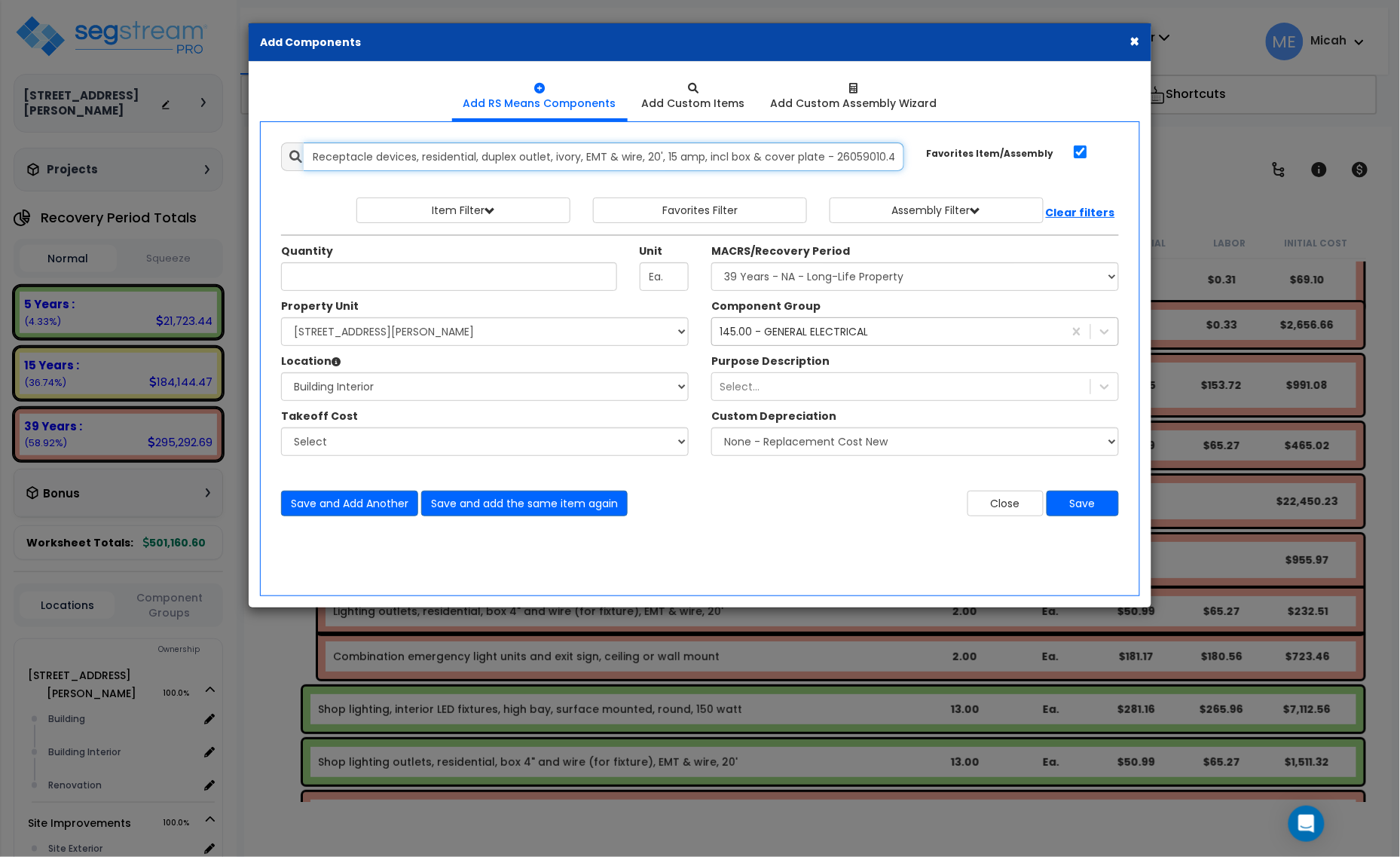
scroll to position [0, 16]
drag, startPoint x: 310, startPoint y: 157, endPoint x: 1064, endPoint y: 134, distance: 754.4
click at [1064, 134] on div "Add Items Add Assemblies Both 9591527 Select" at bounding box center [700, 329] width 860 height 396
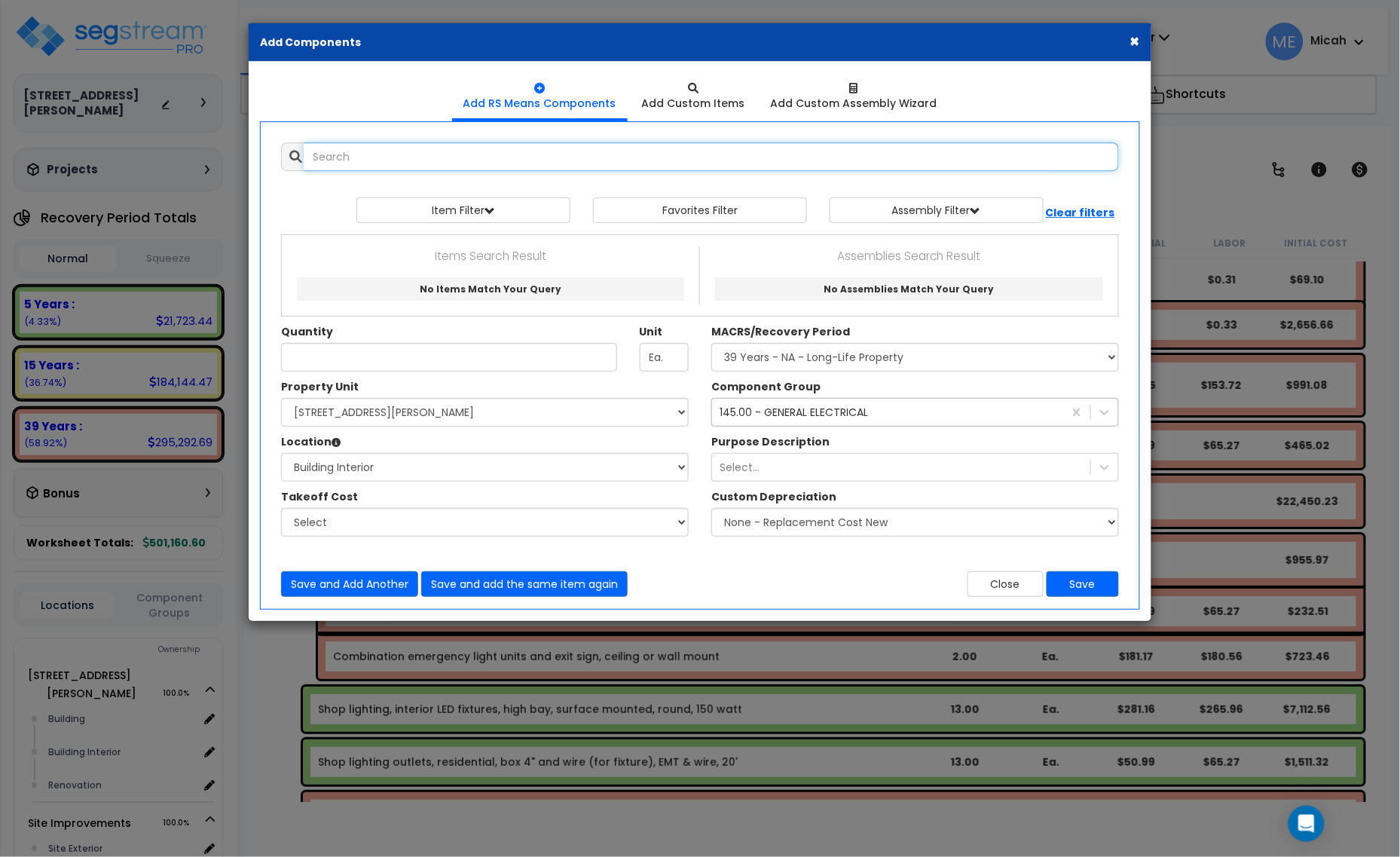
scroll to position [0, 0]
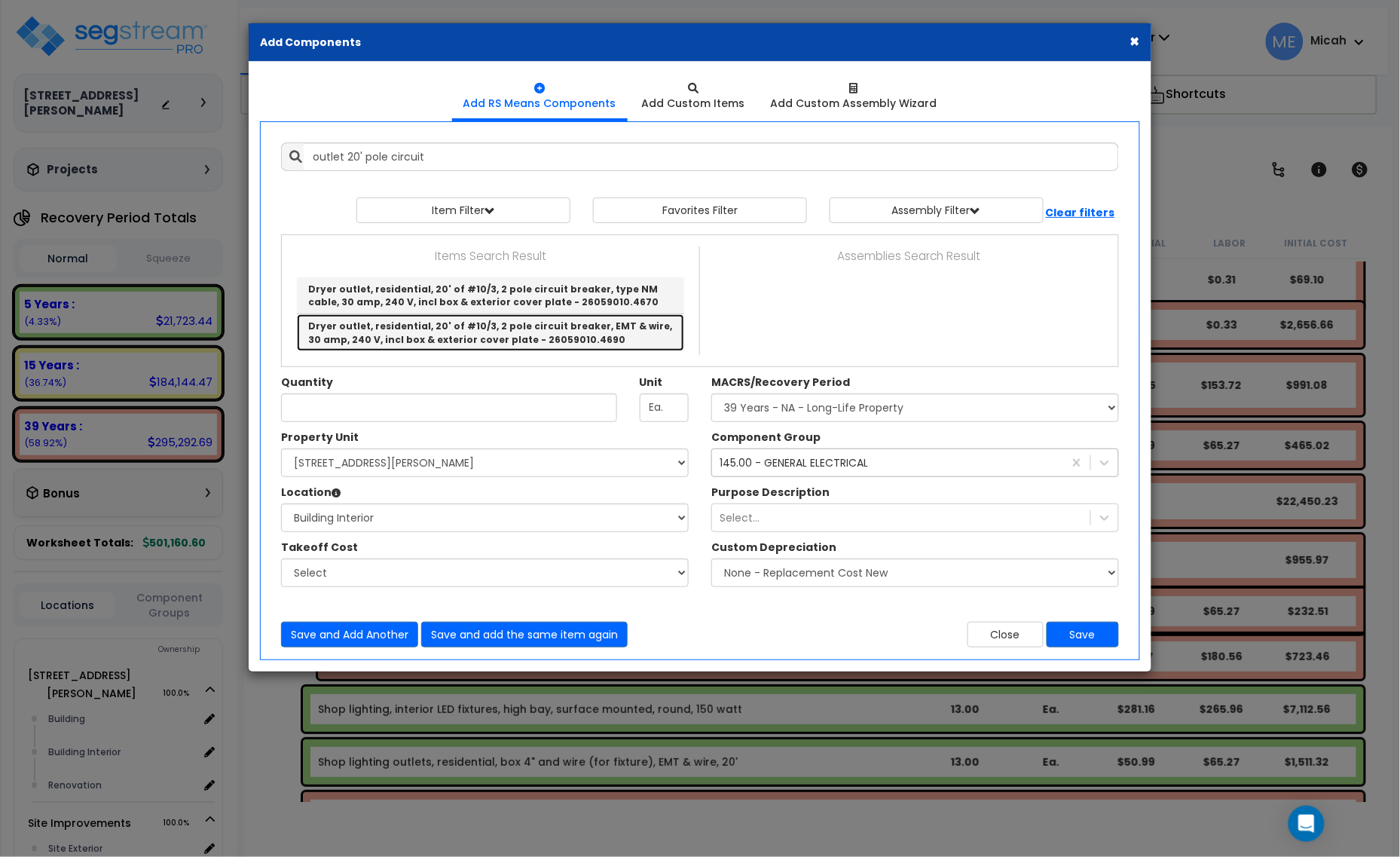
click at [557, 347] on link "Dryer outlet, residential, 20' of #10/3, 2 pole circuit breaker, EMT & wire, 30…" at bounding box center [491, 332] width 388 height 36
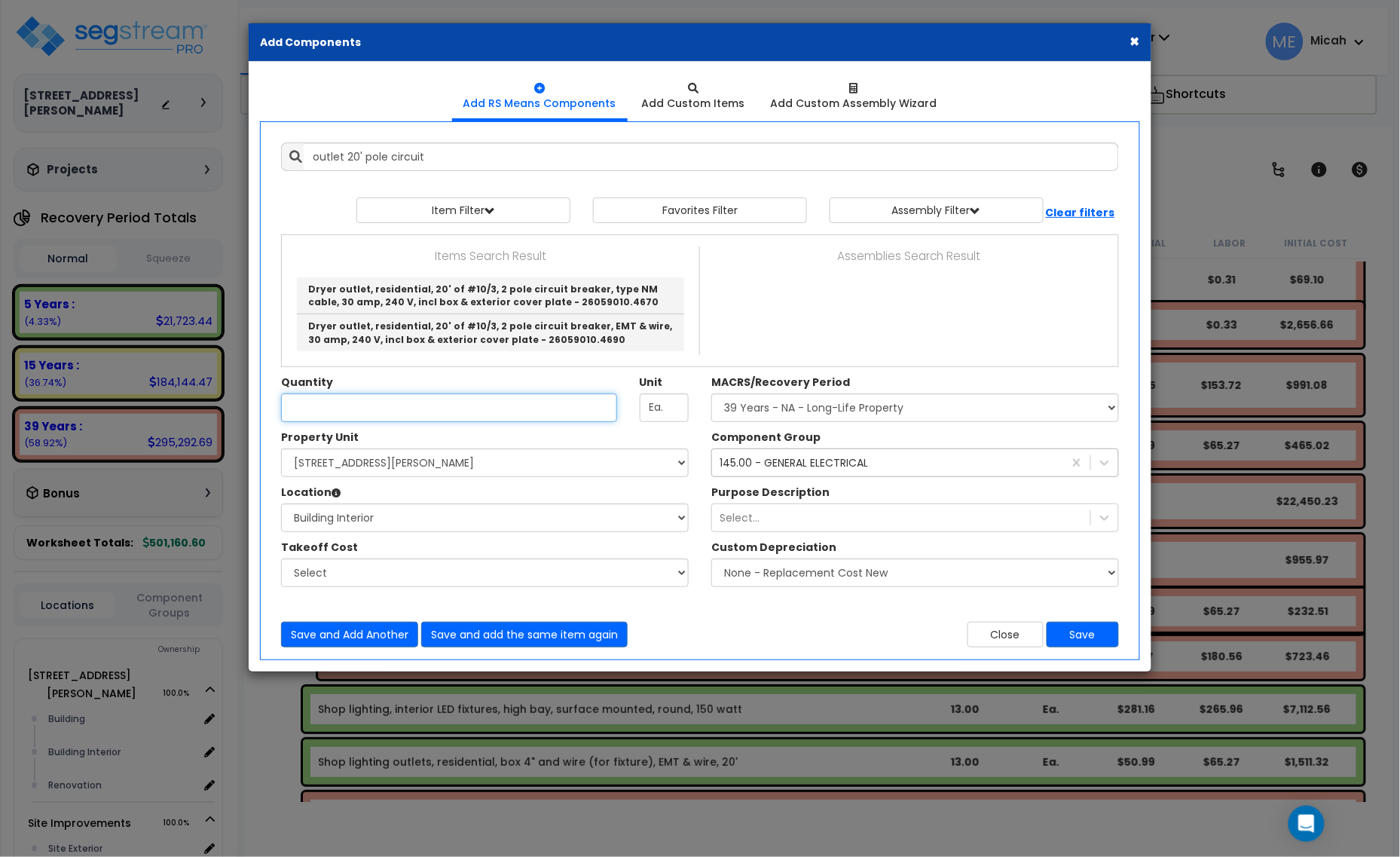
type input "Dryer outlet, residential, 20' of #10/3, 2 pole circuit breaker, EMT & wire, 30…"
checkbox input "false"
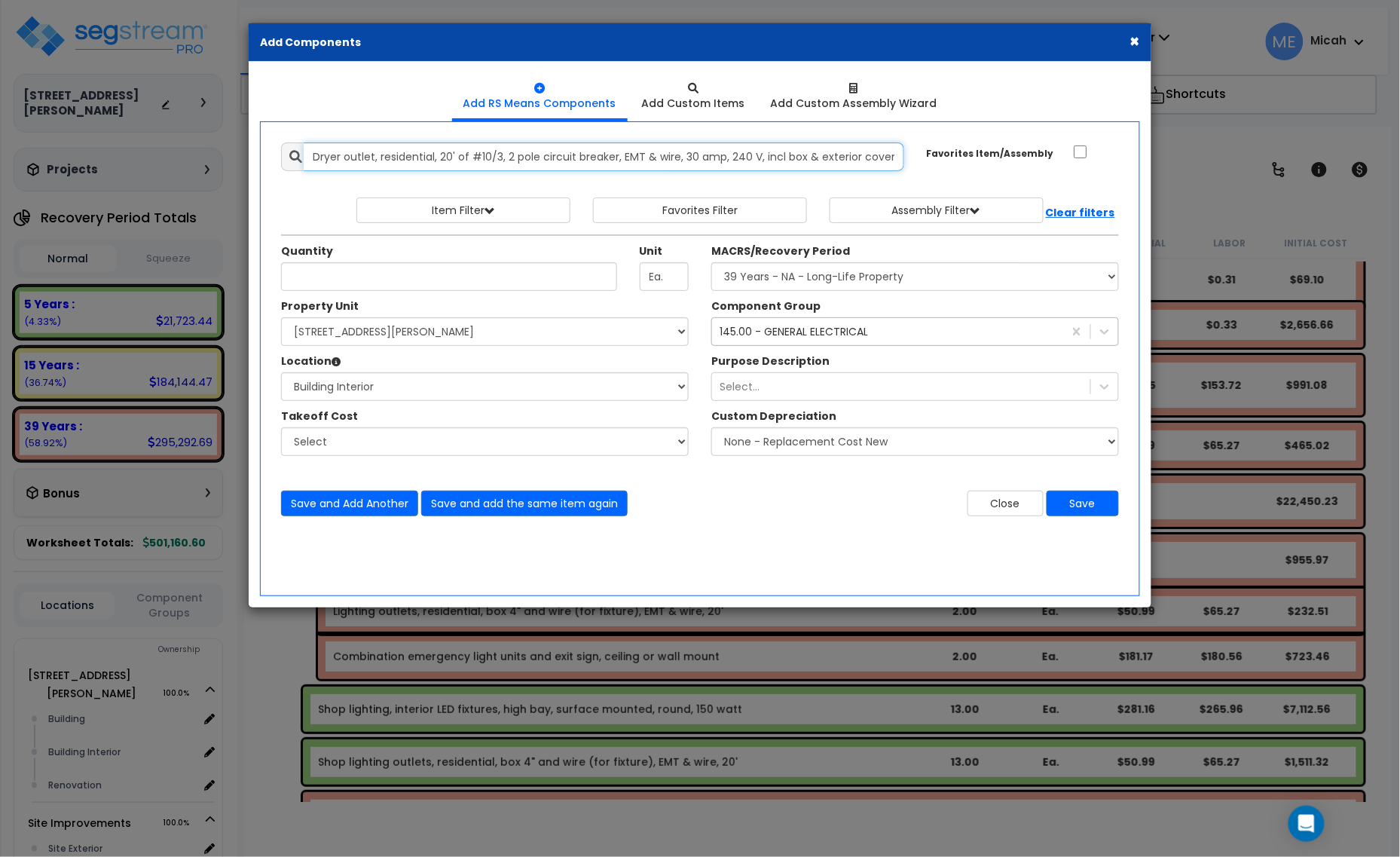
scroll to position [0, 111]
drag, startPoint x: 308, startPoint y: 151, endPoint x: 928, endPoint y: 175, distance: 620.5
click at [928, 175] on div "Add Items Add Assemblies Both 9591567 Select" at bounding box center [700, 329] width 860 height 396
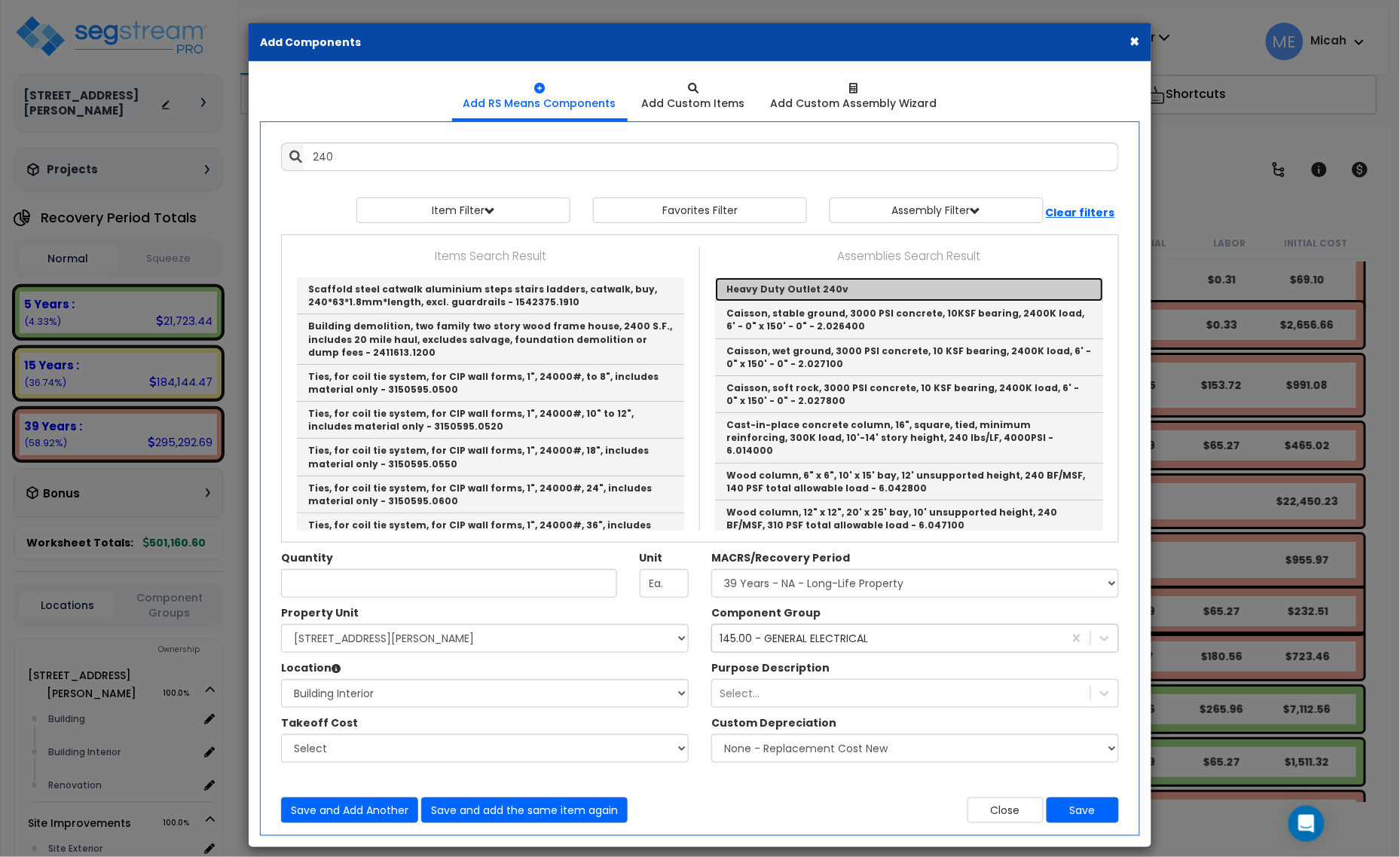
click at [815, 288] on link "Heavy Duty Outlet 240v" at bounding box center [909, 289] width 388 height 24
type input "Heavy Duty Outlet 240v"
checkbox input "true"
type input "EA"
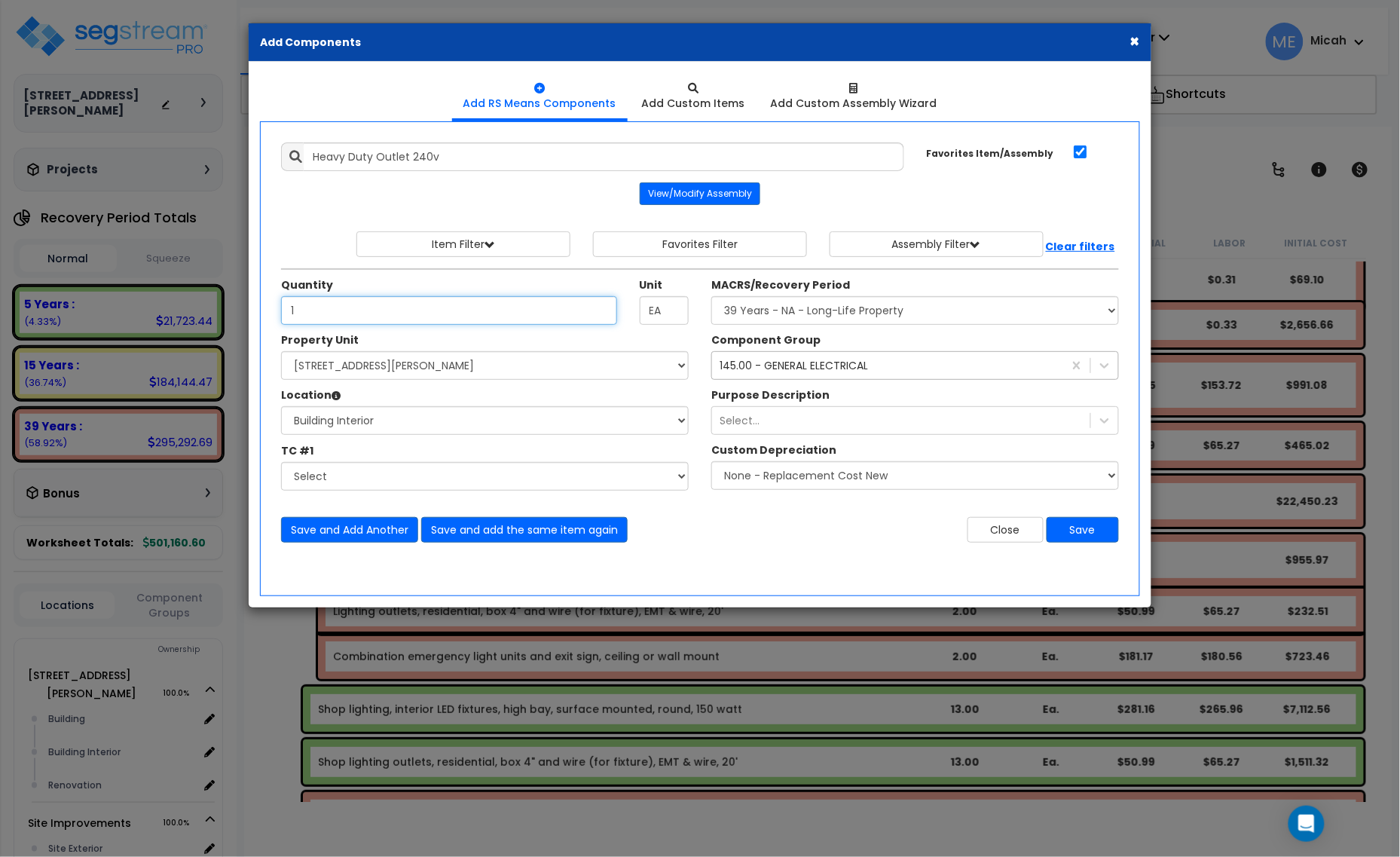
type input "1"
click at [887, 371] on div "145.00 - GENERAL ELECTRICAL 145" at bounding box center [887, 365] width 351 height 24
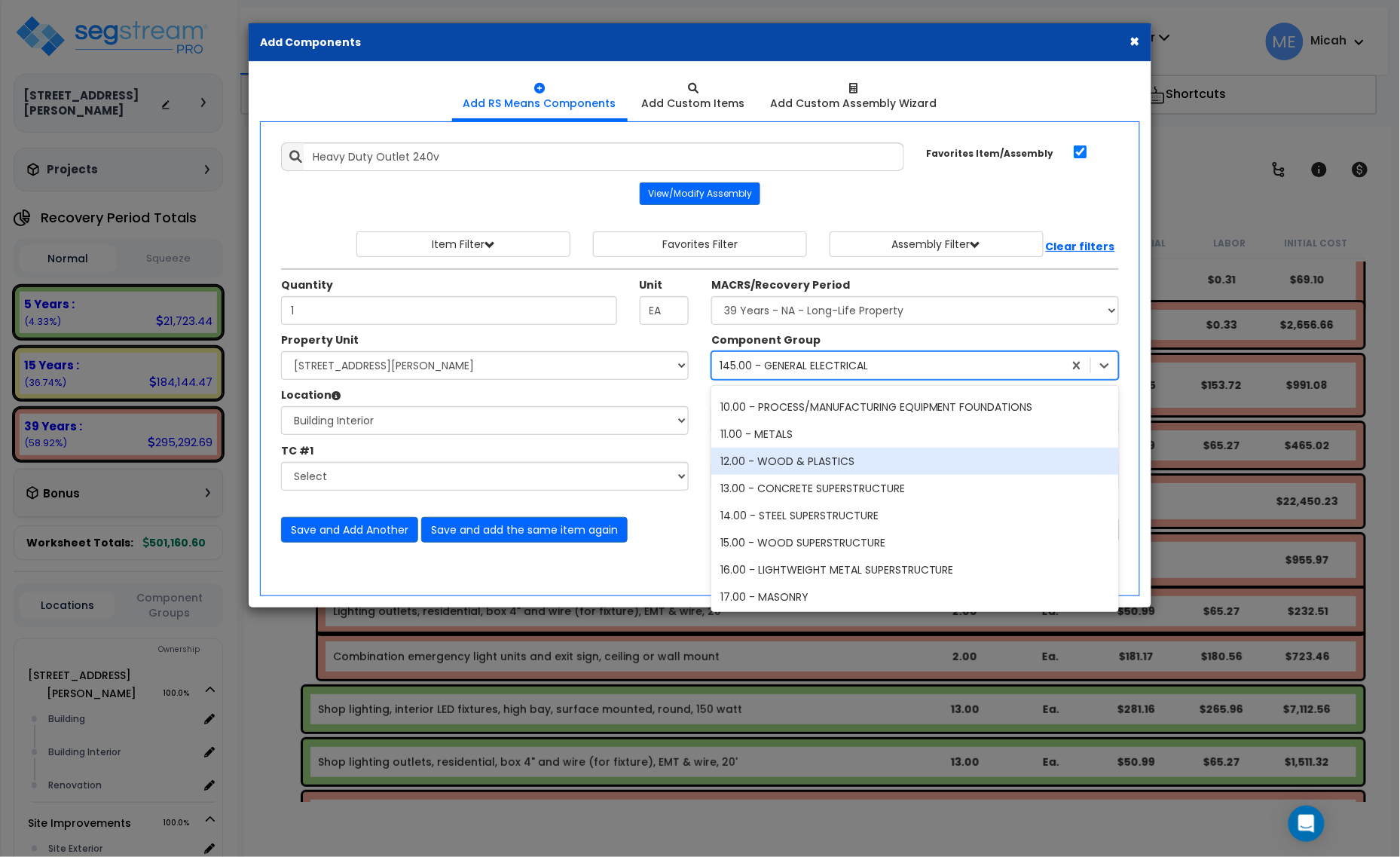
scroll to position [811, 0]
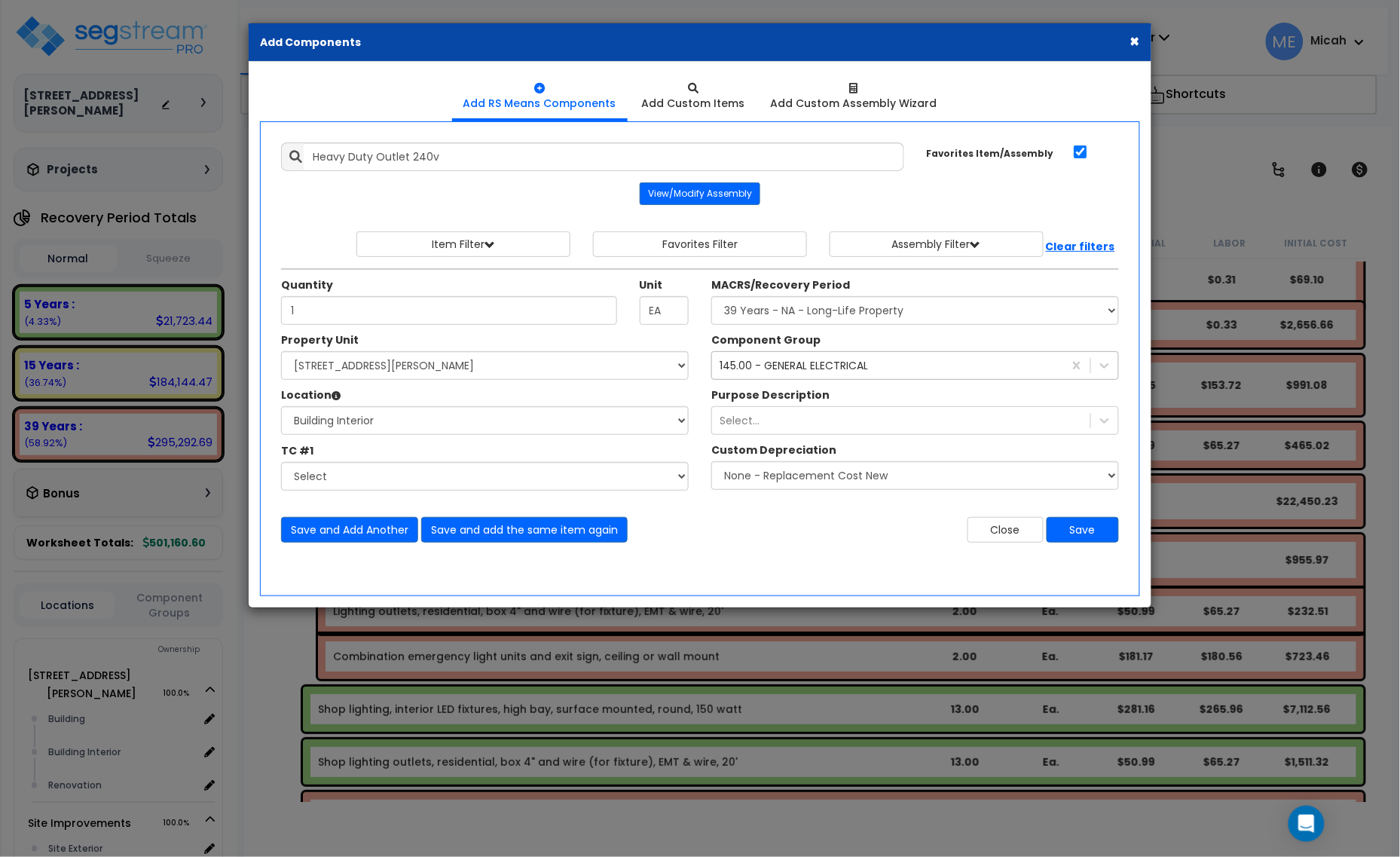
click at [875, 367] on div "145.00 - GENERAL ELECTRICAL 145" at bounding box center [887, 365] width 351 height 24
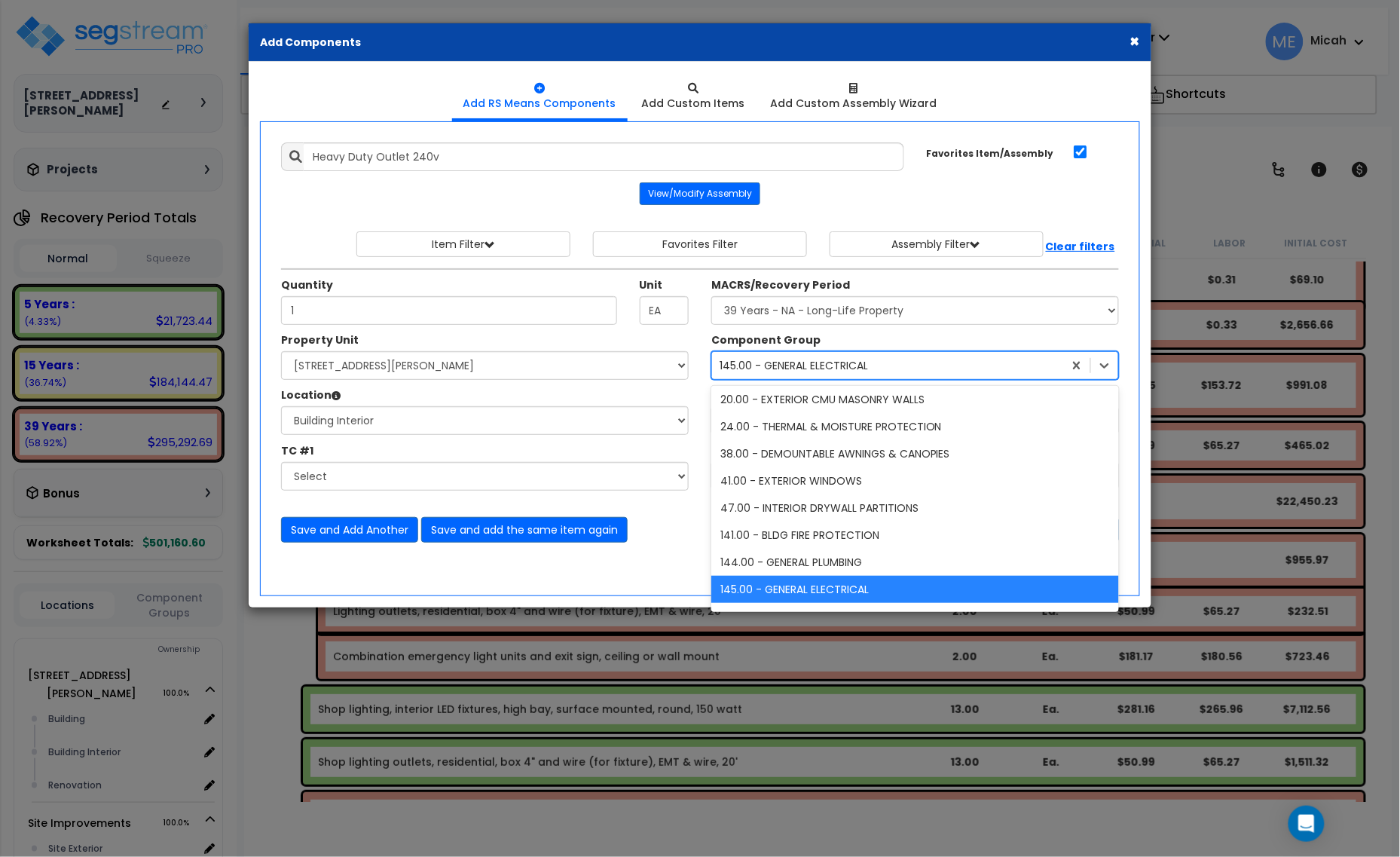
scroll to position [0, 0]
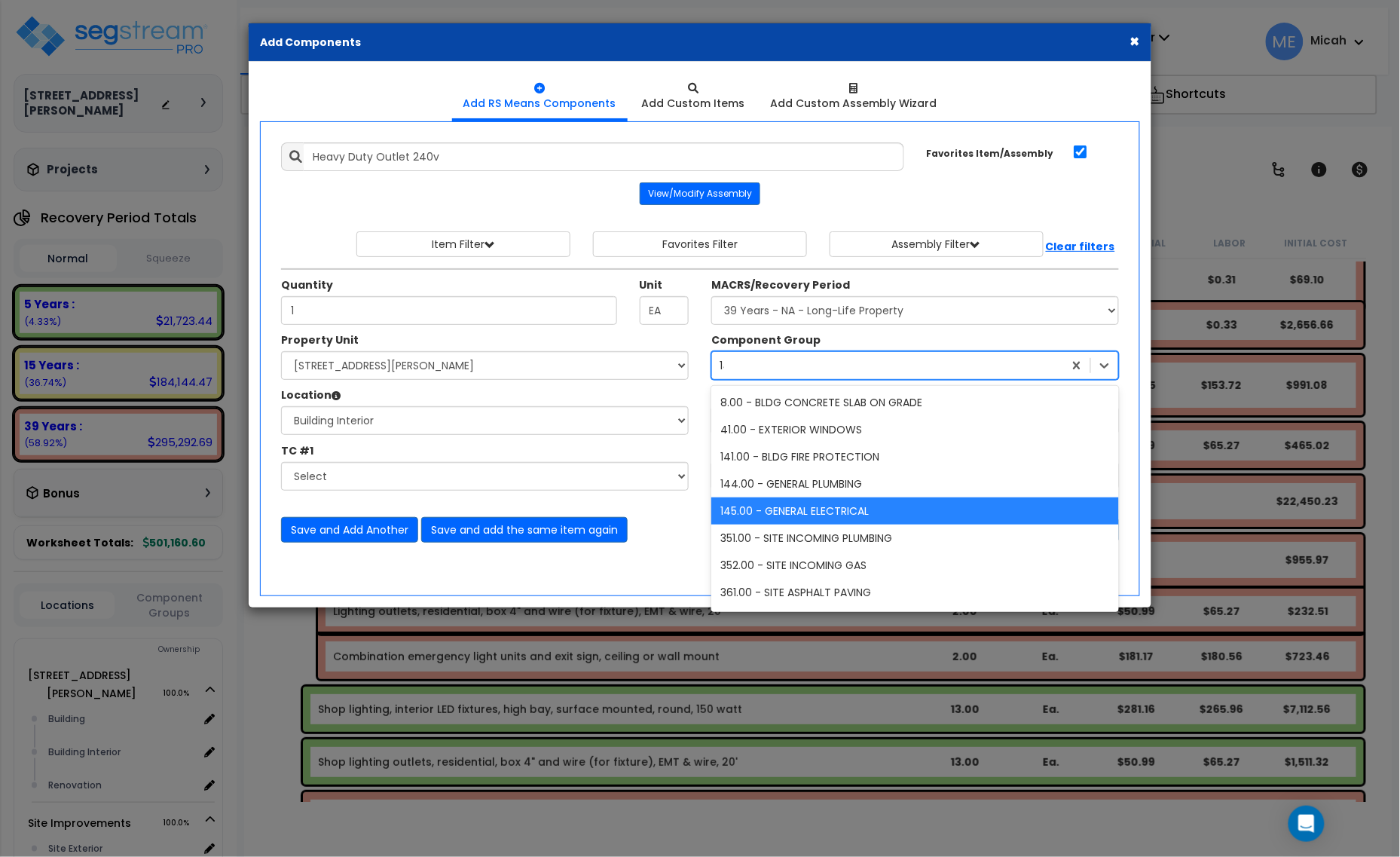
type input "147"
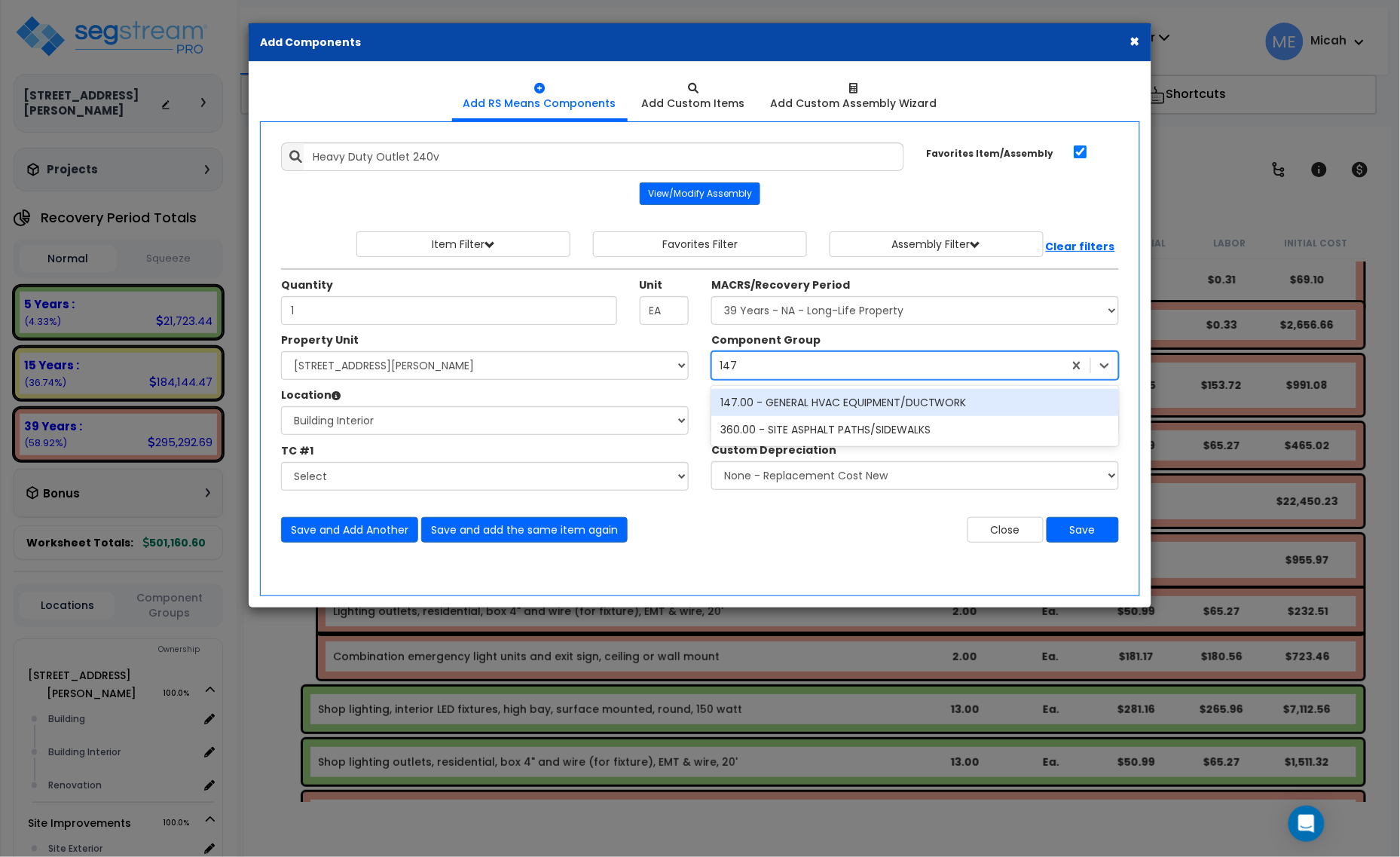
click at [895, 413] on div "147.00 - GENERAL HVAC EQUIPMENT/DUCTWORK" at bounding box center [915, 402] width 408 height 27
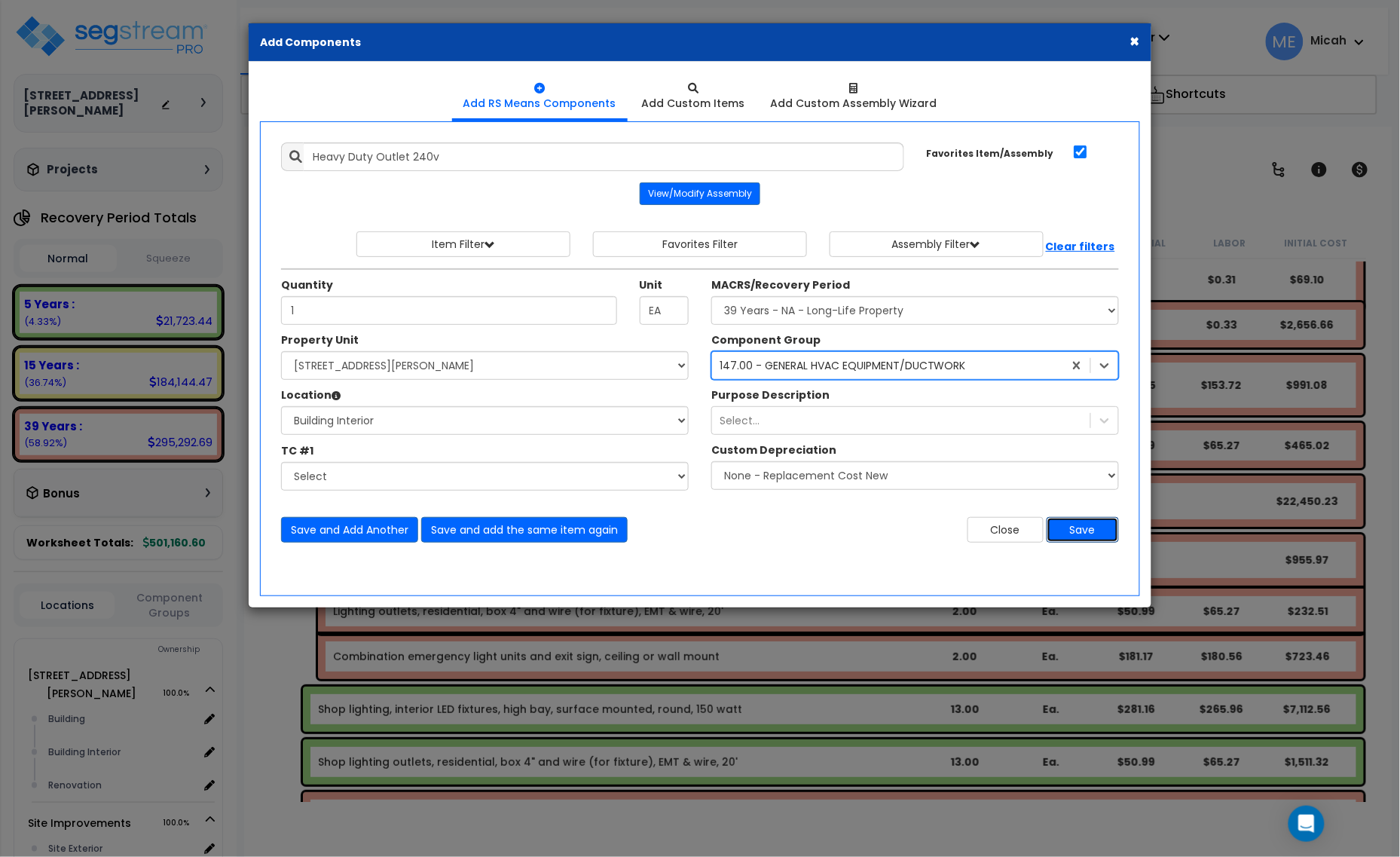
click at [1083, 536] on button "Save" at bounding box center [1083, 529] width 72 height 26
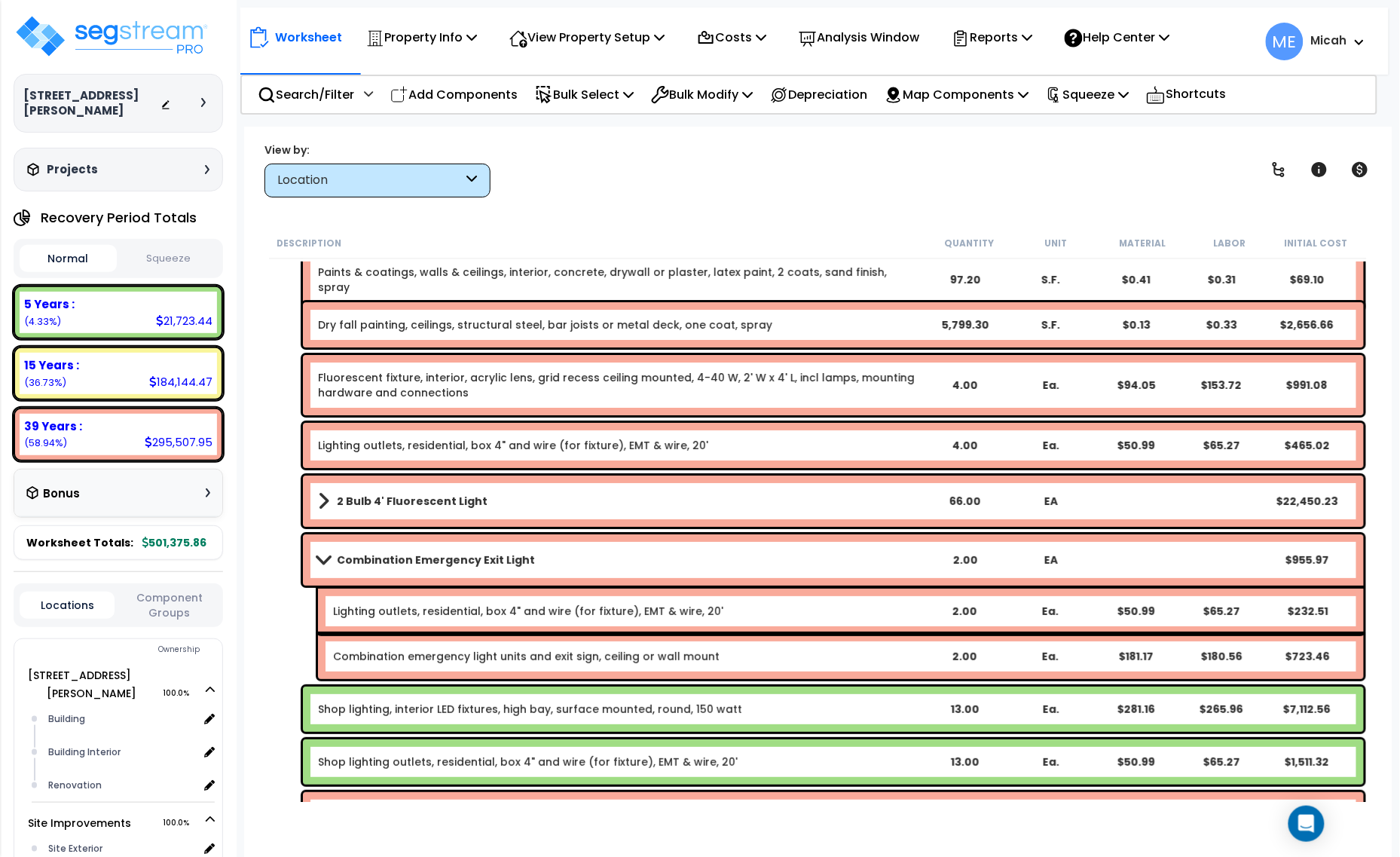
click at [308, 551] on div "Combination Emergency Exit Light 2.00 EA $955.97" at bounding box center [833, 560] width 1061 height 51
click at [319, 551] on link "Combination Emergency Exit Light" at bounding box center [620, 560] width 604 height 21
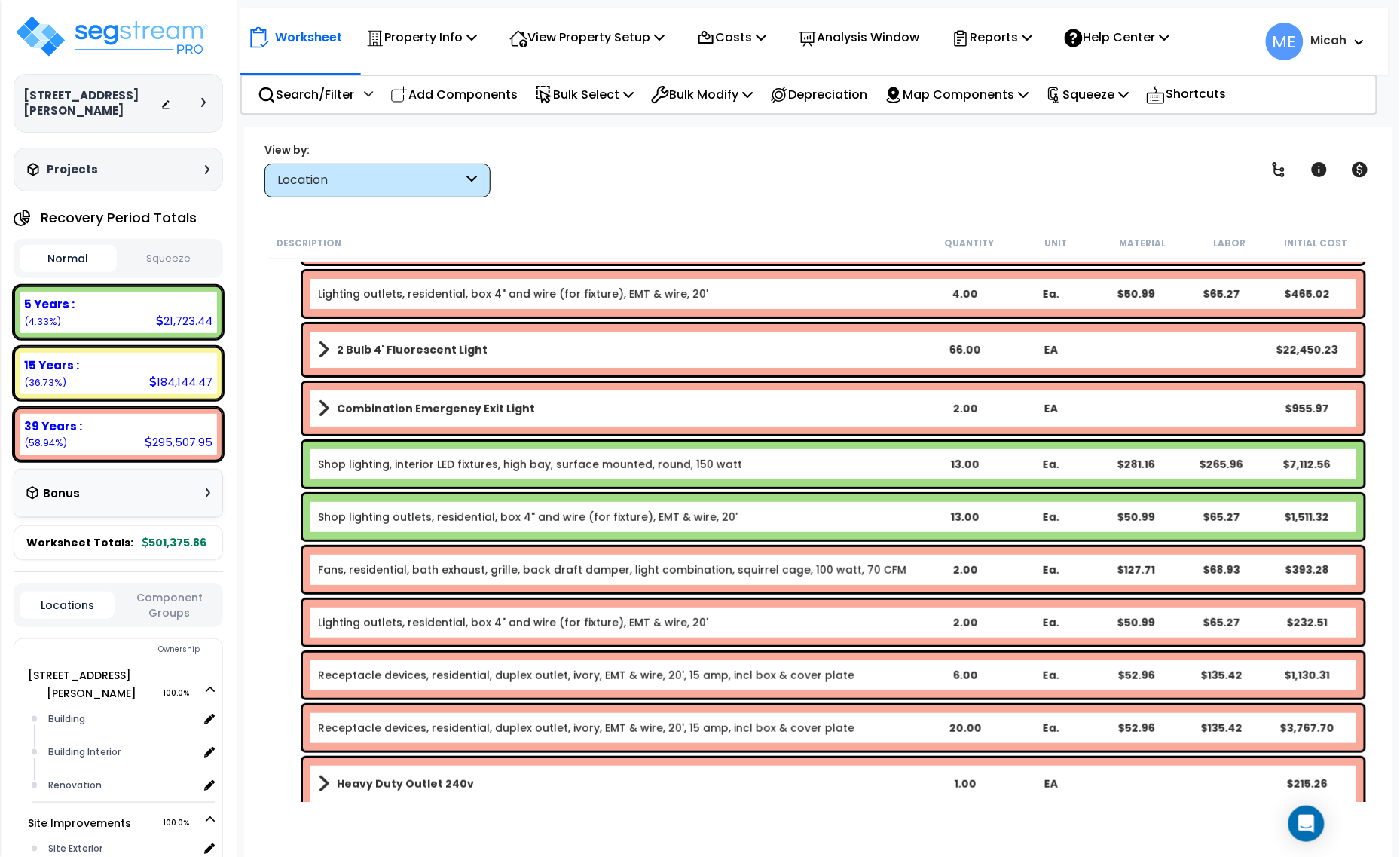
scroll to position [2014, 0]
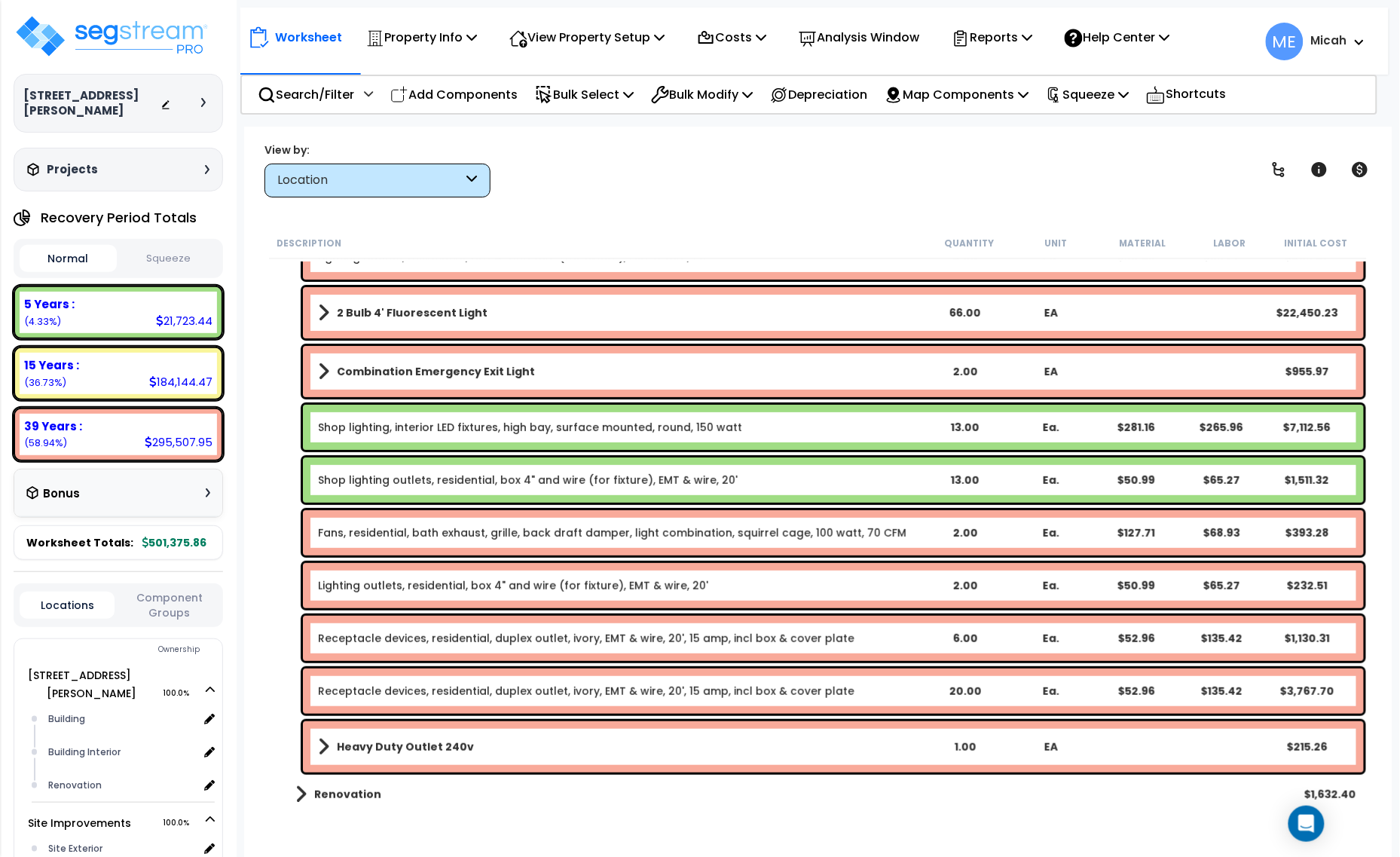
click at [427, 588] on link "Lighting outlets, residential, box 4" and wire (for fixture), EMT & wire, 20'" at bounding box center [513, 585] width 390 height 15
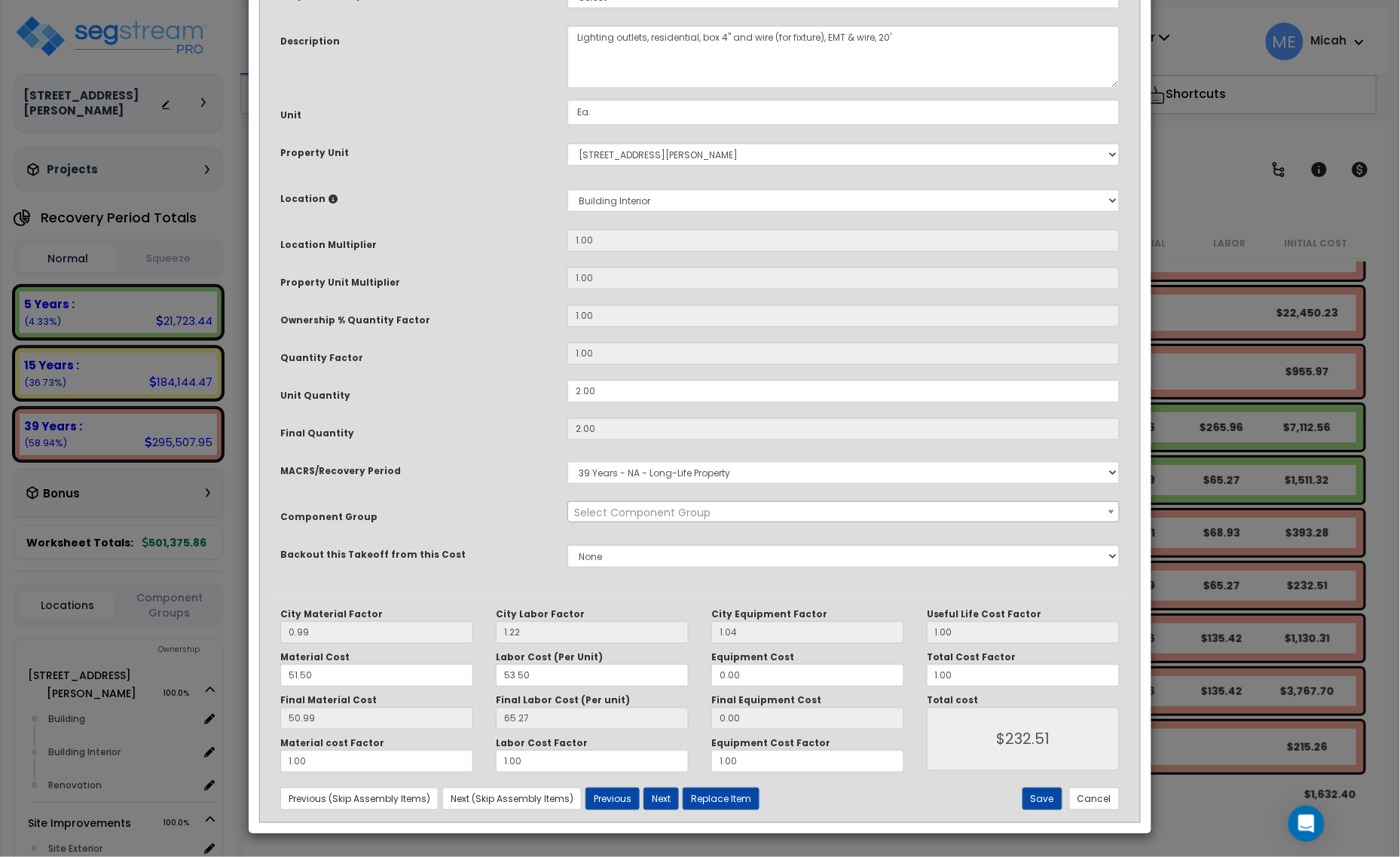
scroll to position [0, 0]
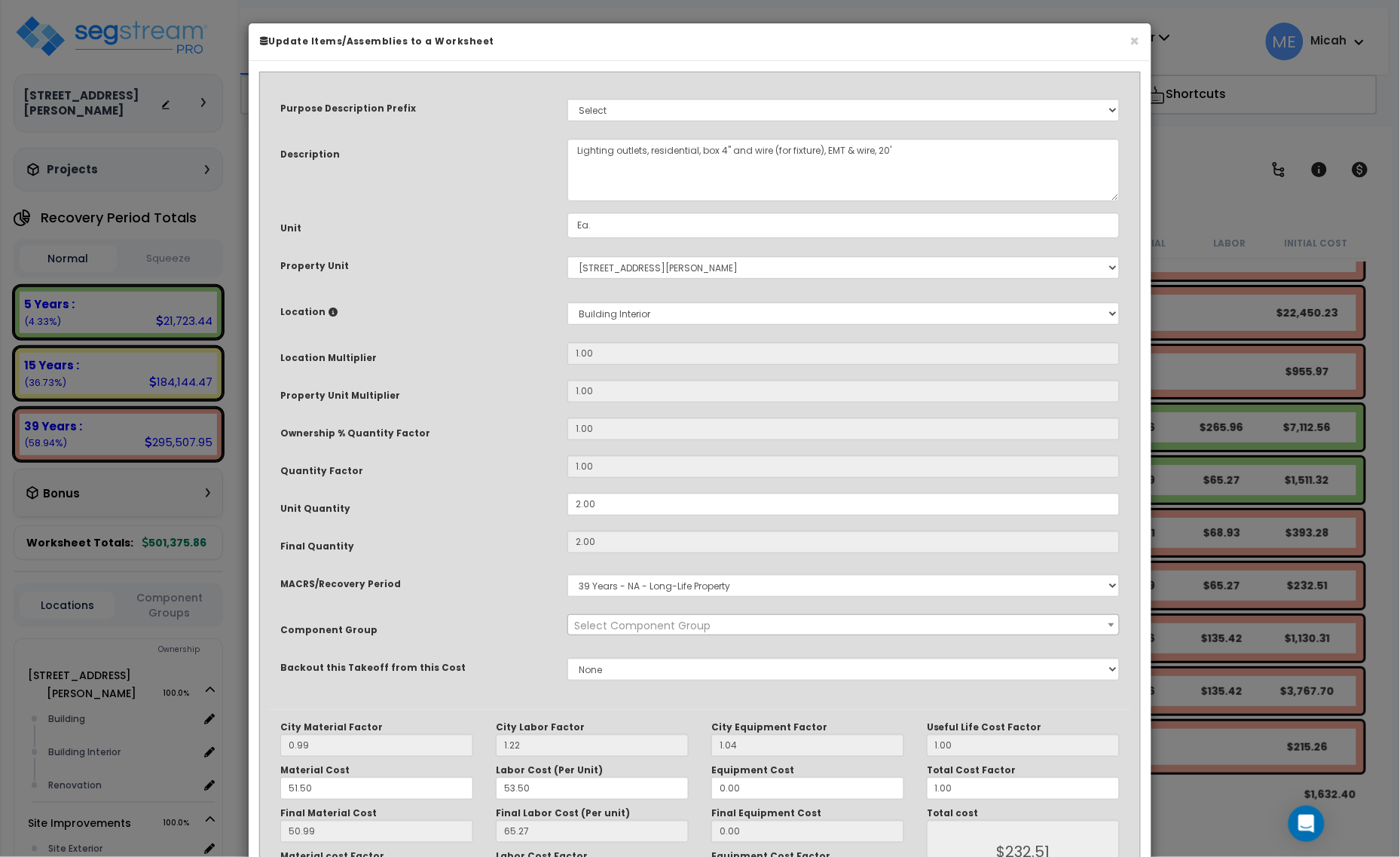
select select "56957"
click at [577, 148] on textarea "Lighting outlets, residential, box 4" and wire (for fixture), EMT & wire, 20'" at bounding box center [843, 170] width 553 height 62
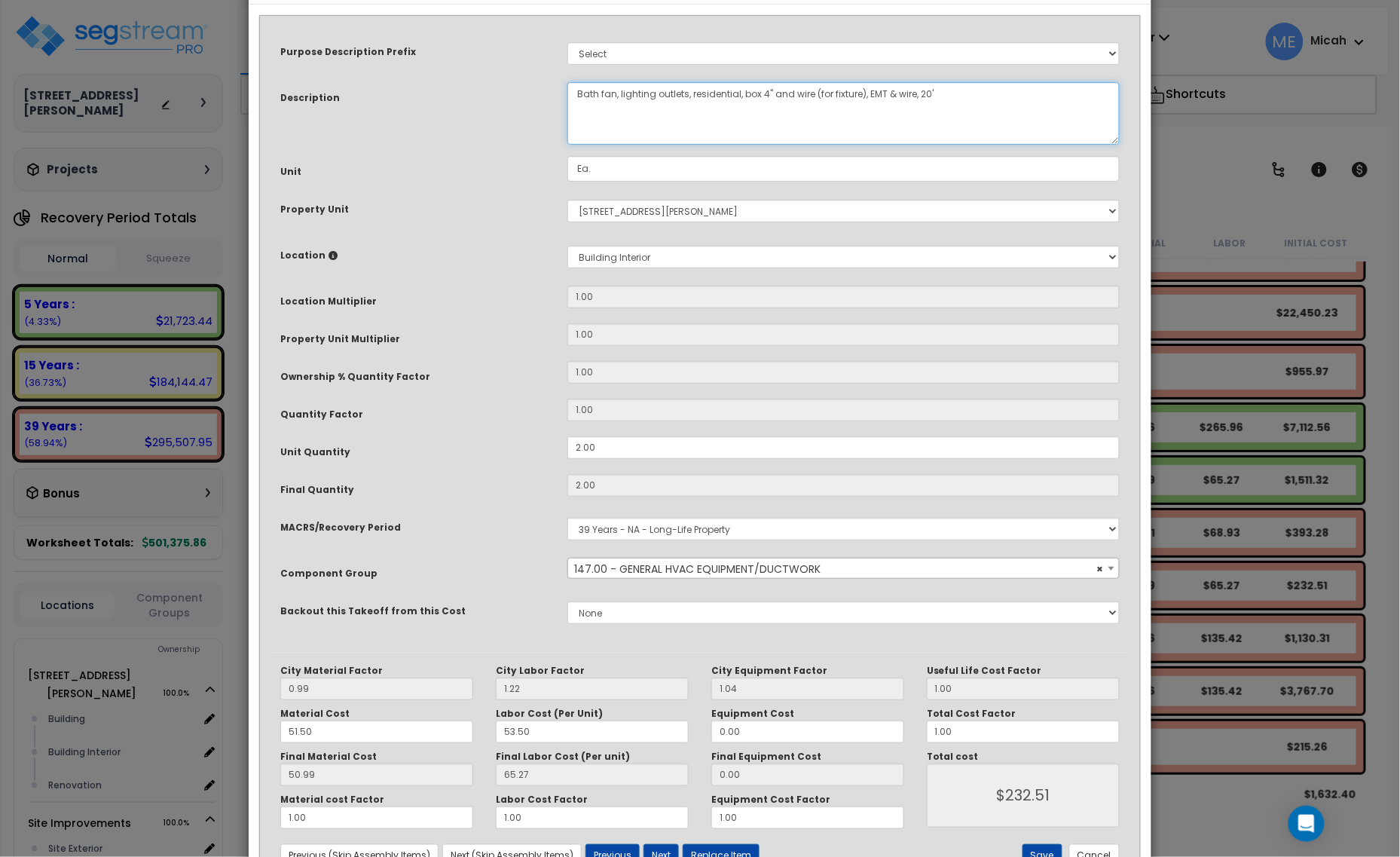
scroll to position [114, 0]
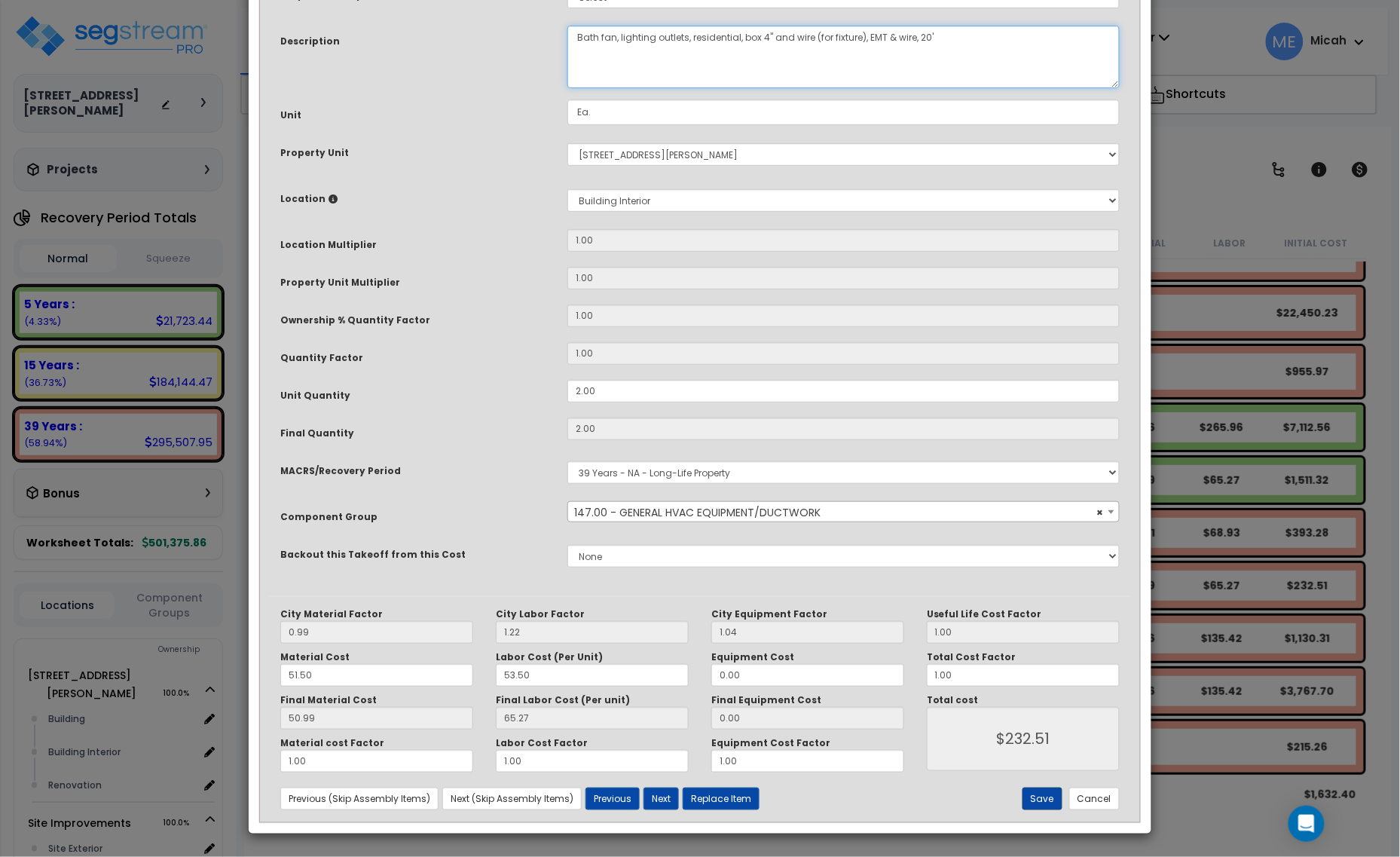
type textarea "Bath fan, lighting outlets, residential, box 4" and wire (for fixture), EMT & w…"
click at [1038, 795] on button "Save" at bounding box center [1043, 799] width 40 height 22
type input "232.51"
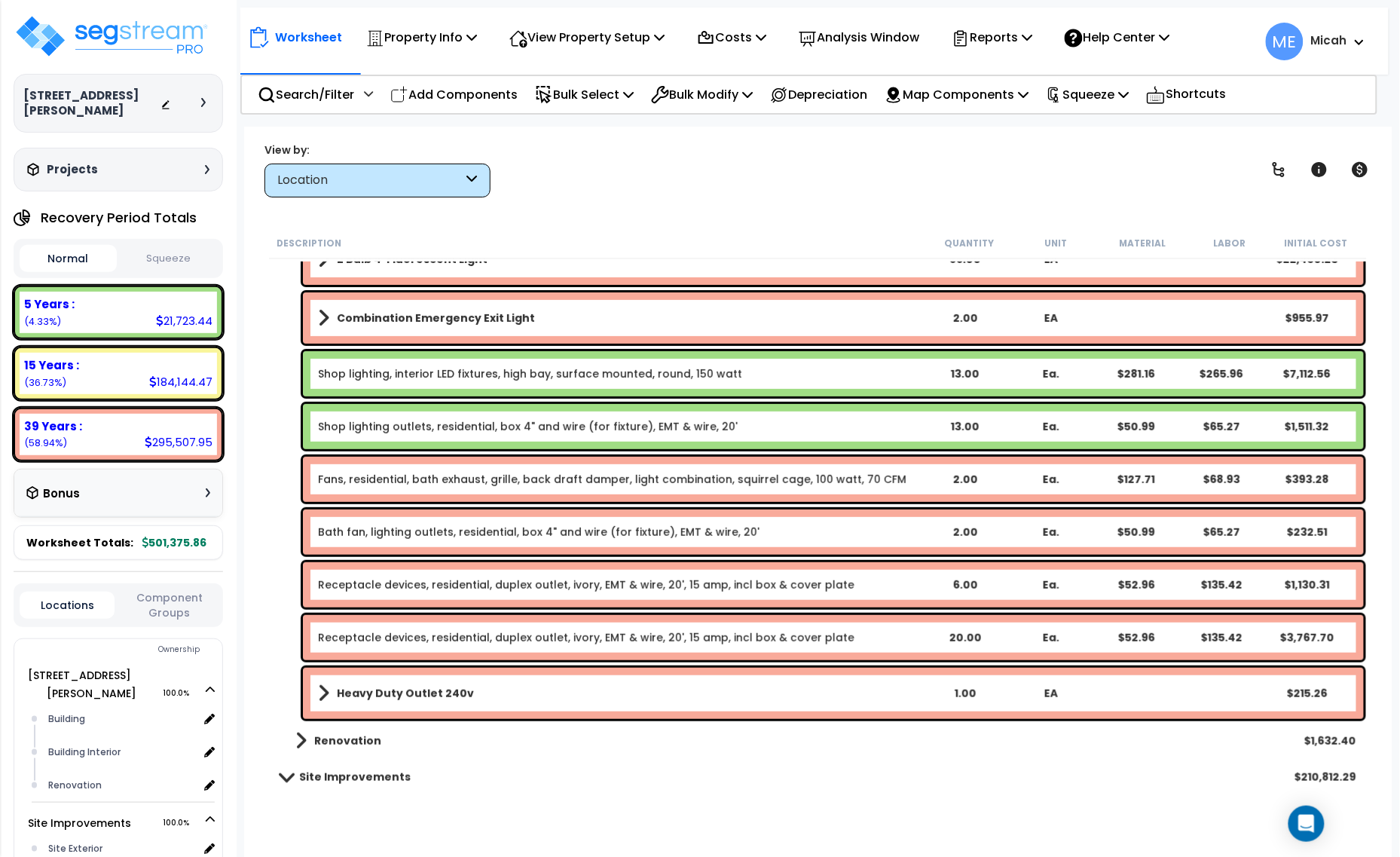
scroll to position [2095, 0]
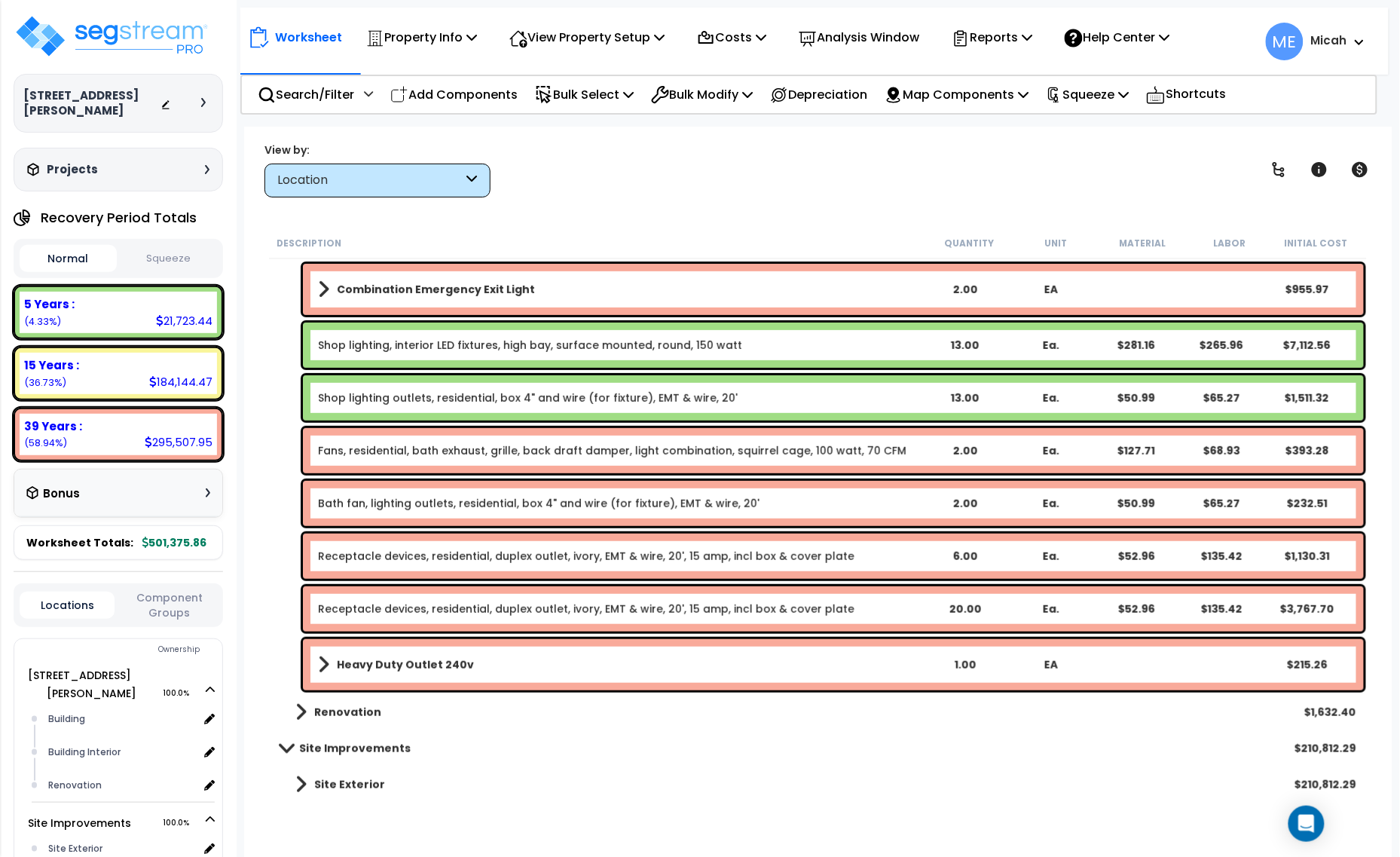
click at [352, 553] on link "Receptacle devices, residential, duplex outlet, ivory, EMT & wire, 20', 15 amp,…" at bounding box center [586, 556] width 537 height 15
click at [351, 553] on link "Receptacle devices, residential, duplex outlet, ivory, EMT & wire, 20', 15 amp,…" at bounding box center [586, 556] width 537 height 15
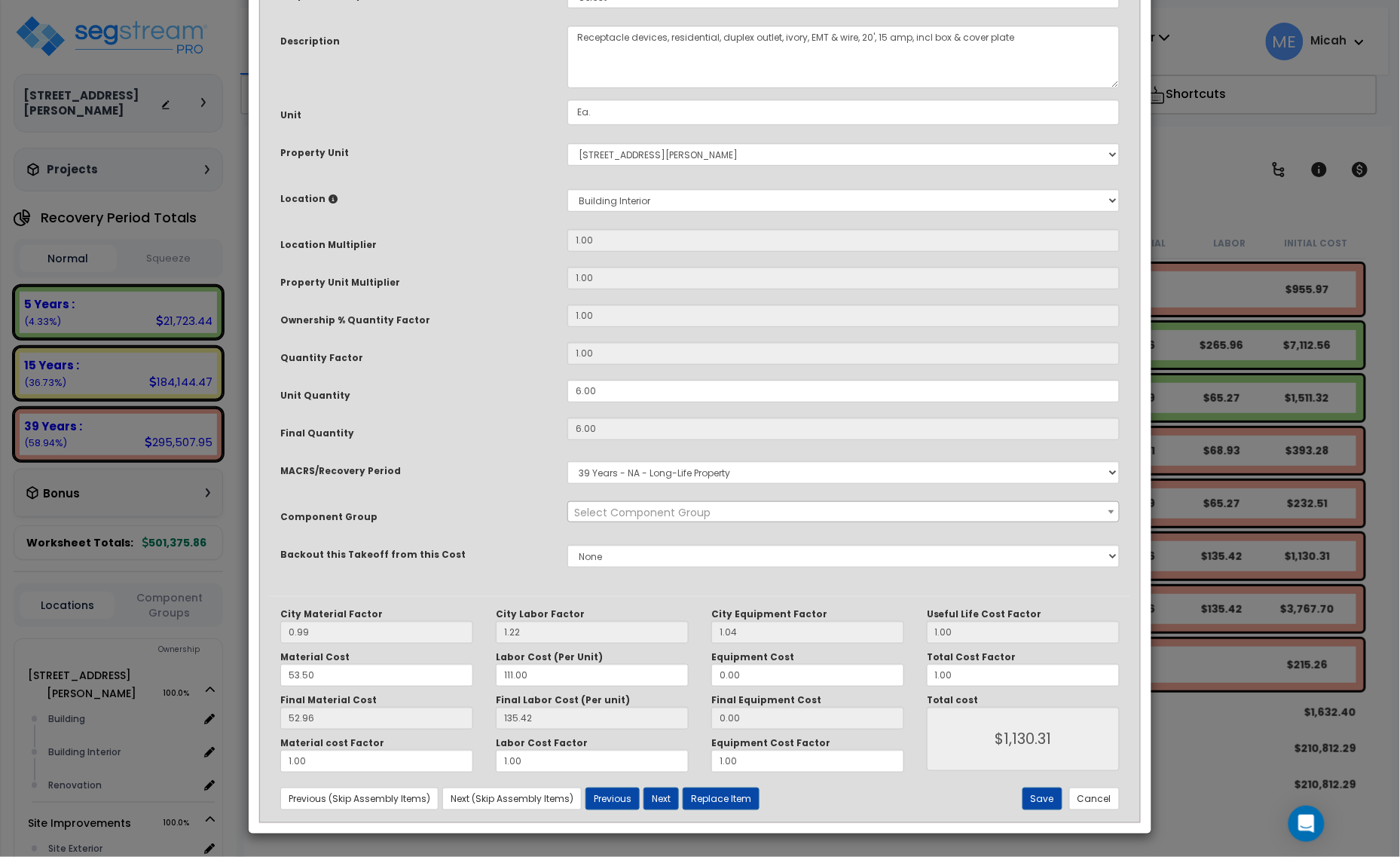
scroll to position [0, 0]
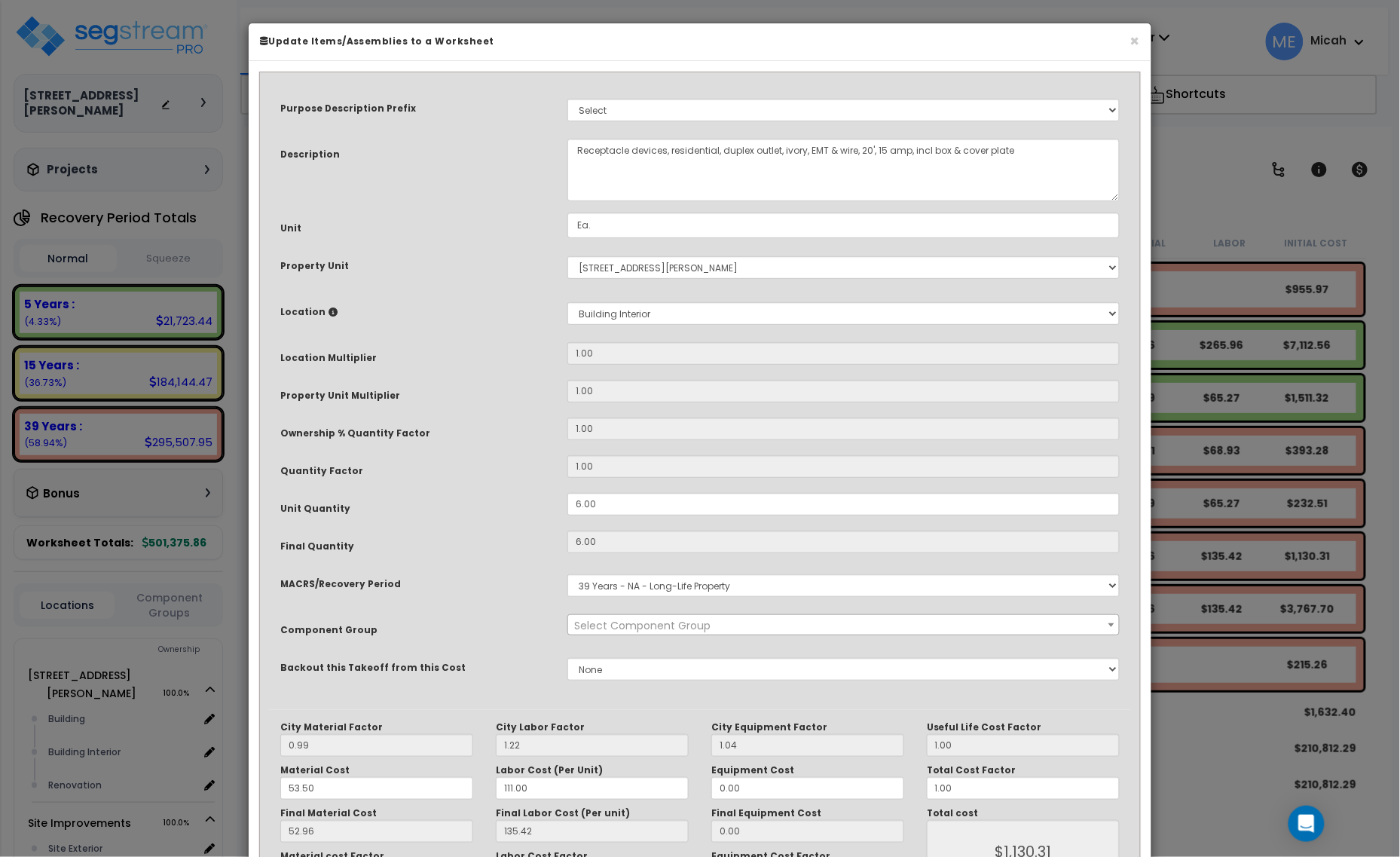
select select "56955"
click at [574, 147] on textarea "Receptacle devices, residential, duplex outlet, ivory, EMT & wire, 20', 15 amp,…" at bounding box center [843, 170] width 553 height 62
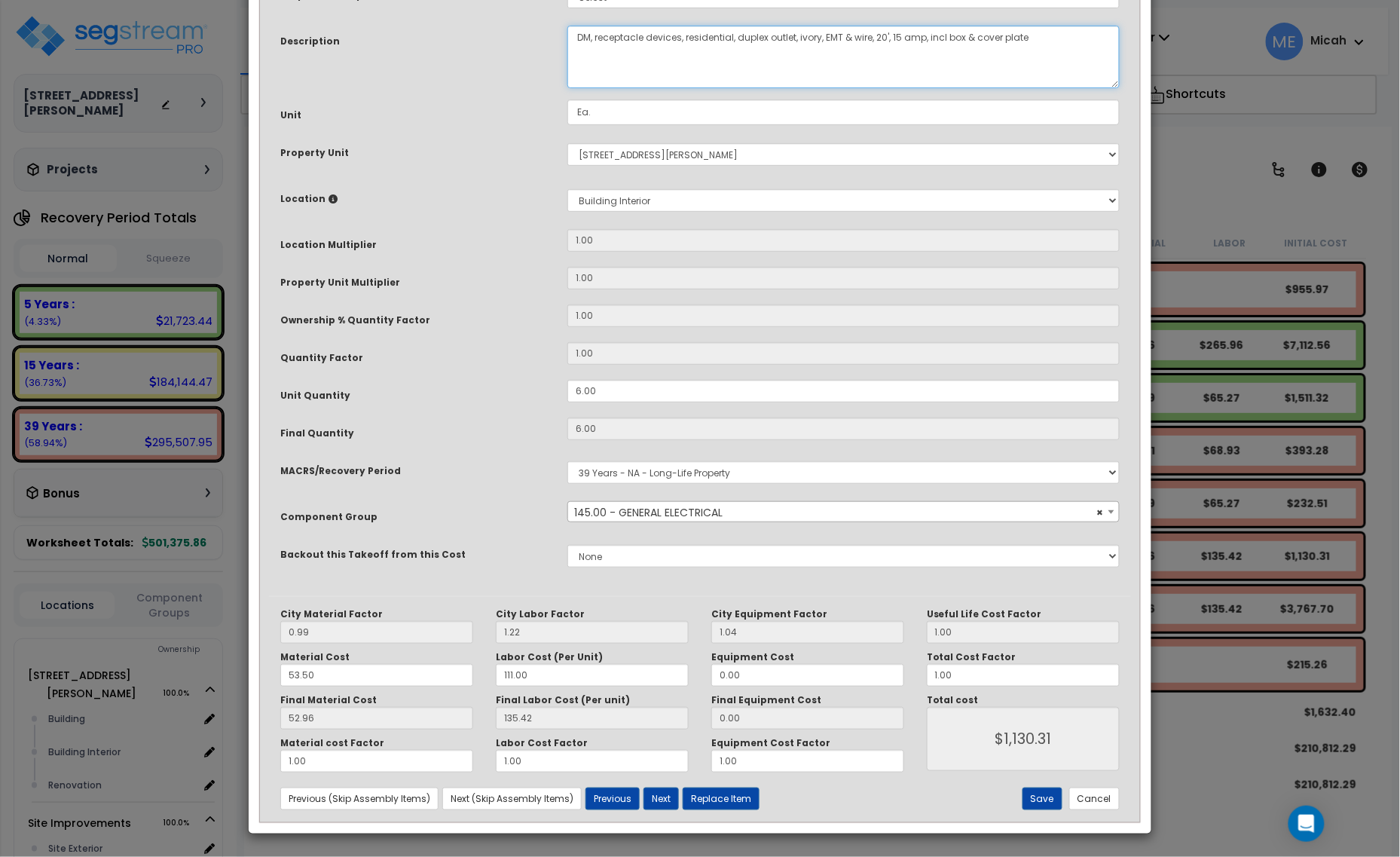
scroll to position [114, 0]
type textarea "DM, receptacle devices, residential, duplex outlet, ivory, EMT & wire, 20', 15 …"
click at [1045, 789] on button "Save" at bounding box center [1043, 799] width 40 height 22
type input "1130.31"
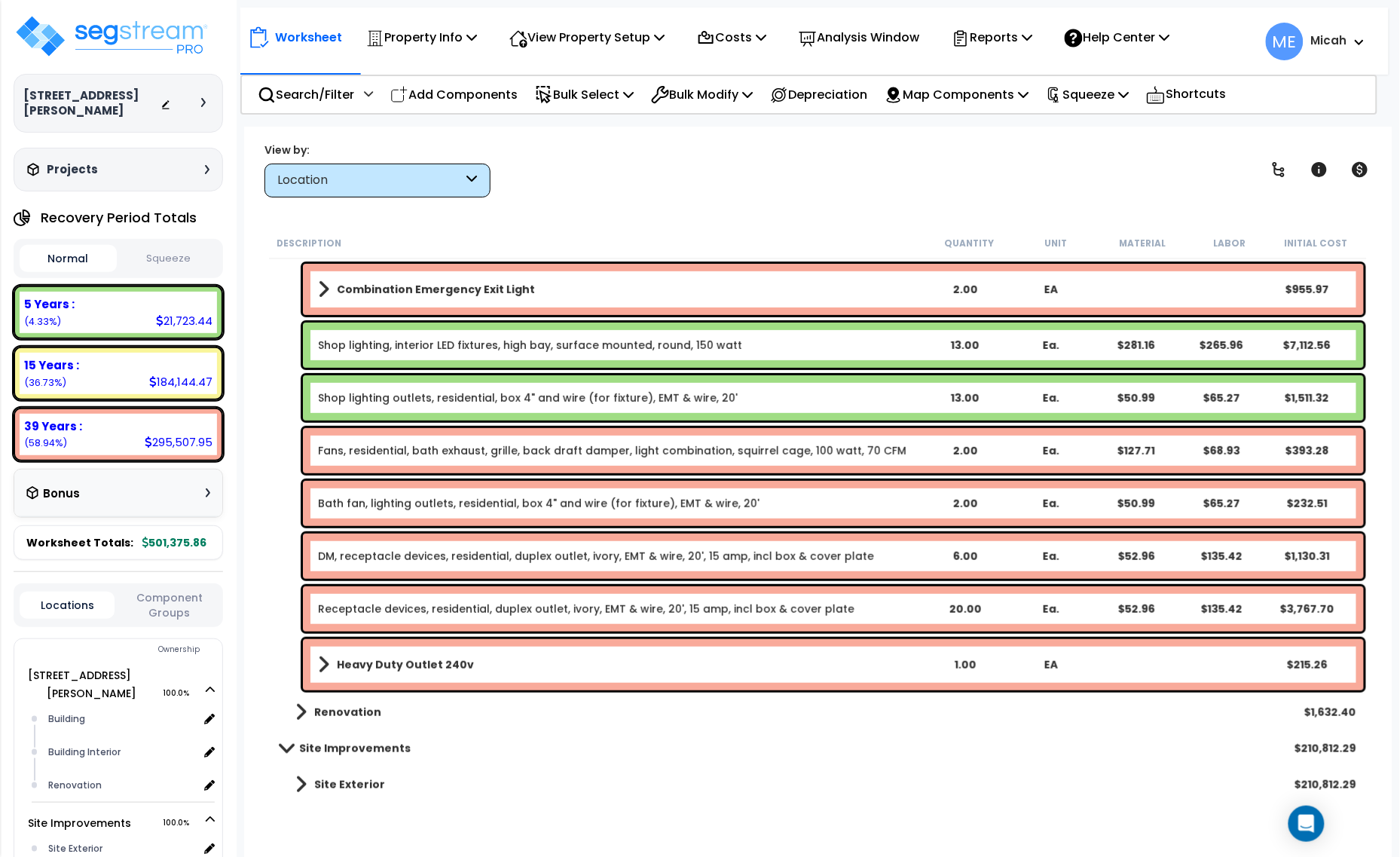
click at [381, 610] on link "Receptacle devices, residential, duplex outlet, ivory, EMT & wire, 20', 15 amp,…" at bounding box center [586, 609] width 537 height 15
click at [382, 605] on link "Receptacle devices, residential, duplex outlet, ivory, EMT & wire, 20', 15 amp,…" at bounding box center [586, 609] width 537 height 15
click at [627, 610] on link "Receptacle devices, residential, duplex outlet, ivory, EMT & wire, 20', 15 amp,…" at bounding box center [586, 609] width 537 height 15
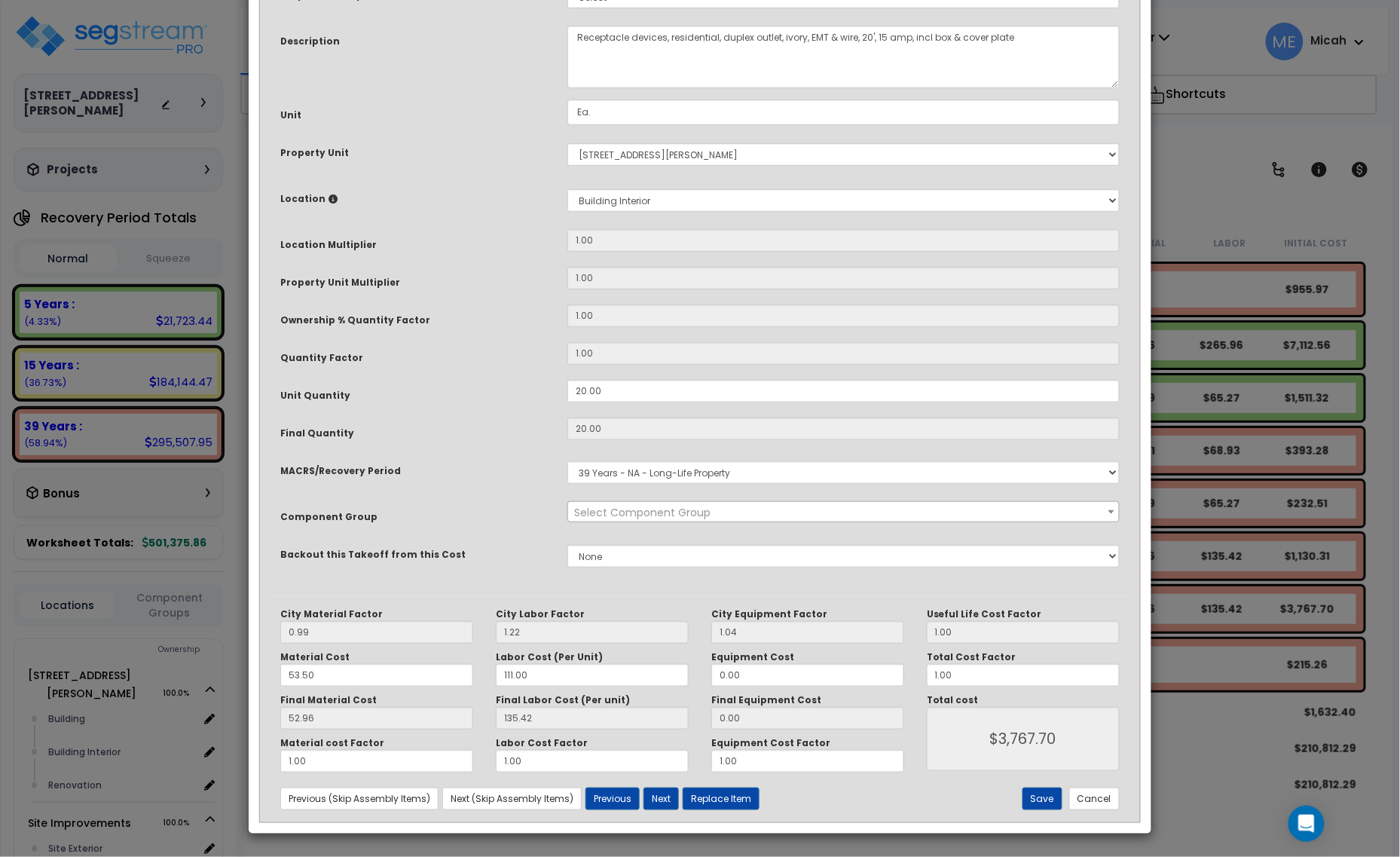
scroll to position [0, 0]
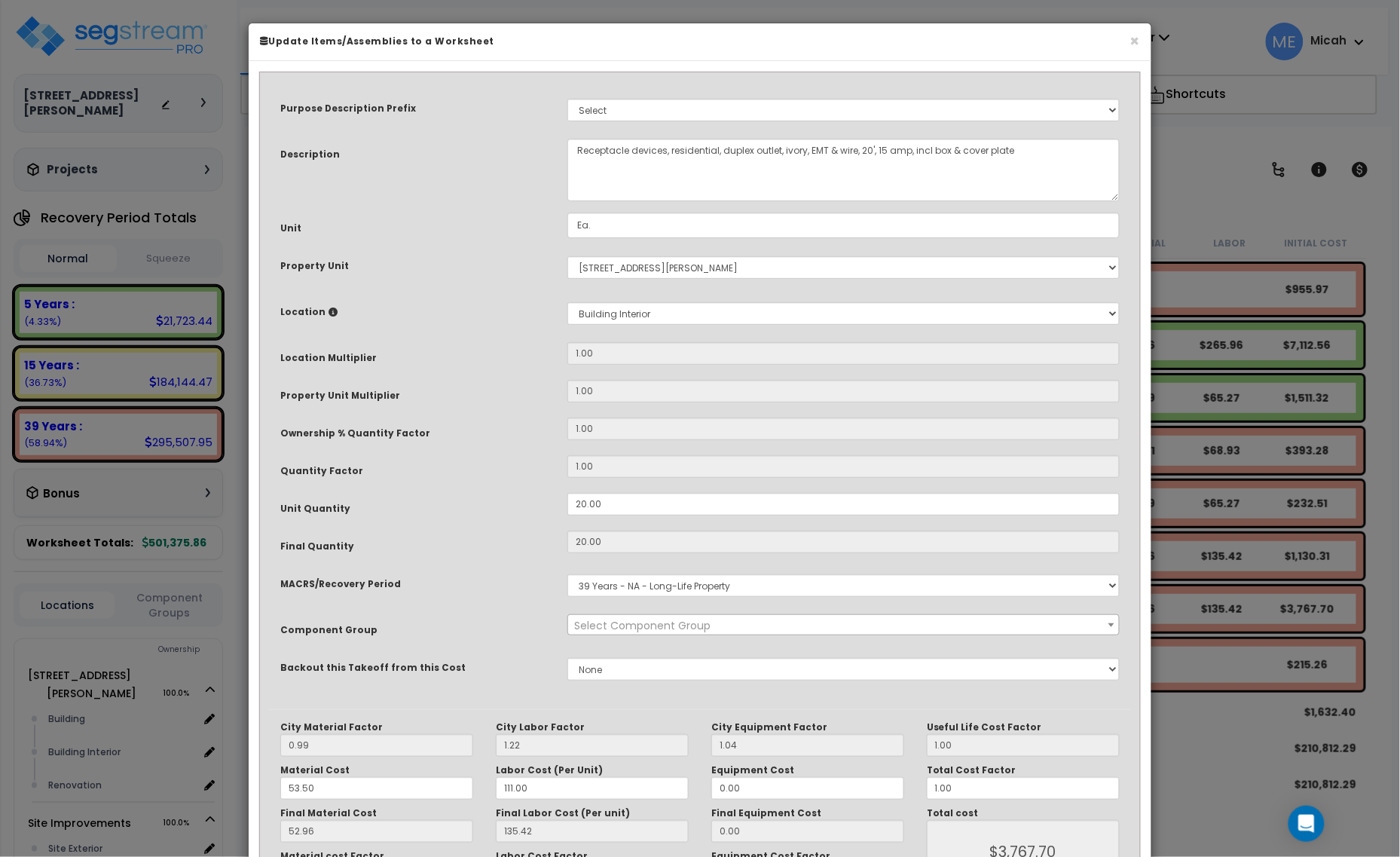
select select "56955"
drag, startPoint x: 575, startPoint y: 142, endPoint x: 584, endPoint y: 145, distance: 9.5
click at [577, 142] on textarea "Receptacle devices, residential, duplex outlet, ivory, EMT & wire, 20', 15 amp,…" at bounding box center [843, 170] width 553 height 62
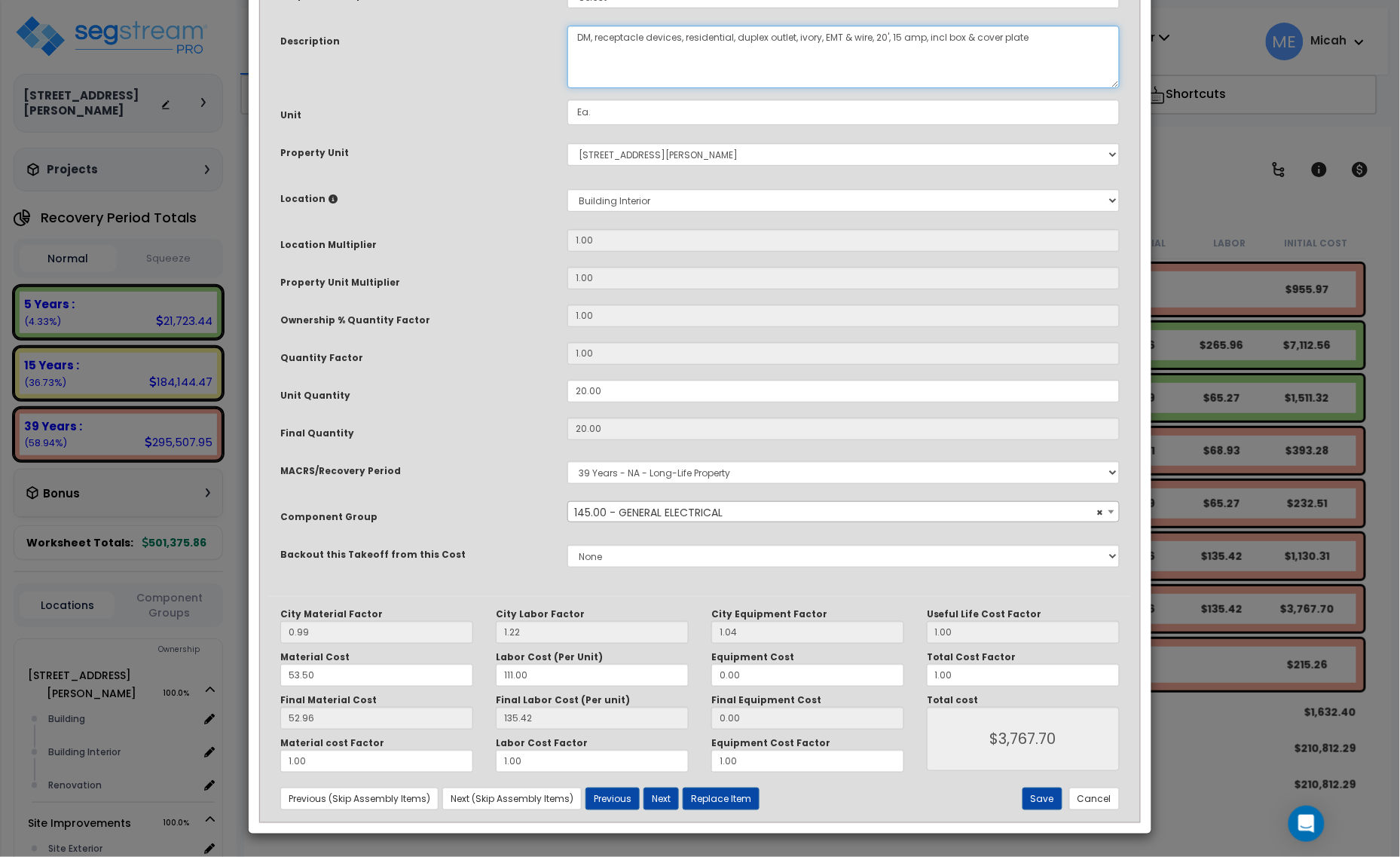
scroll to position [114, 0]
type textarea "DM, receptacle devices, residential, duplex outlet, ivory, EMT & wire, 20', 15 …"
click at [1033, 794] on button "Save" at bounding box center [1043, 799] width 40 height 22
type input "3767.70"
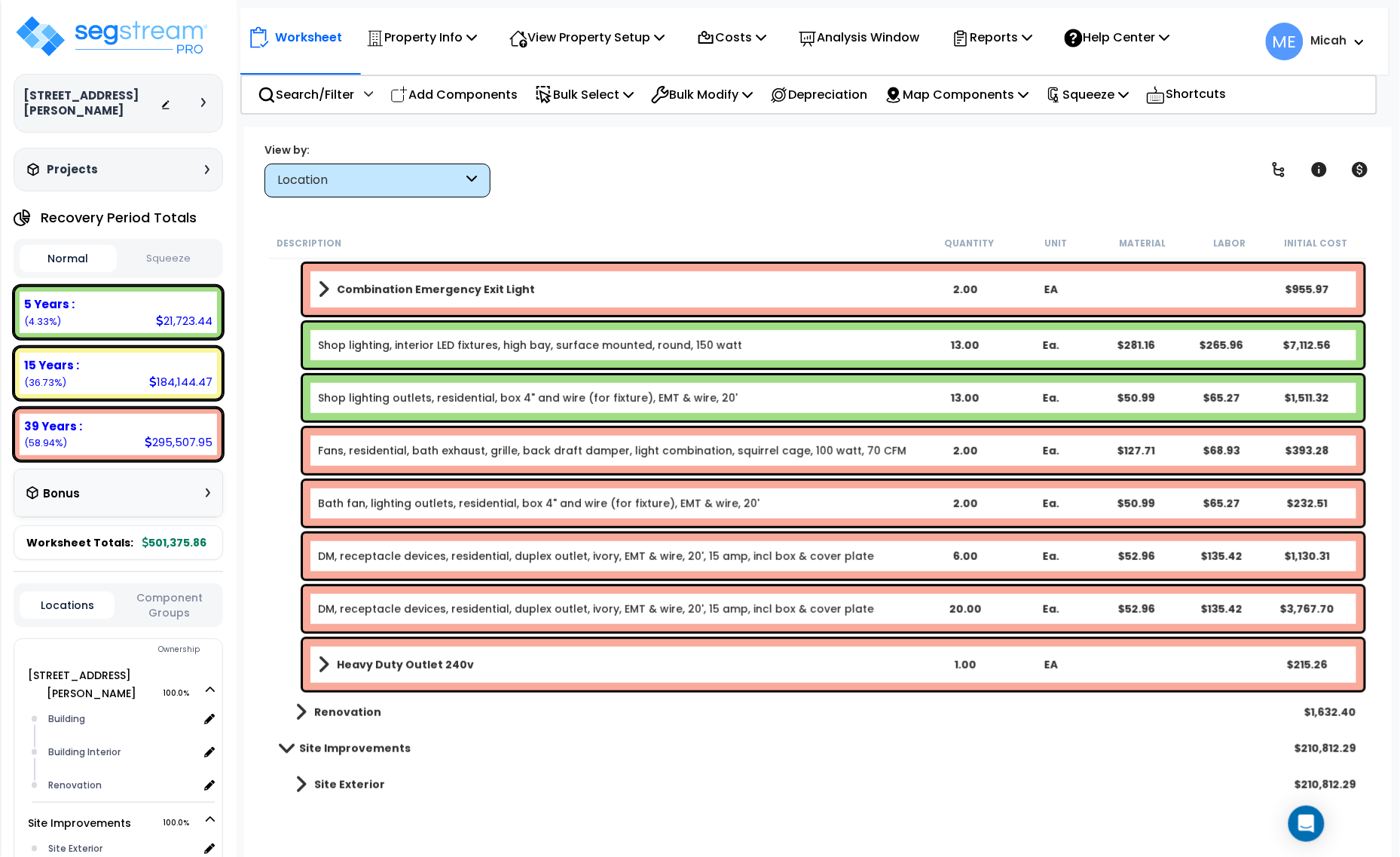
click at [348, 664] on b "Heavy Duty Outlet 240v" at bounding box center [405, 664] width 137 height 15
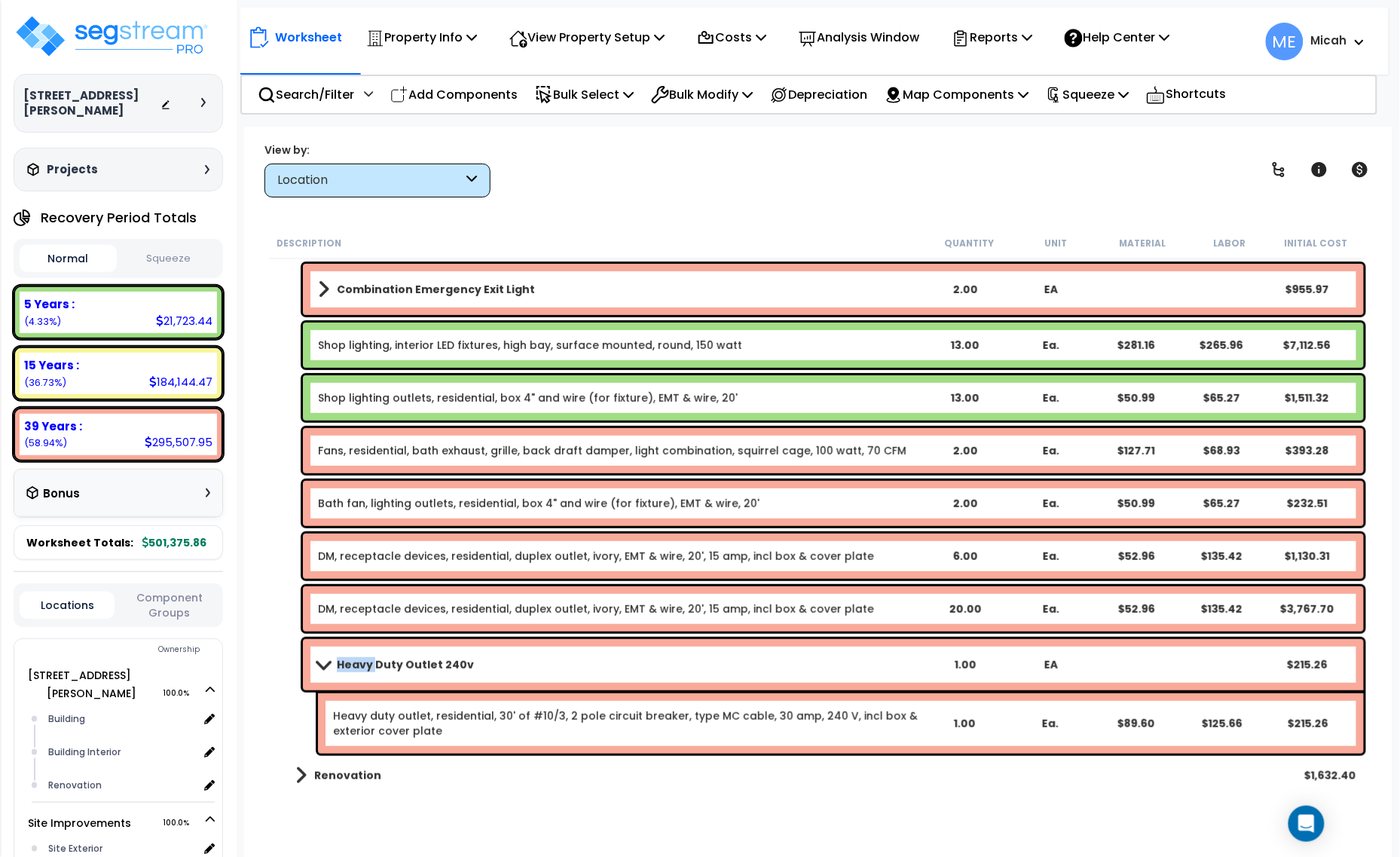
click at [348, 664] on b "Heavy Duty Outlet 240v" at bounding box center [405, 664] width 137 height 15
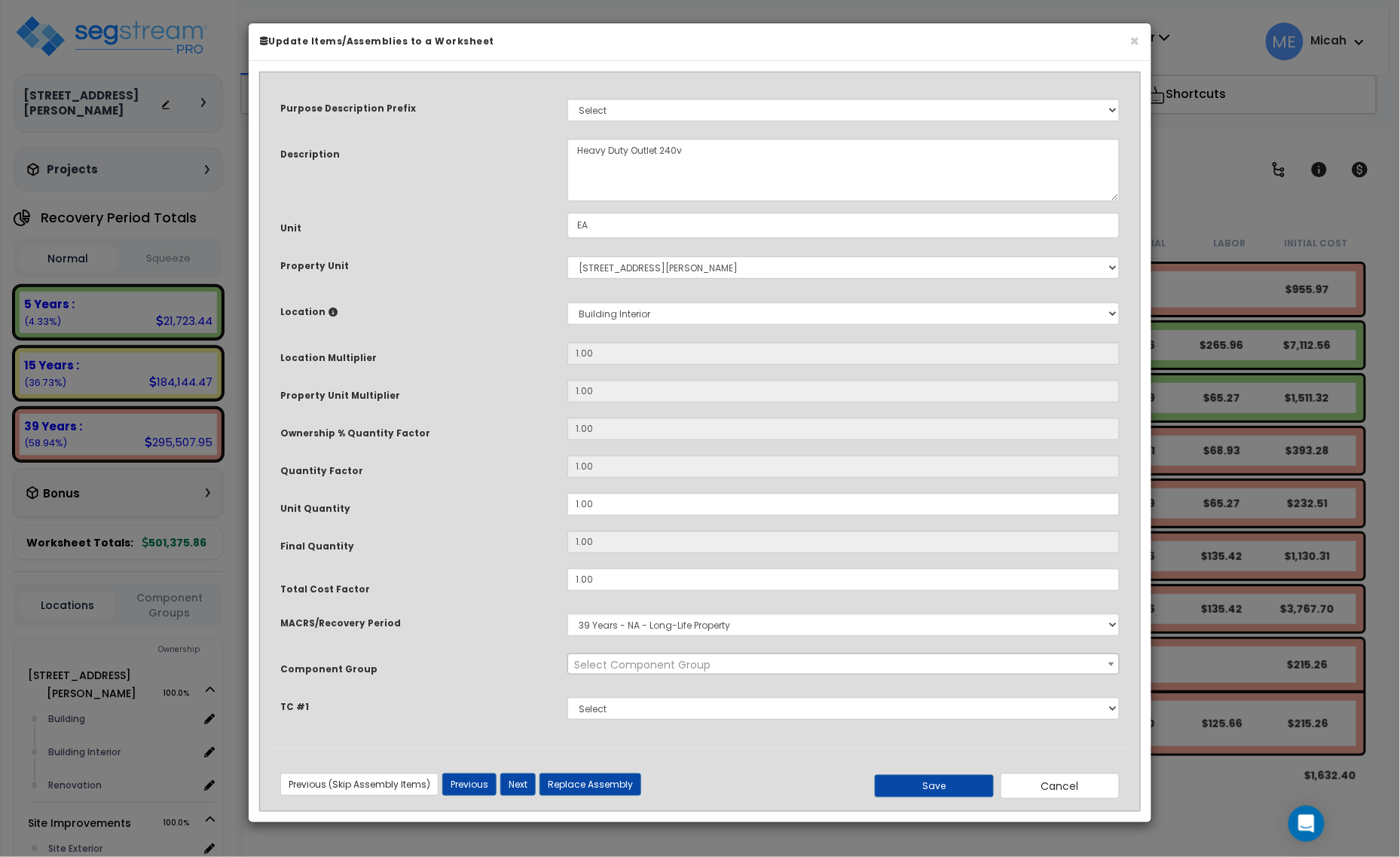
scroll to position [0, 0]
select select "56957"
drag, startPoint x: 630, startPoint y: 147, endPoint x: 553, endPoint y: 144, distance: 77.1
click at [553, 144] on div "Description Heavy Duty Outlet 240v" at bounding box center [700, 170] width 862 height 62
type textarea "Wall AC Outlet 240v"
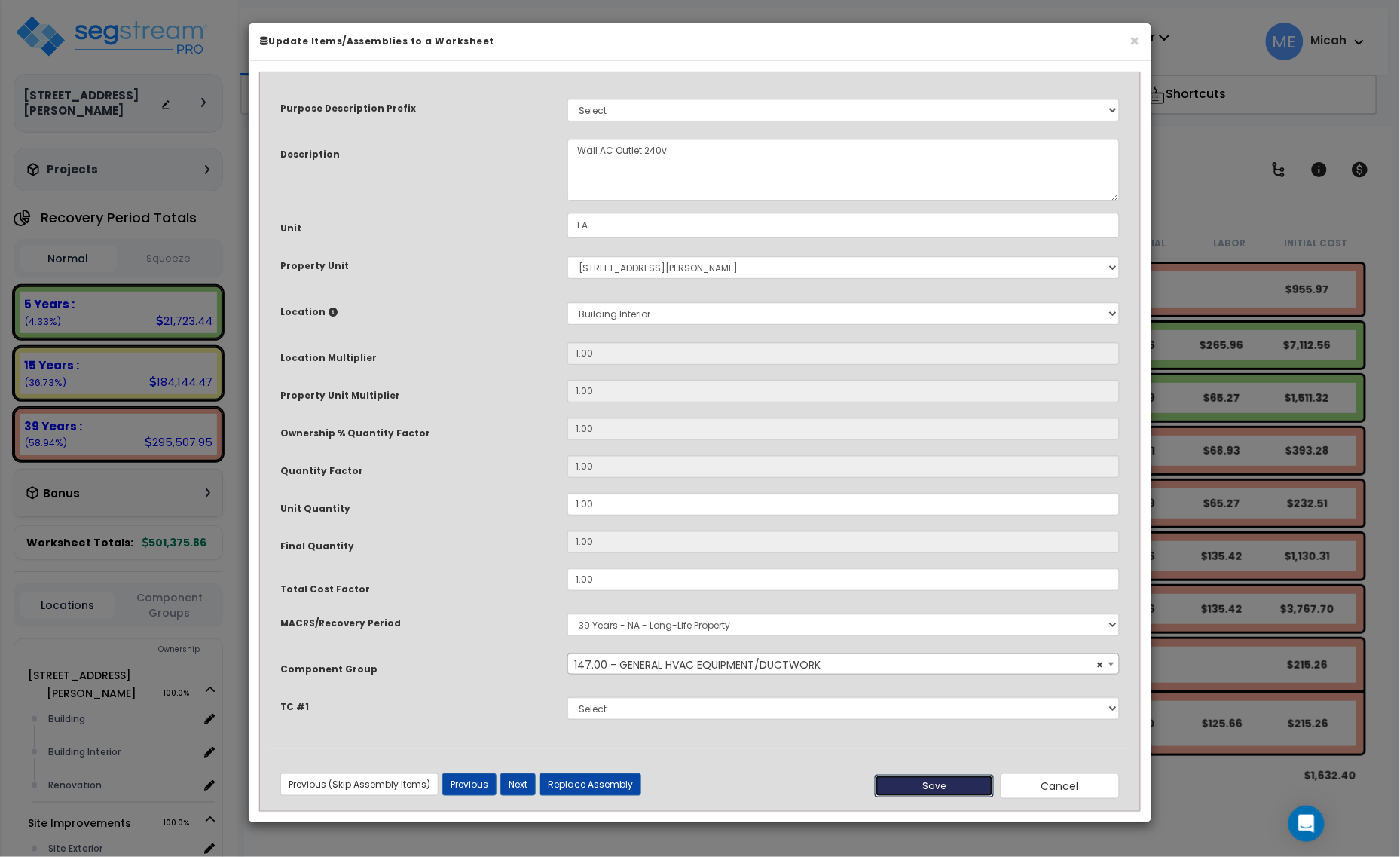
click at [917, 782] on button "Save" at bounding box center [934, 786] width 119 height 22
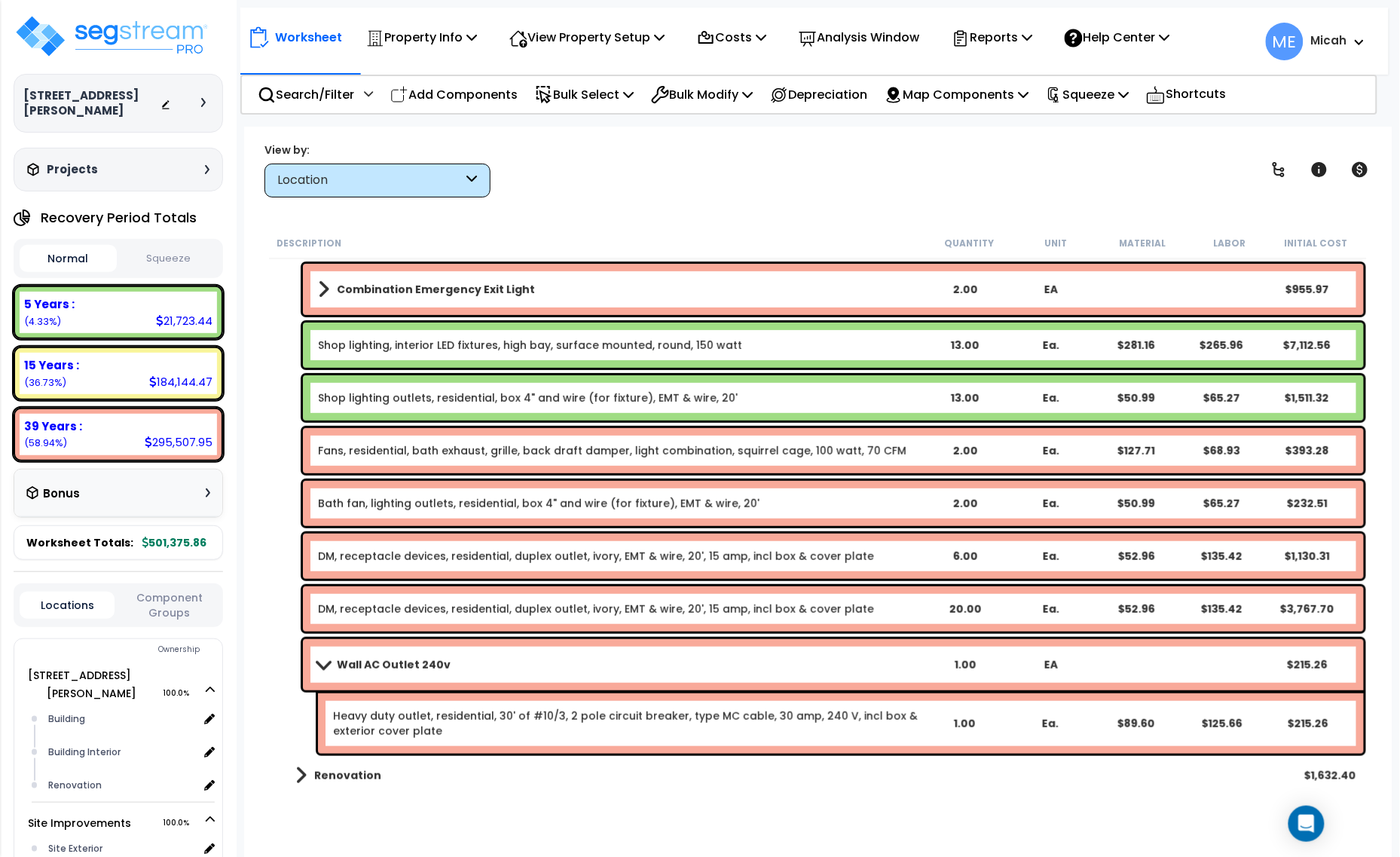
click at [434, 717] on link "Heavy duty outlet, residential, 30' of #10/3, 2 pole circuit breaker, type MC c…" at bounding box center [626, 723] width 587 height 30
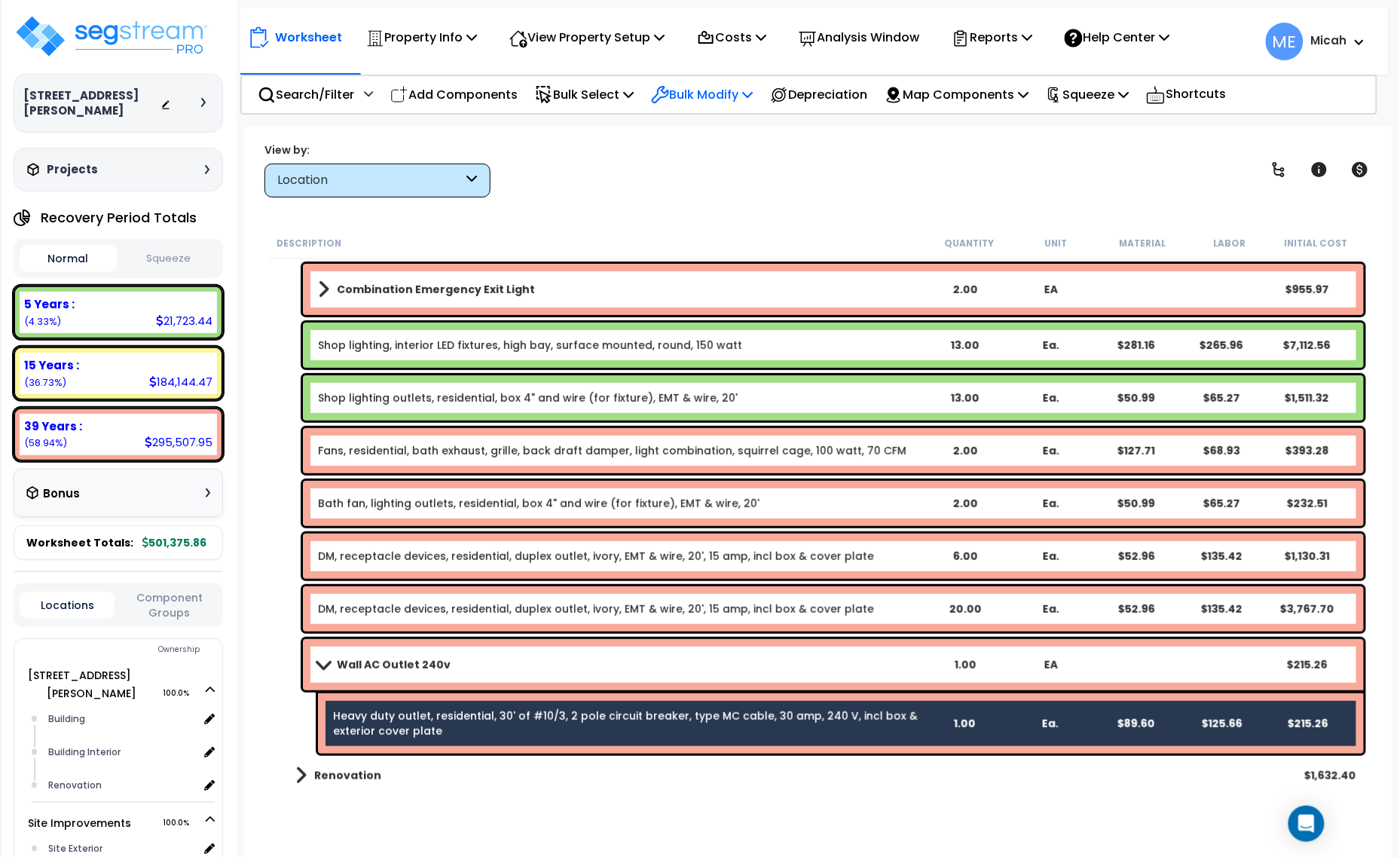
click at [740, 95] on p "Bulk Modify" at bounding box center [702, 94] width 102 height 20
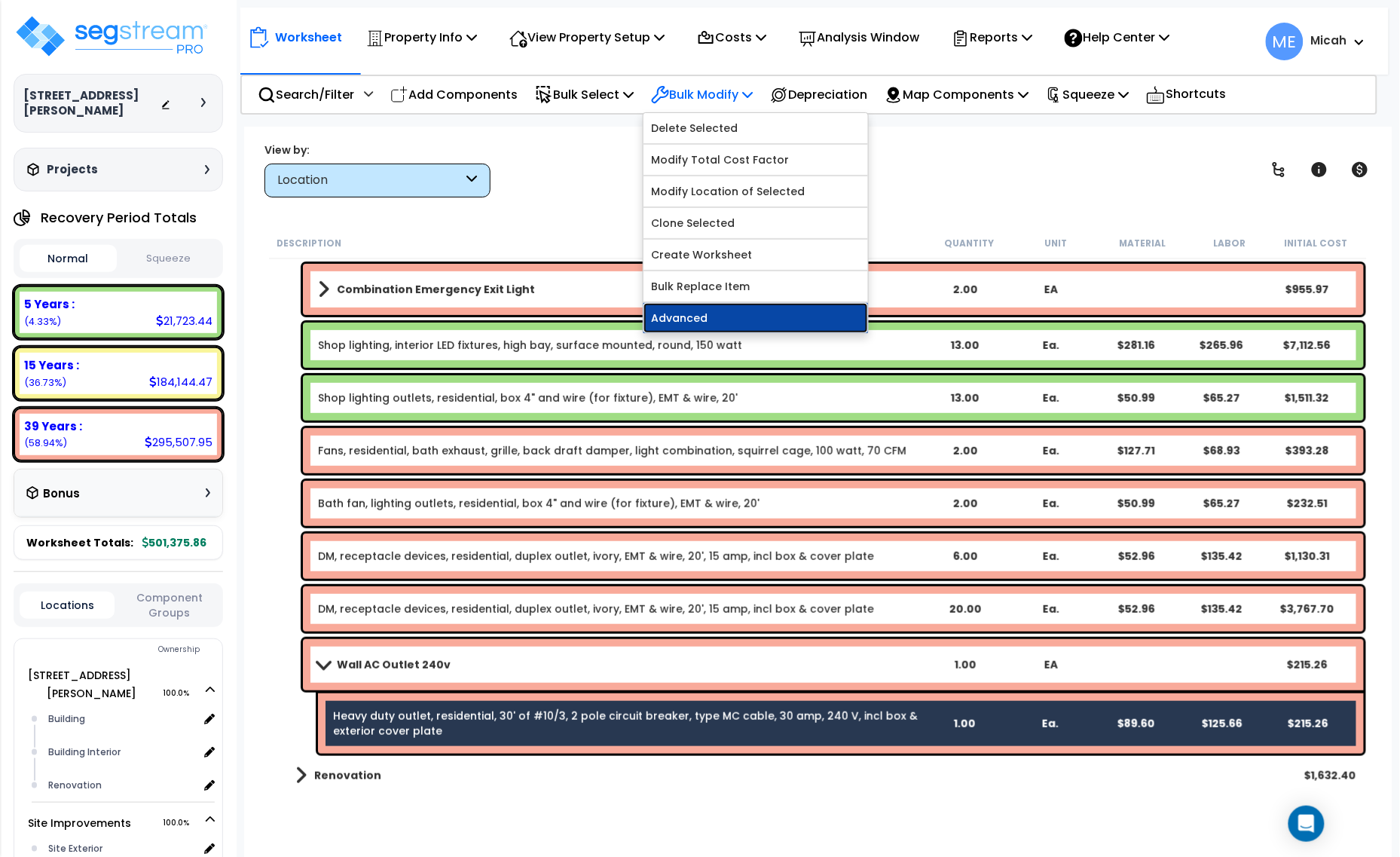
click at [722, 314] on link "Advanced" at bounding box center [755, 318] width 224 height 30
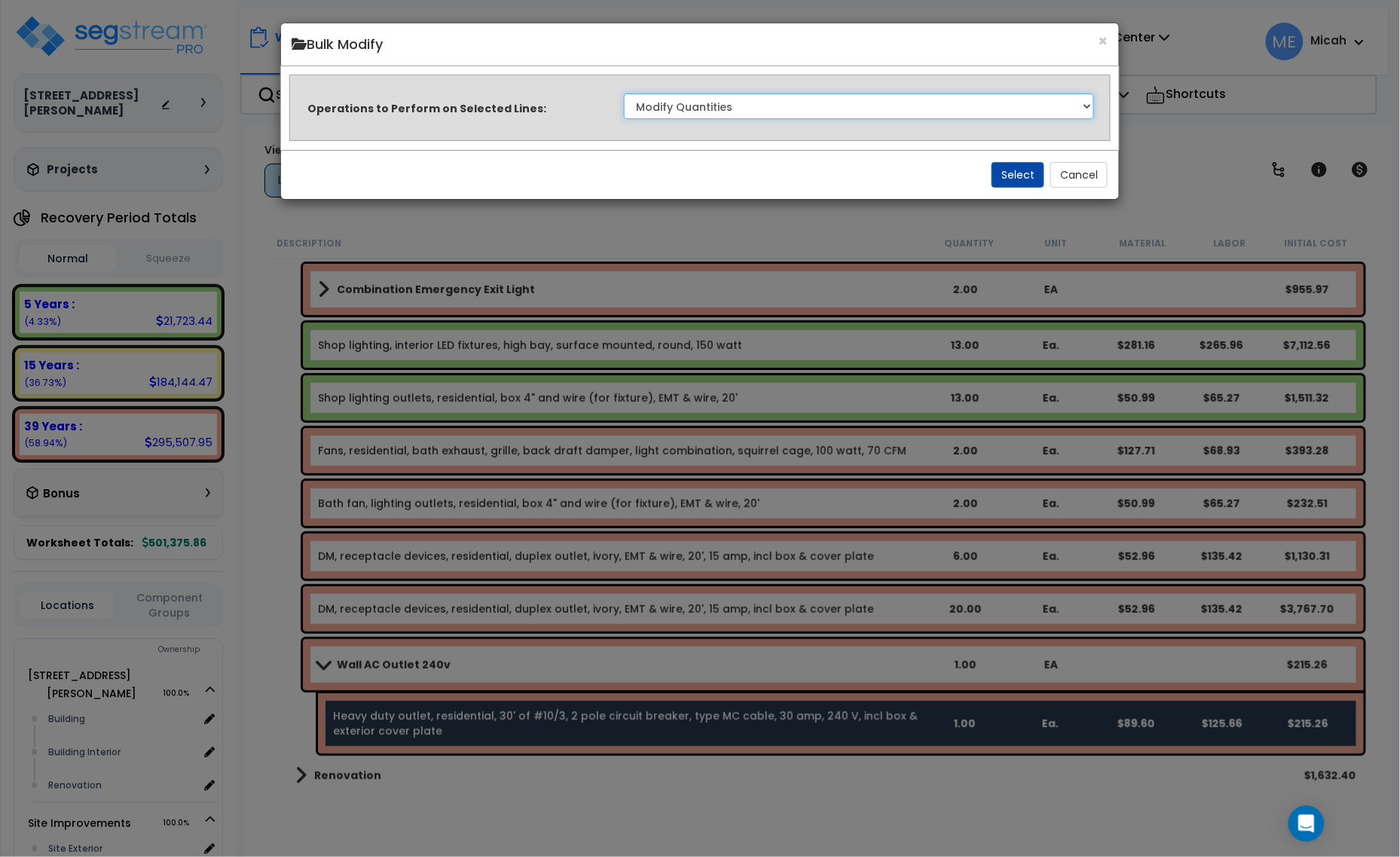
click at [822, 108] on select "Clone Delete Delete Zero Quantities Modify Component Group Modify Recovery Peri…" at bounding box center [859, 107] width 471 height 26
select select "updateReplaceKeyword"
click at [624, 94] on select "Clone Delete Delete Zero Quantities Modify Component Group Modify Recovery Peri…" at bounding box center [859, 107] width 471 height 26
click at [1014, 170] on button "Select" at bounding box center [1018, 175] width 53 height 26
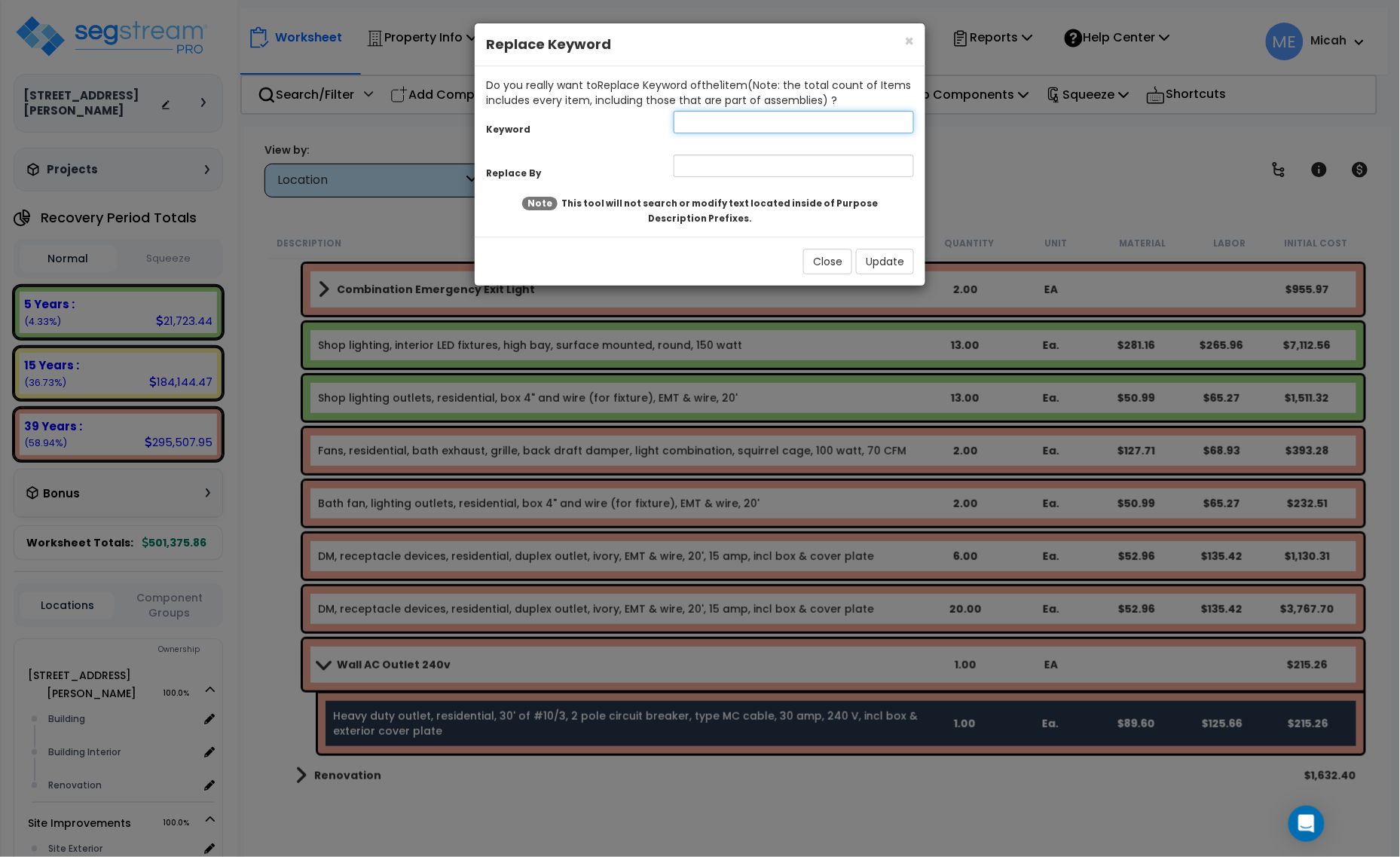
click at [706, 125] on input "text" at bounding box center [794, 122] width 240 height 22
type input "Heavy duty"
click at [730, 173] on input "text" at bounding box center [794, 166] width 240 height 22
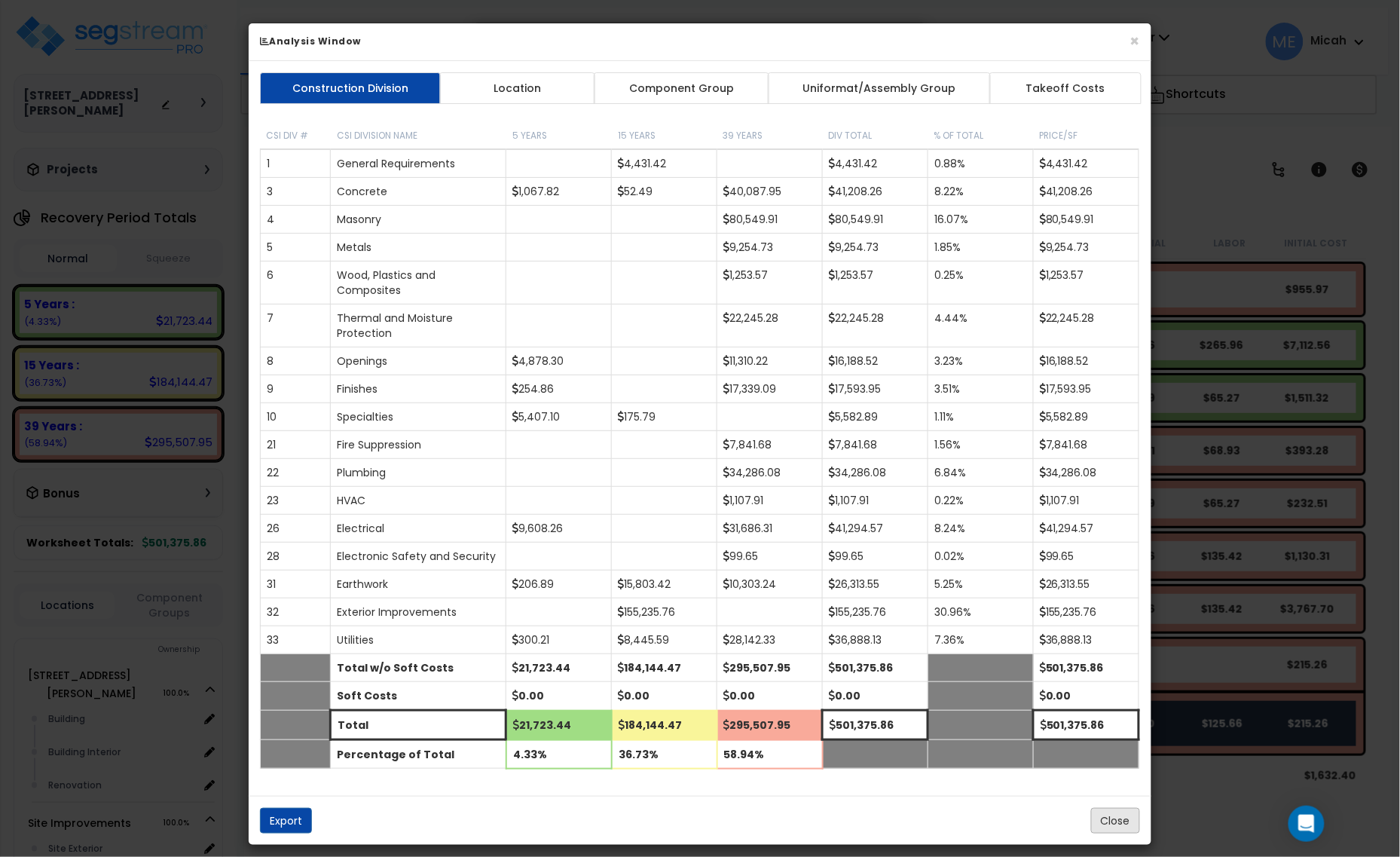
click at [1109, 825] on button "Close" at bounding box center [1115, 820] width 49 height 26
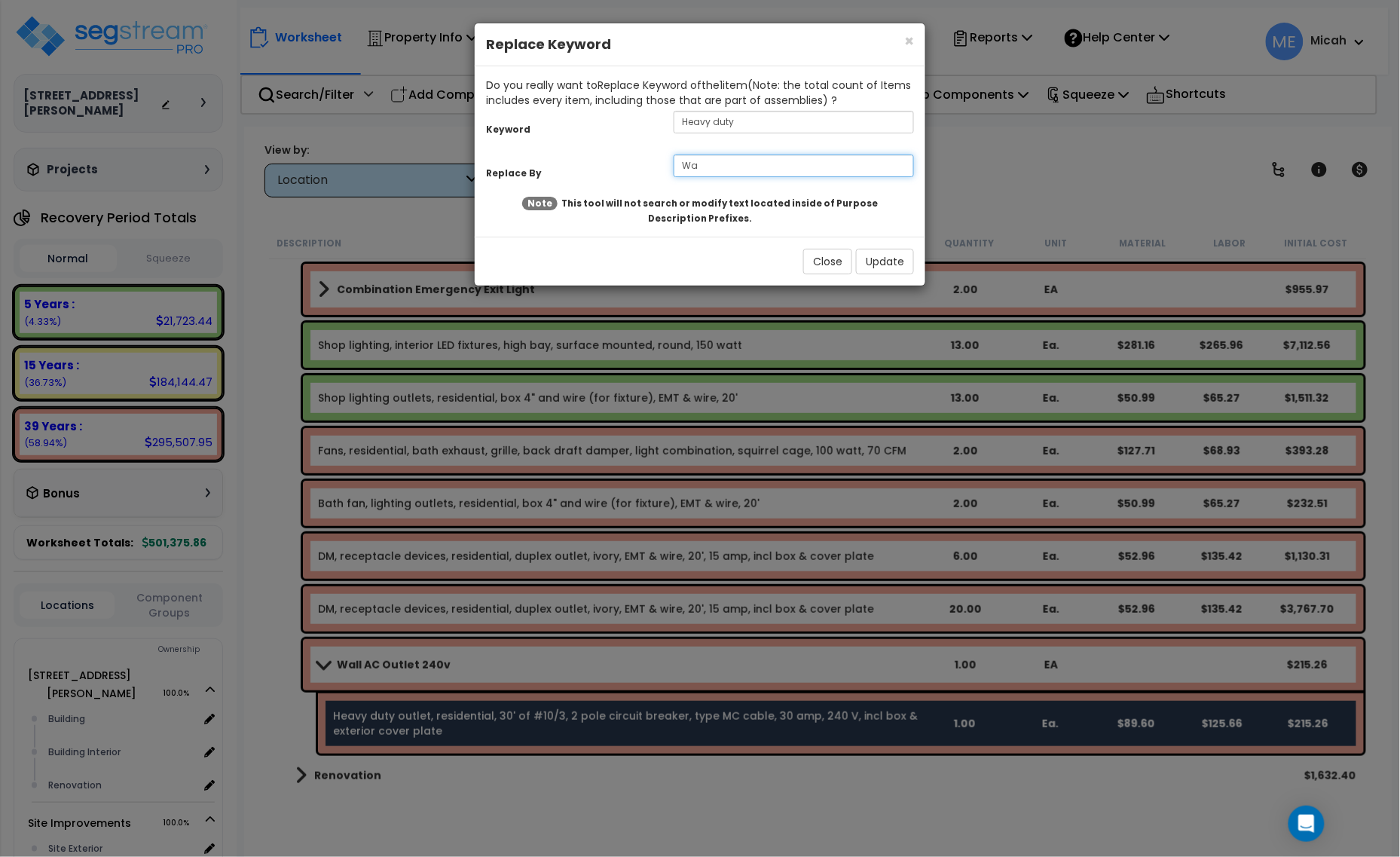
click at [721, 175] on input "Wa" at bounding box center [794, 166] width 240 height 22
type input "Wall"
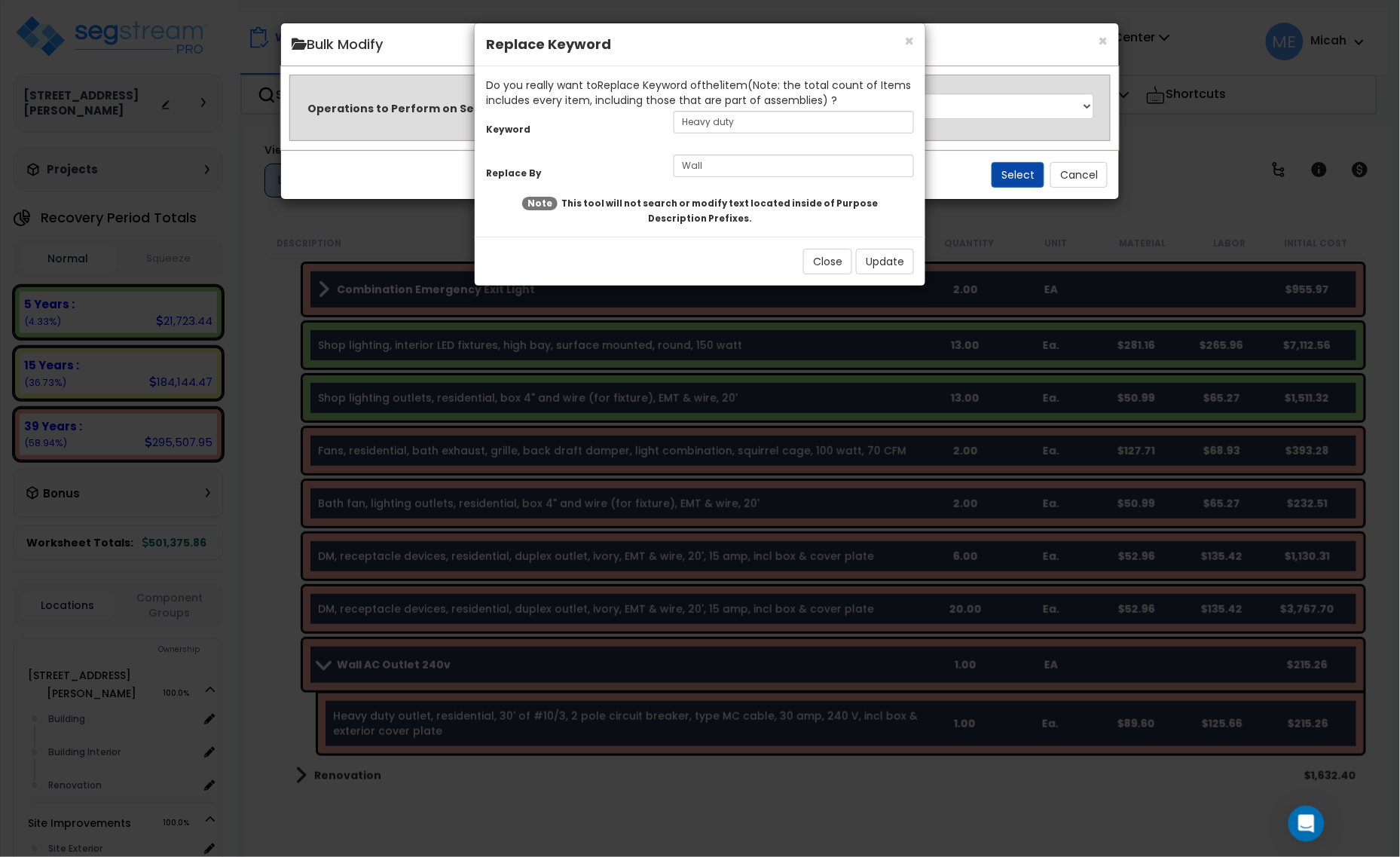
click at [724, 157] on input "Wall" at bounding box center [794, 166] width 240 height 22
drag, startPoint x: 728, startPoint y: 163, endPoint x: 730, endPoint y: 171, distance: 8.2
click at [730, 171] on input "Wall" at bounding box center [794, 166] width 240 height 22
click at [759, 170] on input "Wall" at bounding box center [794, 166] width 240 height 22
click at [757, 167] on input "Wall" at bounding box center [794, 166] width 240 height 22
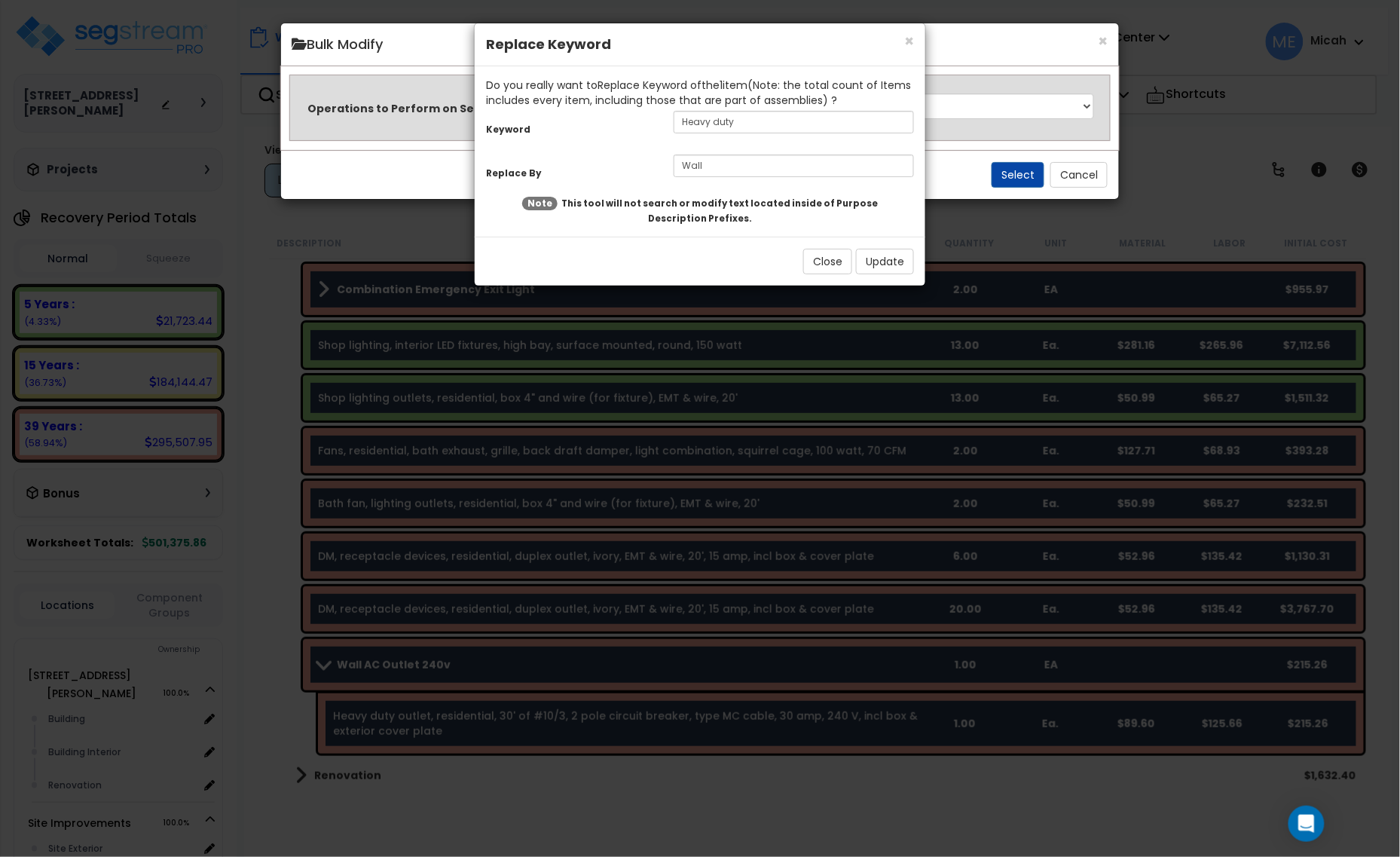
click at [757, 167] on input "Wall" at bounding box center [794, 166] width 240 height 22
click at [757, 175] on input "Wall" at bounding box center [794, 166] width 240 height 22
click at [757, 175] on input "Wall" at bounding box center [794, 166] width 240 height 22
click at [757, 182] on div "Replace By Wall" at bounding box center [700, 167] width 451 height 32
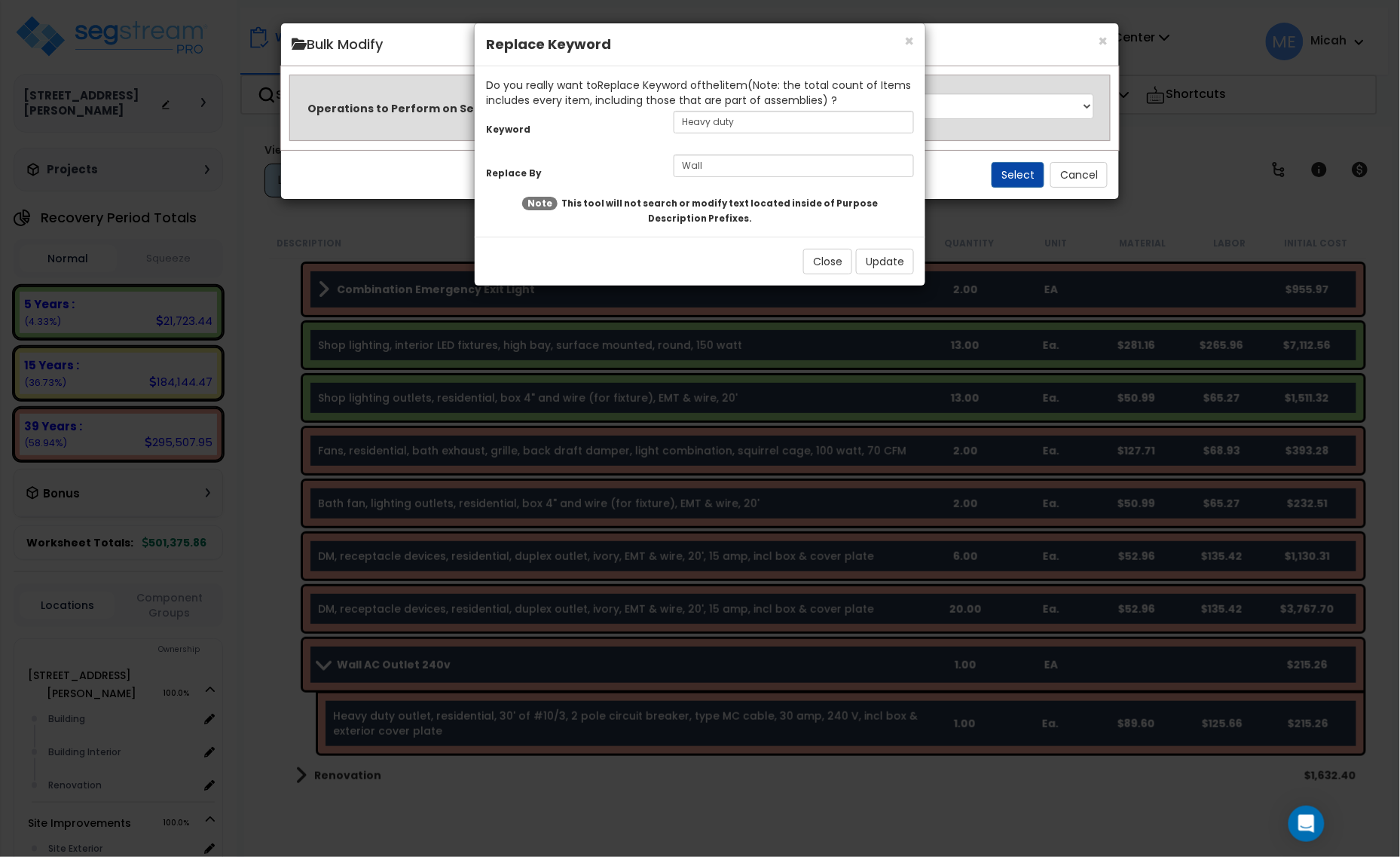
click at [757, 182] on div "Replace By Wall" at bounding box center [700, 167] width 451 height 32
click at [758, 174] on input "Wall" at bounding box center [794, 166] width 240 height 22
click at [757, 171] on input "Wall" at bounding box center [794, 166] width 240 height 22
click at [757, 181] on div "Replace By Wall" at bounding box center [700, 167] width 451 height 32
click at [756, 184] on div "Replace By Wall" at bounding box center [700, 167] width 451 height 32
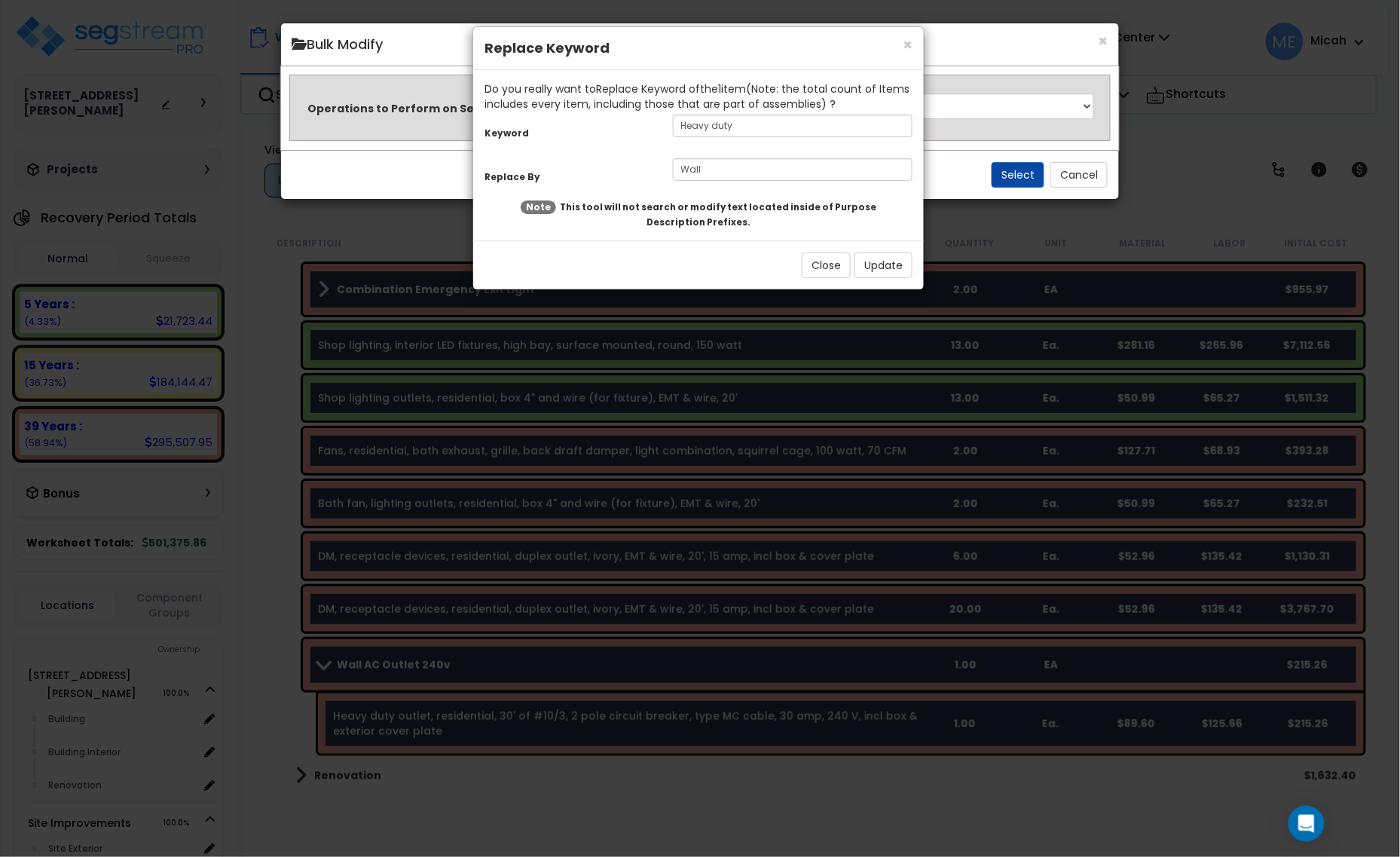
click at [756, 175] on input "Wall" at bounding box center [793, 170] width 240 height 22
click at [754, 175] on input "Wall" at bounding box center [793, 170] width 240 height 22
click at [754, 175] on input "Wall" at bounding box center [793, 170] width 240 height 22
click at [751, 183] on div "Replace By Wall" at bounding box center [698, 171] width 451 height 32
click at [748, 184] on div "Replace By Wall" at bounding box center [698, 171] width 451 height 32
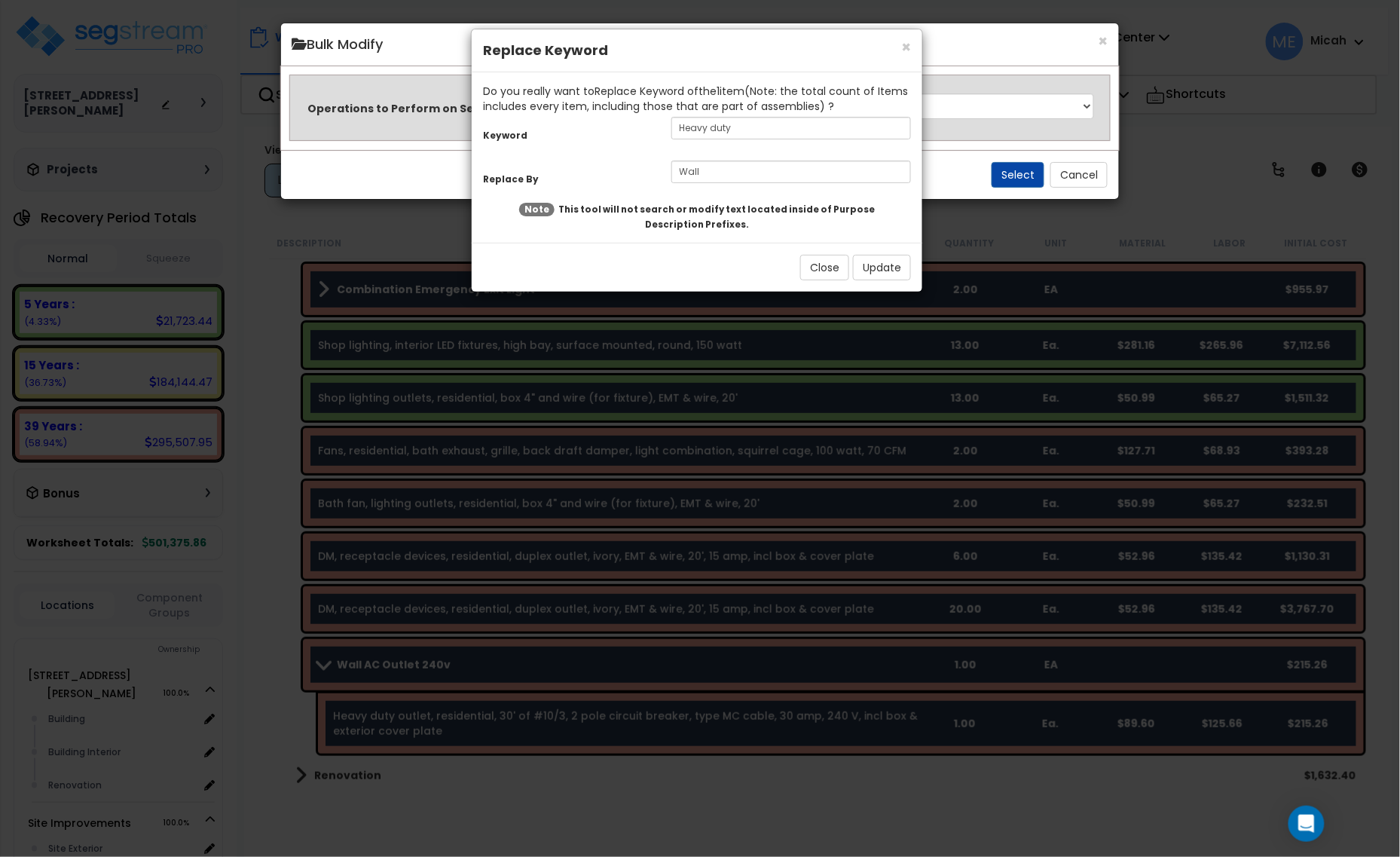
click at [744, 187] on div "Replace By Wall" at bounding box center [697, 174] width 451 height 32
click at [742, 181] on input "Wall" at bounding box center [791, 171] width 240 height 22
click at [742, 178] on input "Wall" at bounding box center [791, 171] width 240 height 22
click at [741, 175] on input "Wall" at bounding box center [791, 171] width 240 height 22
drag, startPoint x: 740, startPoint y: 175, endPoint x: 783, endPoint y: 252, distance: 88.2
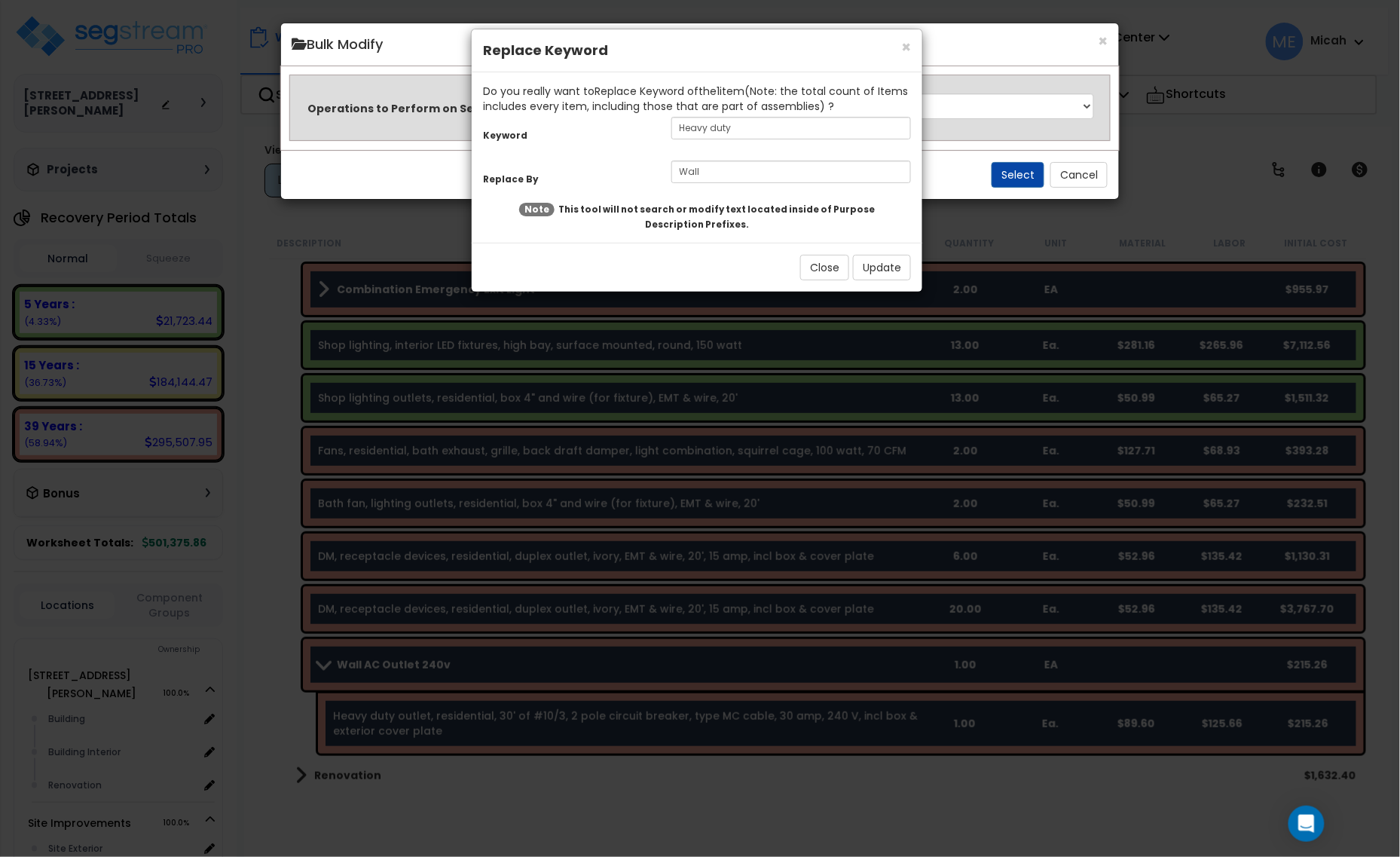
click at [740, 177] on input "Wall" at bounding box center [791, 171] width 240 height 22
click at [816, 268] on button "Close" at bounding box center [824, 268] width 49 height 26
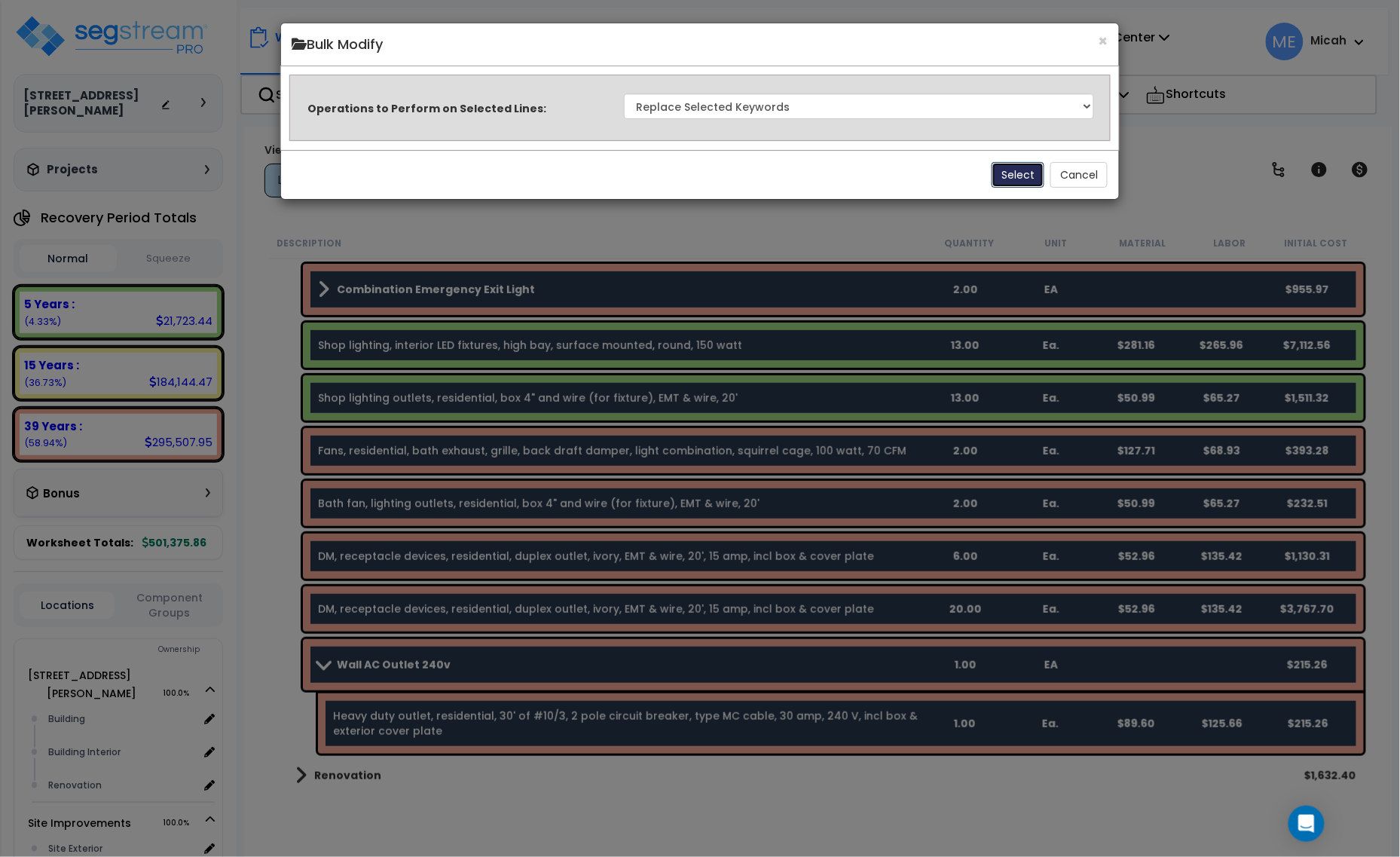
click at [1013, 168] on button "Select" at bounding box center [1018, 175] width 53 height 26
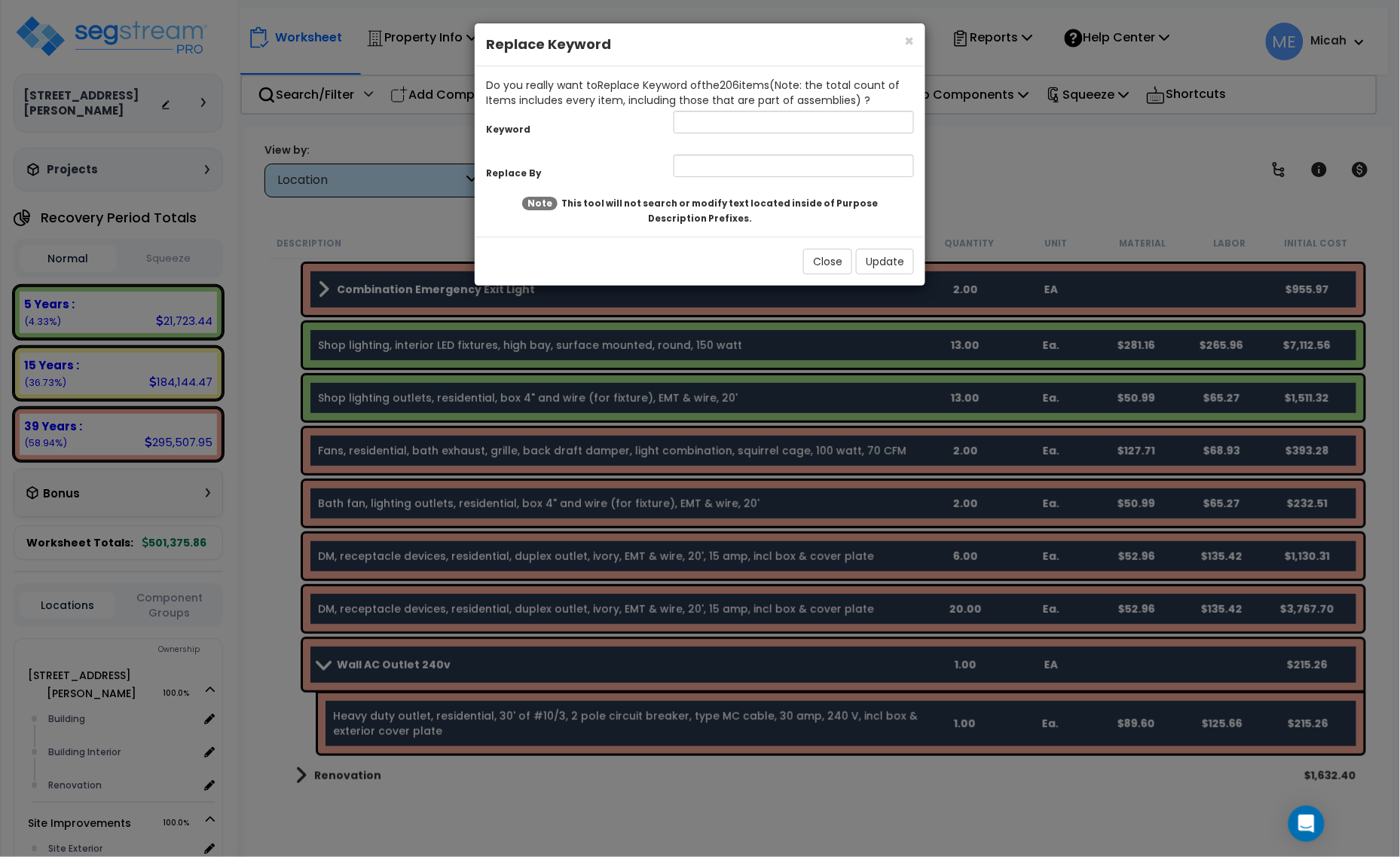
click at [1033, 197] on div "× Close Replace Keyword Do you really want to Replace Keyword of the 206 item s…" at bounding box center [700, 428] width 1400 height 857
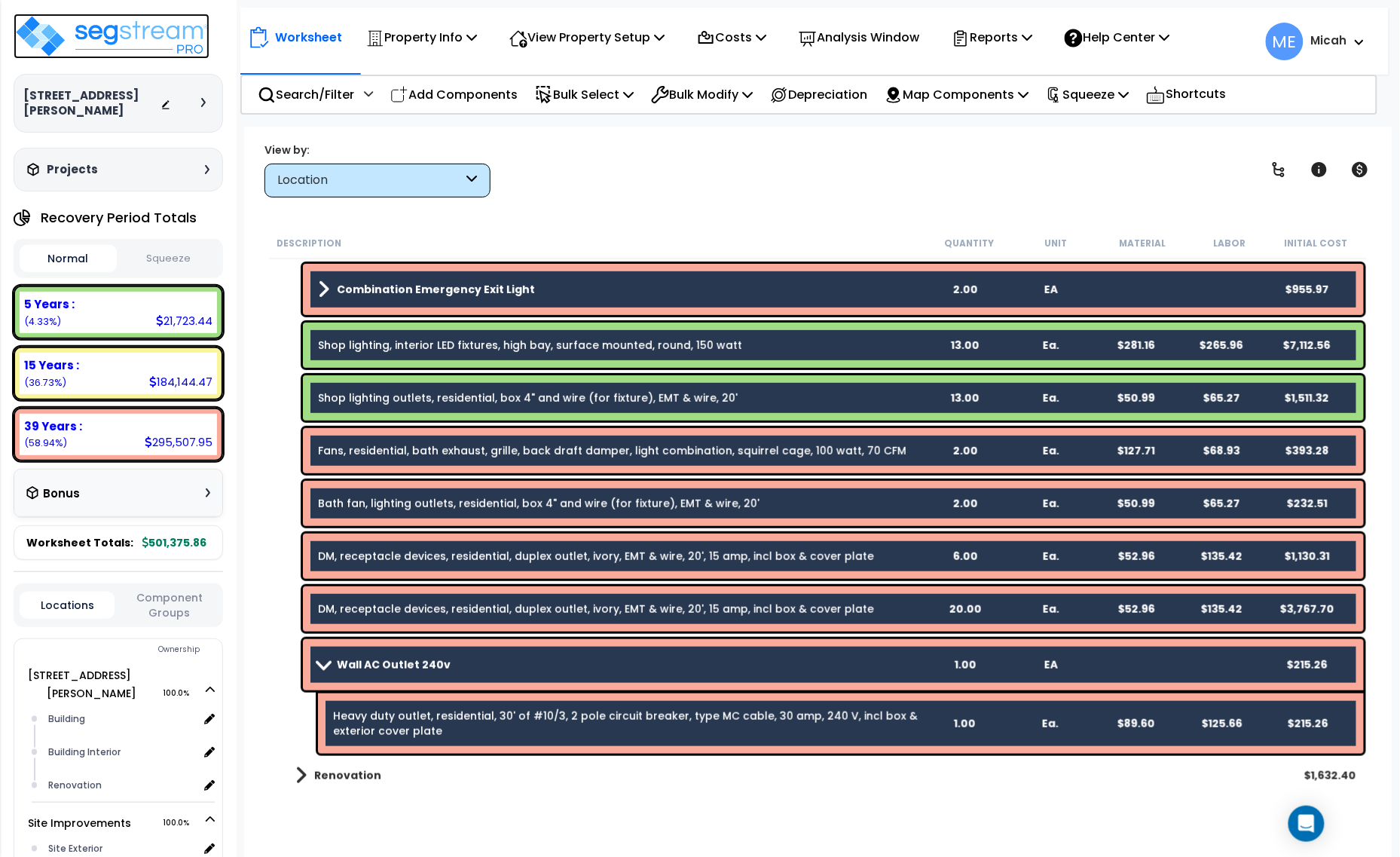
click at [141, 21] on img at bounding box center [111, 36] width 196 height 45
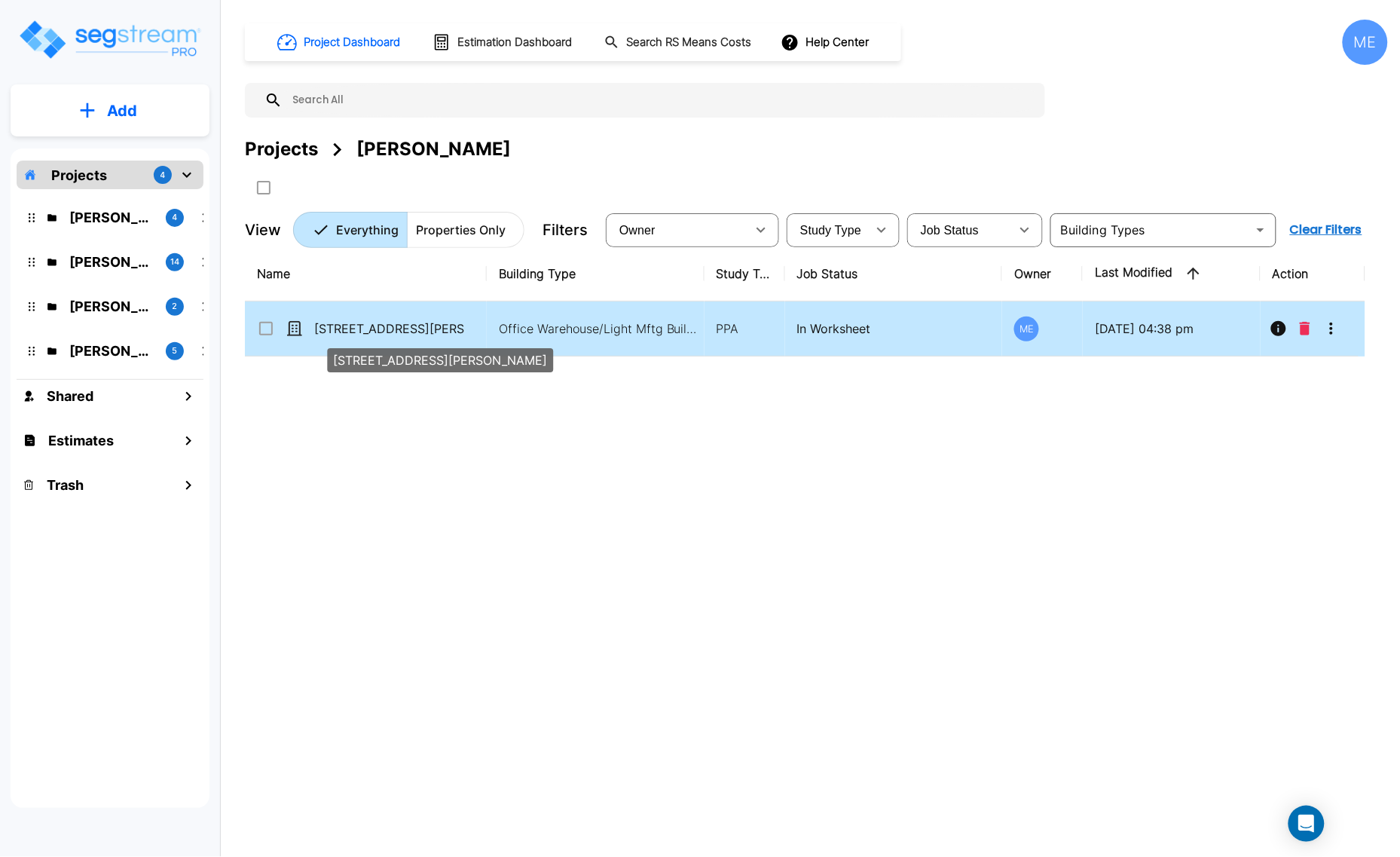
click at [345, 330] on p "[STREET_ADDRESS][PERSON_NAME]" at bounding box center [389, 328] width 151 height 18
checkbox input "true"
click at [345, 330] on p "[STREET_ADDRESS][PERSON_NAME]" at bounding box center [389, 328] width 151 height 18
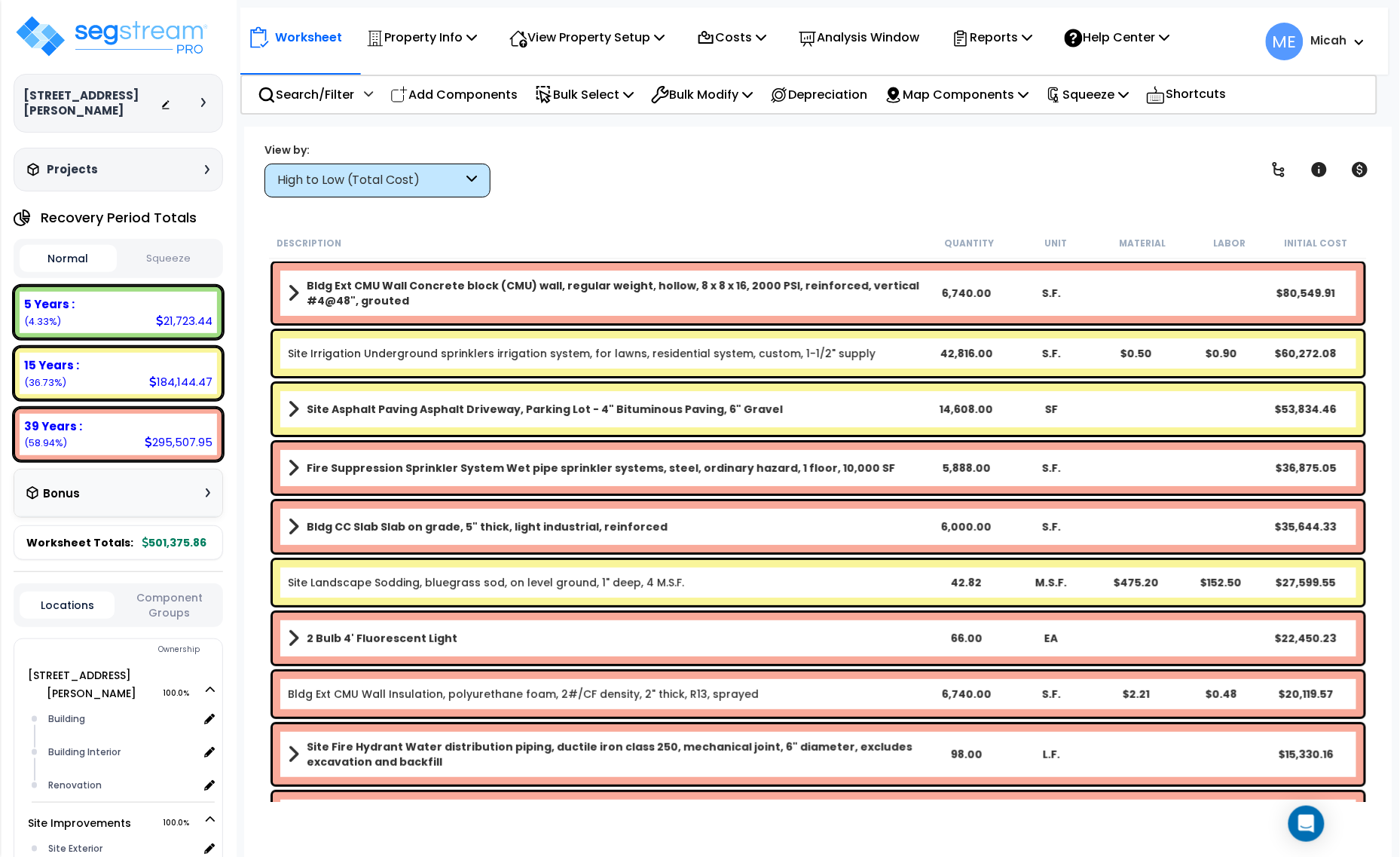
click at [477, 182] on icon at bounding box center [472, 180] width 10 height 18
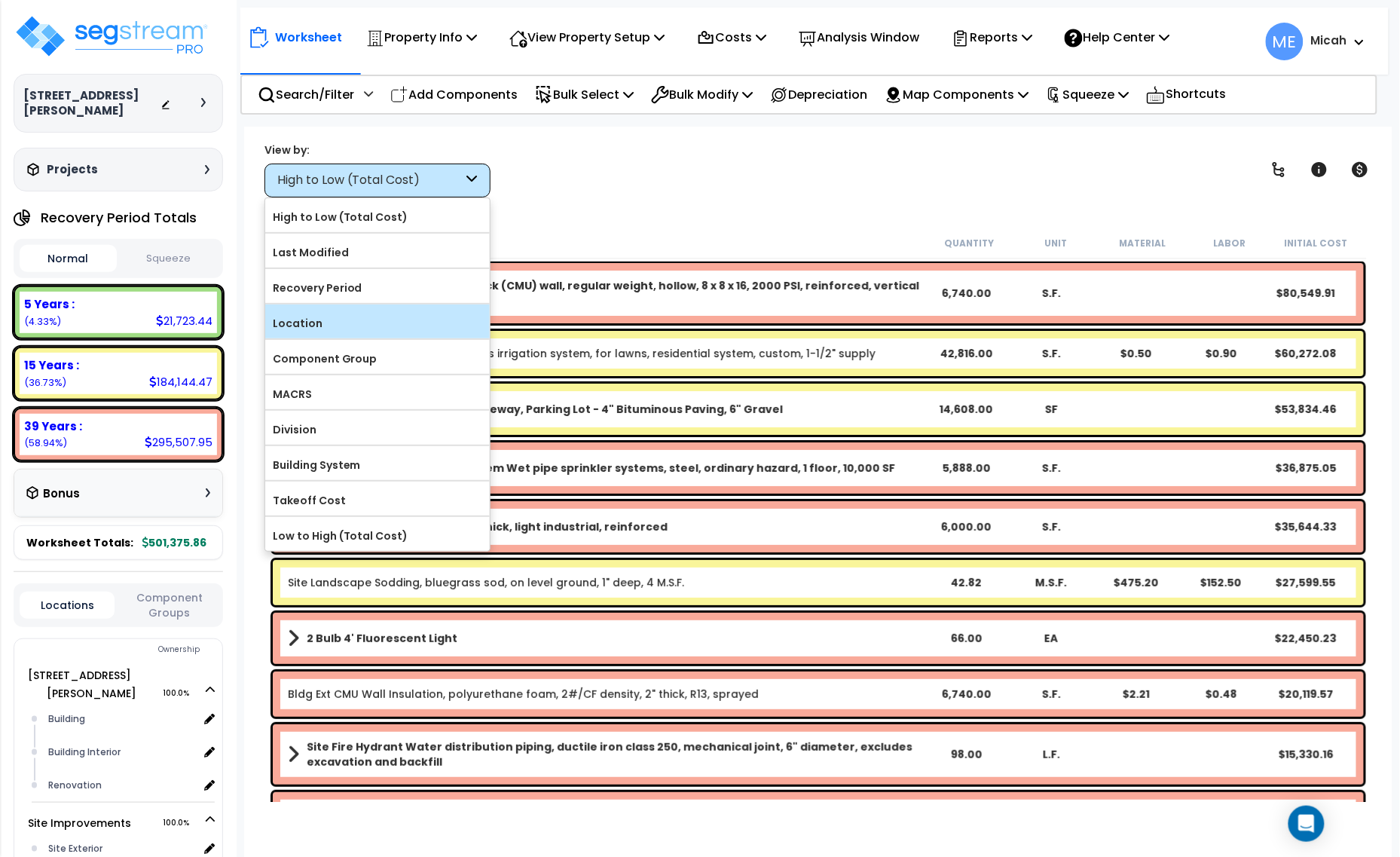
click at [336, 314] on label "Location" at bounding box center [377, 323] width 224 height 22
click at [315, 325] on label "Location" at bounding box center [377, 323] width 224 height 22
click at [0, 0] on input "Location" at bounding box center [0, 0] width 0 height 0
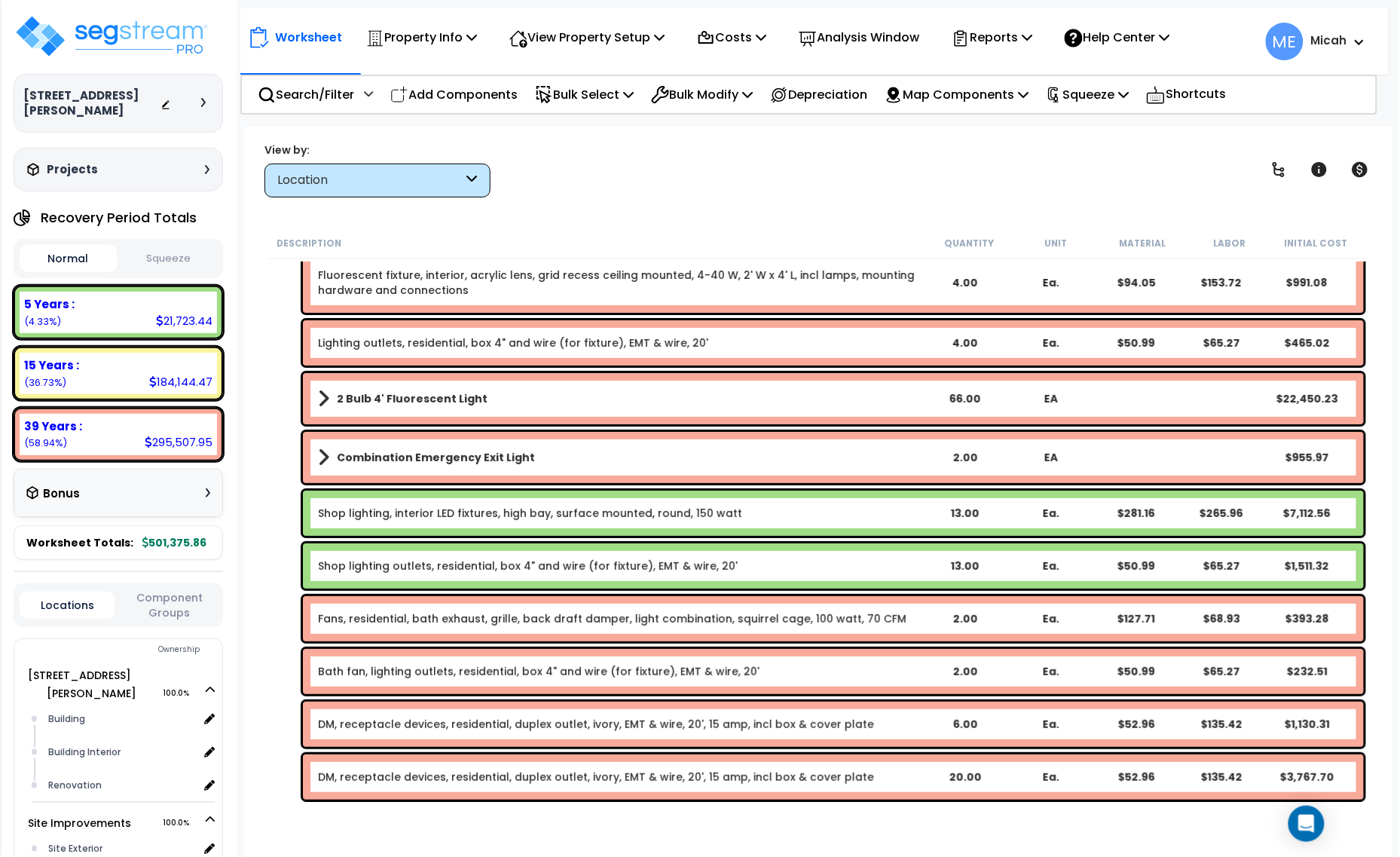
scroll to position [2095, 0]
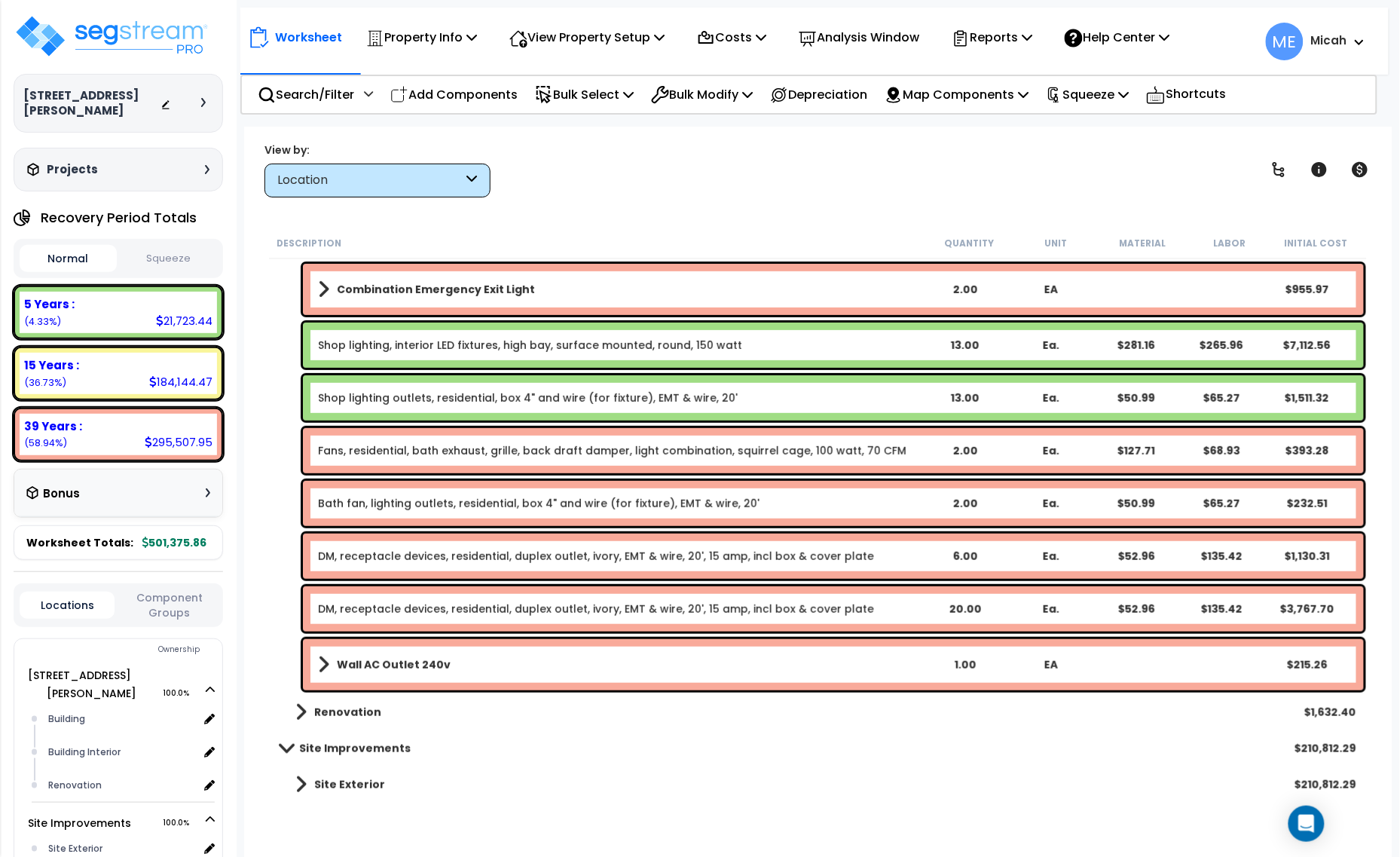
click at [321, 660] on span at bounding box center [324, 665] width 11 height 21
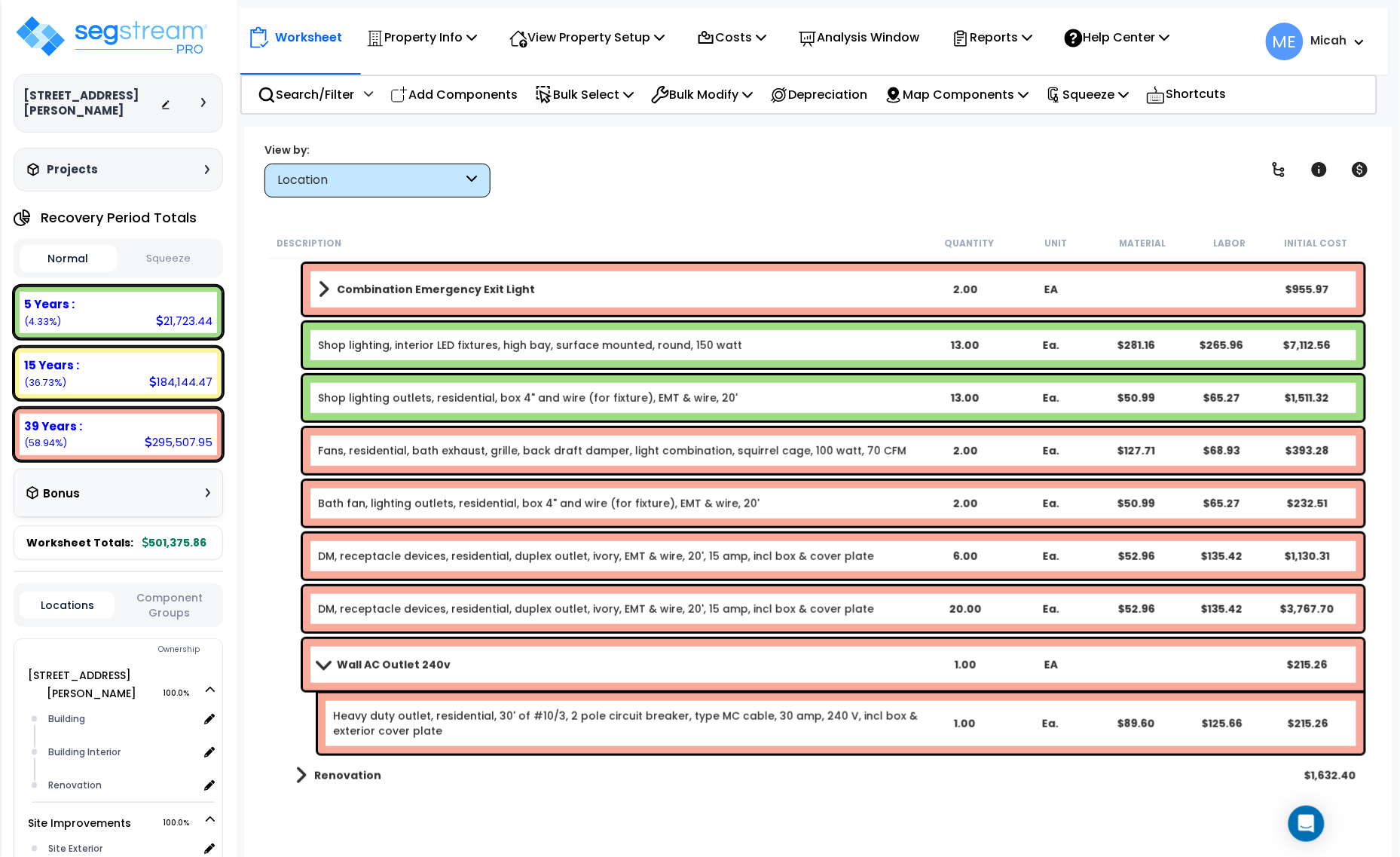
click at [457, 726] on link "Heavy duty outlet, residential, 30' of #10/3, 2 pole circuit breaker, type MC c…" at bounding box center [626, 723] width 587 height 30
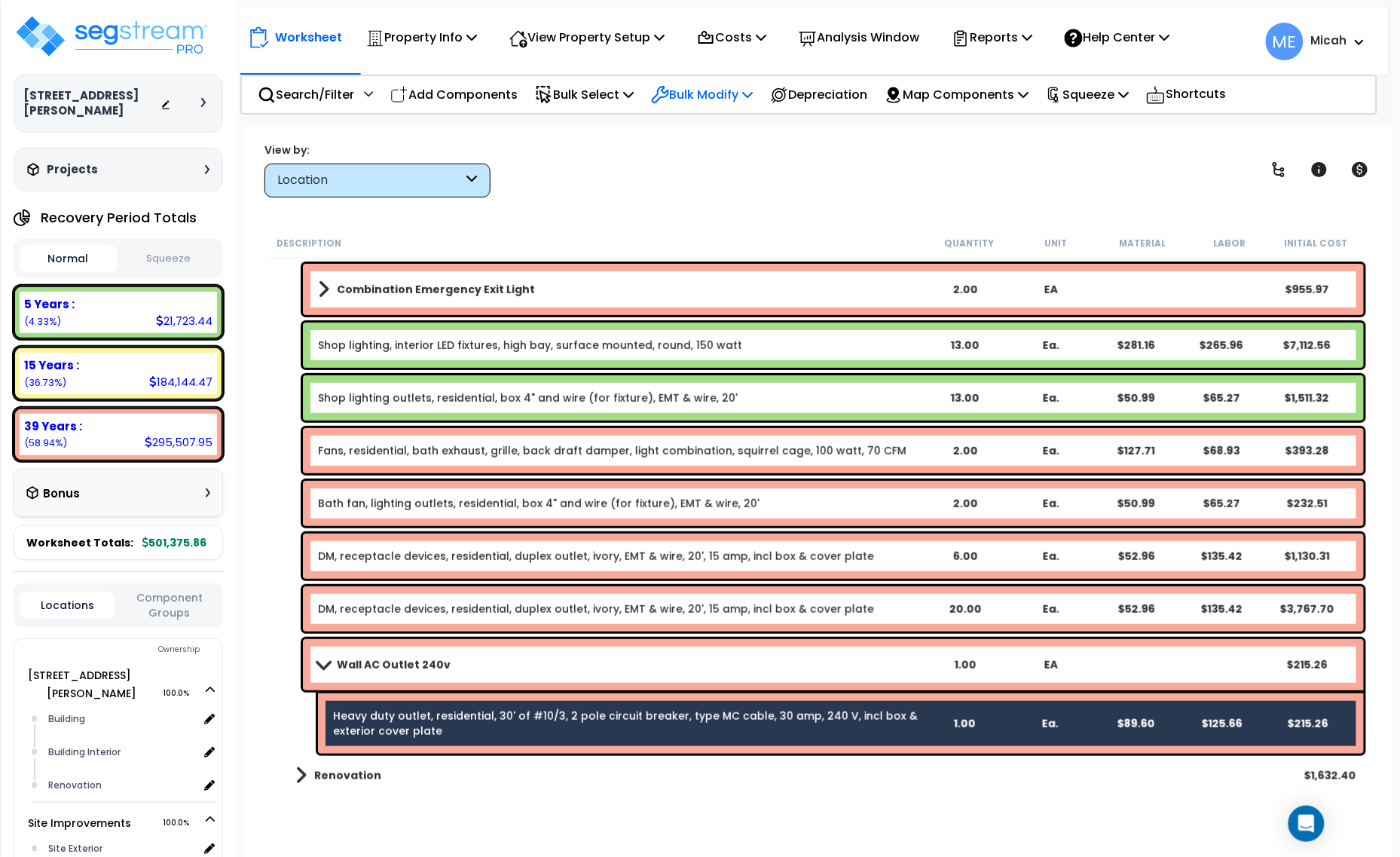
click at [753, 92] on icon at bounding box center [747, 94] width 10 height 12
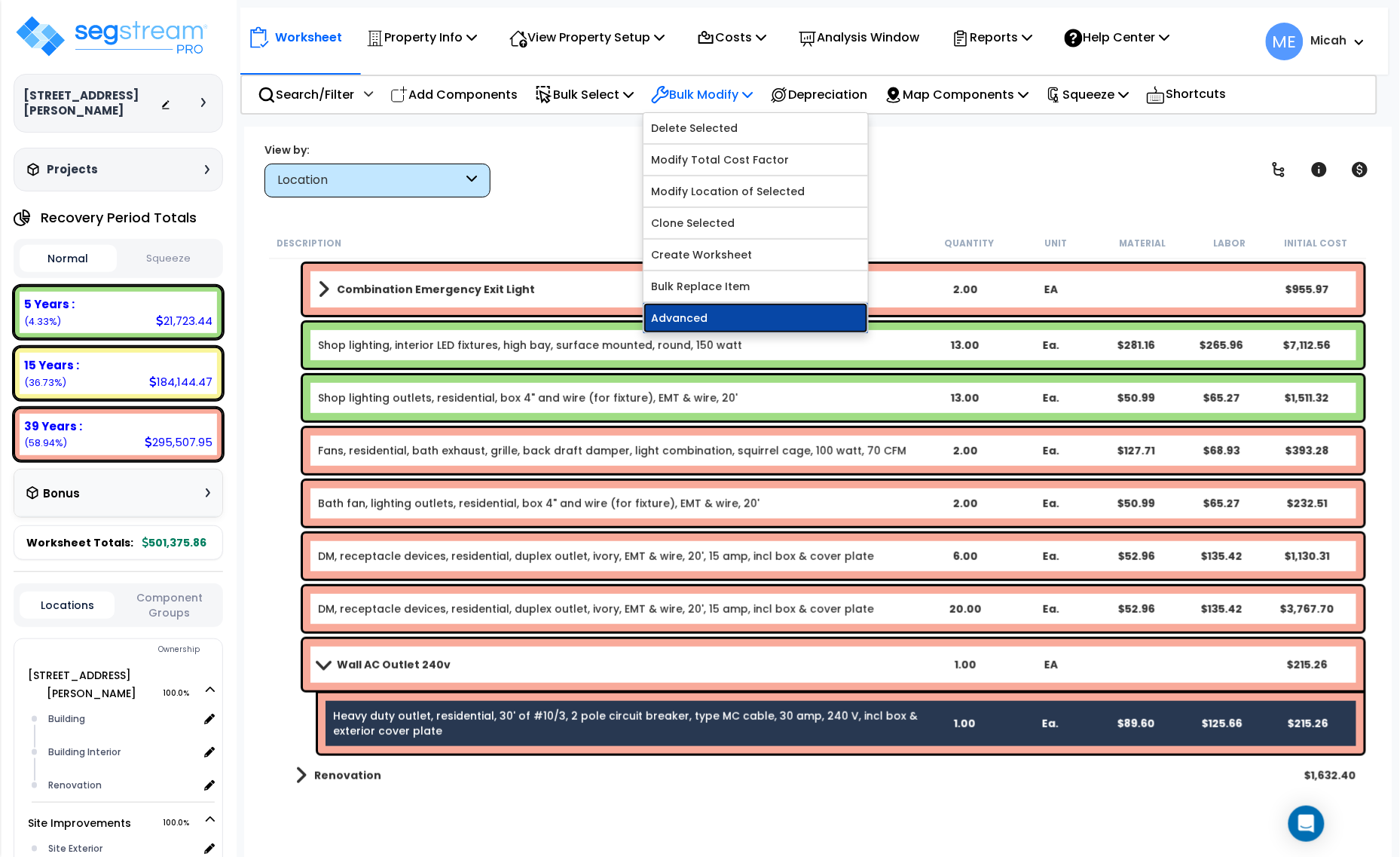
click at [740, 313] on link "Advanced" at bounding box center [755, 318] width 224 height 30
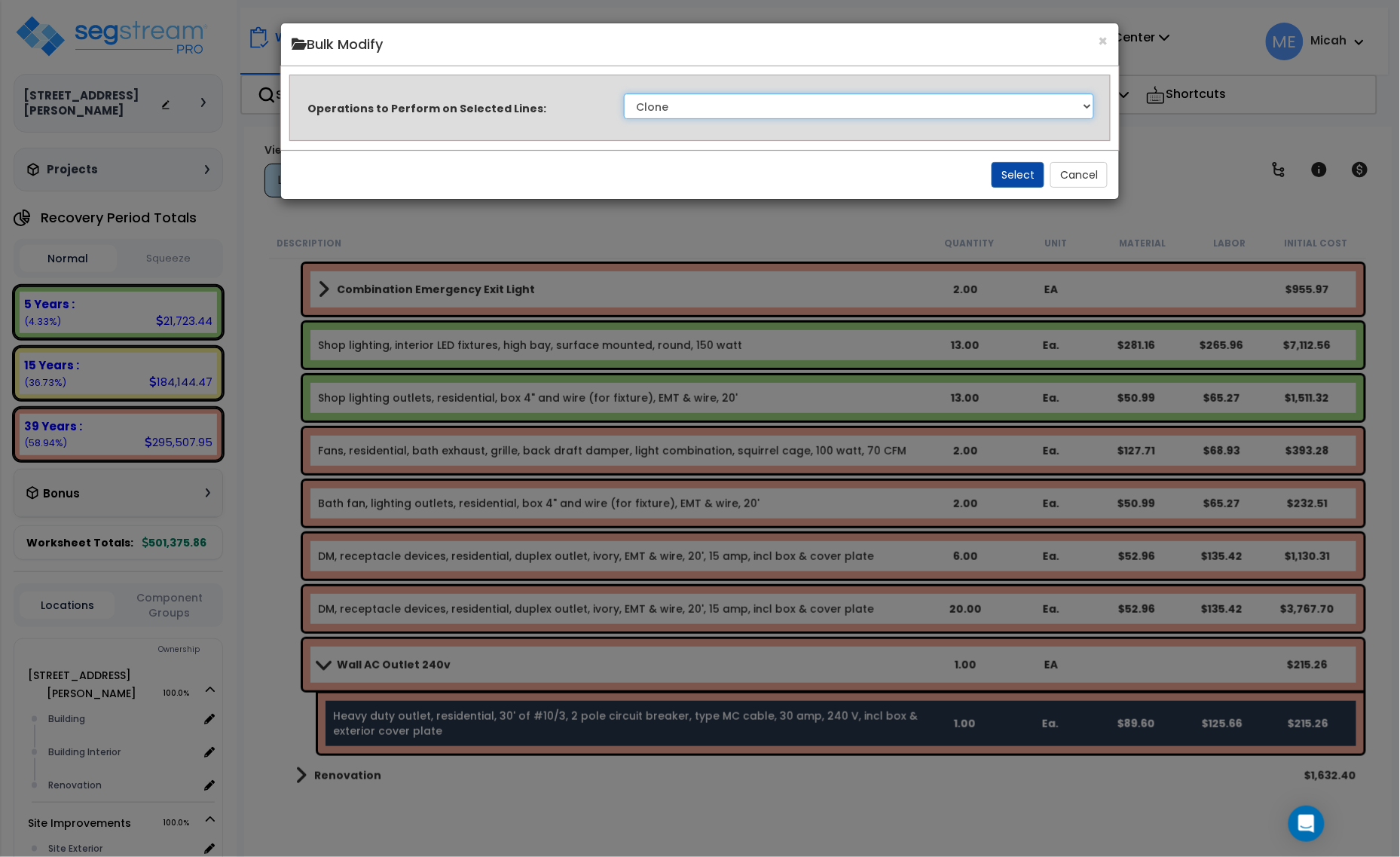
click at [918, 114] on select "Clone Delete Delete Zero Quantities Modify Component Group Modify Recovery Peri…" at bounding box center [859, 107] width 471 height 26
click at [624, 94] on select "Clone Delete Delete Zero Quantities Modify Component Group Modify Recovery Peri…" at bounding box center [859, 107] width 471 height 26
click at [882, 103] on select "Clone Delete Delete Zero Quantities Modify Component Group Modify Recovery Peri…" at bounding box center [859, 107] width 471 height 26
click at [624, 94] on select "Clone Delete Delete Zero Quantities Modify Component Group Modify Recovery Peri…" at bounding box center [859, 107] width 471 height 26
click at [808, 113] on select "Clone Delete Delete Zero Quantities Modify Component Group Modify Recovery Peri…" at bounding box center [859, 107] width 471 height 26
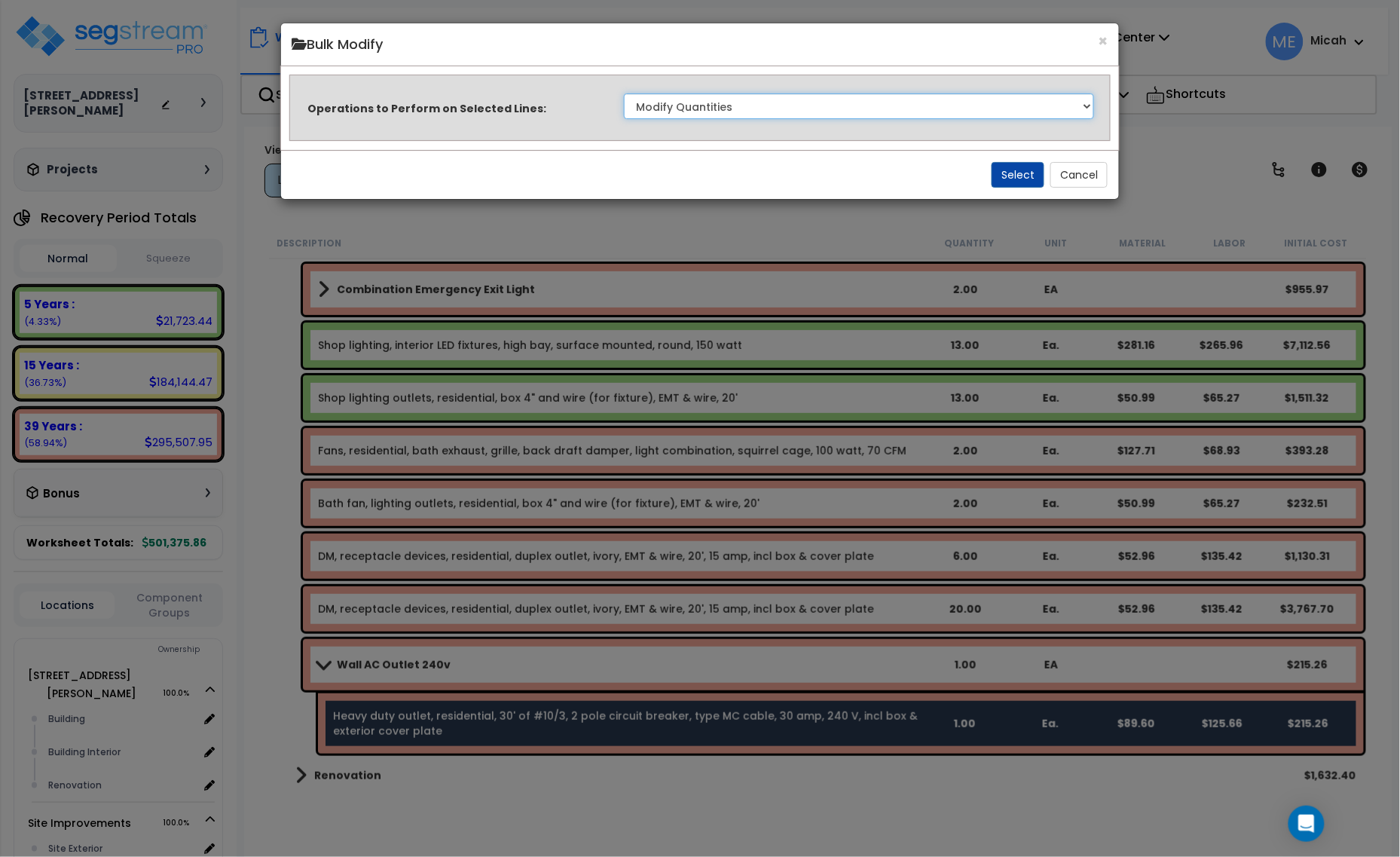
select select "updateReplaceKeyword"
click at [624, 94] on select "Clone Delete Delete Zero Quantities Modify Component Group Modify Recovery Peri…" at bounding box center [859, 107] width 471 height 26
click at [1002, 175] on button "Select" at bounding box center [1018, 175] width 53 height 26
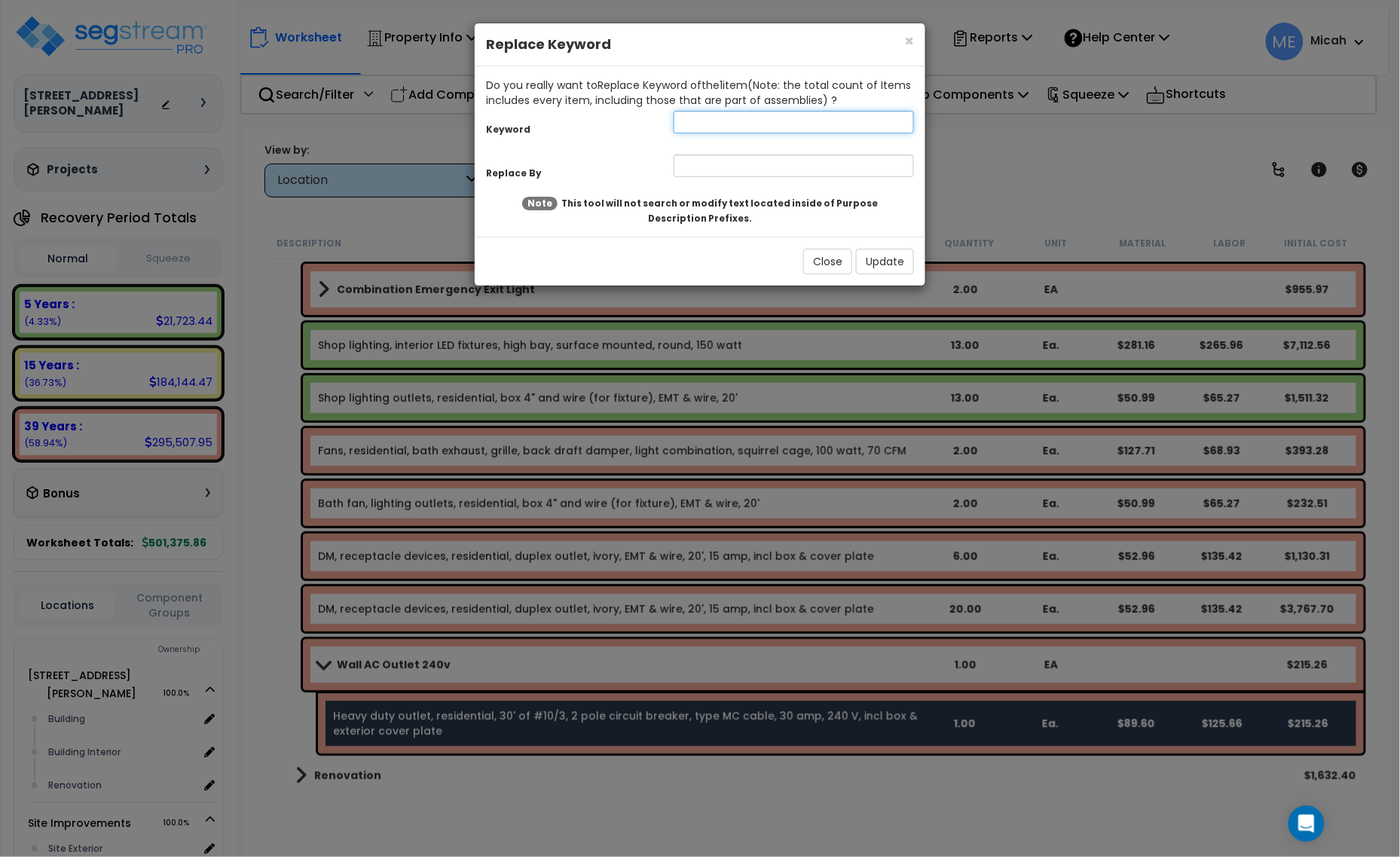
click at [702, 125] on input "text" at bounding box center [794, 122] width 240 height 22
type input "Heavy duty"
click at [702, 173] on input "text" at bounding box center [794, 166] width 240 height 22
type input "Wall AC"
click at [883, 266] on button "Update" at bounding box center [885, 261] width 58 height 26
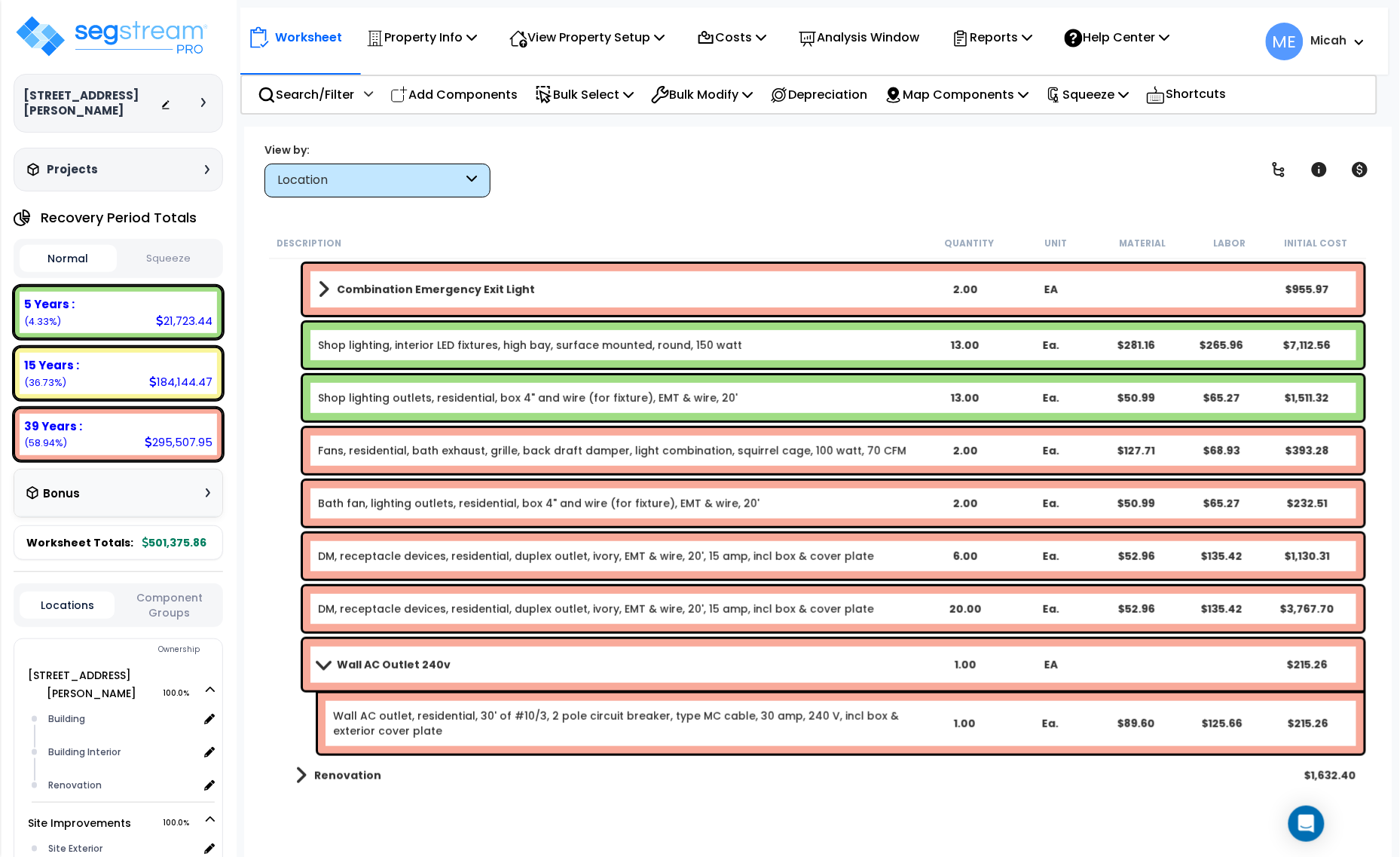
click at [315, 661] on span at bounding box center [323, 664] width 21 height 11
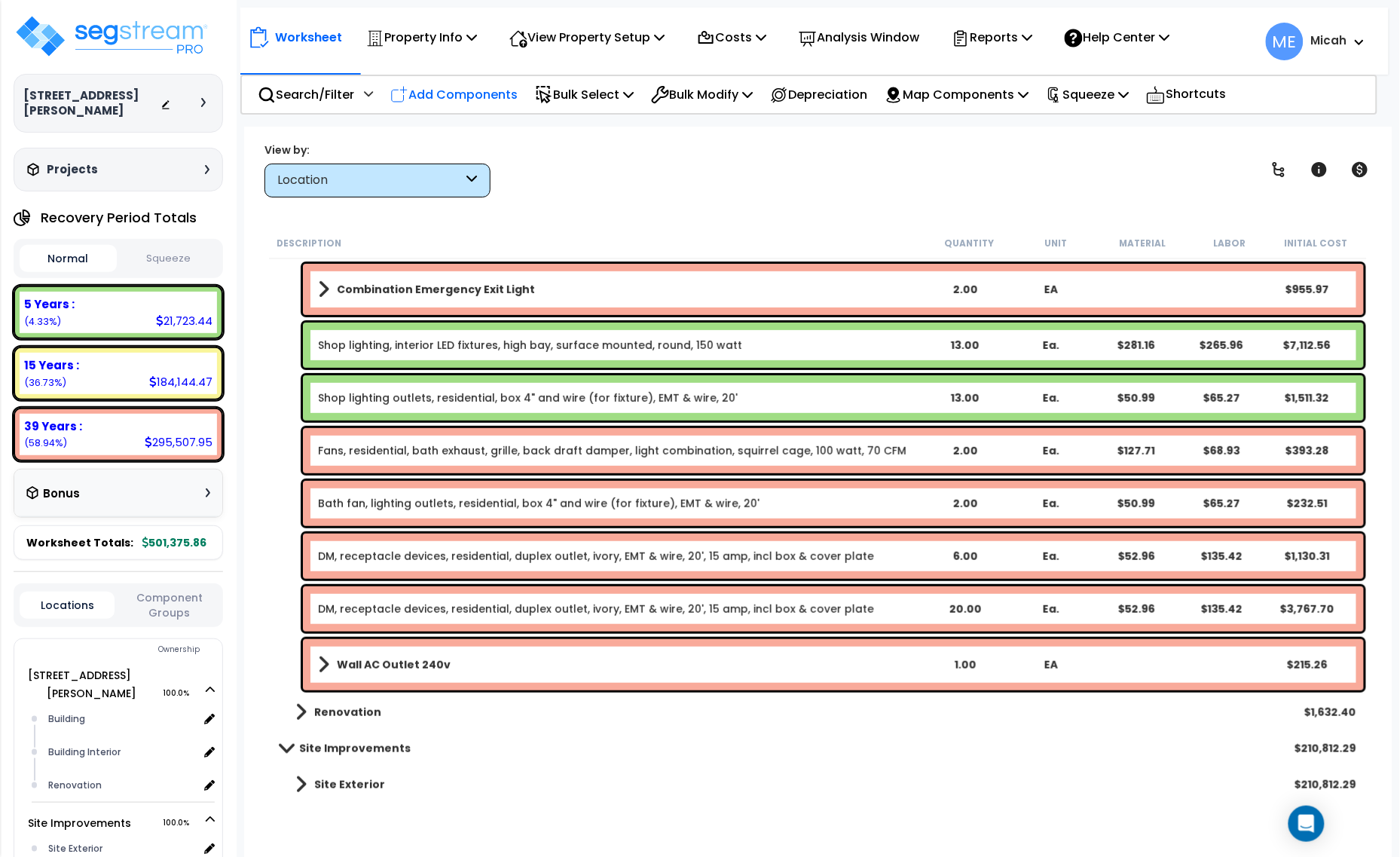
click at [456, 88] on p "Add Components" at bounding box center [453, 94] width 127 height 20
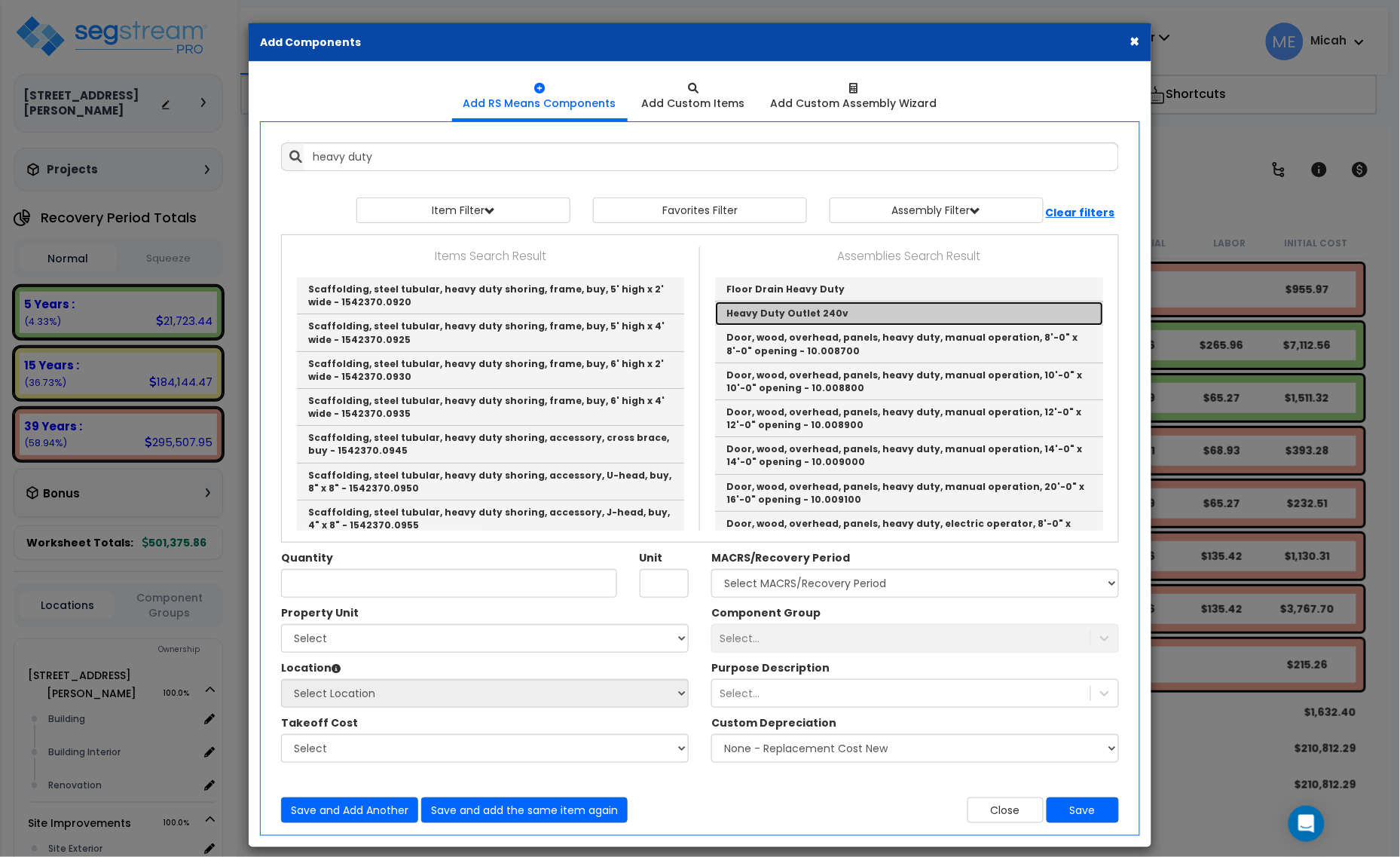
click at [838, 306] on link "Heavy Duty Outlet 240v" at bounding box center [909, 313] width 388 height 24
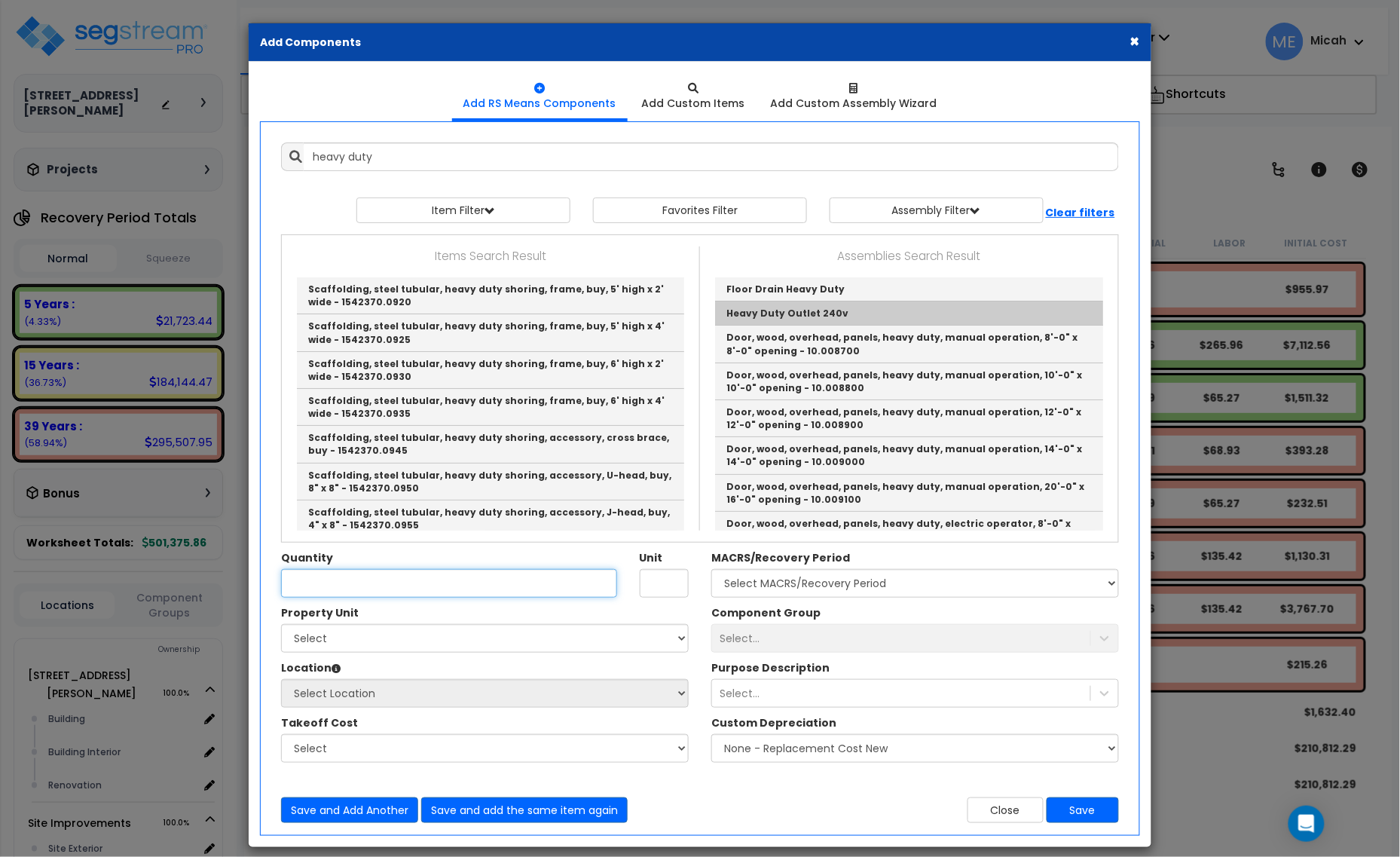
type input "Heavy Duty Outlet 240v"
checkbox input "true"
type input "EA"
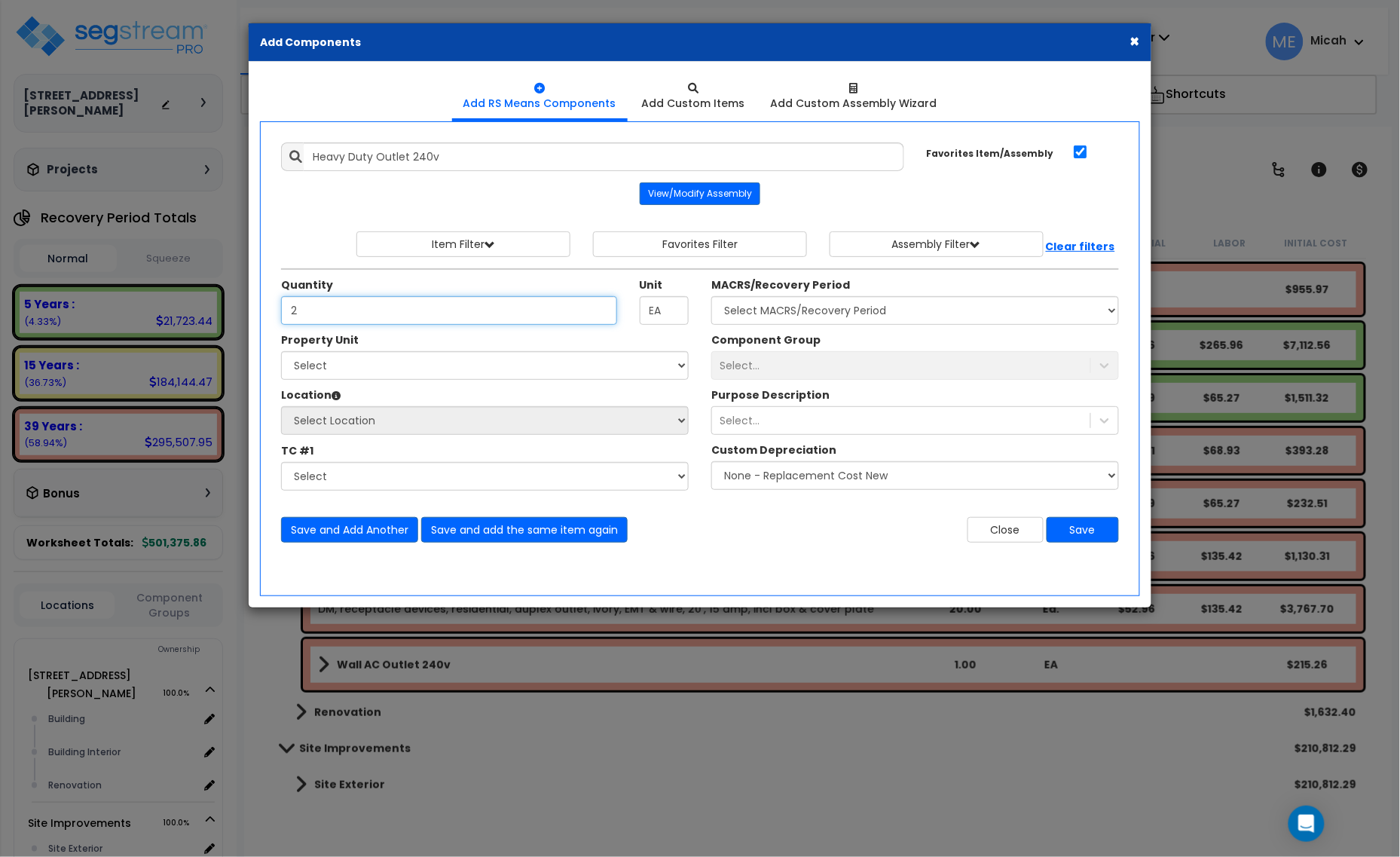
type input "2"
click at [312, 375] on select "Select [STREET_ADDRESS][PERSON_NAME] Site Improvements" at bounding box center [485, 365] width 408 height 29
select select "165265"
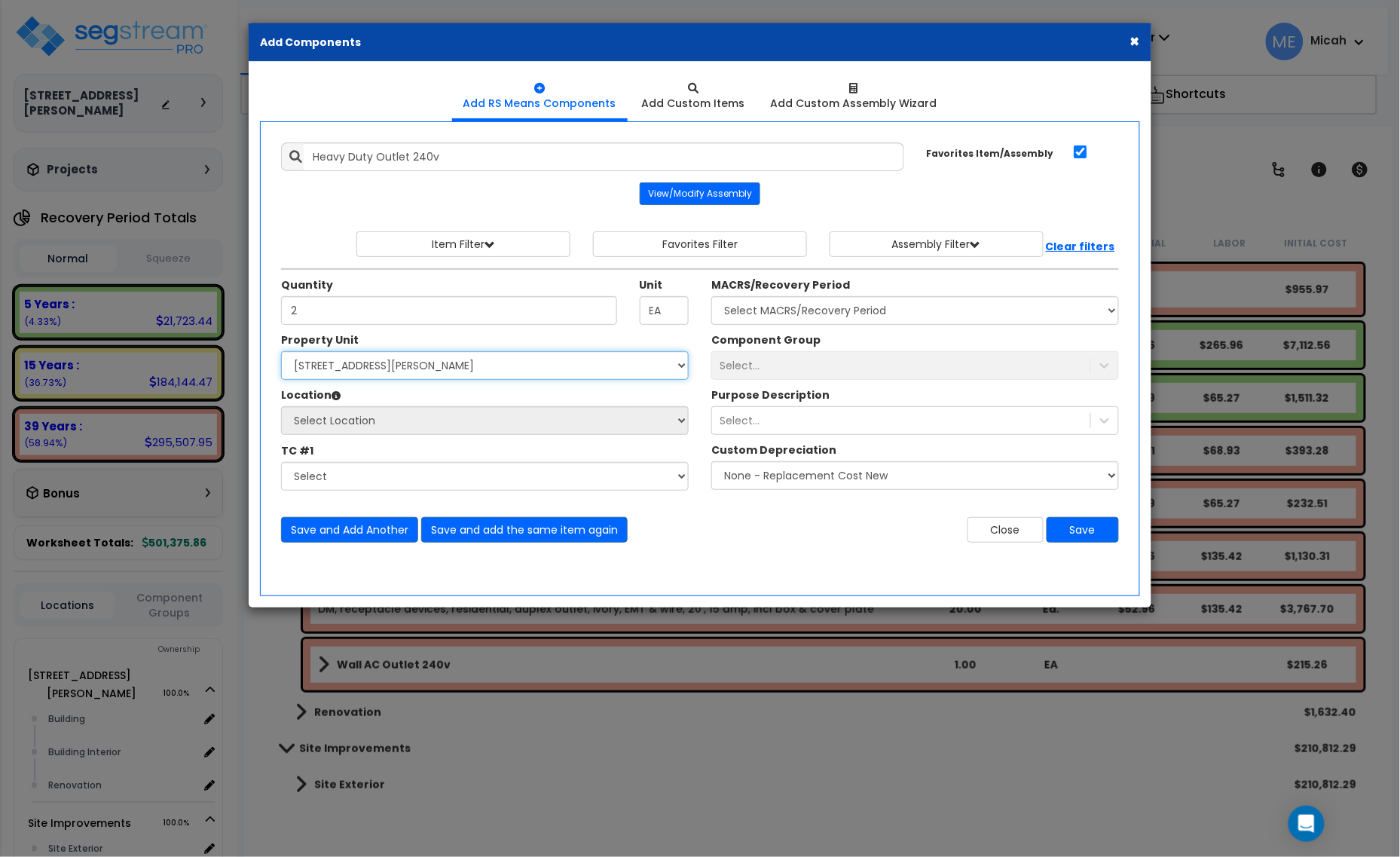
click at [281, 352] on select "Select [STREET_ADDRESS][PERSON_NAME] Site Improvements" at bounding box center [485, 365] width 408 height 29
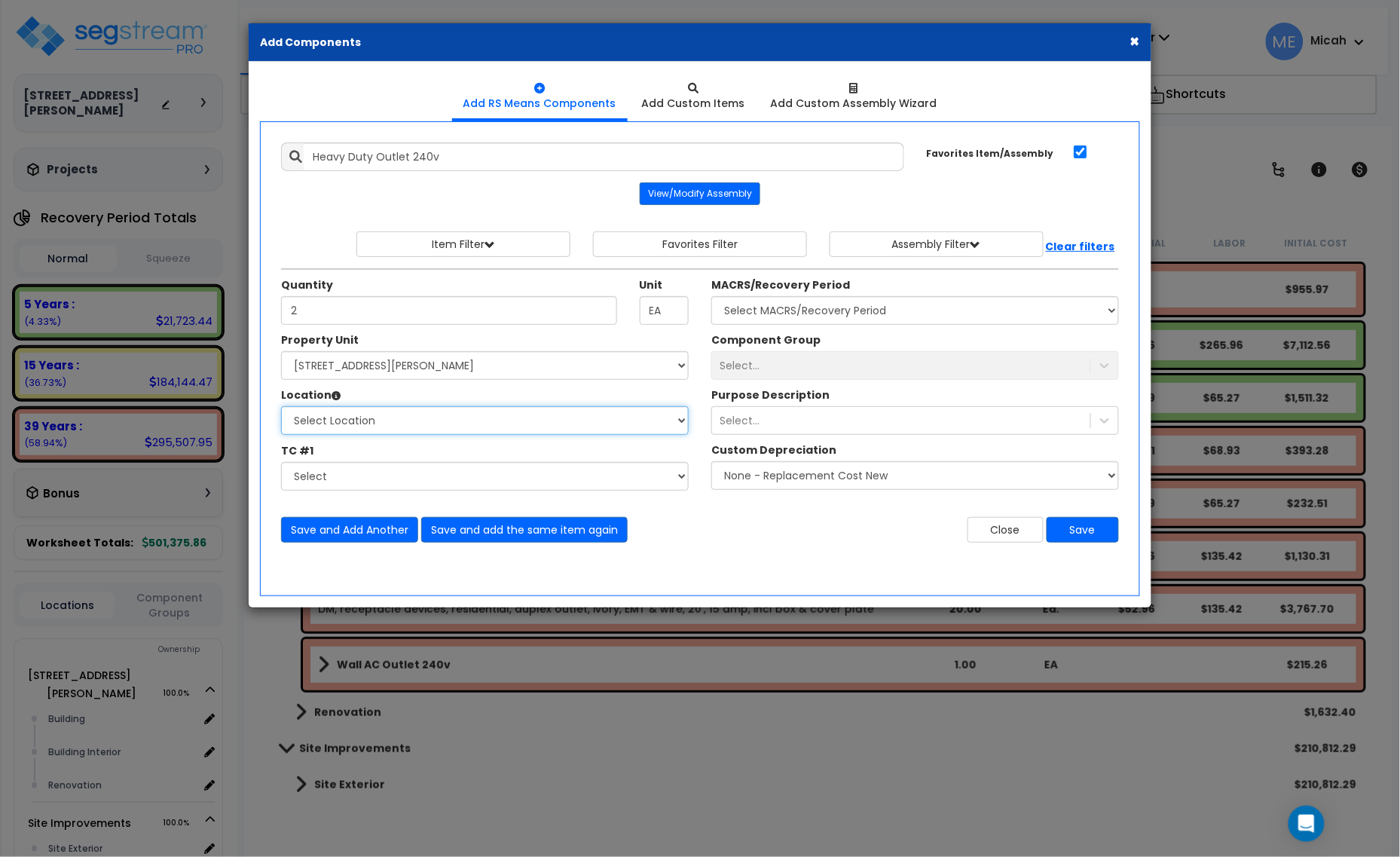
click at [339, 423] on select "Select Location Building Building Interior Renovation Site Exterior Add Additio…" at bounding box center [485, 420] width 408 height 29
select select "461"
click at [281, 407] on select "Select Building Building Interior Renovation Add Additional Location" at bounding box center [485, 420] width 408 height 29
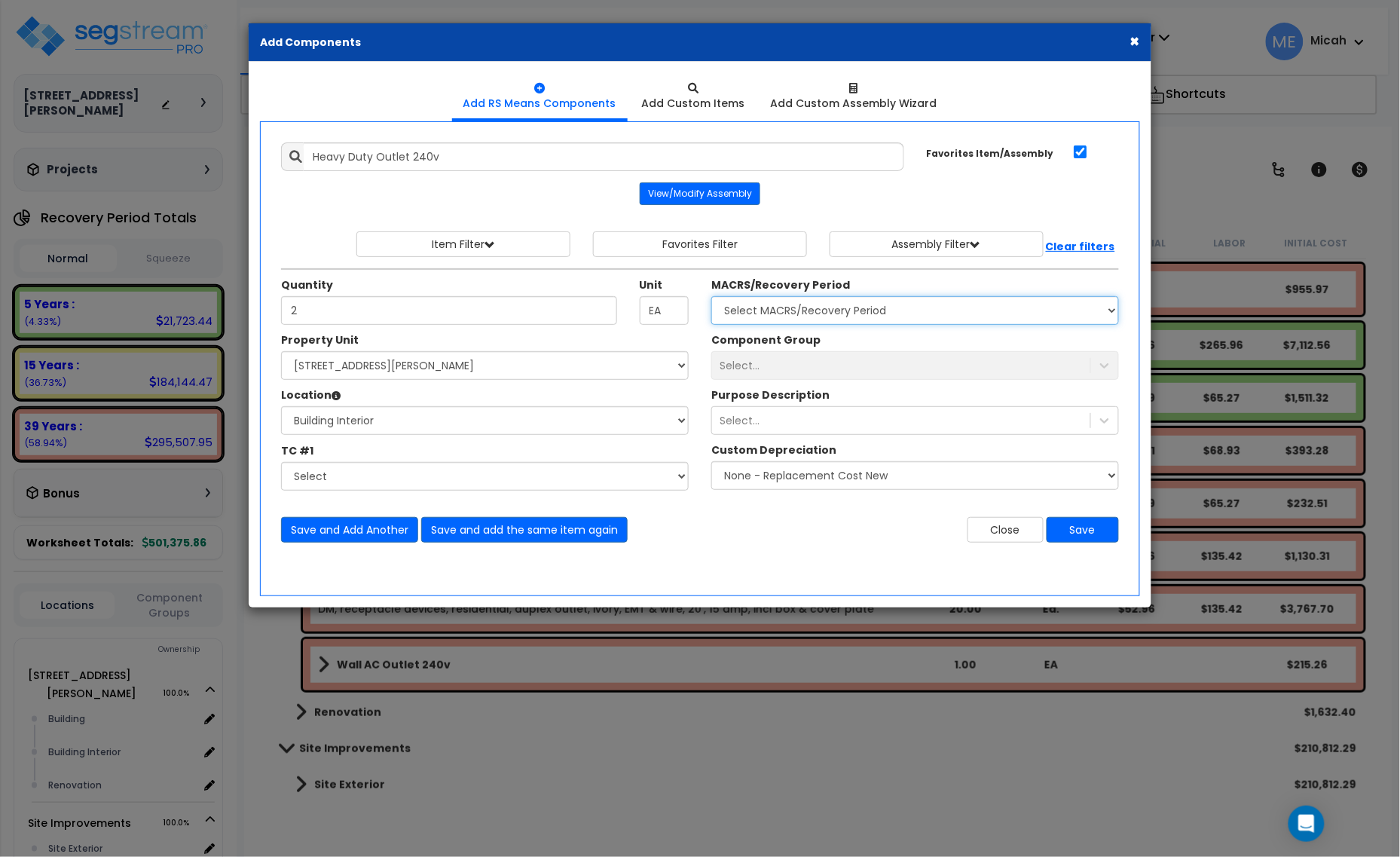
click at [859, 313] on select "Select MACRS/Recovery Period 5 Years - 57.0 - Distributive Trades & Services 5 …" at bounding box center [915, 311] width 408 height 29
select select "3669"
click at [711, 297] on select "Select MACRS/Recovery Period 5 Years - 57.0 - Distributive Trades & Services 5 …" at bounding box center [915, 311] width 408 height 29
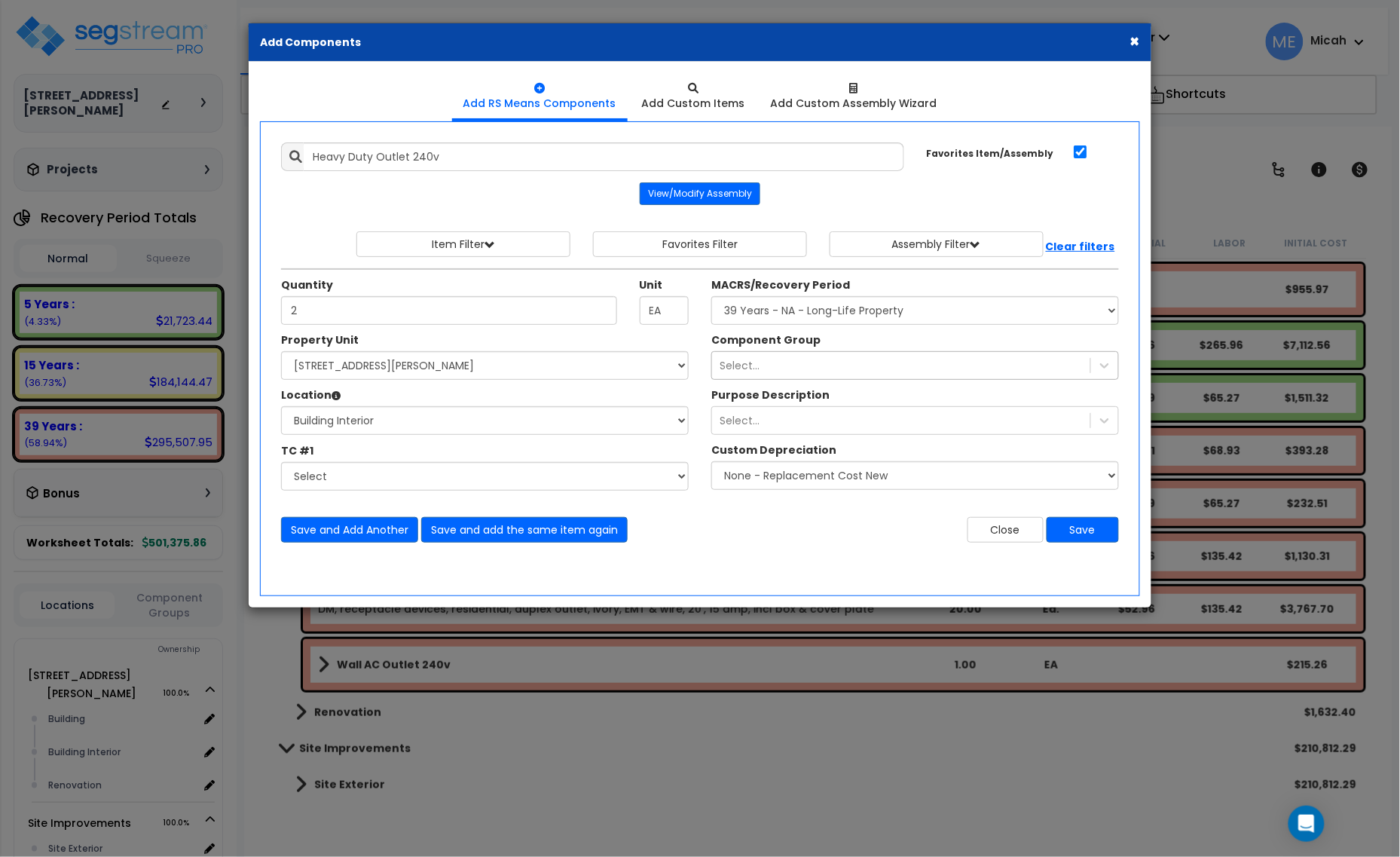
click at [887, 366] on div "Select..." at bounding box center [901, 365] width 378 height 24
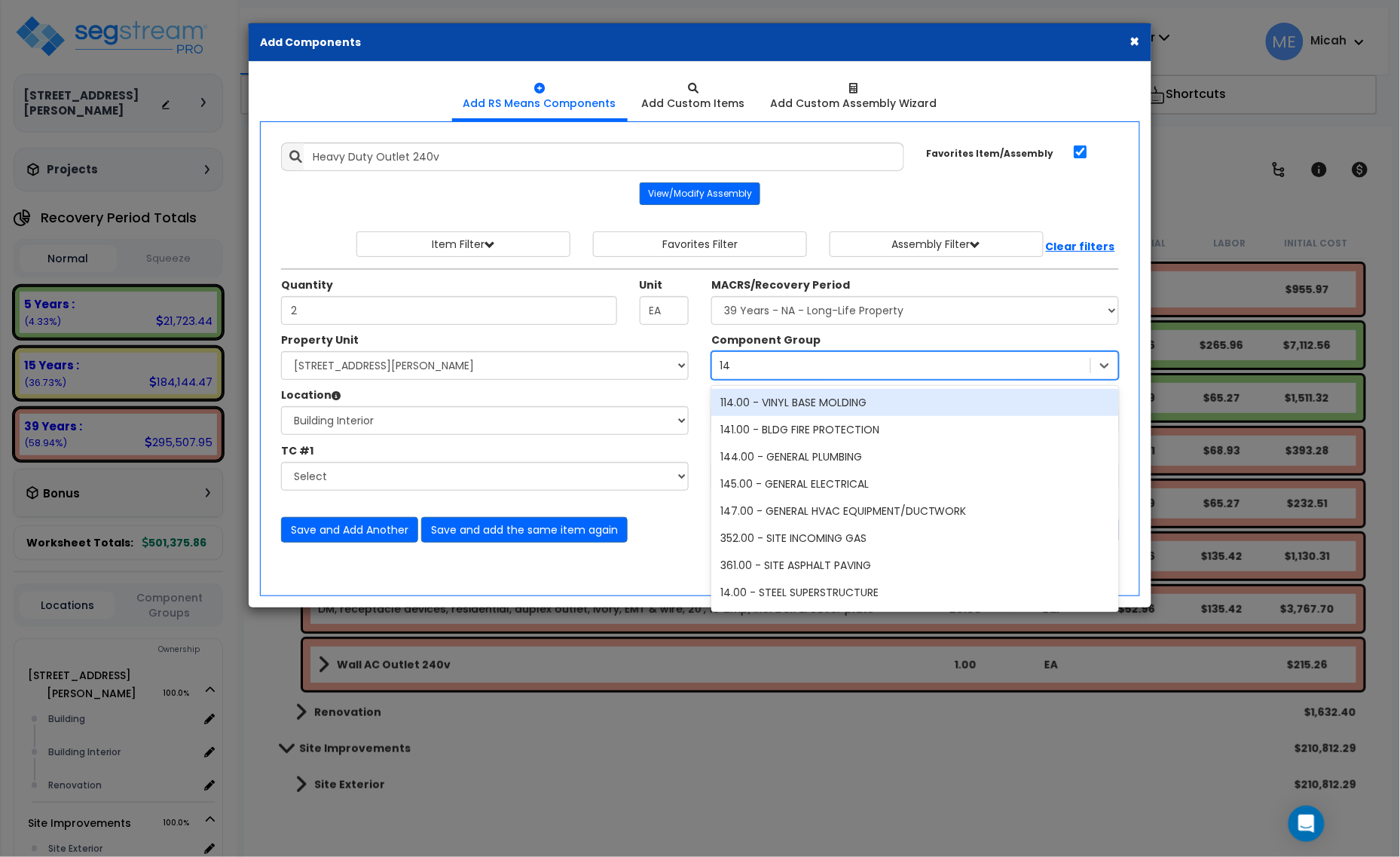
type input "145"
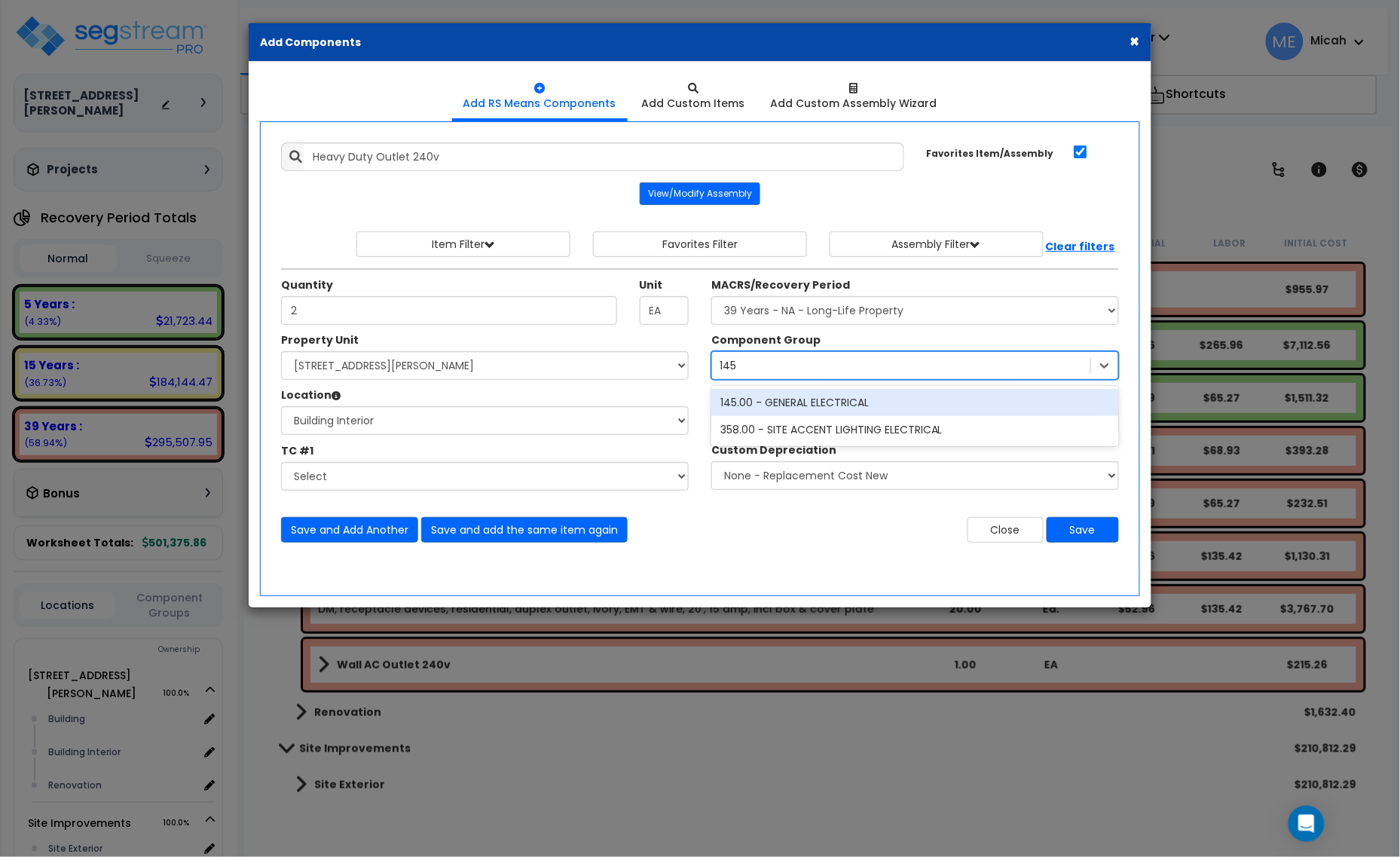
click at [805, 409] on div "145.00 - GENERAL ELECTRICAL" at bounding box center [915, 402] width 408 height 27
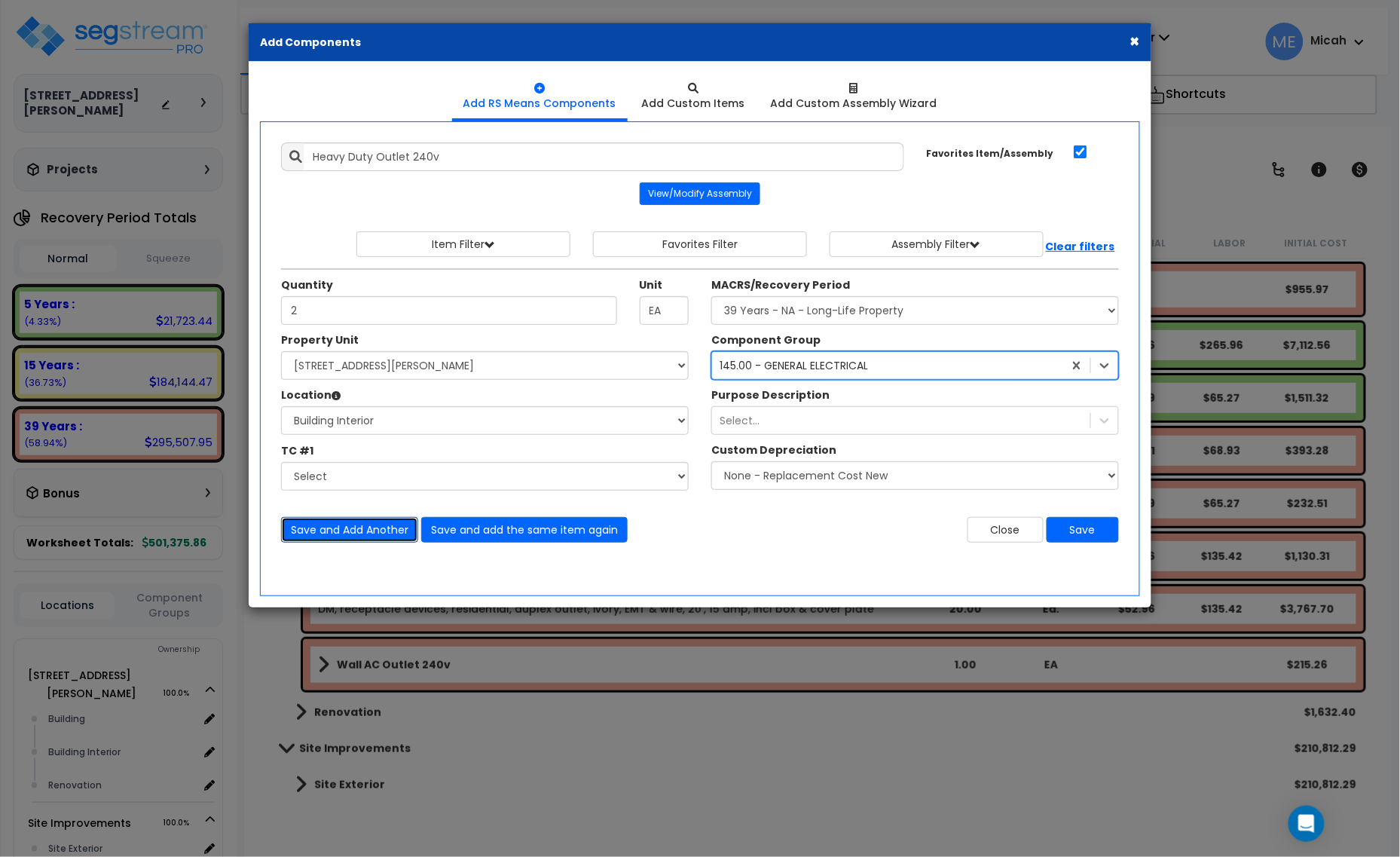
click at [349, 531] on button "Save and Add Another" at bounding box center [349, 529] width 137 height 26
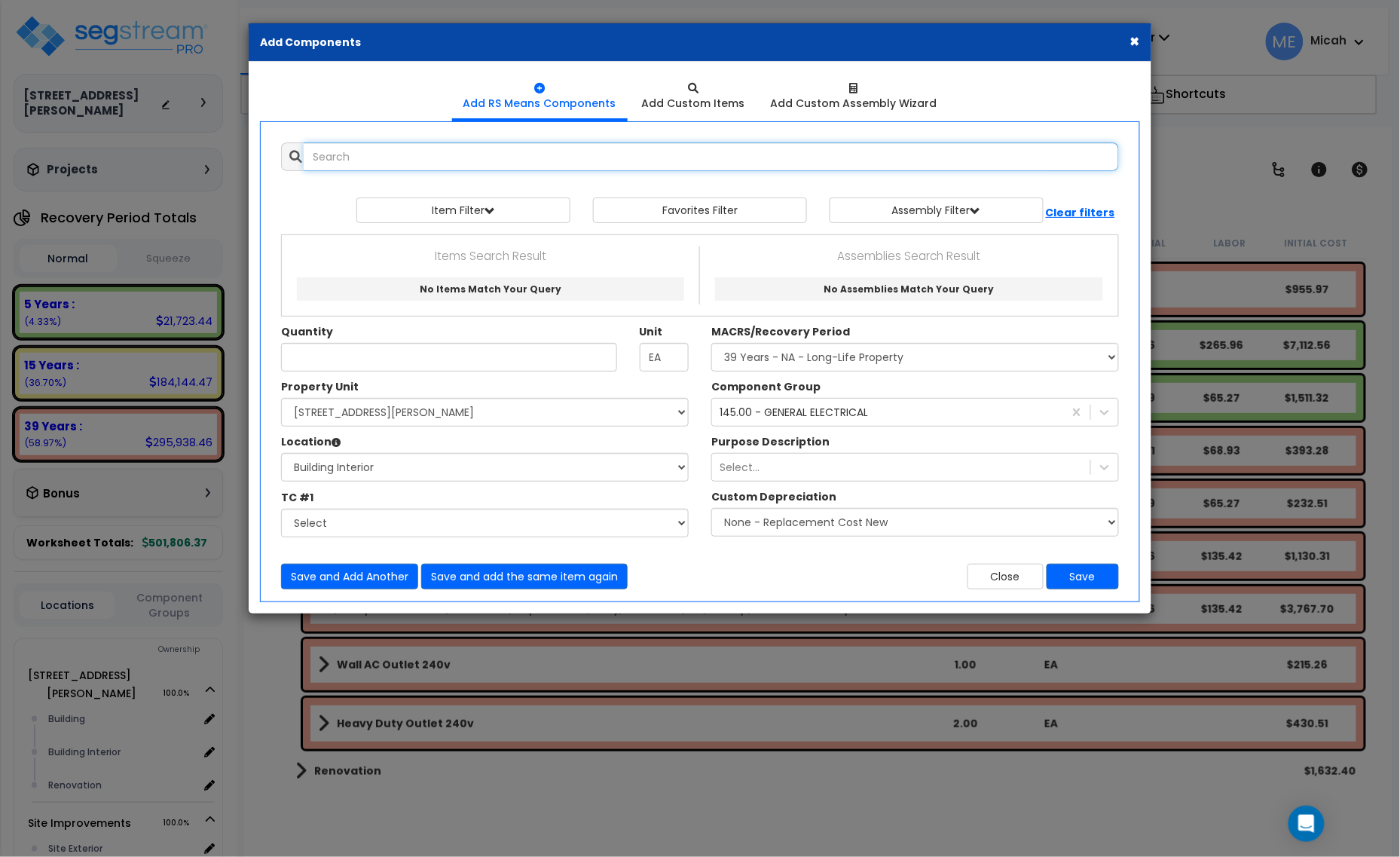
click at [375, 163] on input "text" at bounding box center [711, 157] width 815 height 29
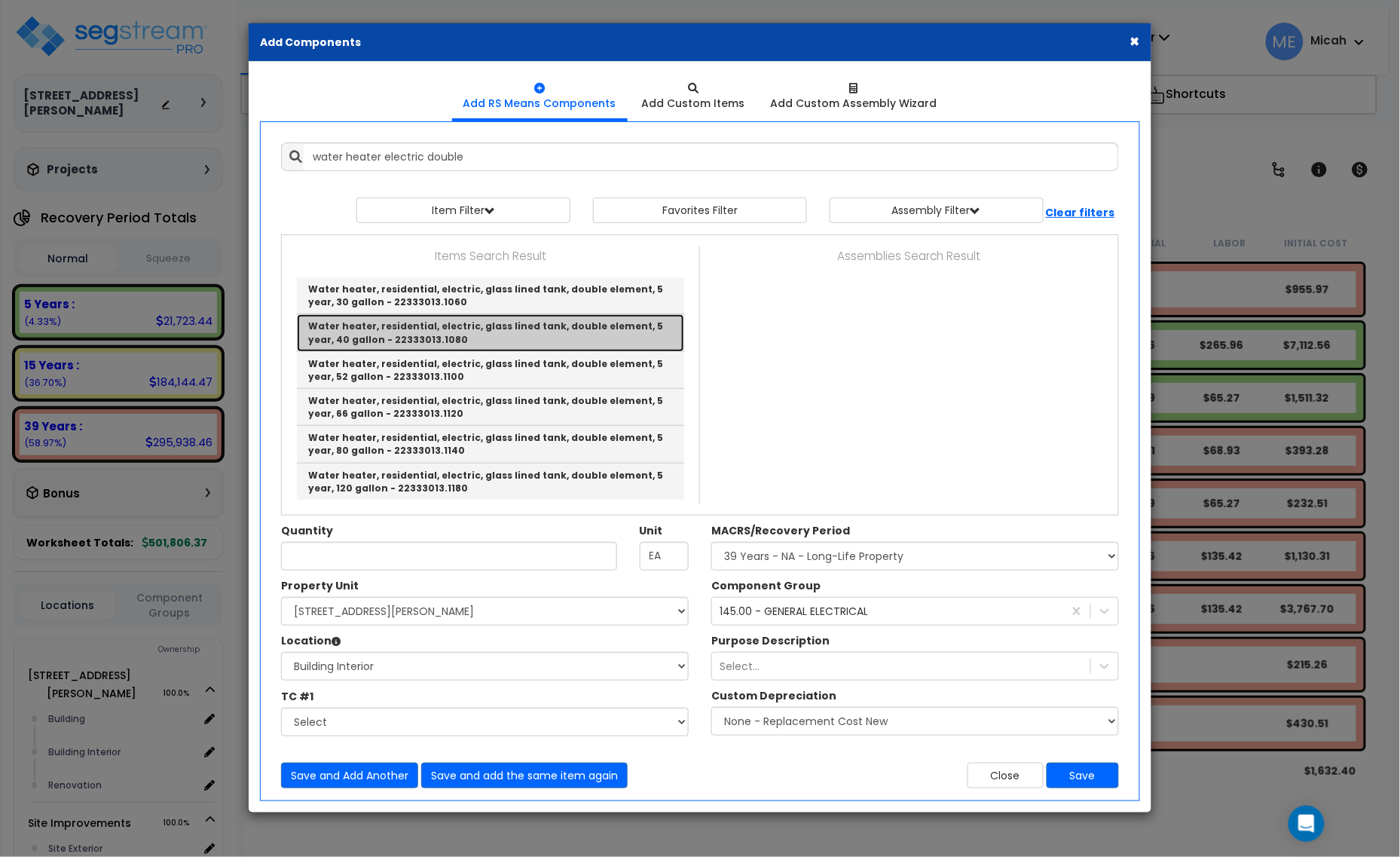
click at [558, 336] on link "Water heater, residential, electric, glass lined tank, double element, 5 year, …" at bounding box center [491, 332] width 388 height 37
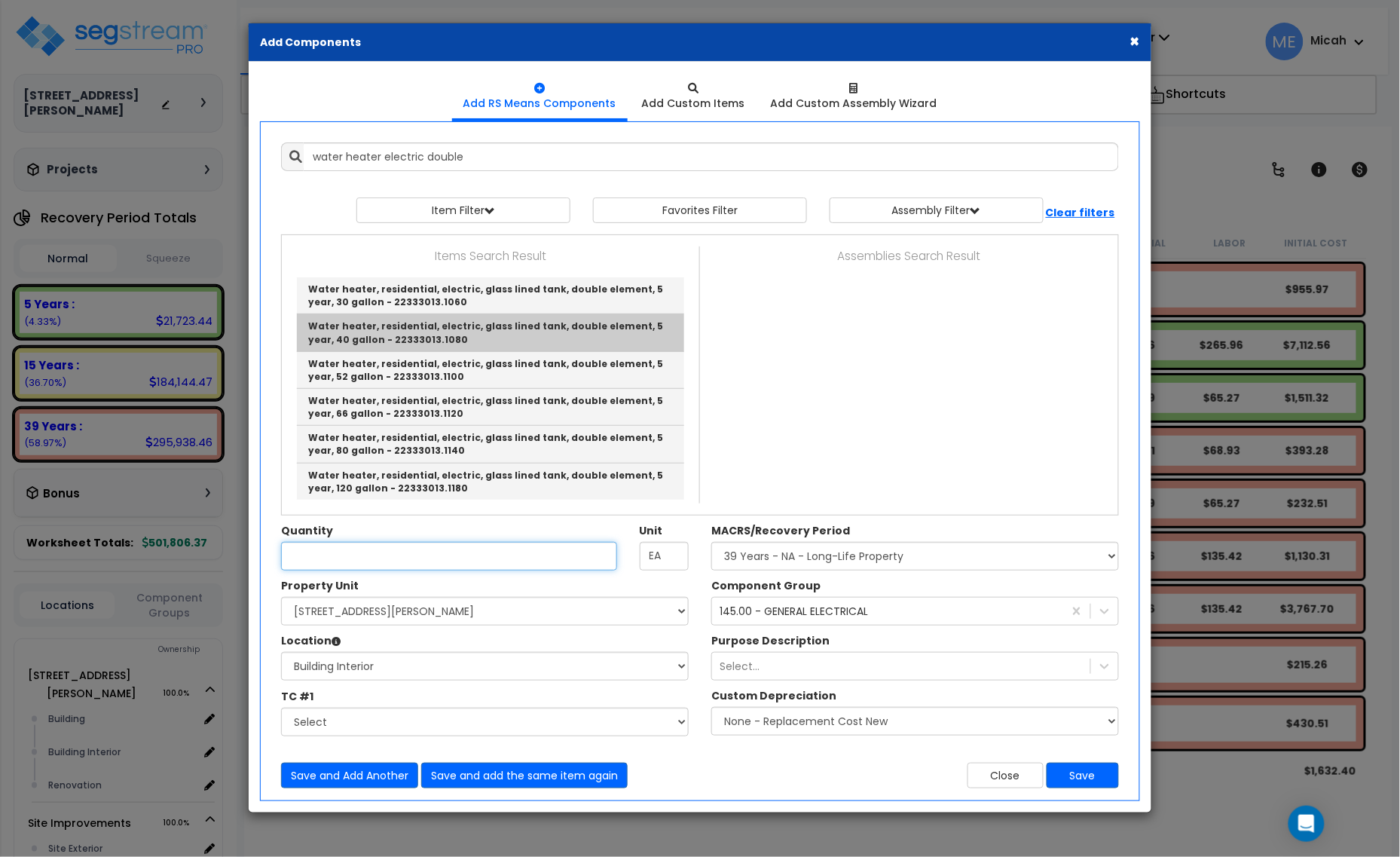
type input "Water heater, residential, electric, glass lined tank, double element, 5 year, …"
checkbox input "false"
type input "Ea."
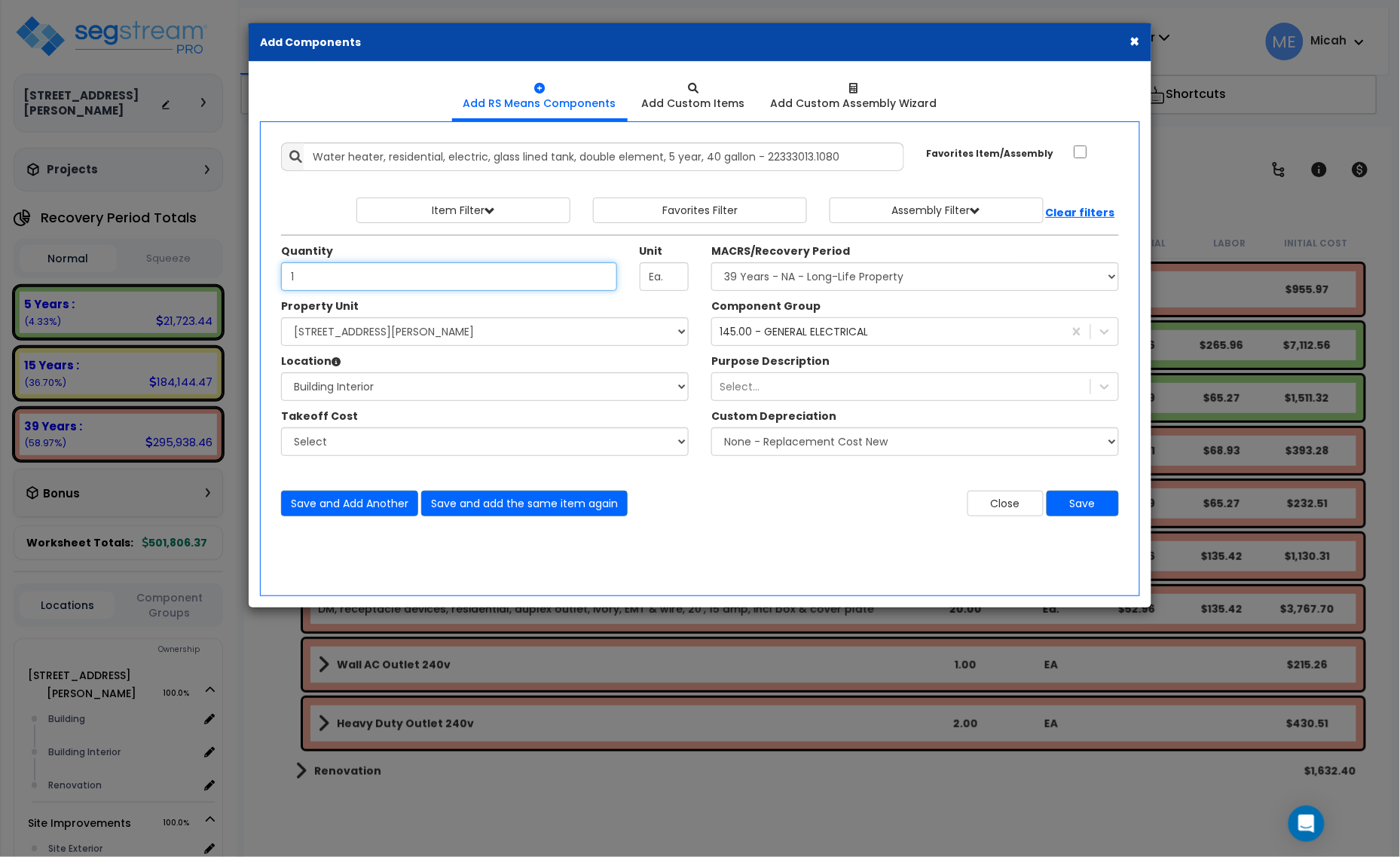
type input "1"
click at [896, 333] on div "145.00 - GENERAL ELECTRICAL" at bounding box center [887, 332] width 351 height 24
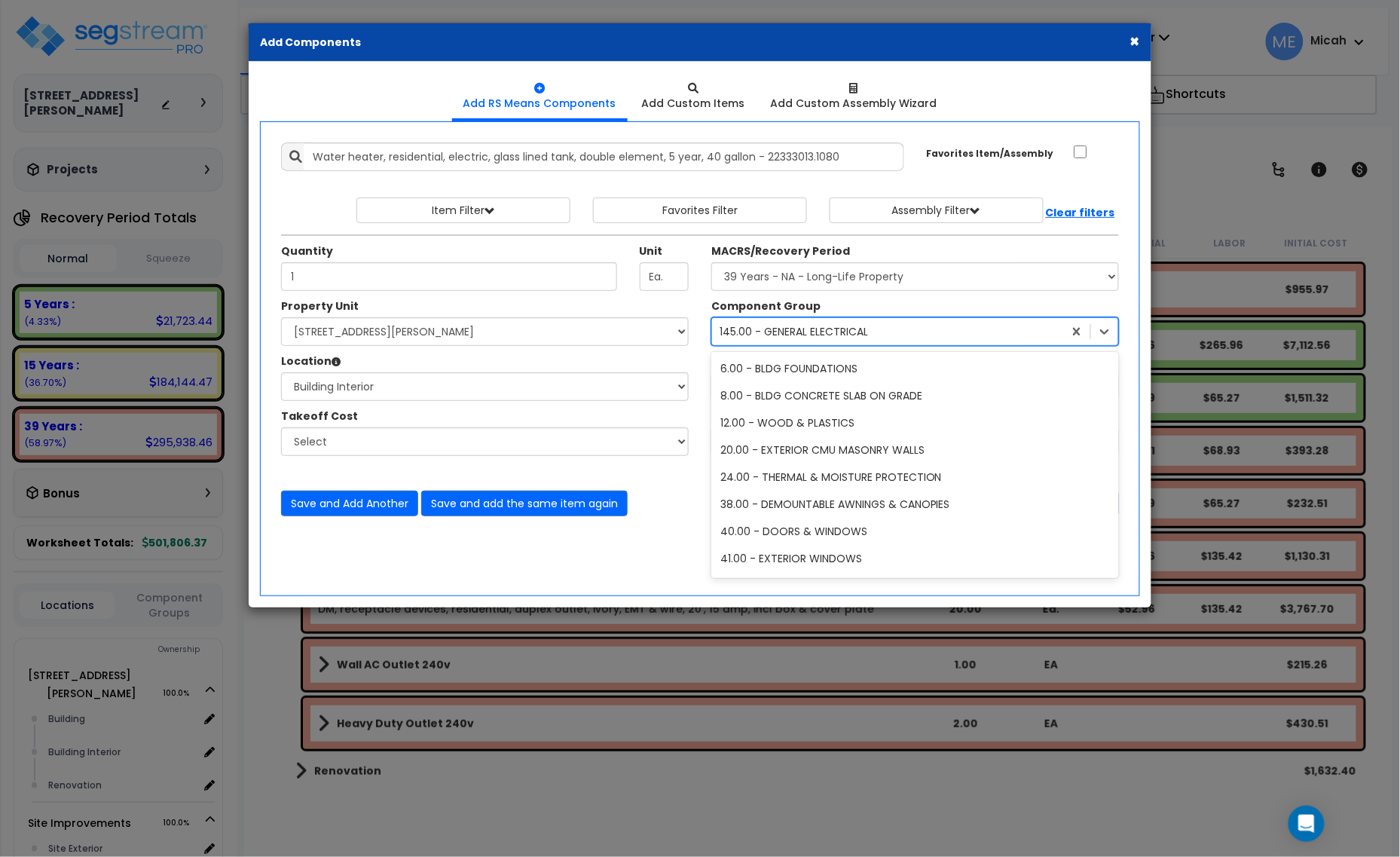
scroll to position [301, 0]
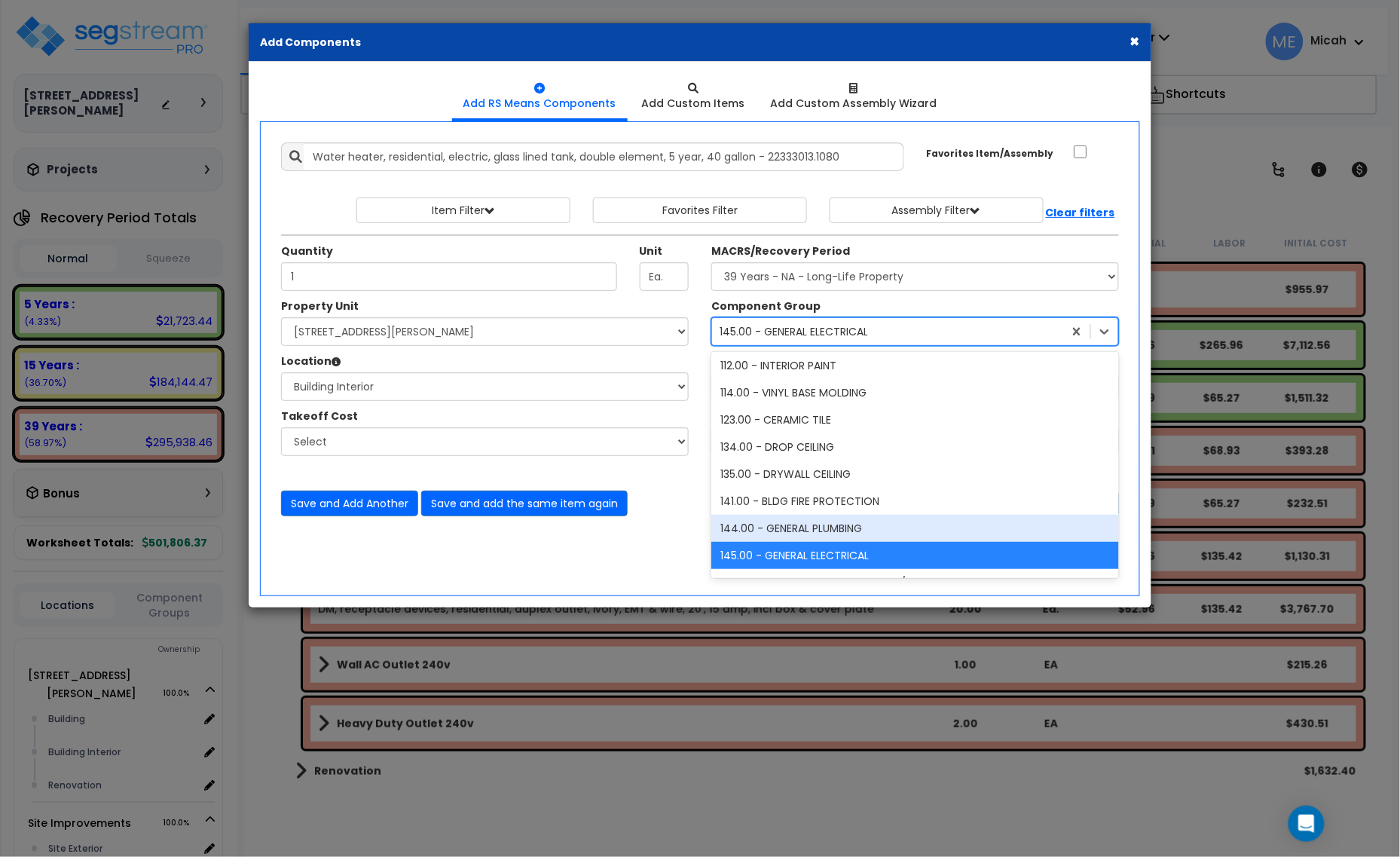
click at [837, 528] on div "144.00 - GENERAL PLUMBING" at bounding box center [915, 529] width 408 height 27
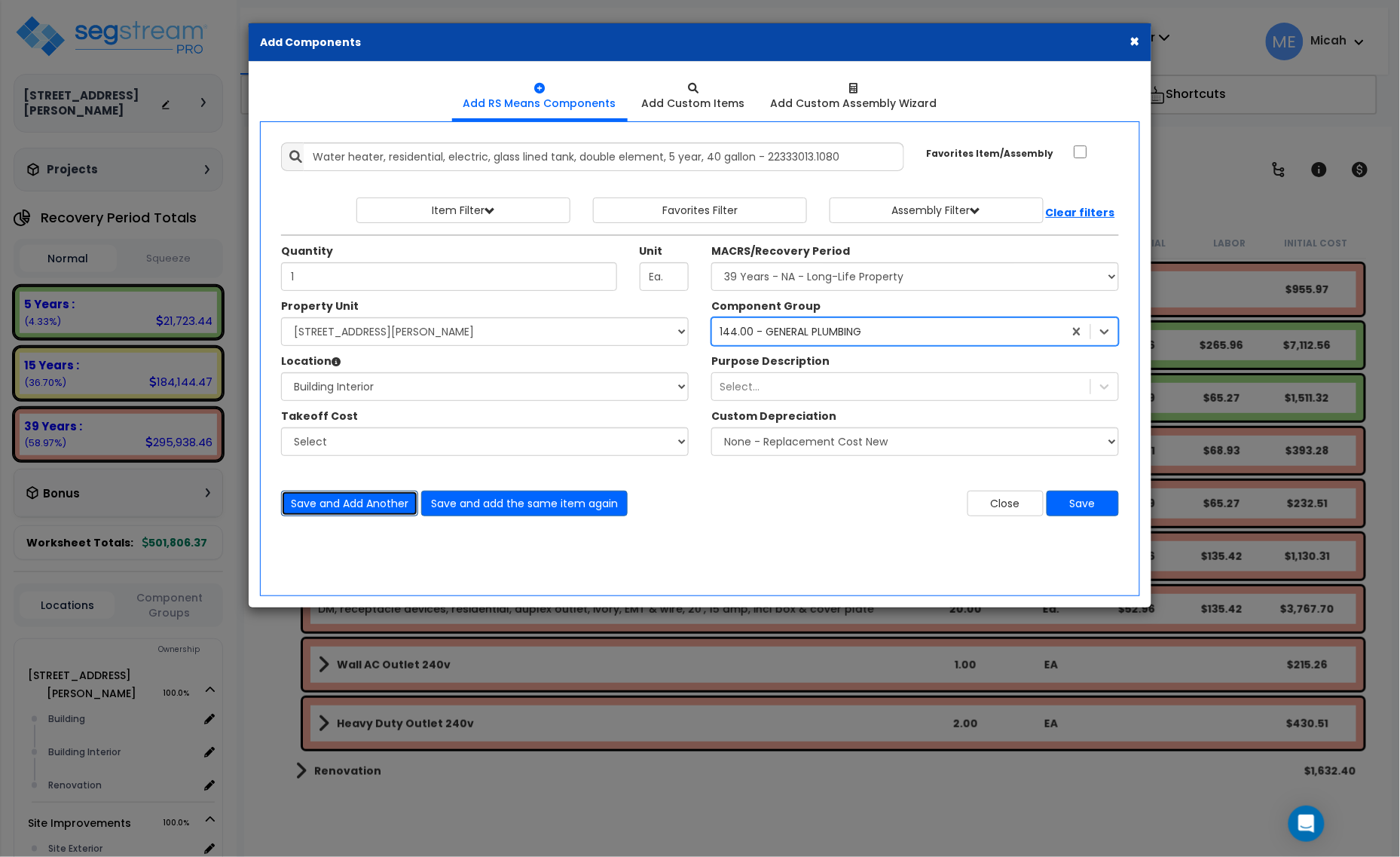
click at [334, 502] on button "Save and Add Another" at bounding box center [349, 503] width 137 height 26
